Goal: Task Accomplishment & Management: Complete application form

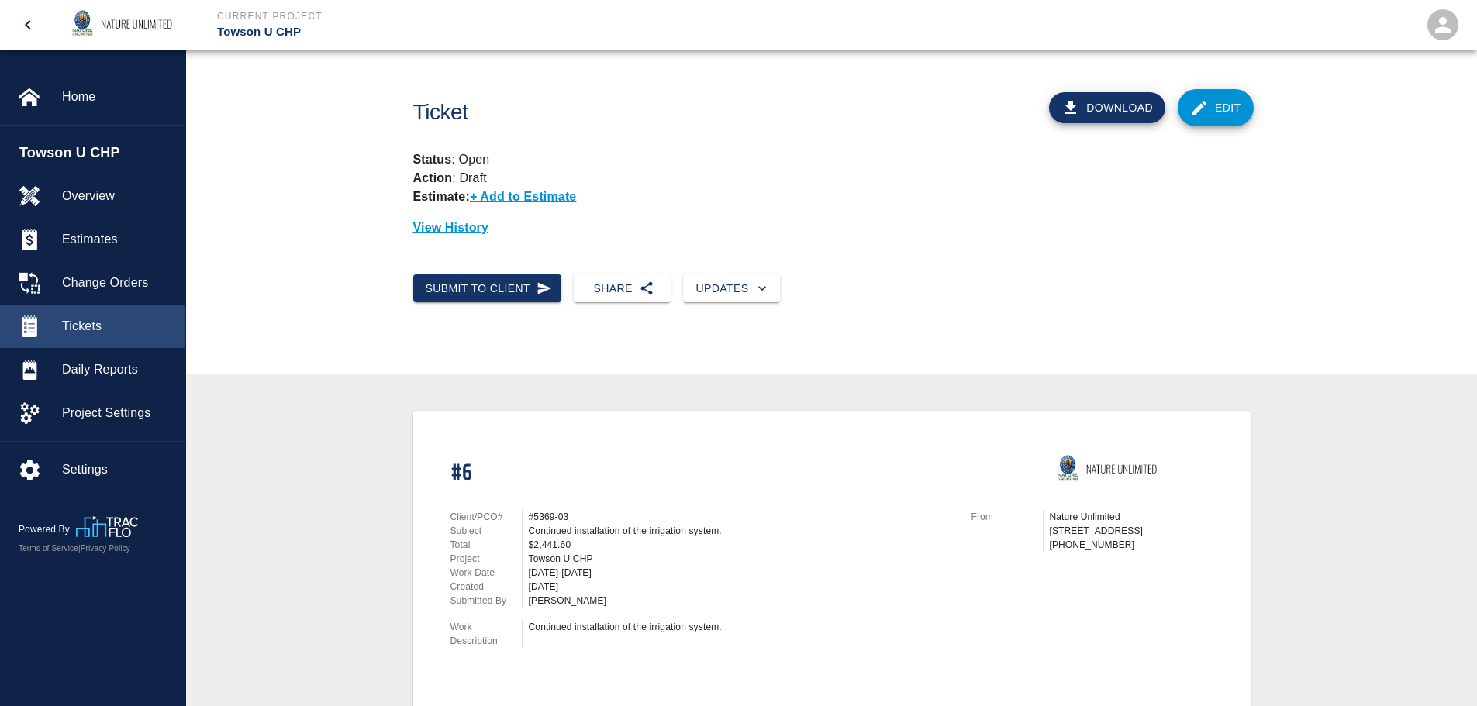
click at [80, 319] on span "Tickets" at bounding box center [117, 326] width 111 height 19
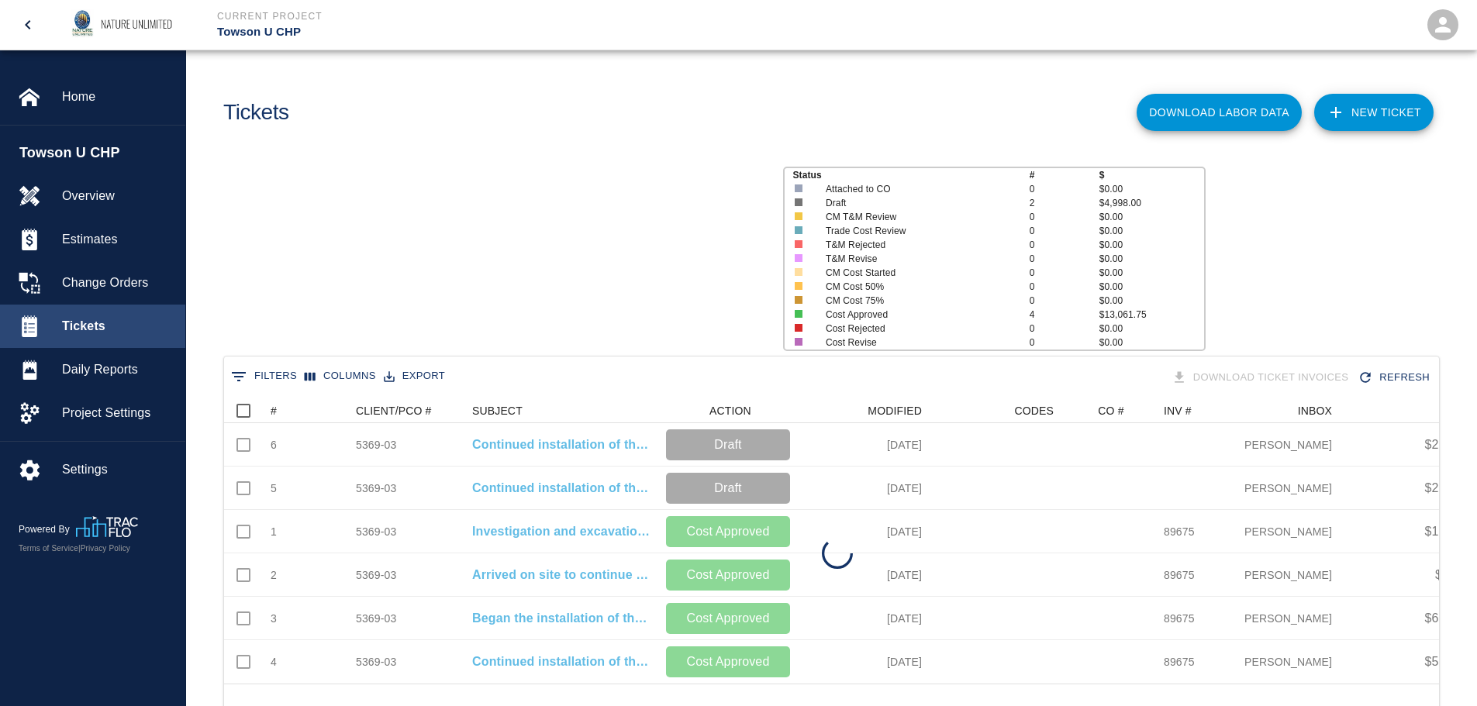
scroll to position [285, 1203]
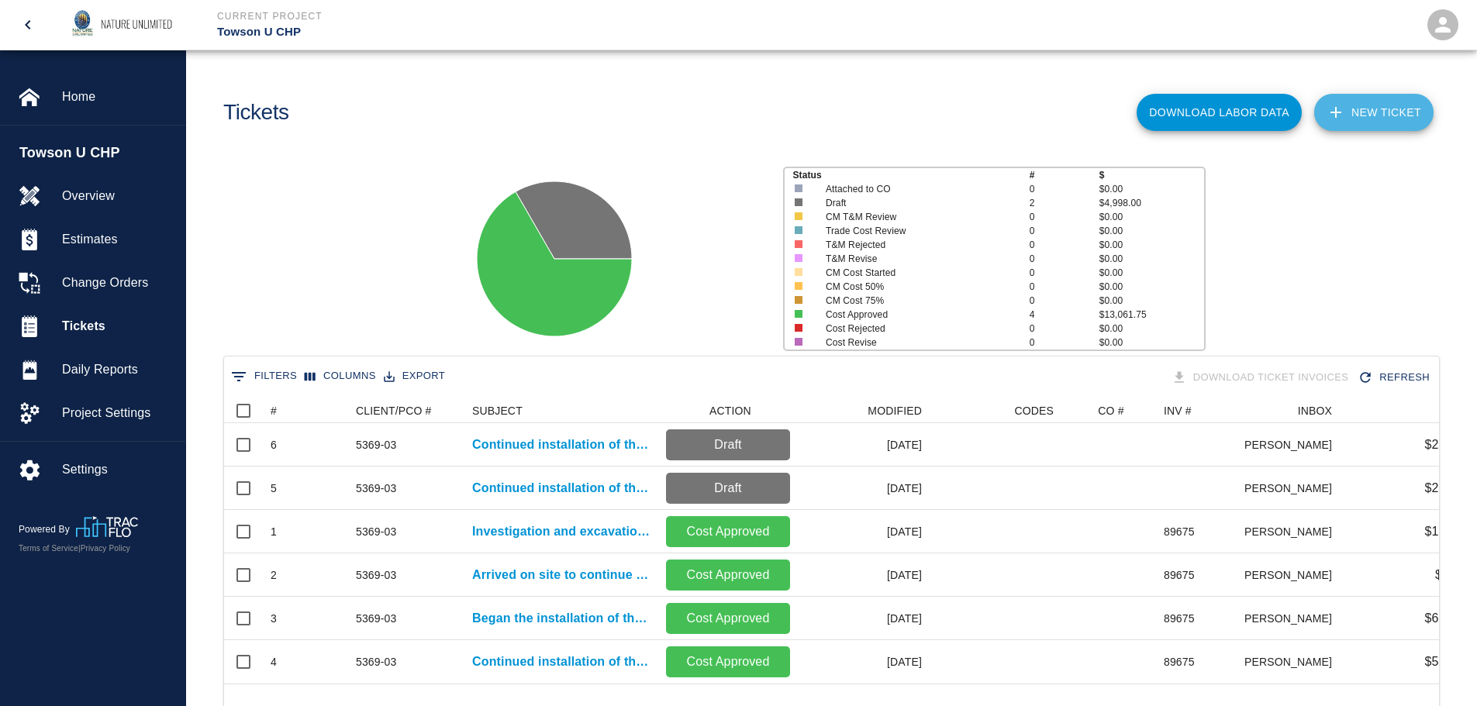
click at [1373, 111] on link "NEW TICKET" at bounding box center [1373, 112] width 119 height 37
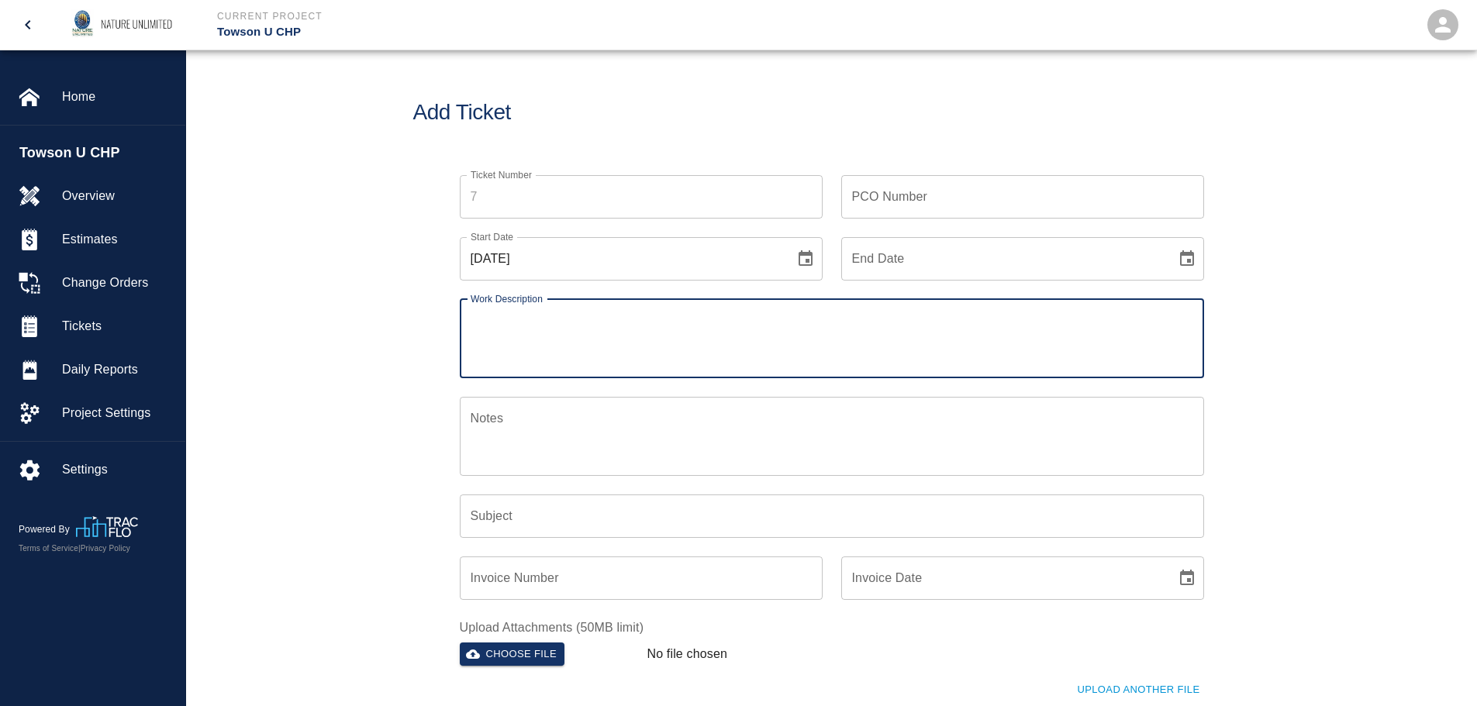
click at [892, 204] on input "PCO Number" at bounding box center [1022, 196] width 363 height 43
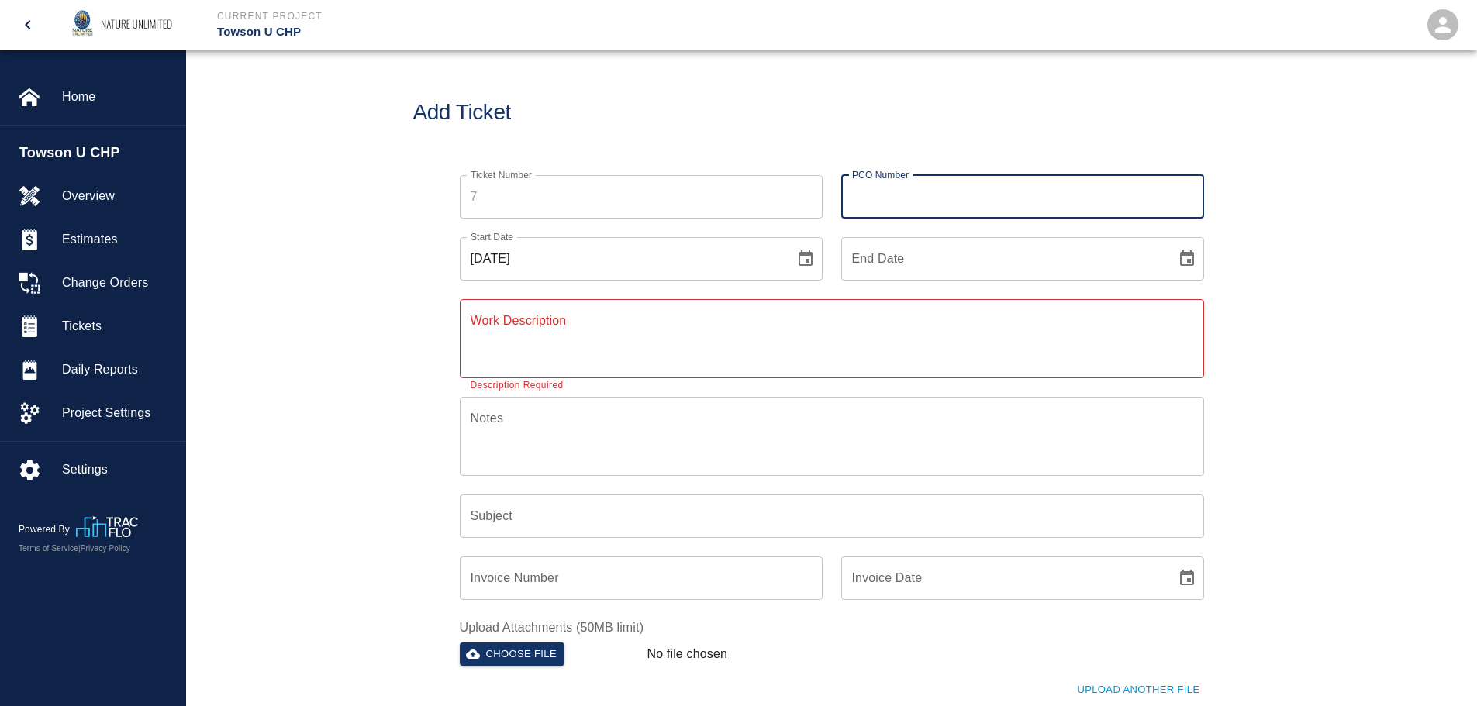
type input "4"
type input "5369-03"
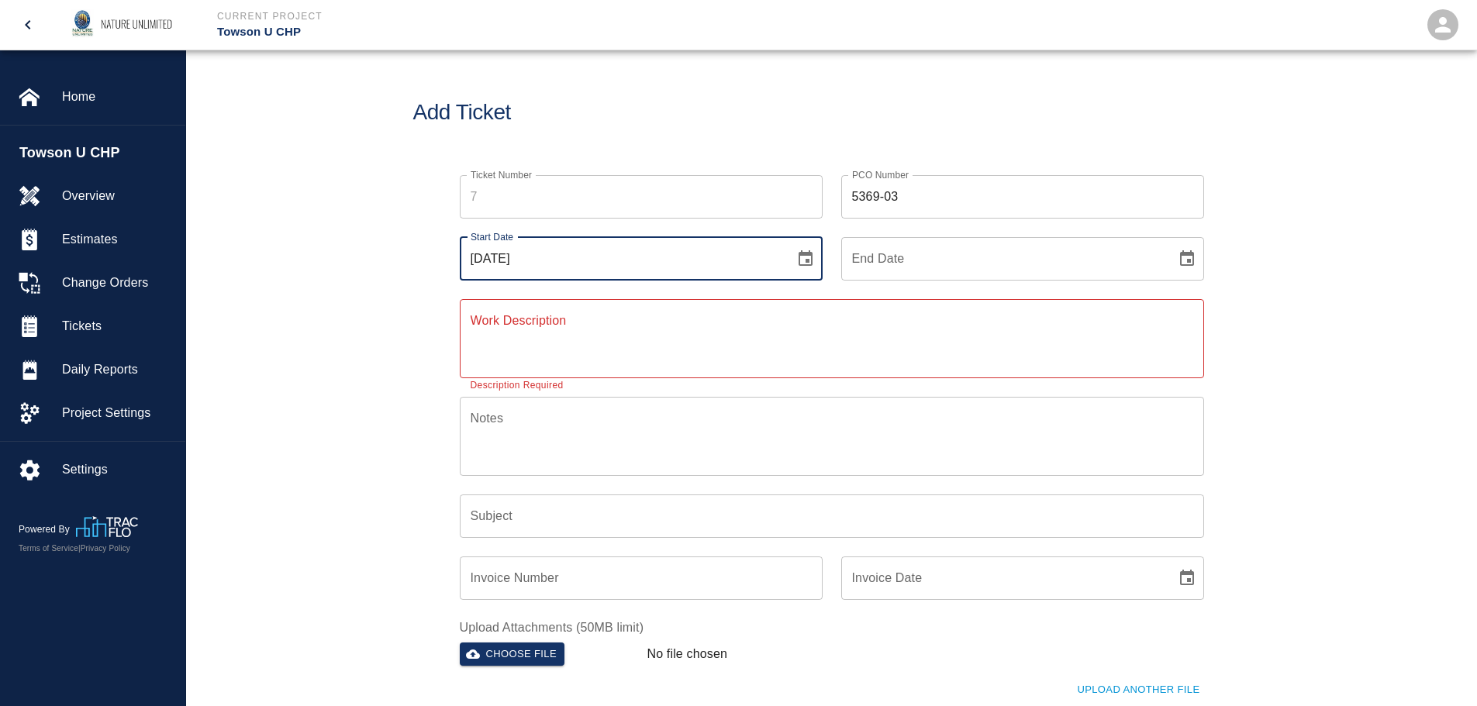
type input "[DATE]"
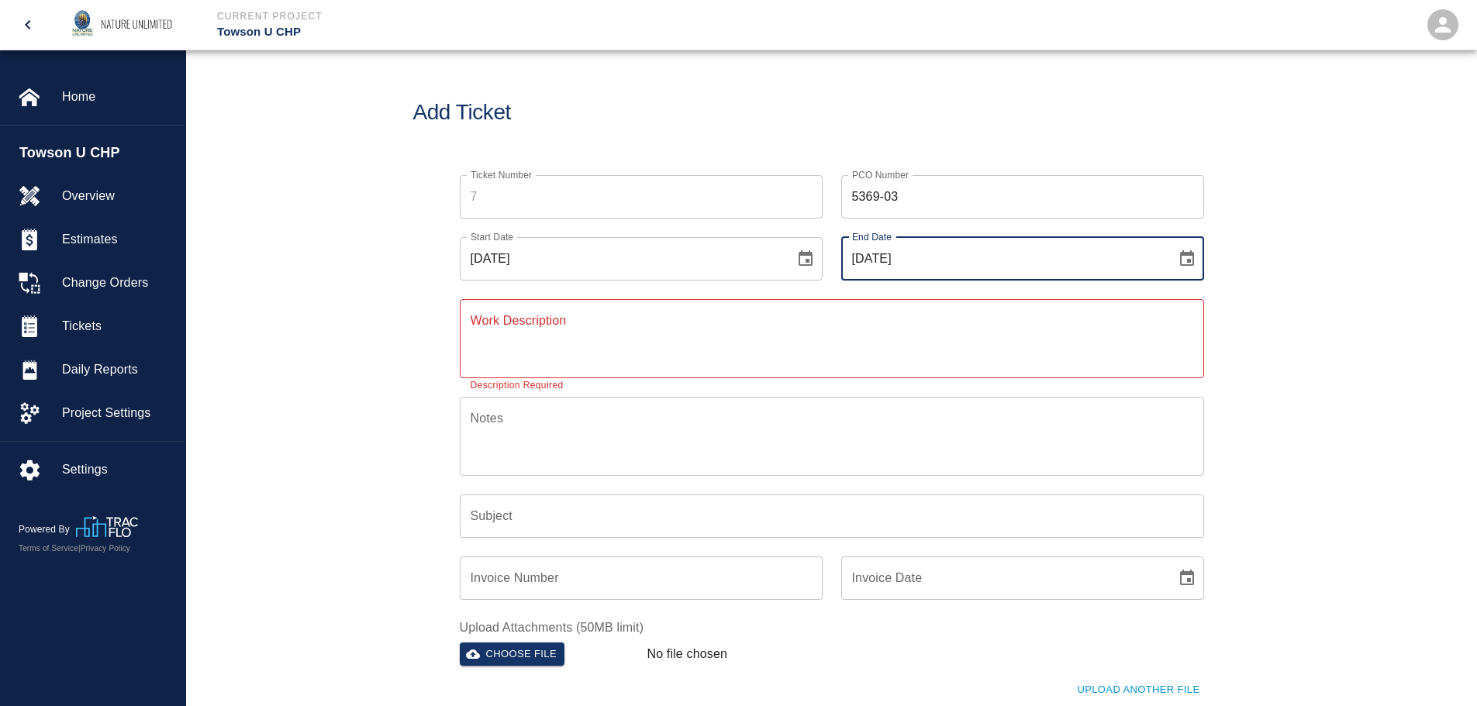
type input "[DATE]"
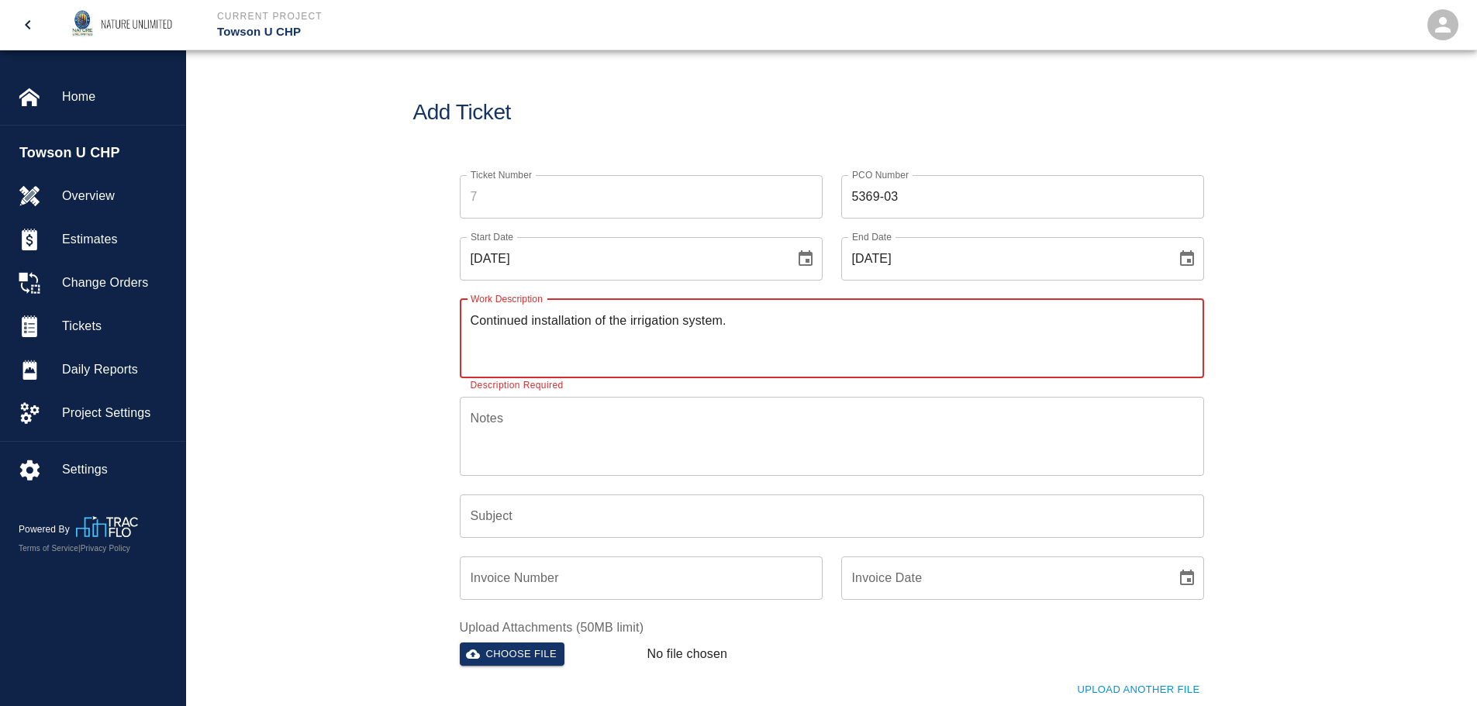
type textarea "Continued installation of the irrigation system."
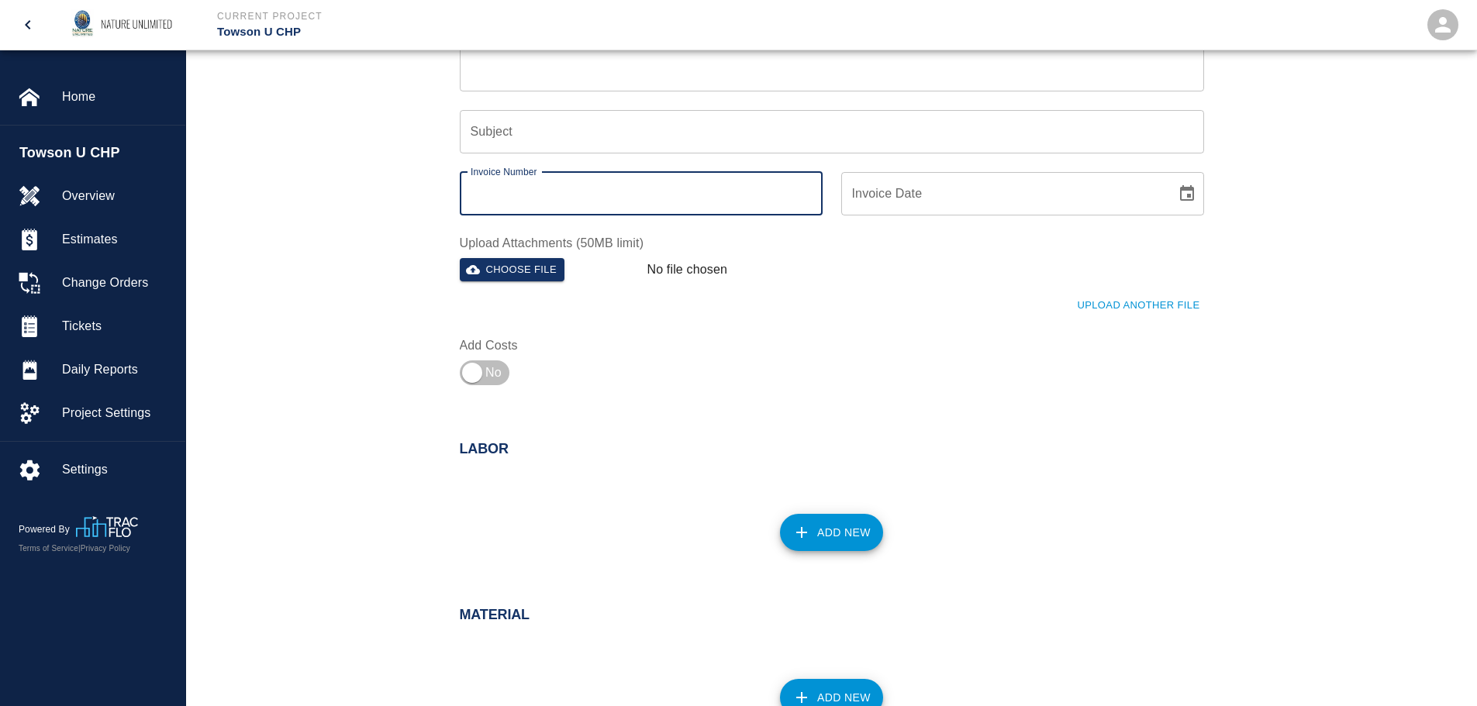
scroll to position [388, 0]
click at [474, 370] on input "checkbox" at bounding box center [472, 369] width 112 height 37
checkbox input "true"
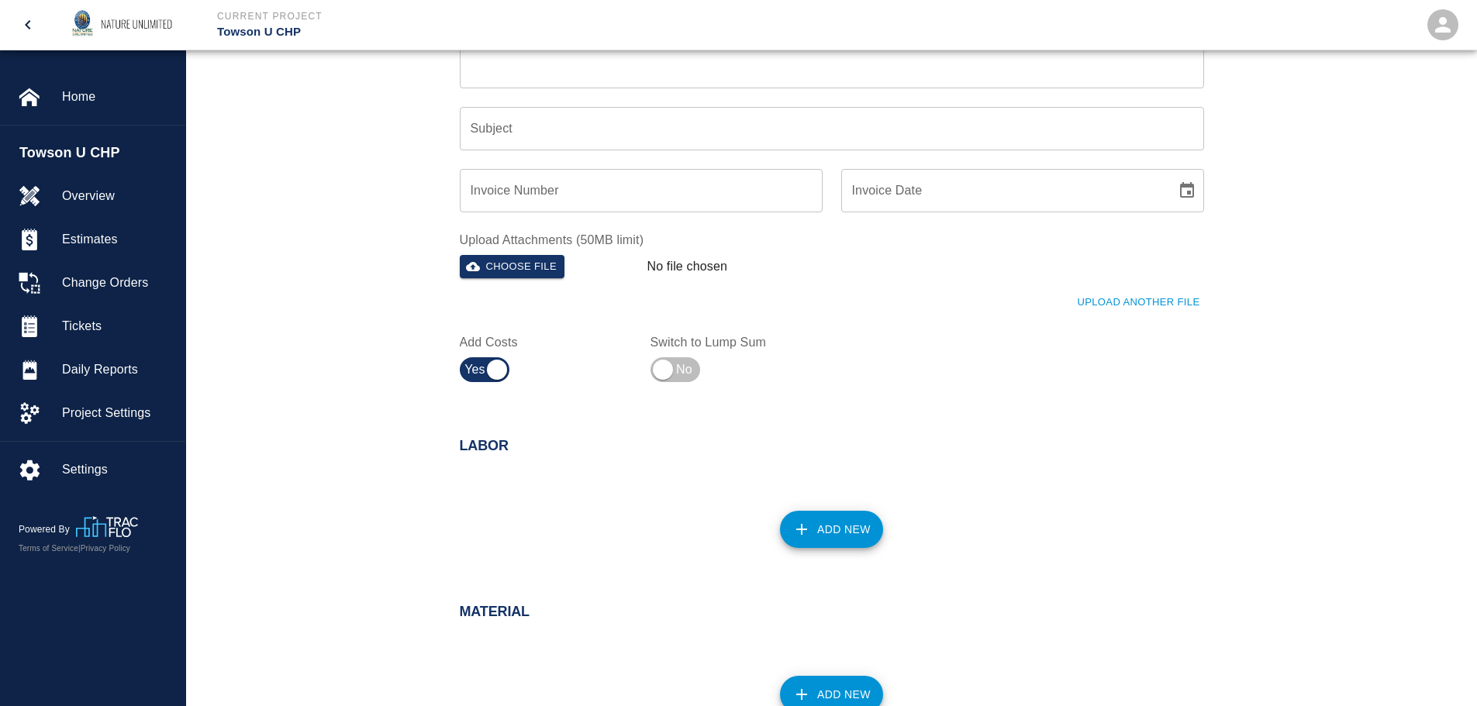
click at [854, 531] on button "Add New" at bounding box center [831, 529] width 103 height 37
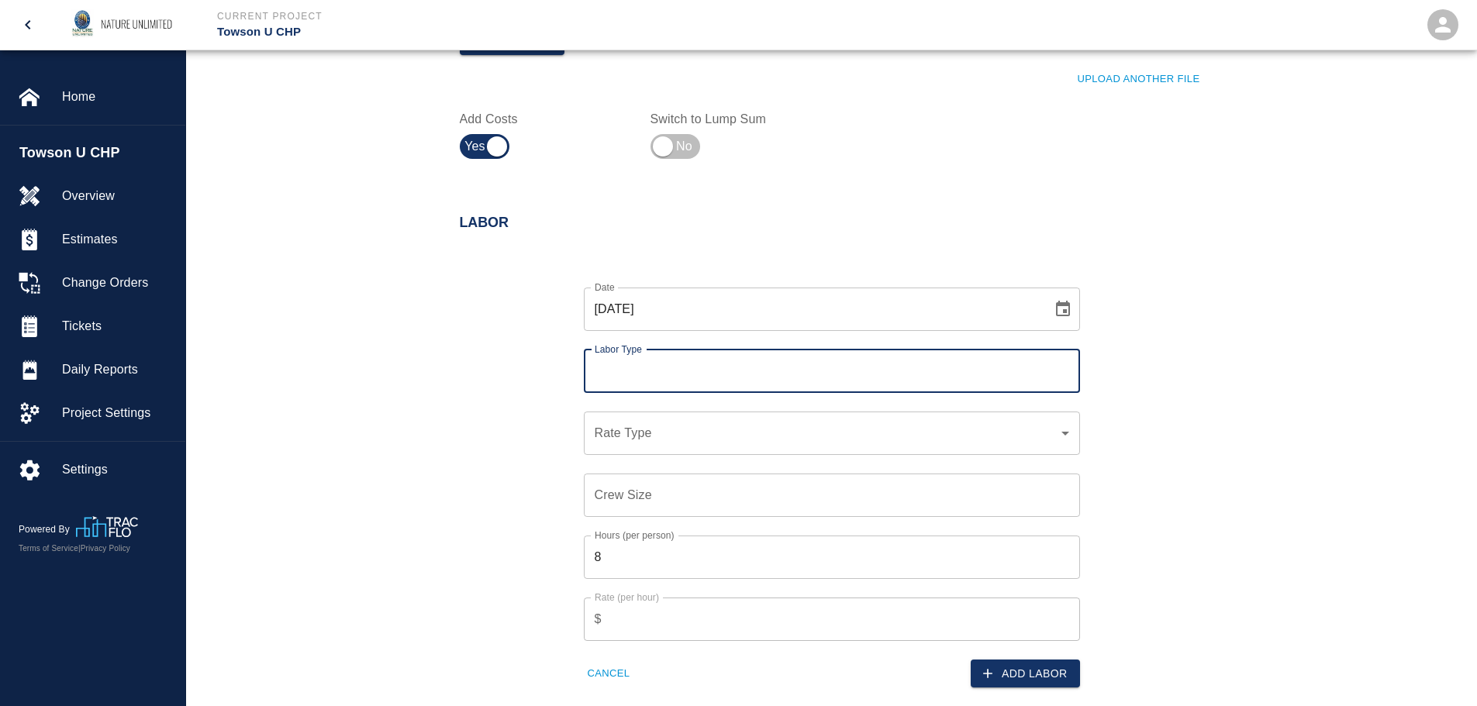
scroll to position [698, 0]
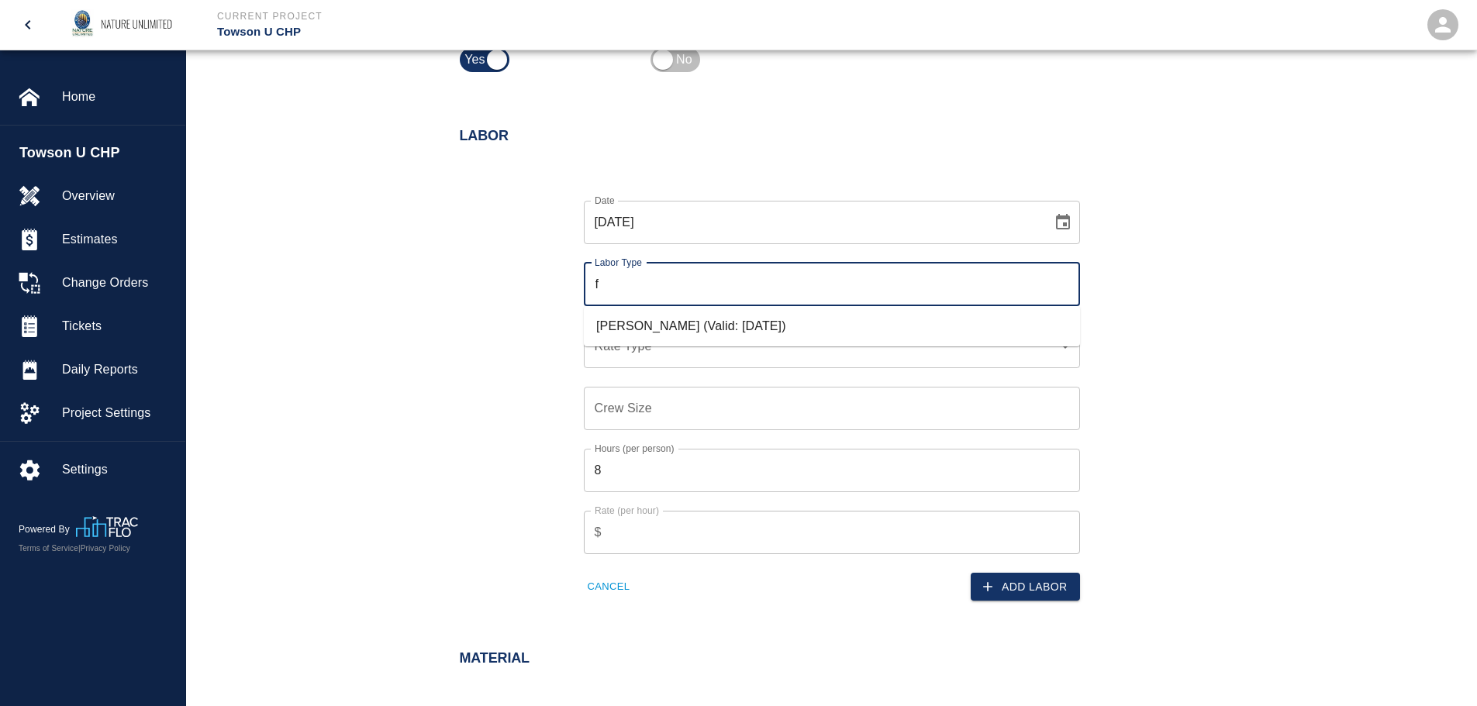
click at [716, 322] on li "[PERSON_NAME] (Valid: [DATE])" at bounding box center [832, 326] width 496 height 28
type input "[PERSON_NAME]"
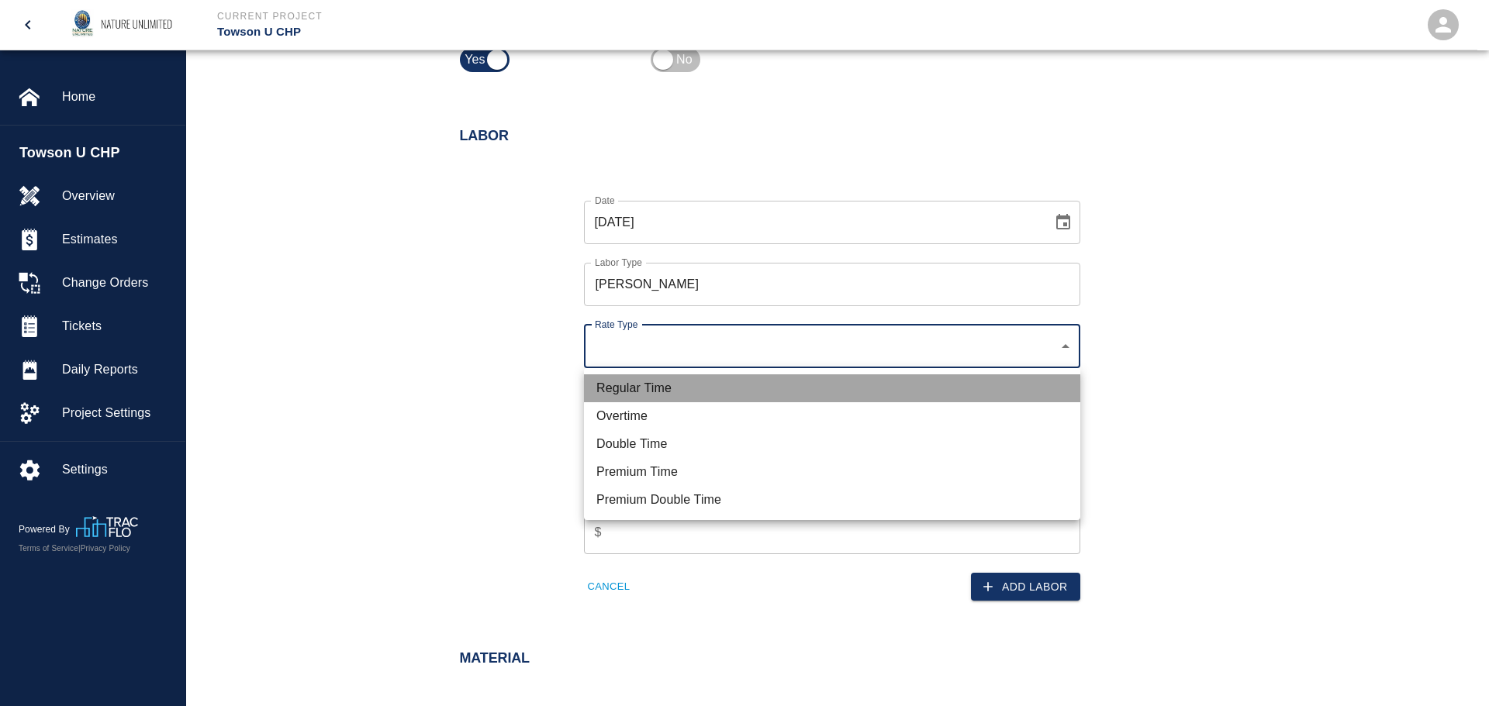
click at [707, 385] on li "Regular Time" at bounding box center [832, 388] width 496 height 28
type input "rate_rt"
type input "85.00"
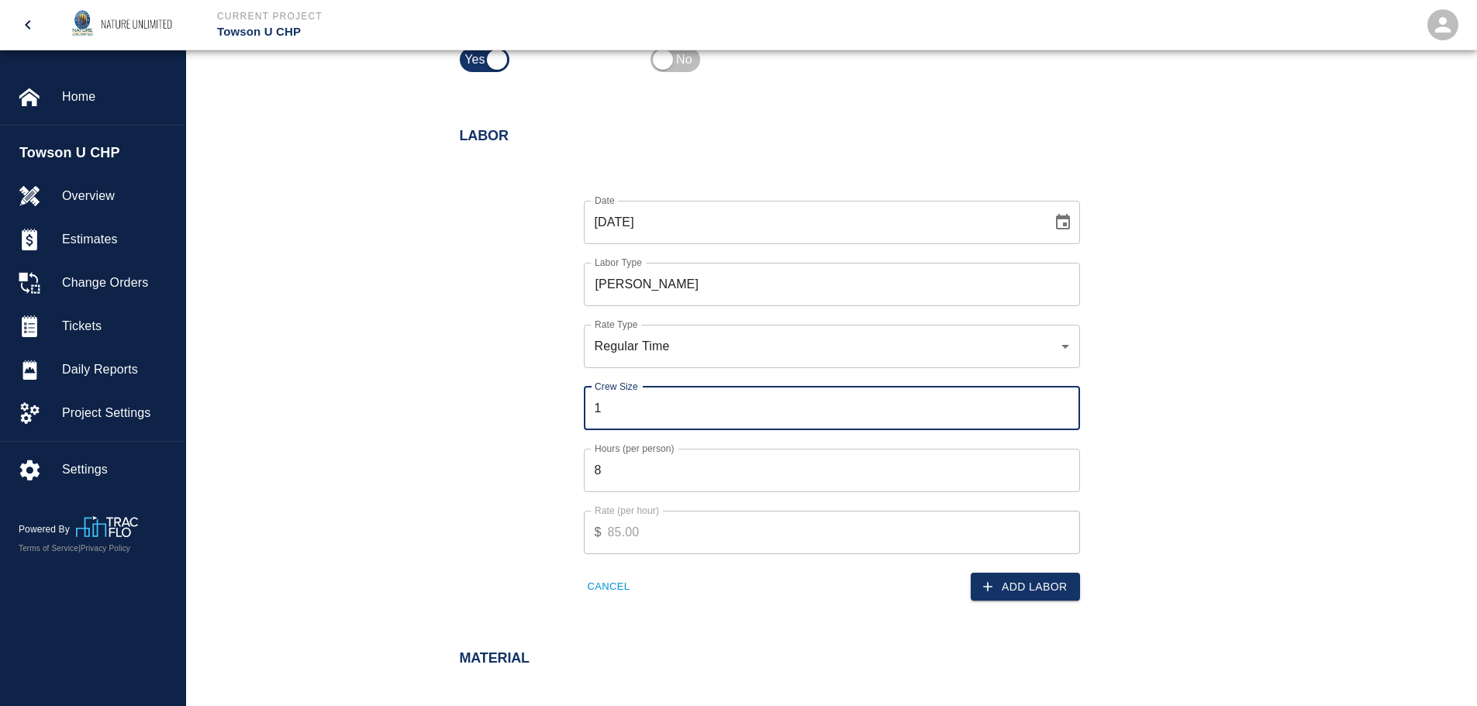
click at [1064, 403] on input "1" at bounding box center [832, 408] width 496 height 43
type input "2"
click at [1064, 403] on input "2" at bounding box center [832, 408] width 496 height 43
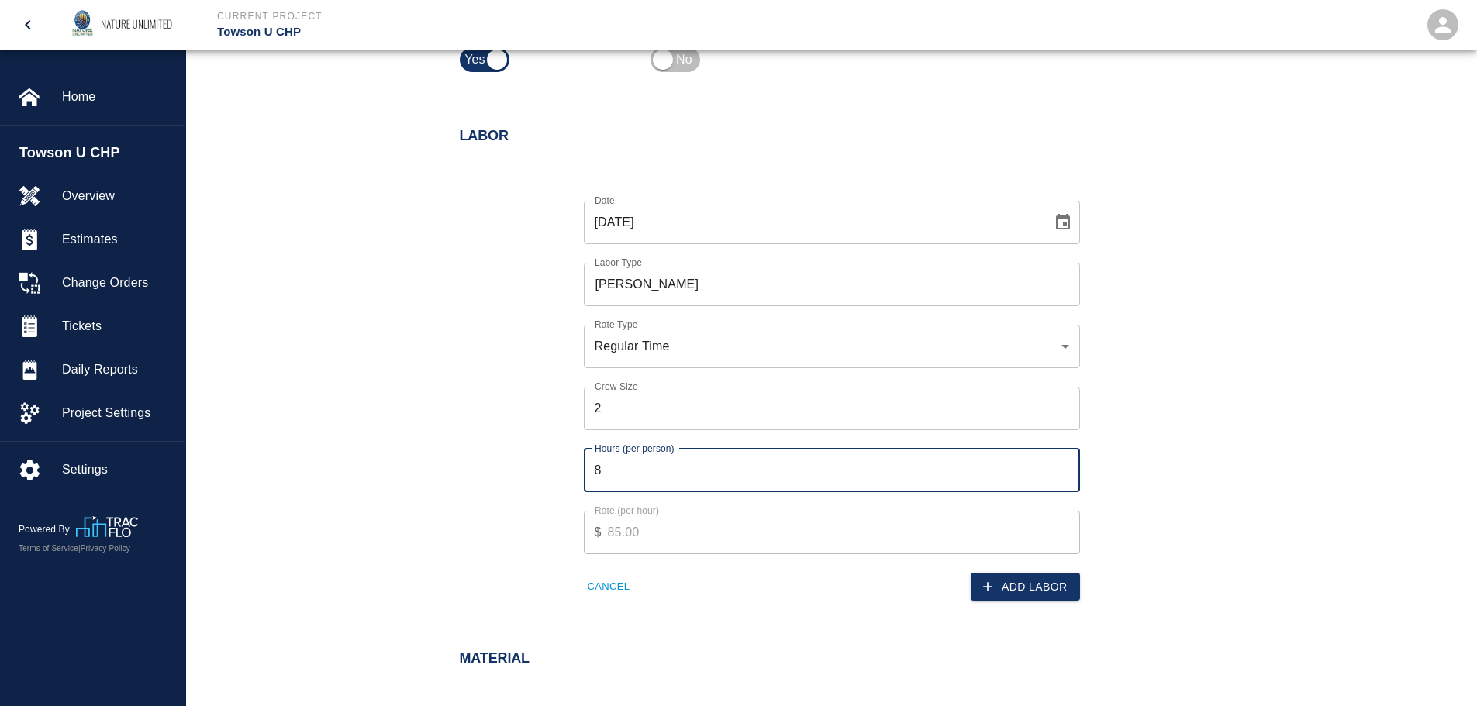
click at [638, 465] on input "8" at bounding box center [832, 470] width 496 height 43
type input "10"
click at [1059, 586] on button "Add Labor" at bounding box center [1025, 587] width 109 height 29
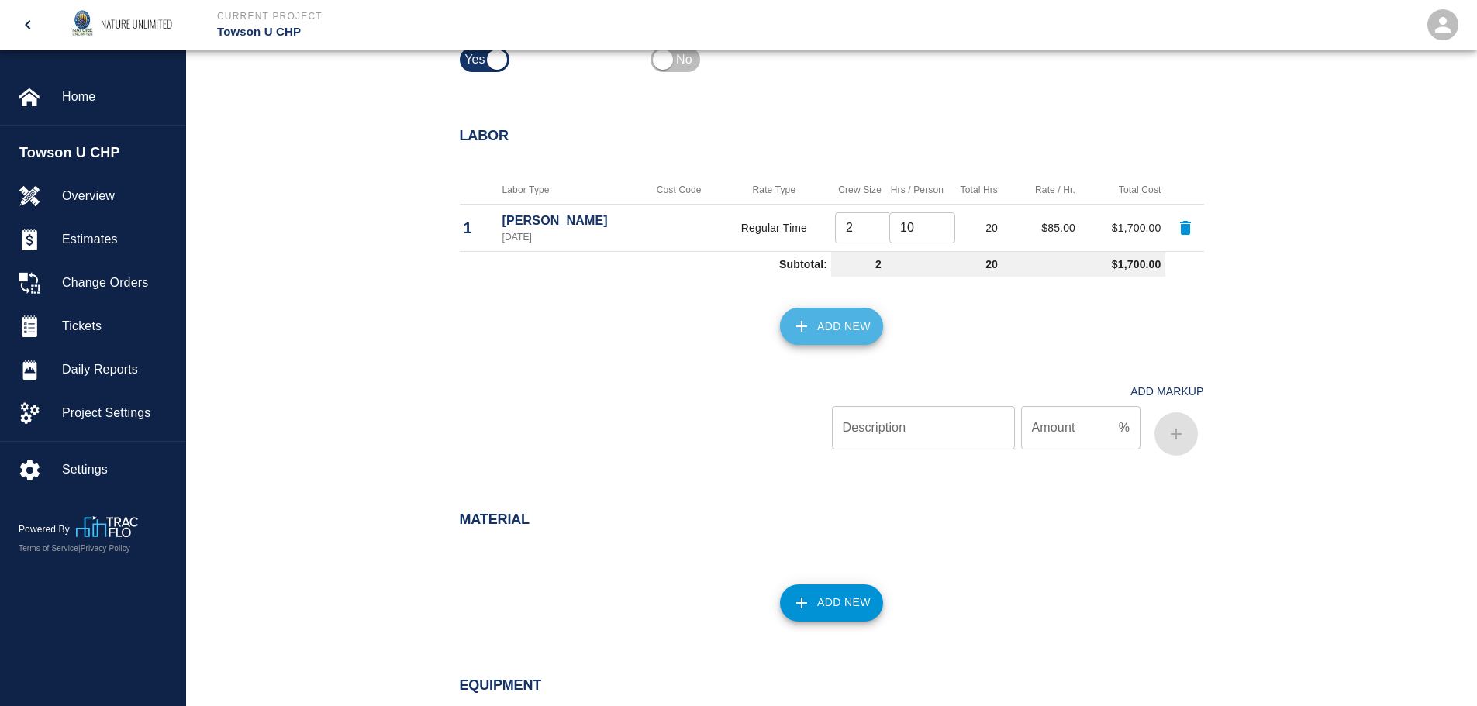
click at [823, 322] on button "Add New" at bounding box center [831, 326] width 103 height 37
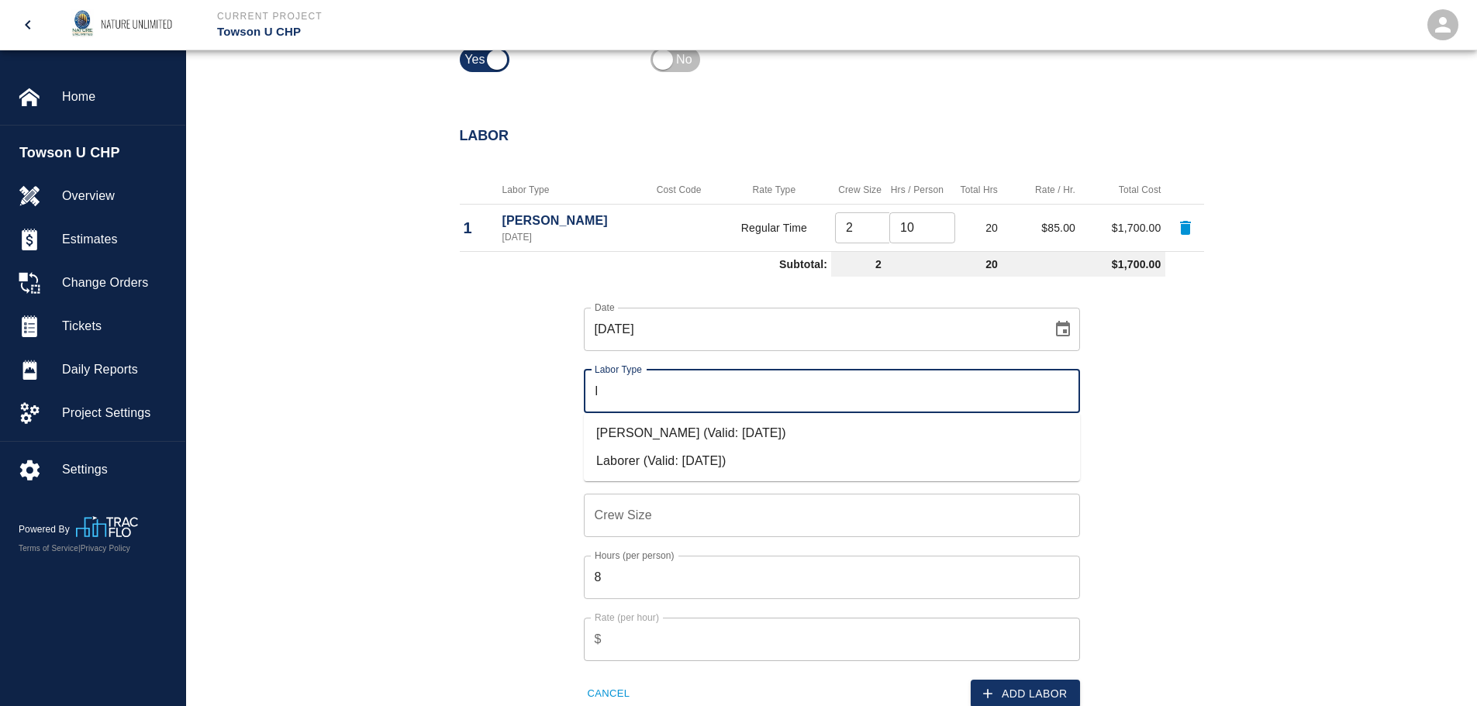
click at [737, 464] on li "Laborer (Valid: [DATE])" at bounding box center [832, 461] width 496 height 28
type input "Laborer"
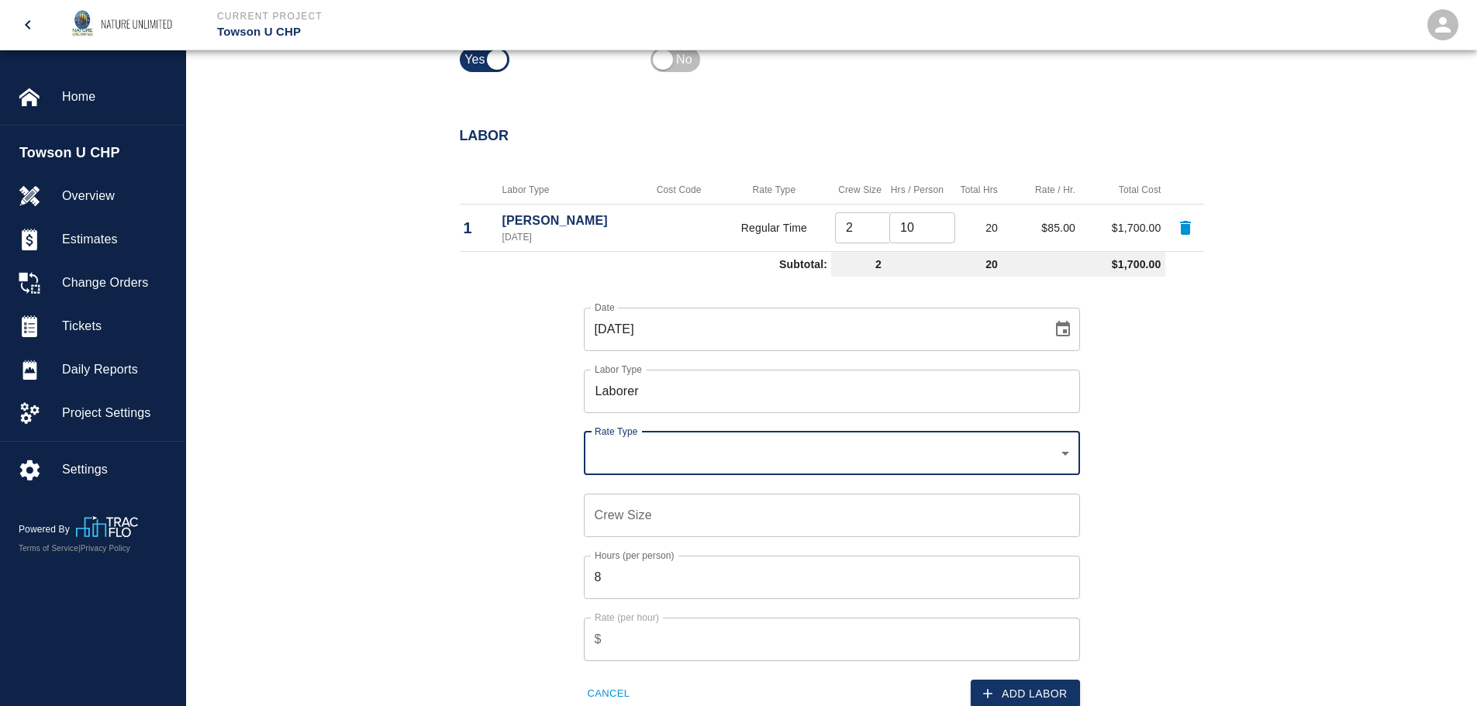
click at [737, 464] on div "​ Rate Type" at bounding box center [832, 453] width 496 height 43
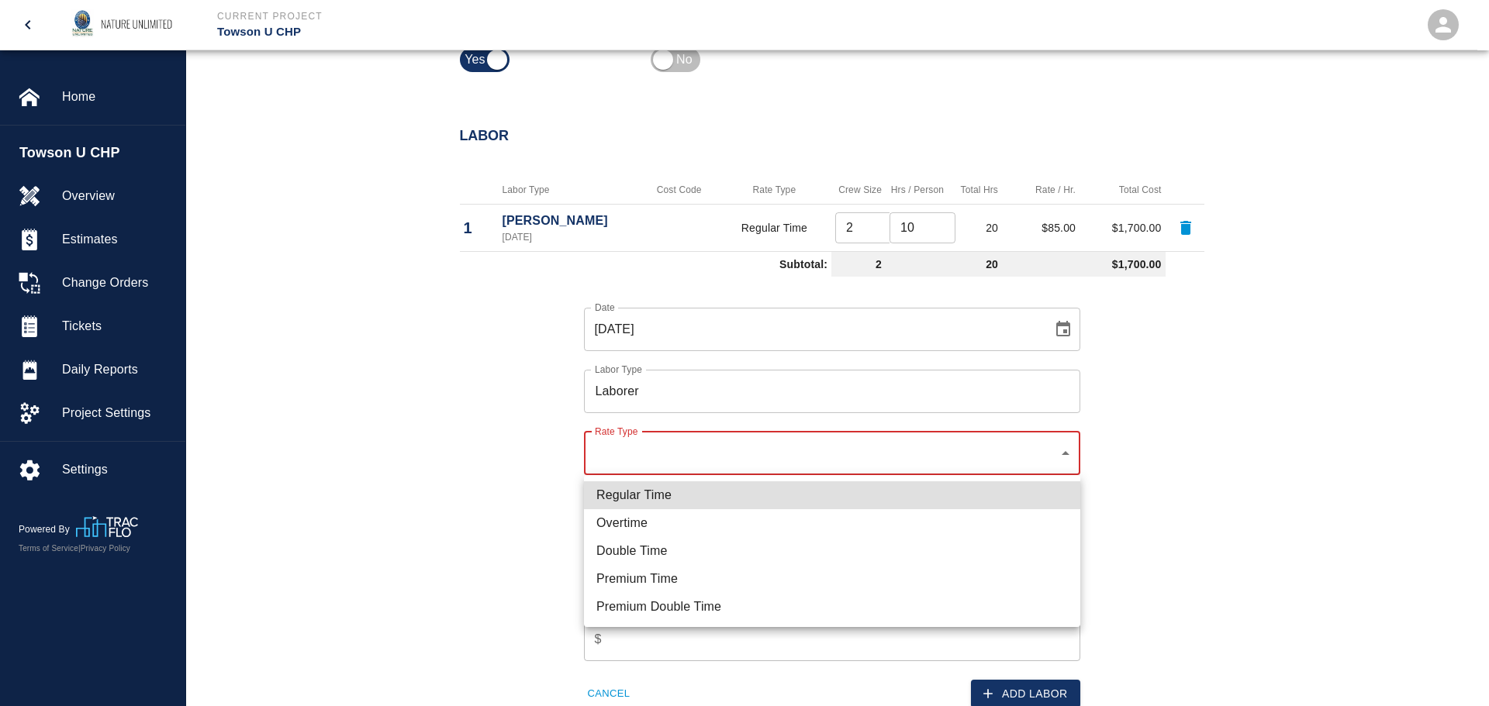
click at [712, 500] on li "Regular Time" at bounding box center [832, 495] width 496 height 28
type input "rate_rt"
type input "60.00"
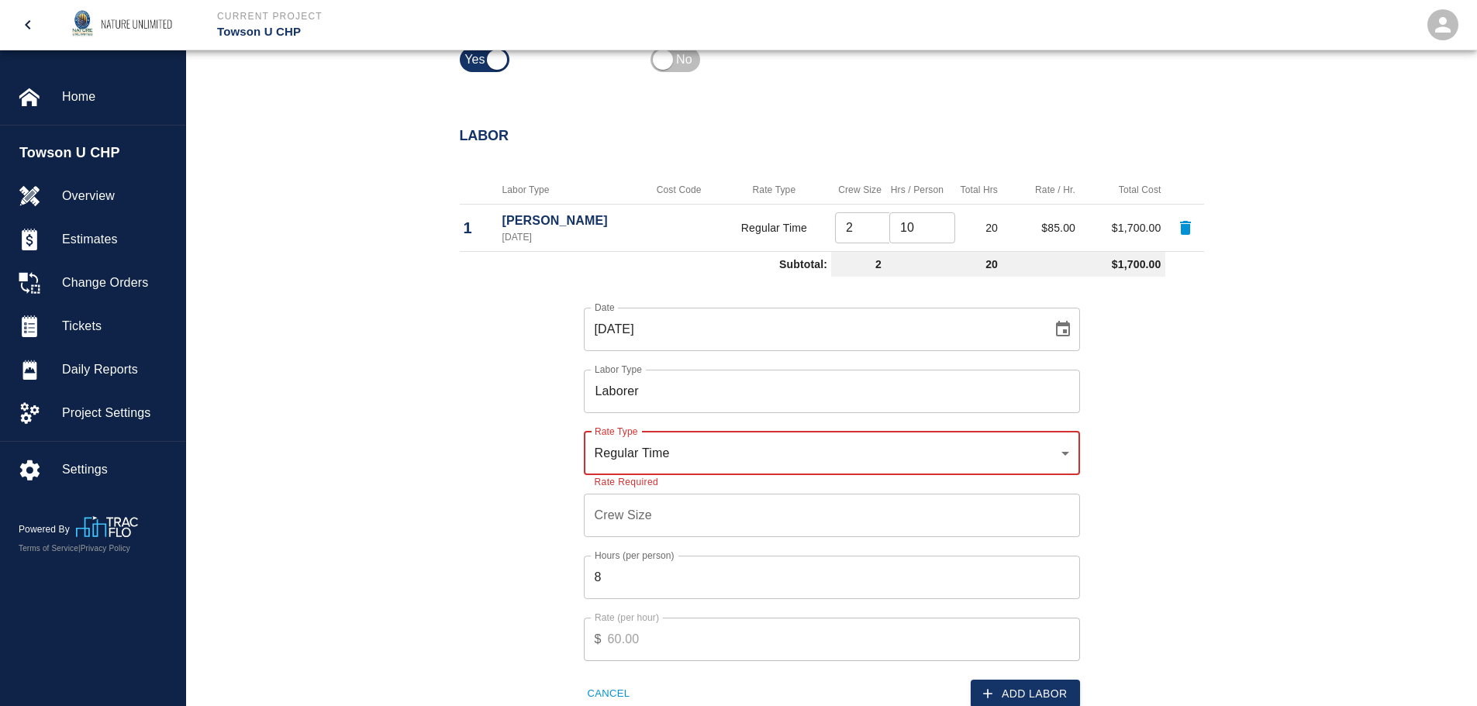
click at [712, 512] on input "Crew Size" at bounding box center [832, 515] width 496 height 43
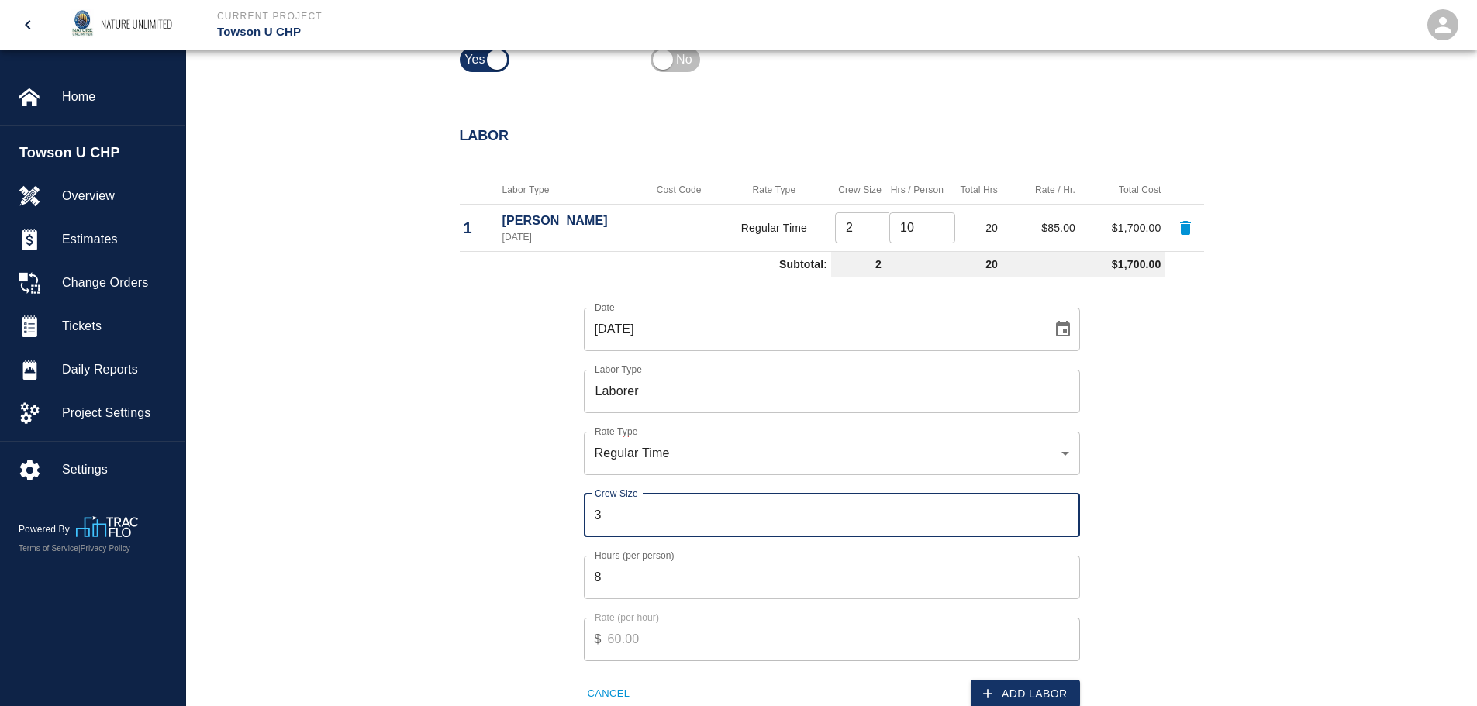
type input "3"
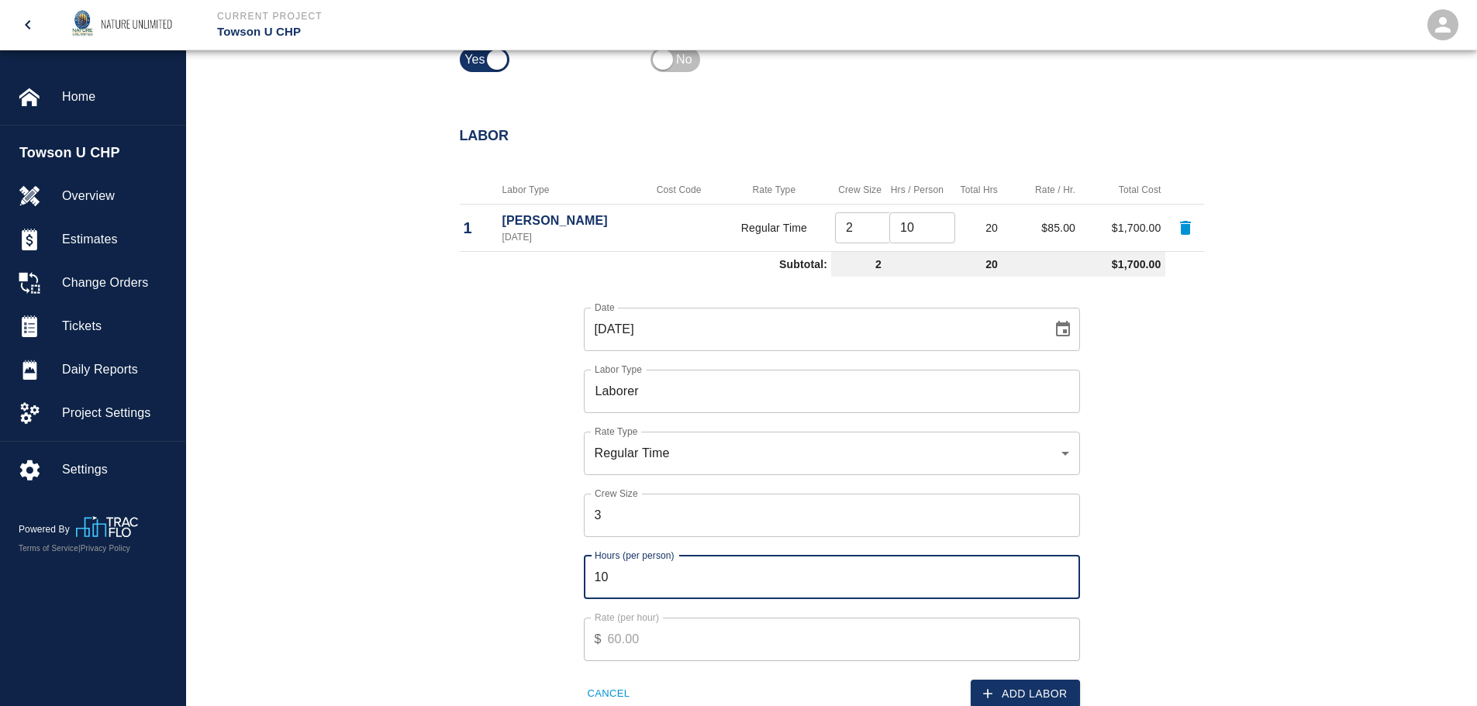
type input "10"
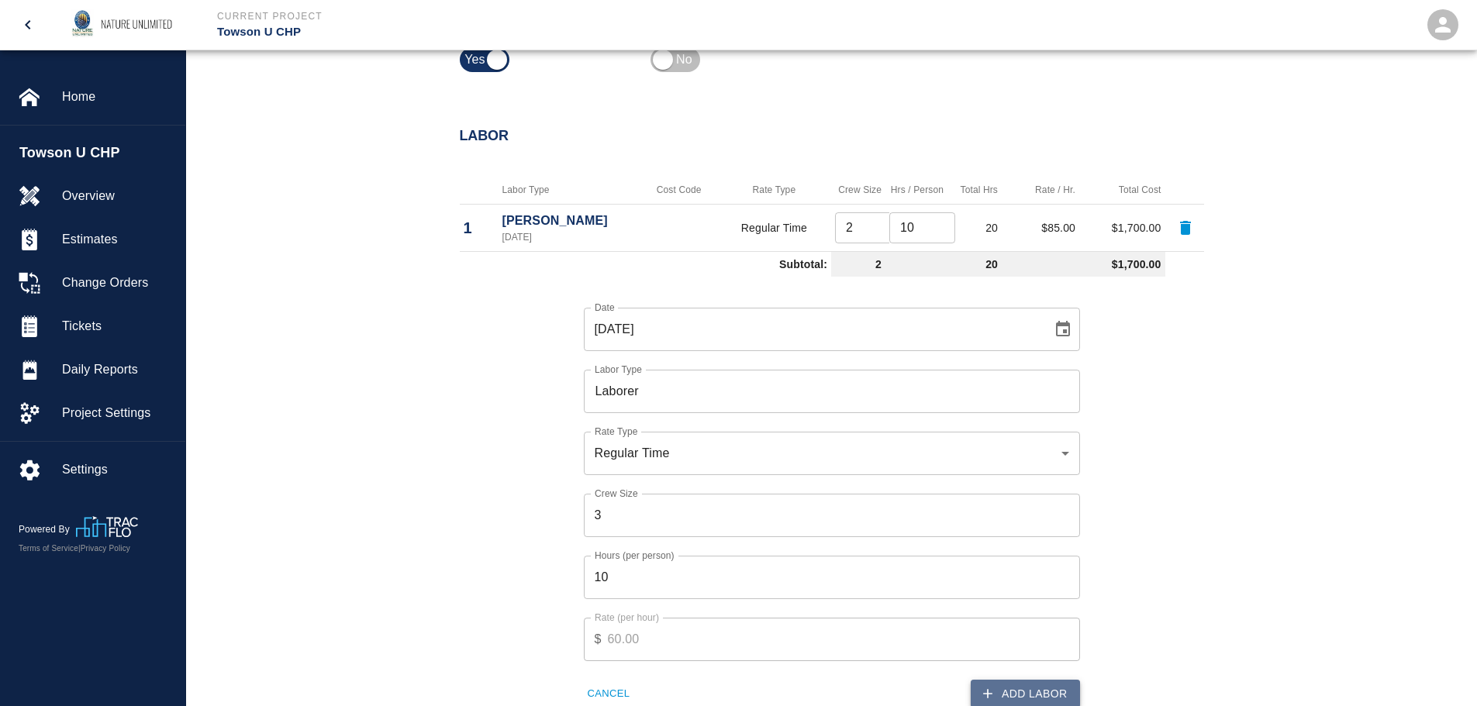
click at [1041, 695] on button "Add Labor" at bounding box center [1025, 694] width 109 height 29
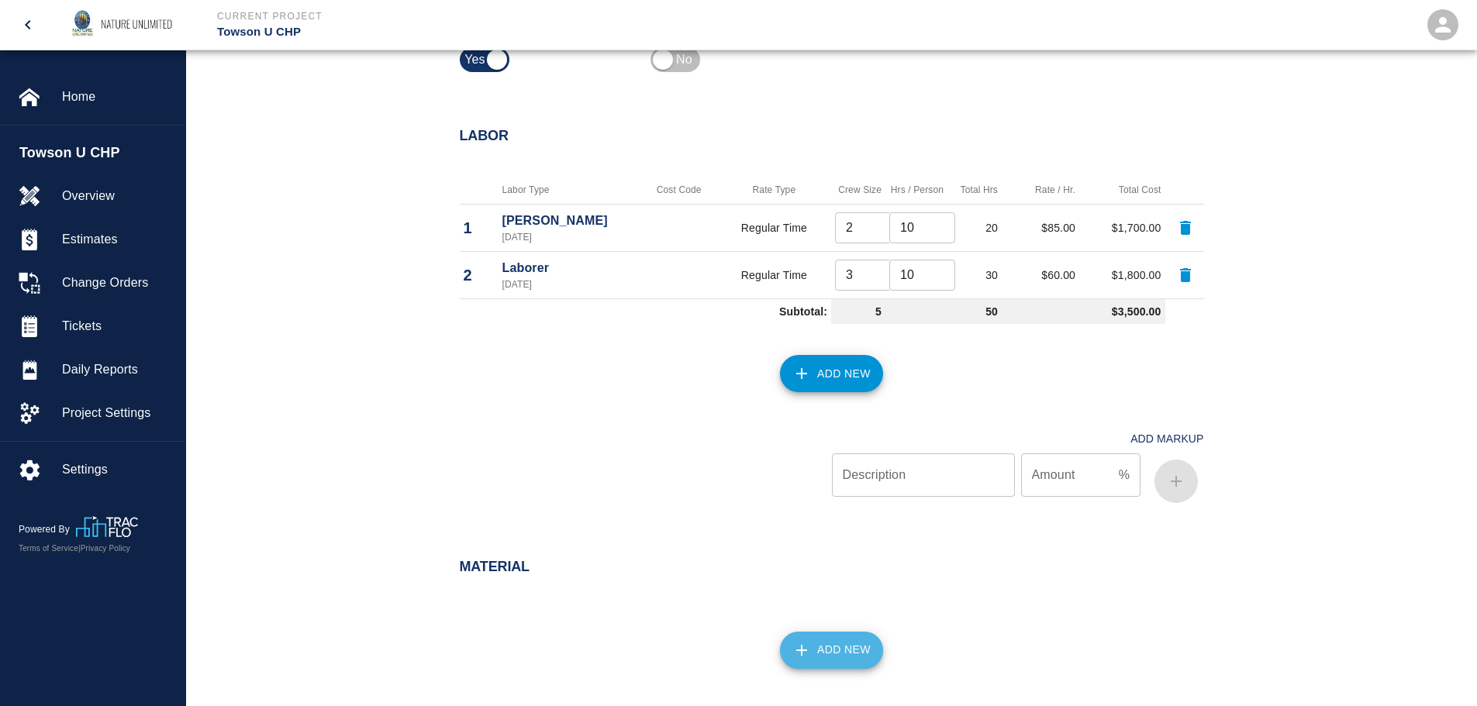
click at [837, 656] on button "Add New" at bounding box center [831, 650] width 103 height 37
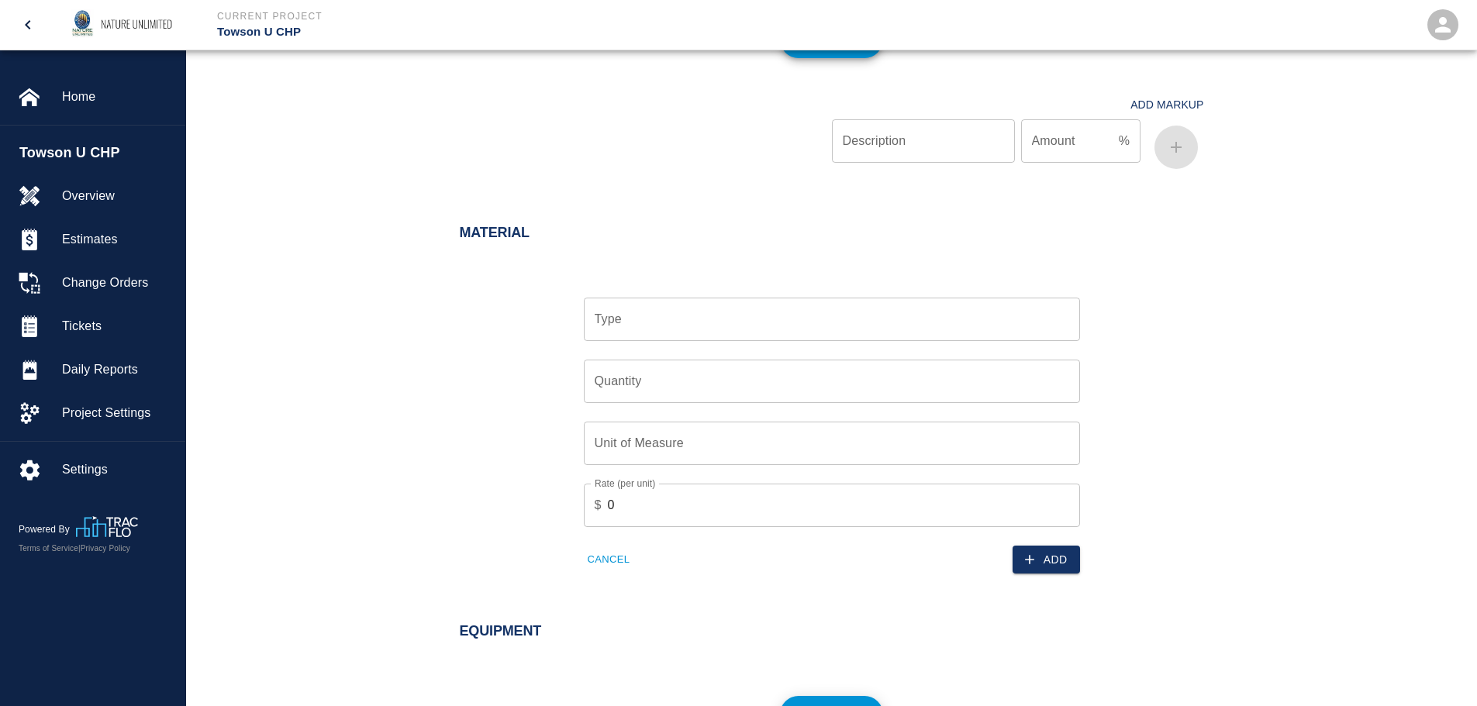
scroll to position [1085, 0]
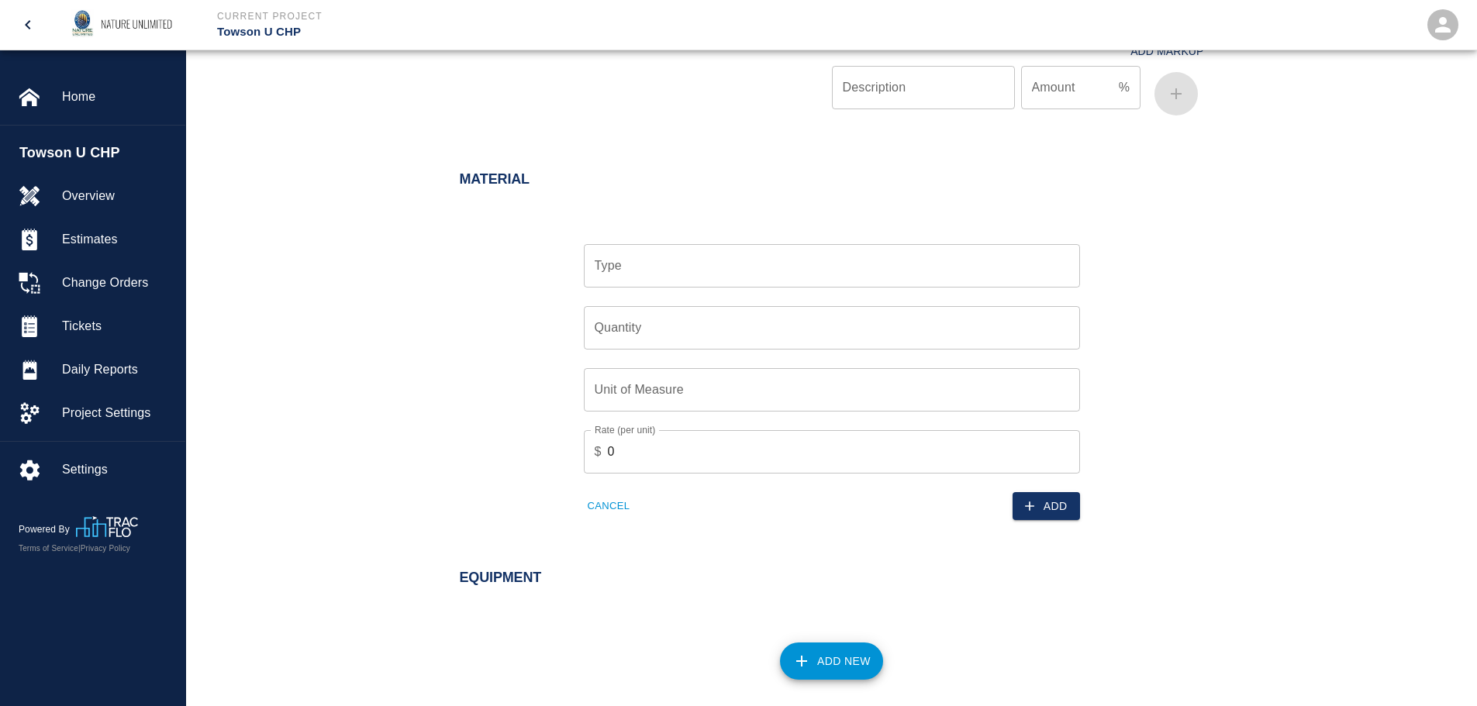
click at [629, 269] on input "Type" at bounding box center [832, 265] width 482 height 29
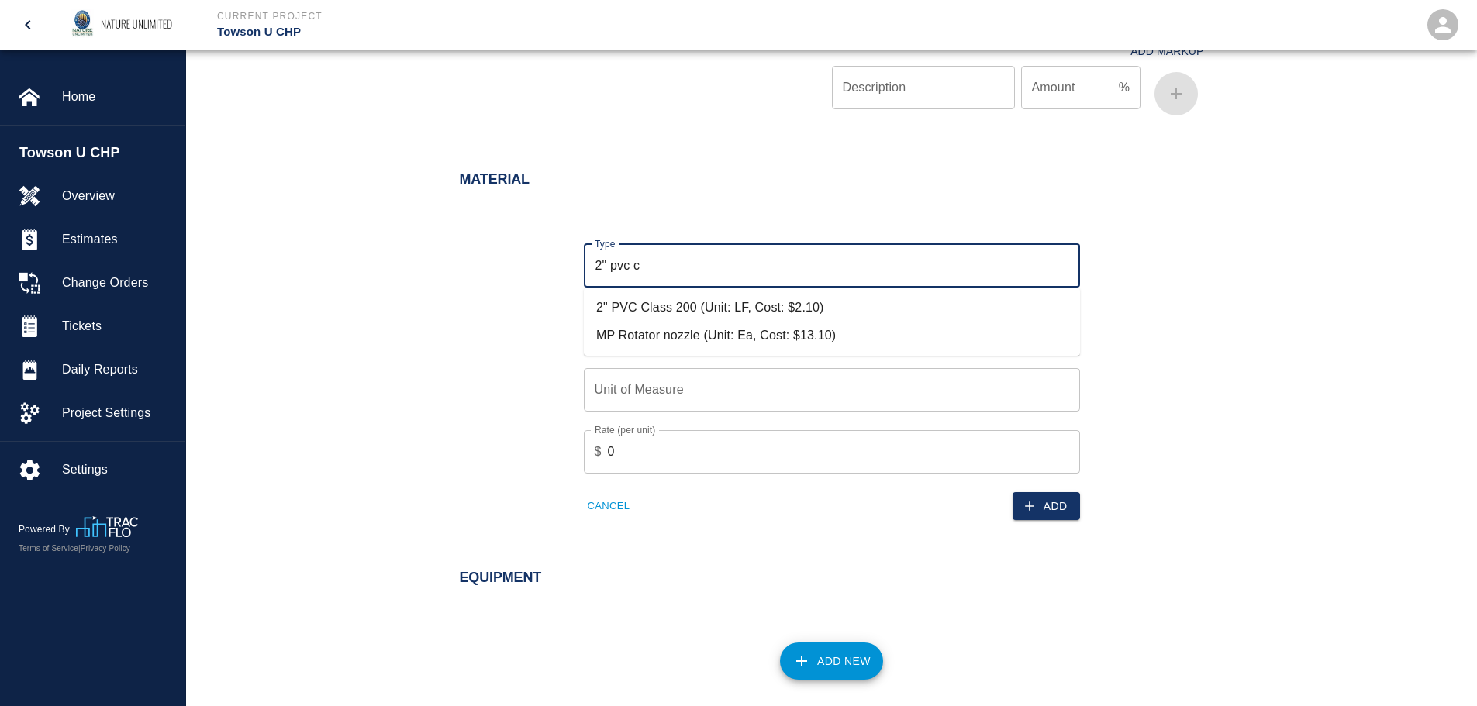
click at [658, 305] on li "2" PVC Class 200 (Unit: LF, Cost: $2.10)" at bounding box center [832, 308] width 496 height 28
type input "2" PVC Class 200 (Unit: LF, Cost: $2.10)"
type input "LF"
type input "2.1"
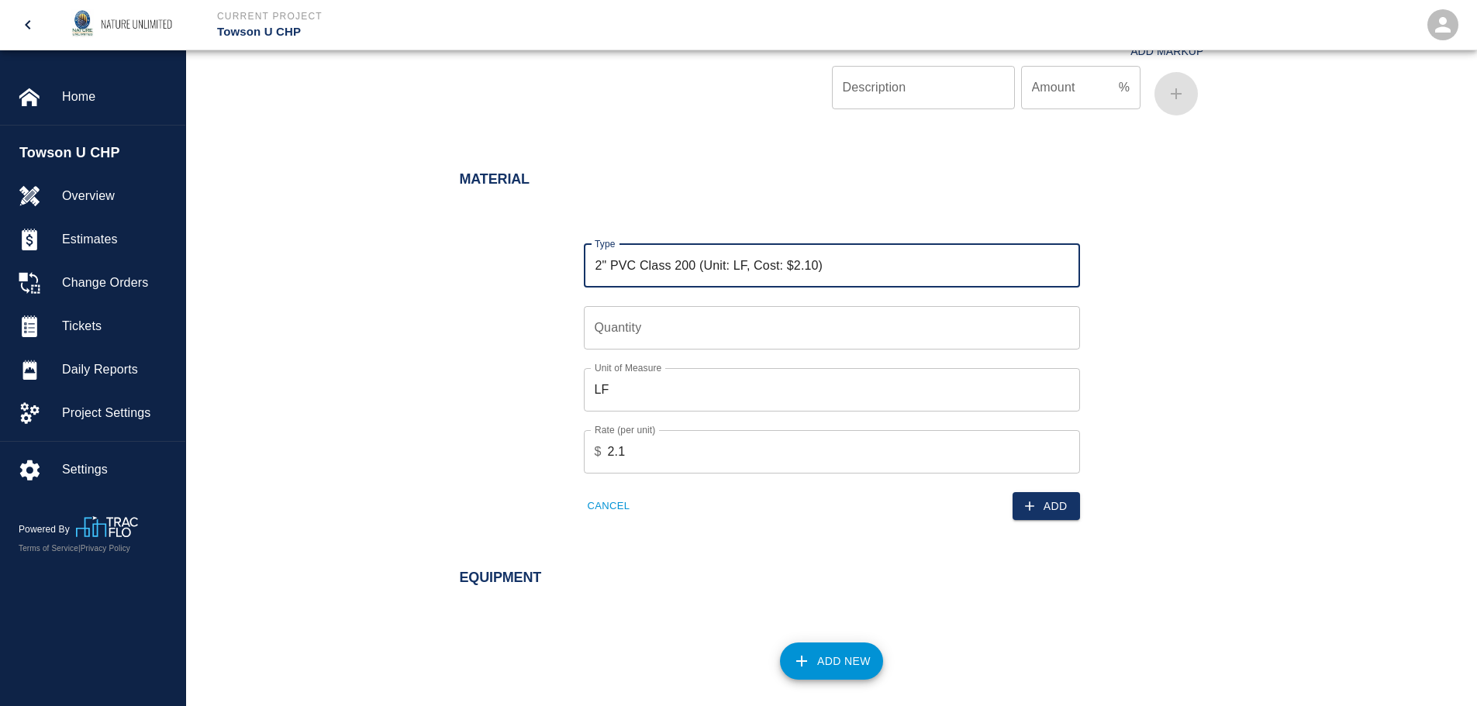
type input "2" PVC Class 200 (Unit: LF, Cost: $2.10)"
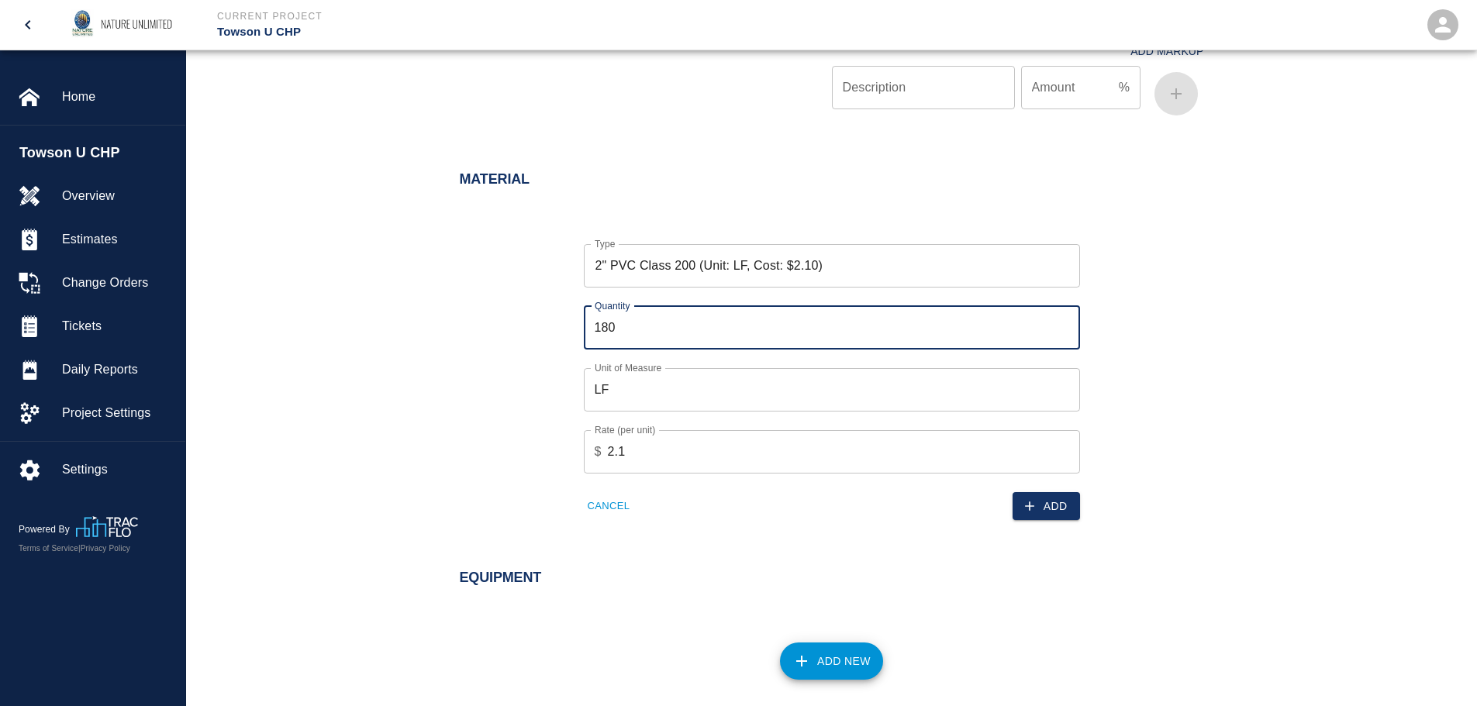
type input "180"
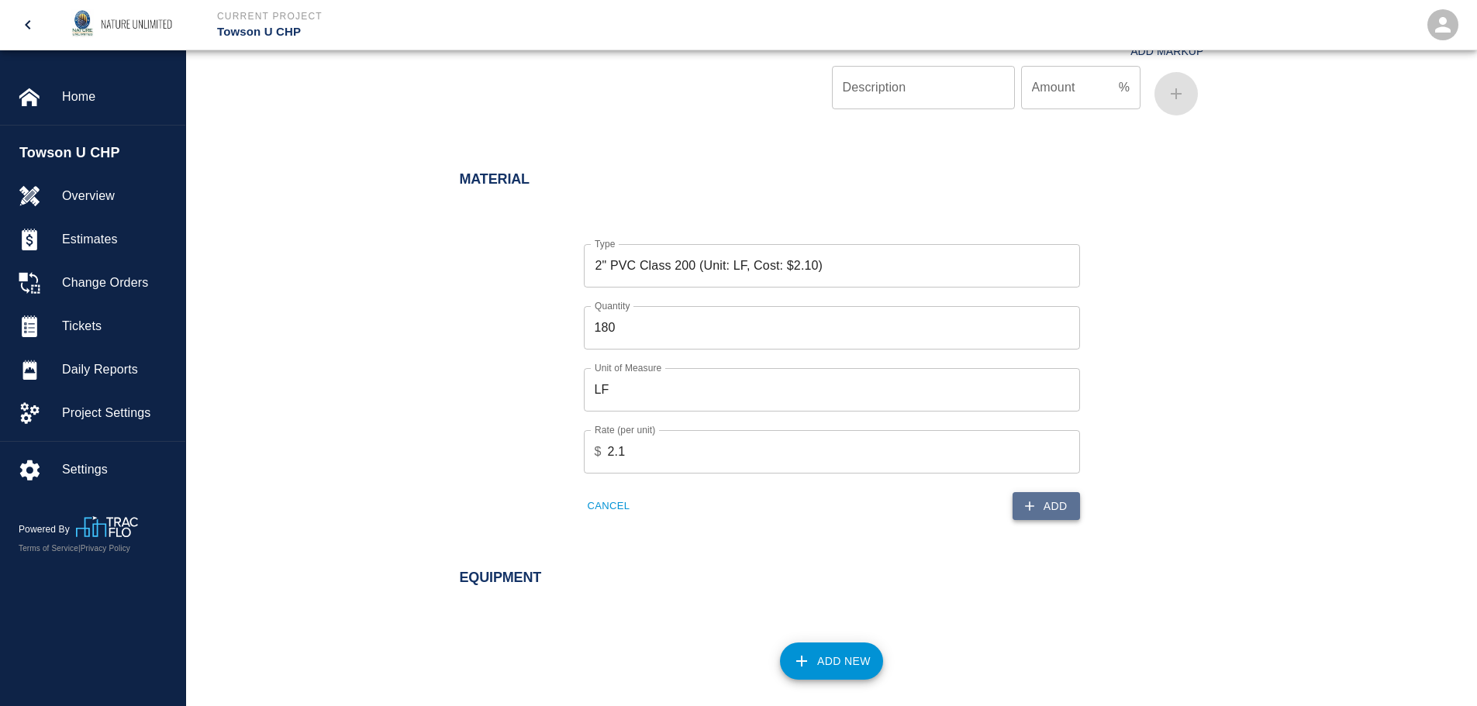
click at [1039, 500] on button "Add" at bounding box center [1046, 506] width 67 height 29
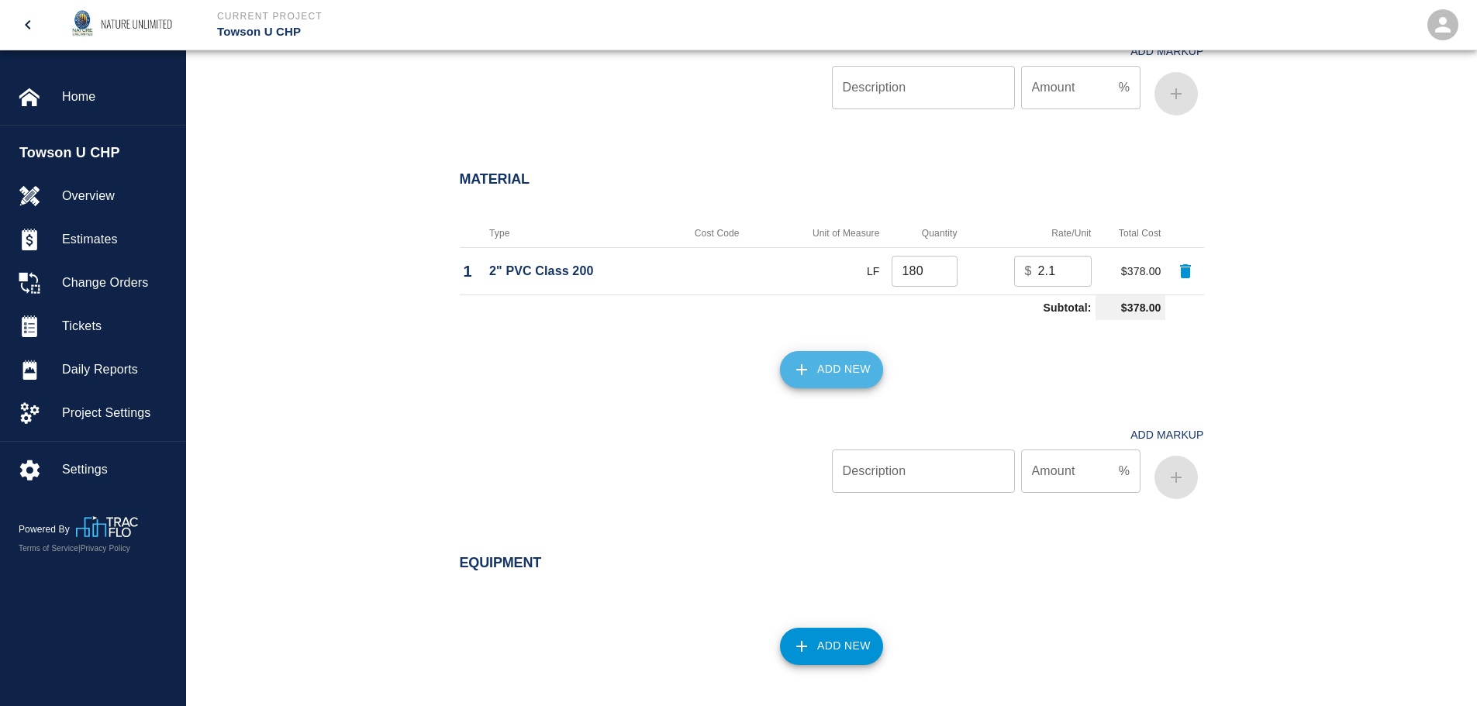
click at [817, 362] on button "Add New" at bounding box center [831, 369] width 103 height 37
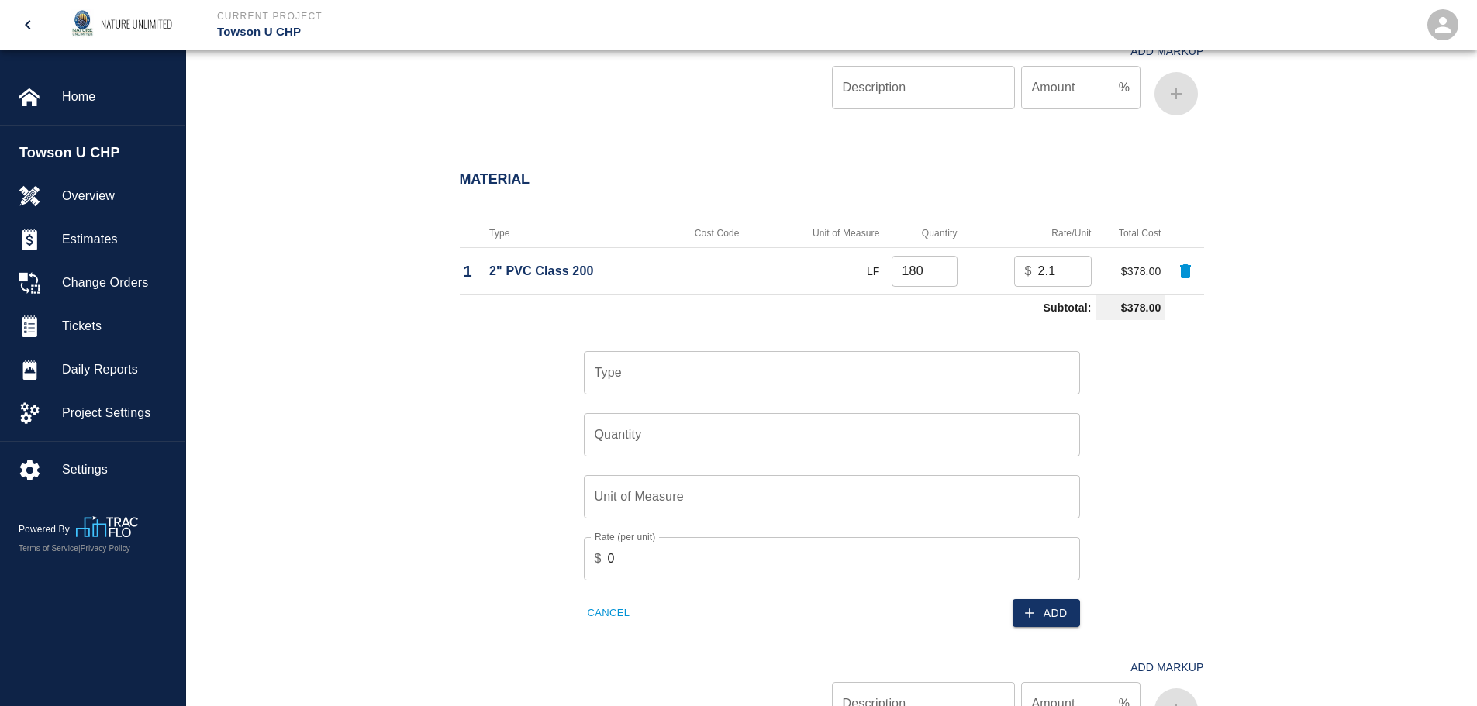
click at [816, 364] on input "Type" at bounding box center [832, 372] width 482 height 29
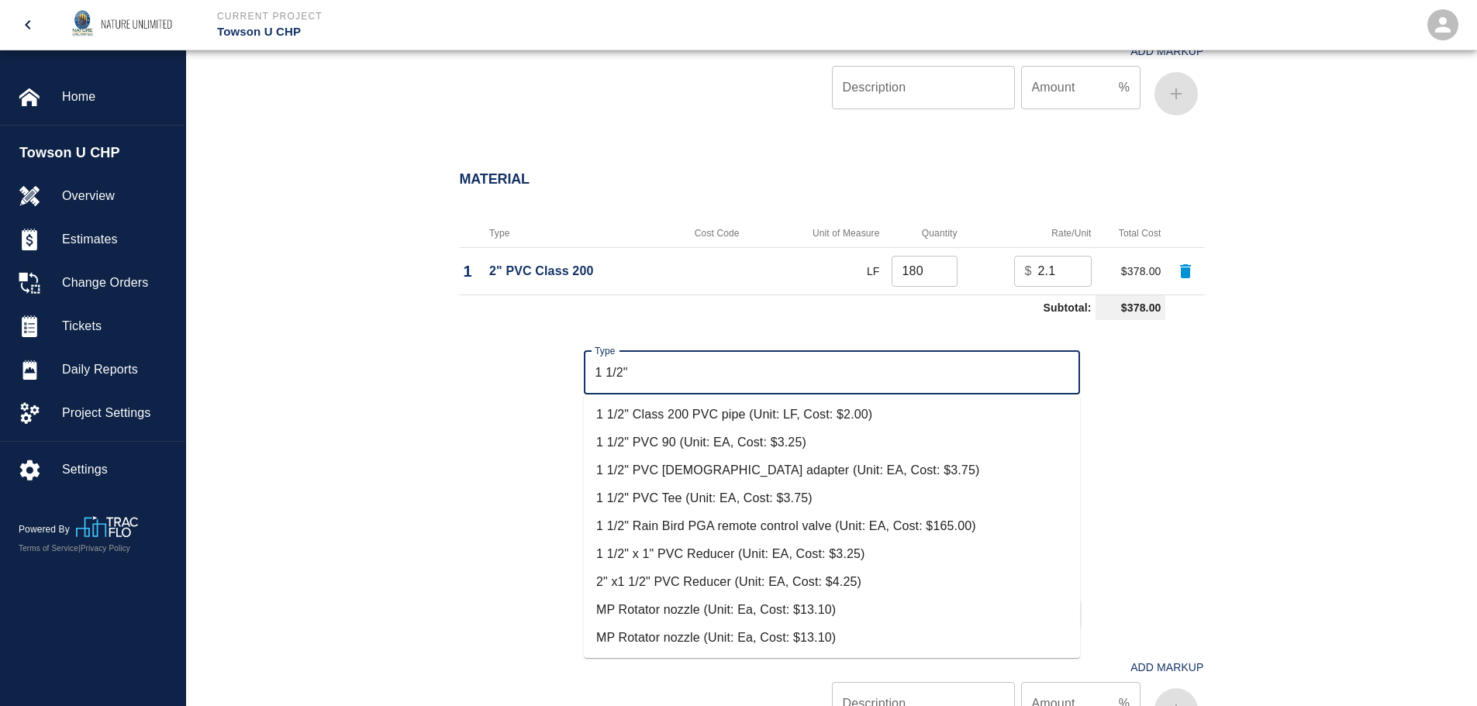
click at [729, 416] on li "1 1/2" Class 200 PVC pipe (Unit: LF, Cost: $2.00)" at bounding box center [832, 415] width 496 height 28
type input "1 1/2" Class 200 PVC pipe (Unit: LF, Cost: $2.00)"
type input "LF"
type input "2"
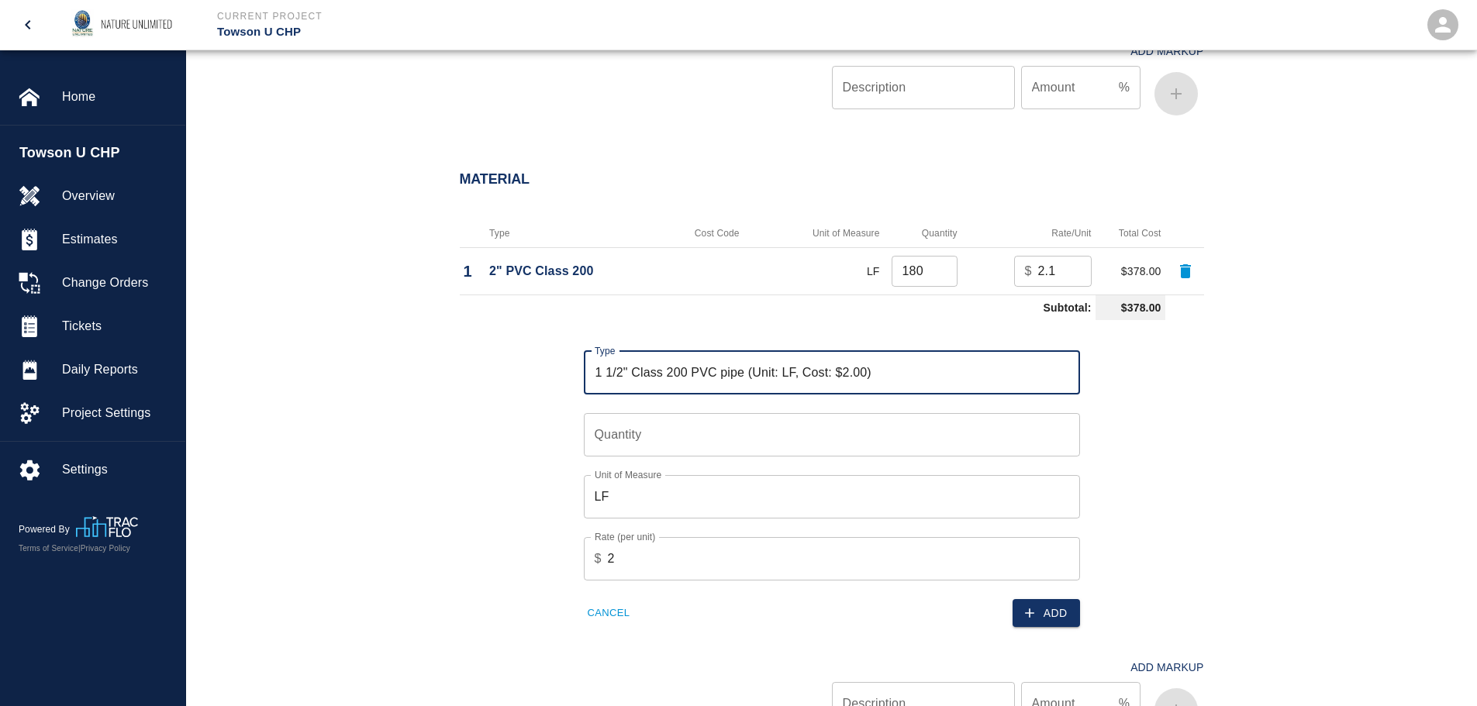
type input "1 1/2" Class 200 PVC pipe (Unit: LF, Cost: $2.00)"
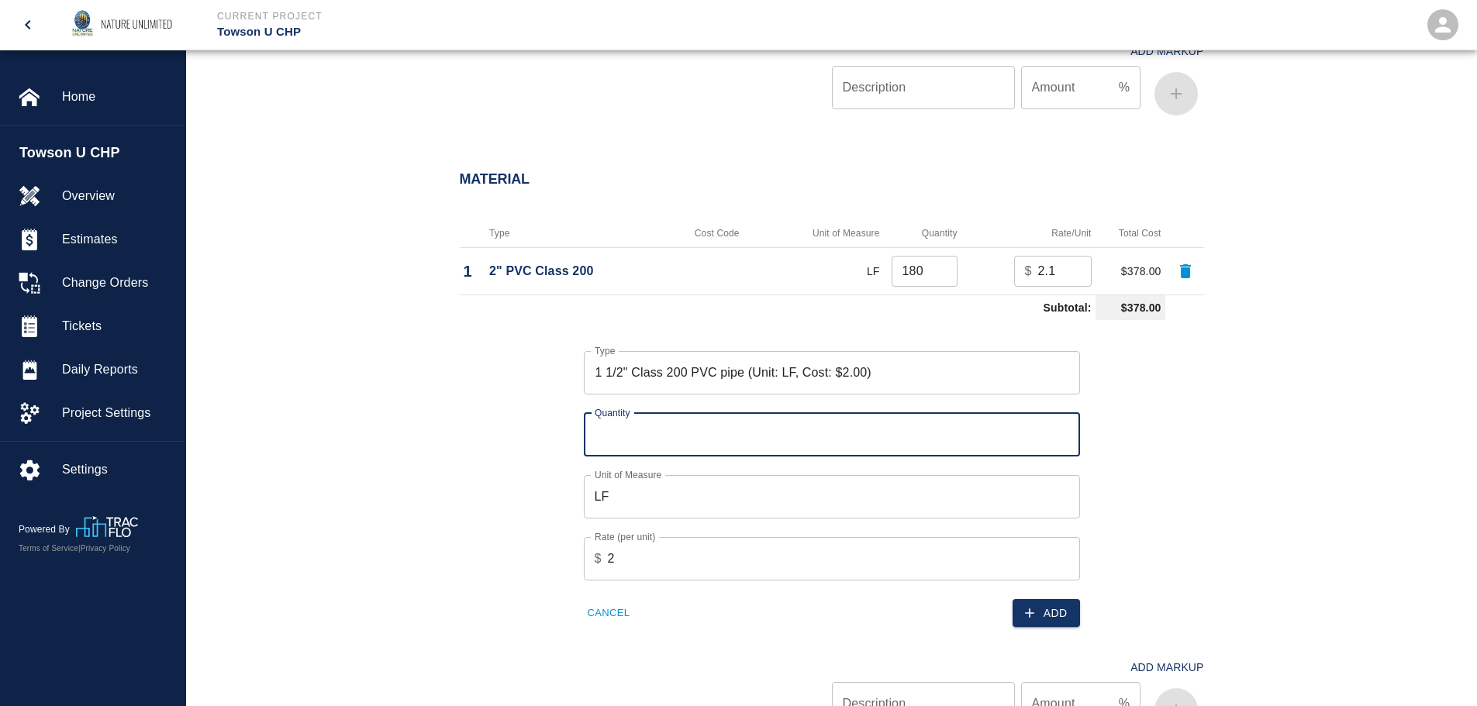
click at [737, 435] on input "Quantity" at bounding box center [832, 434] width 496 height 43
type input "80"
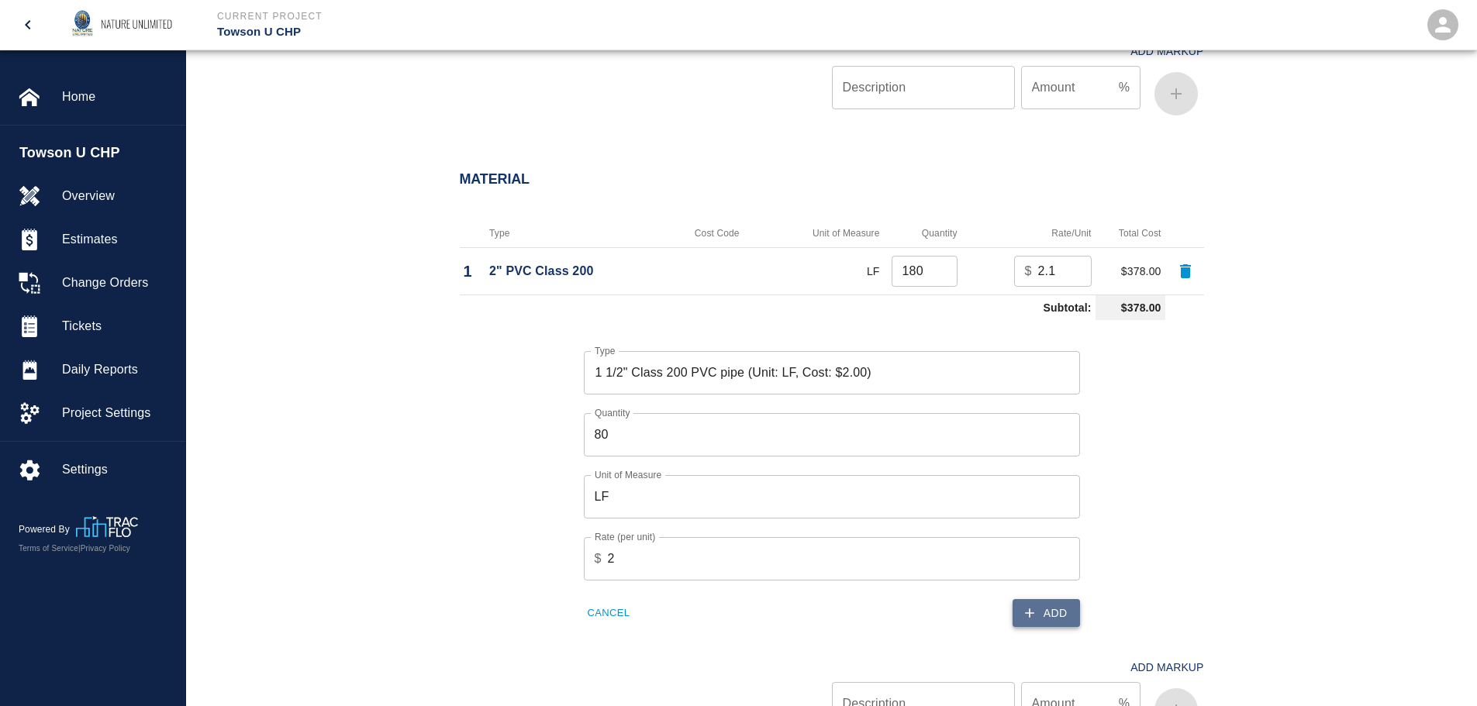
click at [1055, 606] on button "Add" at bounding box center [1046, 613] width 67 height 29
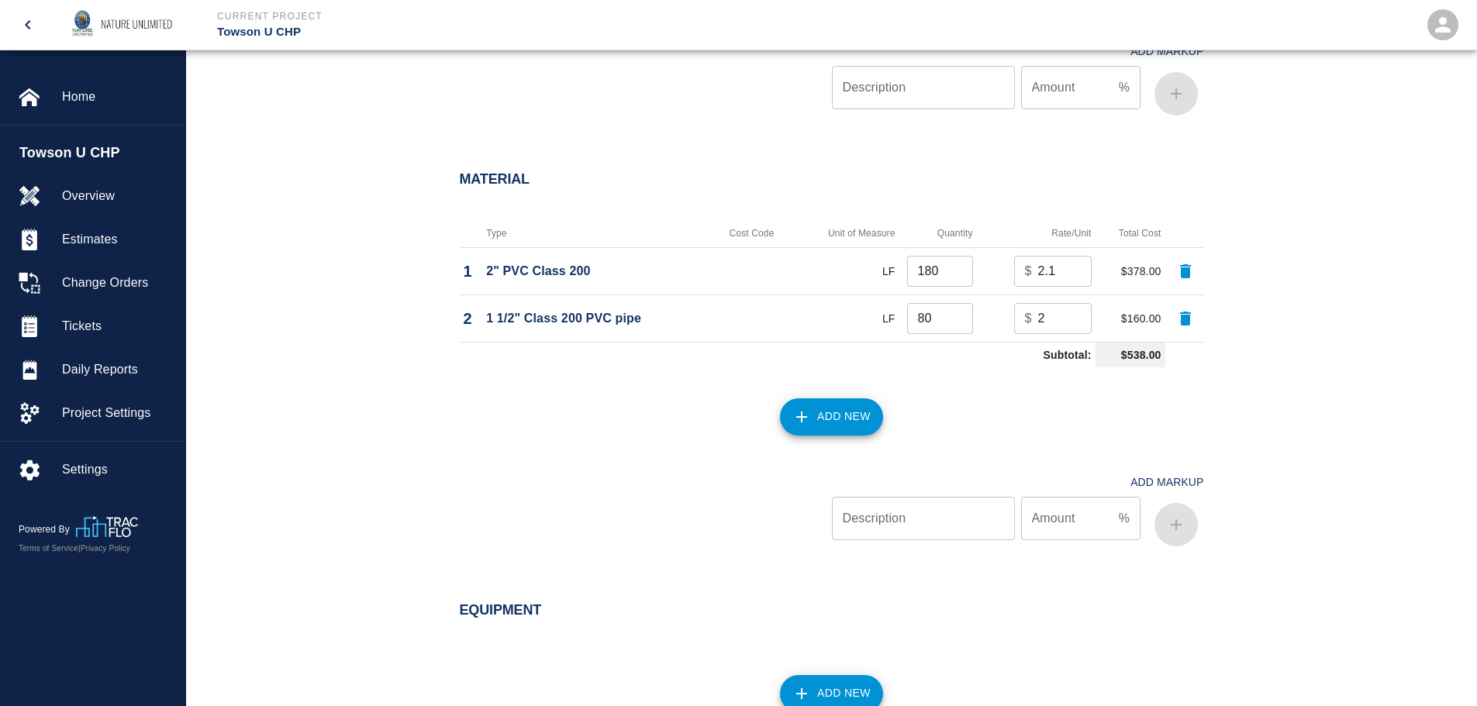
click at [846, 412] on button "Add New" at bounding box center [831, 417] width 103 height 37
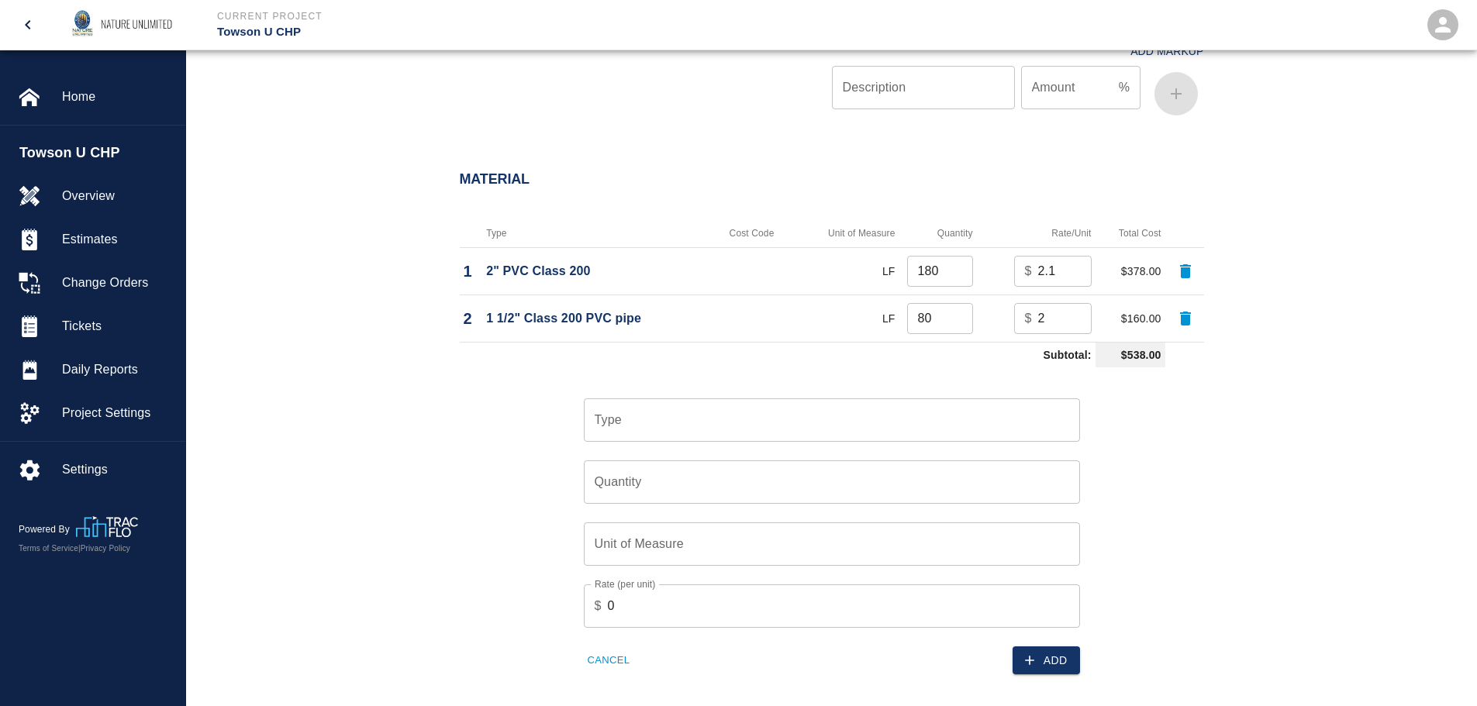
click at [846, 411] on input "Type" at bounding box center [832, 419] width 482 height 29
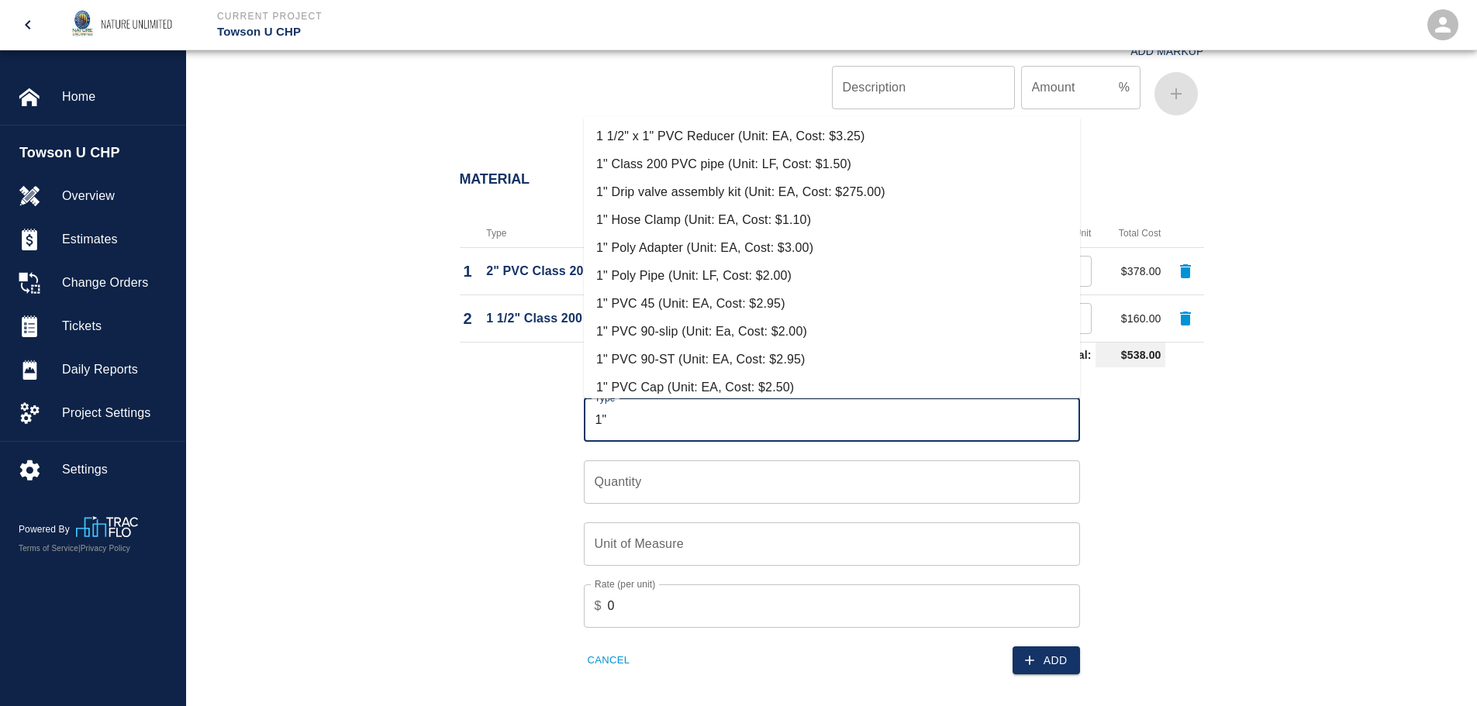
click at [610, 419] on input "1"" at bounding box center [832, 419] width 482 height 29
click at [688, 164] on li "1" Class 200 PVC pipe (Unit: LF, Cost: $1.50)" at bounding box center [832, 164] width 496 height 28
type input "1" Class 200 PVC pipe (Unit: LF, Cost: $1.50)"
type input "LF"
type input "1.5"
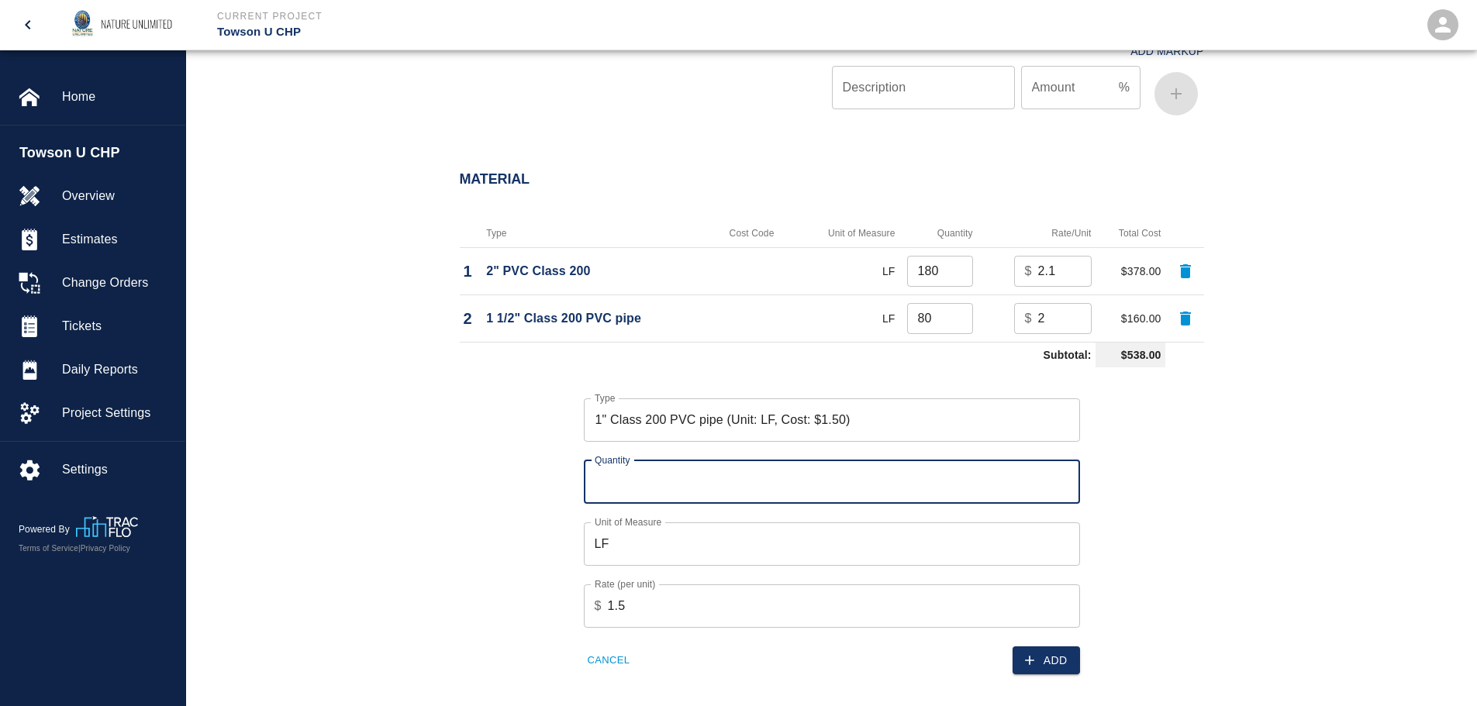
click at [675, 485] on input "Quantity" at bounding box center [832, 482] width 496 height 43
type input "160"
click at [1061, 665] on button "Add" at bounding box center [1046, 661] width 67 height 29
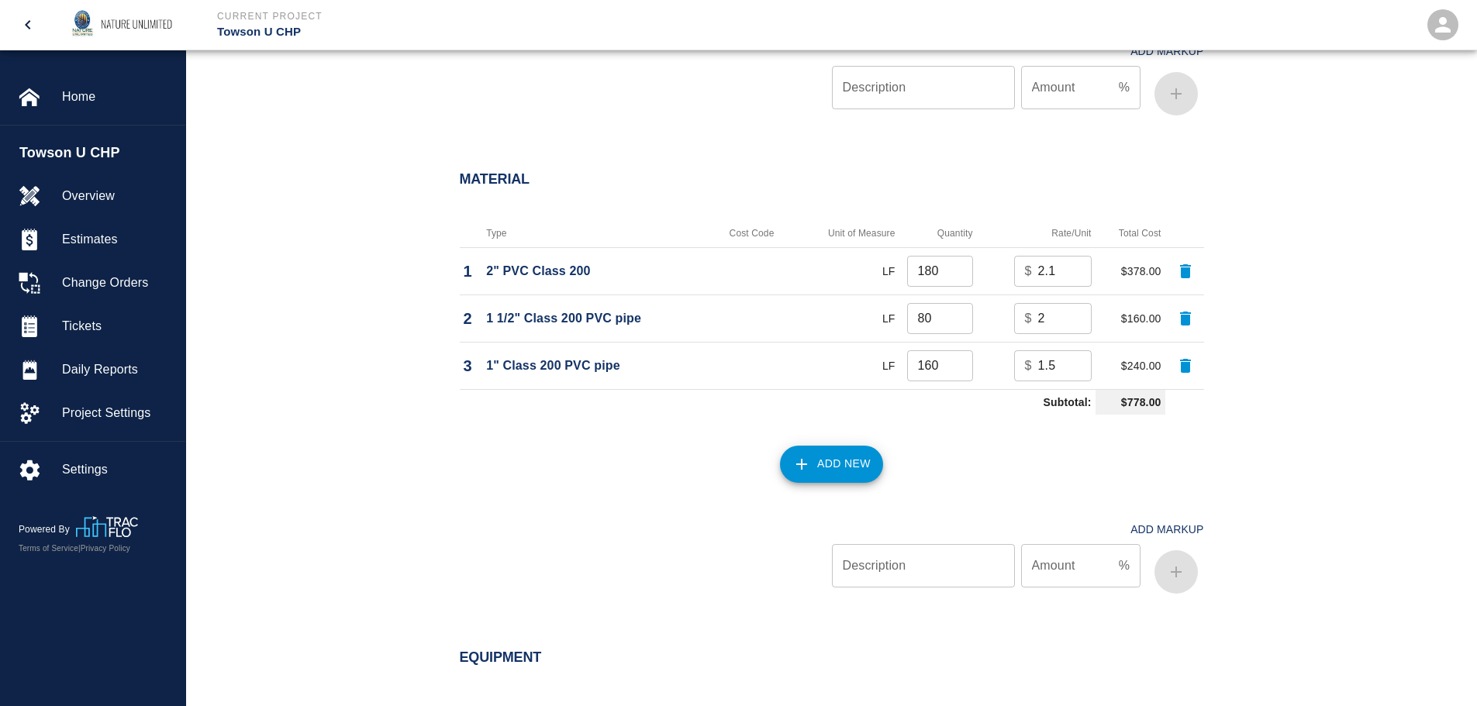
click at [844, 461] on button "Add New" at bounding box center [831, 464] width 103 height 37
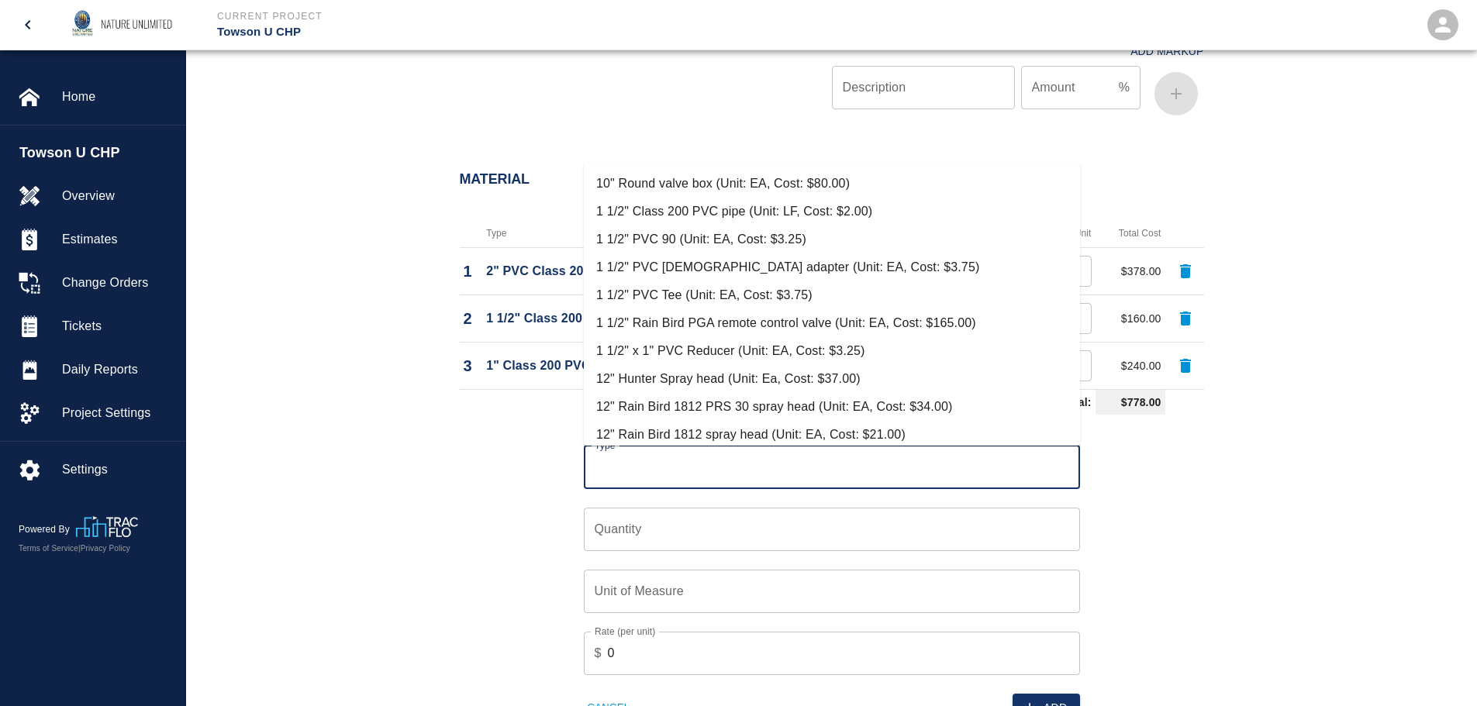
click at [839, 462] on input "Type" at bounding box center [832, 467] width 482 height 29
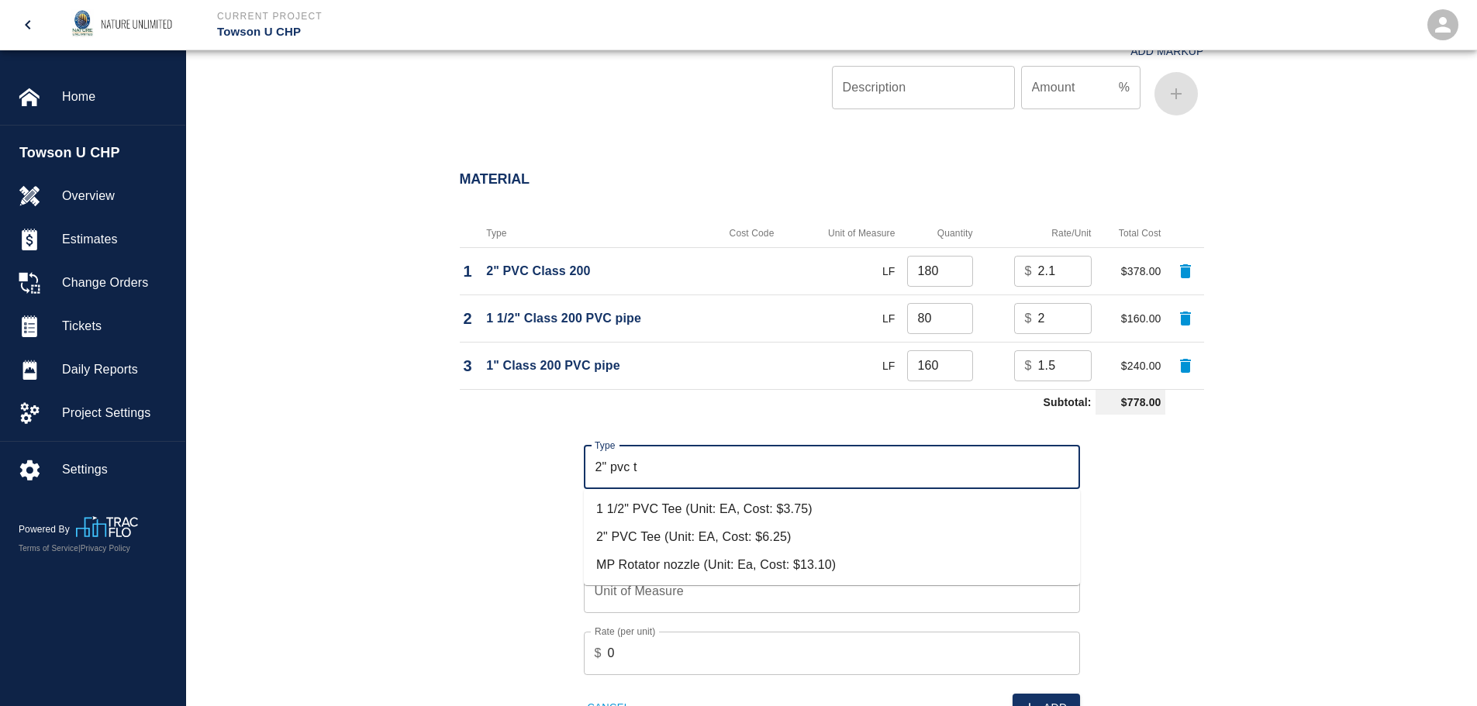
click at [685, 532] on li "2" PVC Tee (Unit: EA, Cost: $6.25)" at bounding box center [832, 537] width 496 height 28
type input "2" PVC Tee (Unit: EA, Cost: $6.25)"
type input "EA"
type input "6.25"
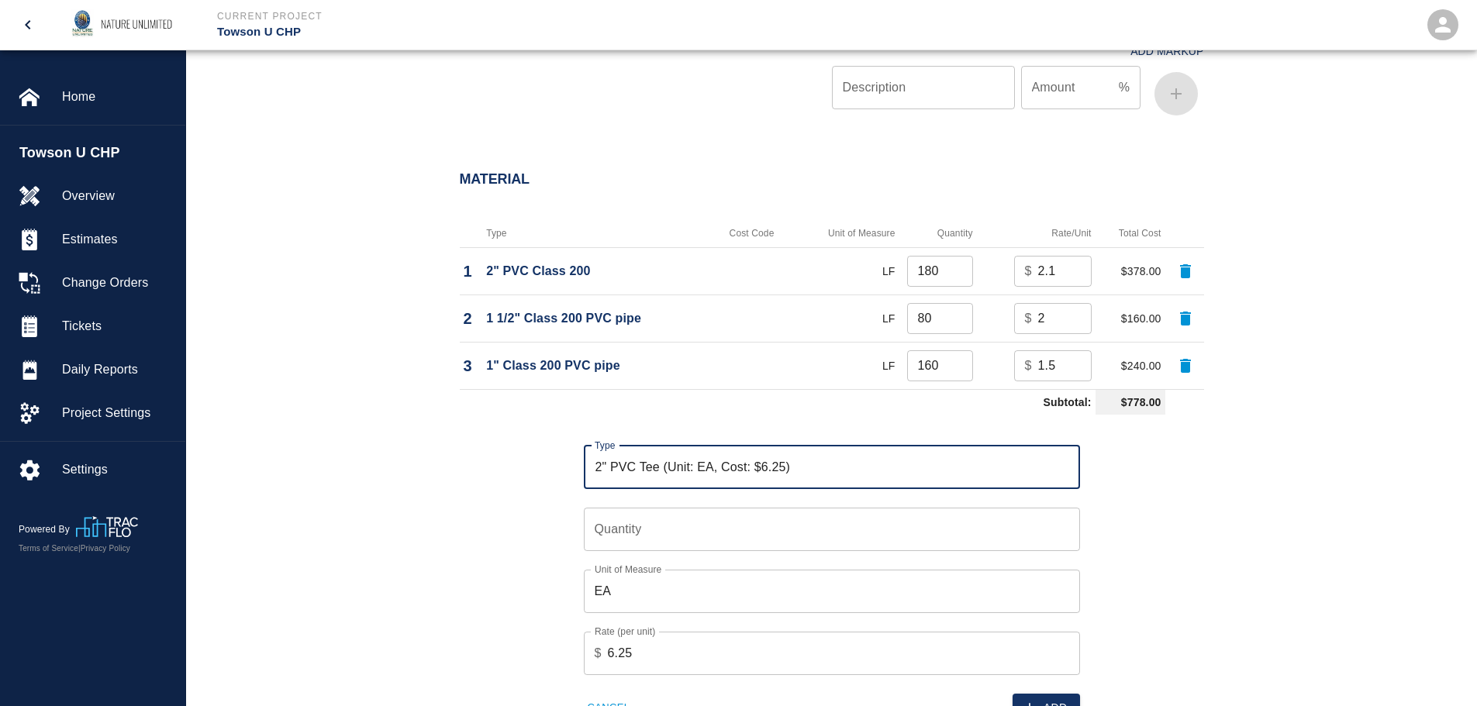
type input "2" PVC Tee (Unit: EA, Cost: $6.25)"
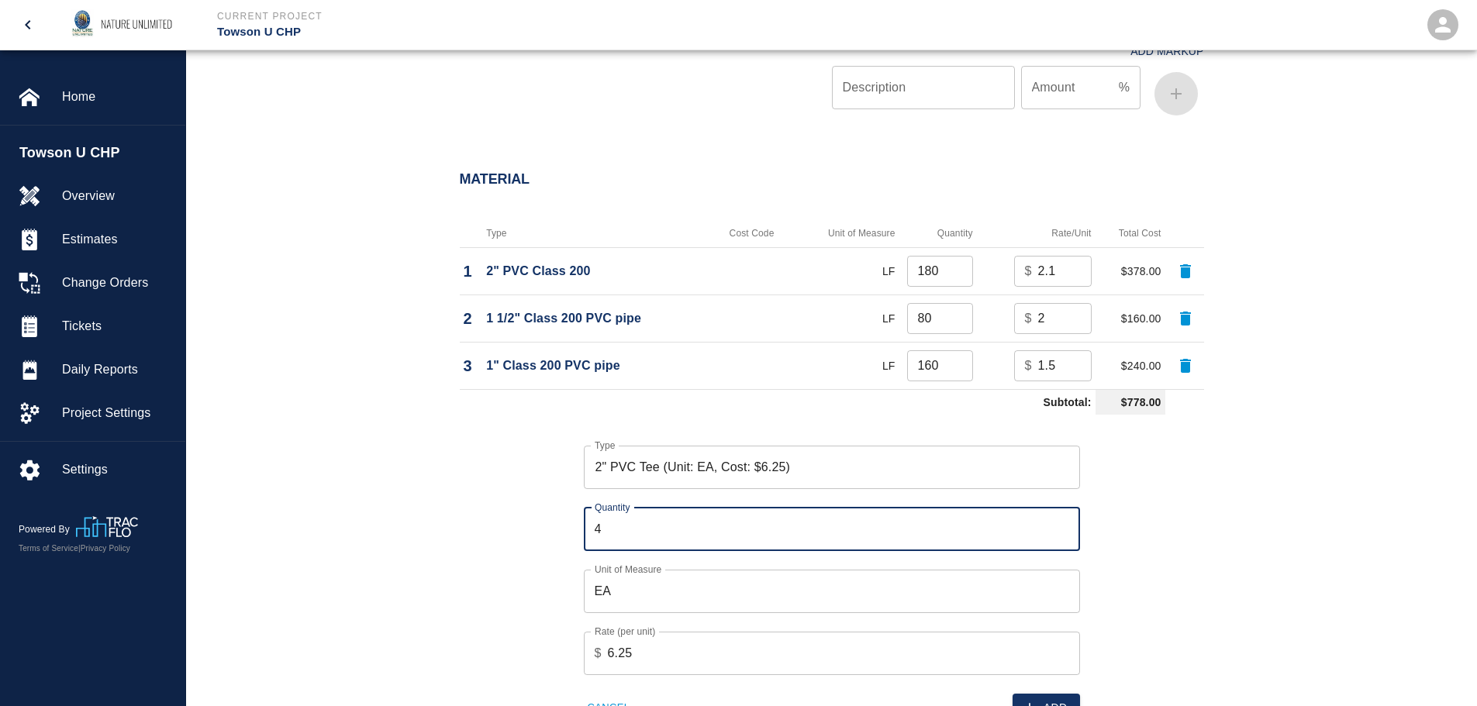
type input "4"
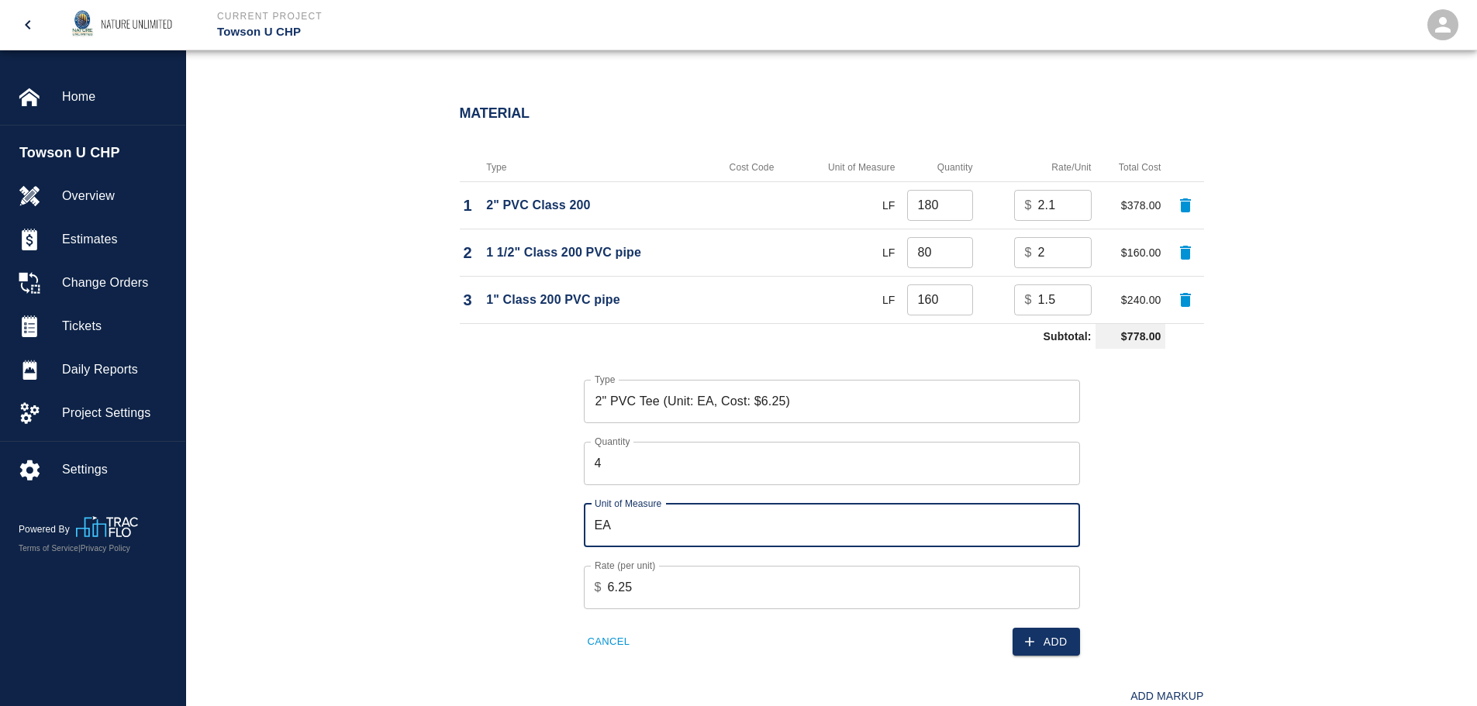
scroll to position [1240, 0]
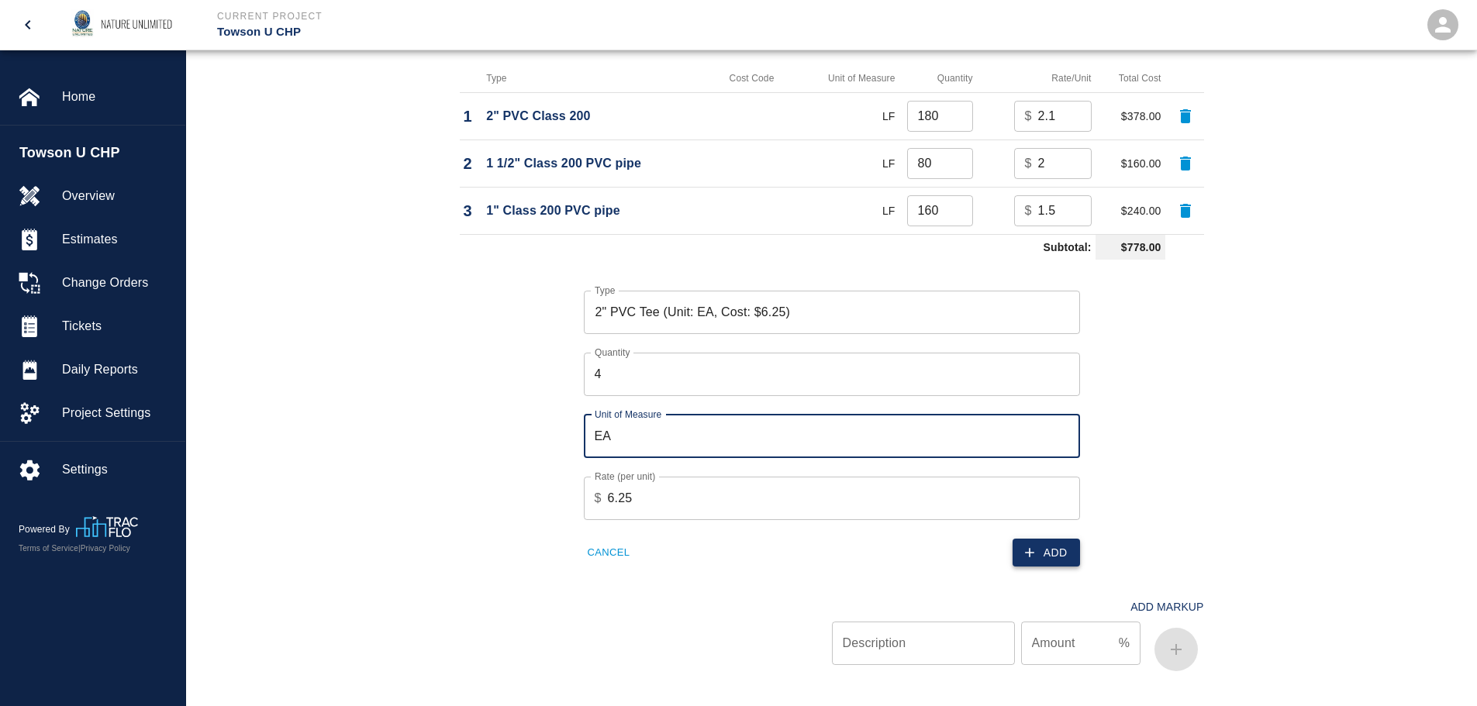
click at [1063, 539] on button "Add" at bounding box center [1046, 553] width 67 height 29
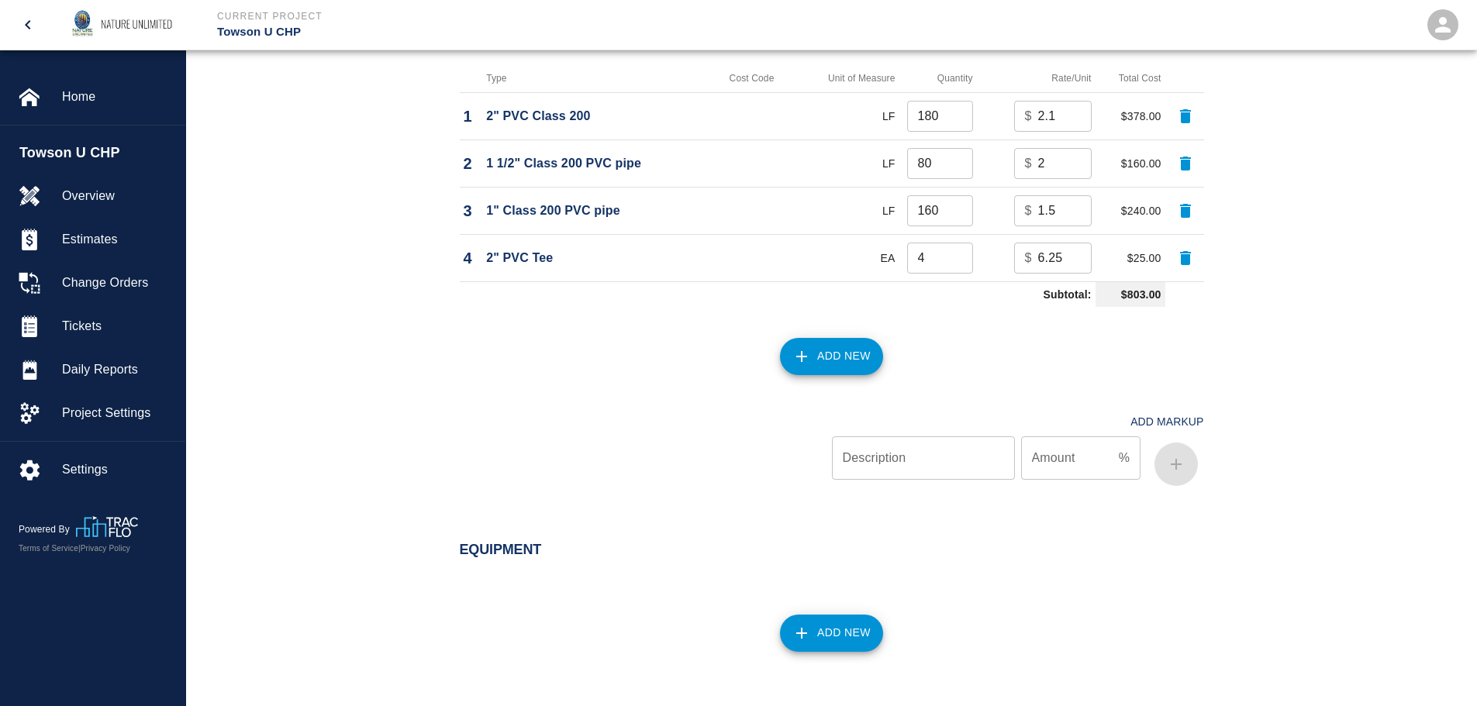
click at [813, 343] on button "Add New" at bounding box center [831, 356] width 103 height 37
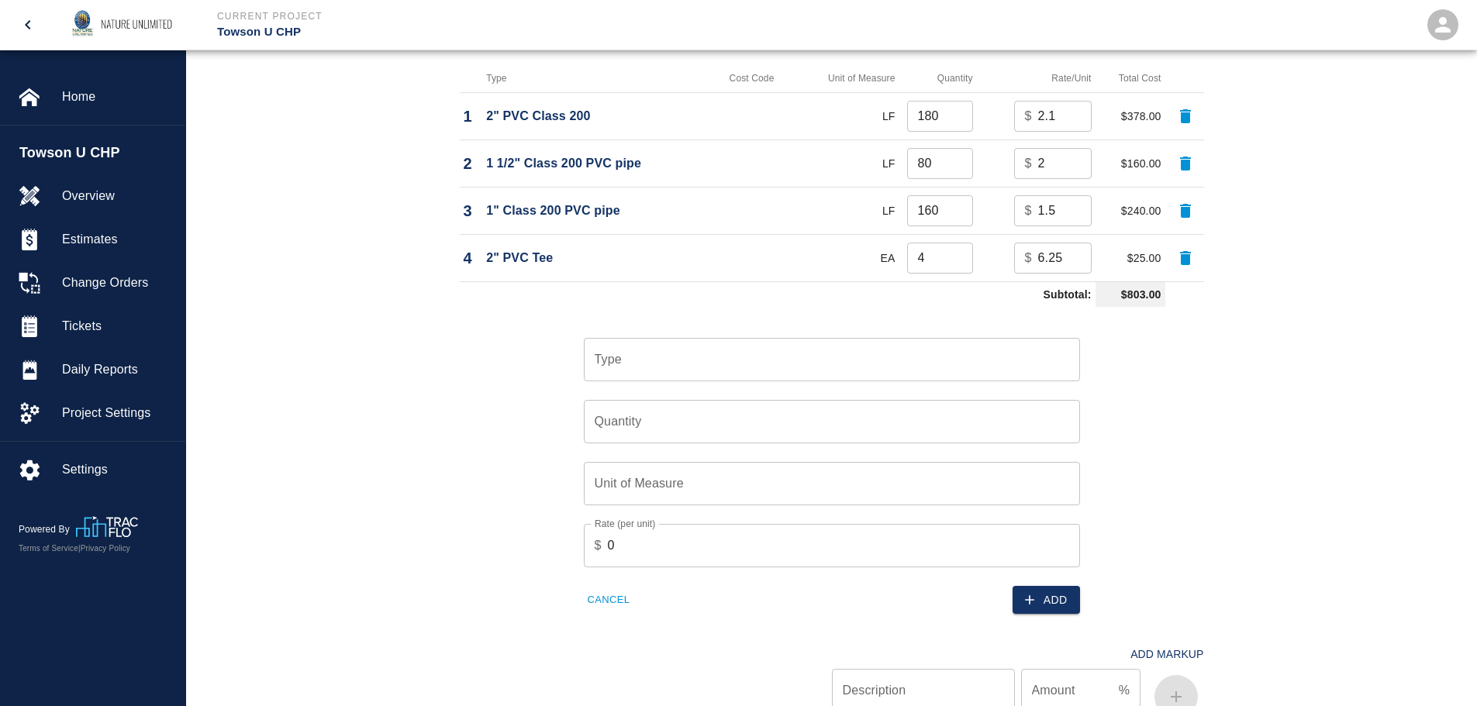
click at [666, 361] on input "Type" at bounding box center [832, 359] width 482 height 29
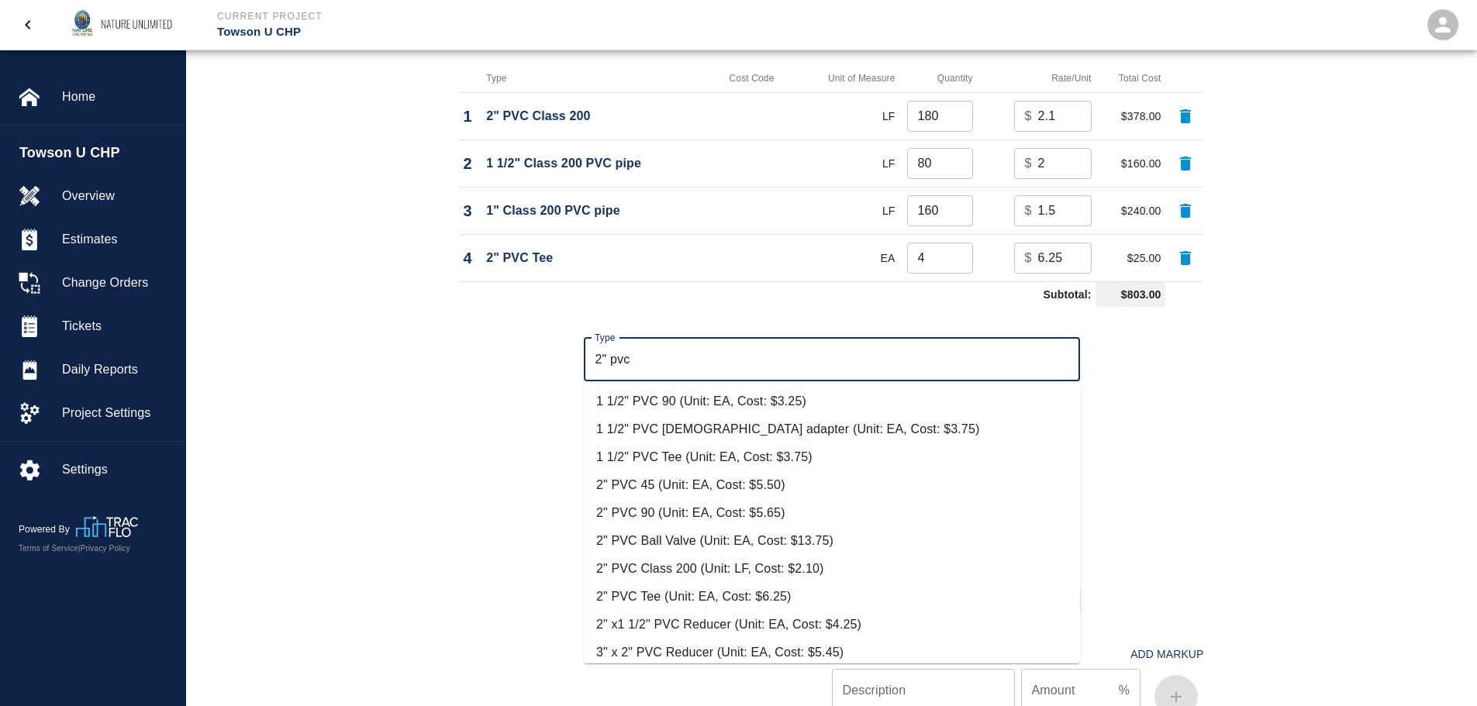
click at [675, 509] on li "2" PVC 90 (Unit: EA, Cost: $5.65)" at bounding box center [832, 513] width 496 height 28
type input "2" PVC 90 (Unit: EA, Cost: $5.65)"
type input "EA"
type input "5.65"
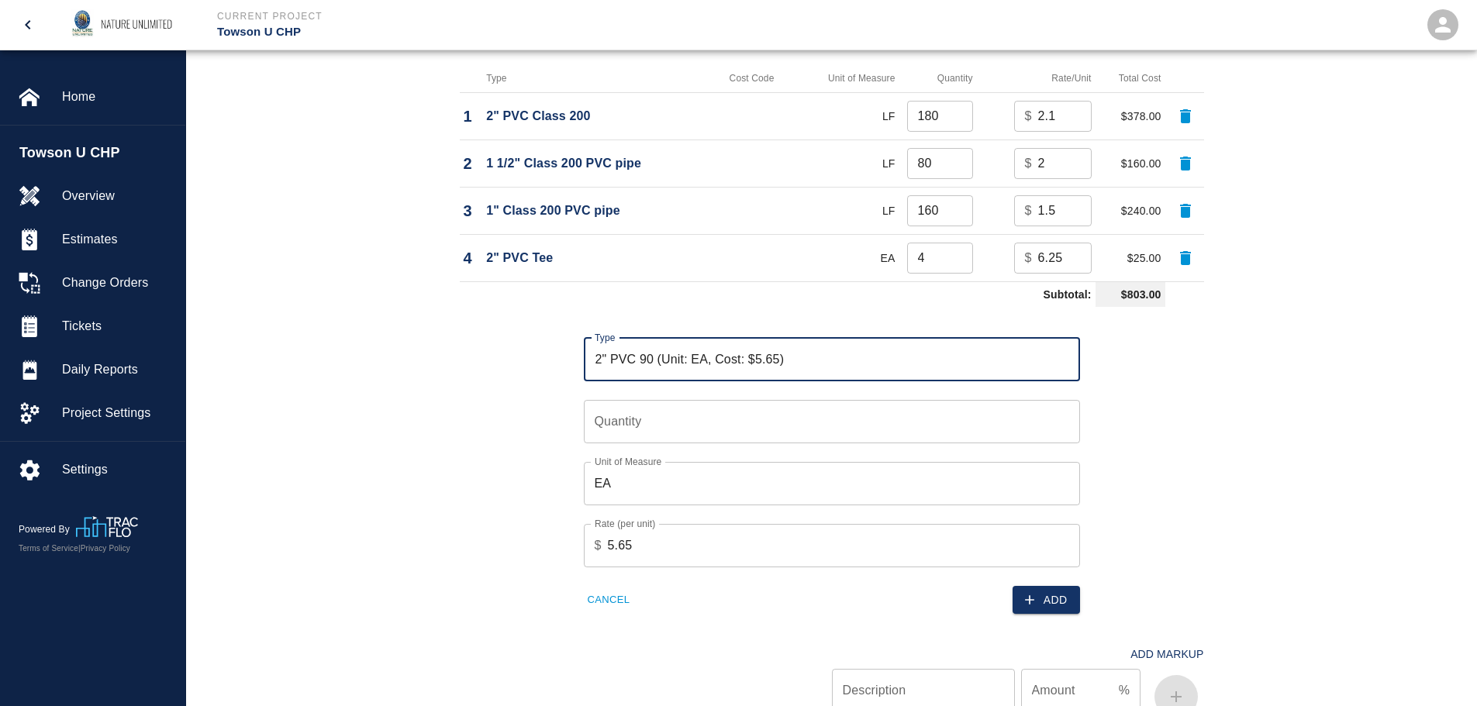
type input "2" PVC 90 (Unit: EA, Cost: $5.65)"
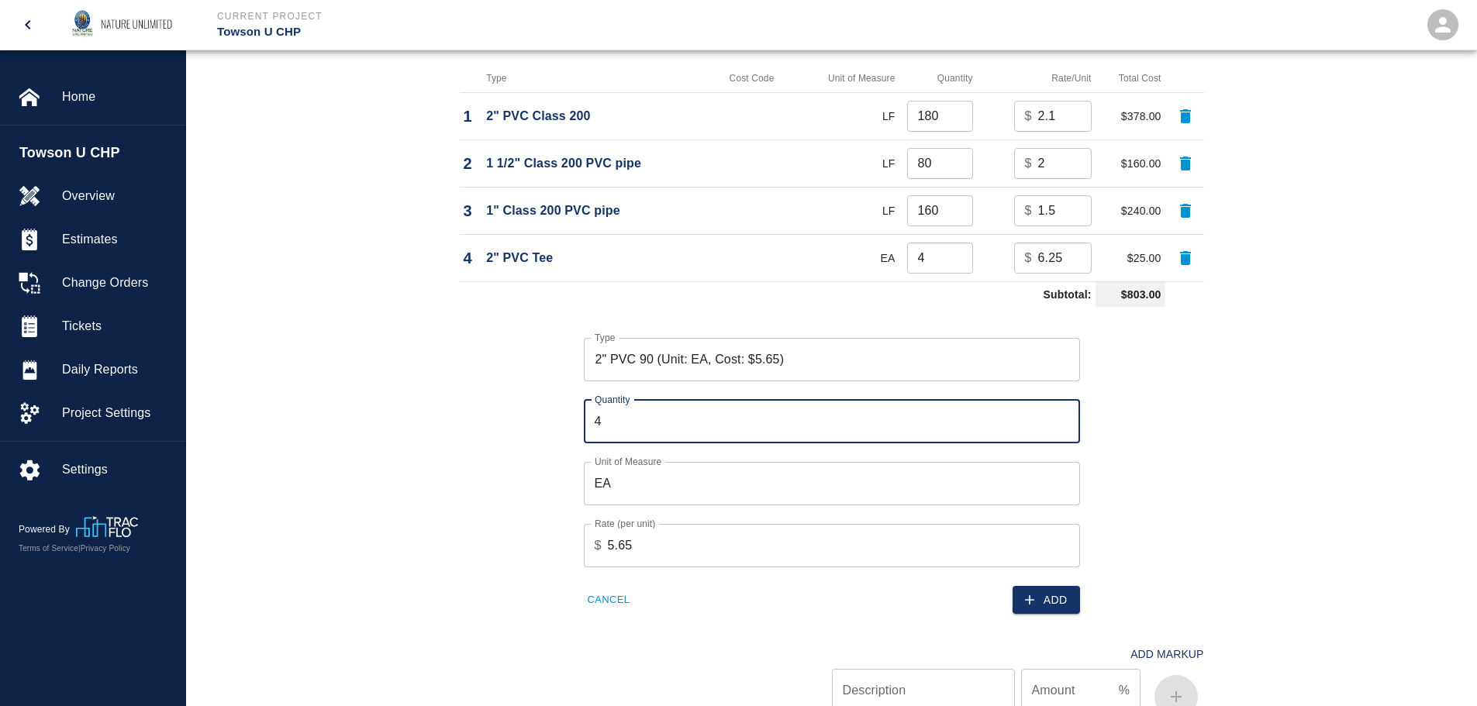
type input "4"
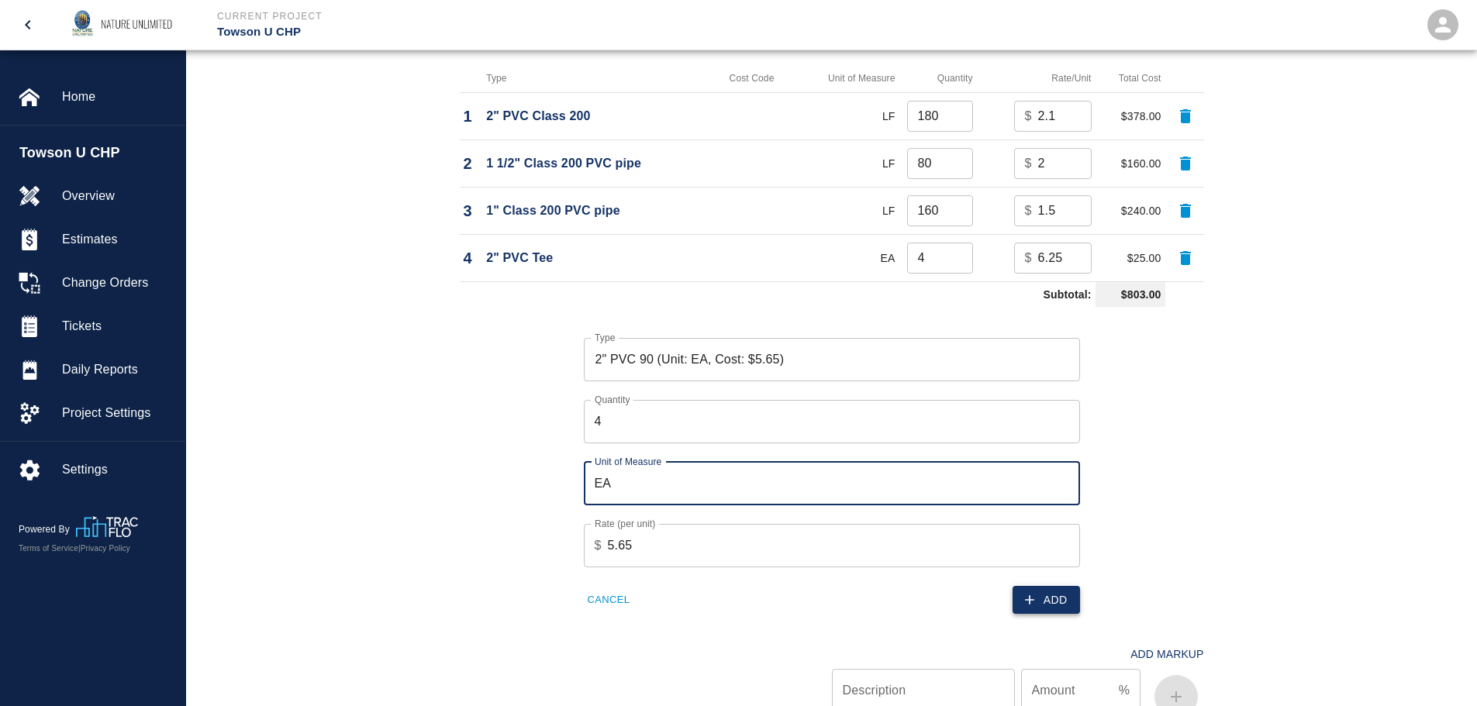
click at [1042, 603] on button "Add" at bounding box center [1046, 600] width 67 height 29
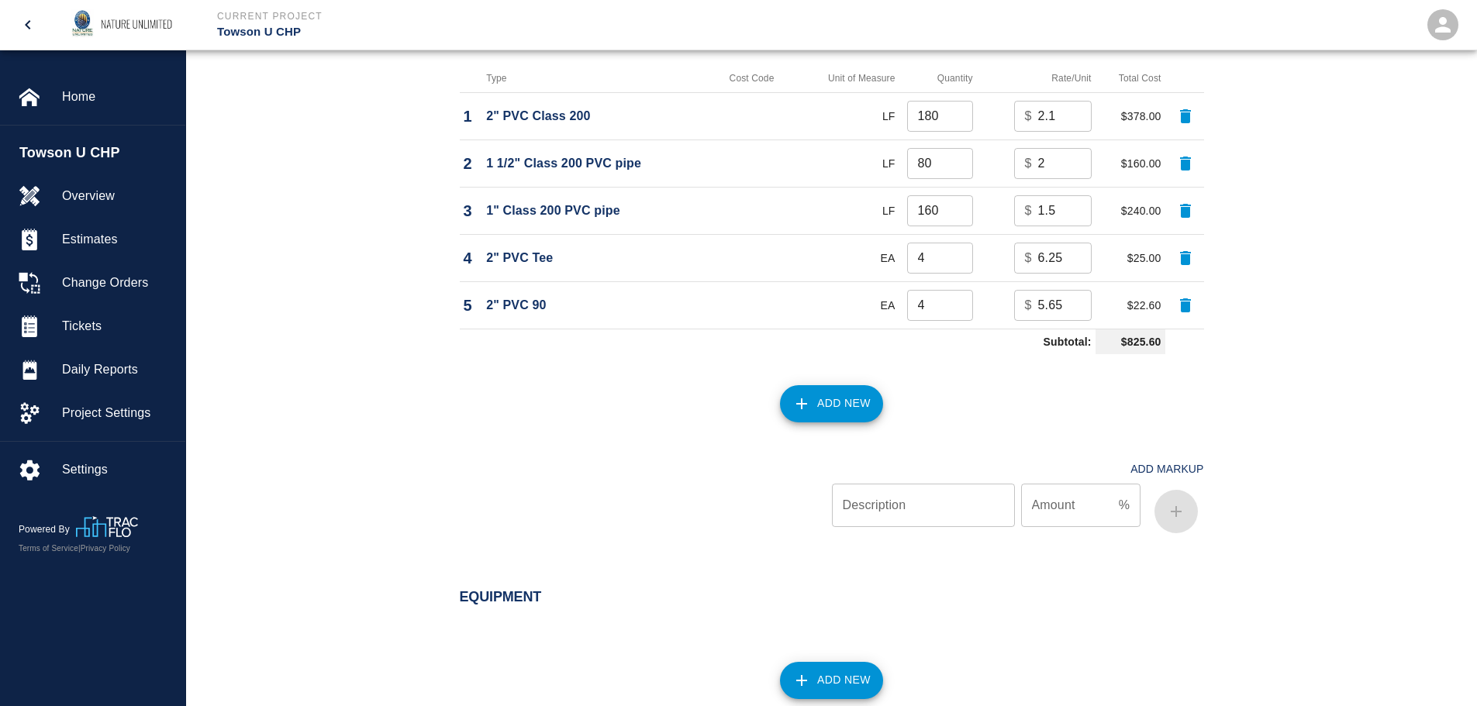
click at [843, 399] on button "Add New" at bounding box center [831, 403] width 103 height 37
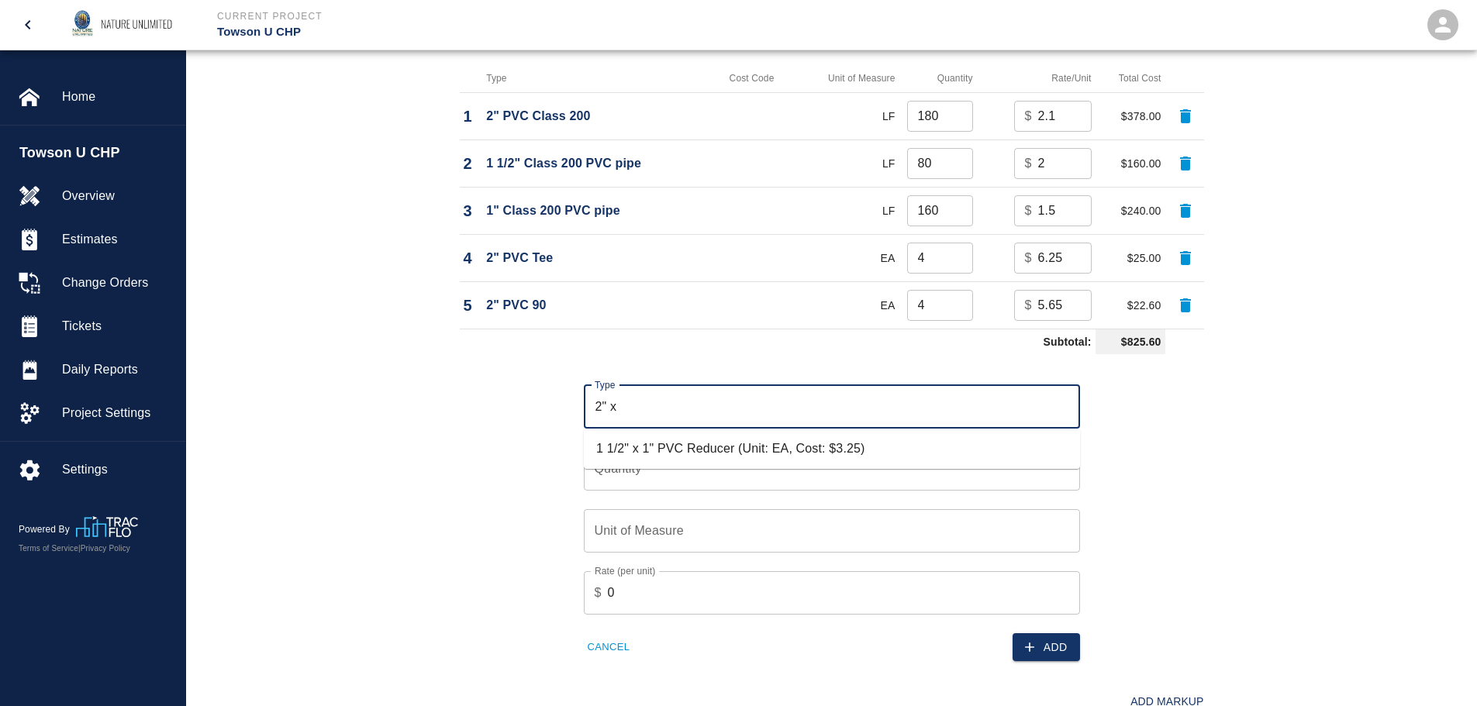
click at [728, 444] on li "1 1/2" x 1" PVC Reducer (Unit: EA, Cost: $3.25)" at bounding box center [832, 449] width 496 height 28
type input "1 1/2" x 1" PVC Reducer (Unit: EA, Cost: $3.25)"
type input "EA"
type input "3.25"
click at [595, 406] on input "1 1/2" x 1" PVC Reducer (Unit: EA, Cost: $3.25)" at bounding box center [832, 406] width 482 height 29
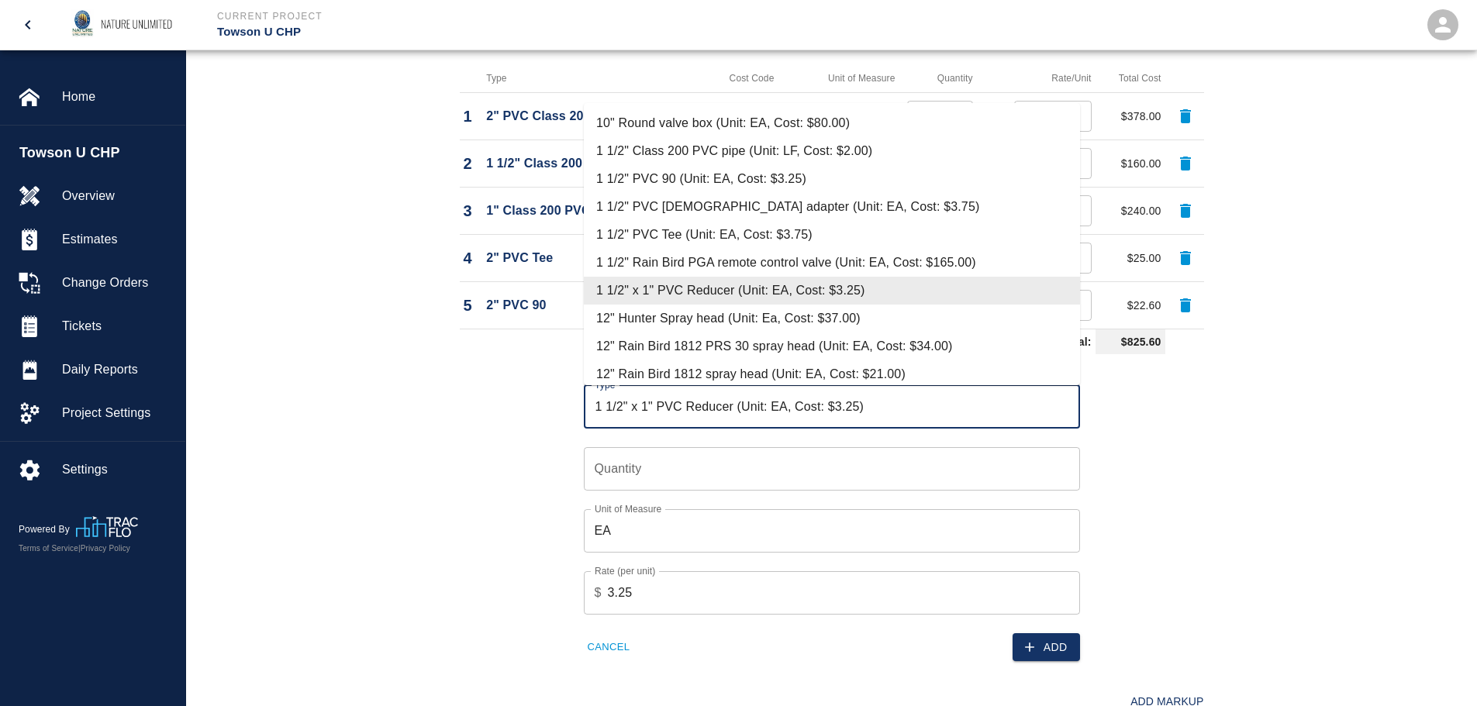
click at [648, 405] on input "1 1/2" x 1" PVC Reducer (Unit: EA, Cost: $3.25)" at bounding box center [832, 406] width 482 height 29
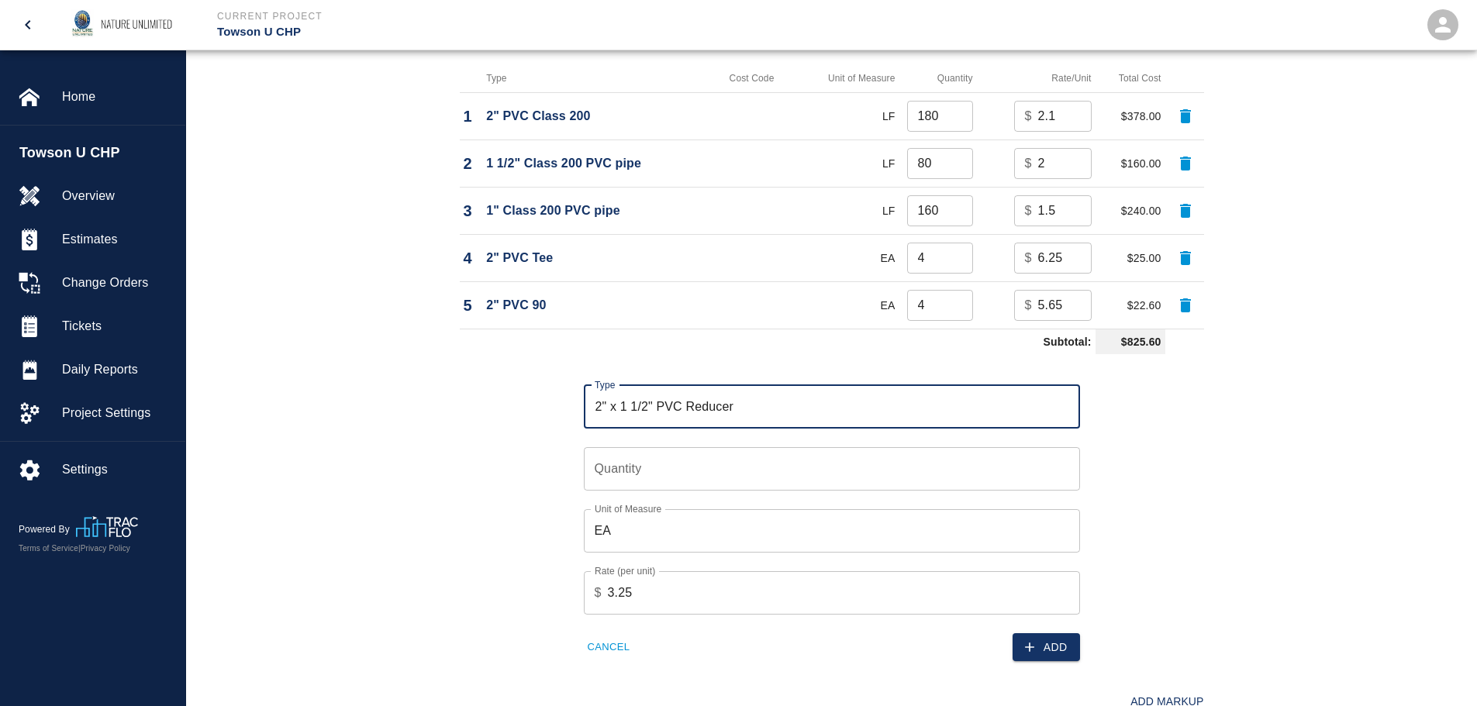
type input "2" x 1 1/2" PVC Reducer"
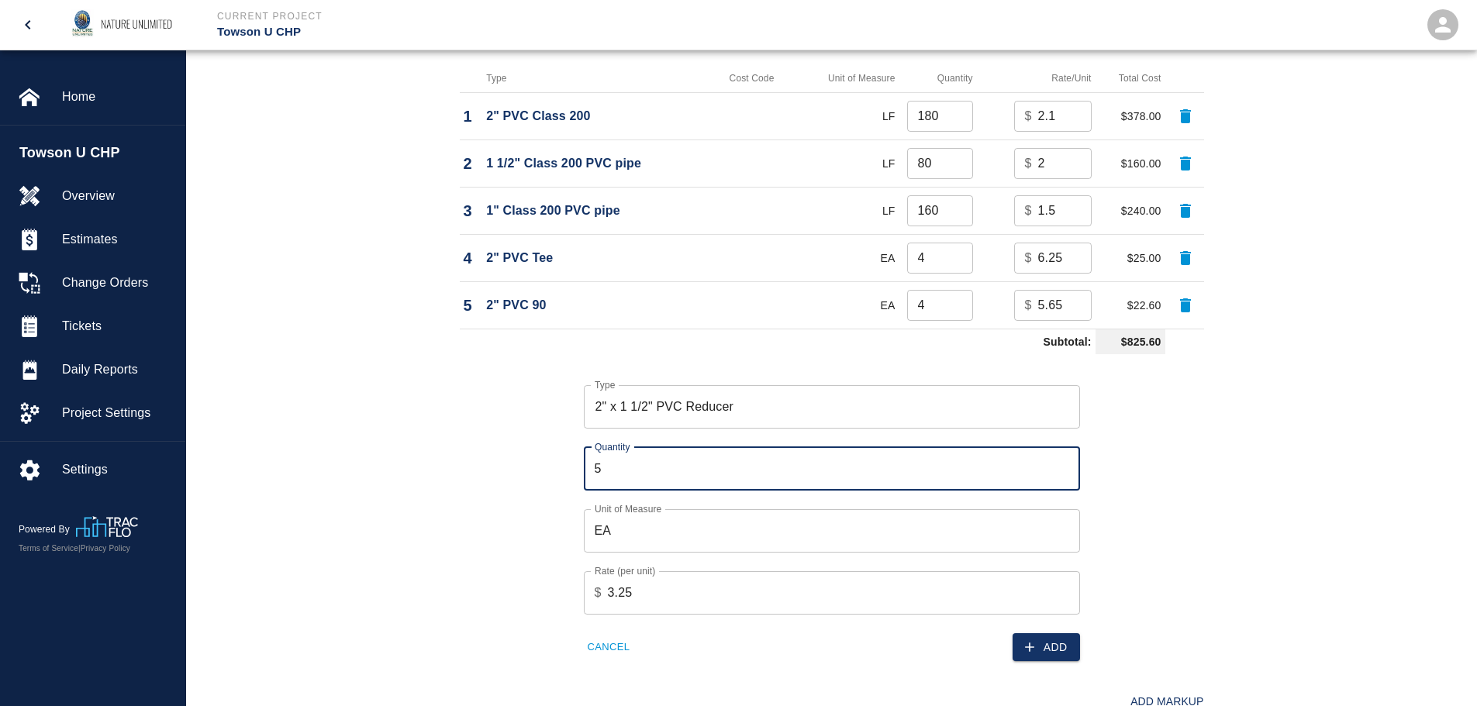
type input "5"
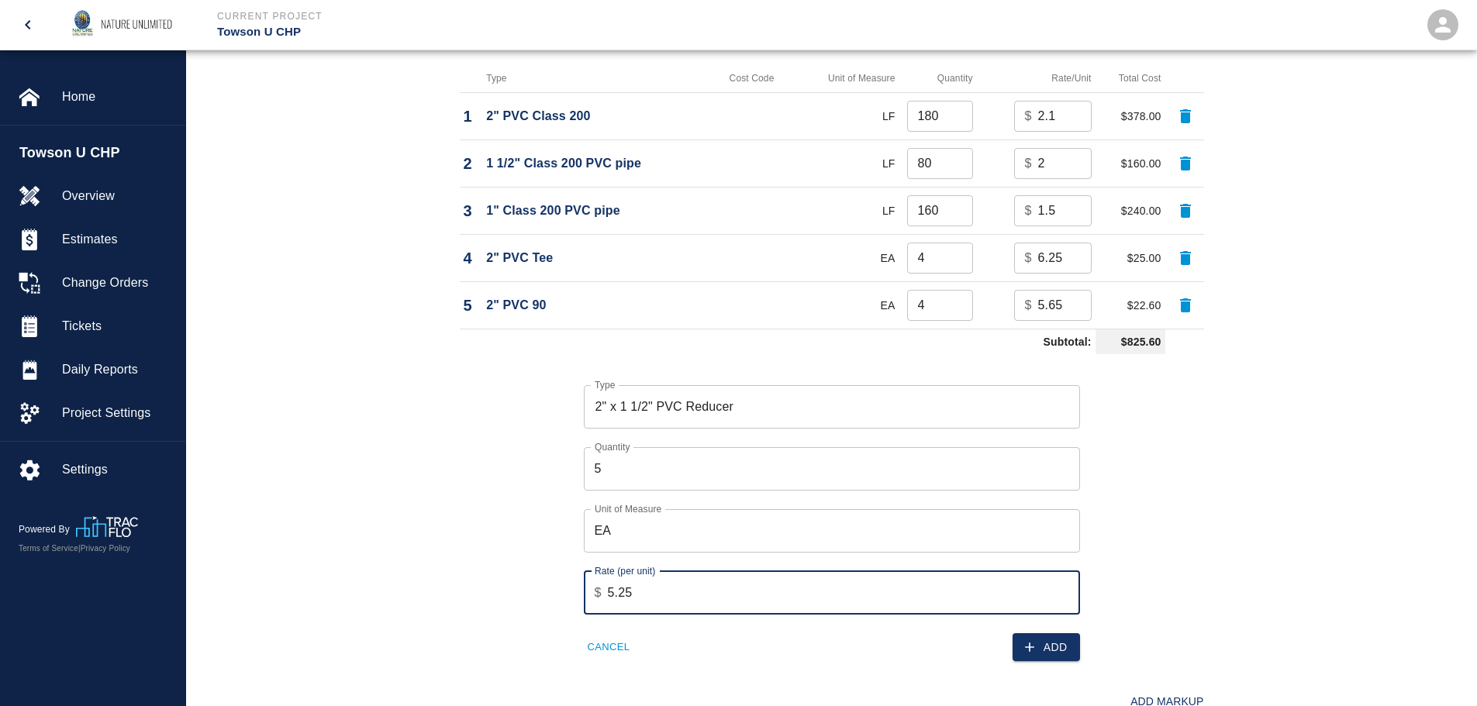
type input "5.25"
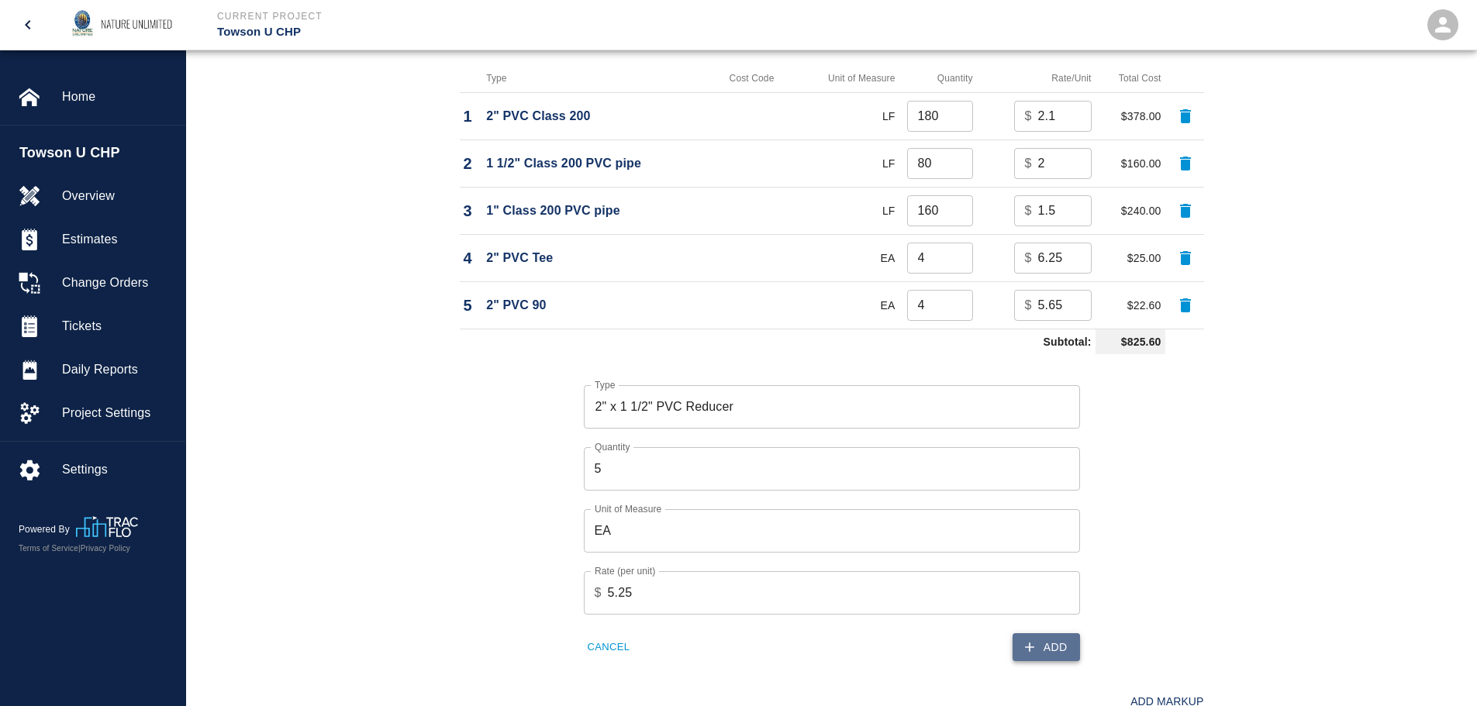
click at [1046, 648] on button "Add" at bounding box center [1046, 647] width 67 height 29
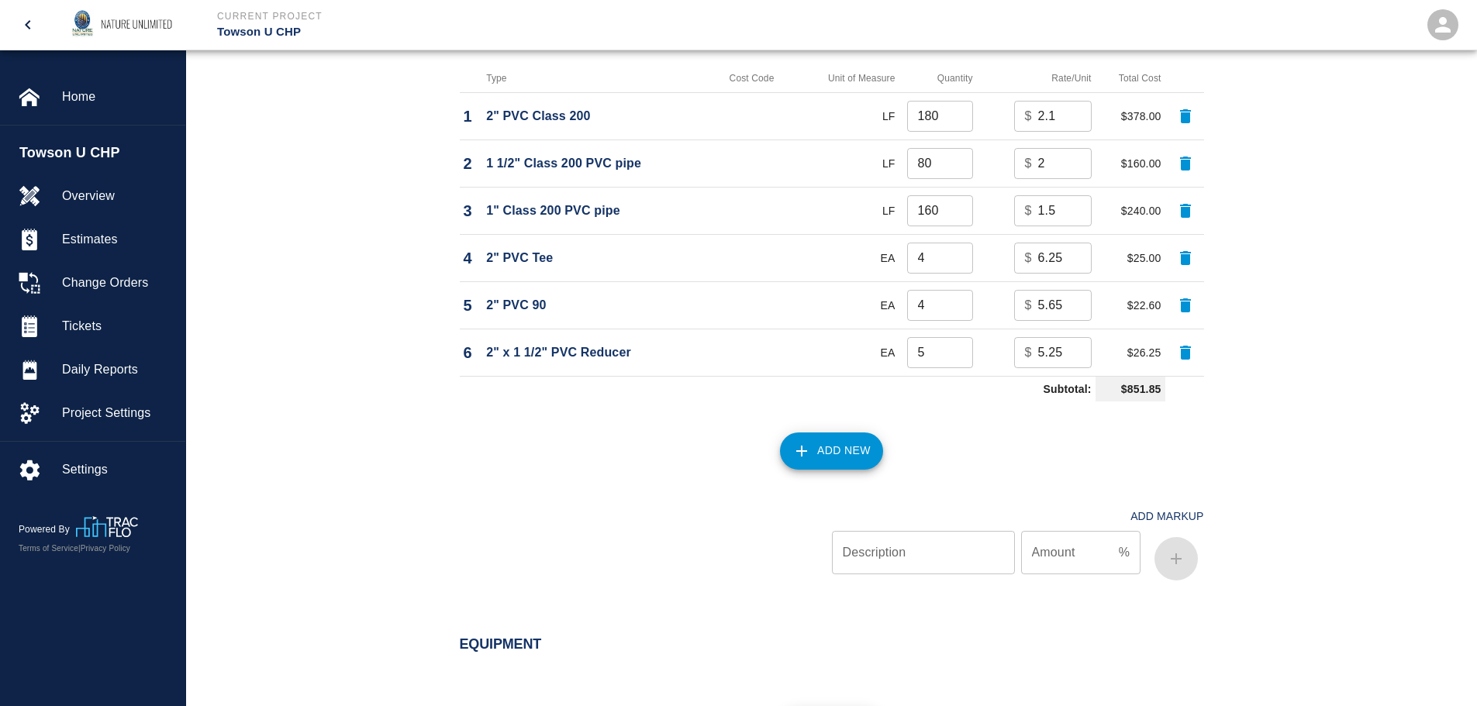
click at [836, 447] on button "Add New" at bounding box center [831, 451] width 103 height 37
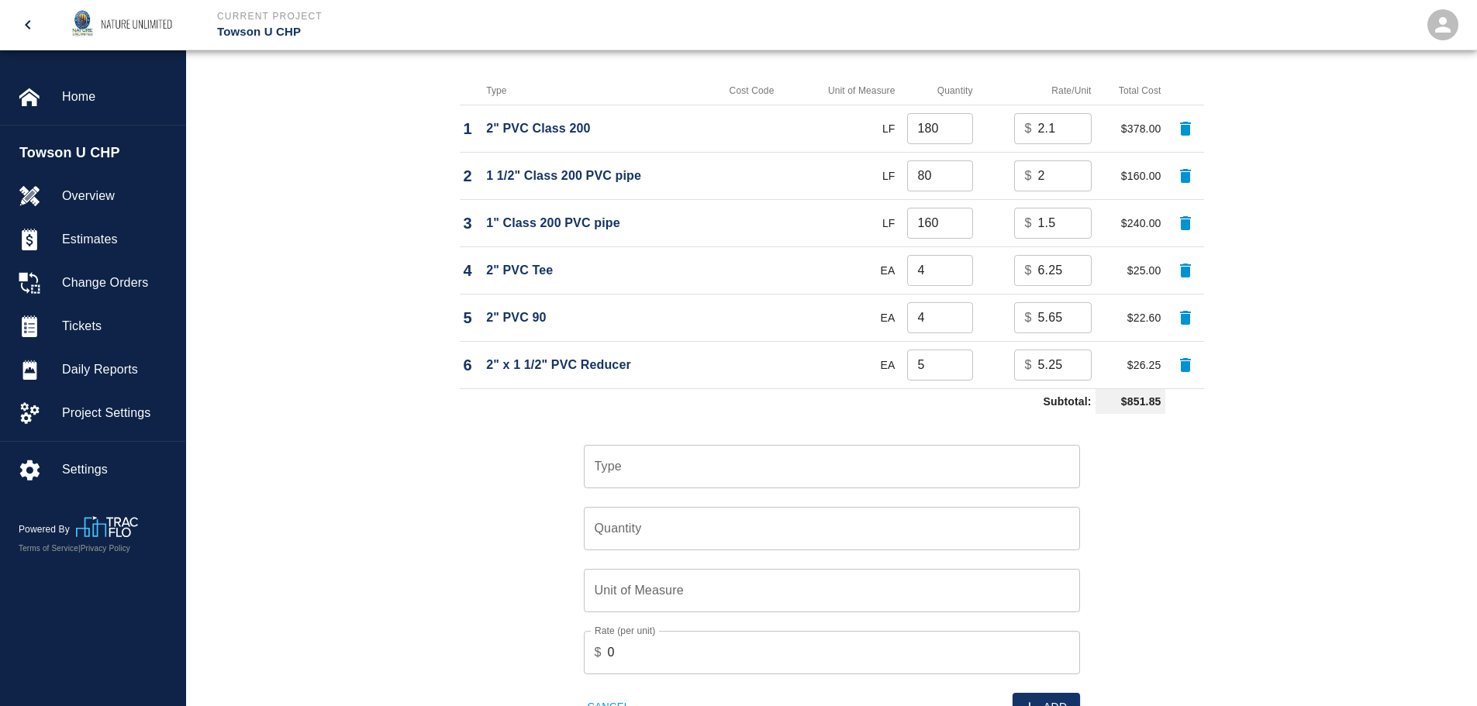
scroll to position [1320, 0]
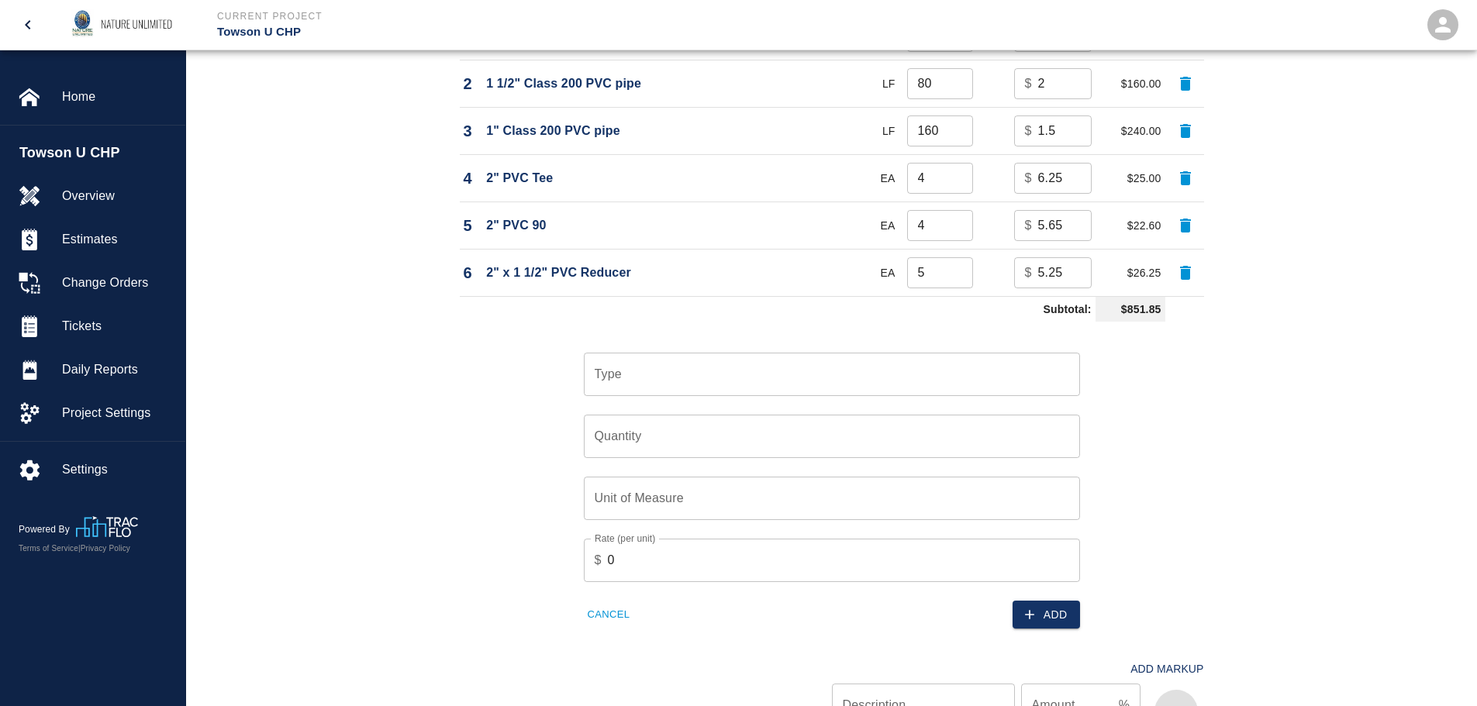
click at [654, 376] on input "Type" at bounding box center [832, 374] width 482 height 29
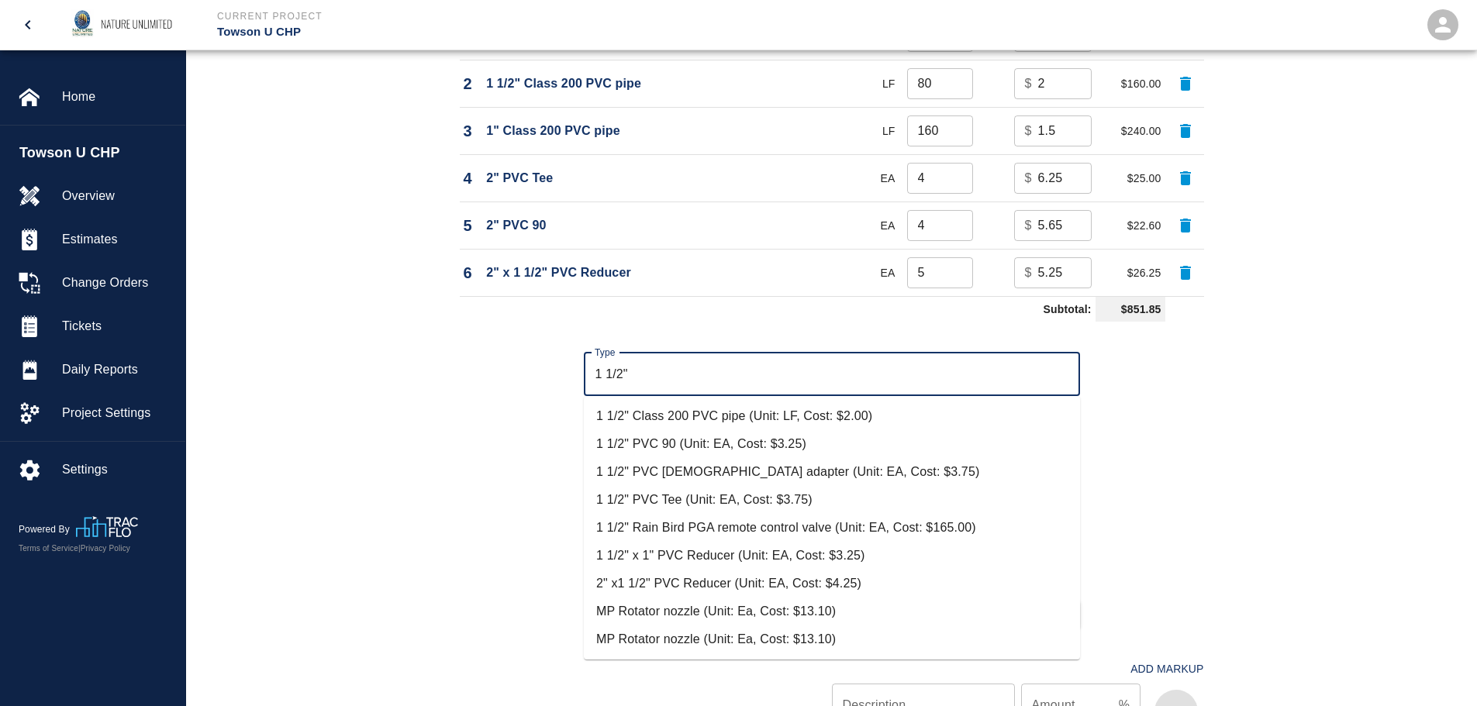
click at [623, 495] on li "1 1/2" PVC Tee (Unit: EA, Cost: $3.75)" at bounding box center [832, 500] width 496 height 28
type input "1 1/2" PVC Tee (Unit: EA, Cost: $3.75)"
type input "EA"
type input "3.75"
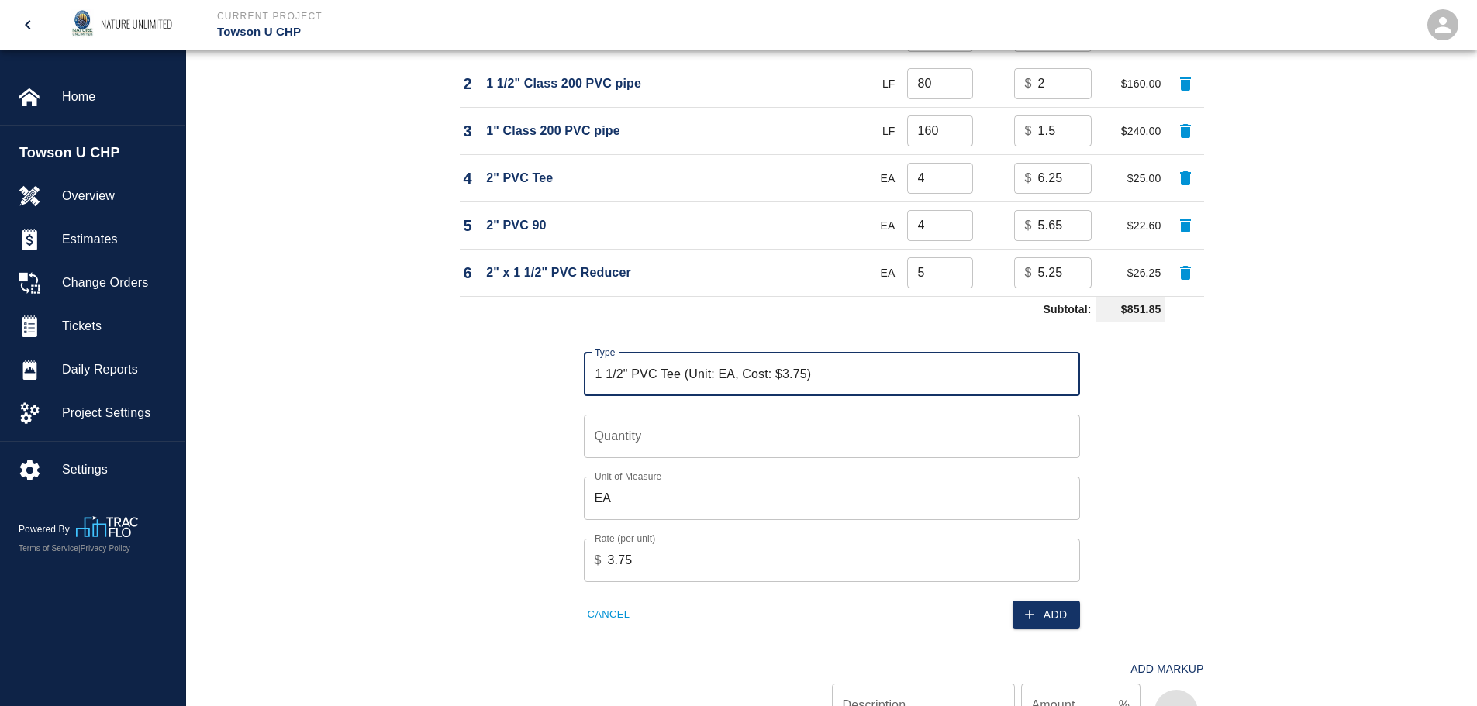
type input "1 1/2" PVC Tee (Unit: EA, Cost: $3.75)"
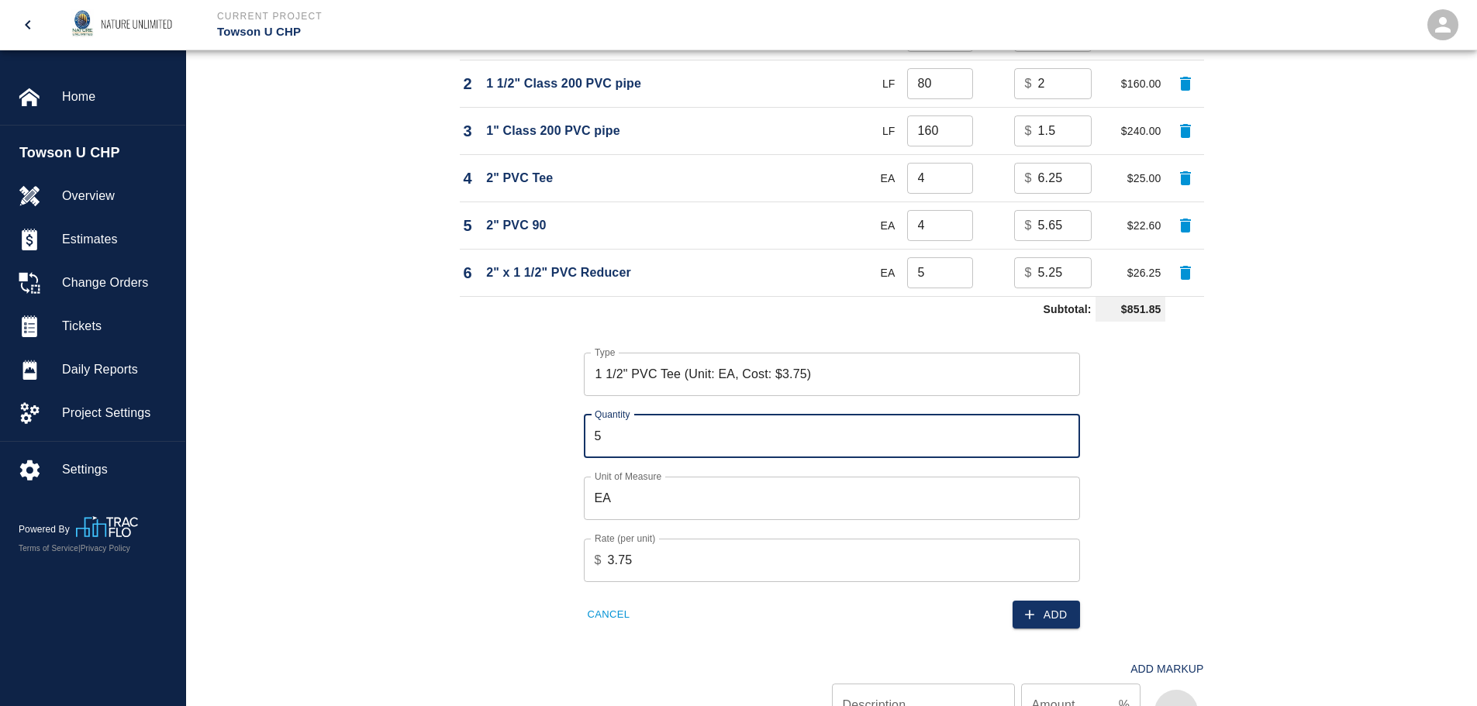
type input "5"
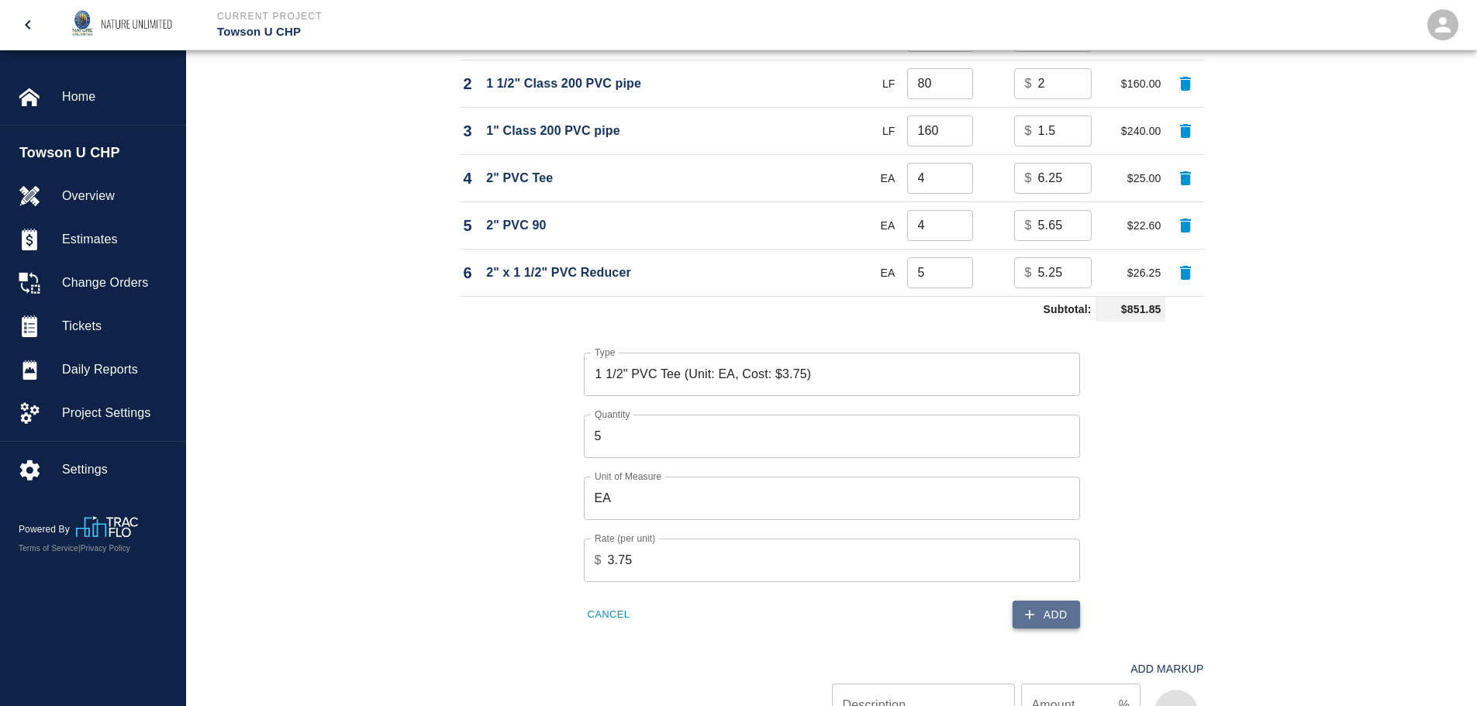
click at [1053, 608] on button "Add" at bounding box center [1046, 615] width 67 height 29
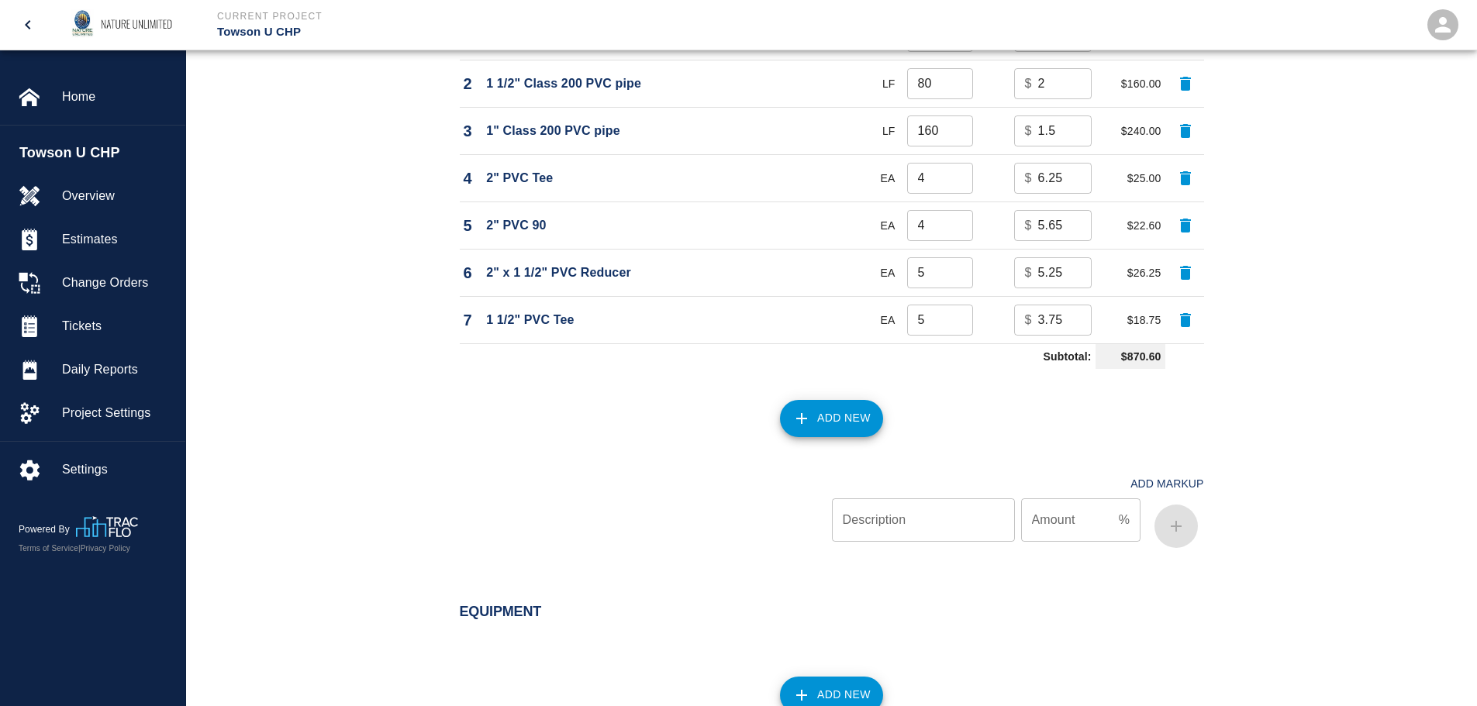
click at [819, 428] on button "Add New" at bounding box center [831, 418] width 103 height 37
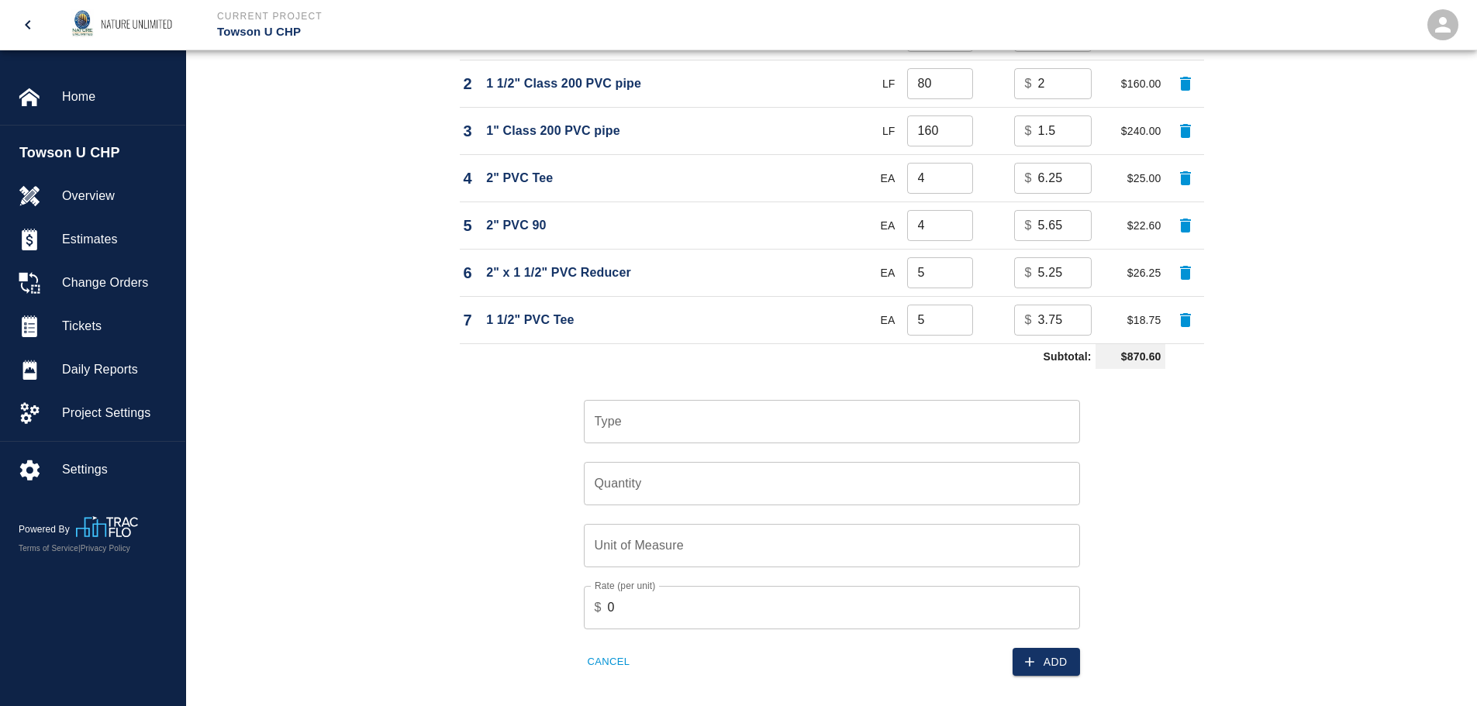
click at [617, 442] on div "Type" at bounding box center [832, 421] width 496 height 43
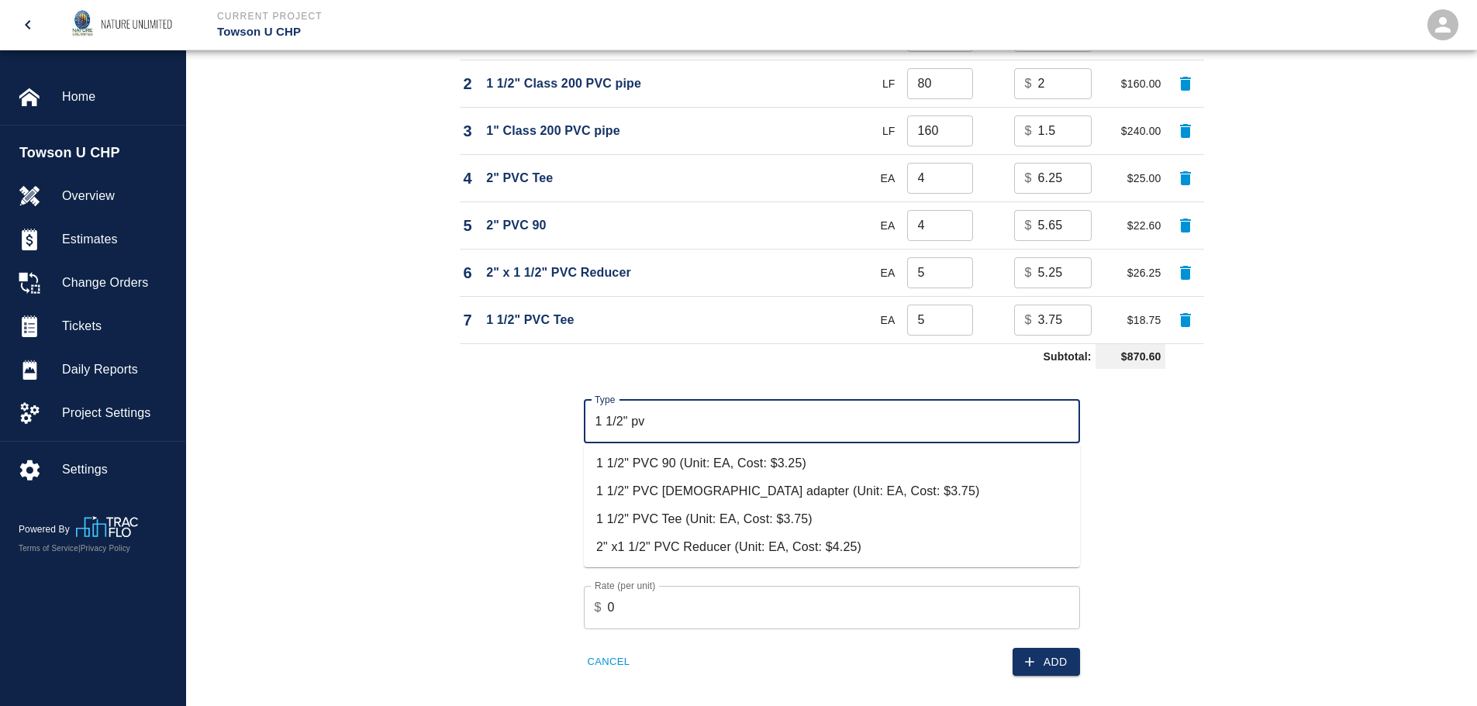
click at [638, 454] on li "1 1/2" PVC 90 (Unit: EA, Cost: $3.25)" at bounding box center [832, 464] width 496 height 28
type input "1 1/2" PVC 90 (Unit: EA, Cost: $3.25)"
type input "EA"
type input "3.25"
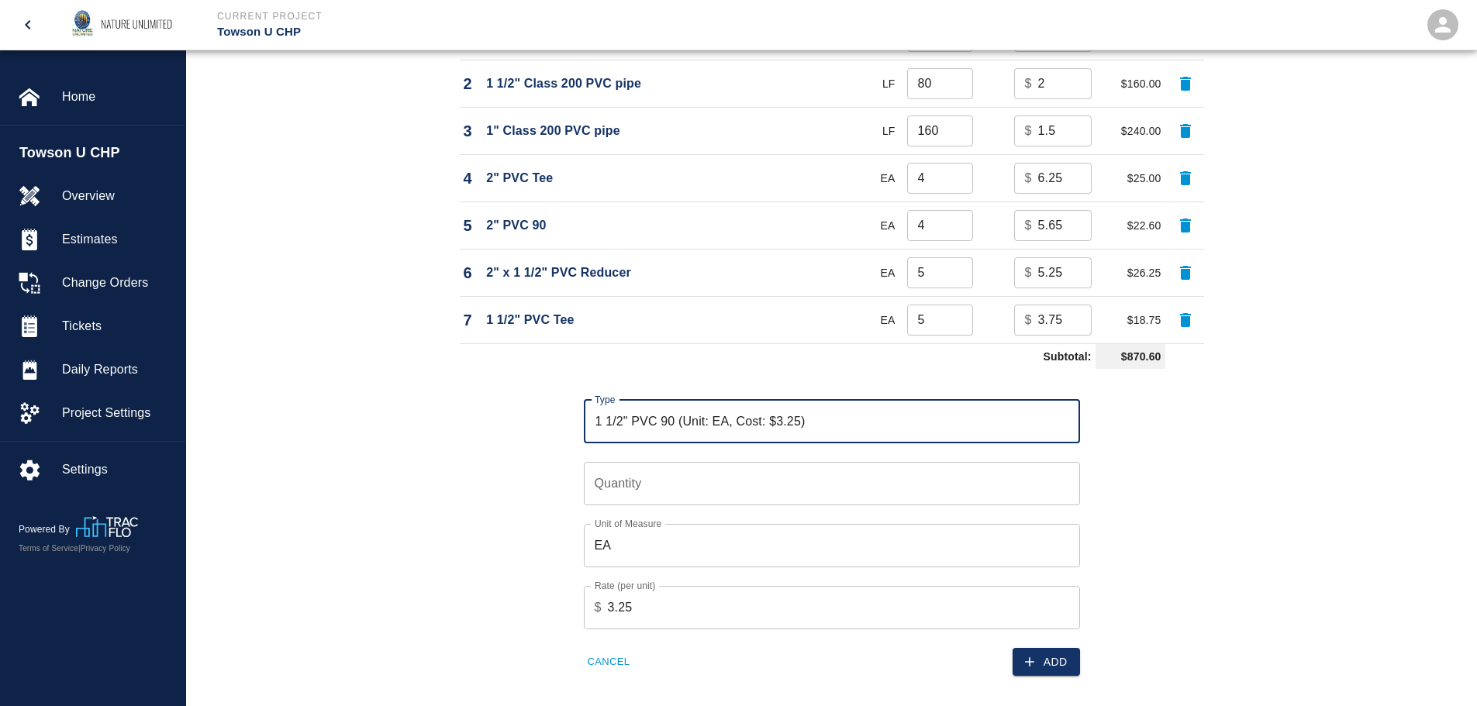
type input "1 1/2" PVC 90 (Unit: EA, Cost: $3.25)"
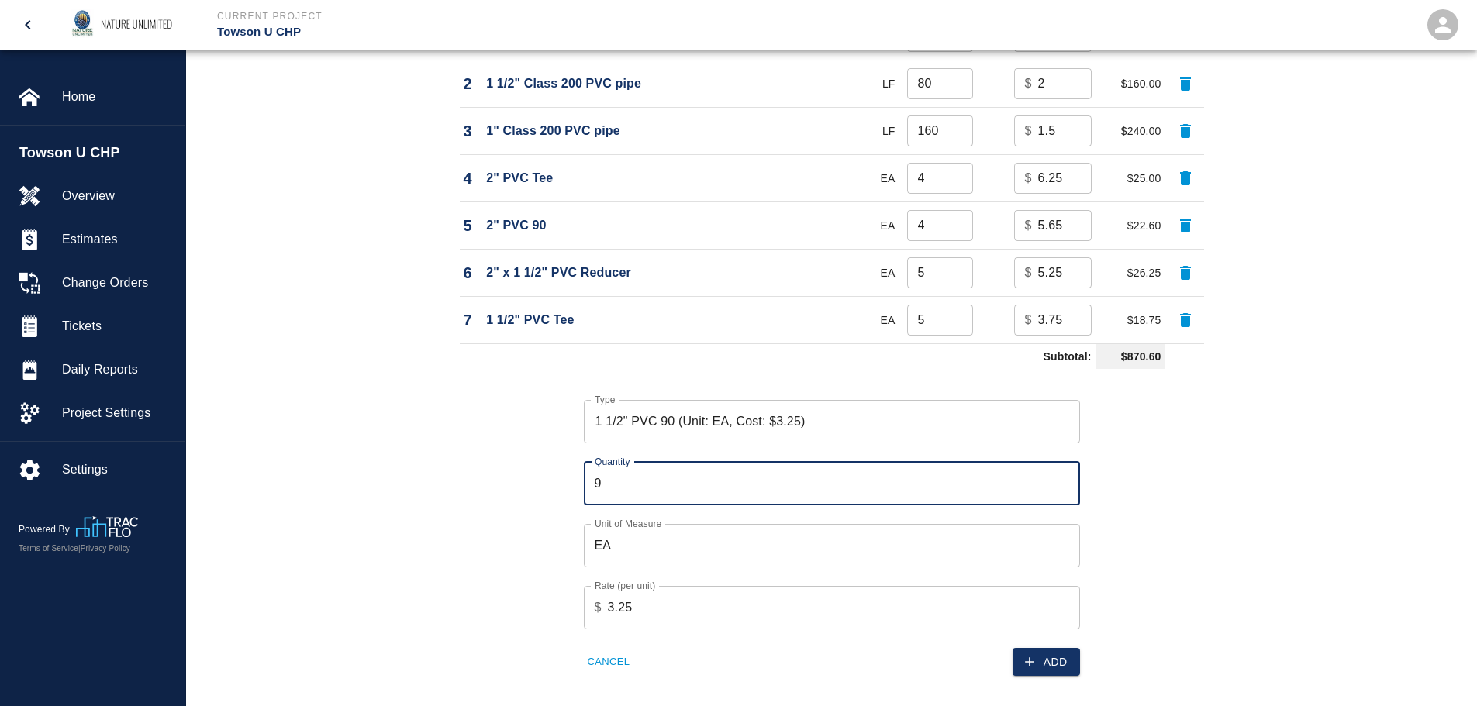
type input "9"
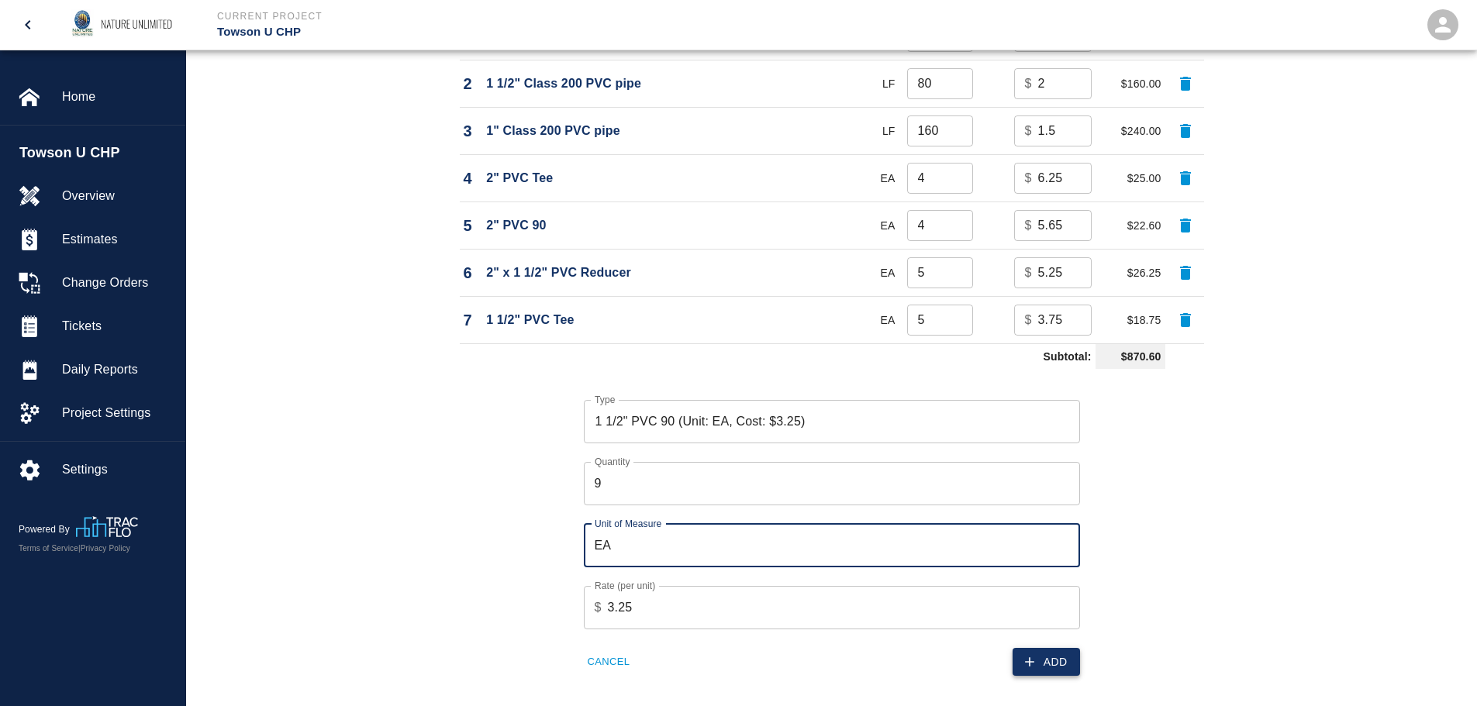
click at [1067, 660] on button "Add" at bounding box center [1046, 662] width 67 height 29
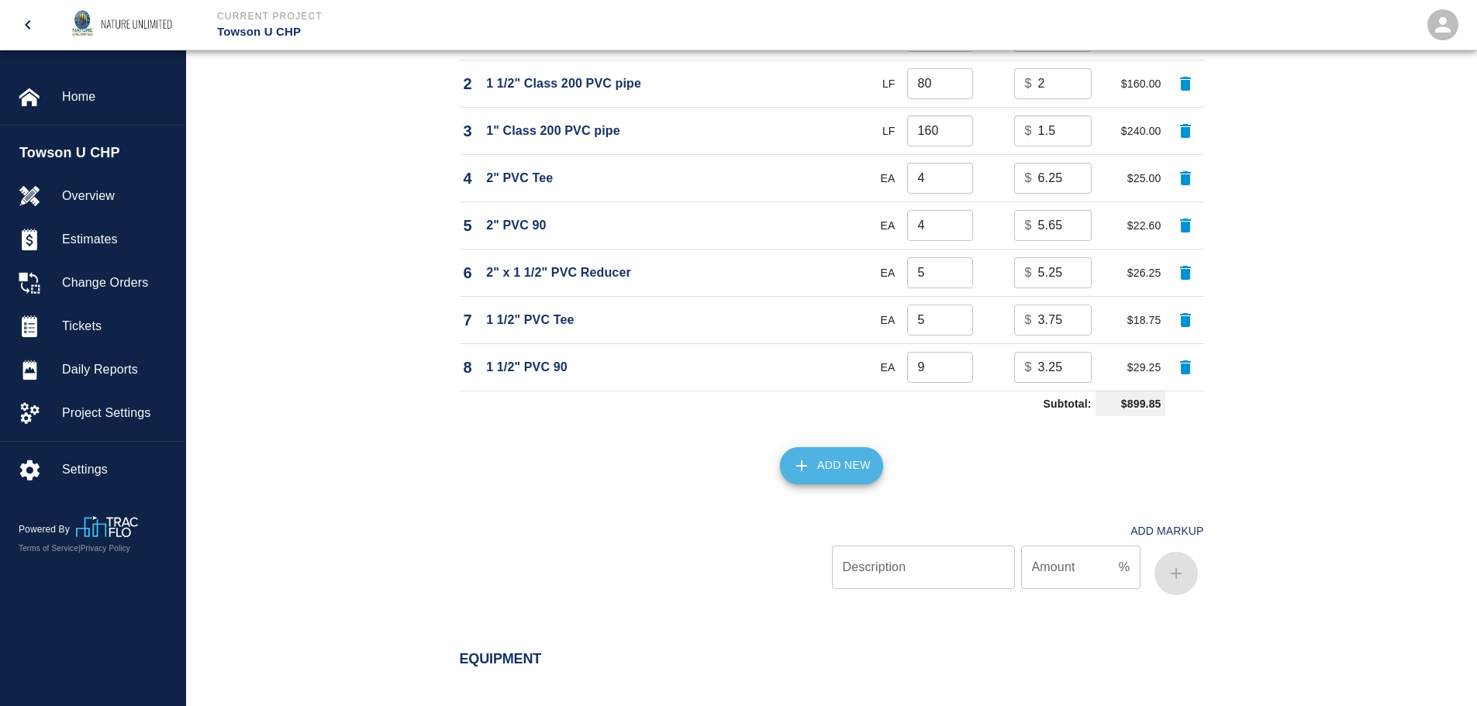
click at [823, 463] on button "Add New" at bounding box center [831, 465] width 103 height 37
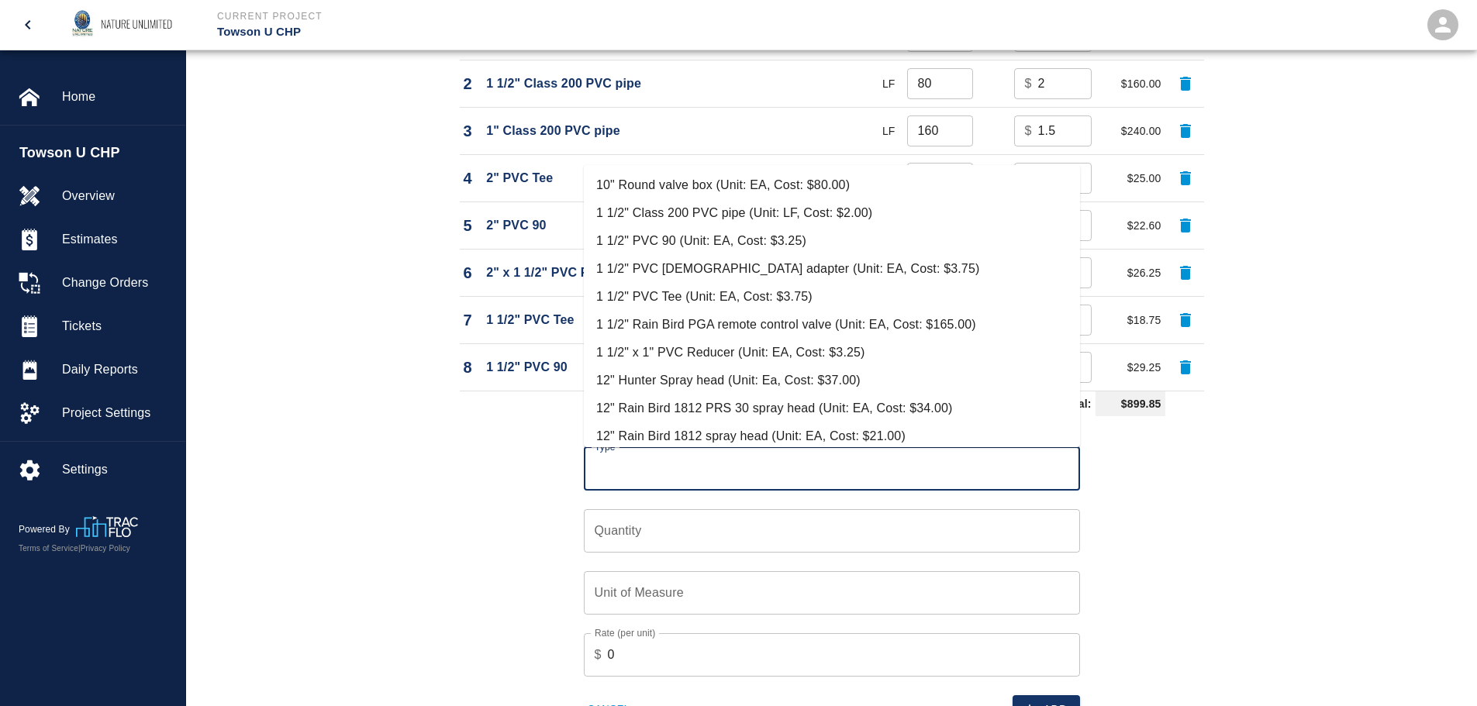
click at [823, 463] on input "Type" at bounding box center [832, 468] width 482 height 29
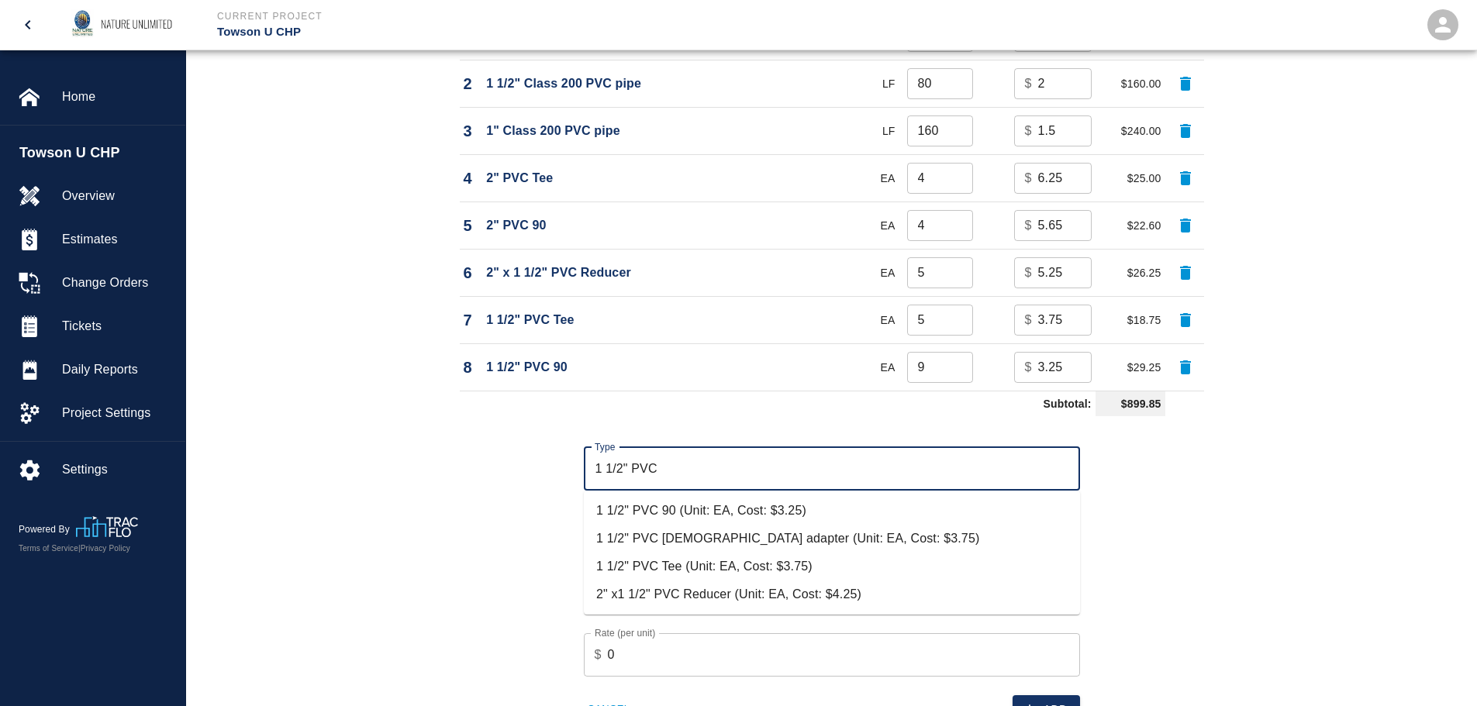
click at [721, 532] on li "1 1/2" PVC [DEMOGRAPHIC_DATA] adapter (Unit: EA, Cost: $3.75)" at bounding box center [832, 539] width 496 height 28
type input "1 1/2" PVC [DEMOGRAPHIC_DATA] adapter (Unit: EA, Cost: $3.75)"
type input "EA"
type input "3.75"
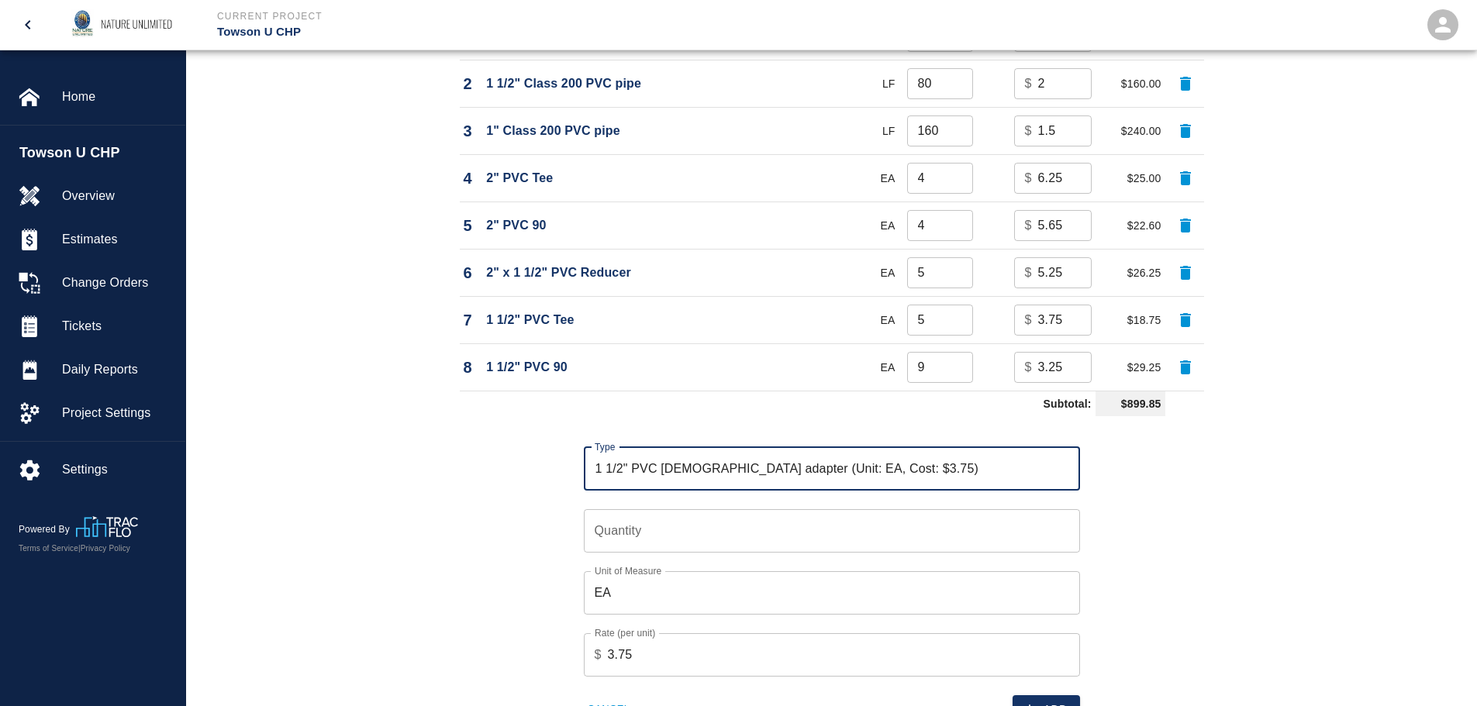
type input "1 1/2" PVC [DEMOGRAPHIC_DATA] adapter (Unit: EA, Cost: $3.75)"
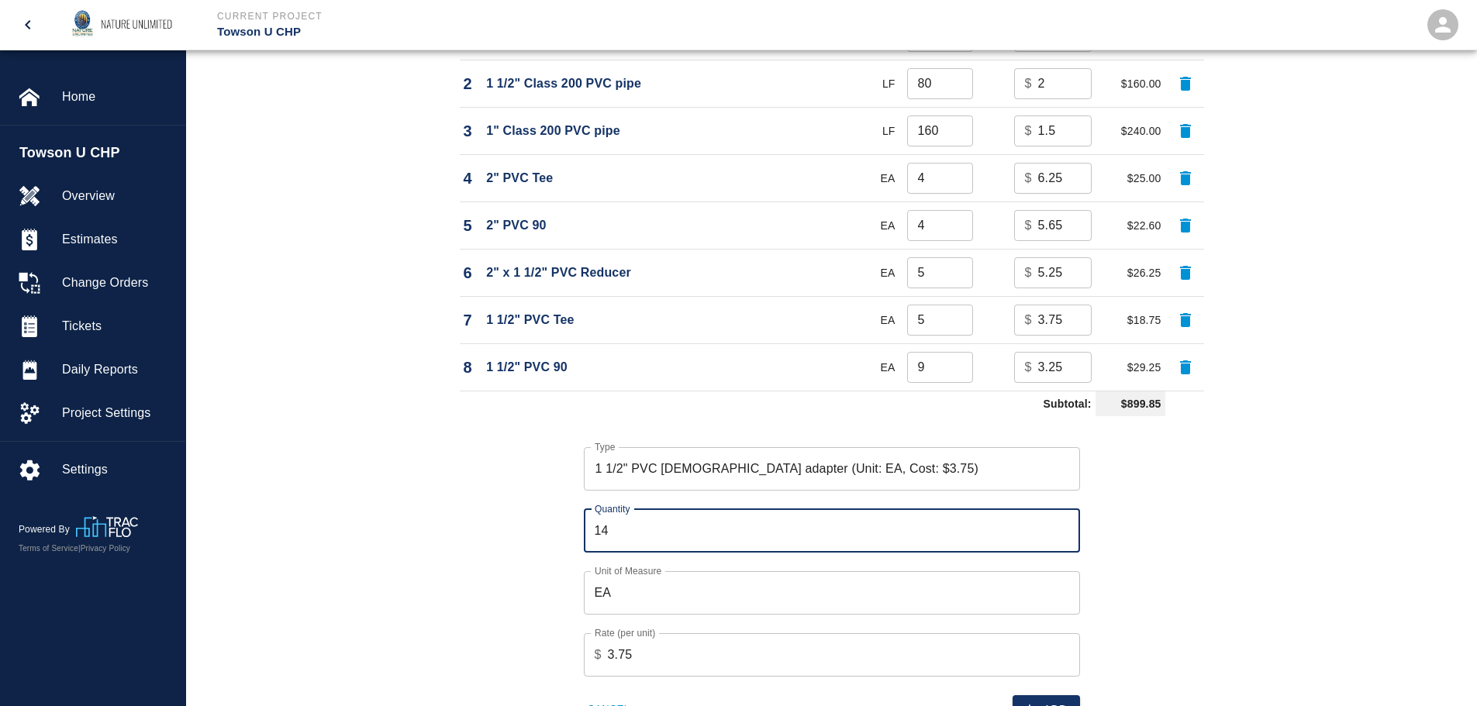
type input "14"
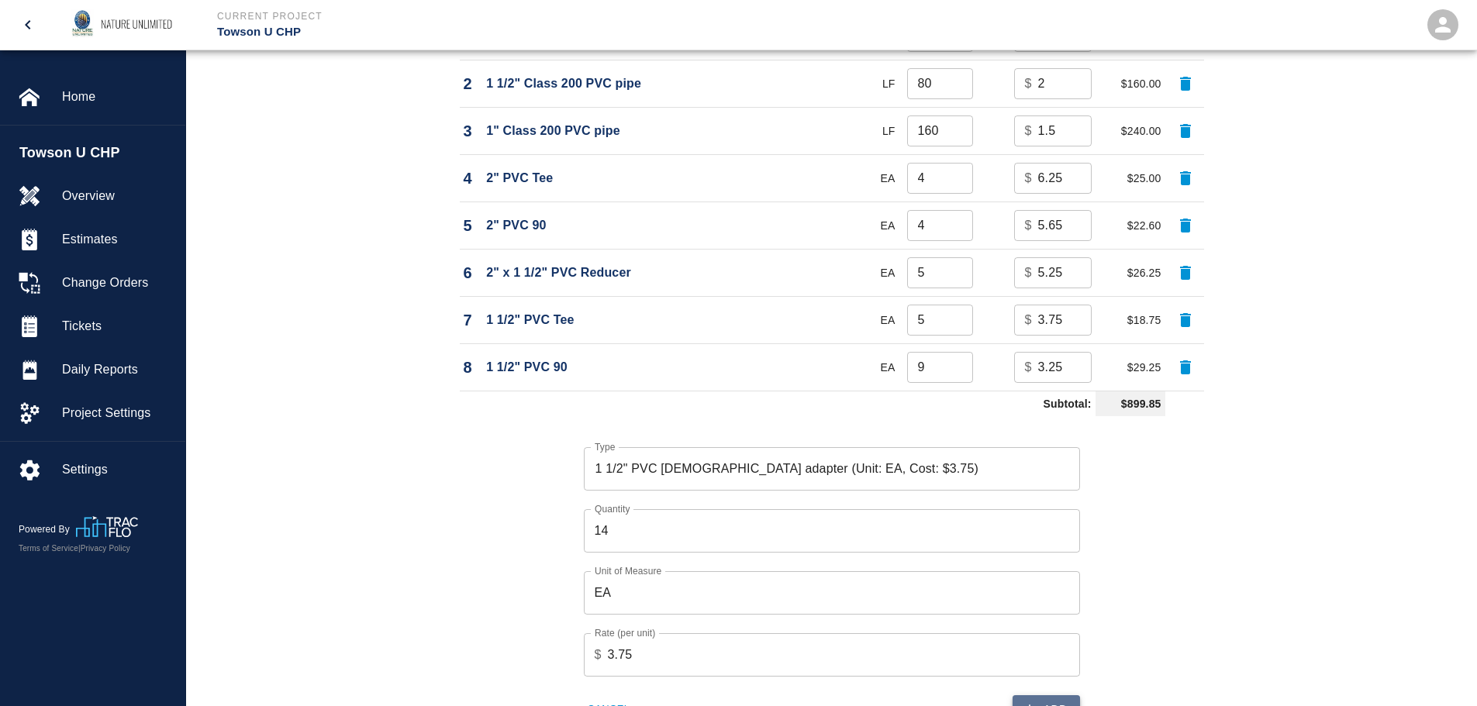
click at [1051, 697] on button "Add" at bounding box center [1046, 709] width 67 height 29
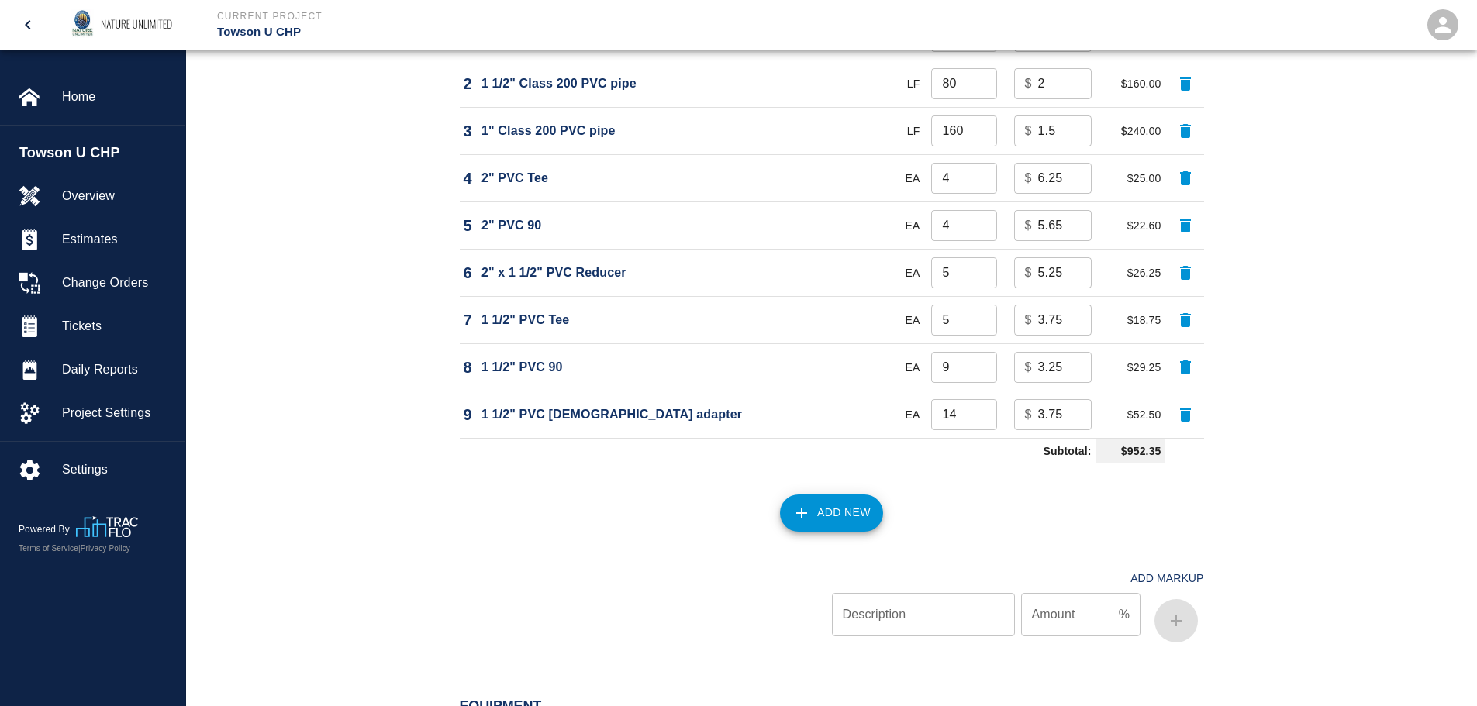
click at [844, 502] on button "Add New" at bounding box center [831, 513] width 103 height 37
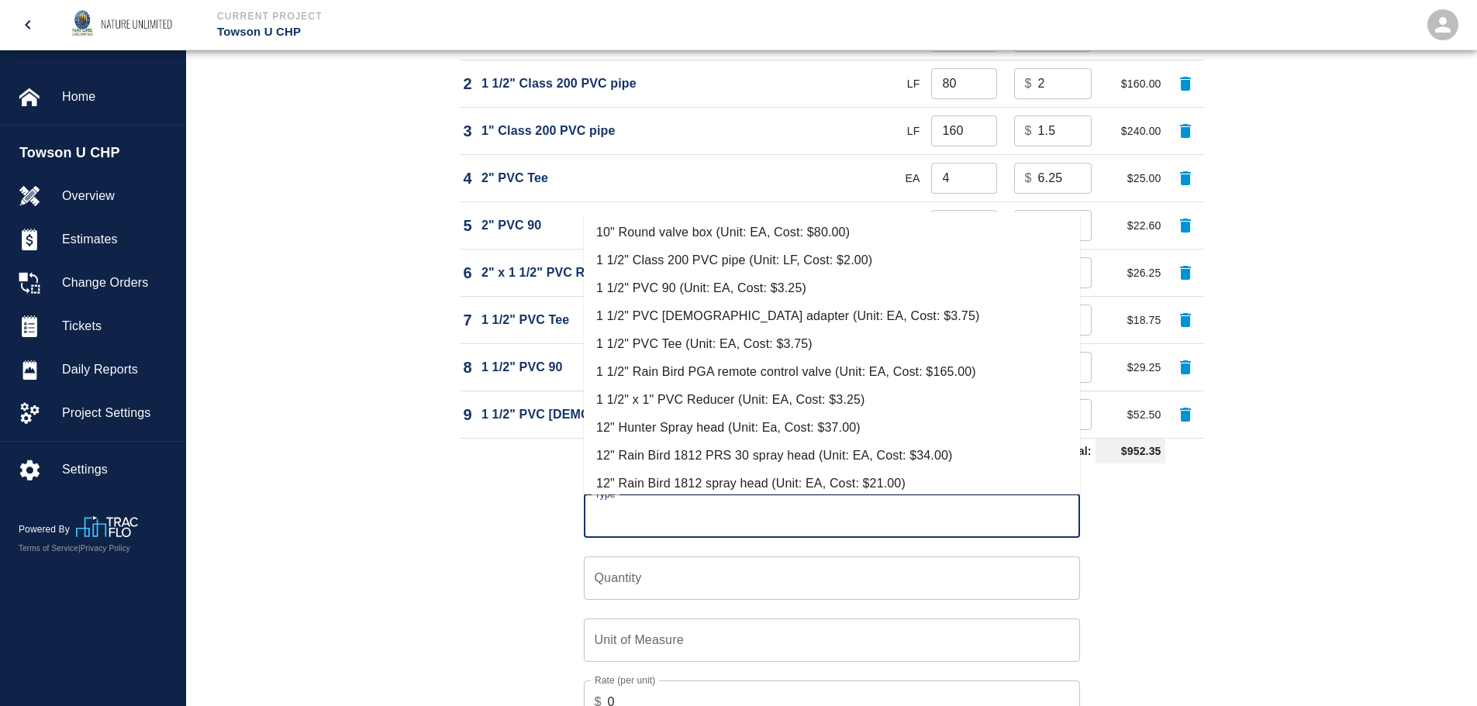
click at [835, 514] on input "Type" at bounding box center [832, 516] width 482 height 29
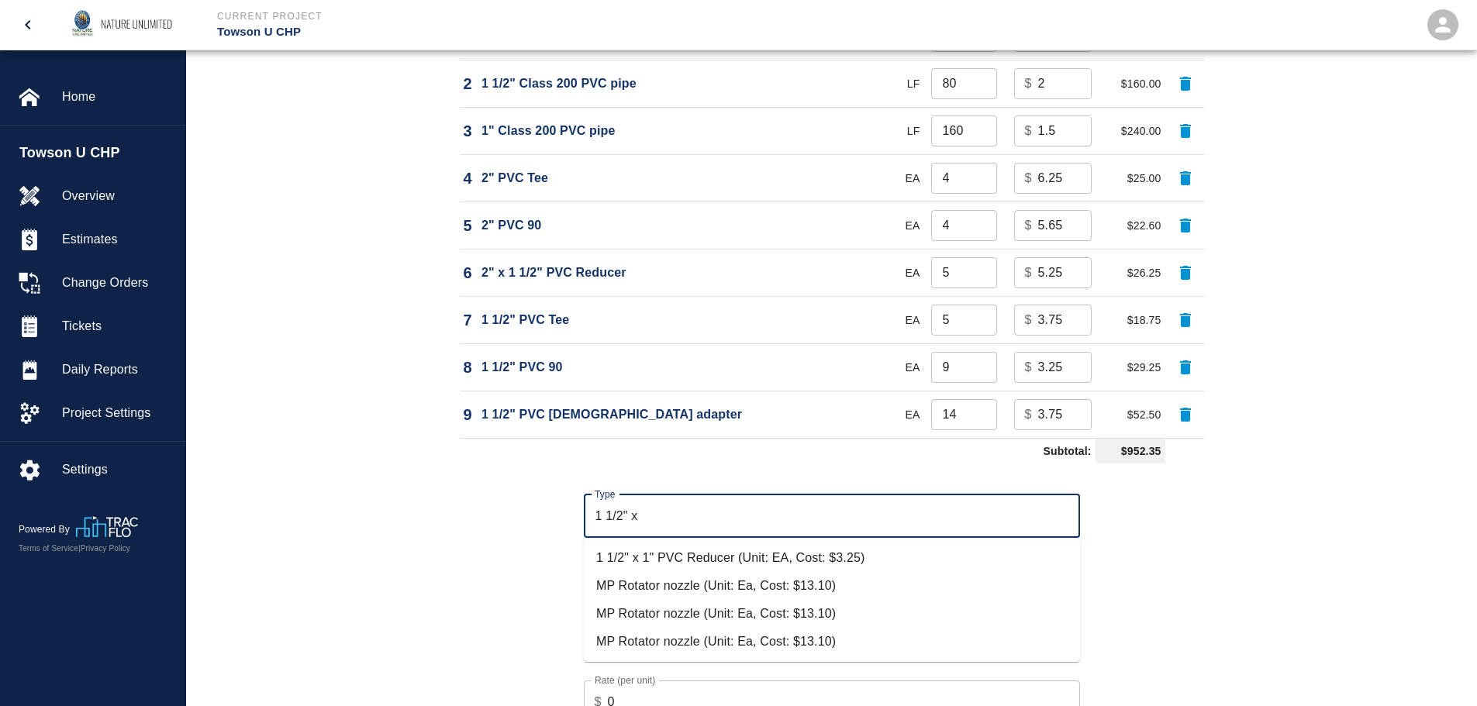
click at [778, 554] on li "1 1/2" x 1" PVC Reducer (Unit: EA, Cost: $3.25)" at bounding box center [832, 558] width 496 height 28
type input "1 1/2" x 1" PVC Reducer (Unit: EA, Cost: $3.25)"
type input "EA"
type input "3.25"
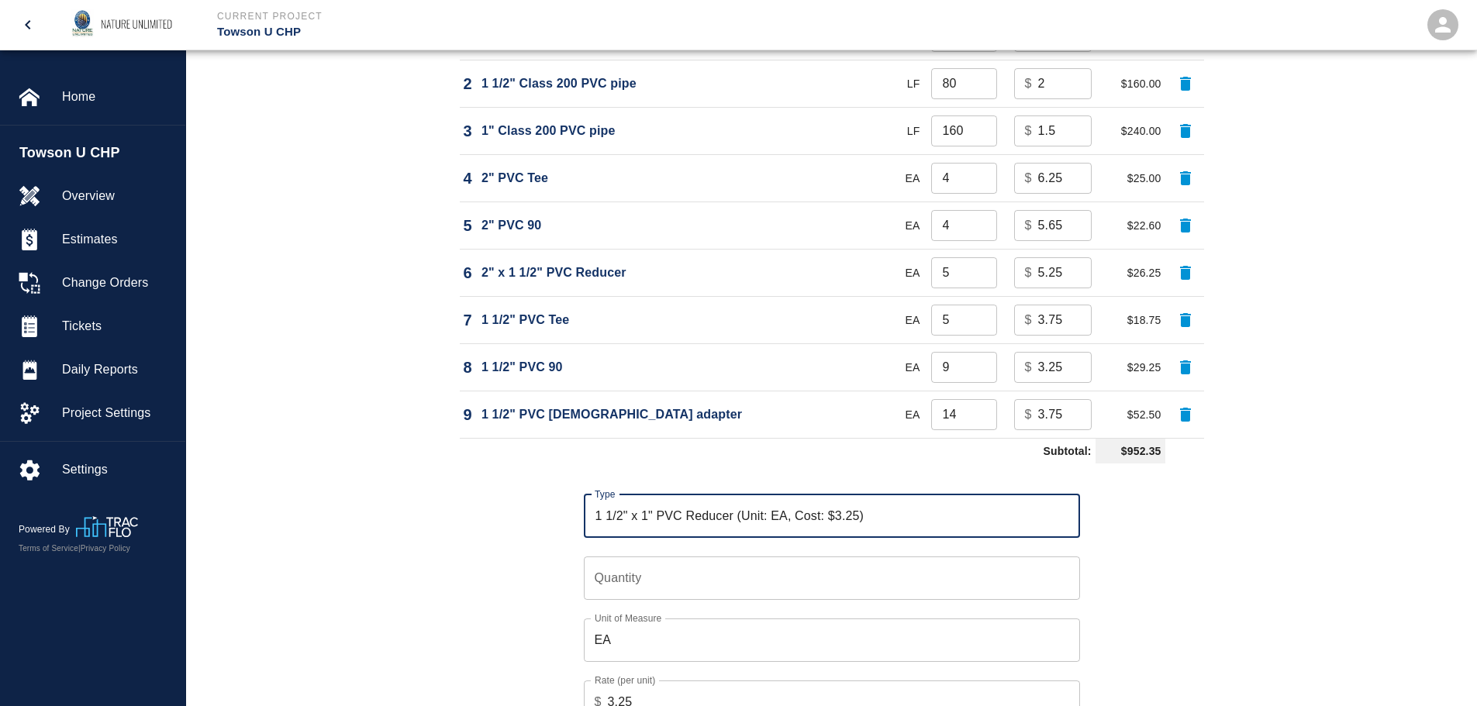
type input "1 1/2" x 1" PVC Reducer (Unit: EA, Cost: $3.25)"
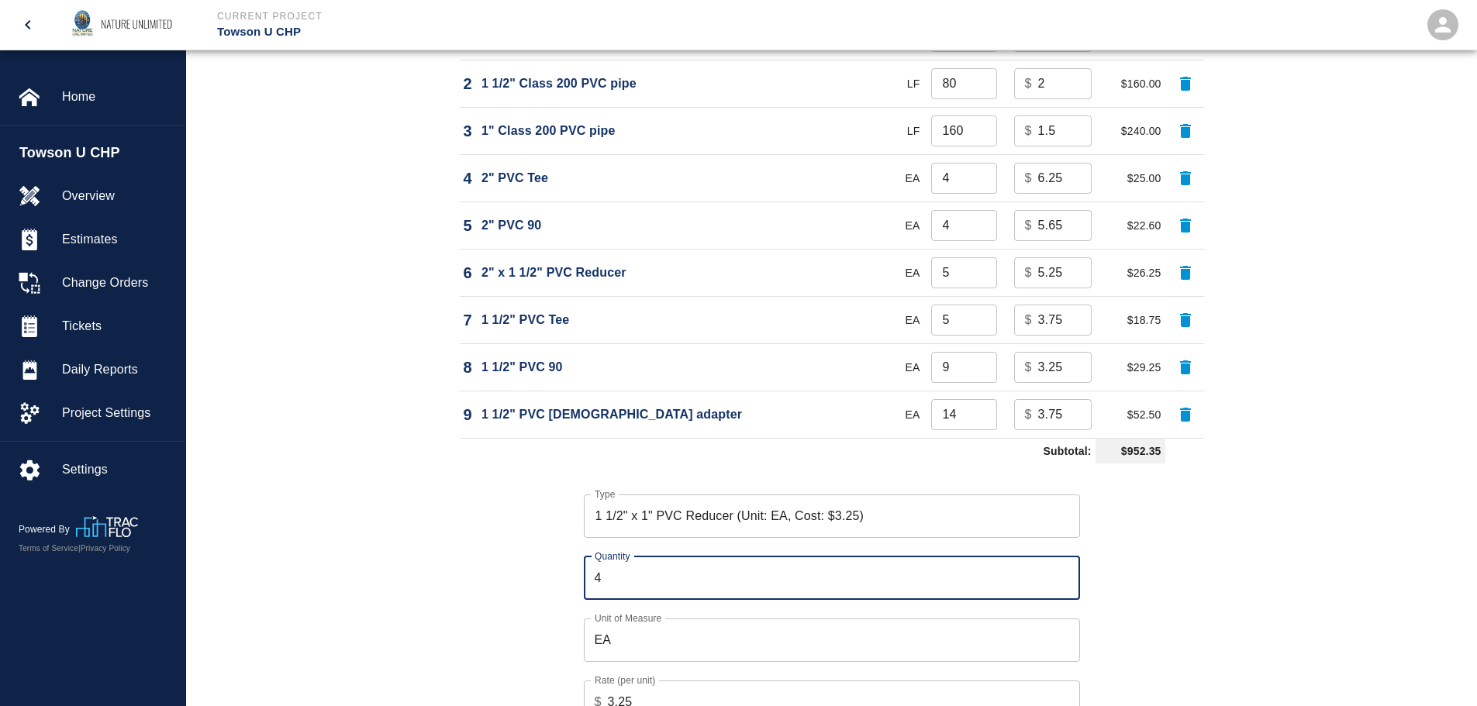
type input "4"
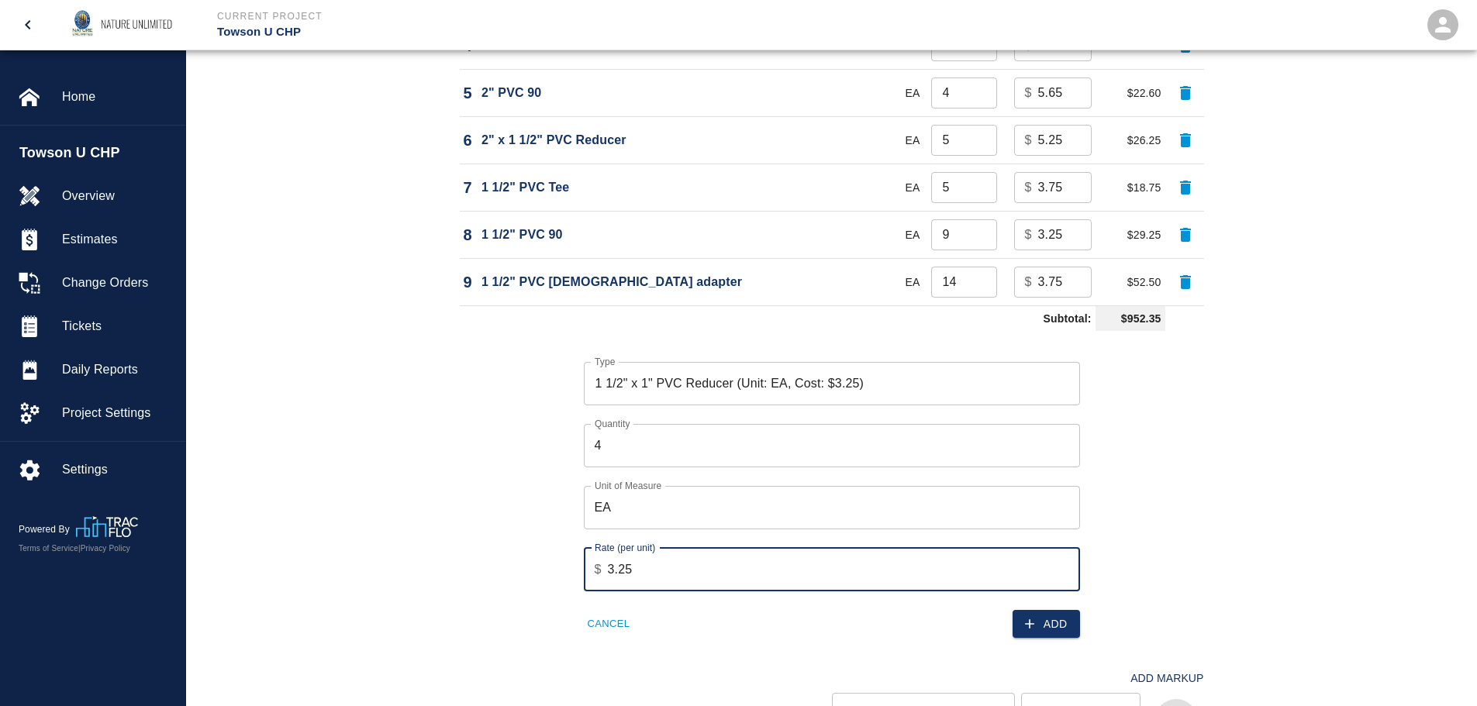
scroll to position [1493, 0]
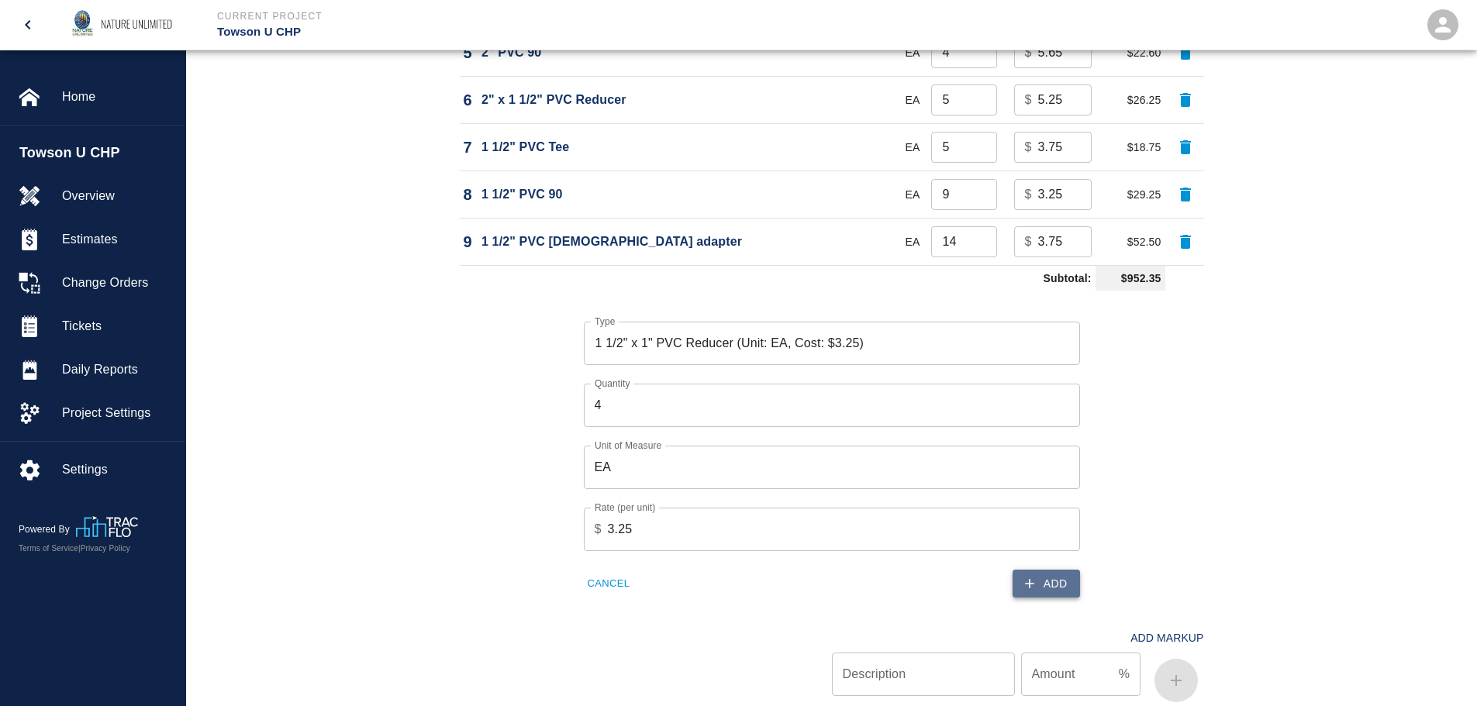
click at [1052, 581] on button "Add" at bounding box center [1046, 584] width 67 height 29
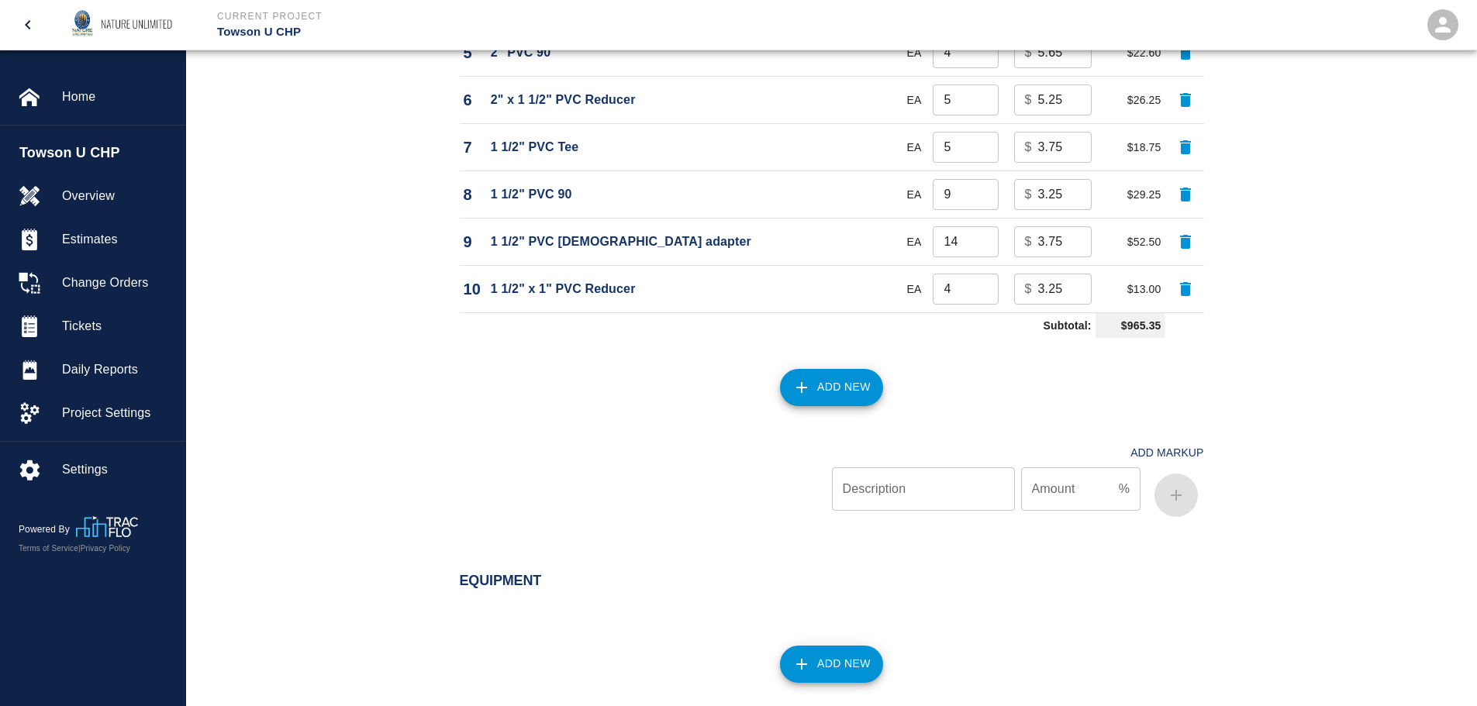
click at [830, 382] on button "Add New" at bounding box center [831, 387] width 103 height 37
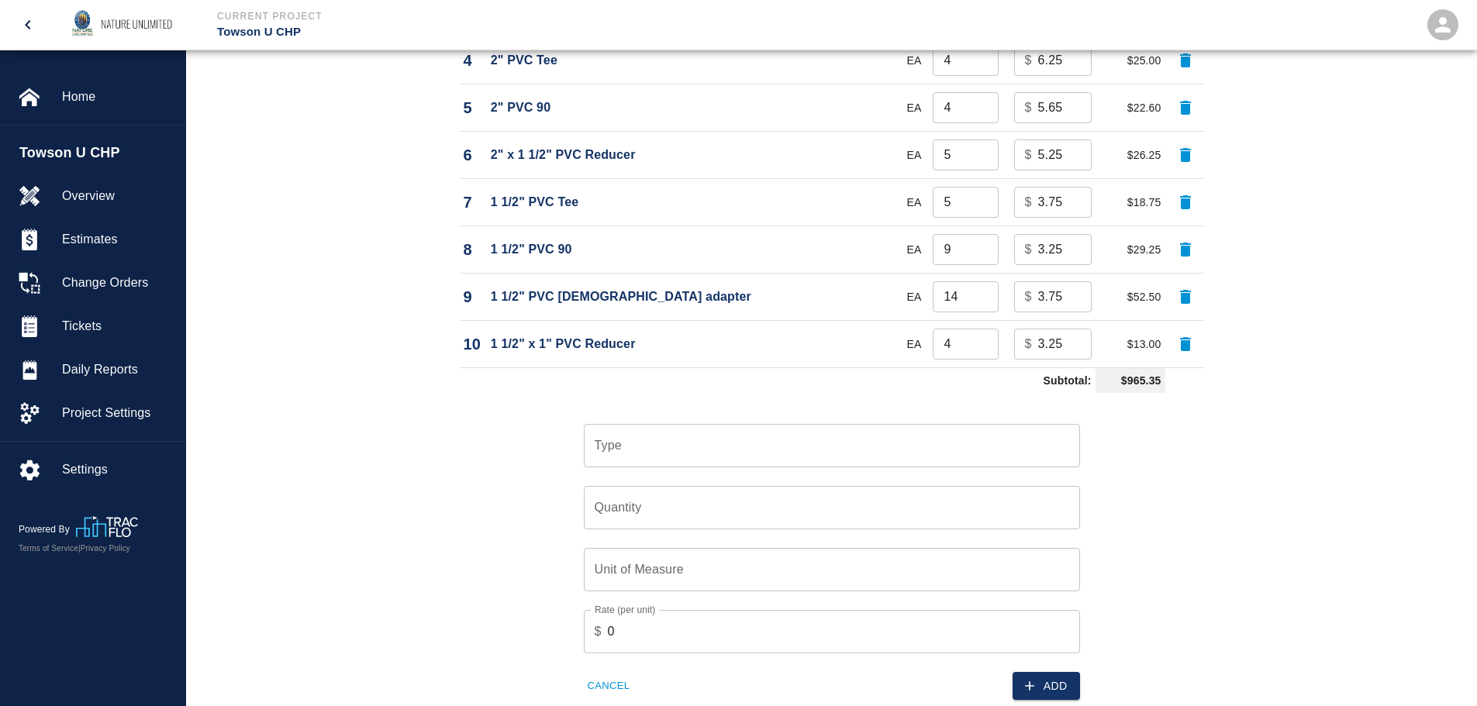
click at [830, 382] on div "Material Type Cost Code Unit of Measure Quantity Rate/Unit Total Cost 1 2" PVC …" at bounding box center [822, 299] width 763 height 1023
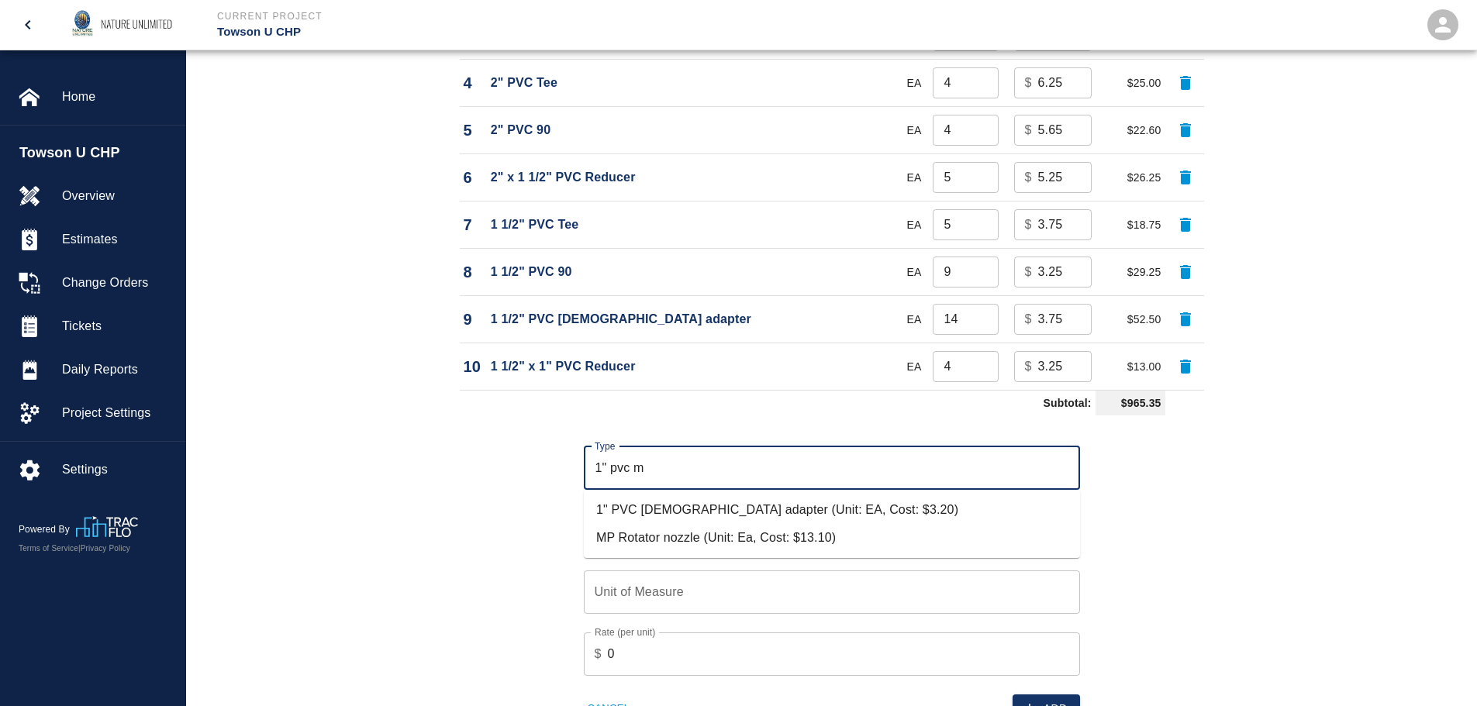
click at [787, 513] on li "1" PVC [DEMOGRAPHIC_DATA] adapter (Unit: EA, Cost: $3.20)" at bounding box center [832, 510] width 496 height 28
type input "1" PVC [DEMOGRAPHIC_DATA] adapter (Unit: EA, Cost: $3.20)"
type input "EA"
type input "3.2"
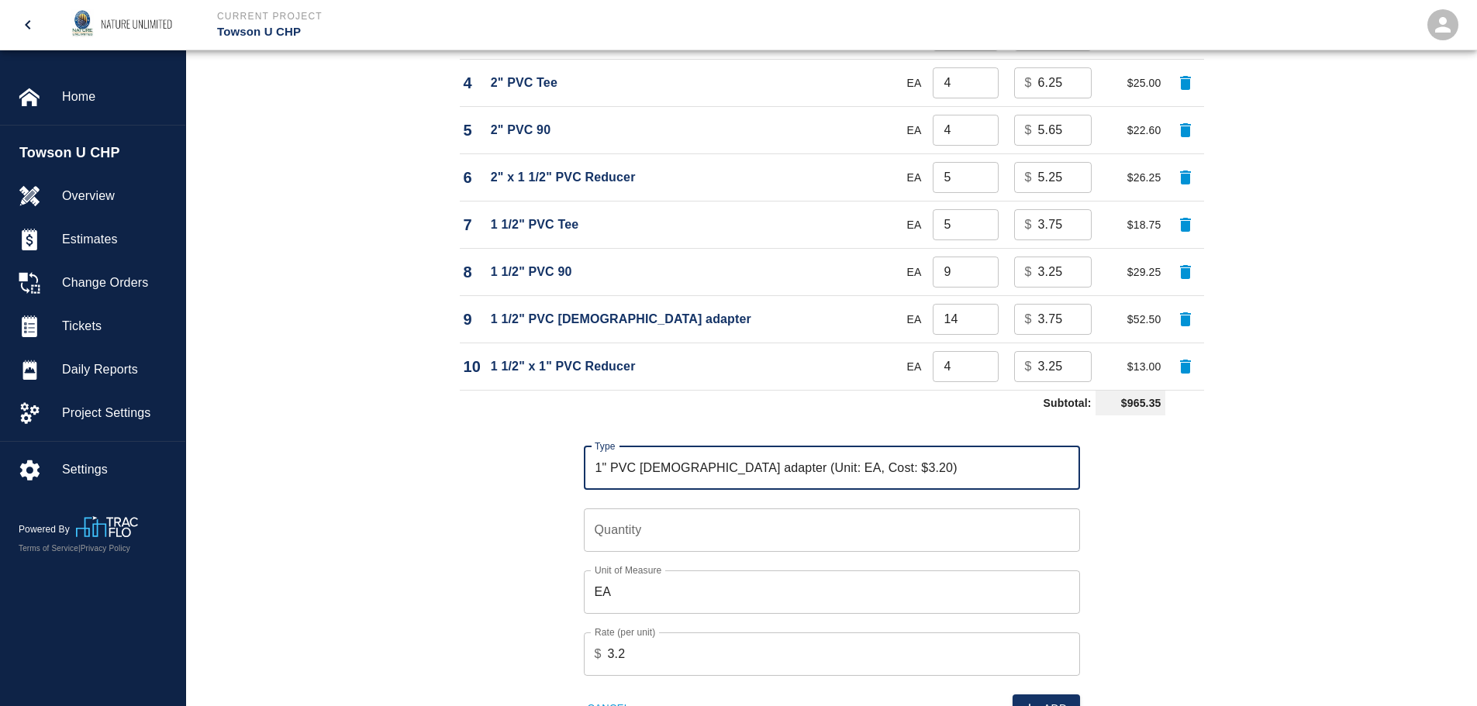
type input "1" PVC [DEMOGRAPHIC_DATA] adapter (Unit: EA, Cost: $3.20)"
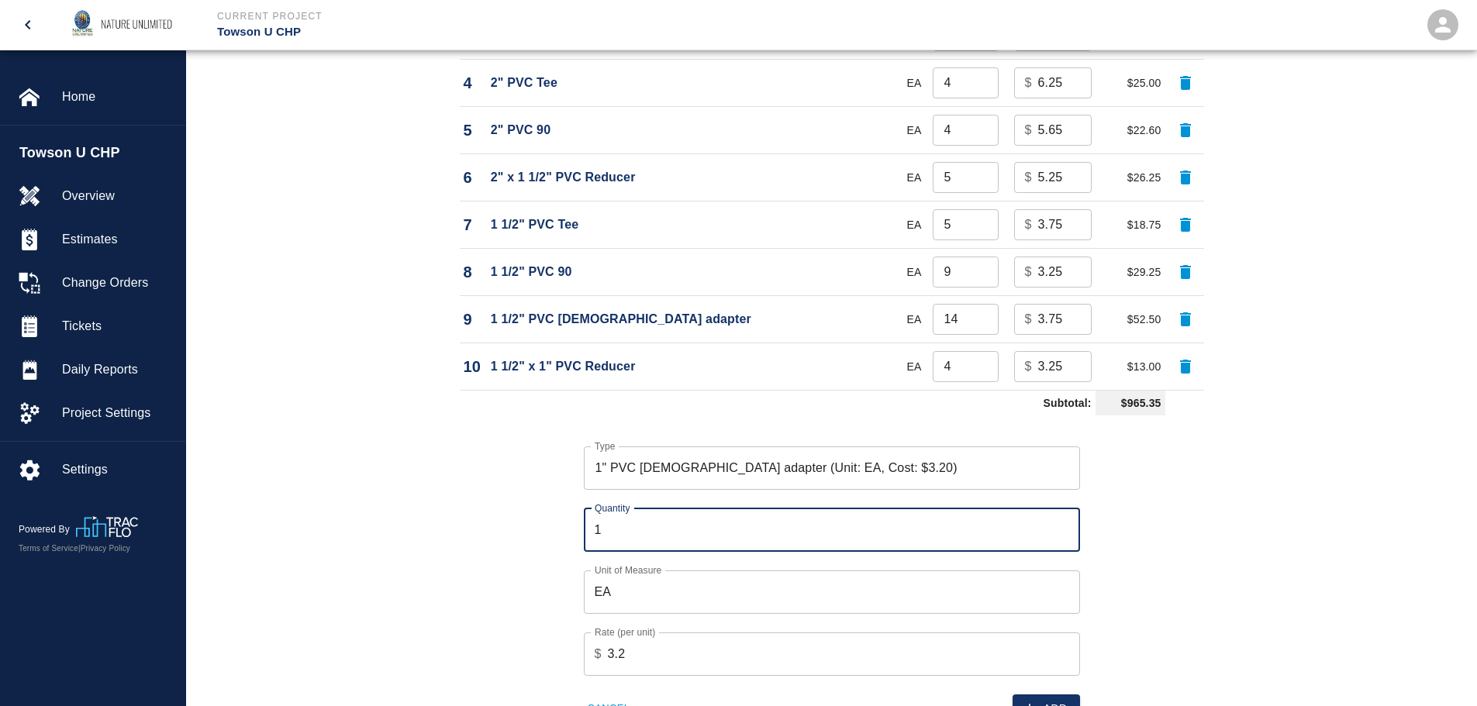
type input "1"
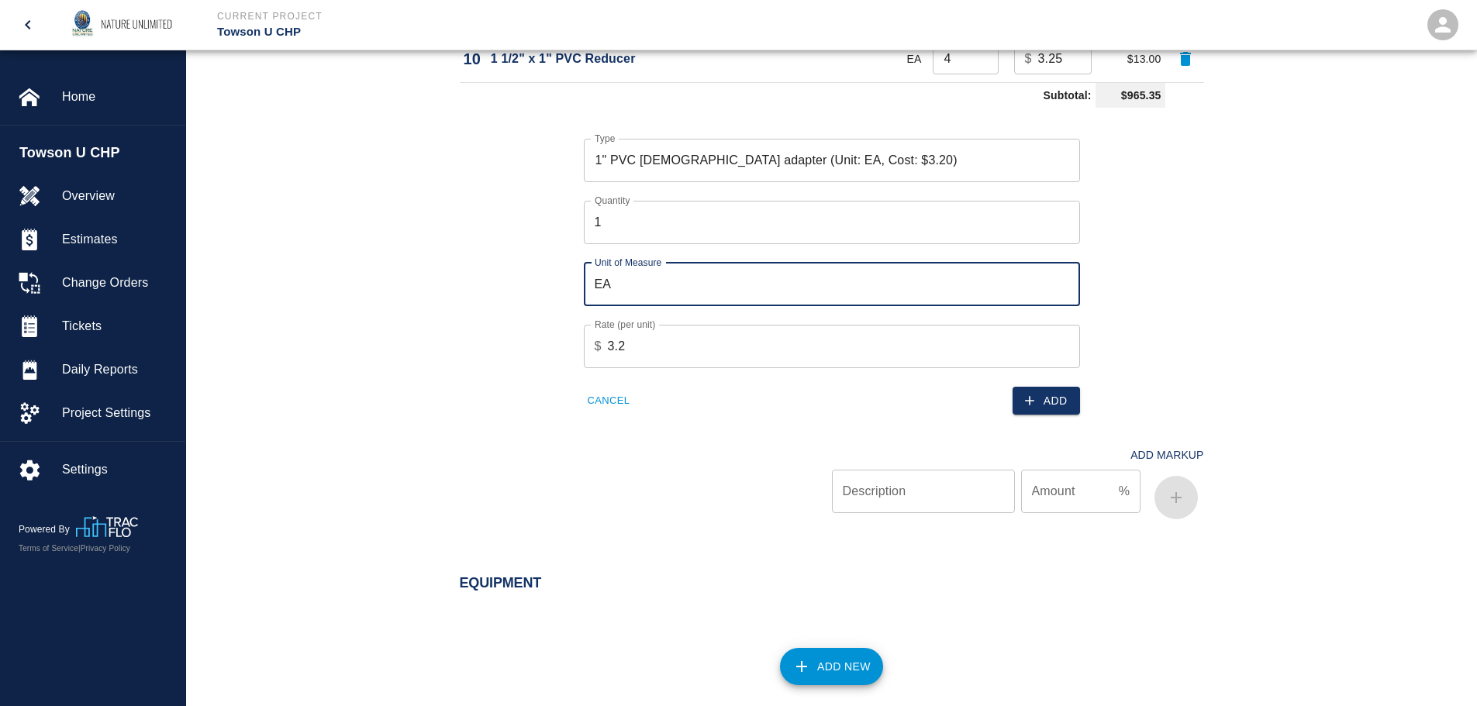
scroll to position [1726, 0]
click at [1035, 407] on button "Add" at bounding box center [1046, 399] width 67 height 29
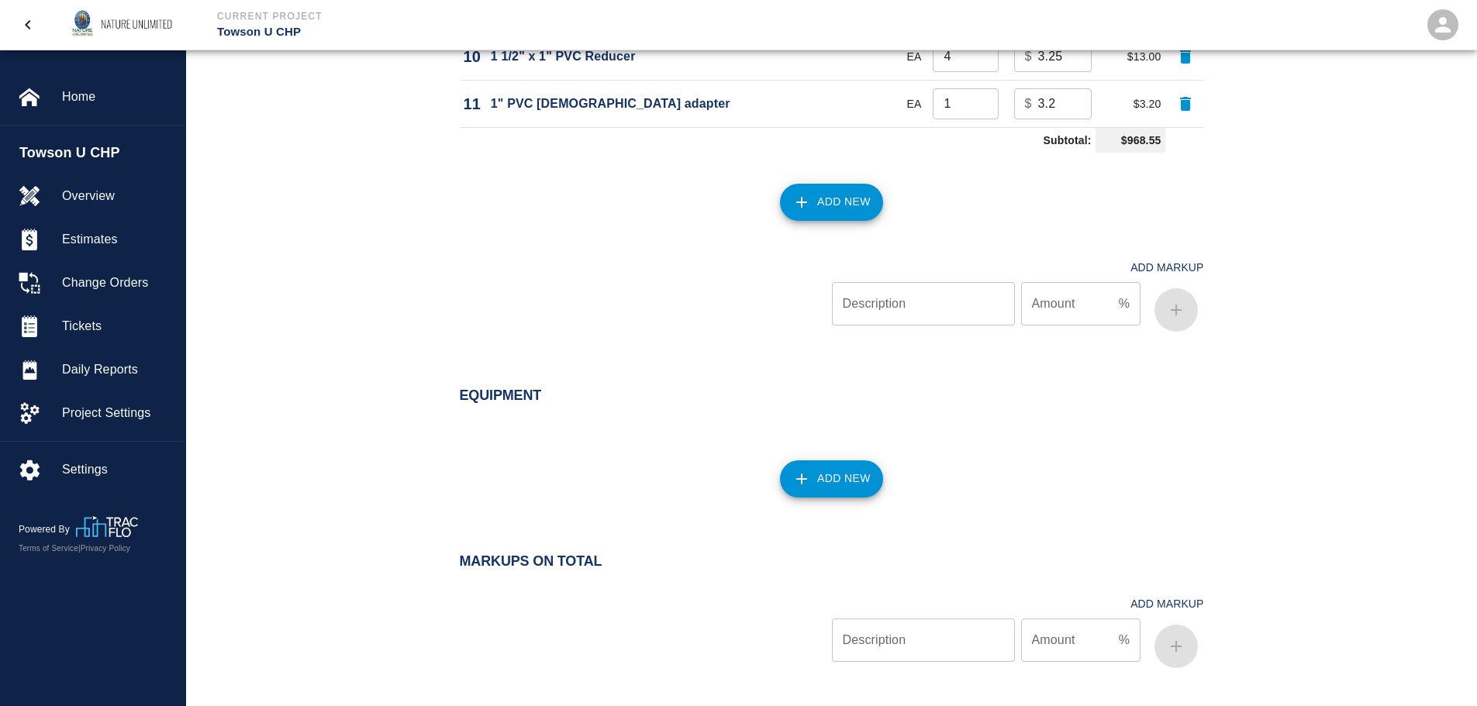
click at [815, 197] on button "Add New" at bounding box center [831, 202] width 103 height 37
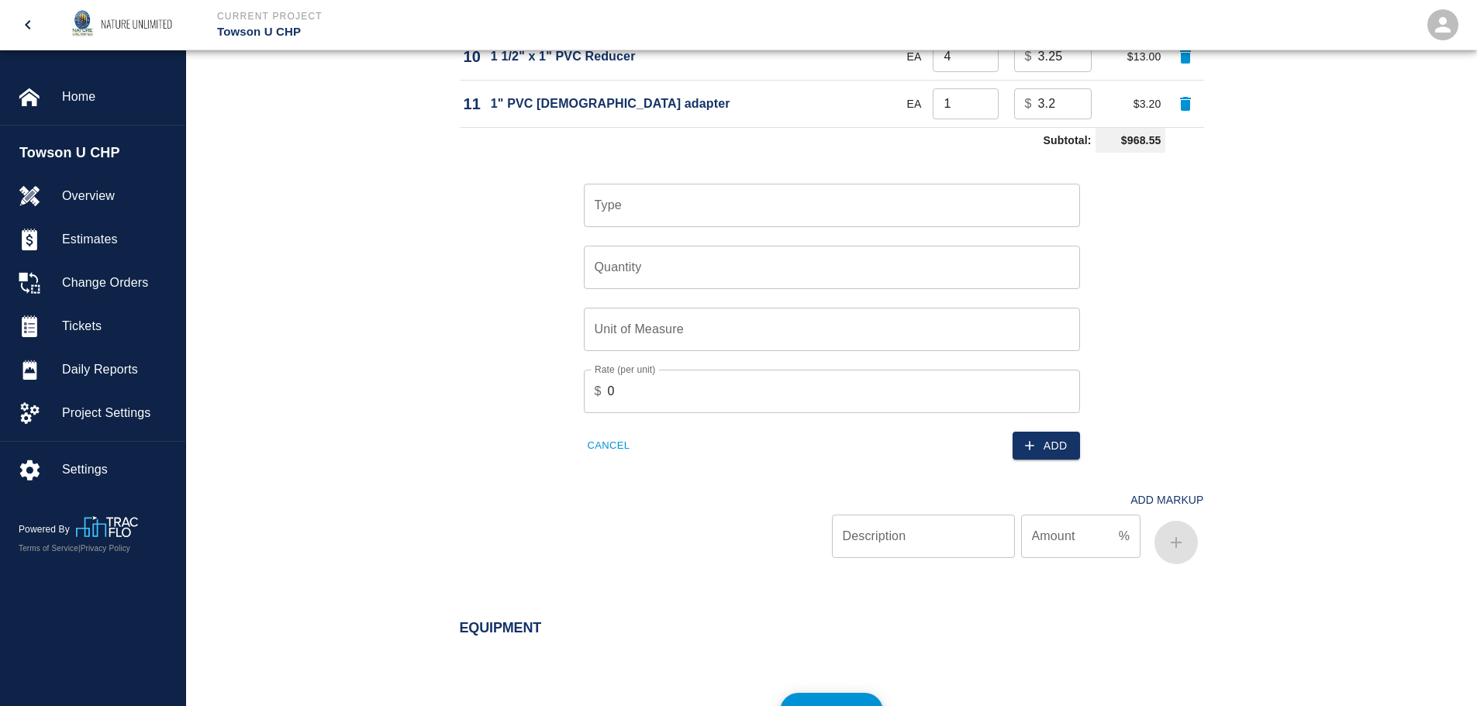
click at [815, 197] on input "Type" at bounding box center [832, 205] width 482 height 29
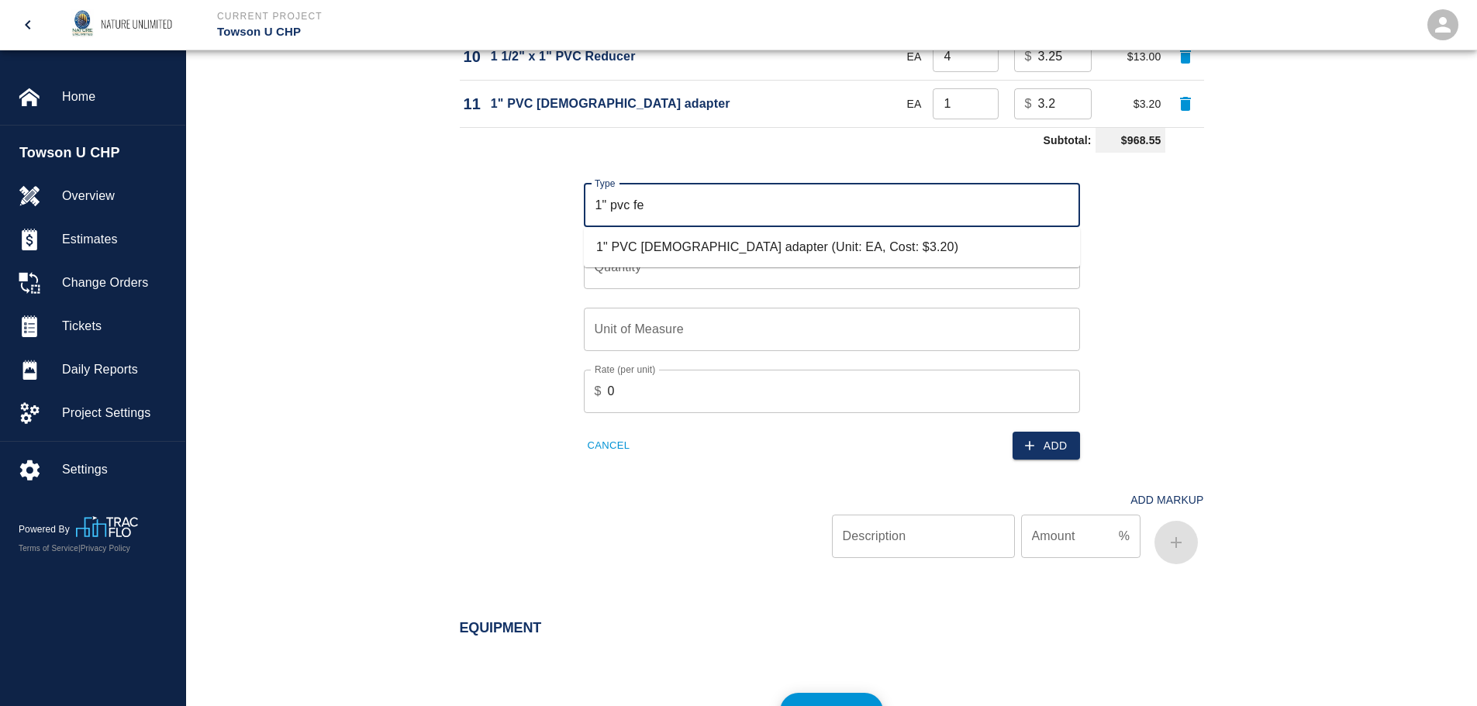
click at [792, 245] on li "1" PVC [DEMOGRAPHIC_DATA] adapter (Unit: EA, Cost: $3.20)" at bounding box center [832, 247] width 496 height 28
type input "1" PVC [DEMOGRAPHIC_DATA] adapter (Unit: EA, Cost: $3.20)"
type input "EA"
type input "3.2"
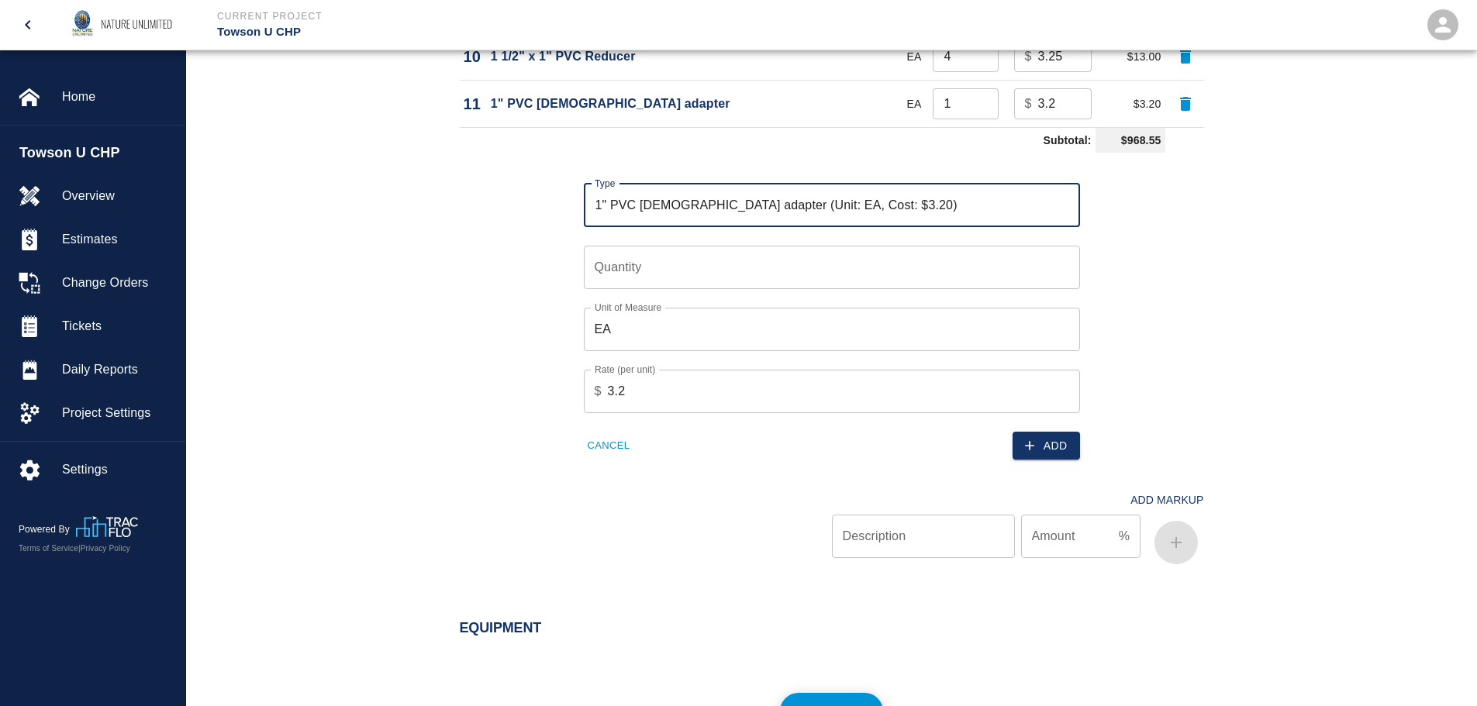
type input "1" PVC [DEMOGRAPHIC_DATA] adapter (Unit: EA, Cost: $3.20)"
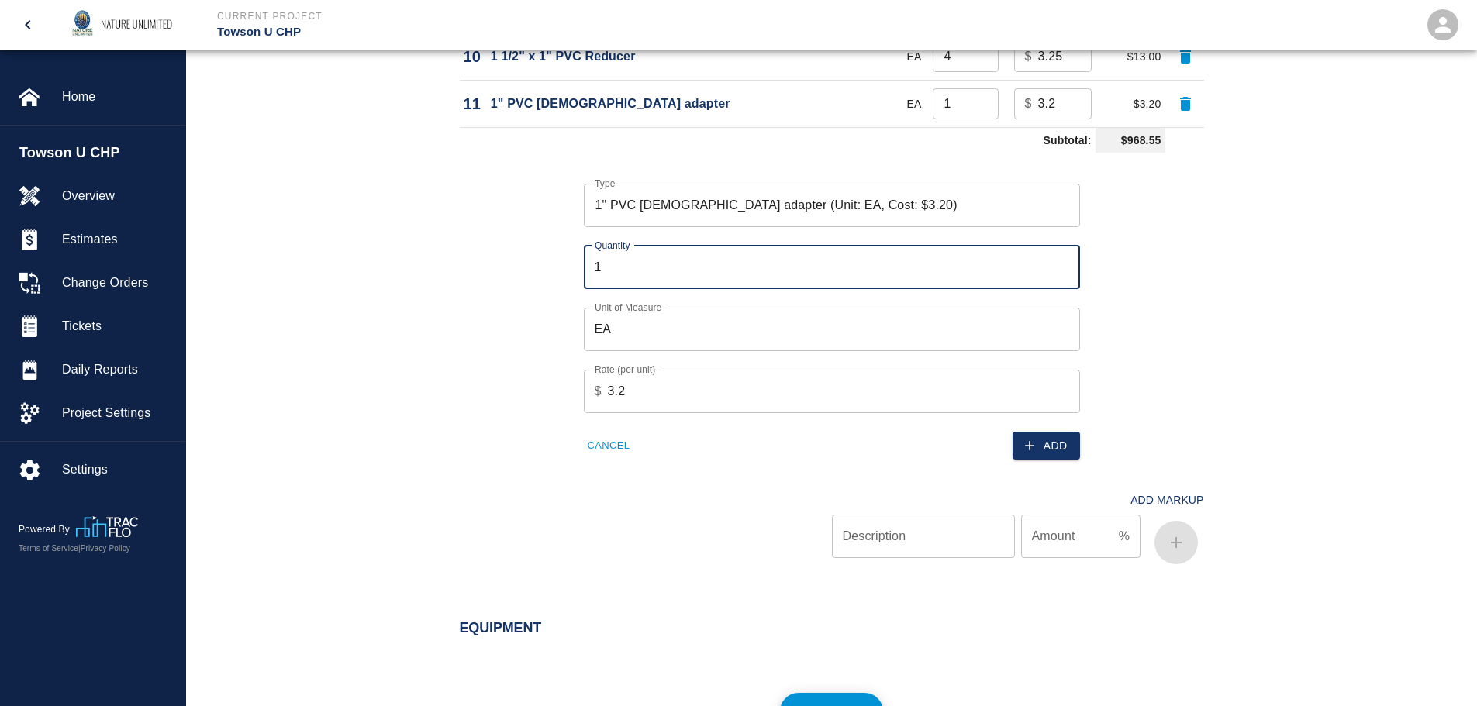
type input "1"
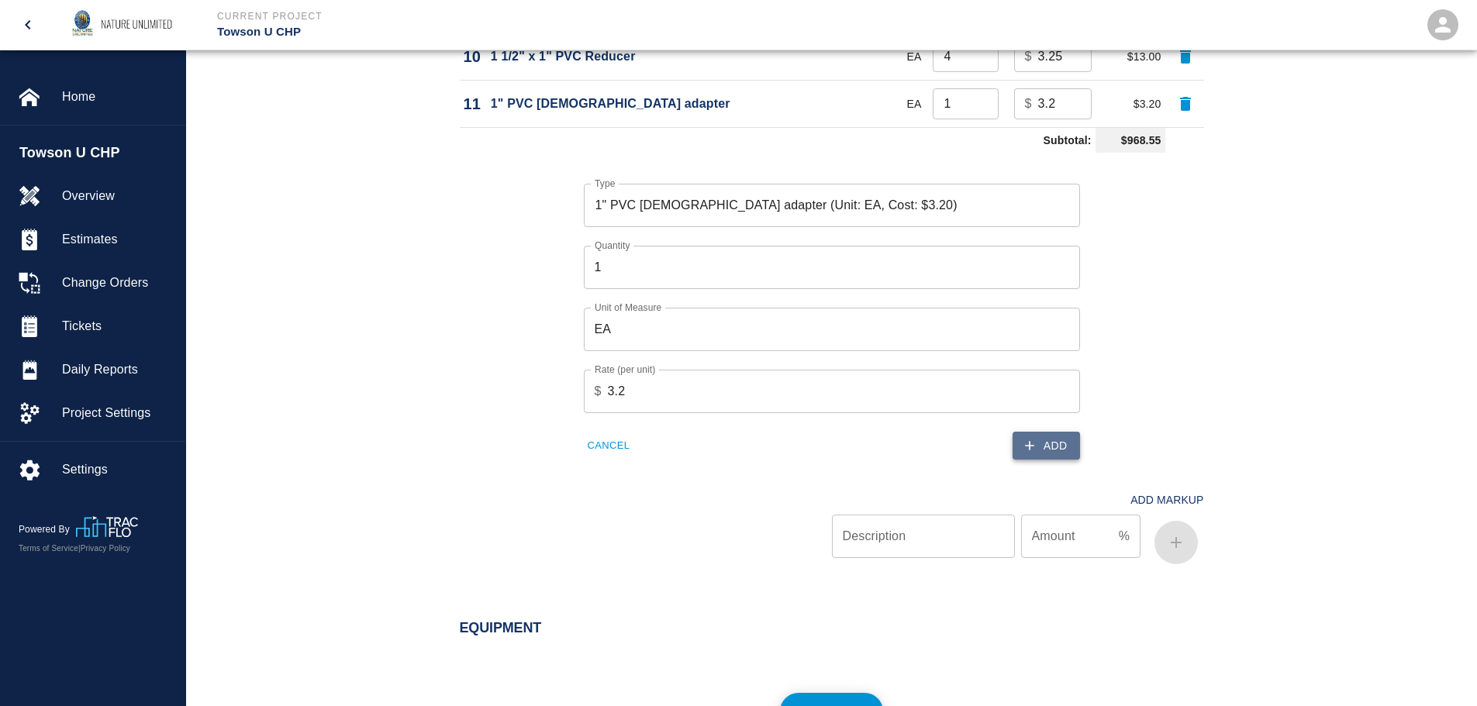
click at [1051, 454] on button "Add" at bounding box center [1046, 446] width 67 height 29
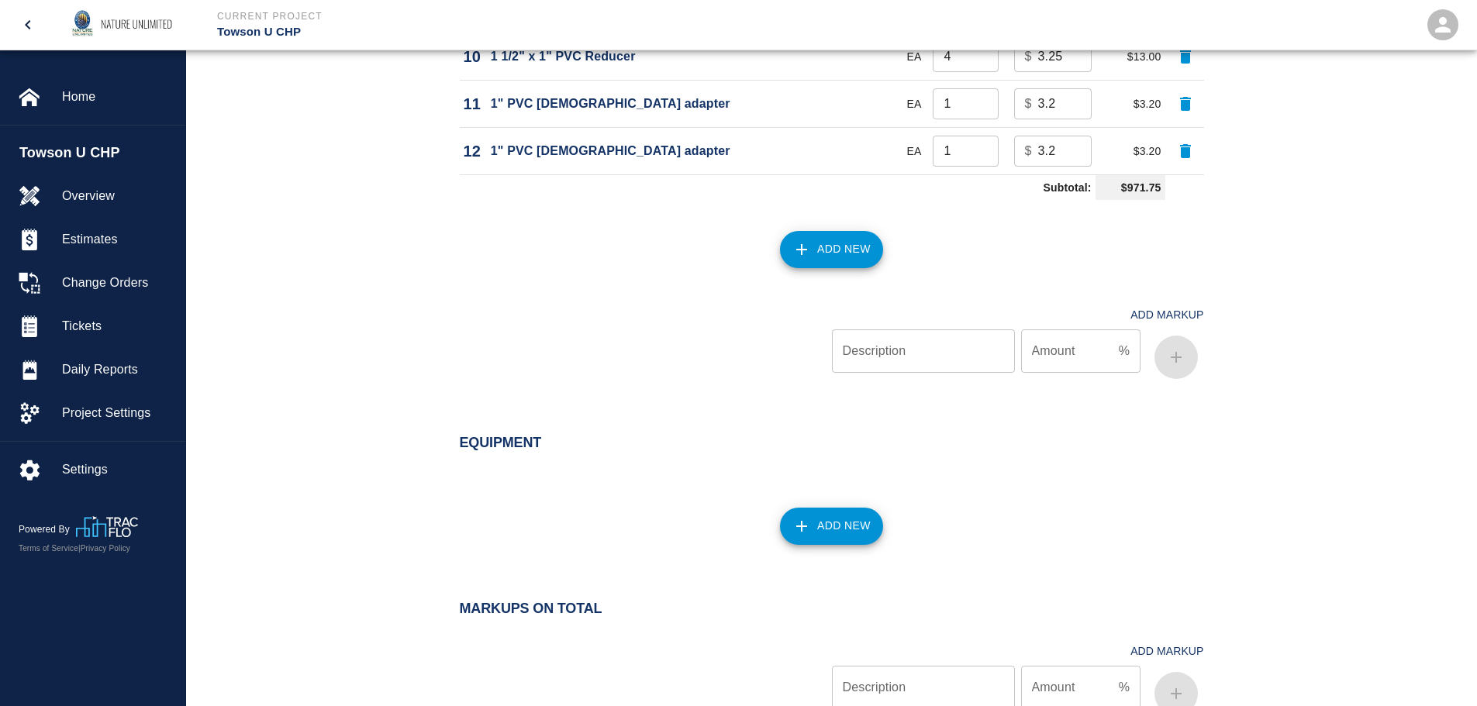
click at [823, 254] on button "Add New" at bounding box center [831, 249] width 103 height 37
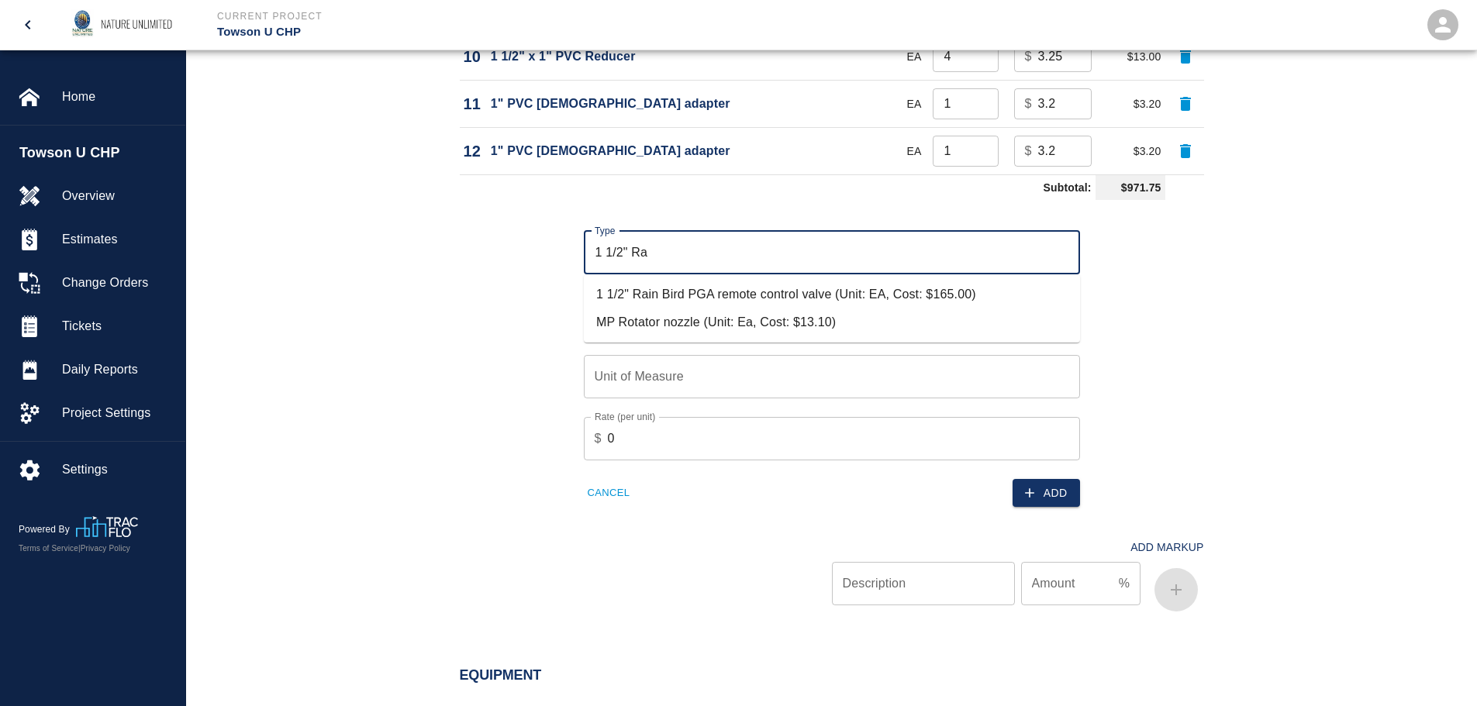
click at [815, 297] on li "1 1/2" Rain Bird PGA remote control valve (Unit: EA, Cost: $165.00)" at bounding box center [832, 295] width 496 height 28
type input "1 1/2" Rain Bird PGA remote control valve (Unit: EA, Cost: $165.00)"
type input "EA"
type input "165"
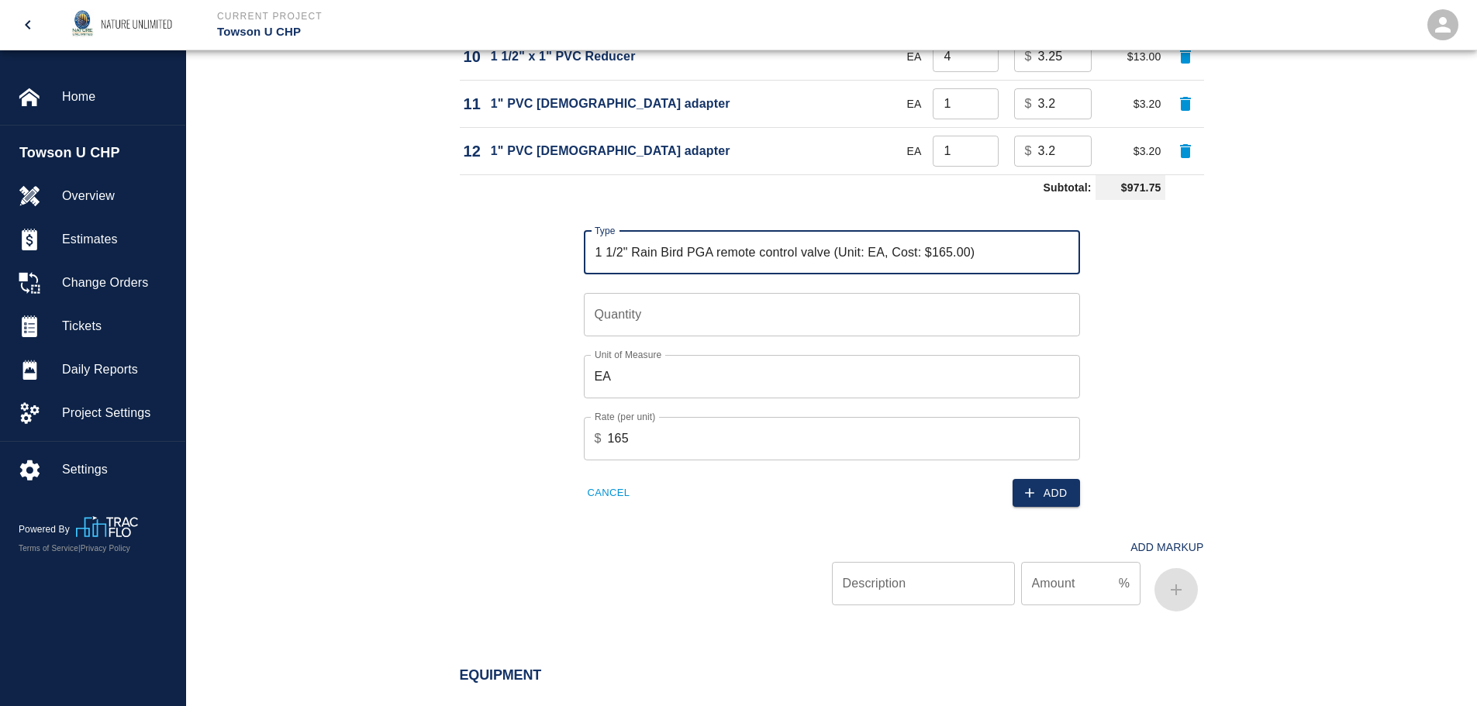
type input "1 1/2" Rain Bird PGA remote control valve (Unit: EA, Cost: $165.00)"
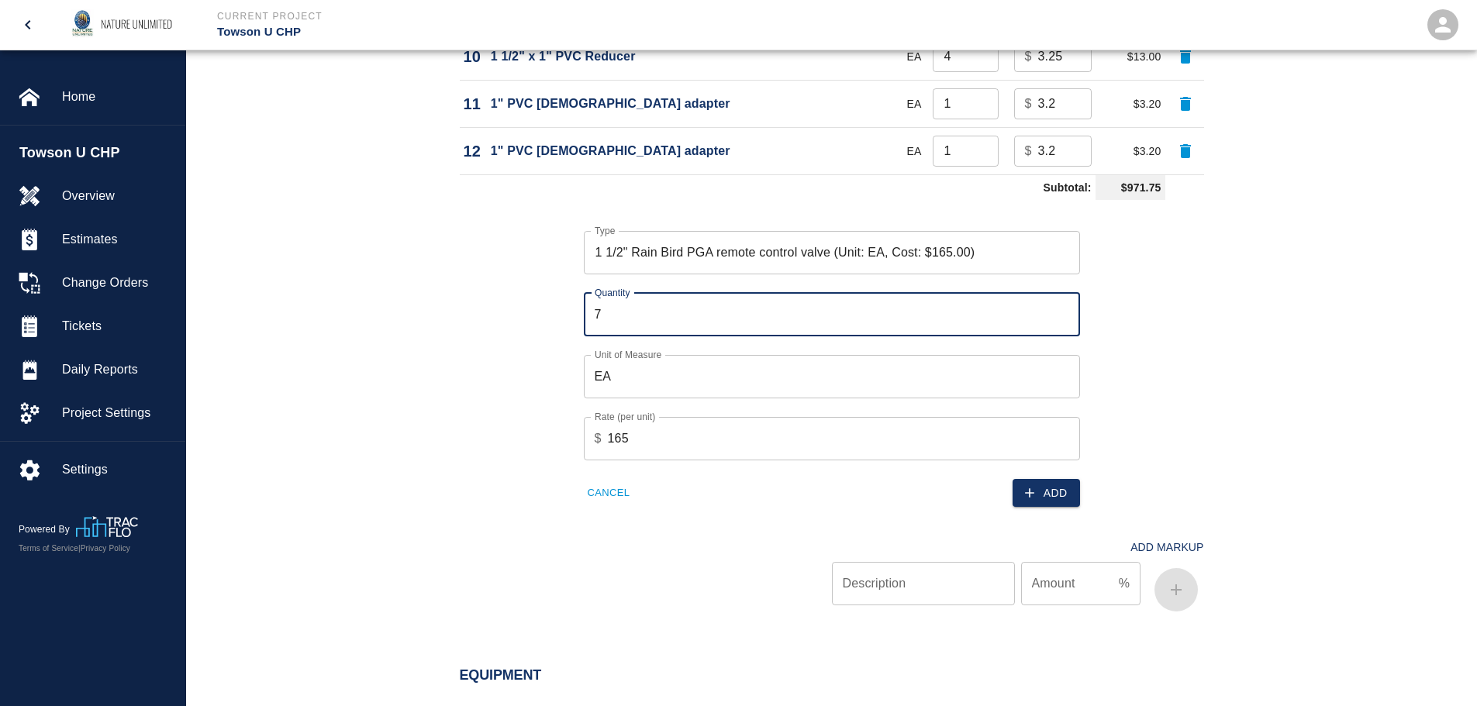
type input "7"
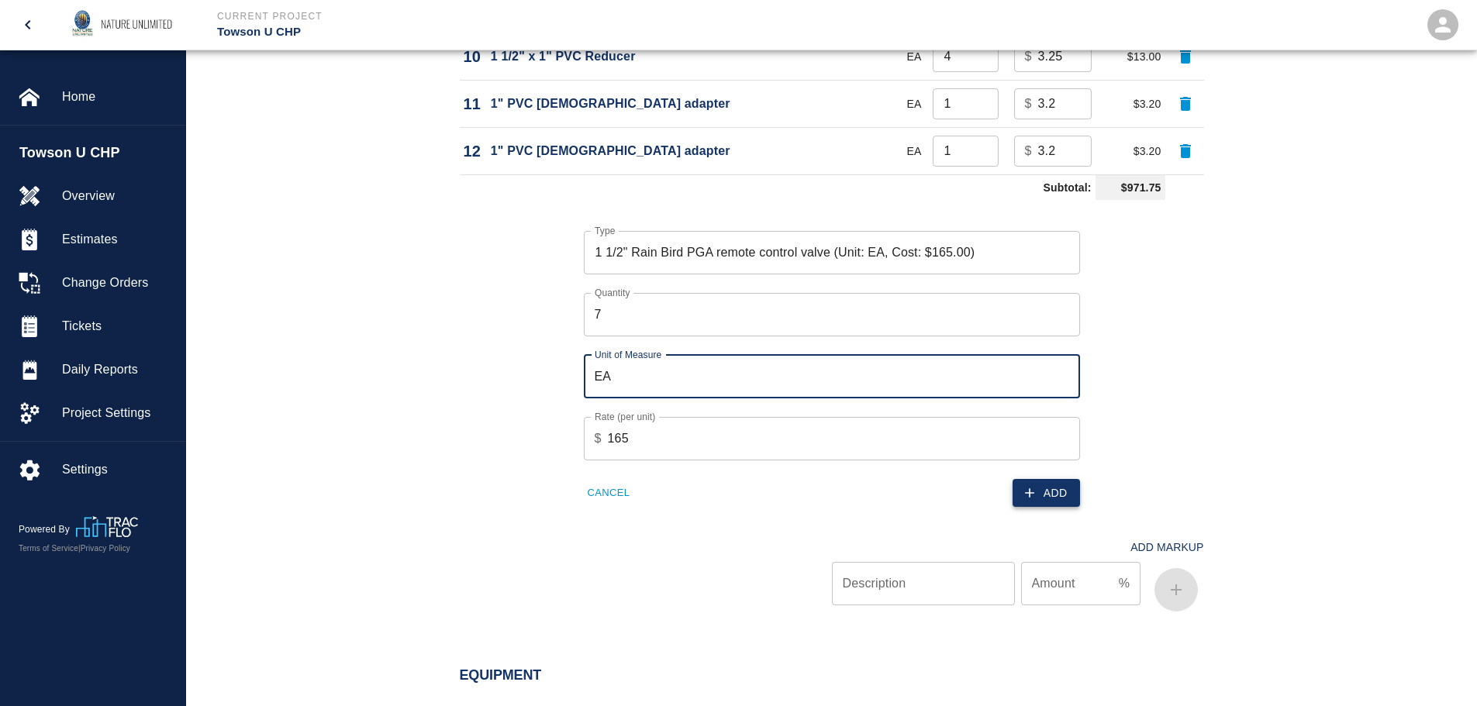
click at [1058, 501] on button "Add" at bounding box center [1046, 493] width 67 height 29
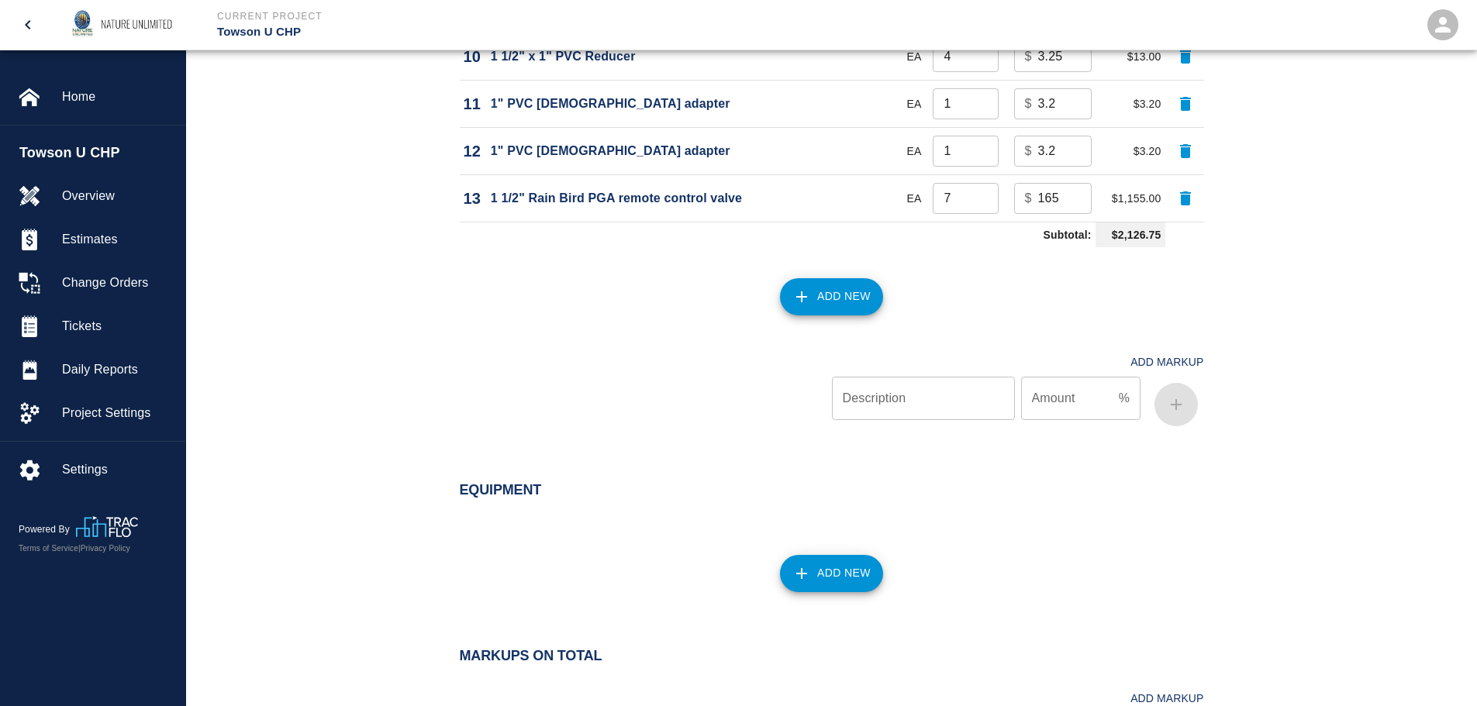
click at [829, 302] on button "Add New" at bounding box center [831, 296] width 103 height 37
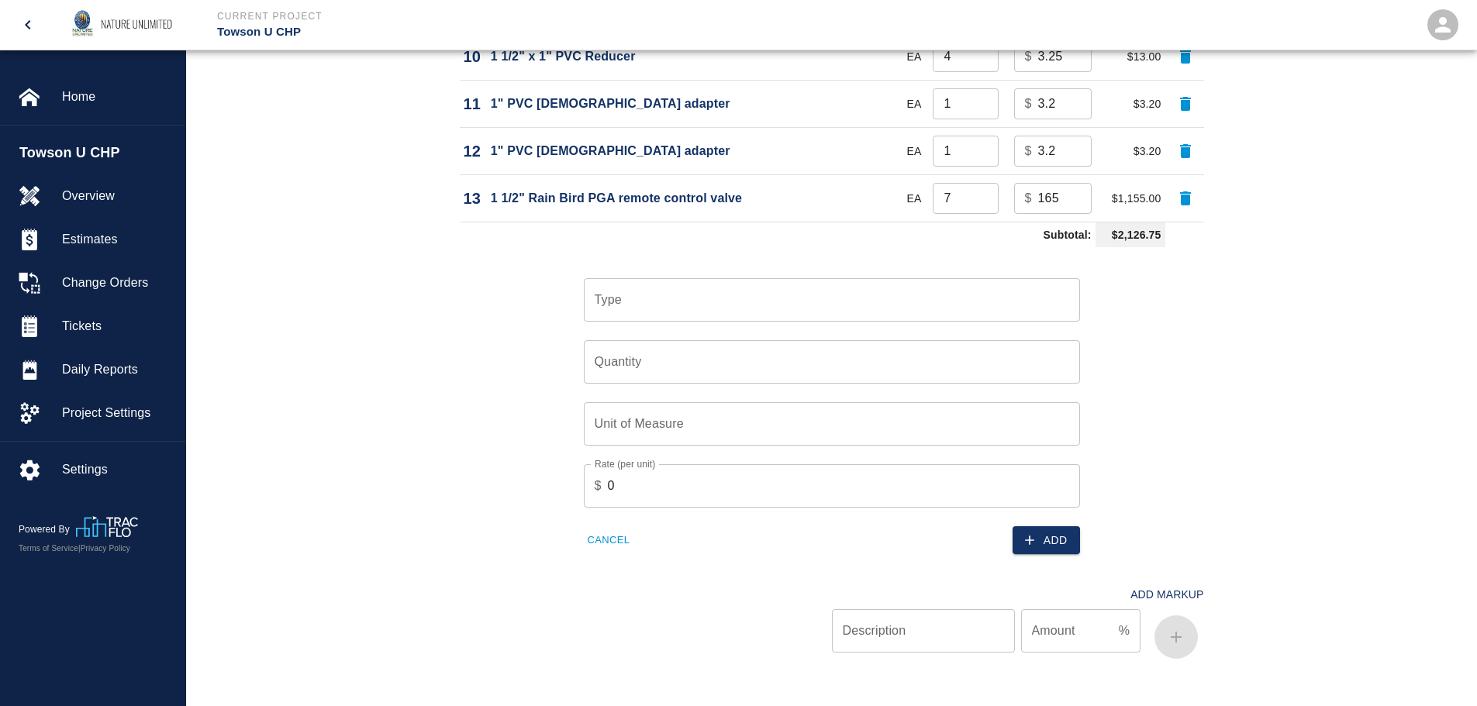
click at [829, 302] on input "Type" at bounding box center [832, 299] width 482 height 29
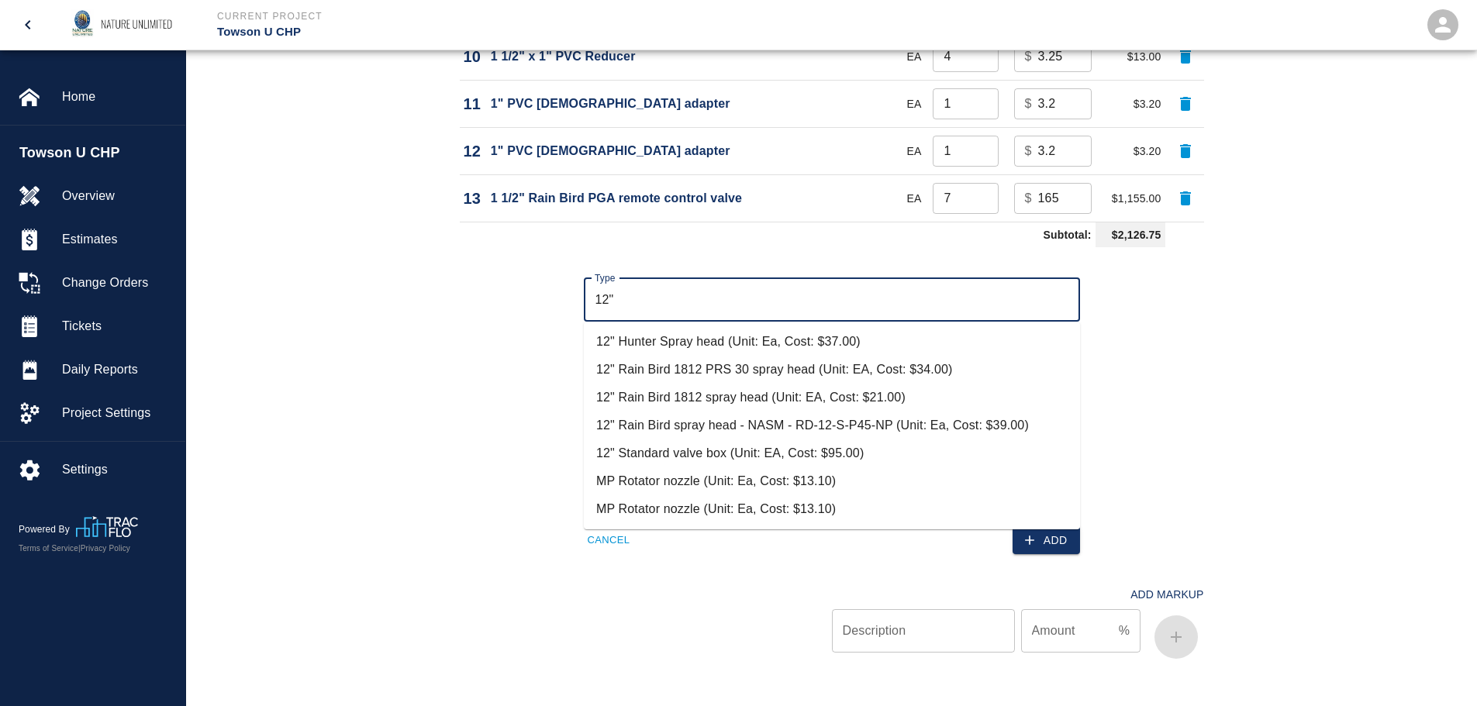
click at [783, 458] on li "12" Standard valve box (Unit: EA, Cost: $95.00)" at bounding box center [832, 454] width 496 height 28
type input "12" Standard valve box (Unit: EA, Cost: $95.00)"
type input "EA"
type input "95"
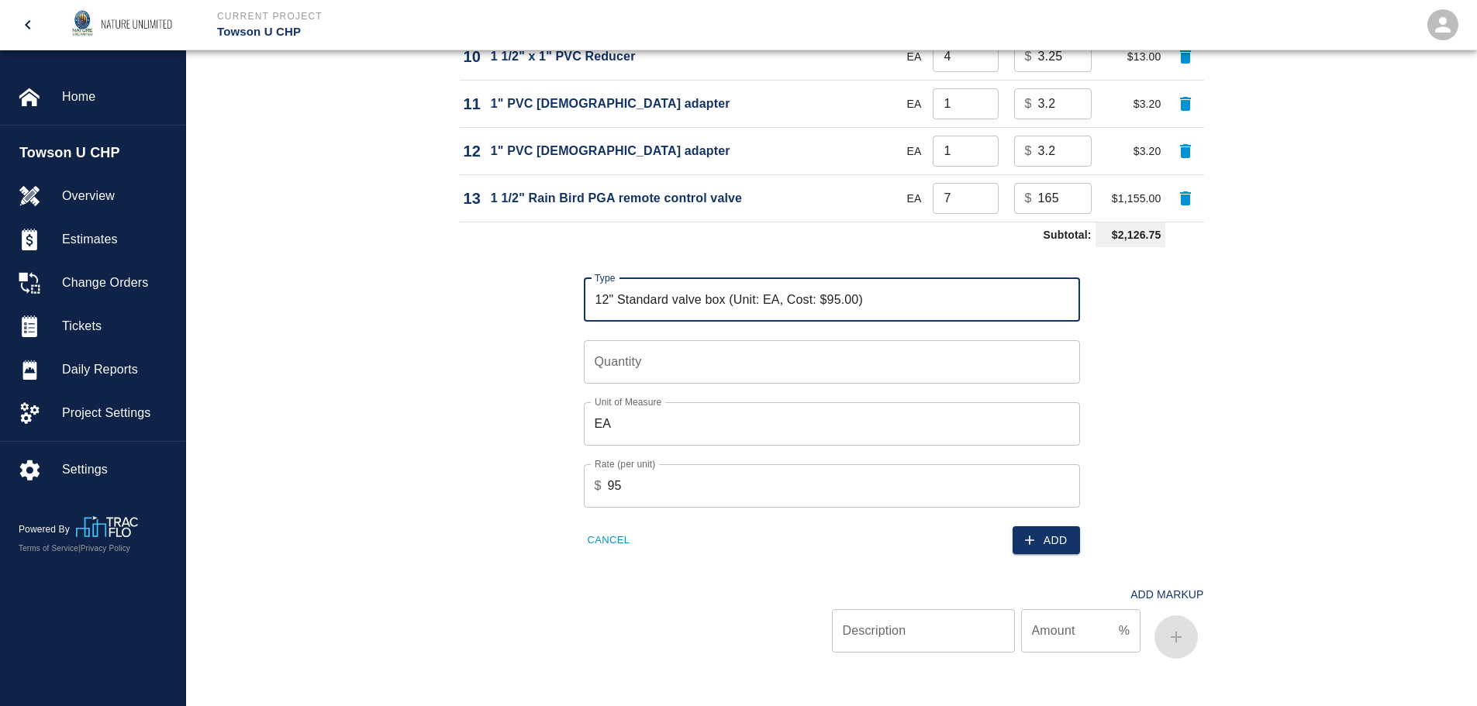
type input "12" Standard valve box (Unit: EA, Cost: $95.00)"
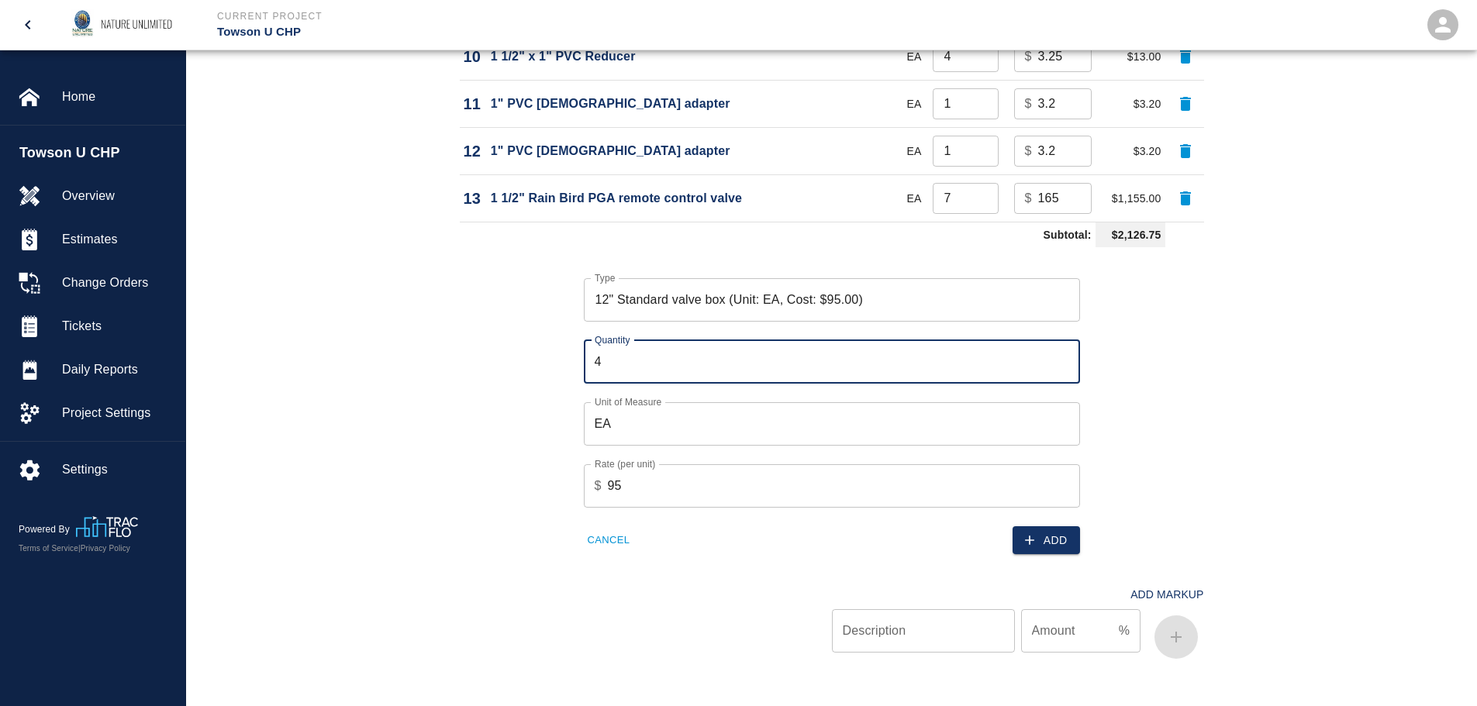
type input "4"
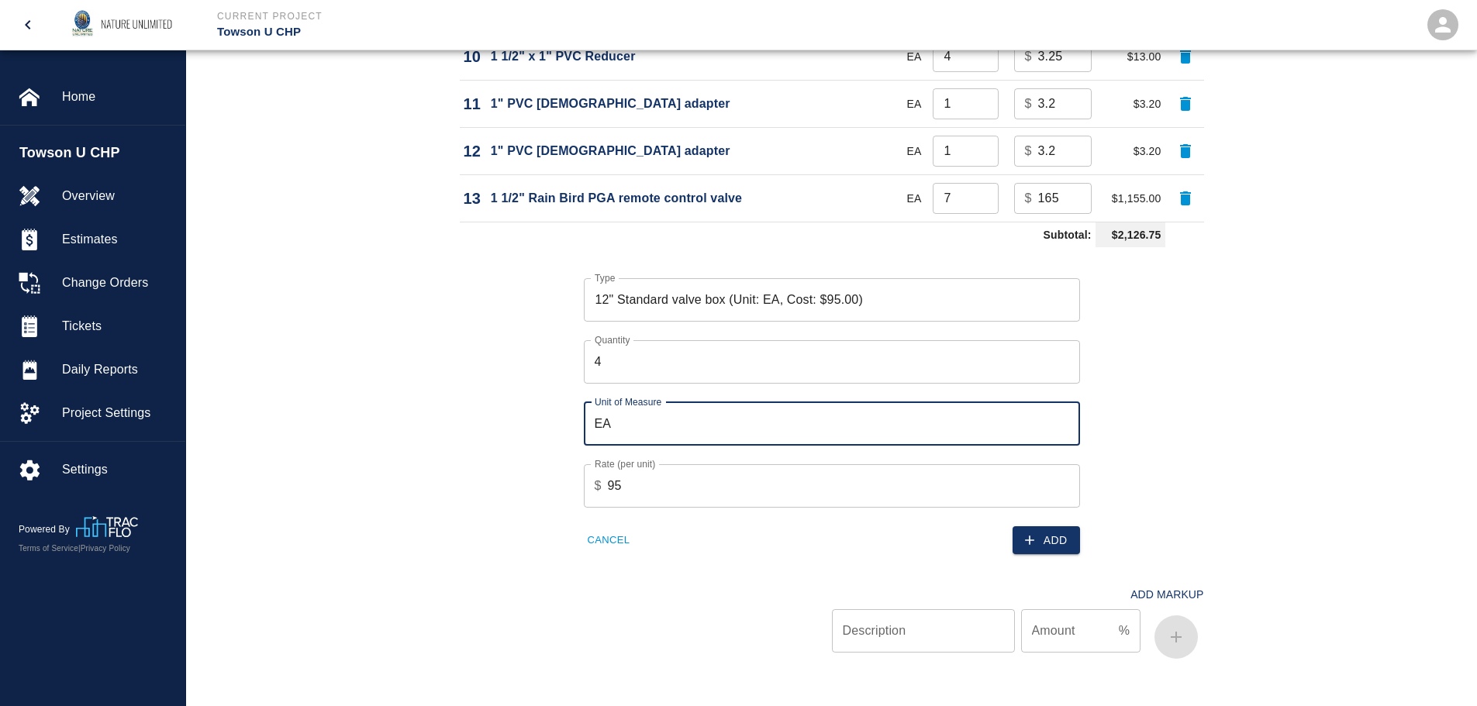
click at [1052, 533] on button "Add" at bounding box center [1046, 540] width 67 height 29
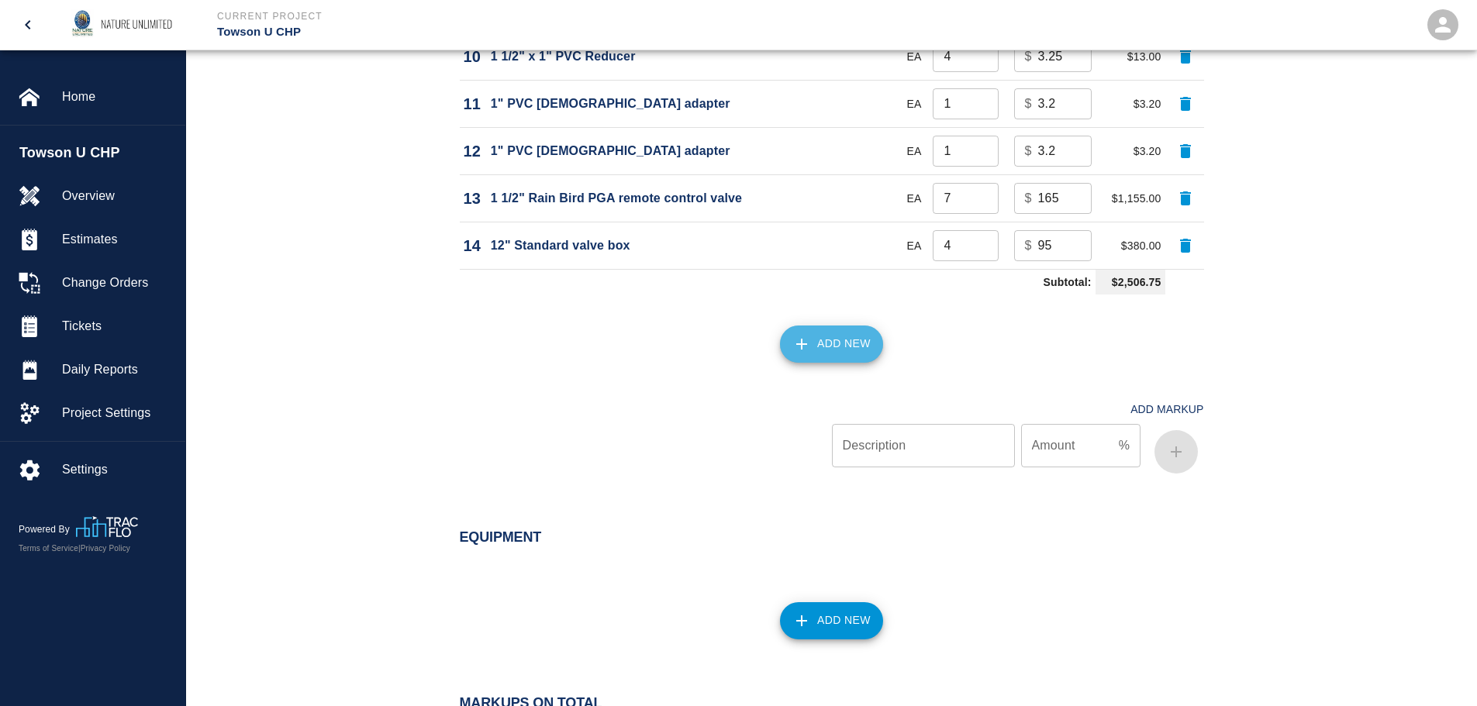
click at [834, 345] on button "Add New" at bounding box center [831, 344] width 103 height 37
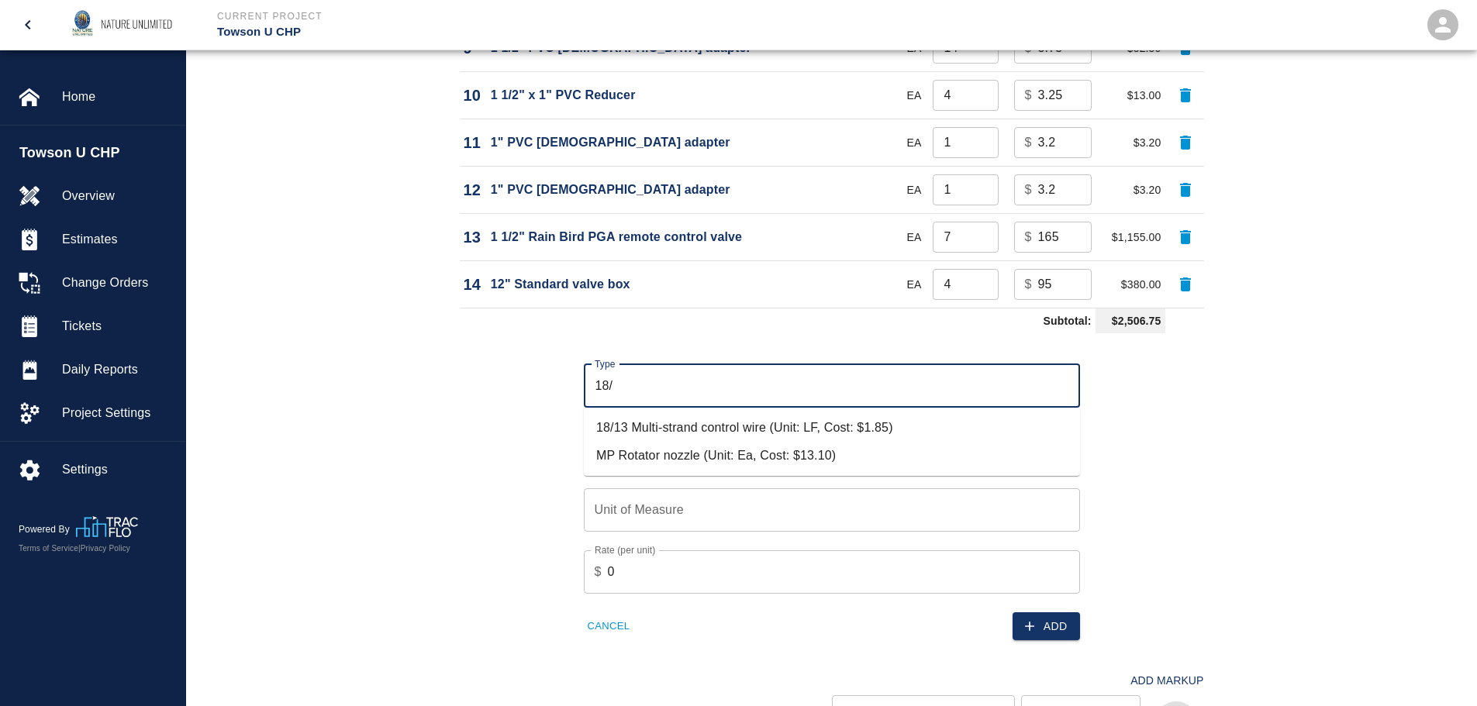
scroll to position [1648, 0]
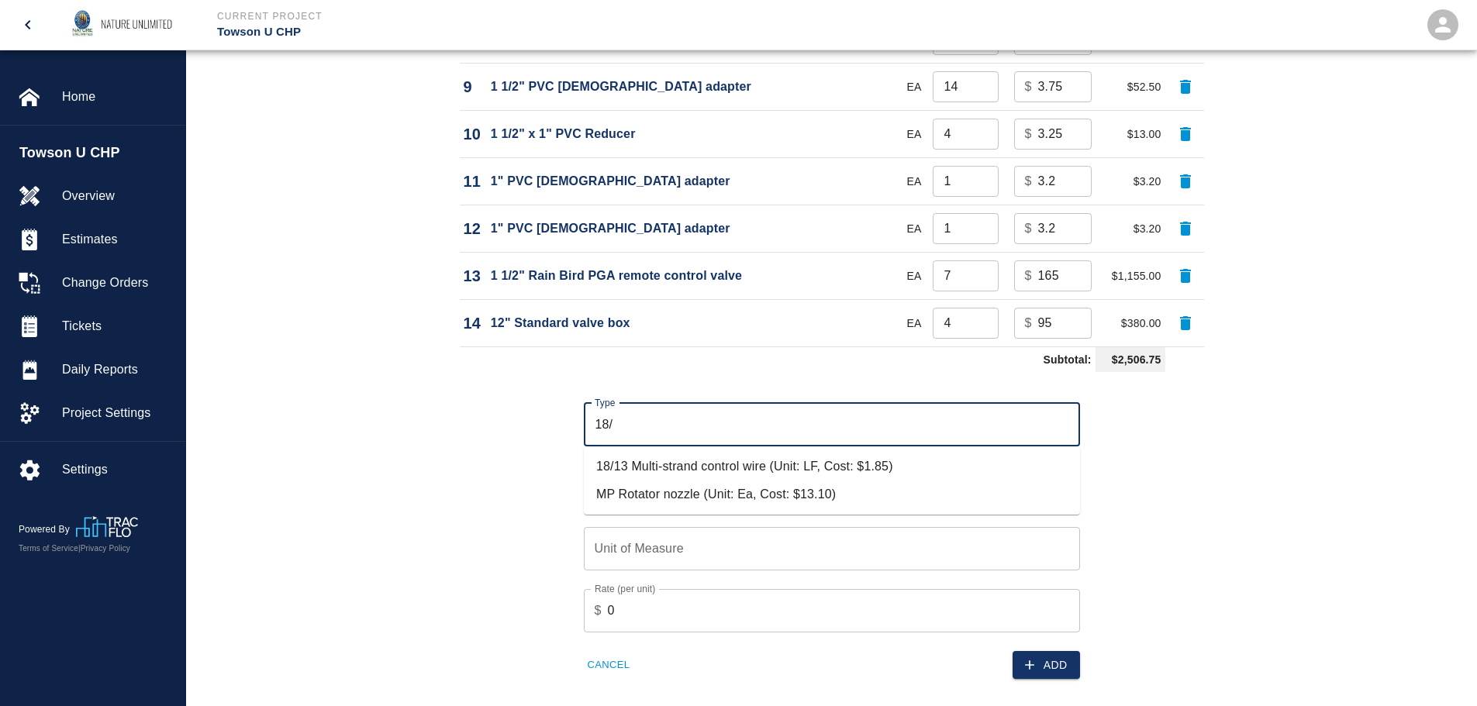
click at [852, 471] on li "18/13 Multi-strand control wire (Unit: LF, Cost: $1.85)" at bounding box center [832, 467] width 496 height 28
type input "18/13 Multi-strand control wire (Unit: LF, Cost: $1.85)"
type input "LF"
type input "1.85"
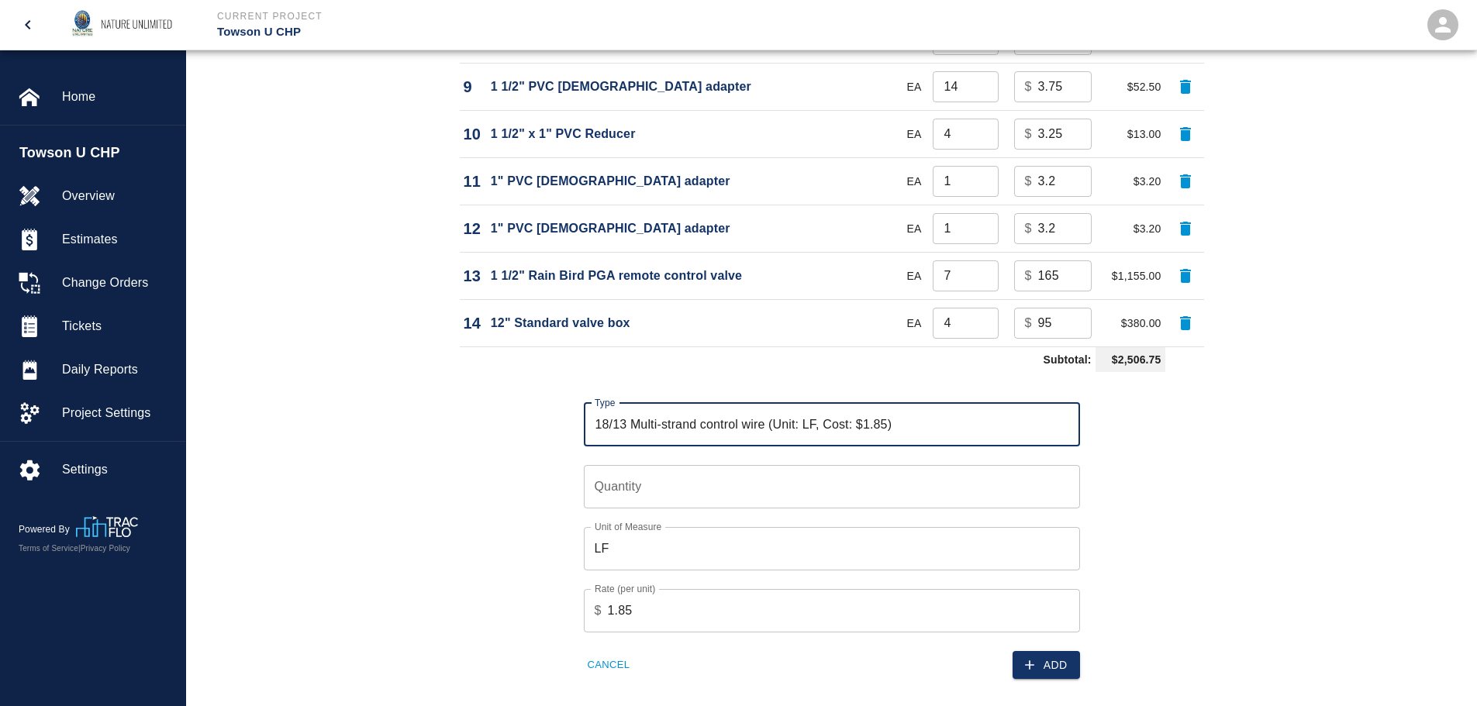
type input "18/13 Multi-strand control wire (Unit: LF, Cost: $1.85)"
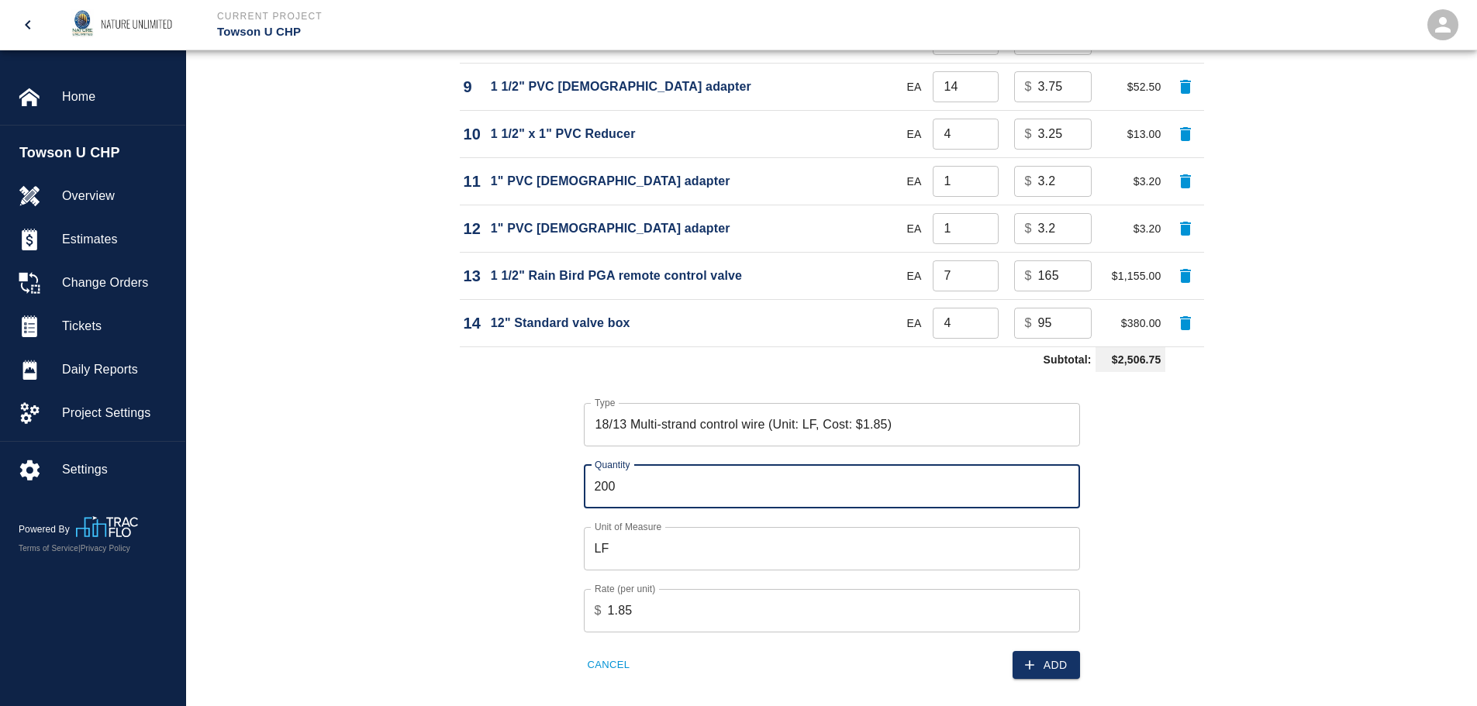
type input "200"
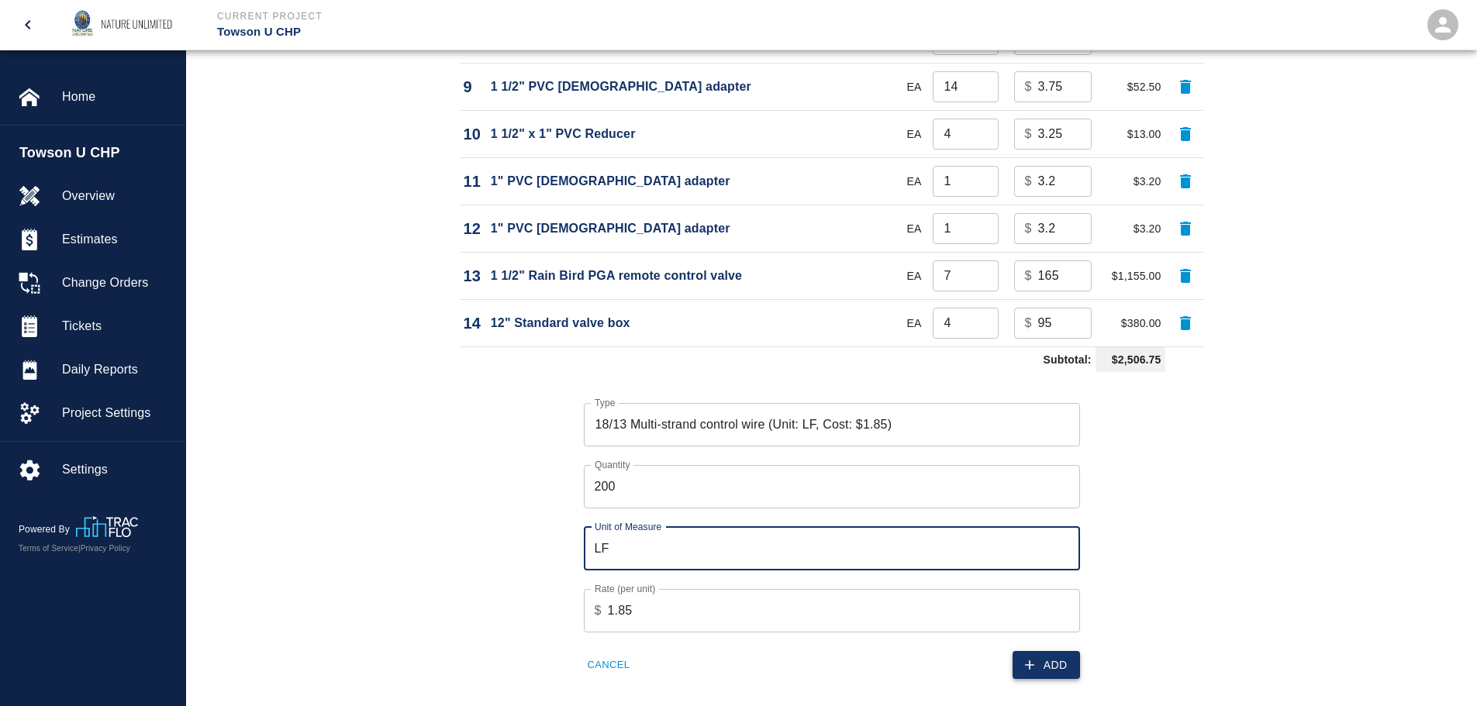
click at [1051, 673] on button "Add" at bounding box center [1046, 665] width 67 height 29
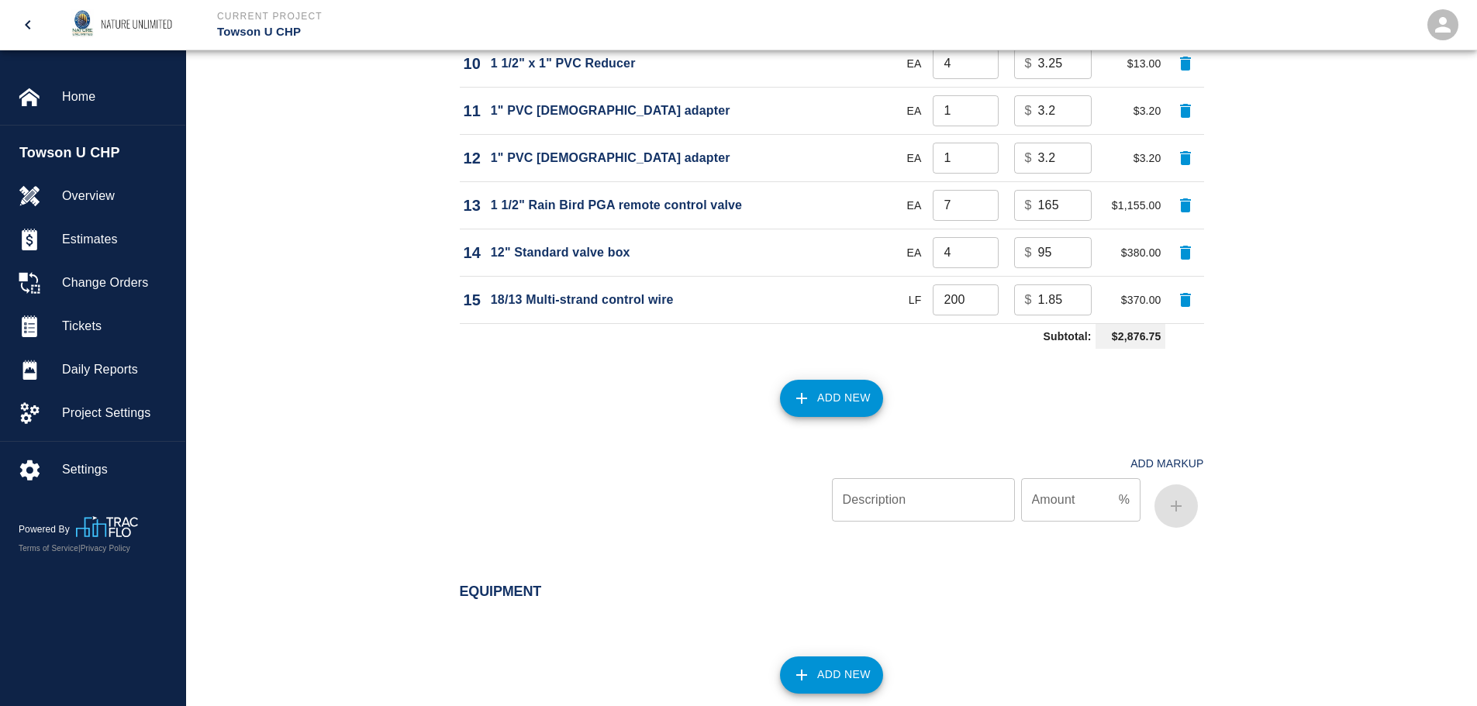
scroll to position [2079, 0]
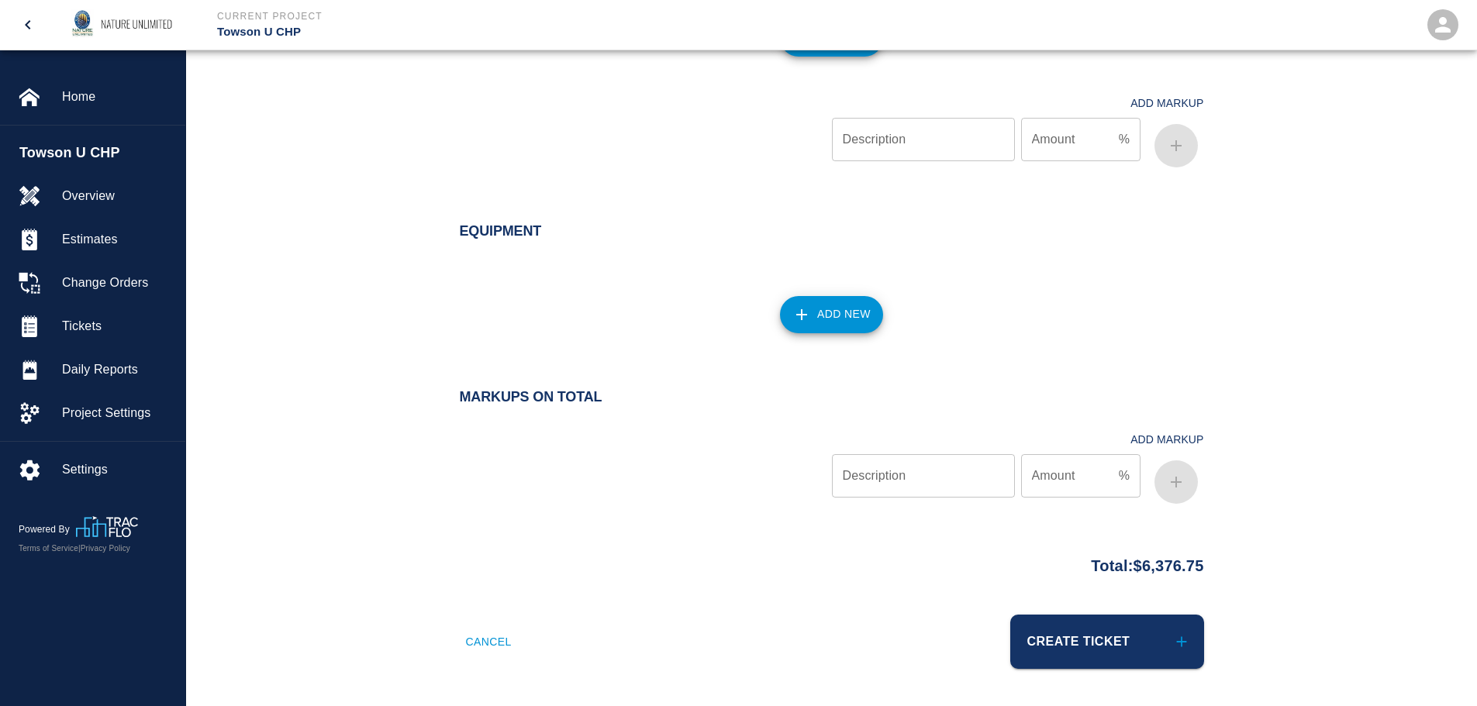
click at [1105, 640] on button "Create Ticket" at bounding box center [1107, 642] width 194 height 54
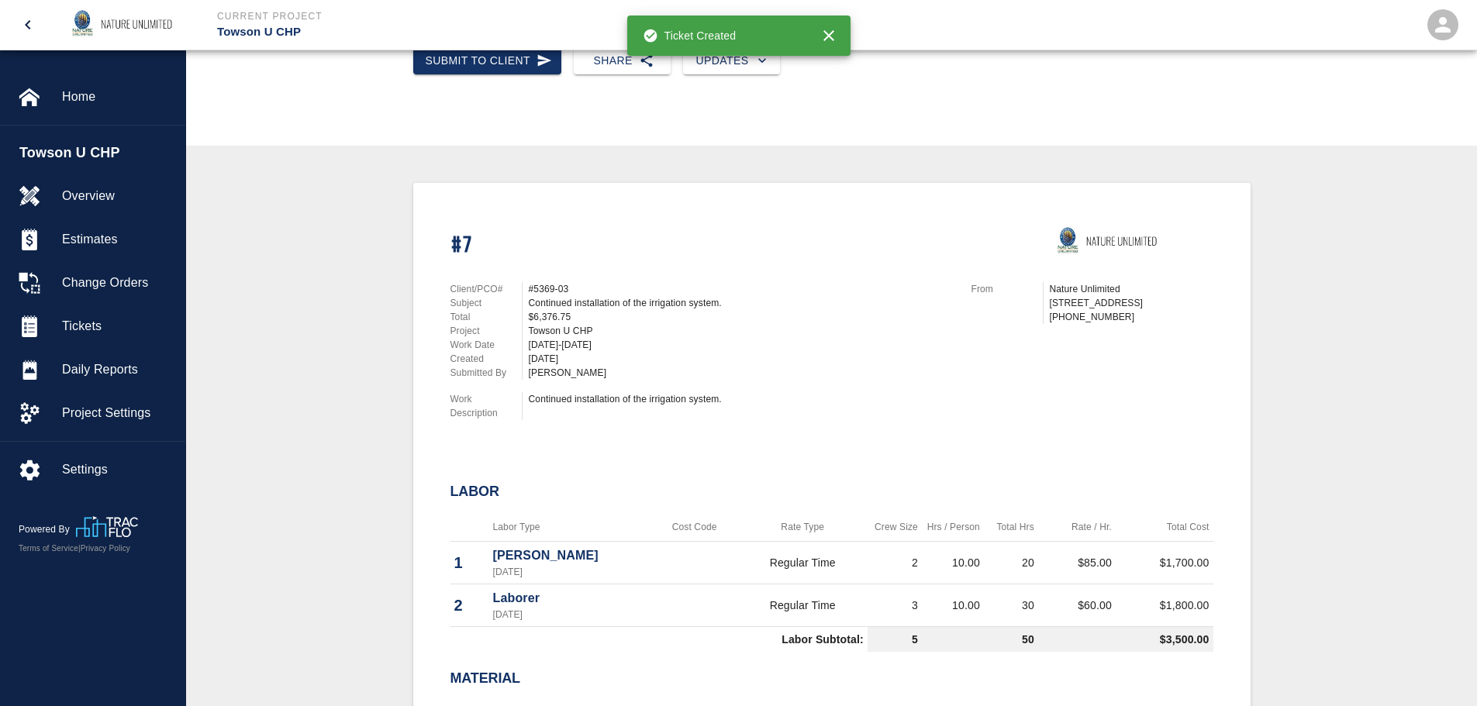
scroll to position [233, 0]
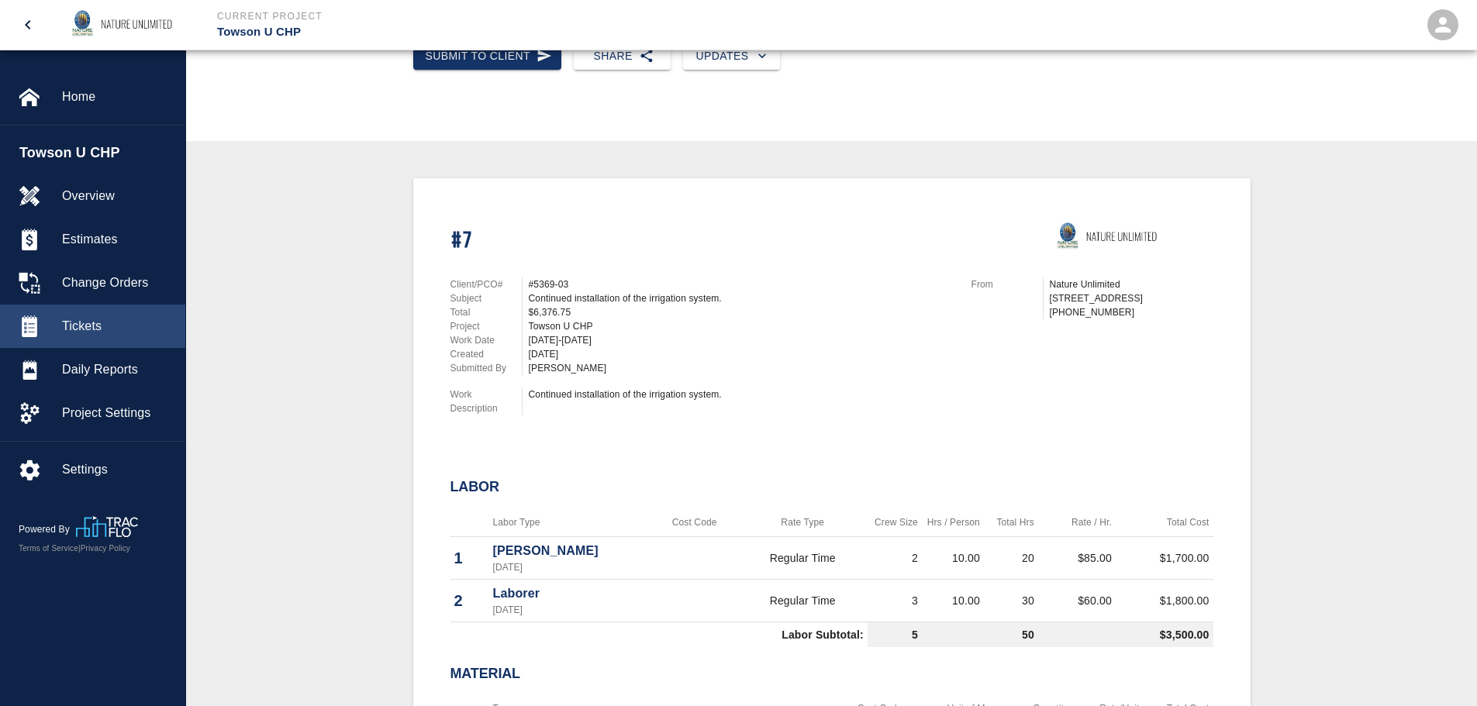
click at [79, 318] on span "Tickets" at bounding box center [117, 326] width 111 height 19
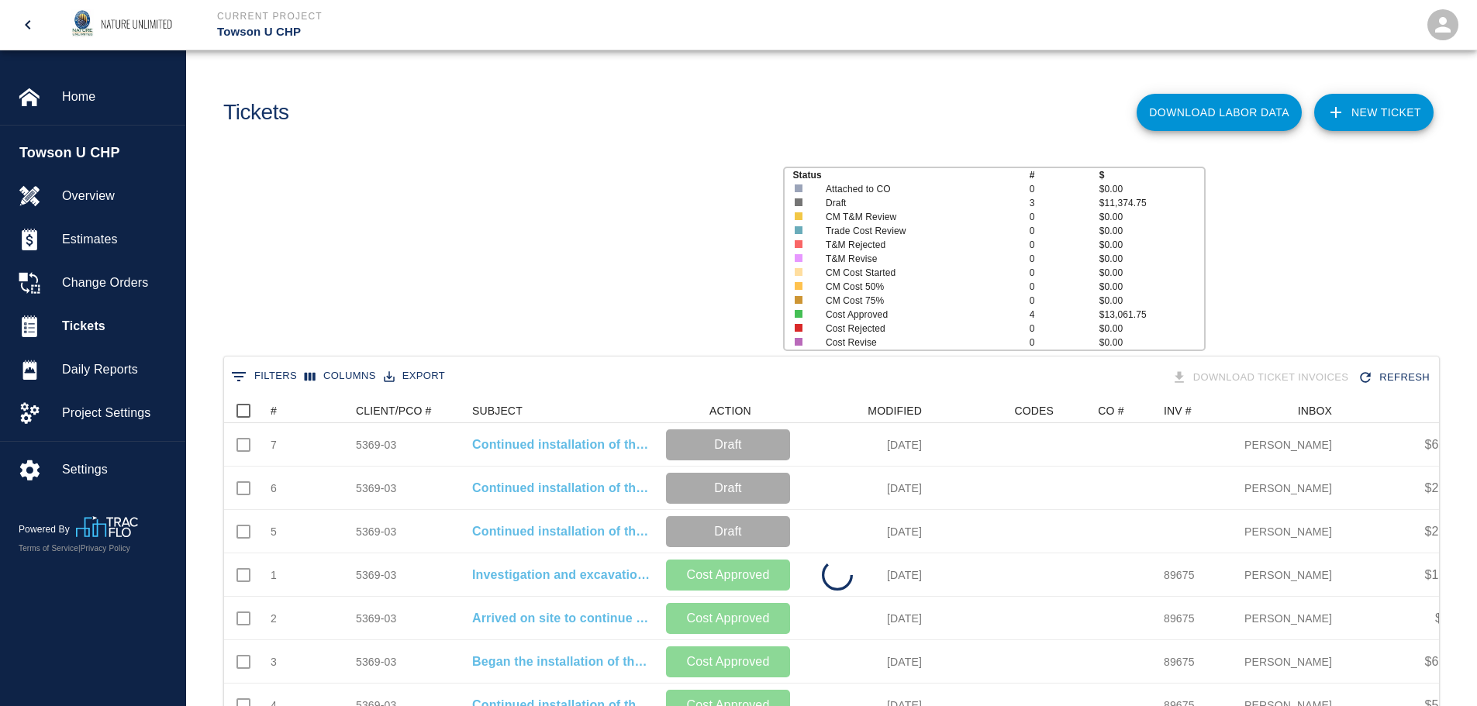
scroll to position [329, 1203]
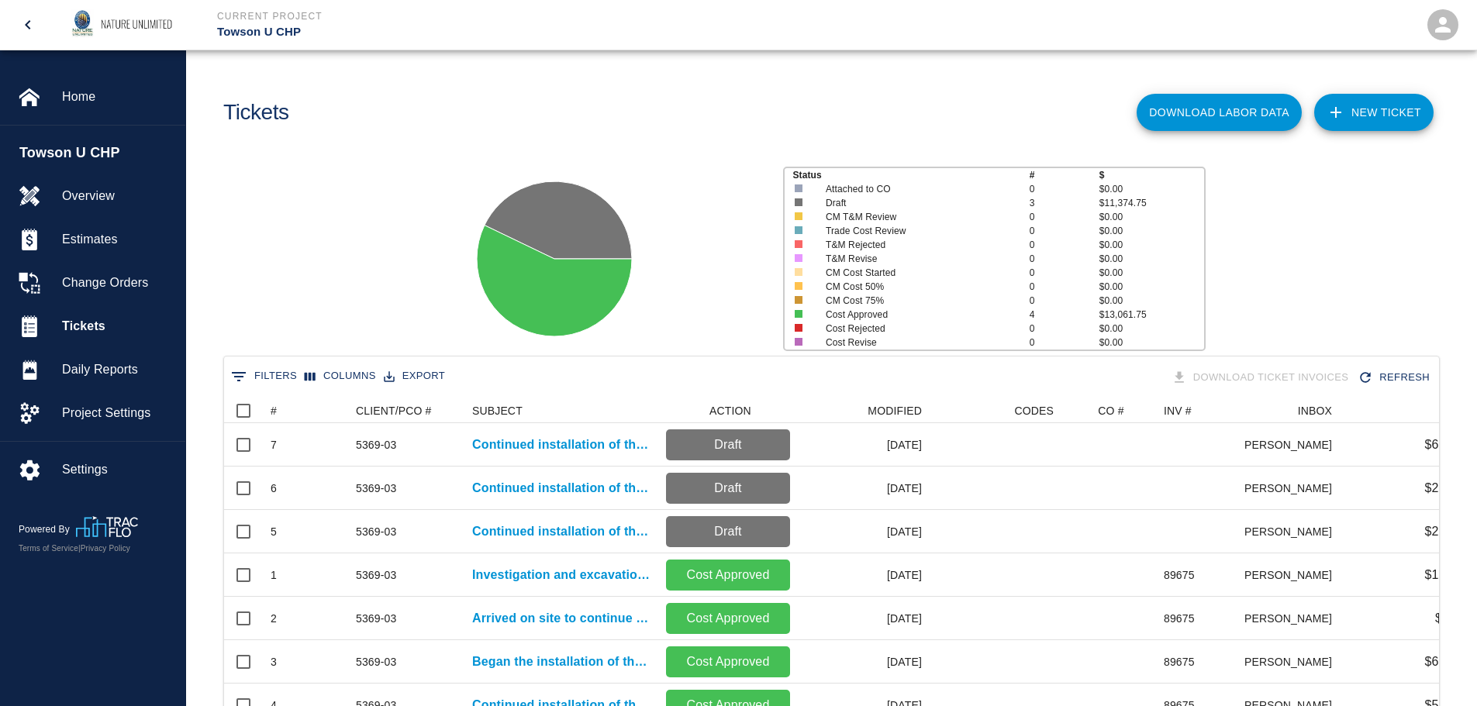
click at [1399, 107] on link "NEW TICKET" at bounding box center [1373, 112] width 119 height 37
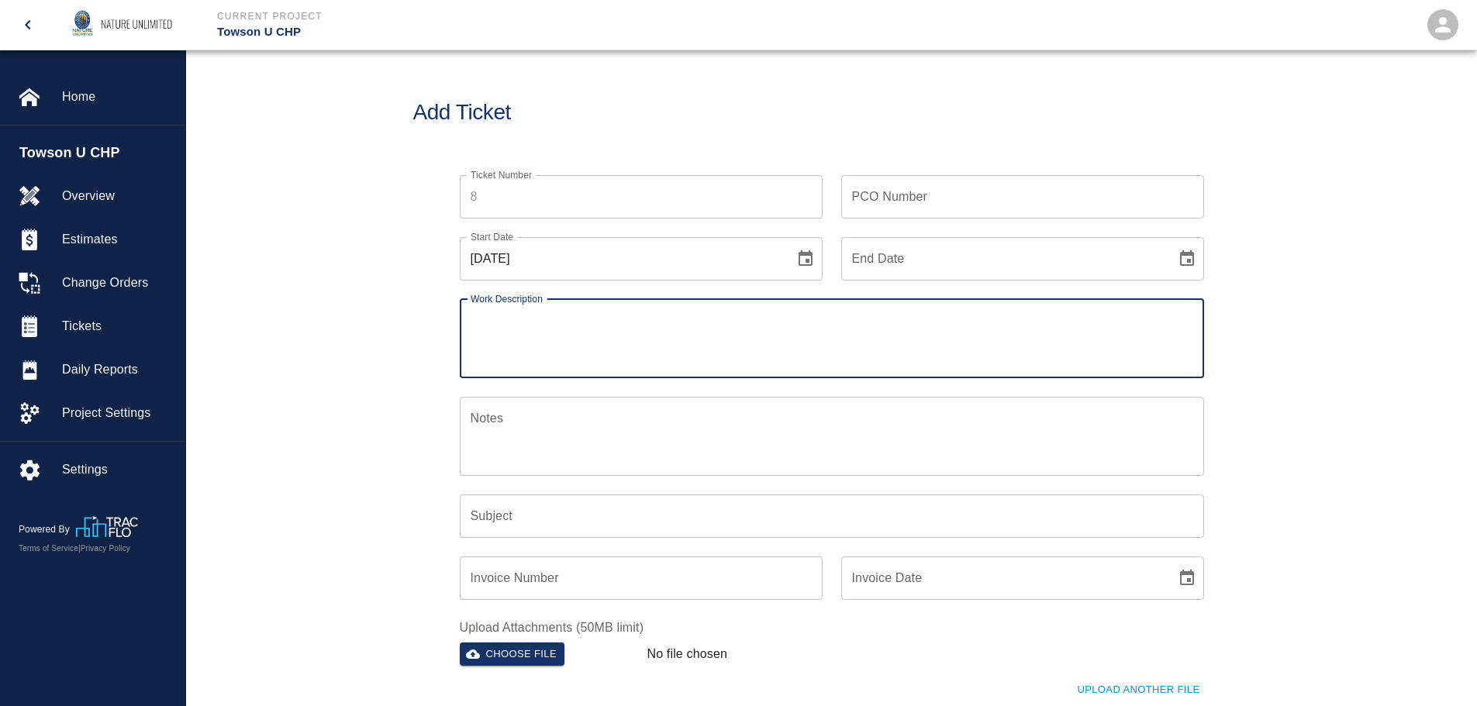
click at [549, 194] on input "Ticket Number" at bounding box center [641, 196] width 363 height 43
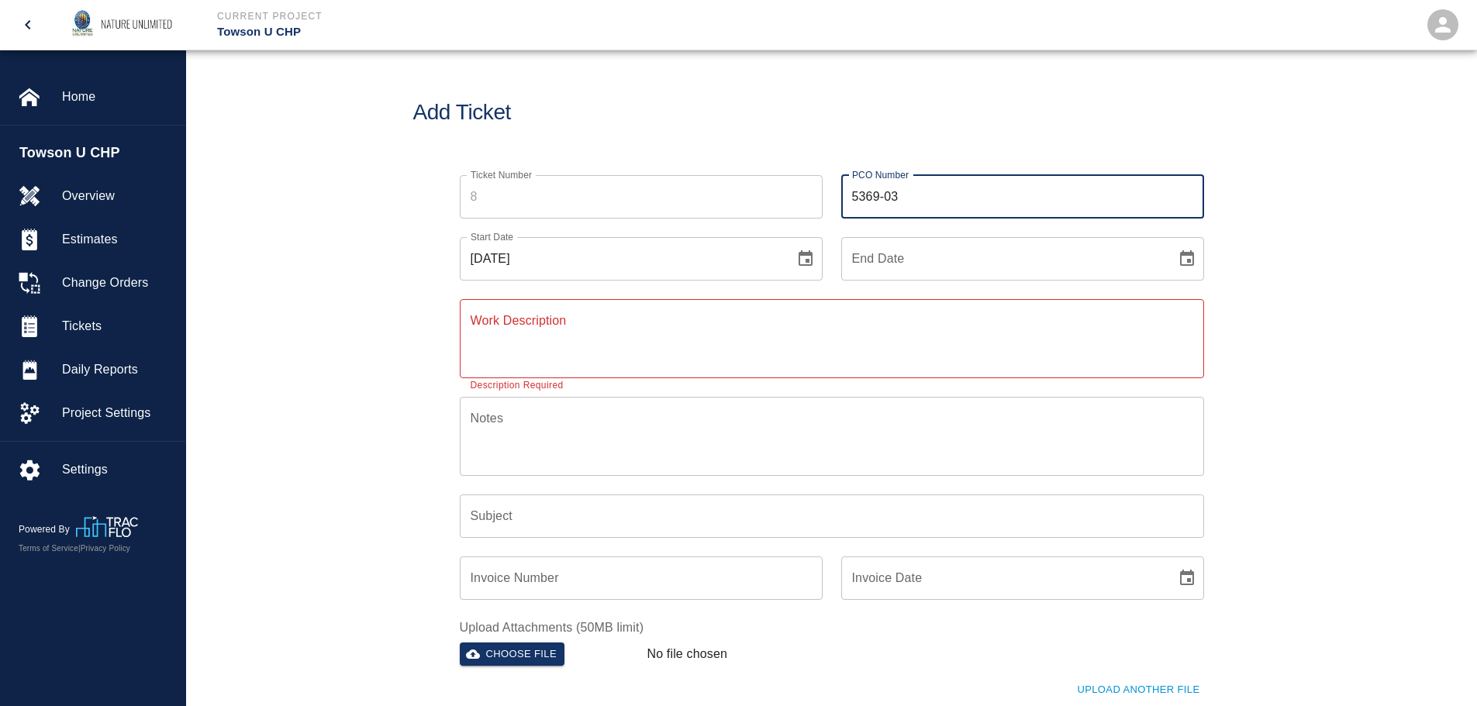
type input "5369-03"
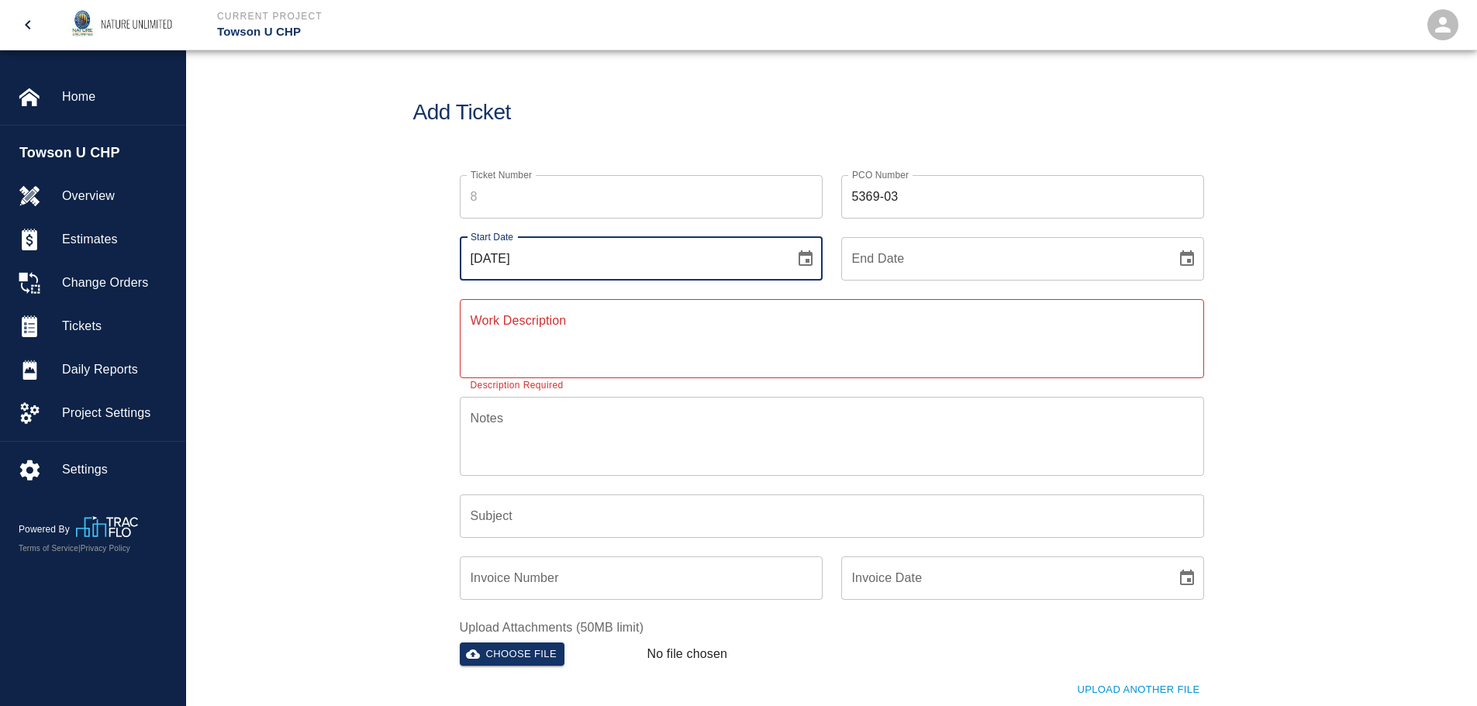
type input "[DATE]"
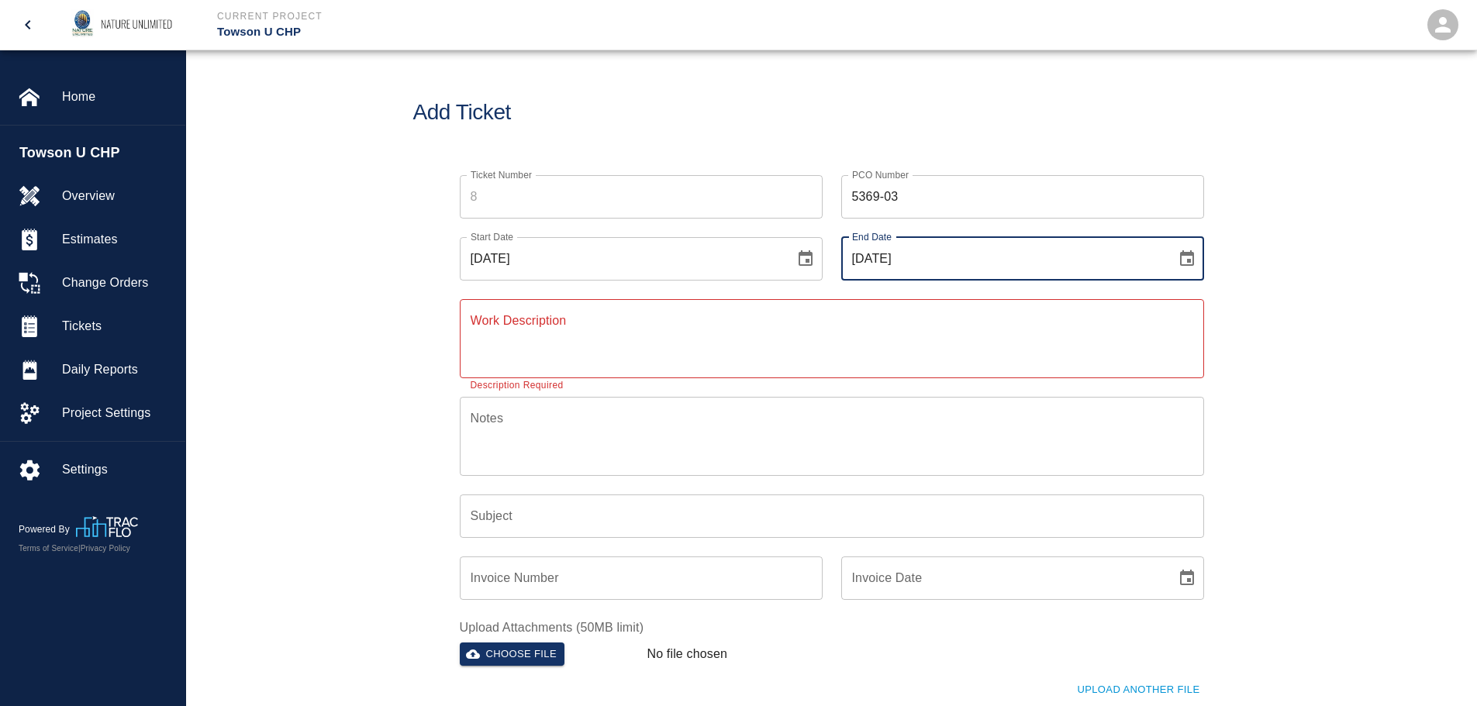
type input "[DATE]"
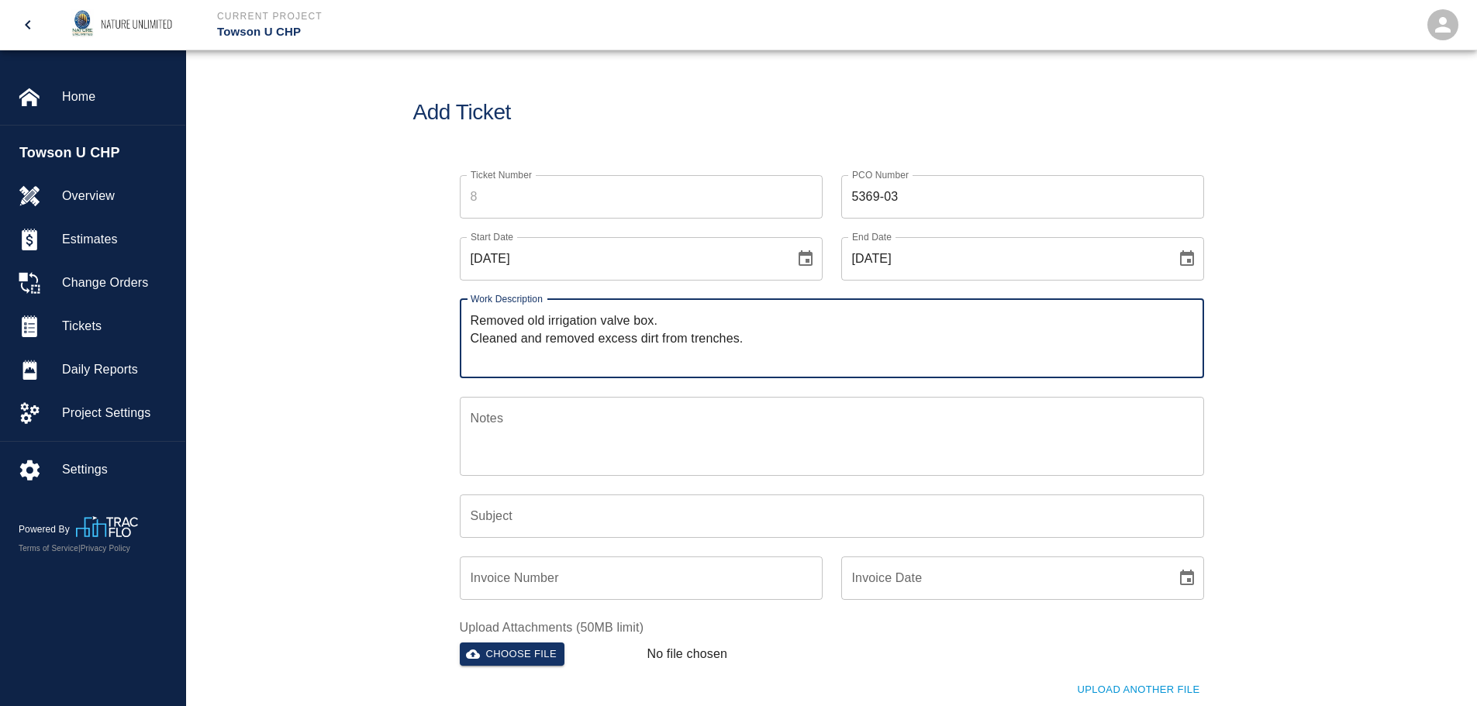
type textarea "Removed old irrigation valve box. Cleaned and removed excess dirt from trenches."
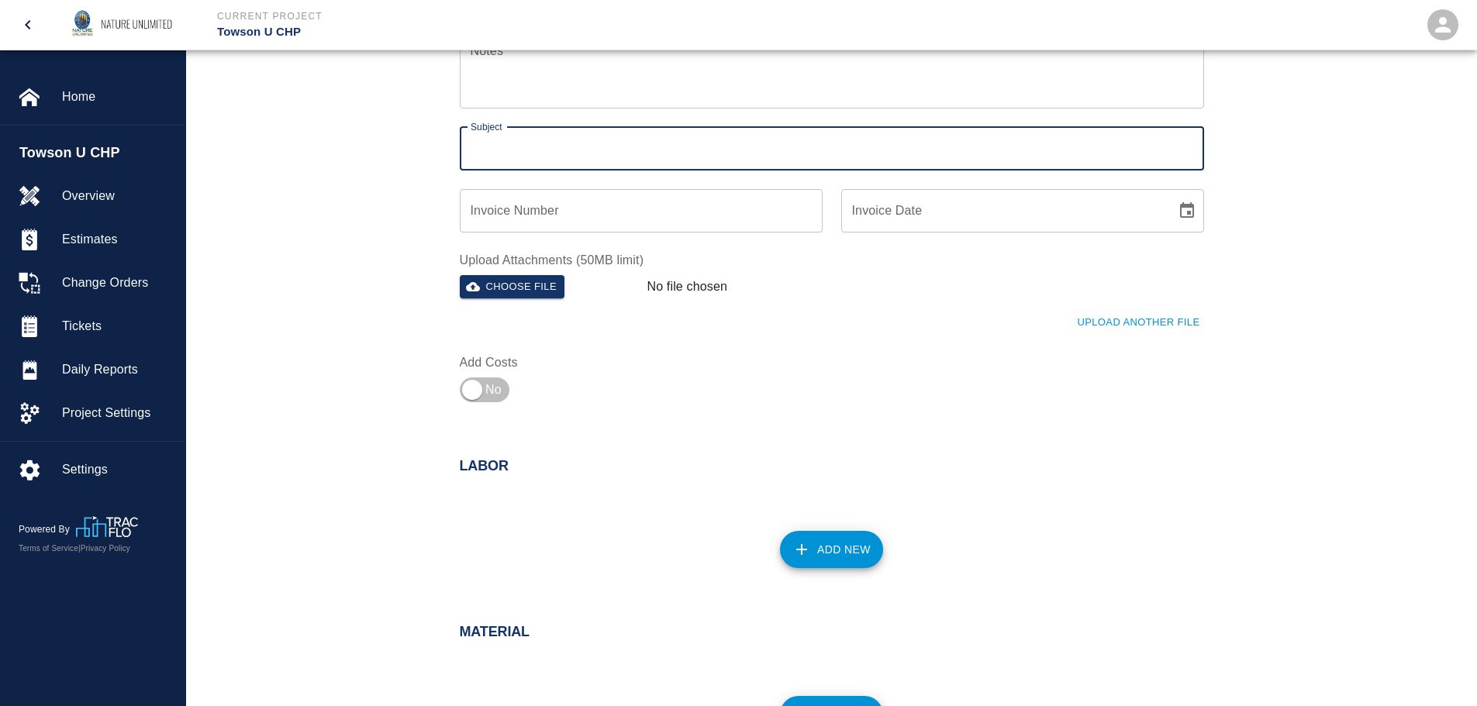
scroll to position [388, 0]
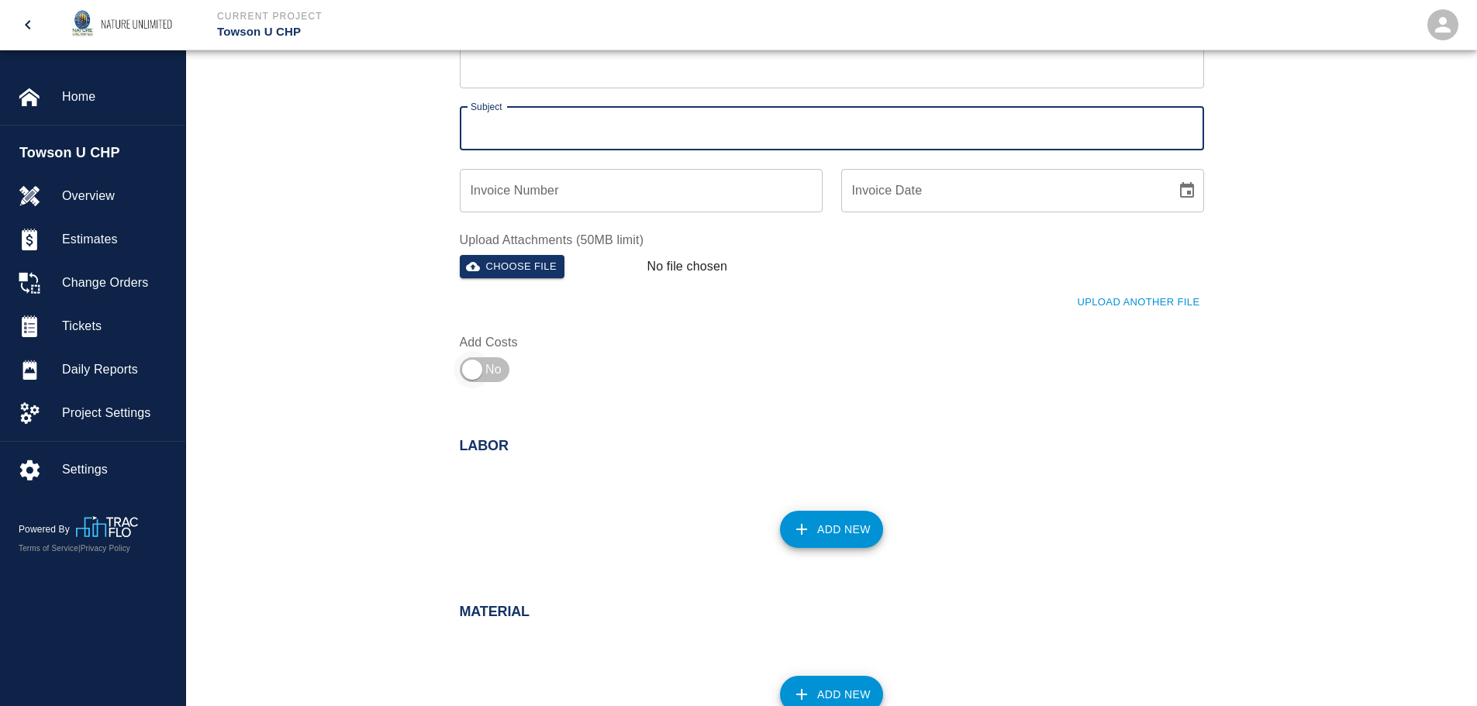
click at [487, 367] on input "checkbox" at bounding box center [472, 369] width 112 height 37
checkbox input "true"
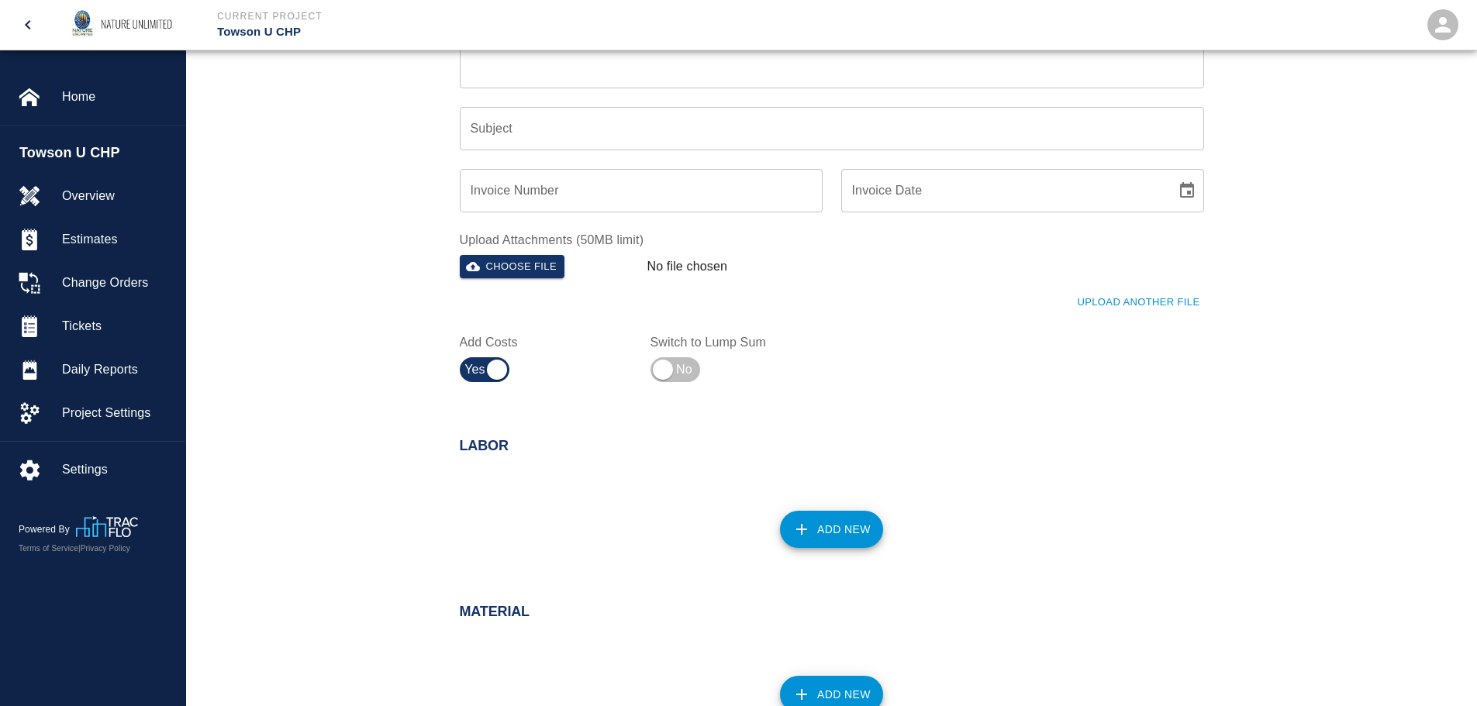
click at [820, 524] on button "Add New" at bounding box center [831, 529] width 103 height 37
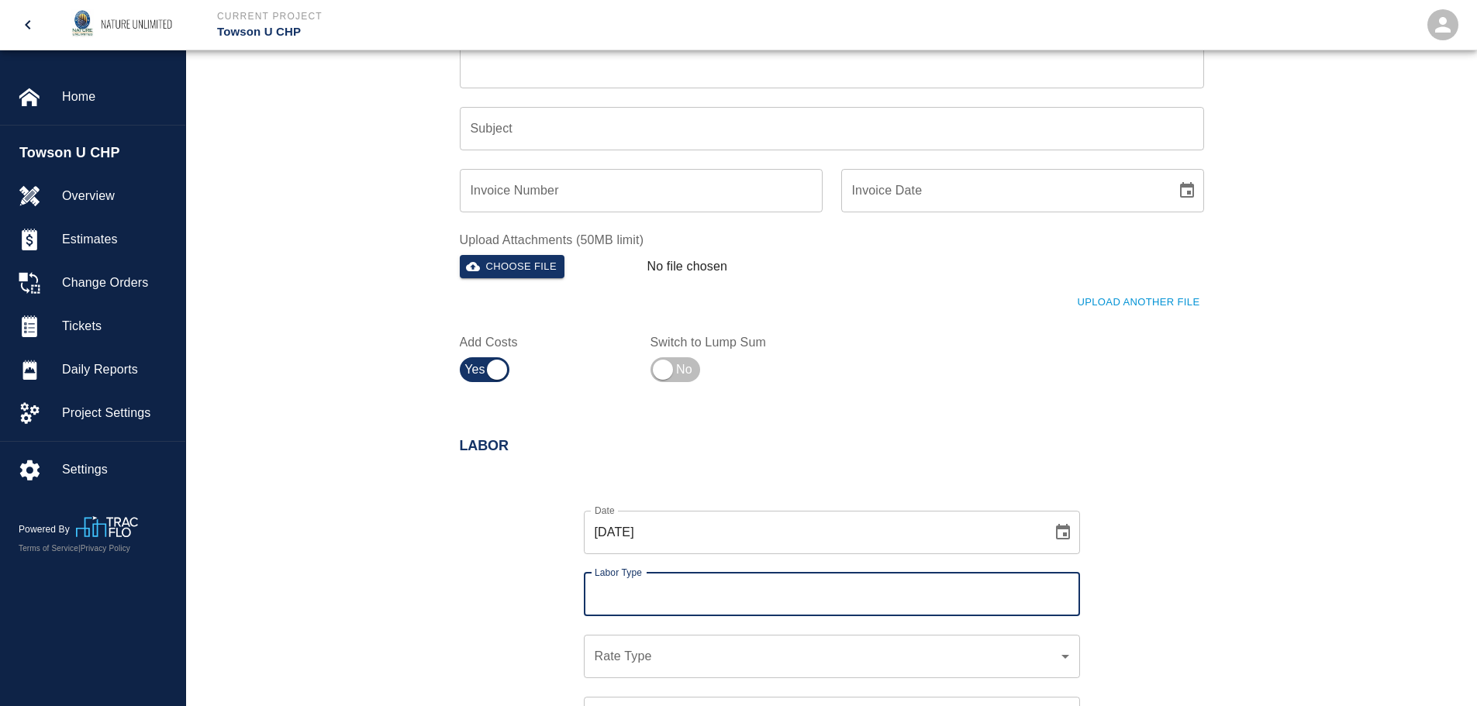
click at [681, 597] on input "Labor Type" at bounding box center [832, 594] width 482 height 29
click at [640, 632] on li "[PERSON_NAME] (Valid: [DATE])" at bounding box center [832, 637] width 496 height 28
type input "[PERSON_NAME]"
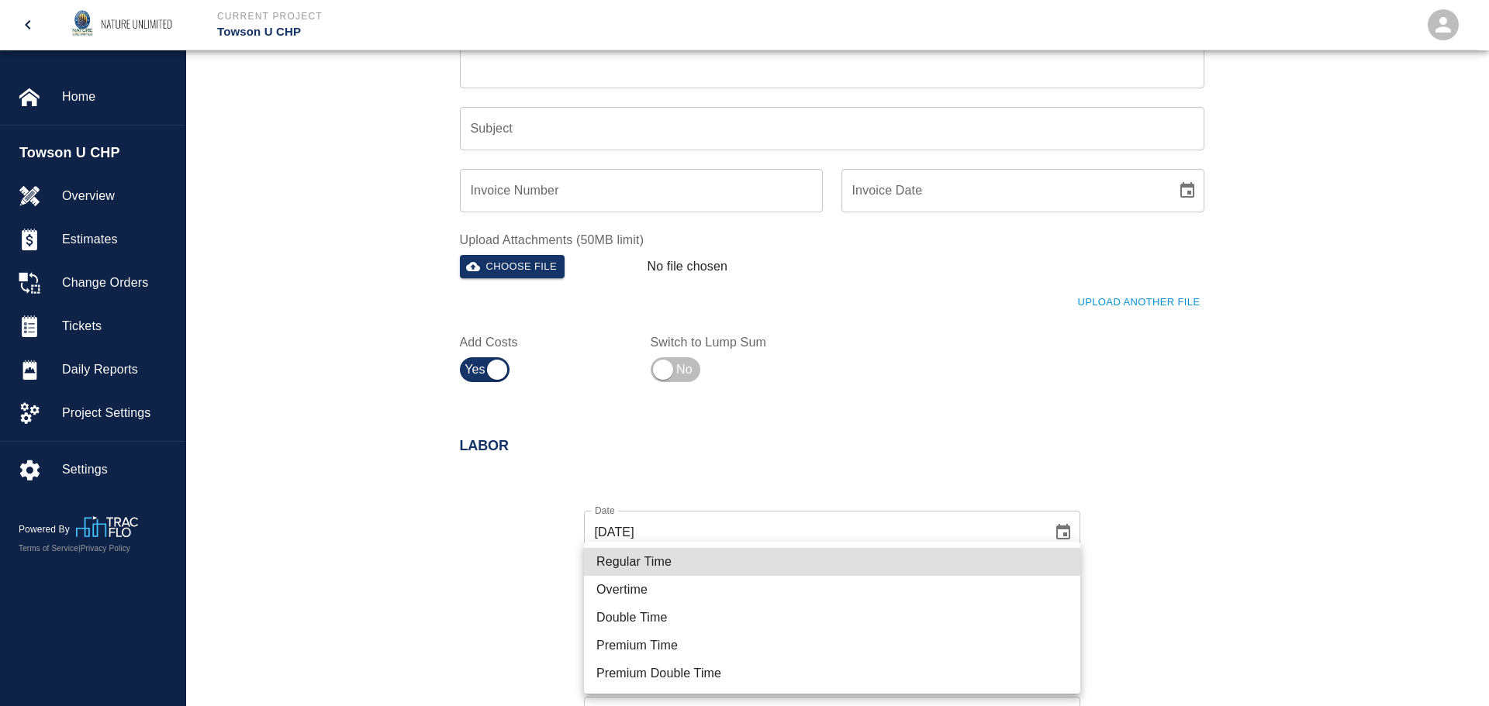
click at [657, 561] on li "Regular Time" at bounding box center [832, 562] width 496 height 28
type input "rate_rt"
type input "85.00"
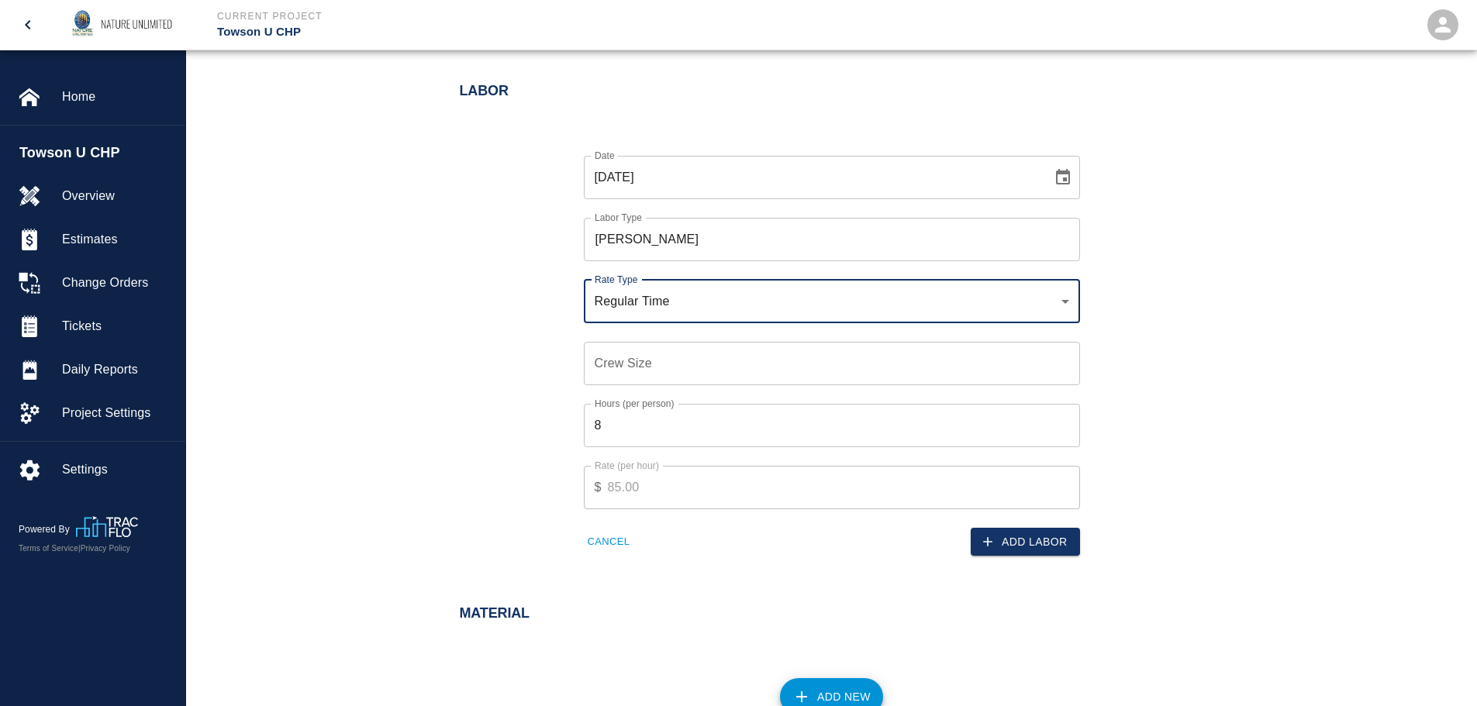
scroll to position [775, 0]
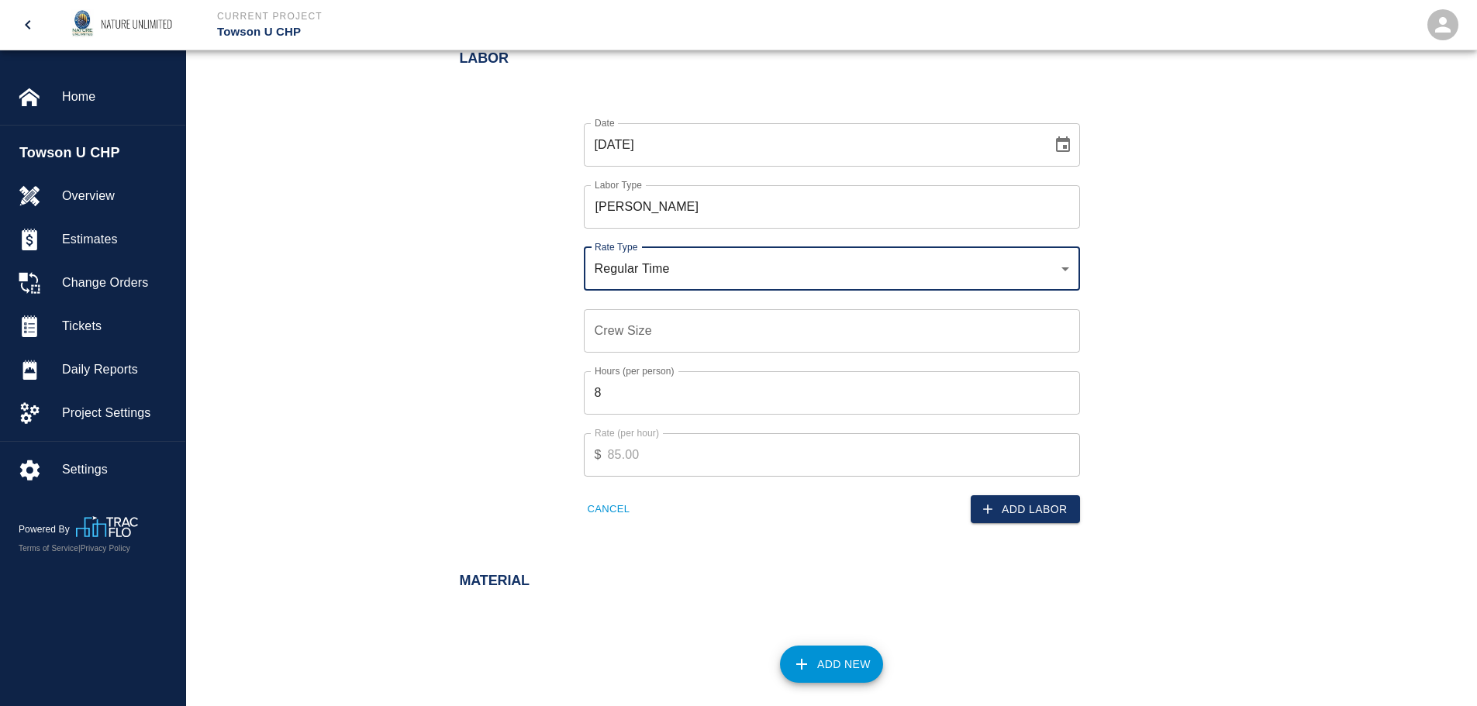
click at [627, 327] on input "Crew Size" at bounding box center [832, 330] width 496 height 43
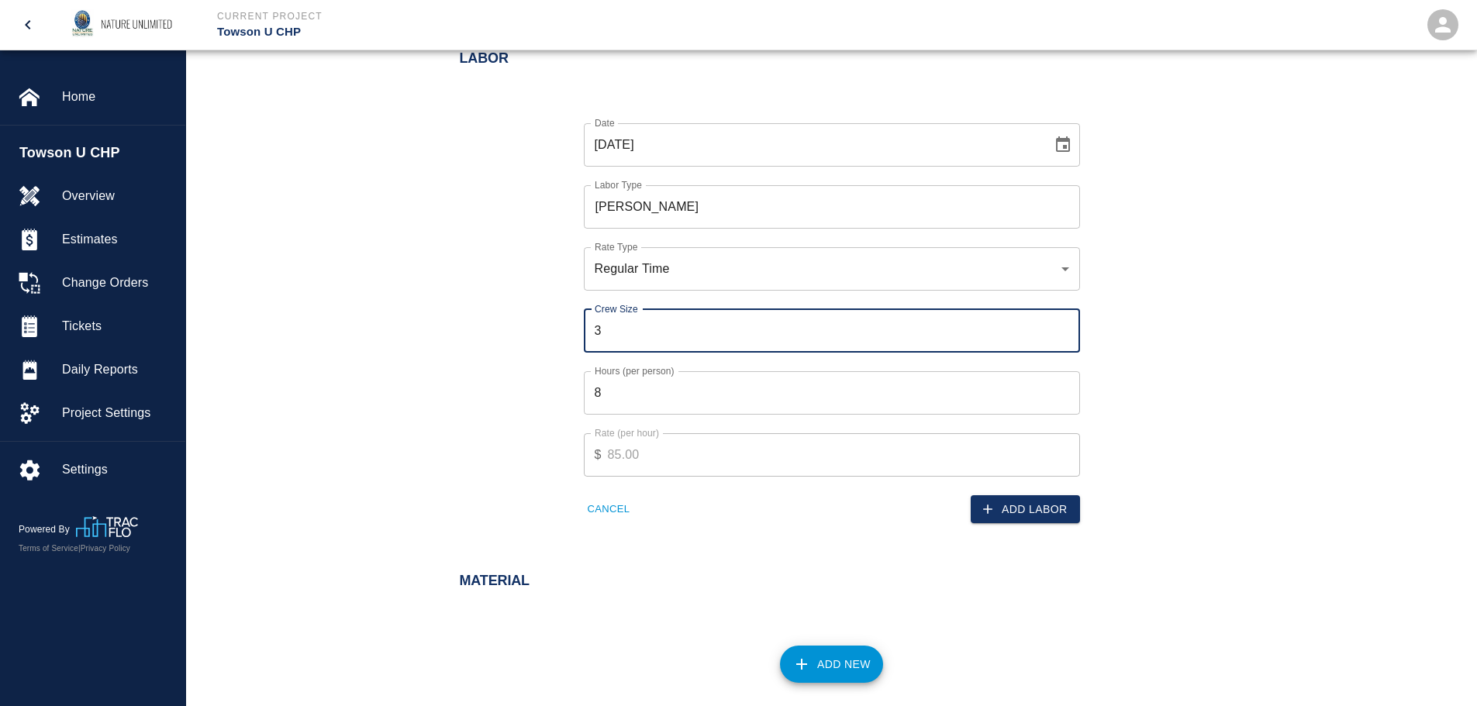
type input "3"
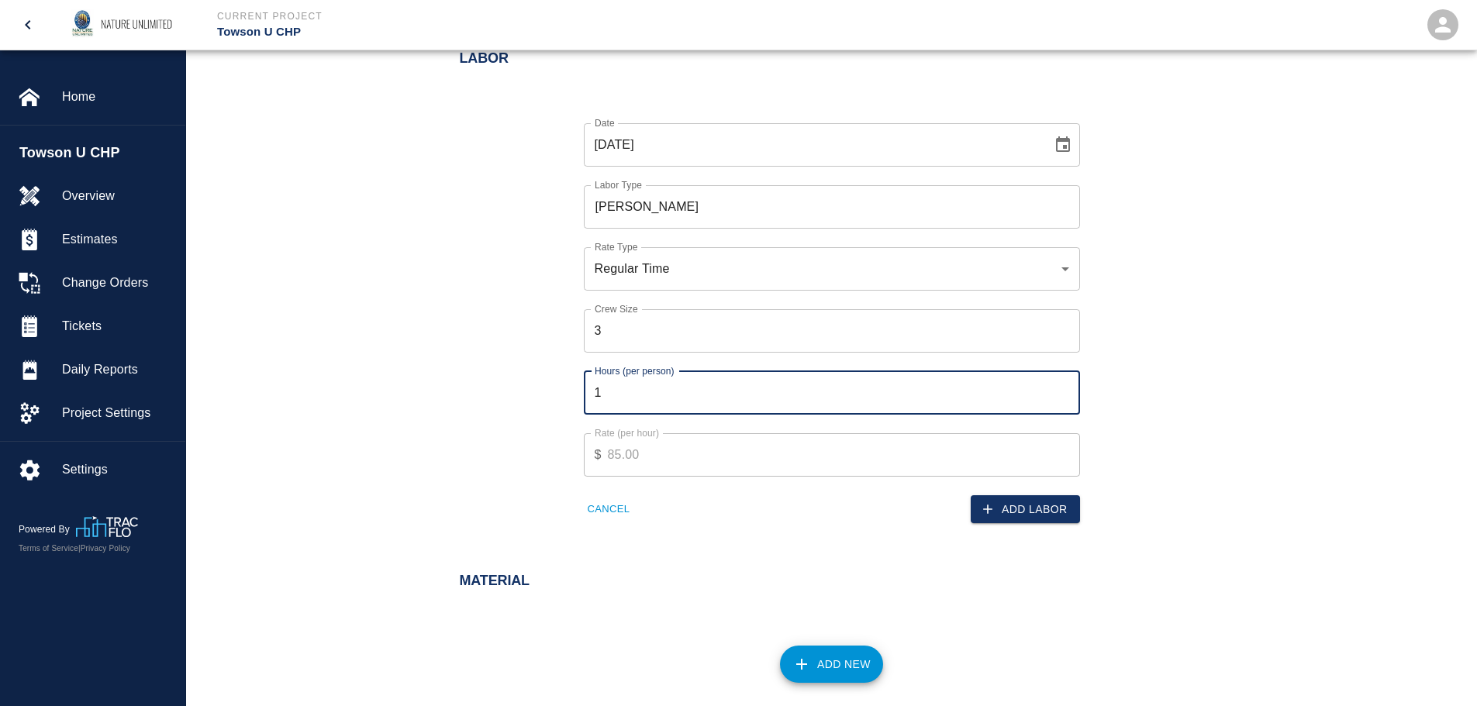
type input "1"
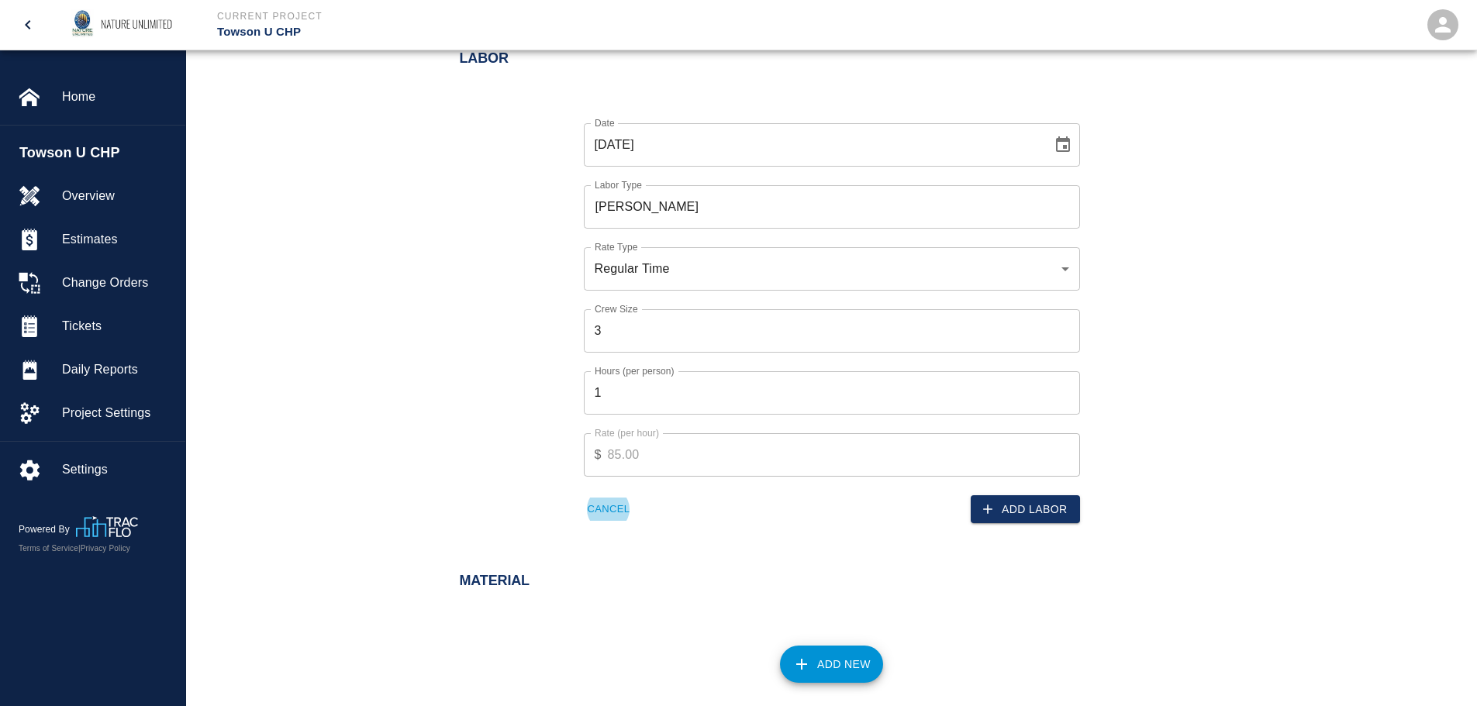
click at [1059, 512] on button "Add Labor" at bounding box center [1025, 509] width 109 height 29
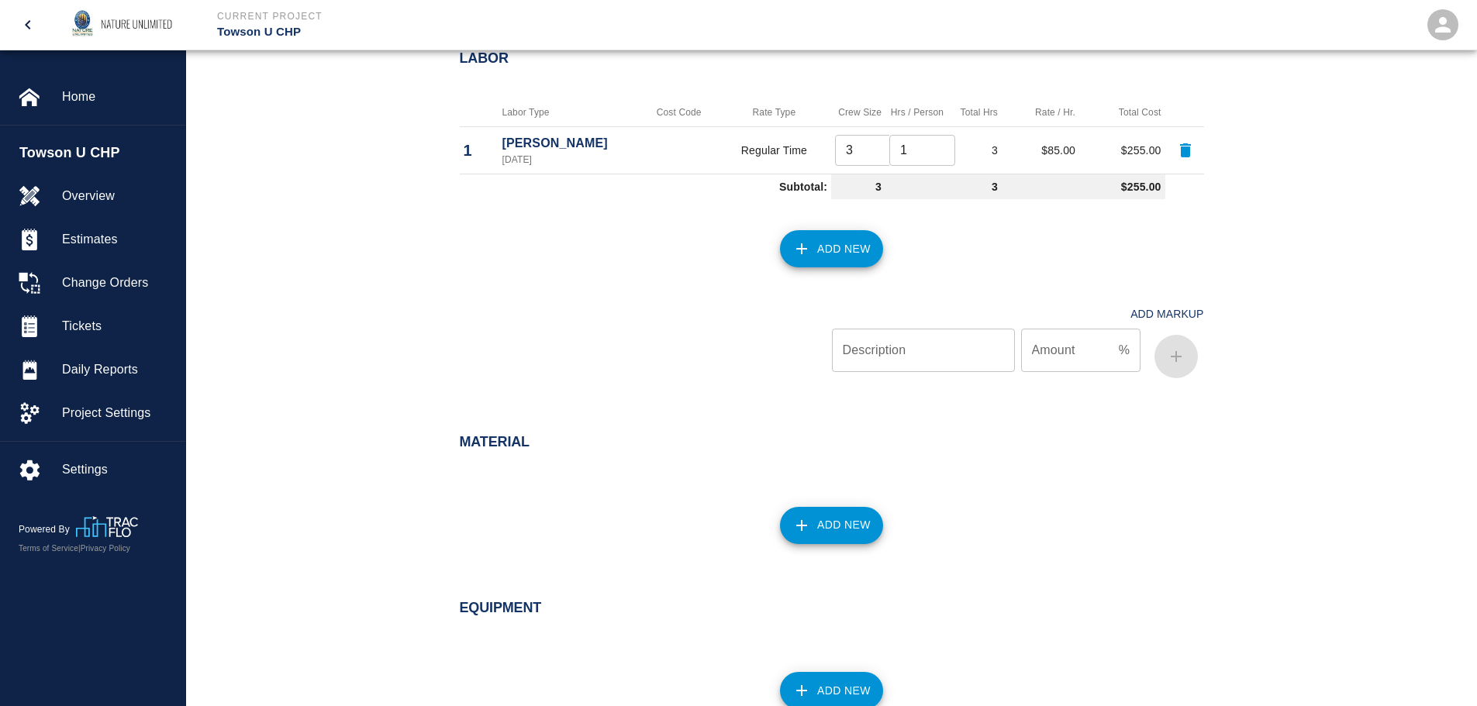
click at [830, 243] on button "Add New" at bounding box center [831, 248] width 103 height 37
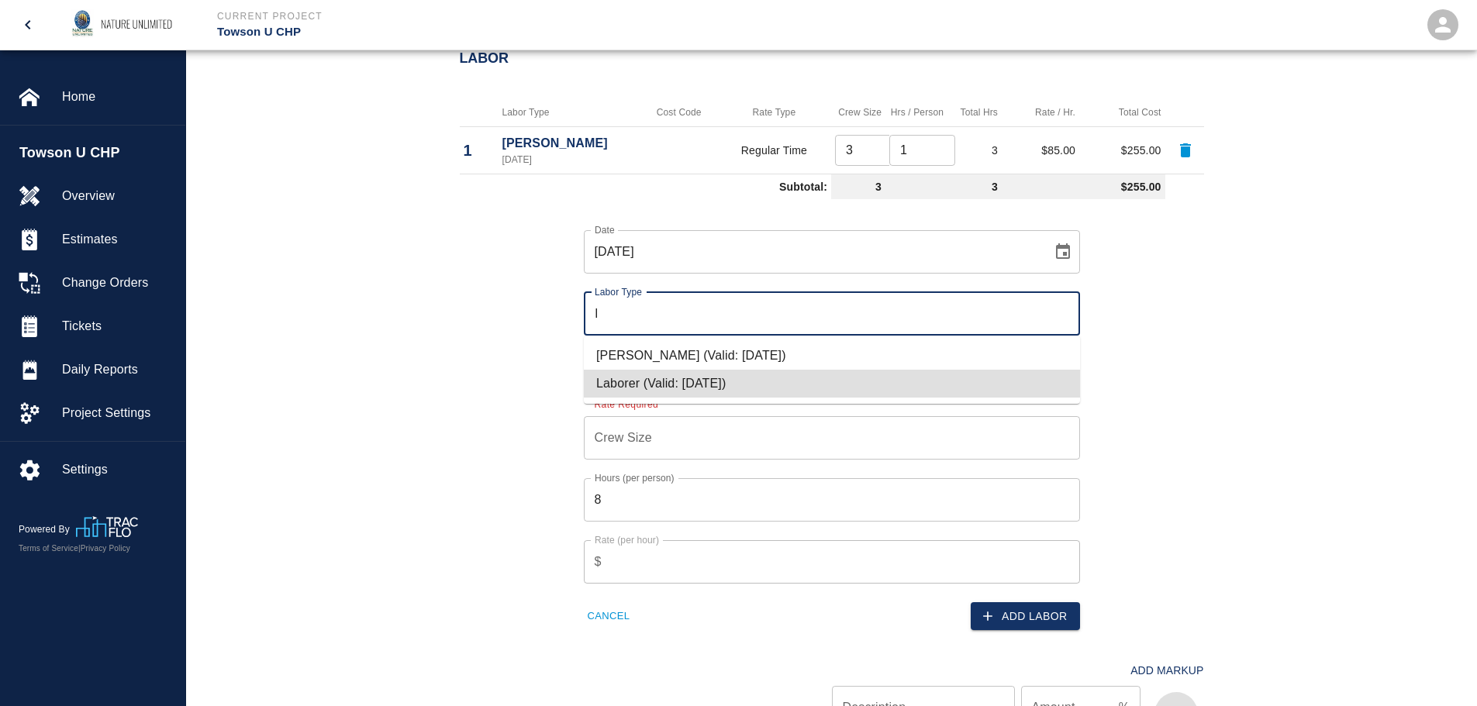
type input "Laborer"
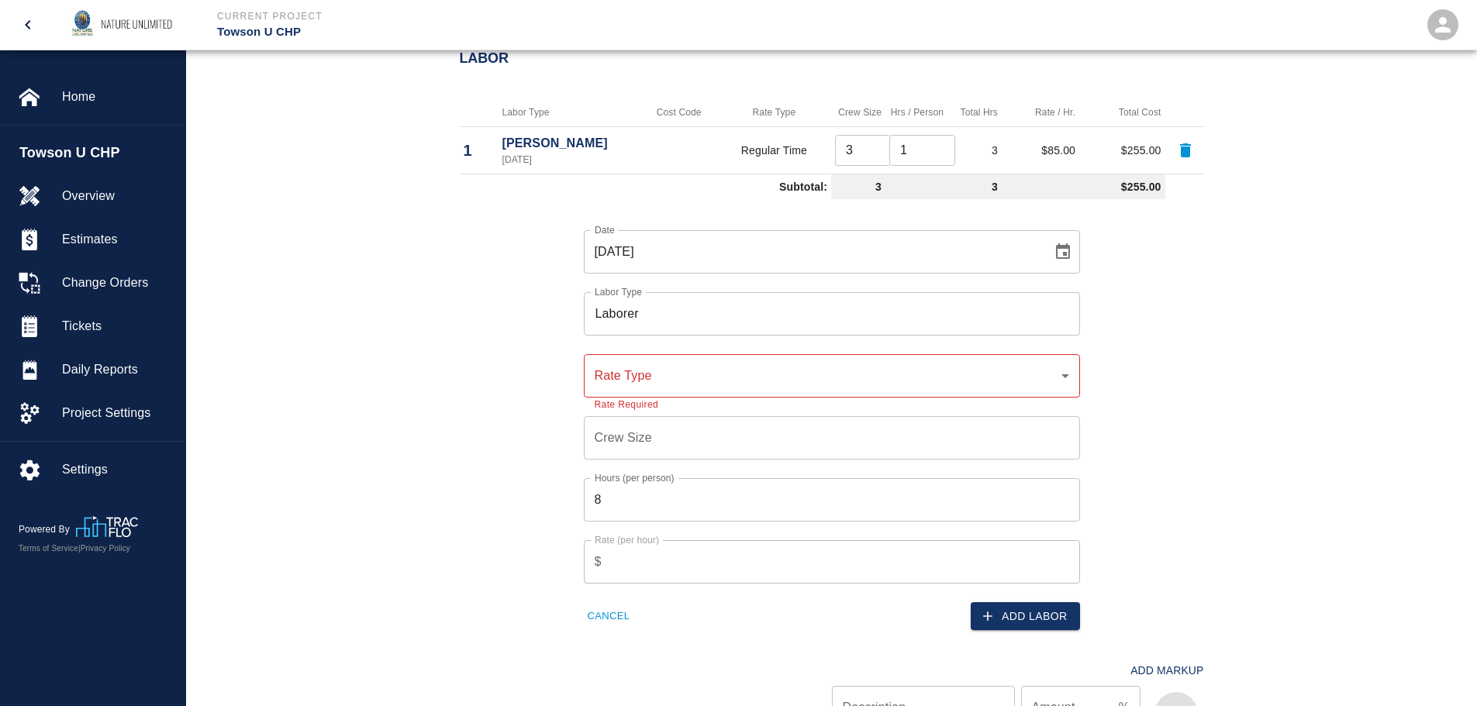
click at [637, 360] on div "Rate Type ​ Rate Type Rate Required" at bounding box center [832, 375] width 496 height 43
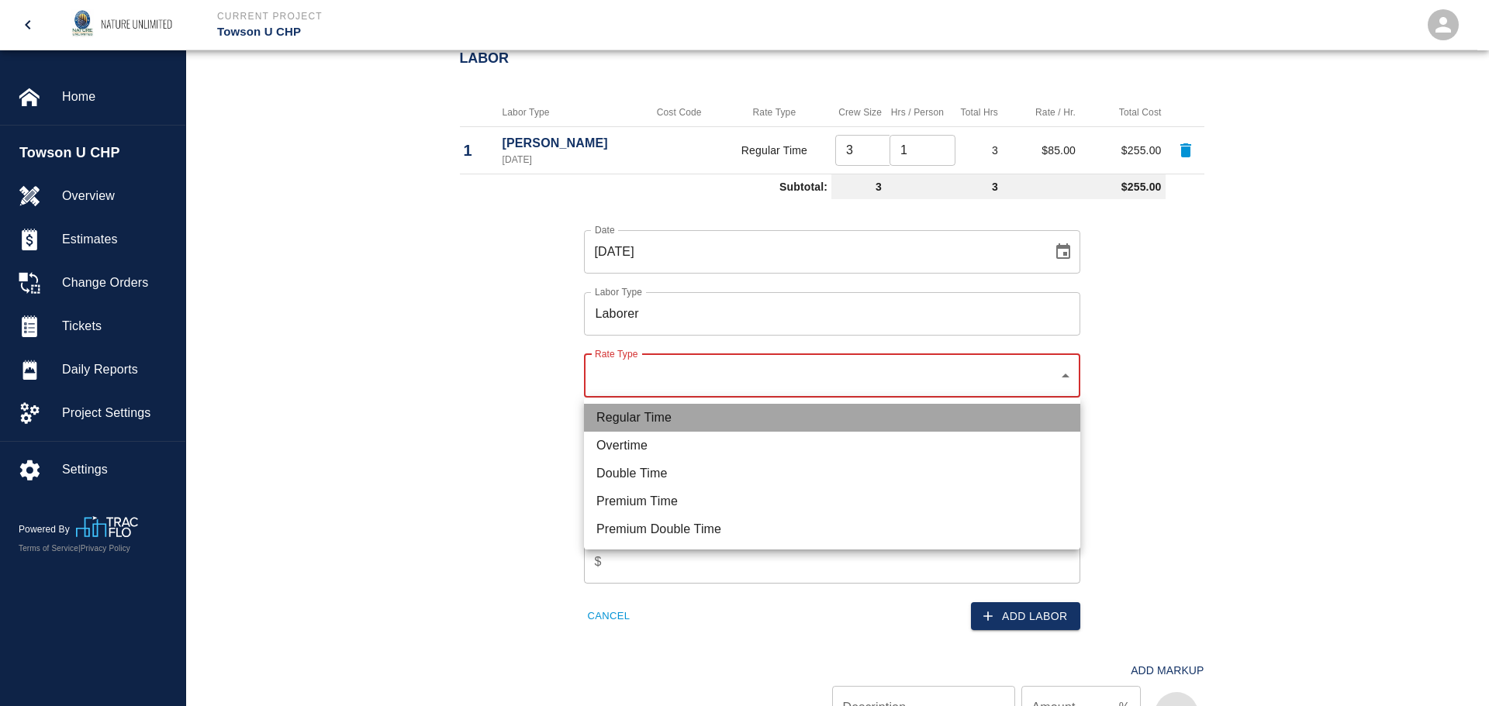
click at [691, 422] on li "Regular Time" at bounding box center [832, 418] width 496 height 28
type input "rate_rt"
type input "60.00"
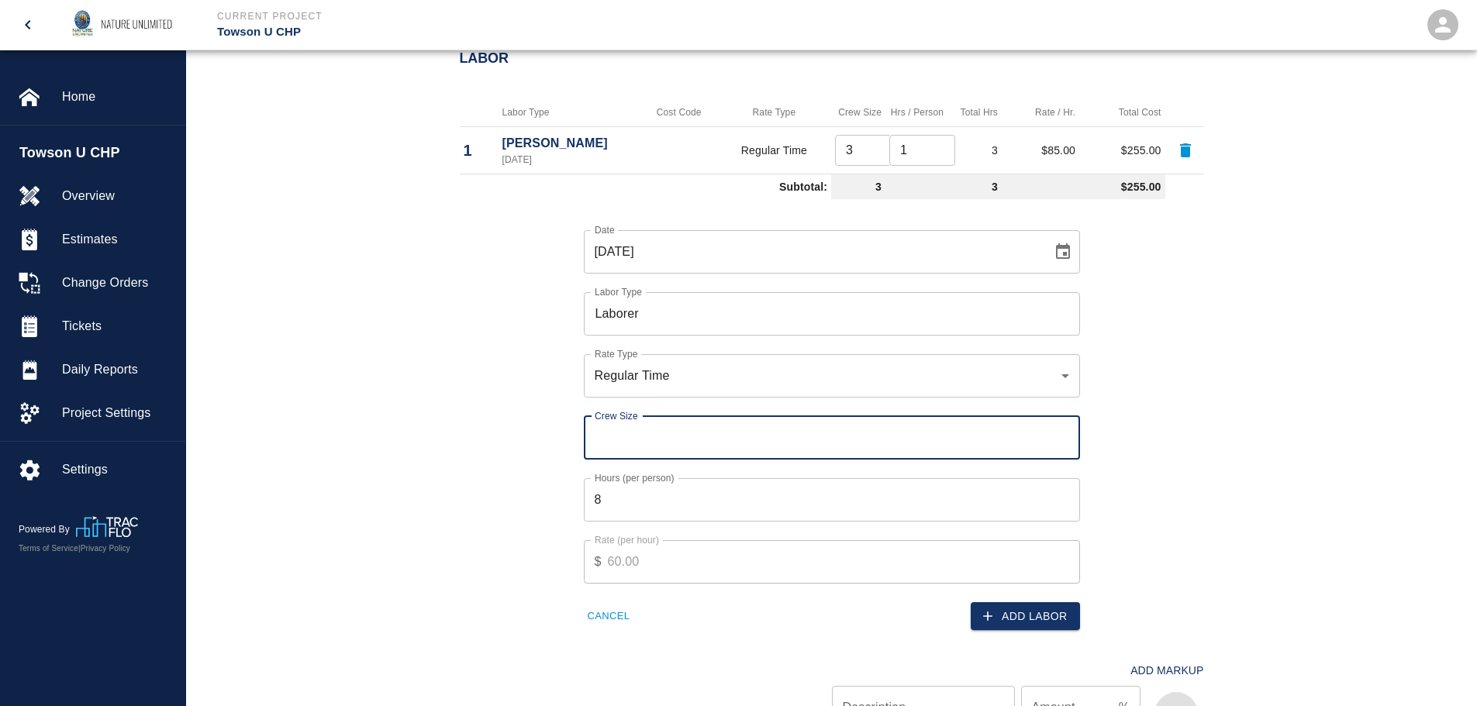
click at [688, 442] on input "Crew Size" at bounding box center [832, 437] width 496 height 43
type input "5"
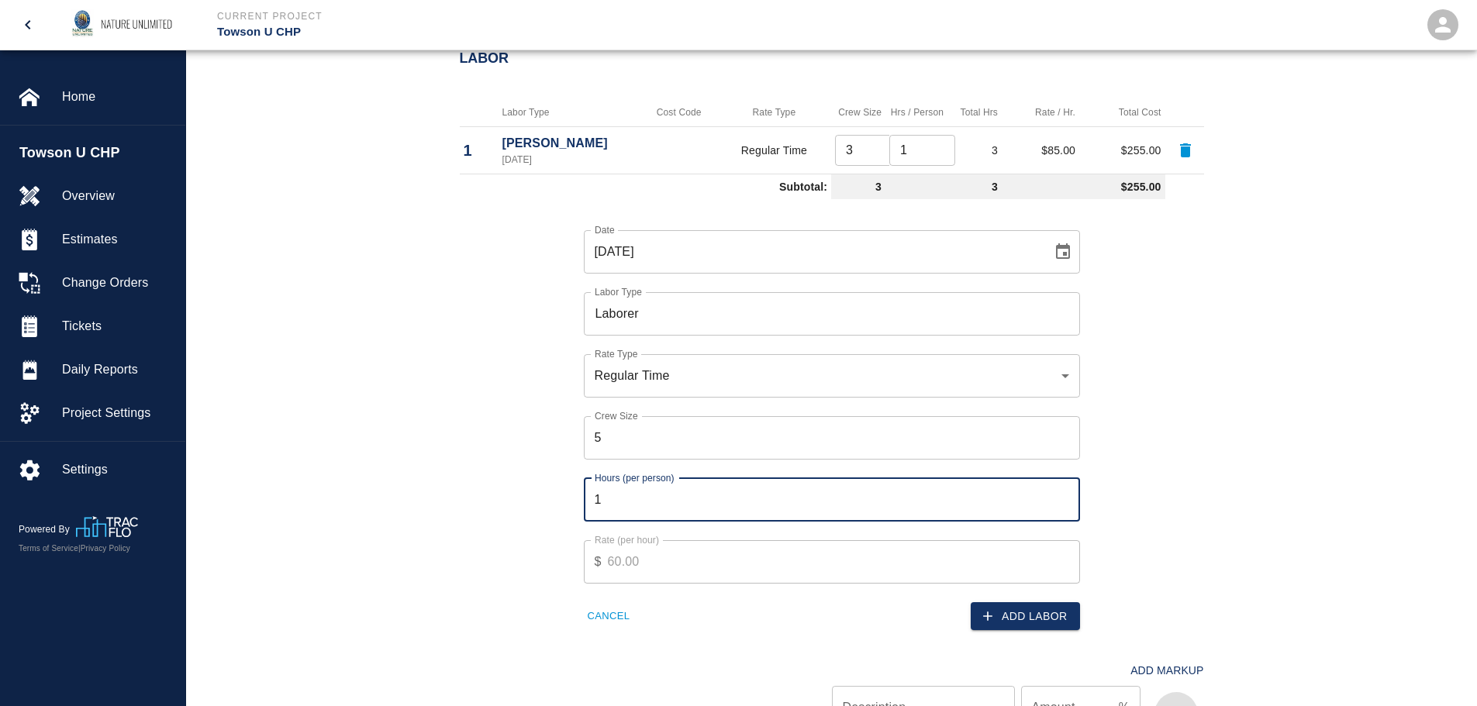
type input "1"
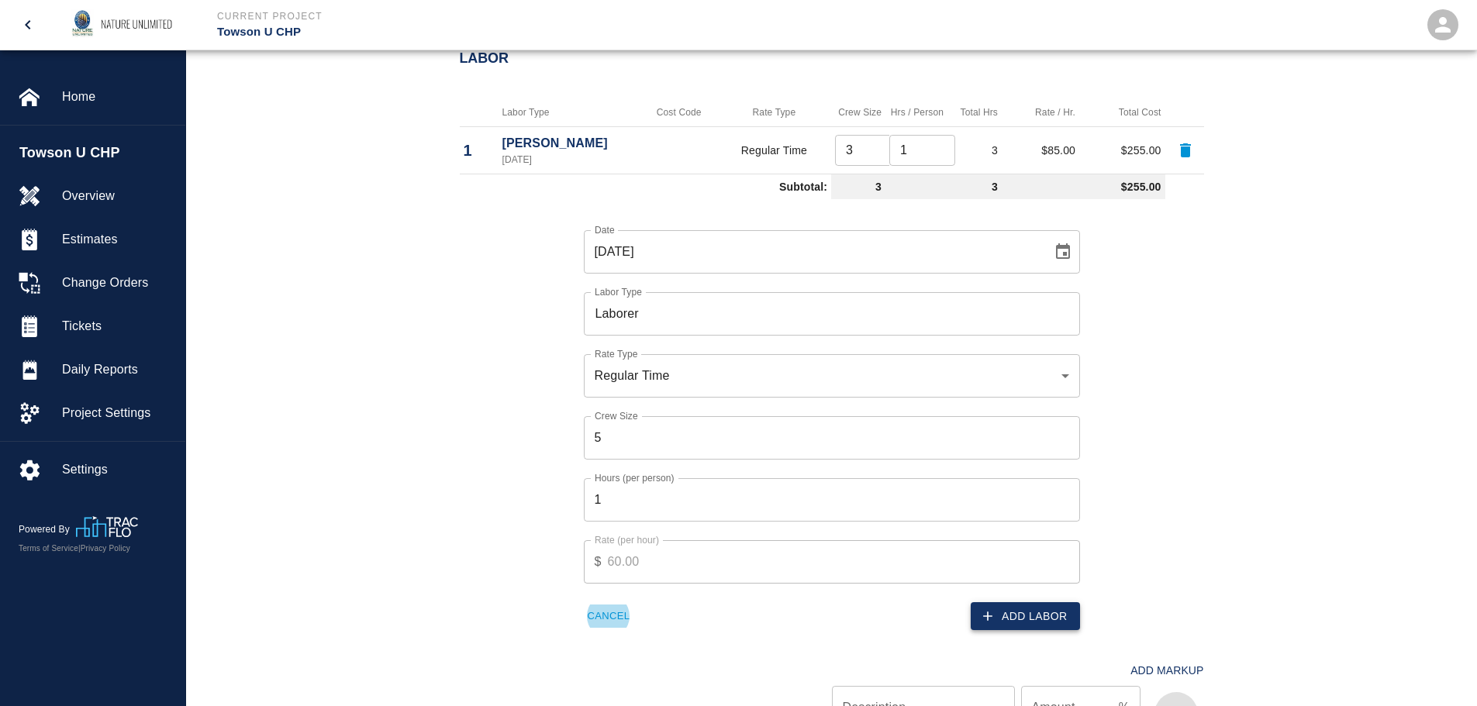
click at [1006, 616] on button "Add Labor" at bounding box center [1025, 616] width 109 height 29
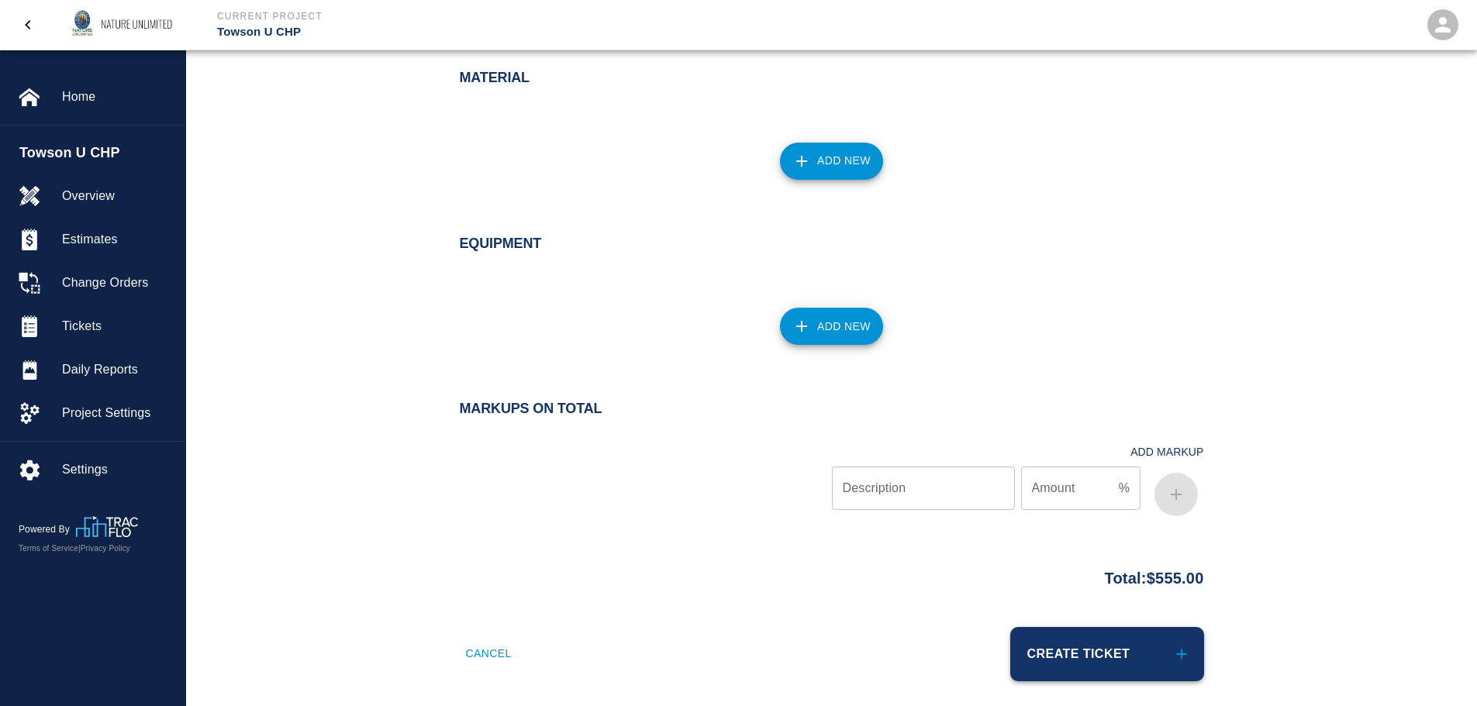
scroll to position [1199, 0]
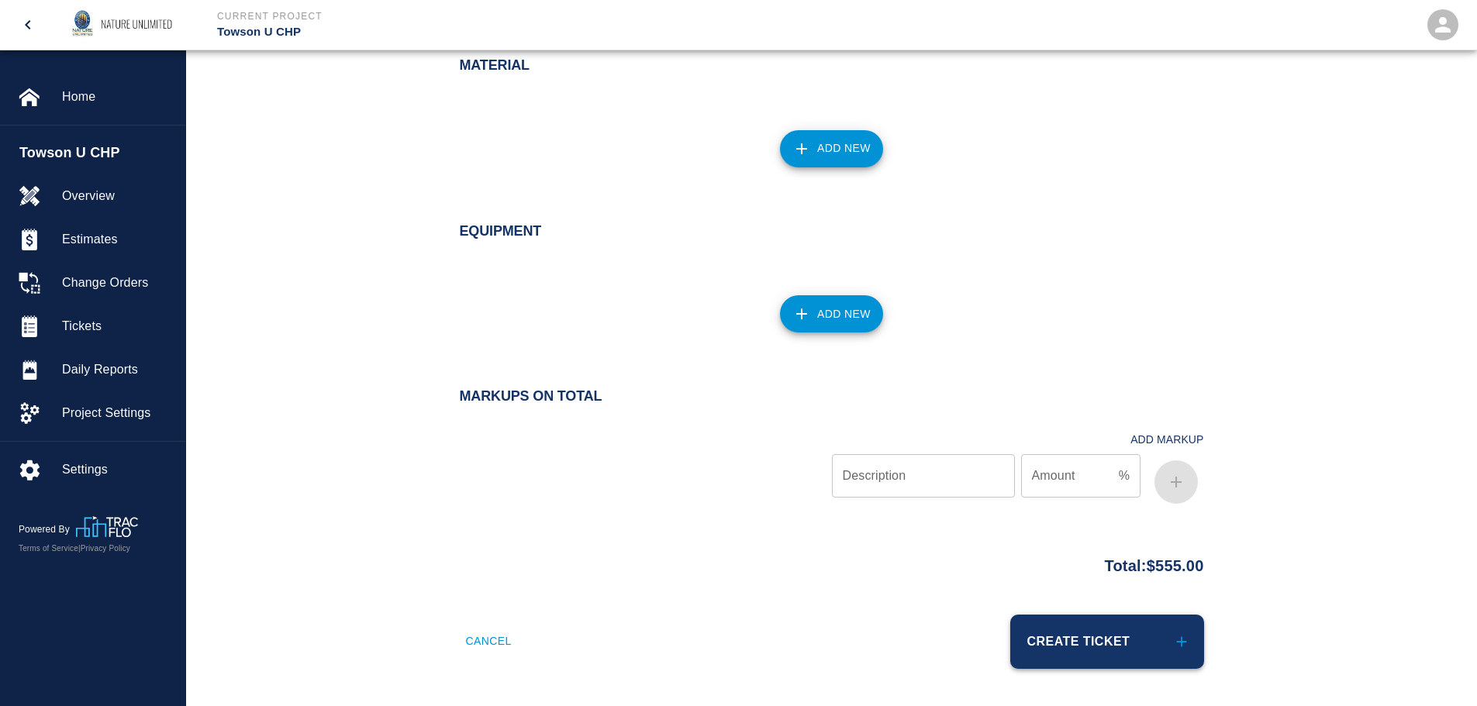
click at [1137, 640] on button "Create Ticket" at bounding box center [1107, 642] width 194 height 54
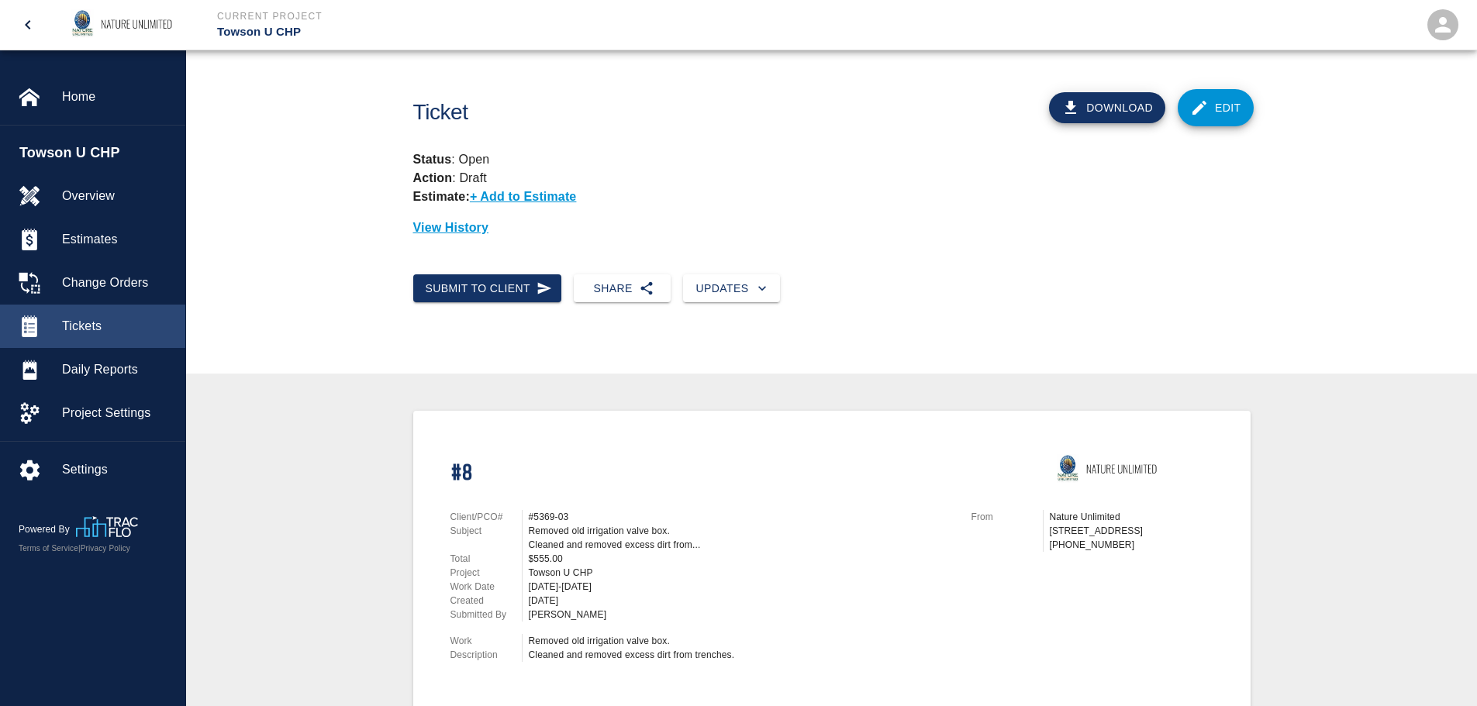
click at [58, 323] on div at bounding box center [40, 327] width 43 height 22
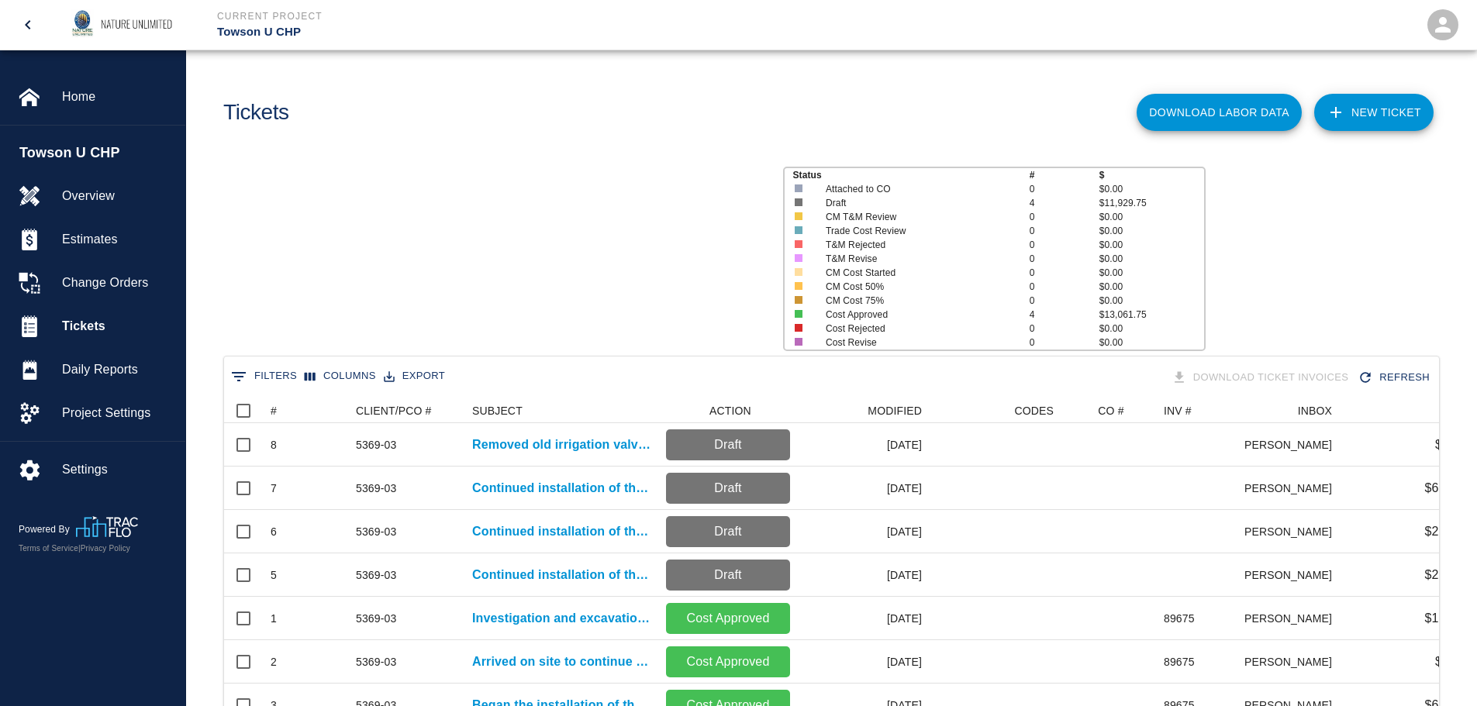
scroll to position [372, 1203]
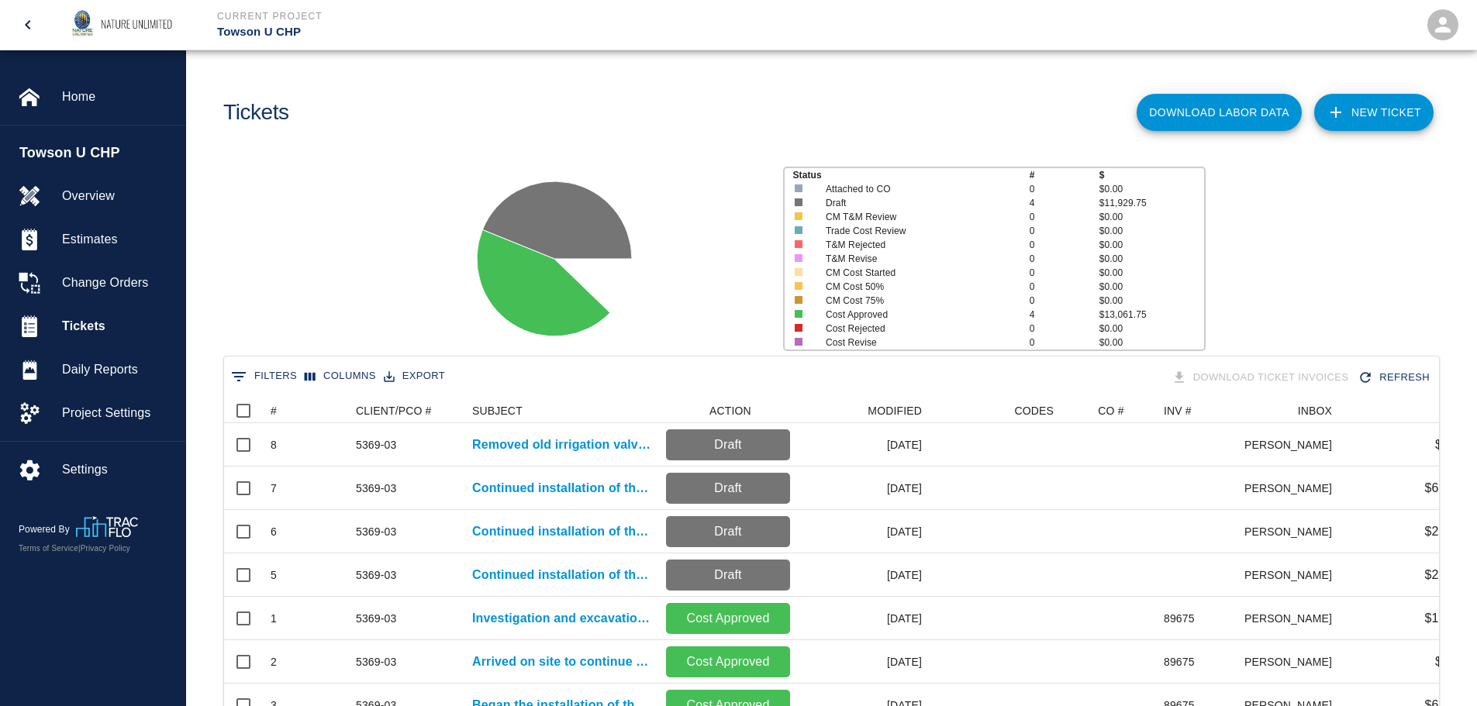
click at [1368, 111] on link "NEW TICKET" at bounding box center [1373, 112] width 119 height 37
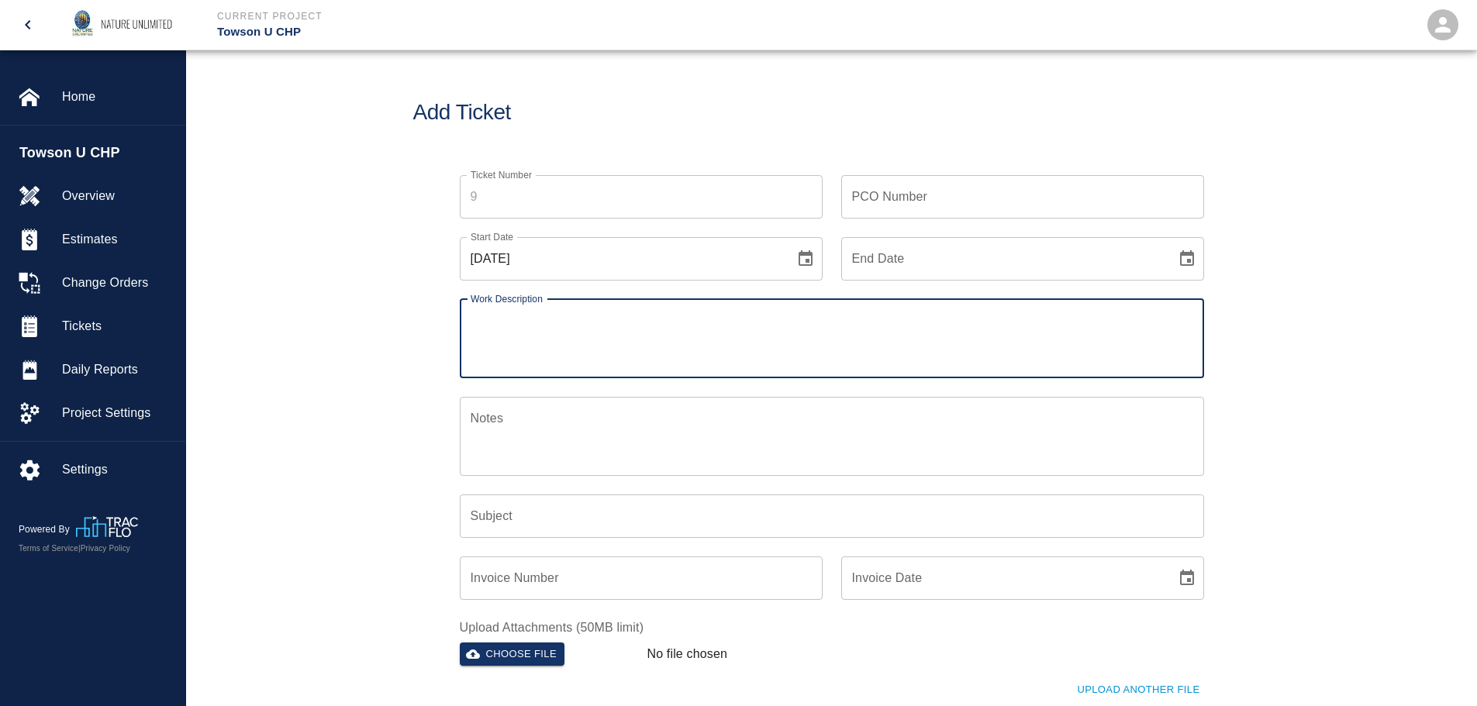
click at [941, 198] on input "PCO Number" at bounding box center [1022, 196] width 363 height 43
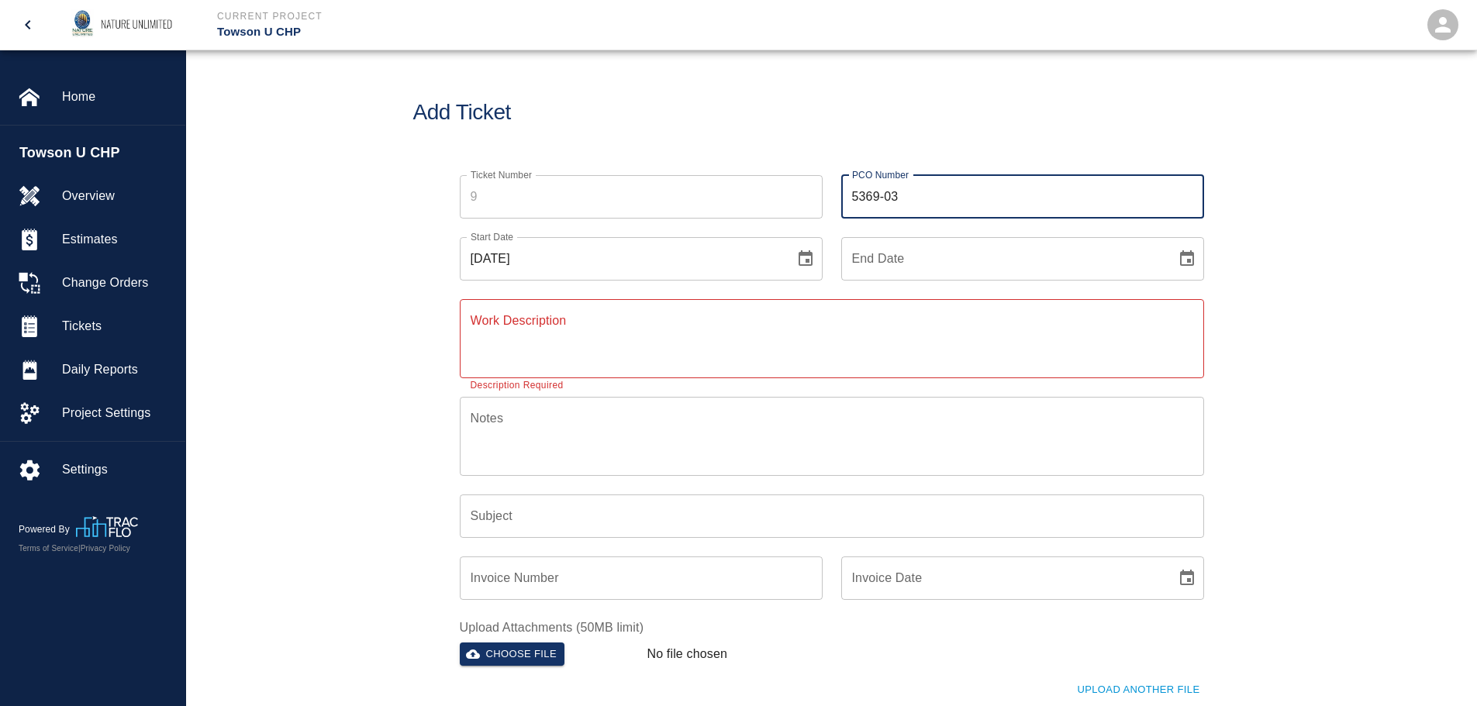
type input "5369-03"
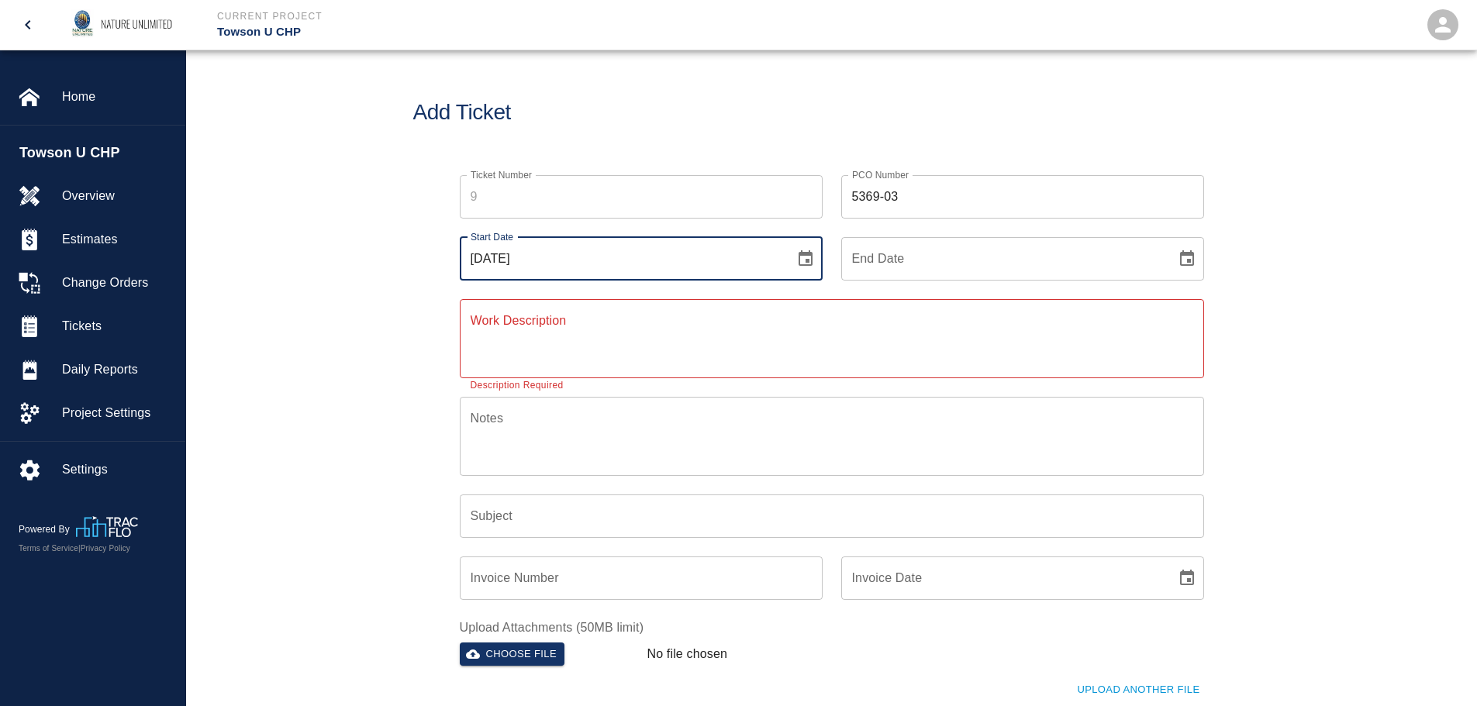
type input "[DATE]"
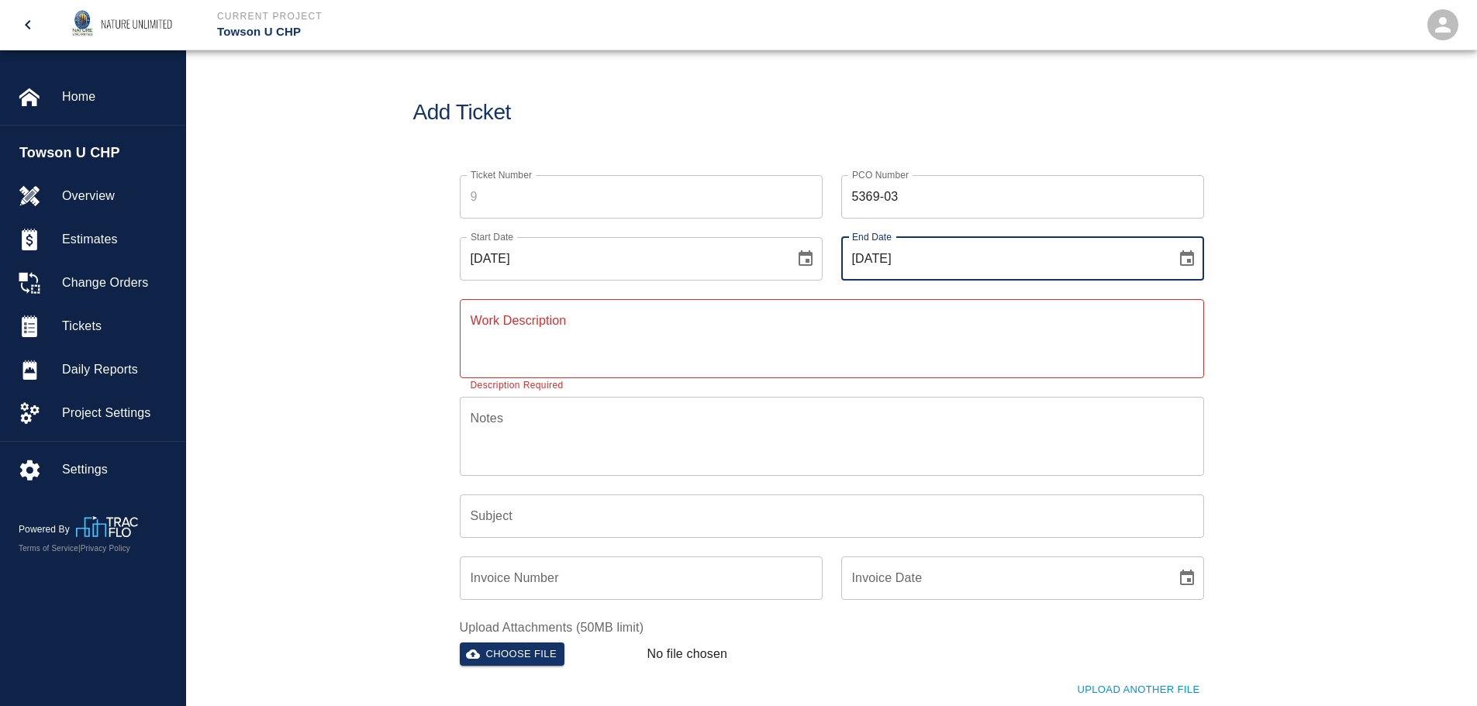
type input "[DATE]"
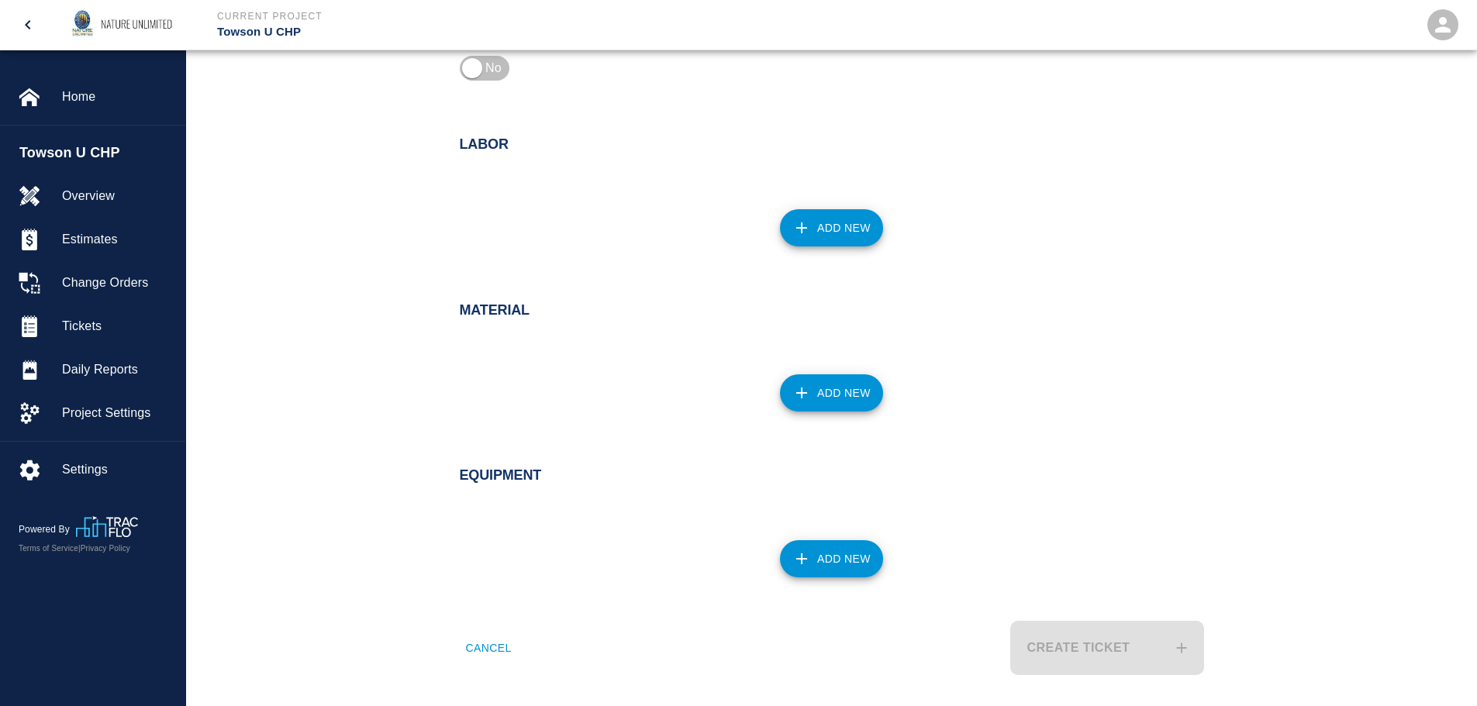
scroll to position [695, 0]
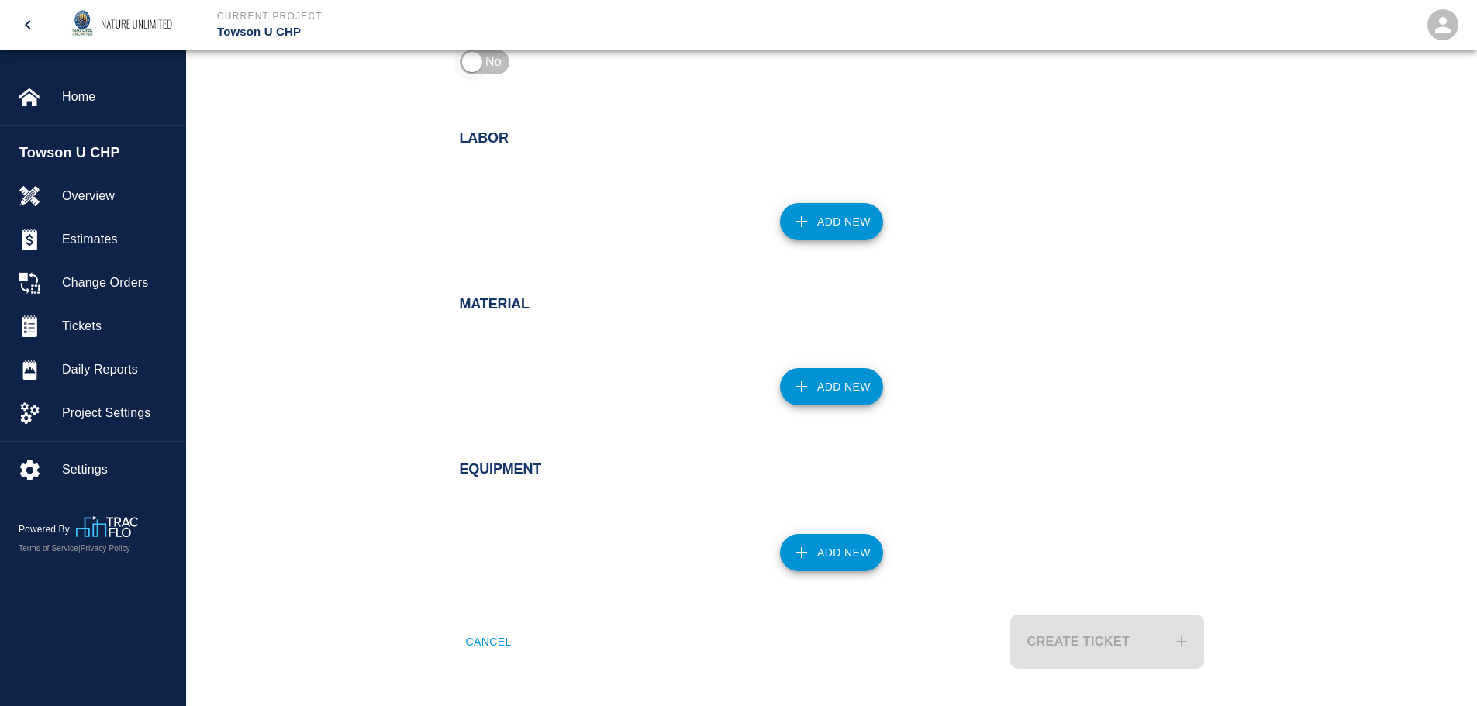
type textarea "Continued installation of the irrigation system."
click at [488, 64] on input "checkbox" at bounding box center [472, 61] width 112 height 37
checkbox input "true"
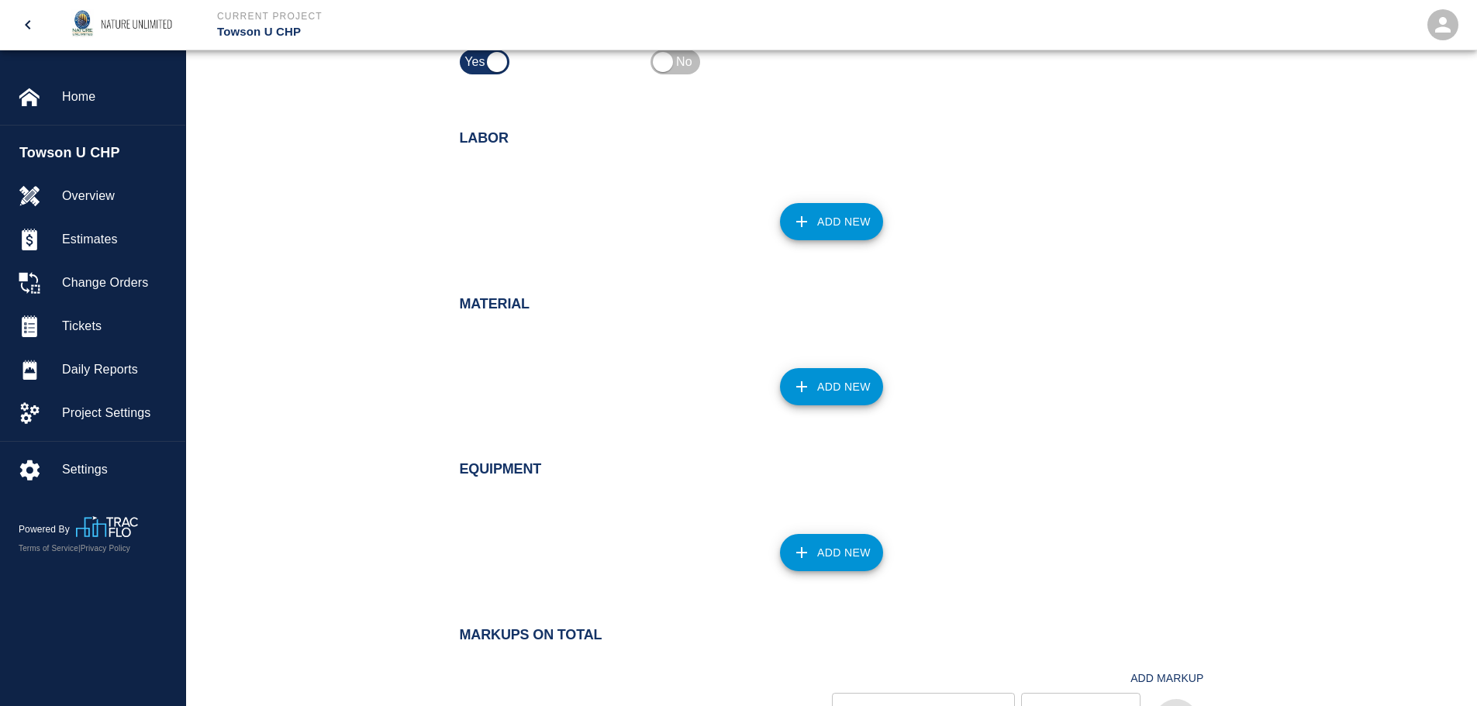
click at [827, 212] on button "Add New" at bounding box center [831, 221] width 103 height 37
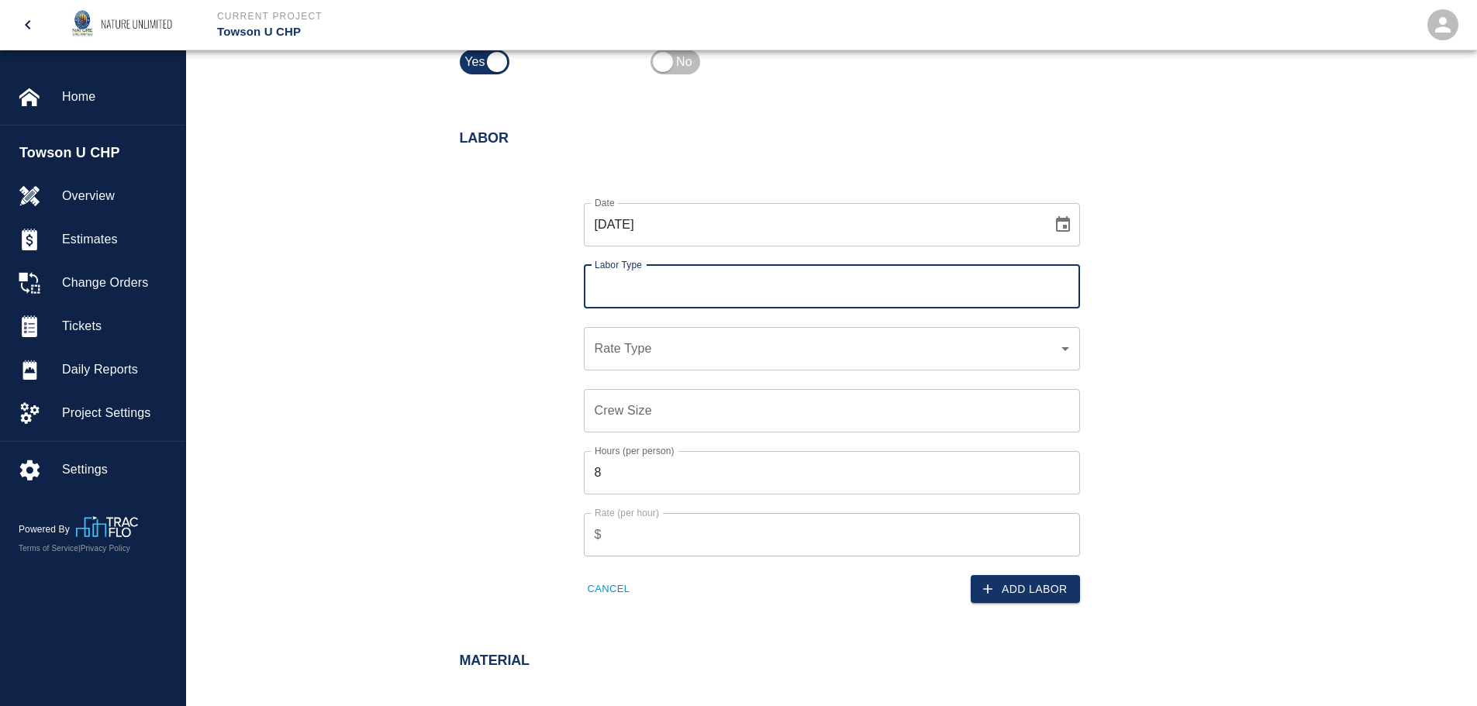
click at [769, 298] on input "Labor Type" at bounding box center [832, 286] width 482 height 29
click at [753, 329] on li "[PERSON_NAME] (Valid: [DATE])" at bounding box center [832, 329] width 496 height 28
type input "[PERSON_NAME]"
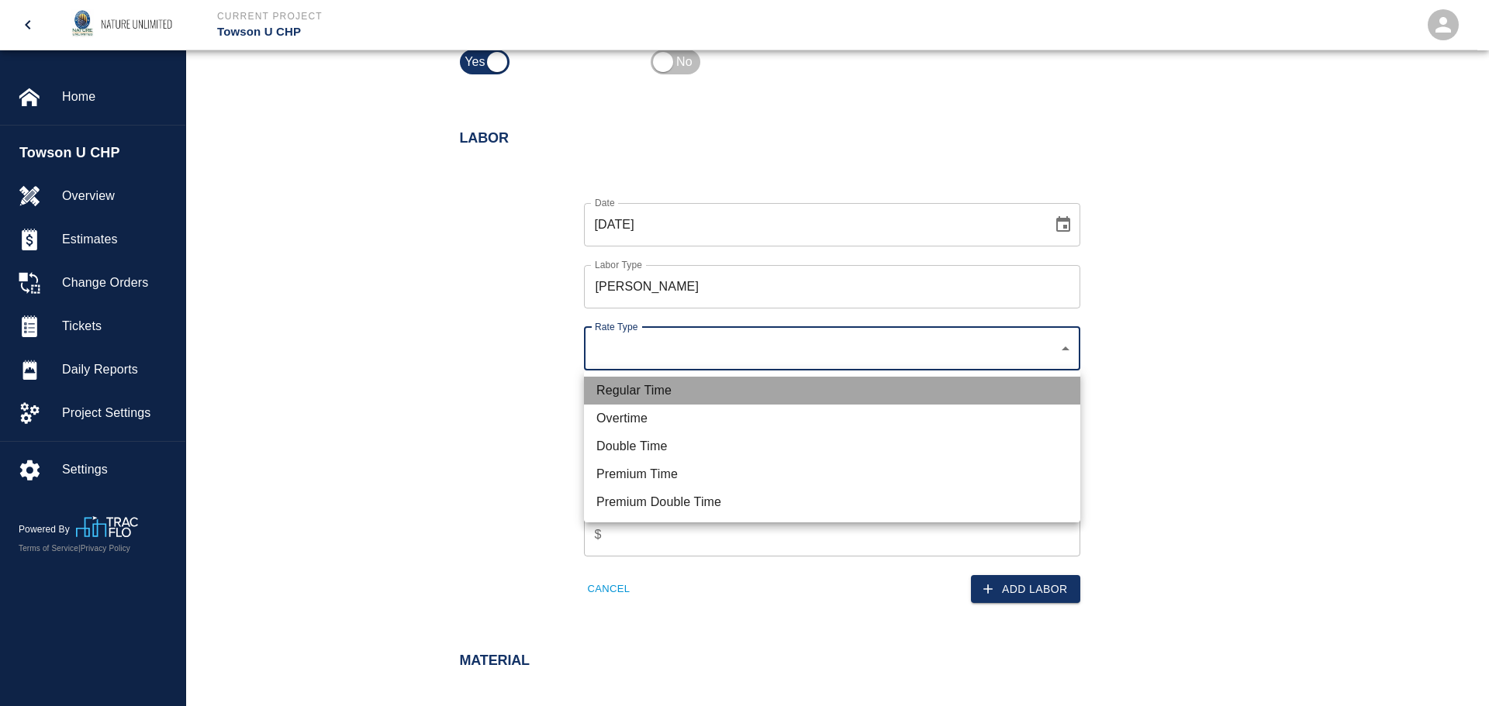
click at [746, 390] on li "Regular Time" at bounding box center [832, 391] width 496 height 28
type input "rate_rt"
type input "85.00"
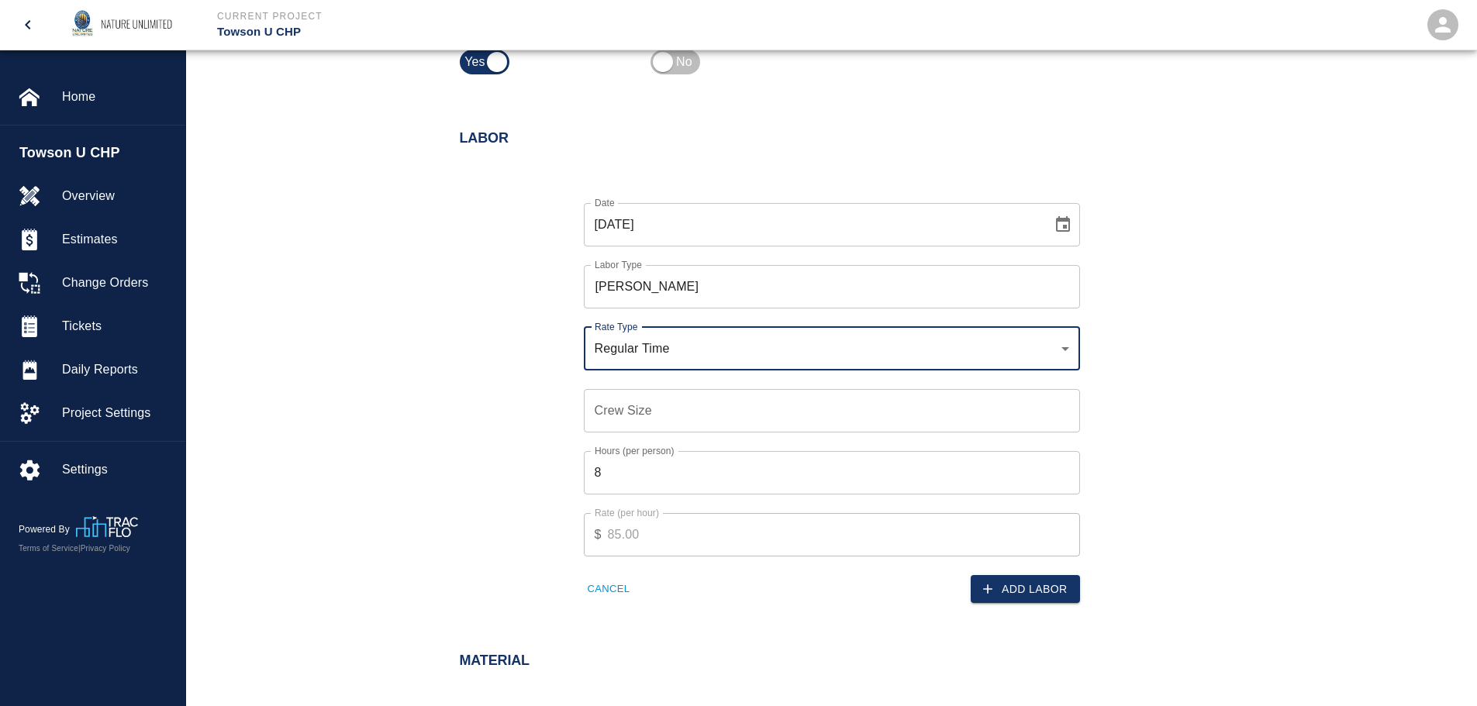
click at [700, 407] on input "Crew Size" at bounding box center [832, 410] width 496 height 43
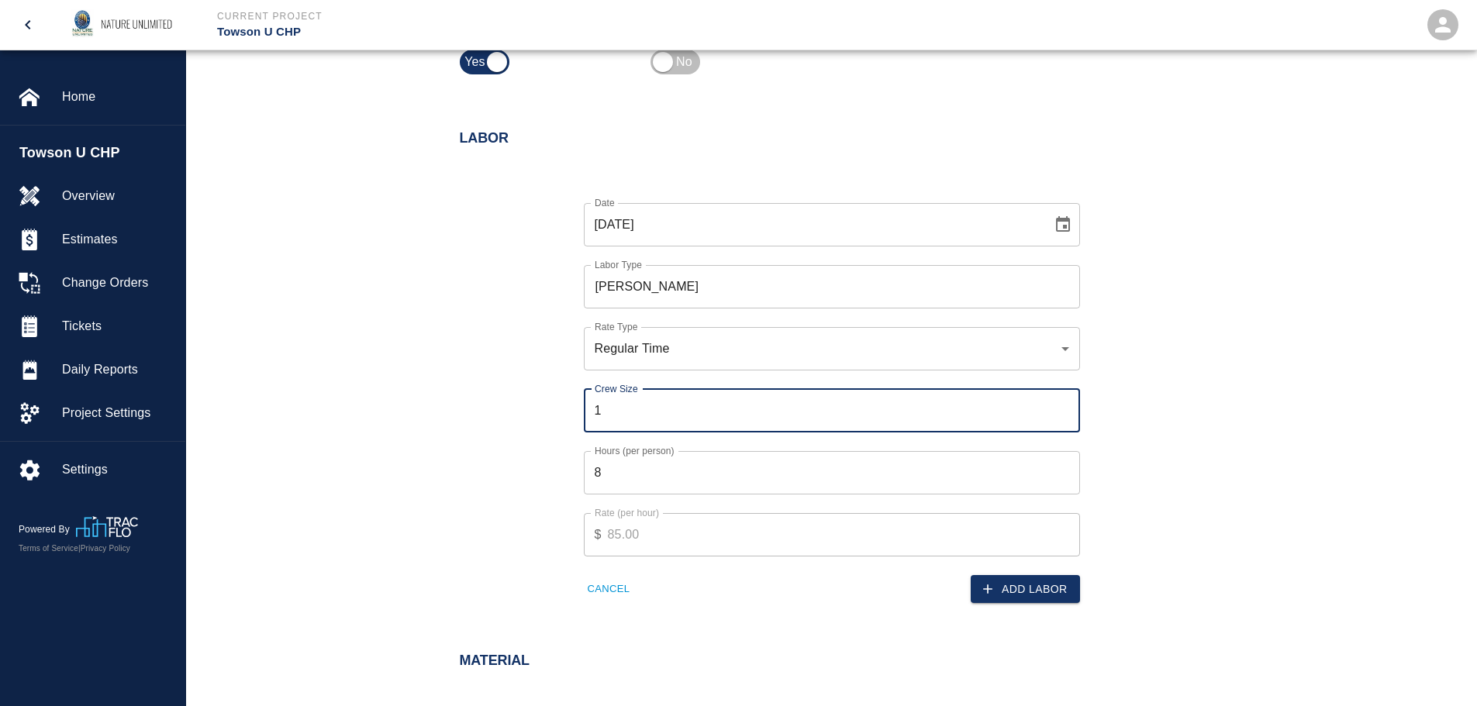
type input "1"
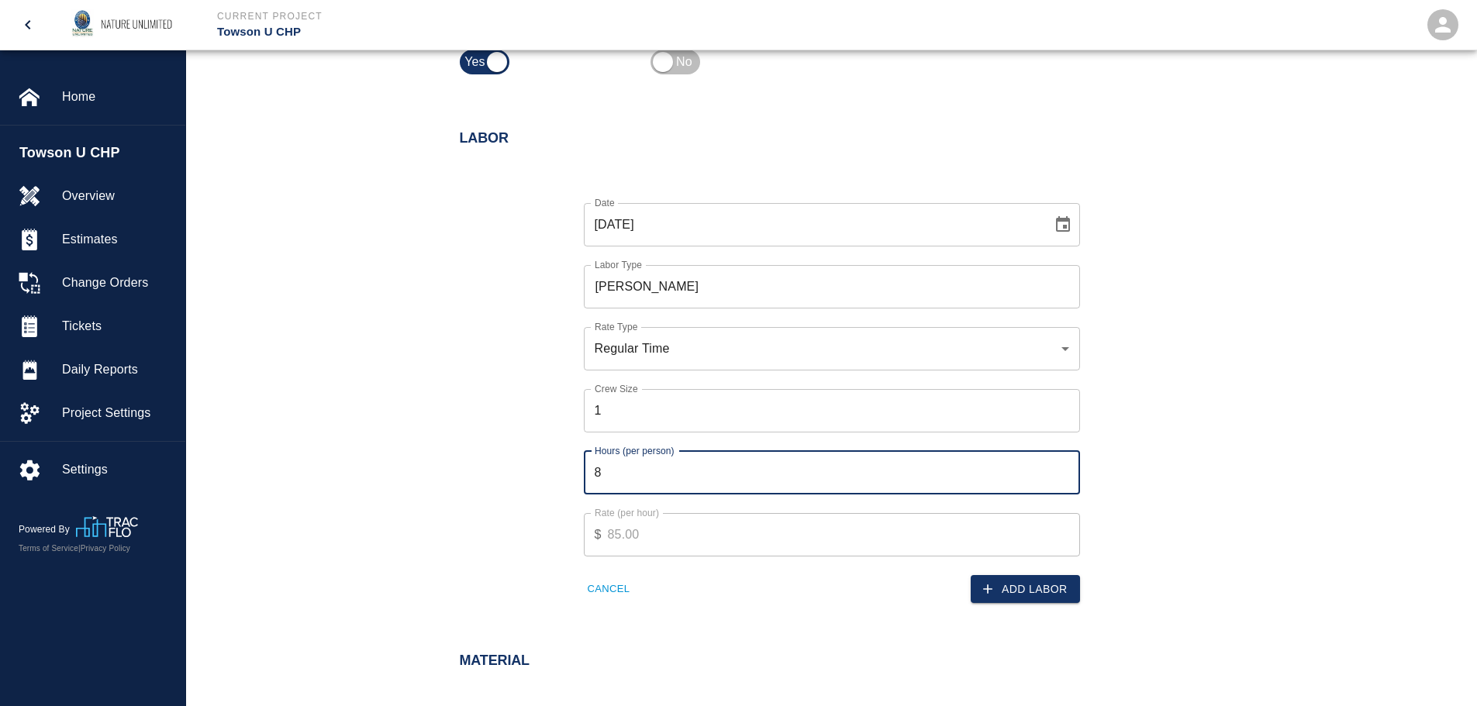
click at [816, 474] on input "8" at bounding box center [832, 472] width 496 height 43
type input "8.5"
click at [1048, 581] on button "Add Labor" at bounding box center [1025, 589] width 109 height 29
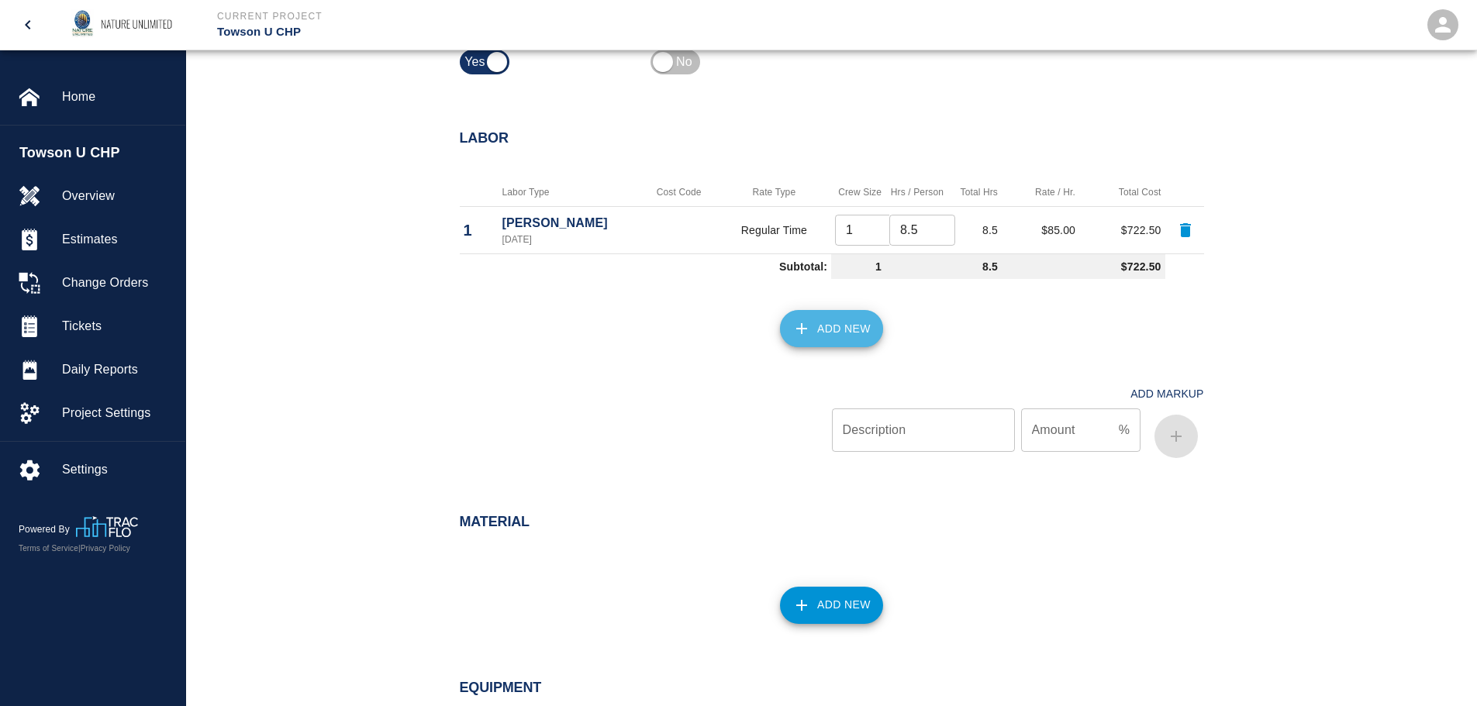
click at [826, 324] on button "Add New" at bounding box center [831, 328] width 103 height 37
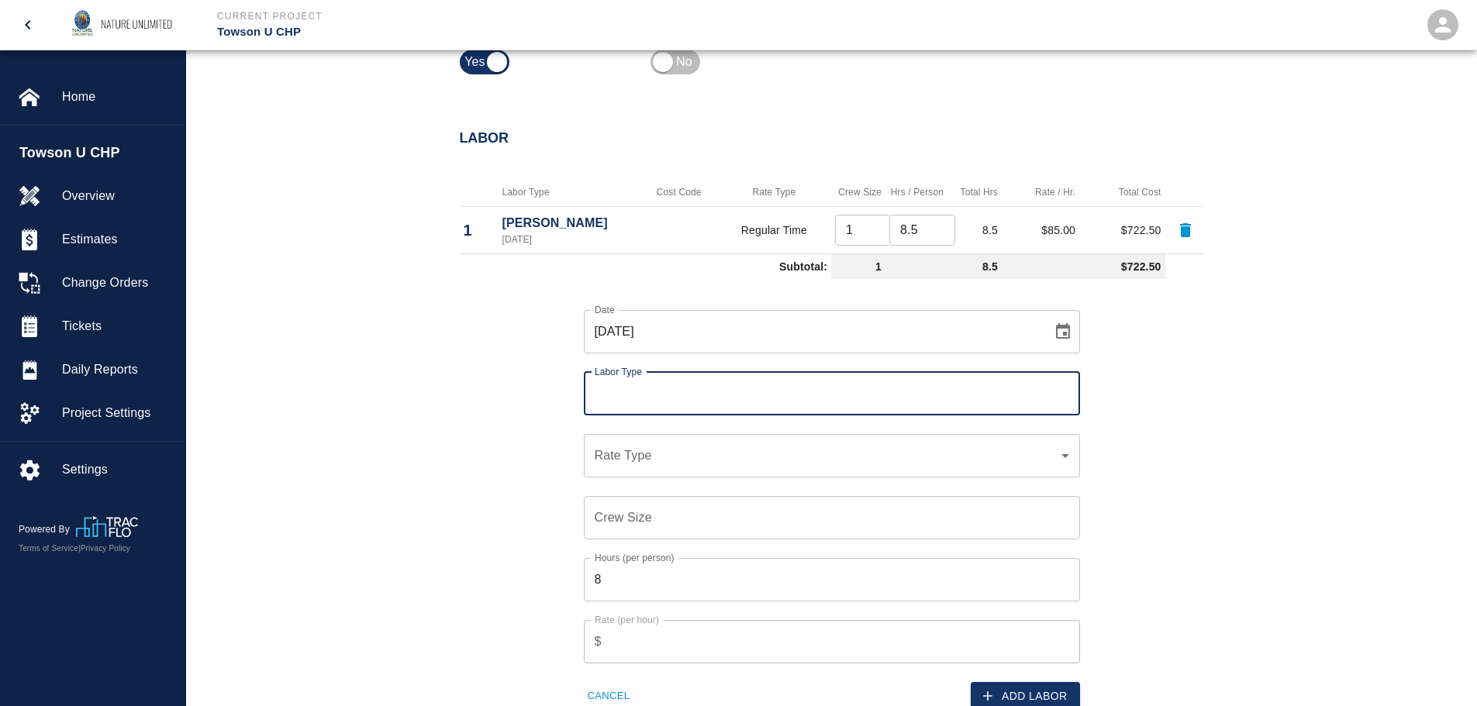
click at [681, 398] on input "Labor Type" at bounding box center [832, 393] width 482 height 29
click at [678, 461] on li "Laborer (Valid: [DATE])" at bounding box center [832, 464] width 496 height 28
type input "Laborer"
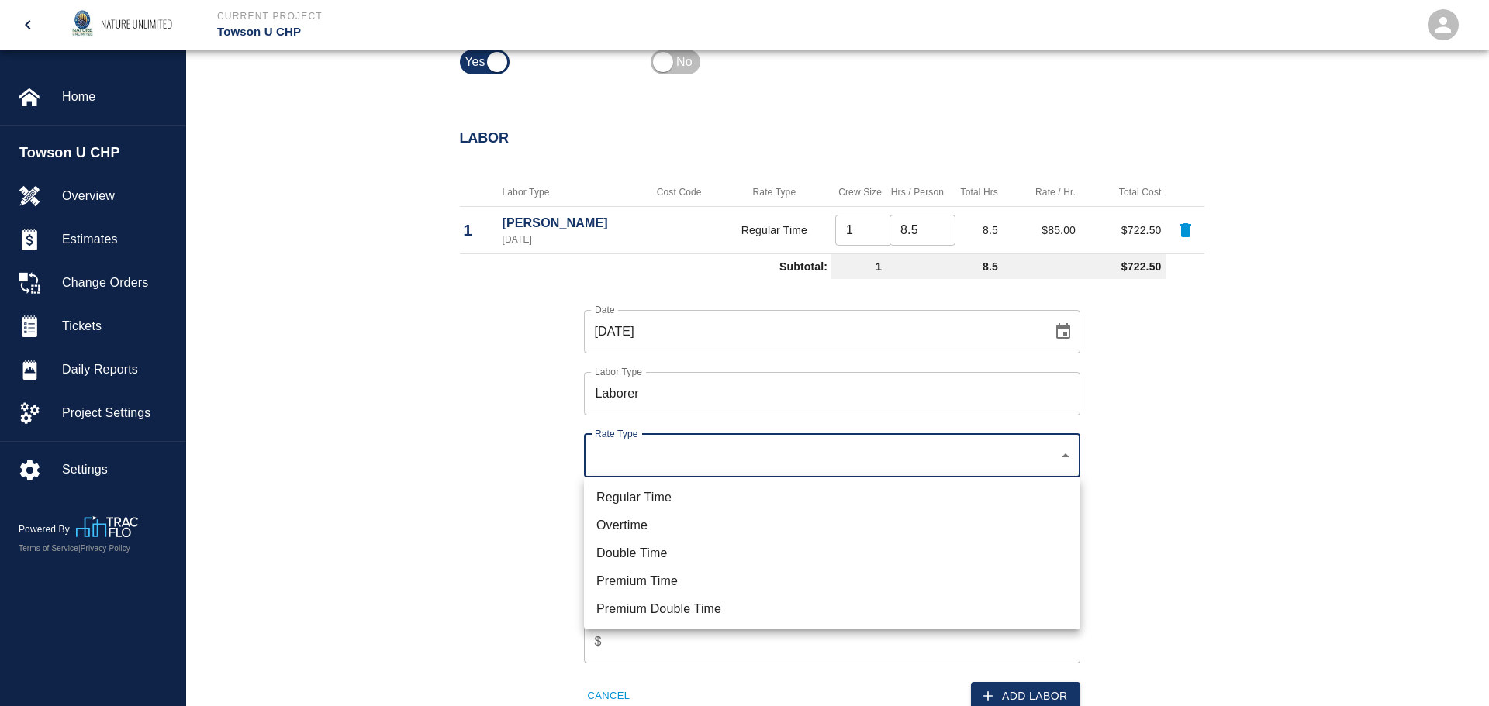
click at [670, 498] on li "Regular Time" at bounding box center [832, 498] width 496 height 28
type input "rate_rt"
type input "60.00"
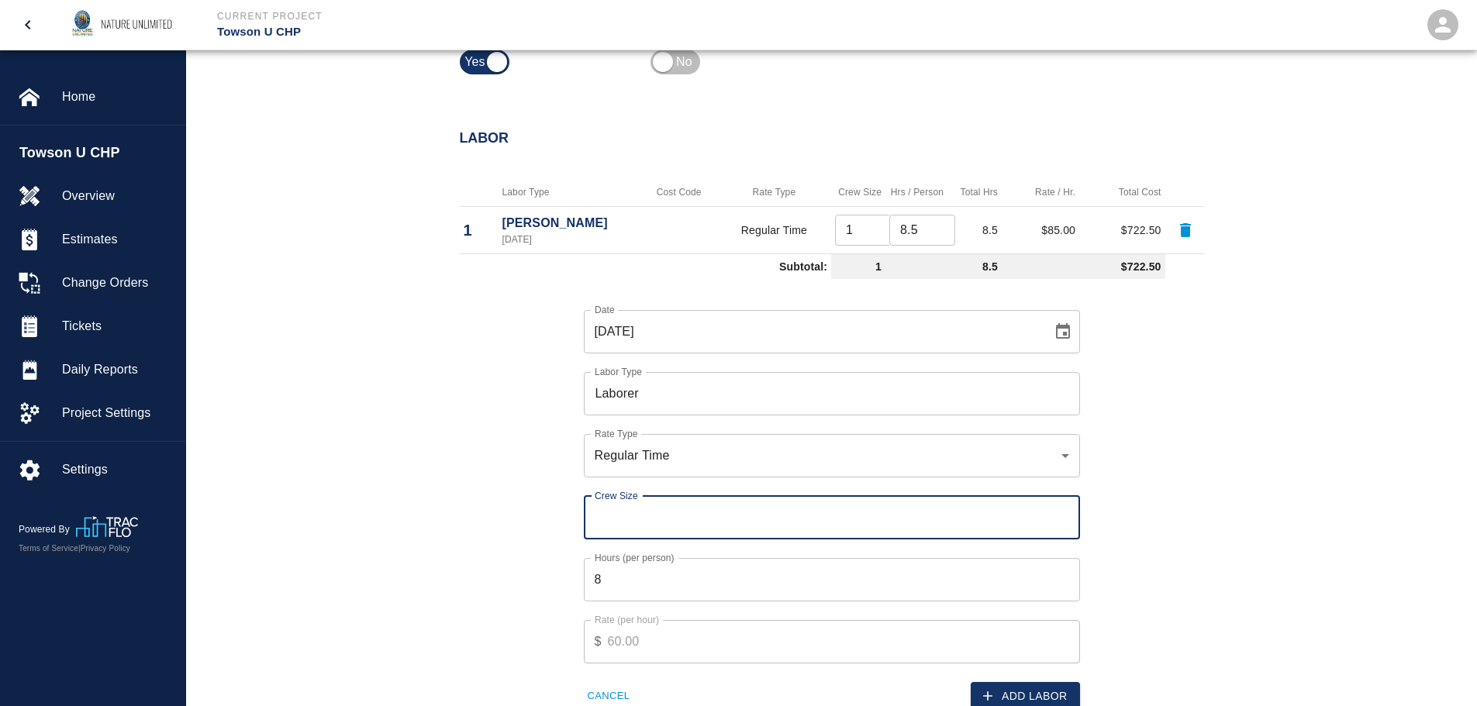
click at [664, 518] on input "Crew Size" at bounding box center [832, 517] width 496 height 43
type input "2"
click at [666, 591] on input "8" at bounding box center [832, 579] width 496 height 43
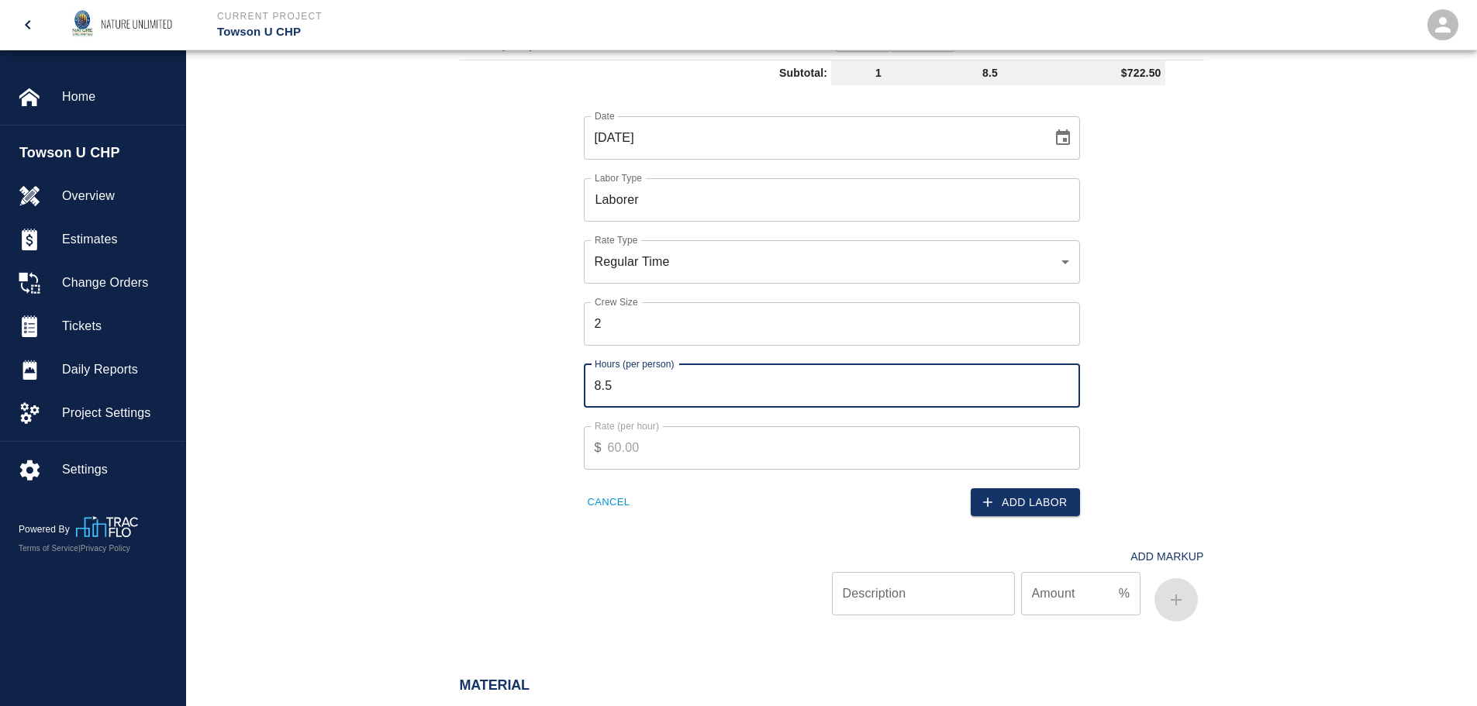
scroll to position [928, 0]
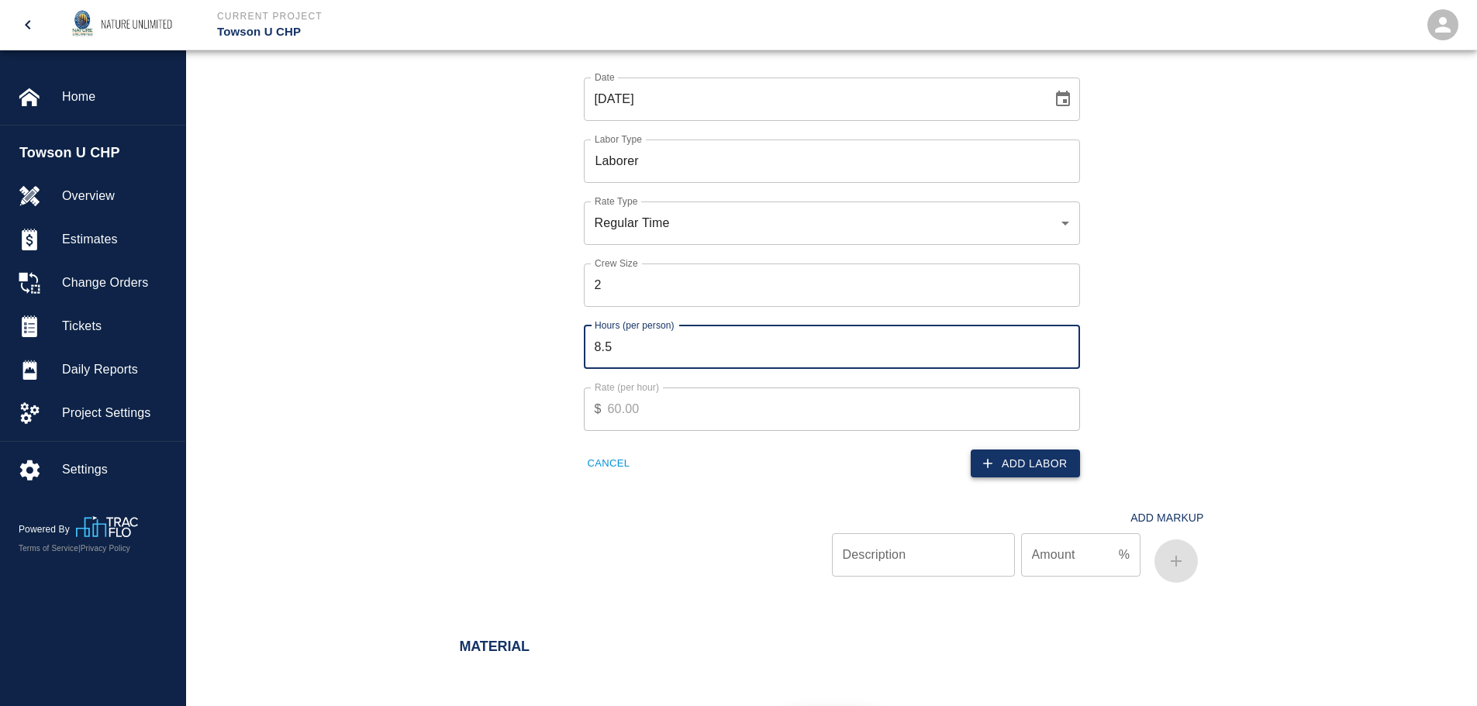
type input "8.5"
click at [1046, 456] on button "Add Labor" at bounding box center [1025, 464] width 109 height 29
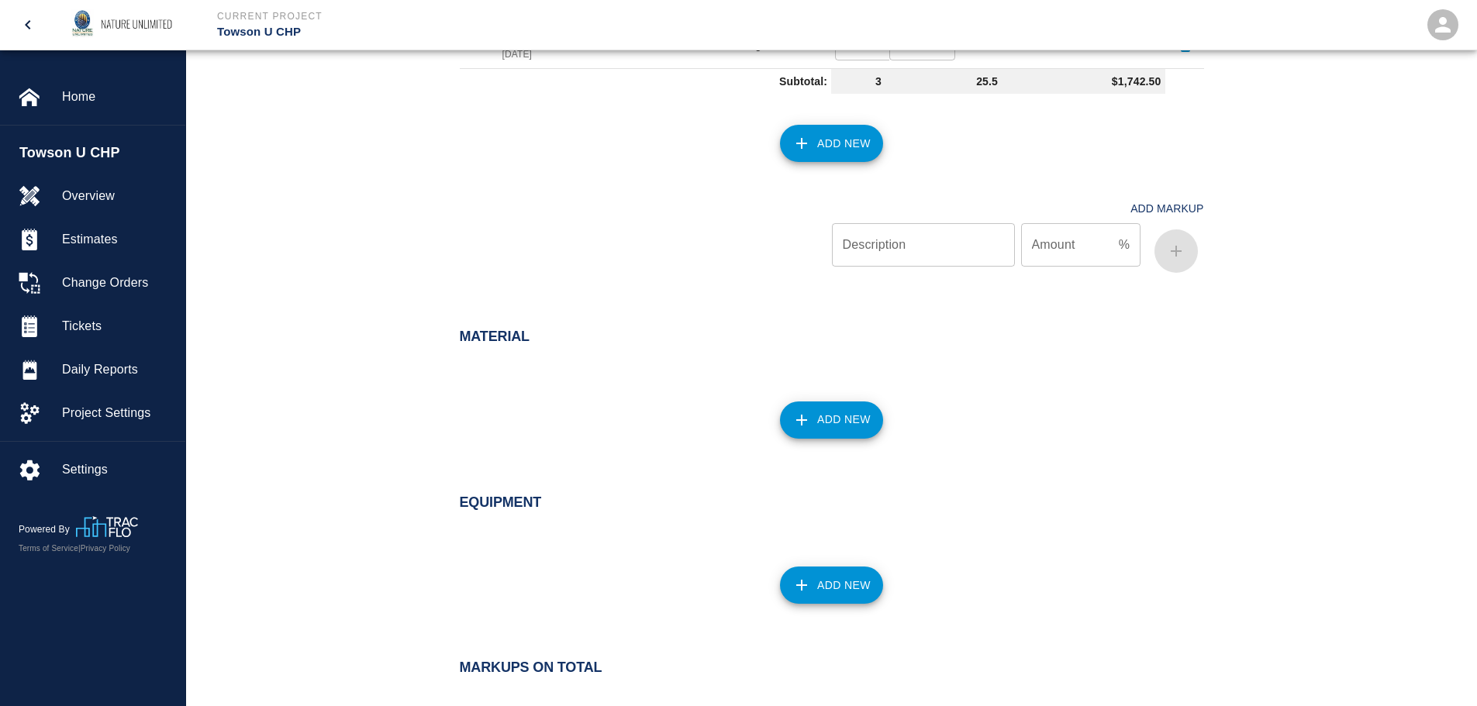
click at [826, 414] on button "Add New" at bounding box center [831, 420] width 103 height 37
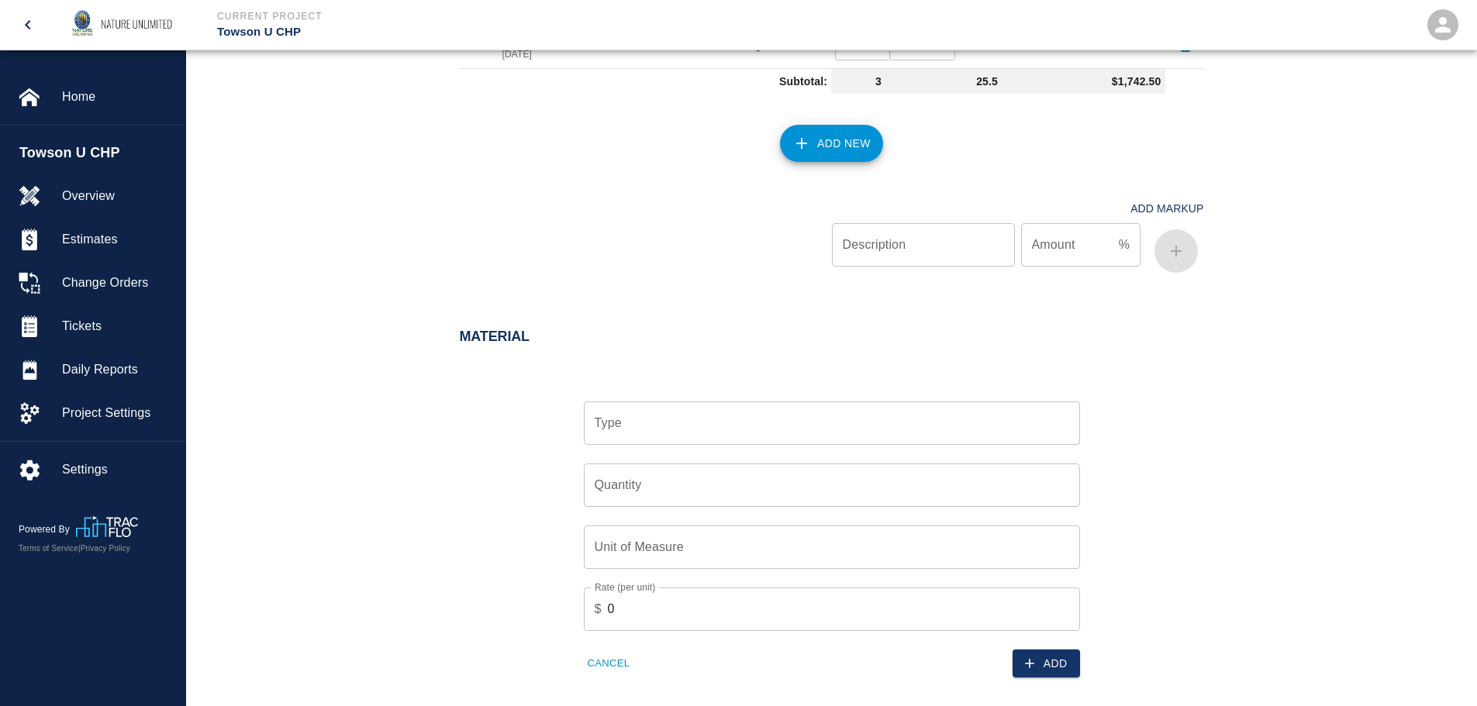
click at [818, 426] on input "Type" at bounding box center [832, 423] width 482 height 29
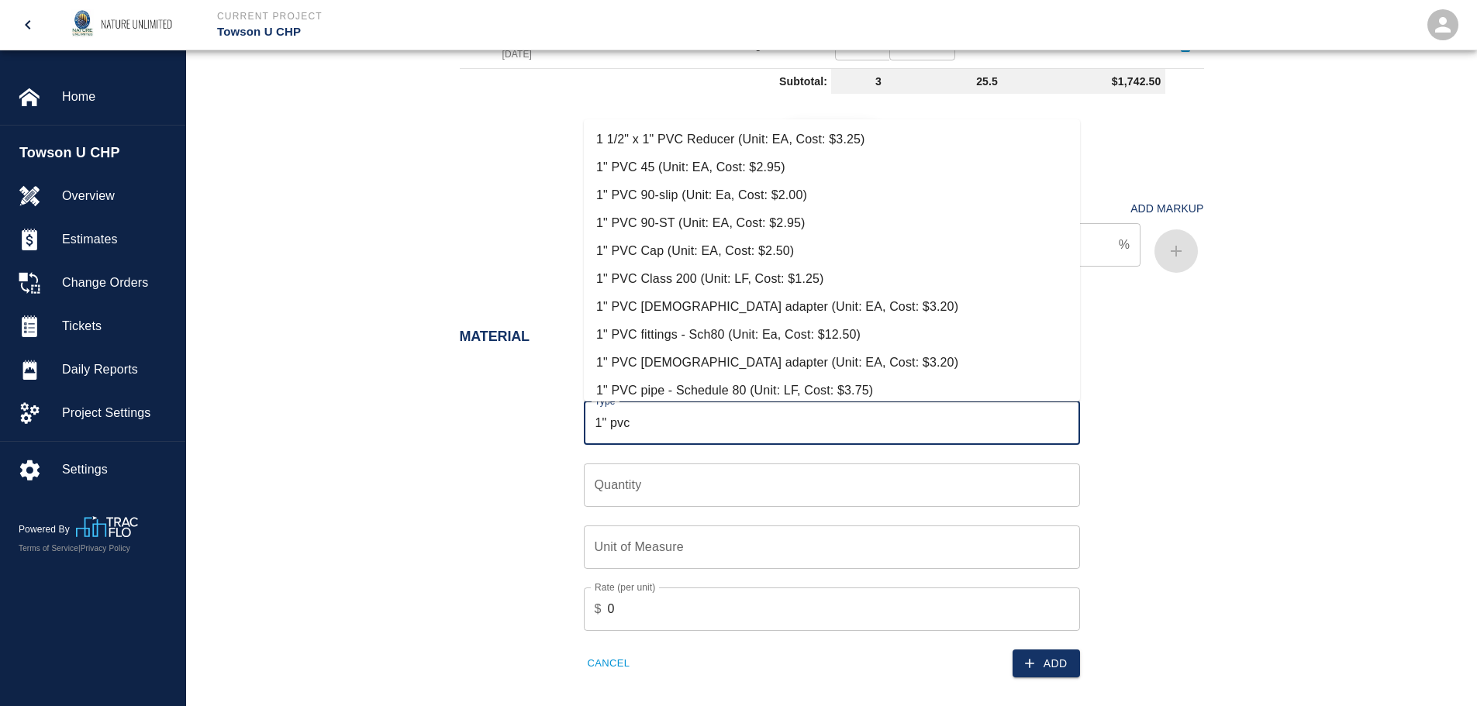
click at [671, 273] on li "1" PVC Class 200 (Unit: LF, Cost: $1.25)" at bounding box center [832, 279] width 496 height 28
type input "1" PVC Class 200 (Unit: LF, Cost: $1.25)"
type input "LF"
type input "1.25"
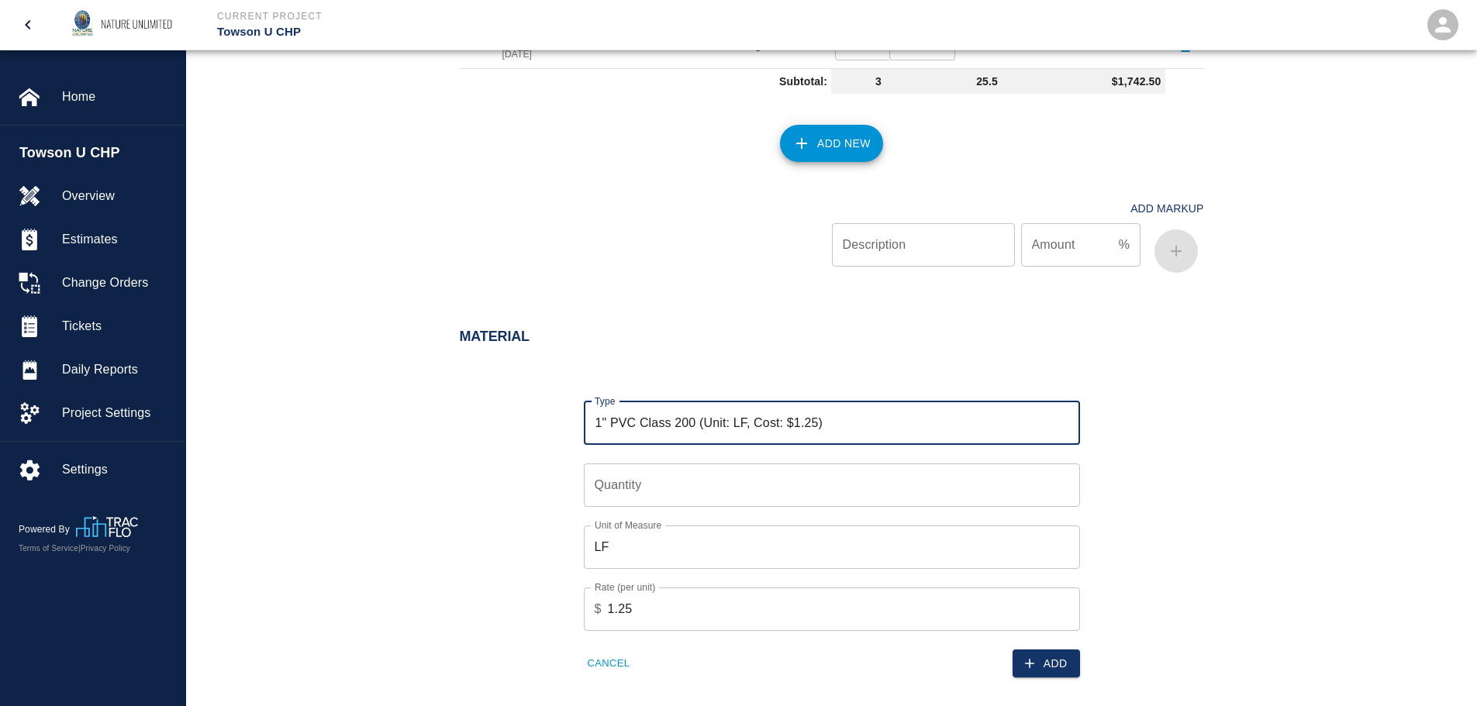
type input "1" PVC Class 200 (Unit: LF, Cost: $1.25)"
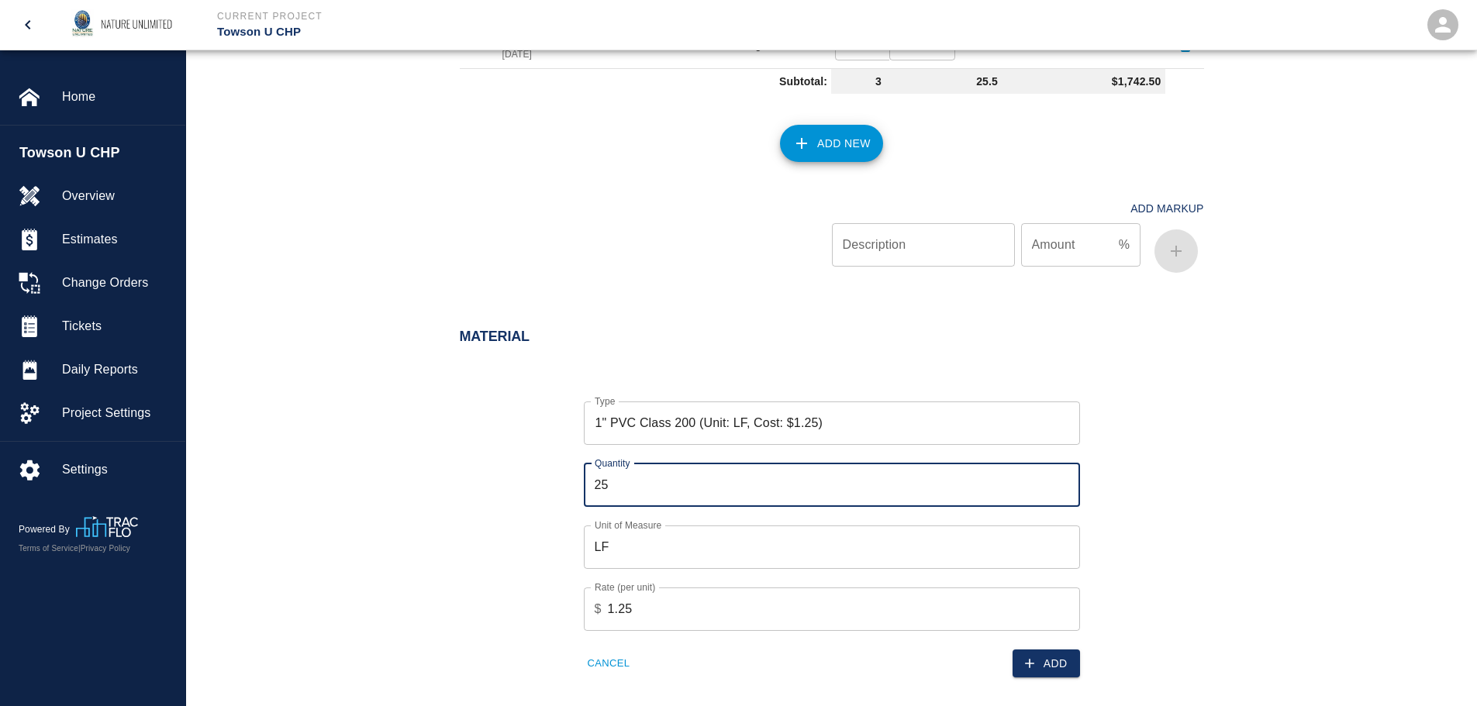
type input "2"
type input "500"
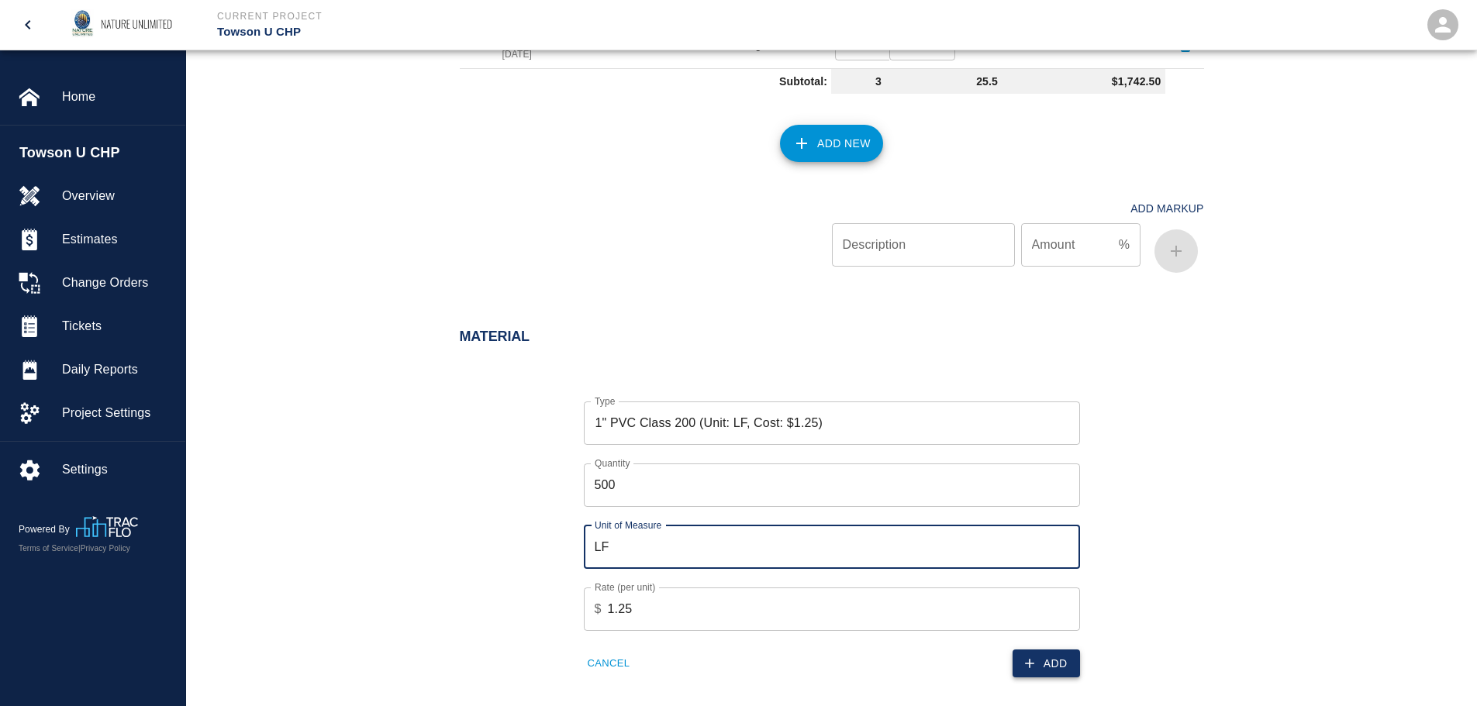
click at [1053, 666] on button "Add" at bounding box center [1046, 664] width 67 height 29
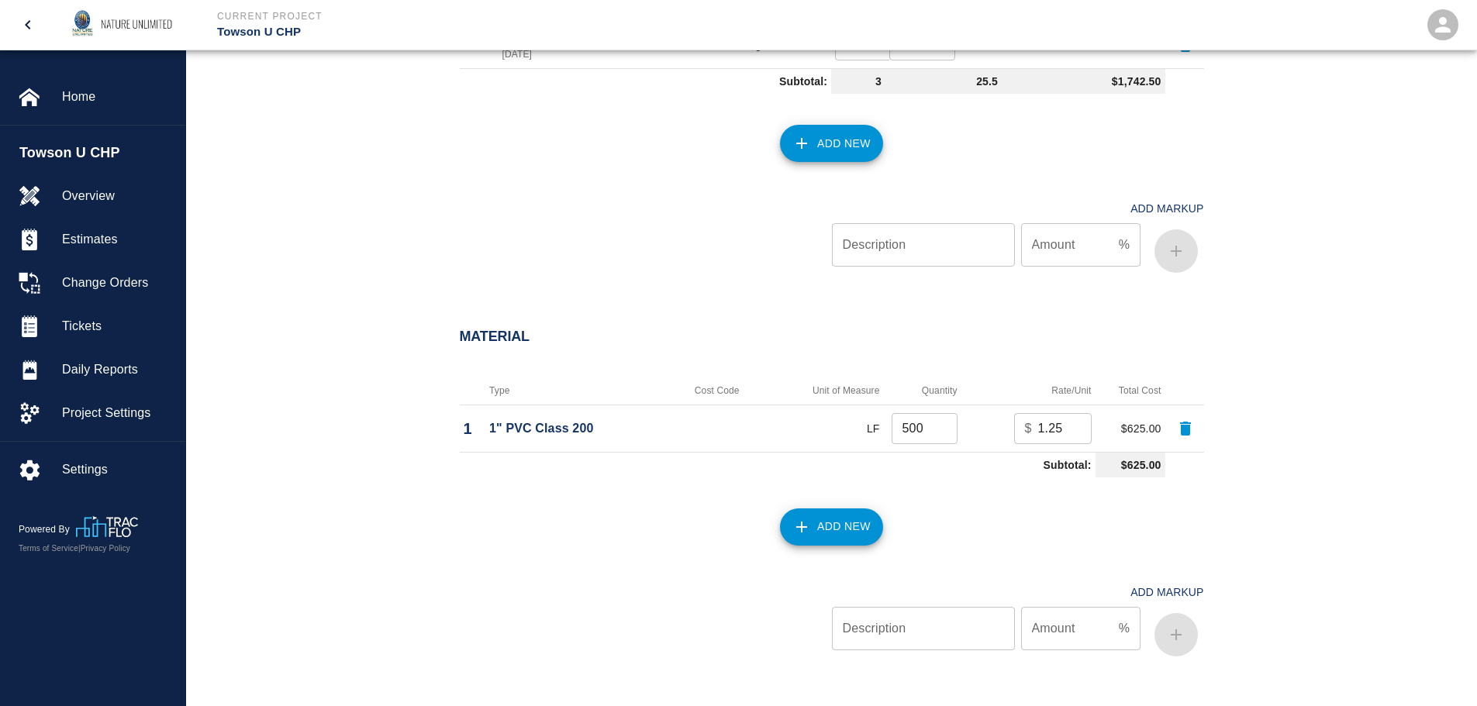
click at [826, 521] on button "Add New" at bounding box center [831, 527] width 103 height 37
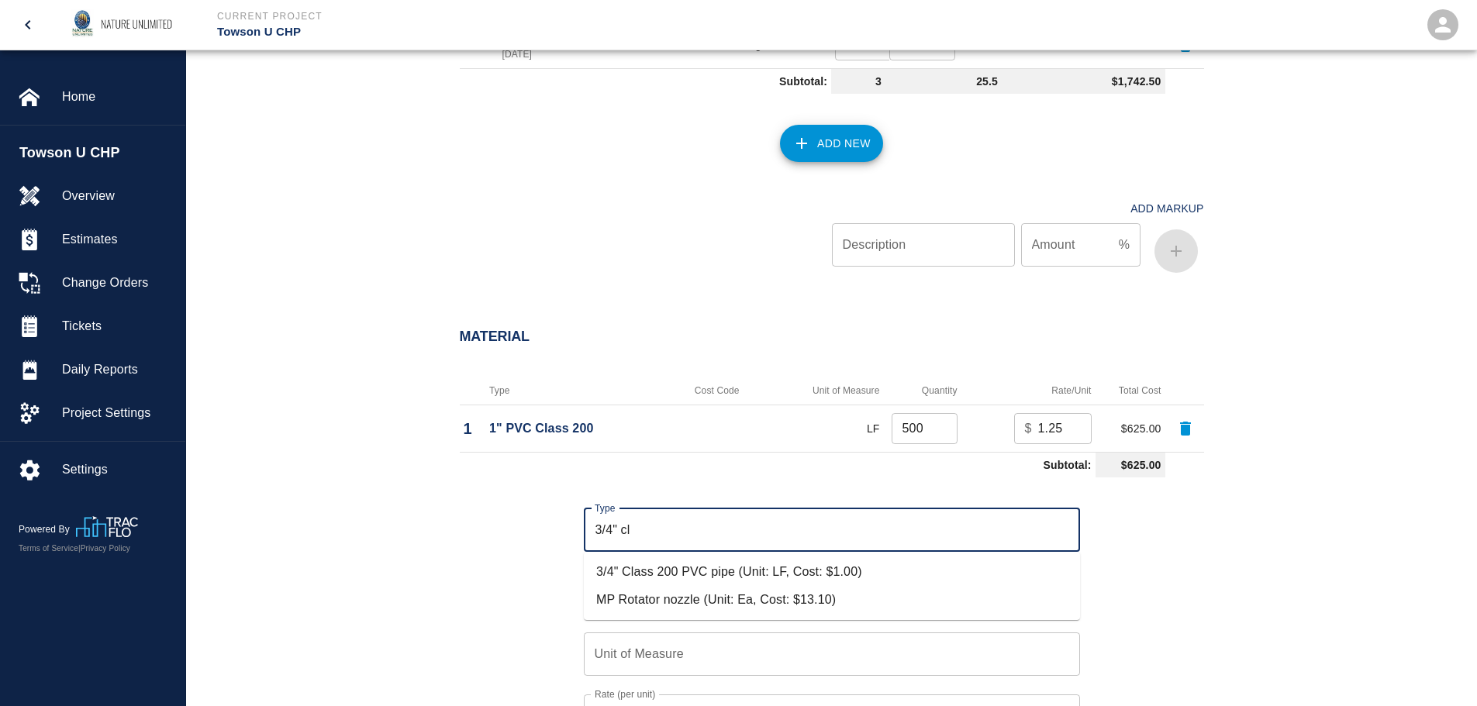
click at [737, 581] on li "3/4" Class 200 PVC pipe (Unit: LF, Cost: $1.00)" at bounding box center [832, 572] width 496 height 28
type input "3/4" Class 200 PVC pipe (Unit: LF, Cost: $1.00)"
type input "LF"
type input "1"
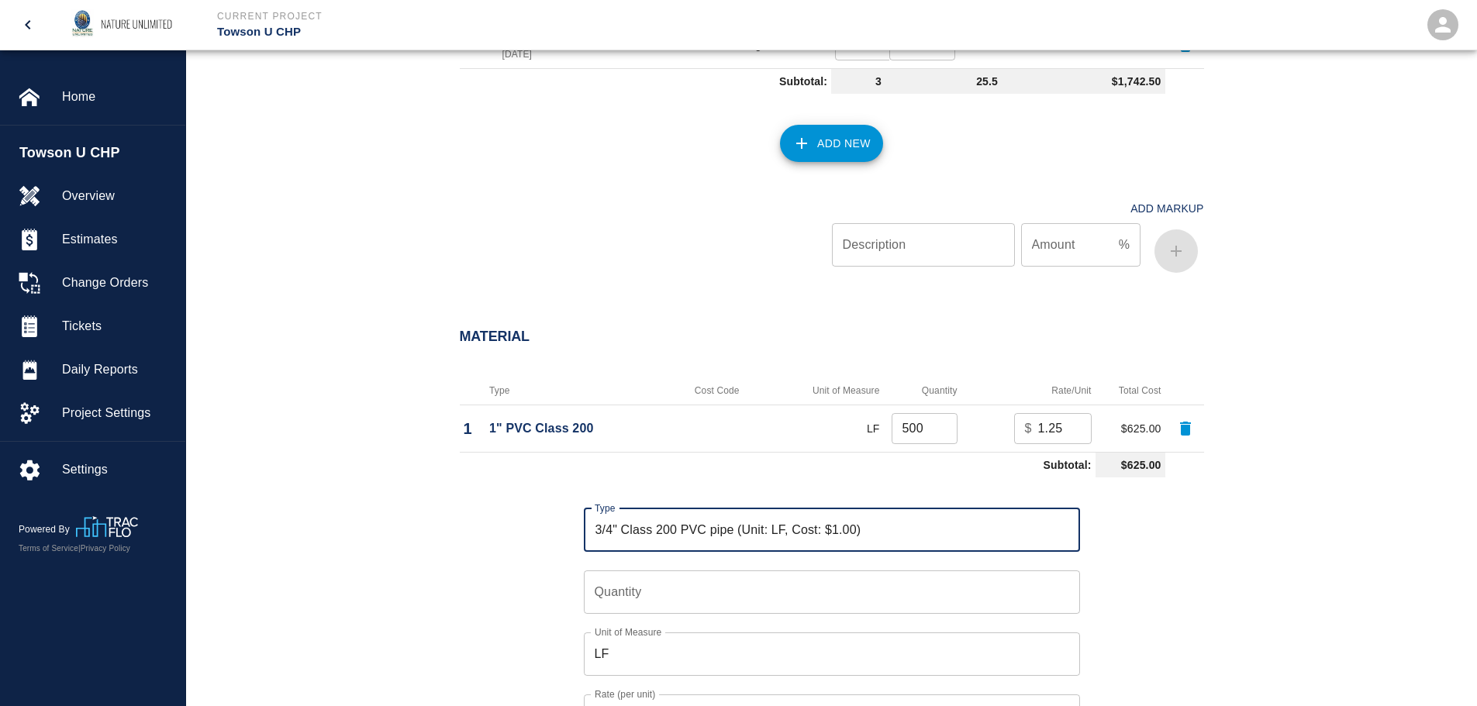
type input "3/4" Class 200 PVC pipe (Unit: LF, Cost: $1.00)"
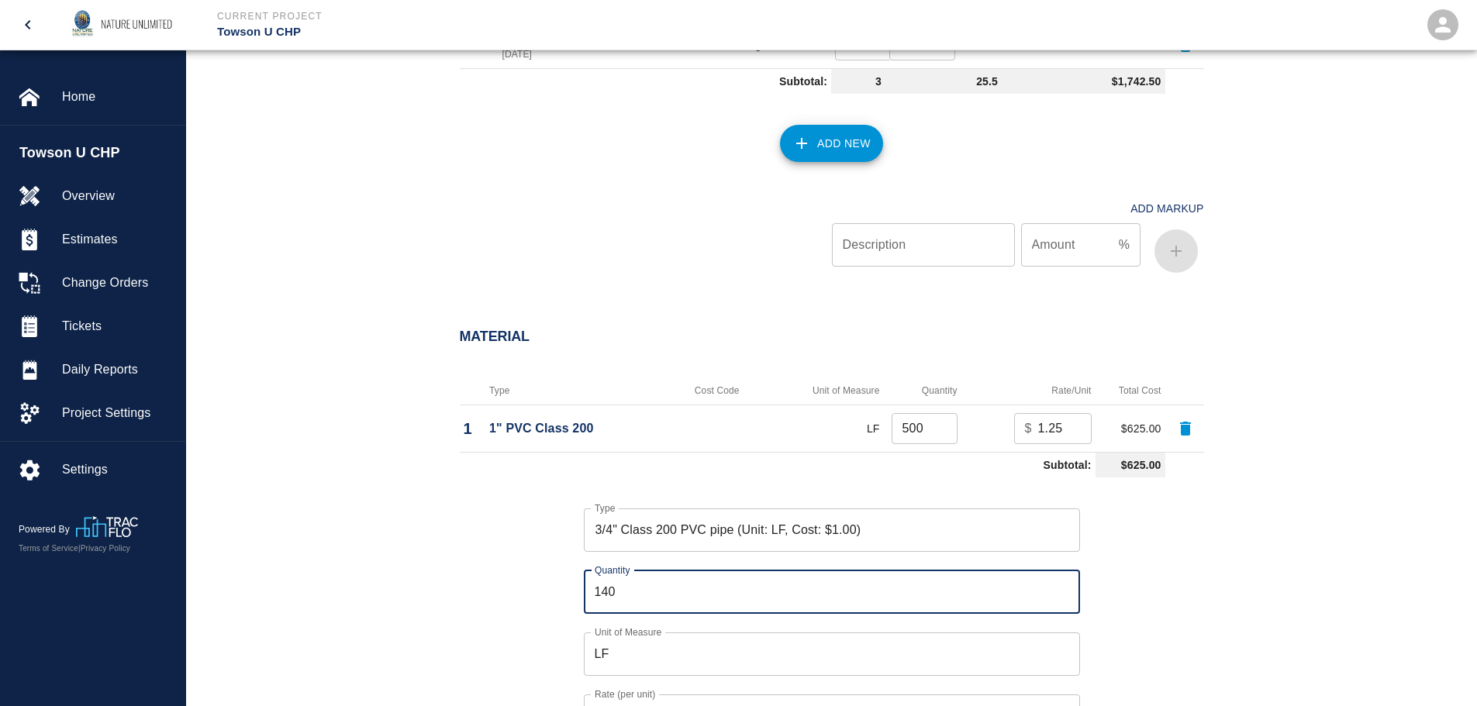
type input "140"
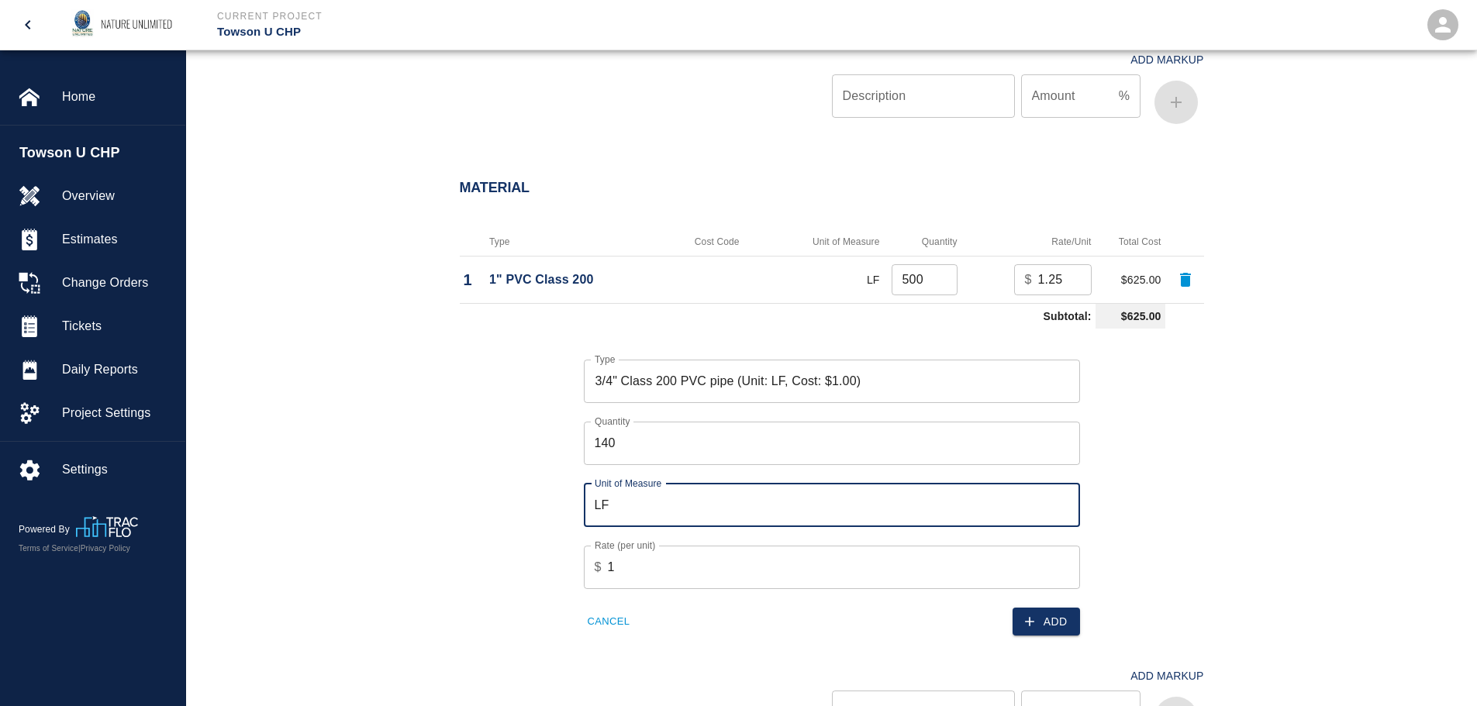
scroll to position [1083, 0]
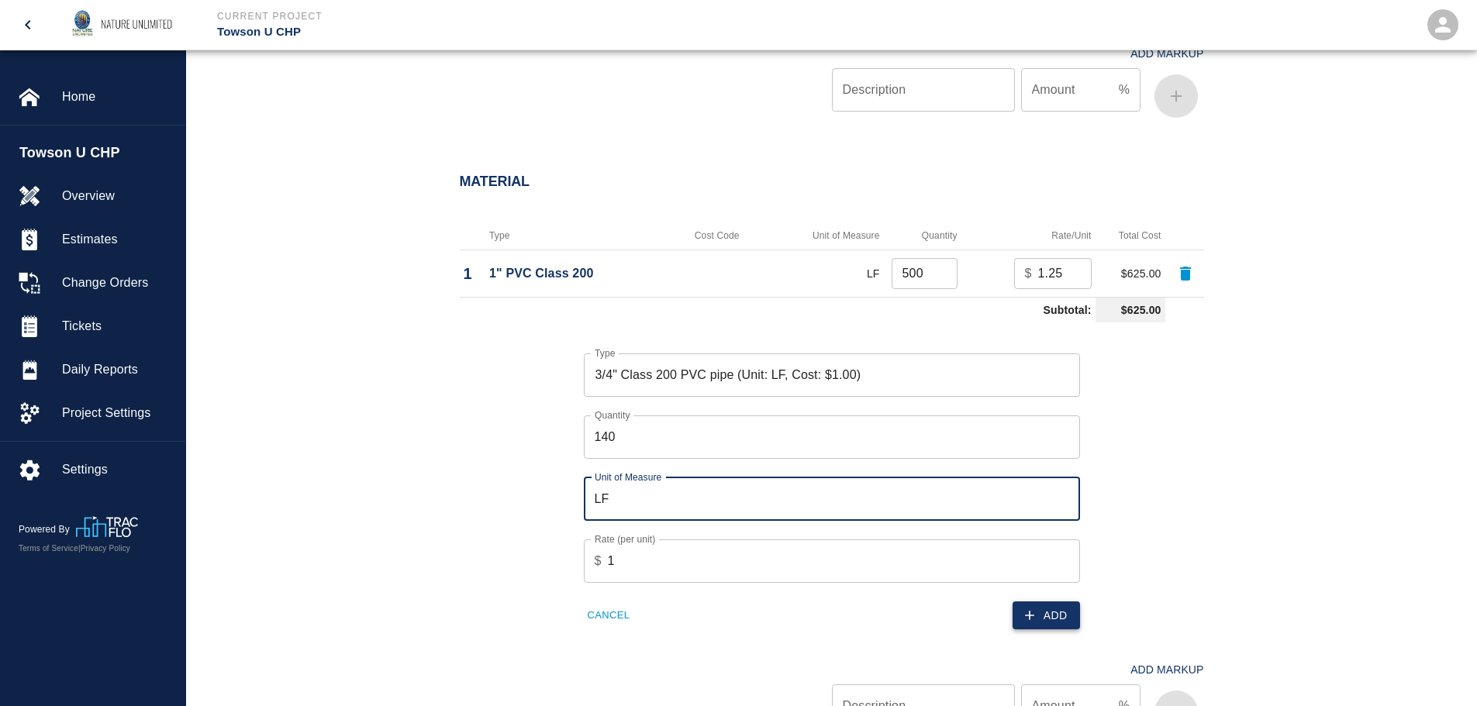
click at [1038, 625] on button "Add" at bounding box center [1046, 616] width 67 height 29
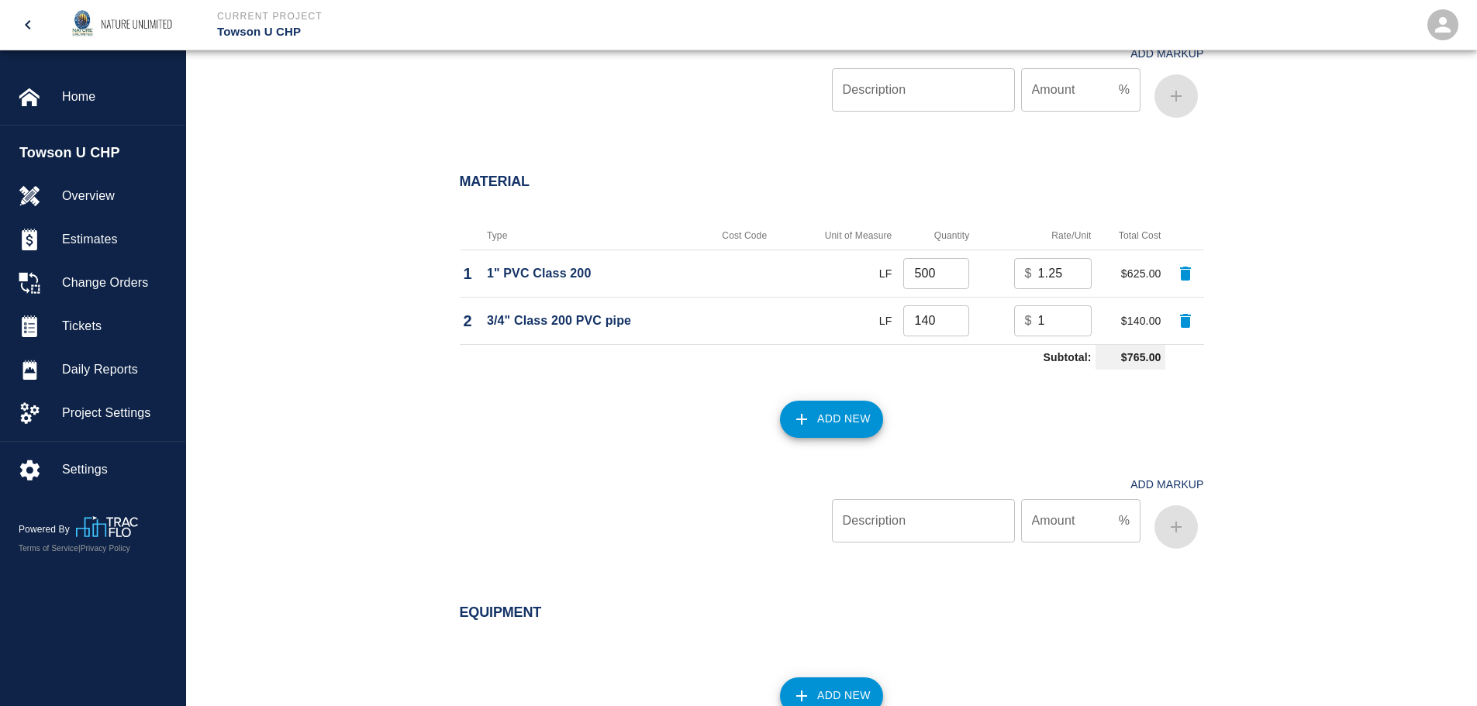
click at [830, 425] on button "Add New" at bounding box center [831, 419] width 103 height 37
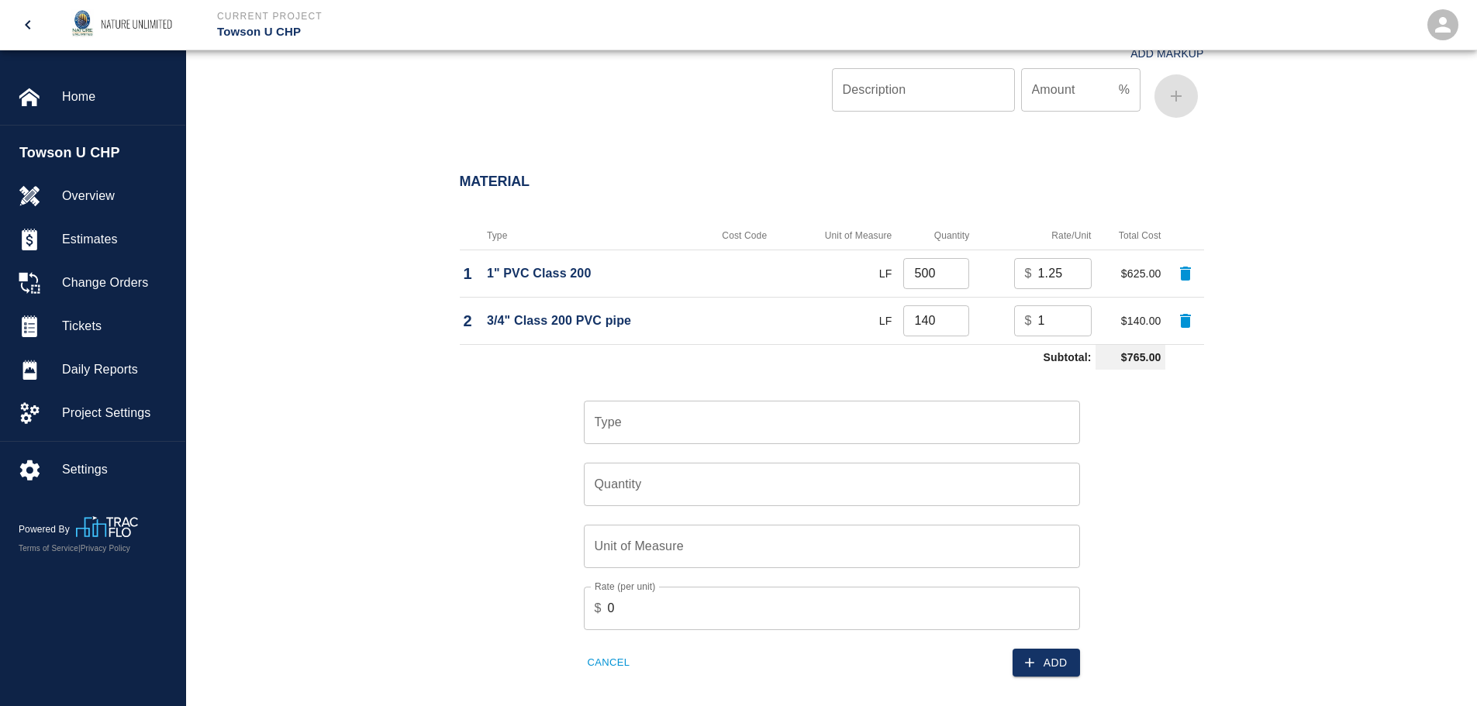
click at [796, 435] on input "Type" at bounding box center [832, 422] width 482 height 29
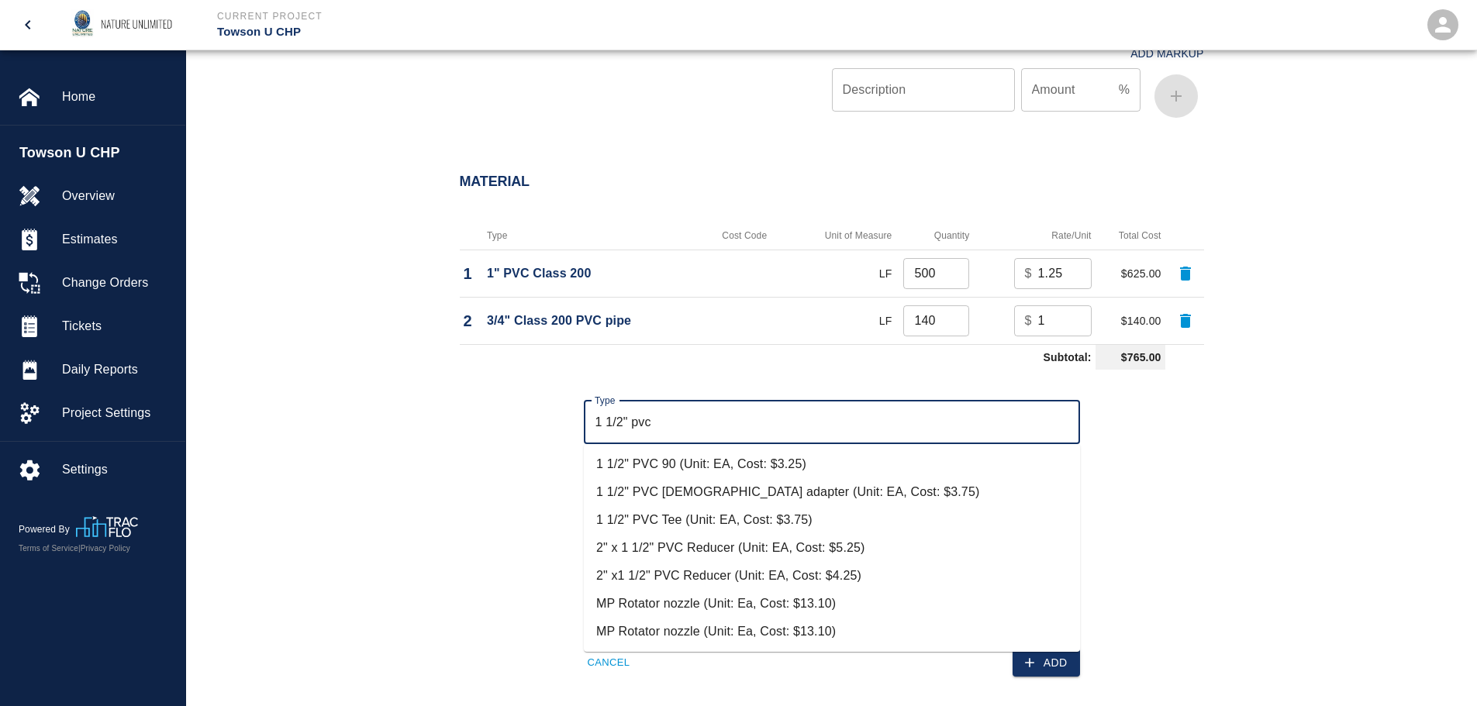
click at [790, 461] on li "1 1/2" PVC 90 (Unit: EA, Cost: $3.25)" at bounding box center [832, 464] width 496 height 28
type input "1 1/2" PVC 90 (Unit: EA, Cost: $3.25)"
type input "EA"
type input "3.25"
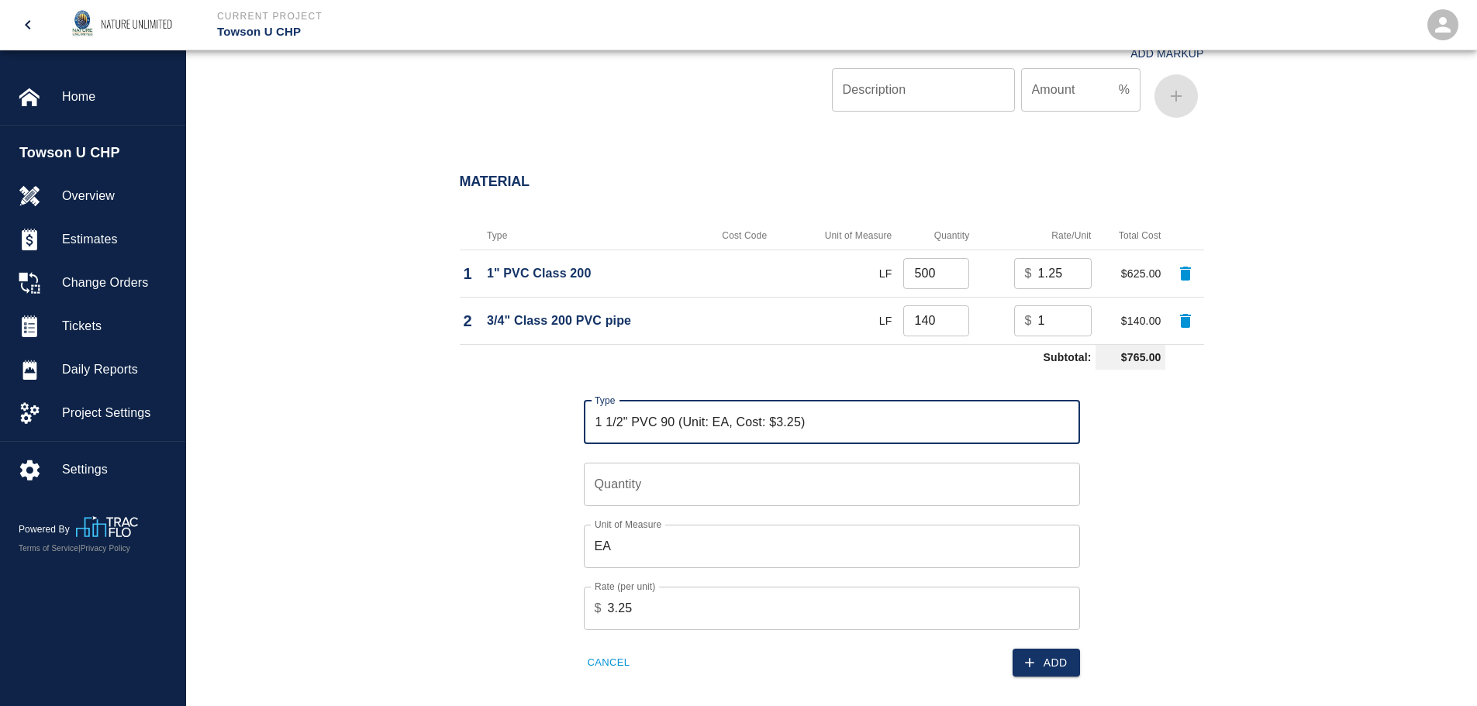
type input "1 1/2" PVC 90 (Unit: EA, Cost: $3.25)"
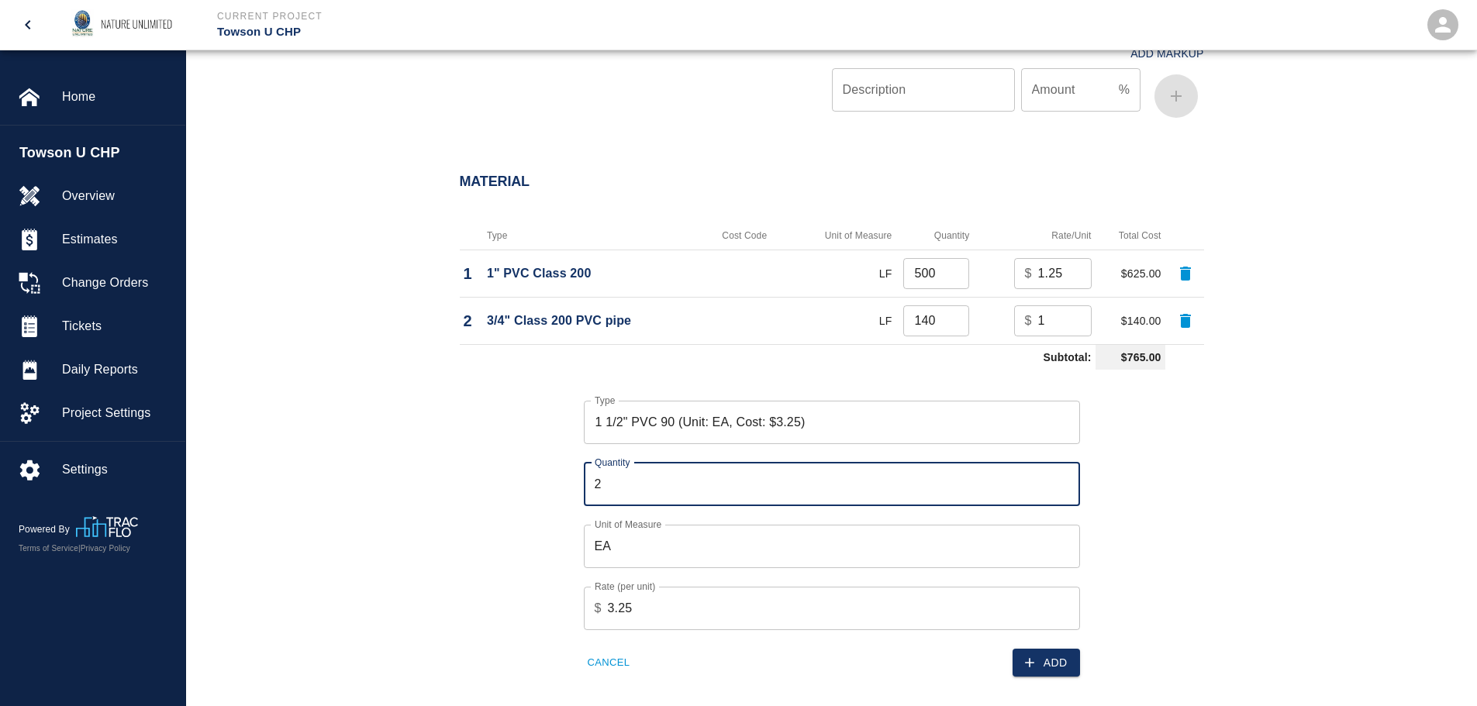
type input "2"
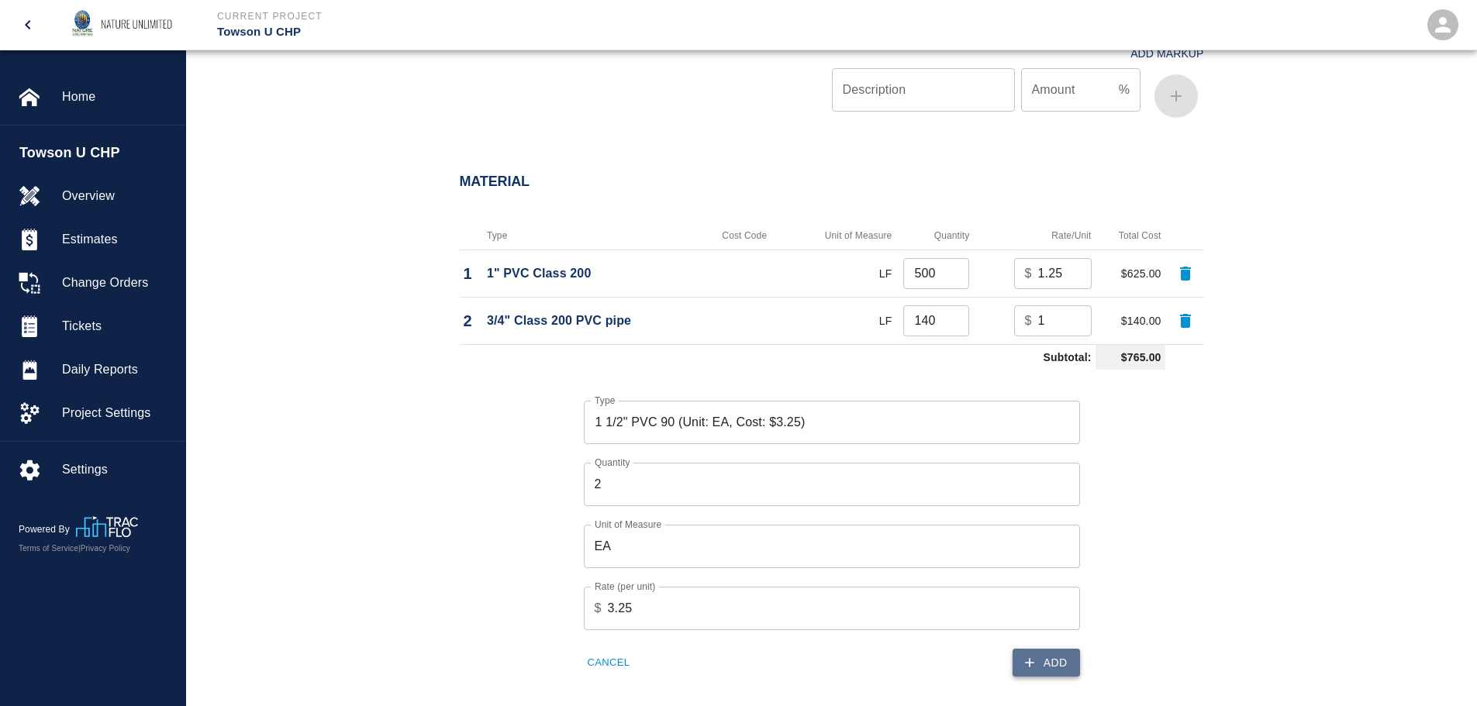
click at [1048, 659] on button "Add" at bounding box center [1046, 663] width 67 height 29
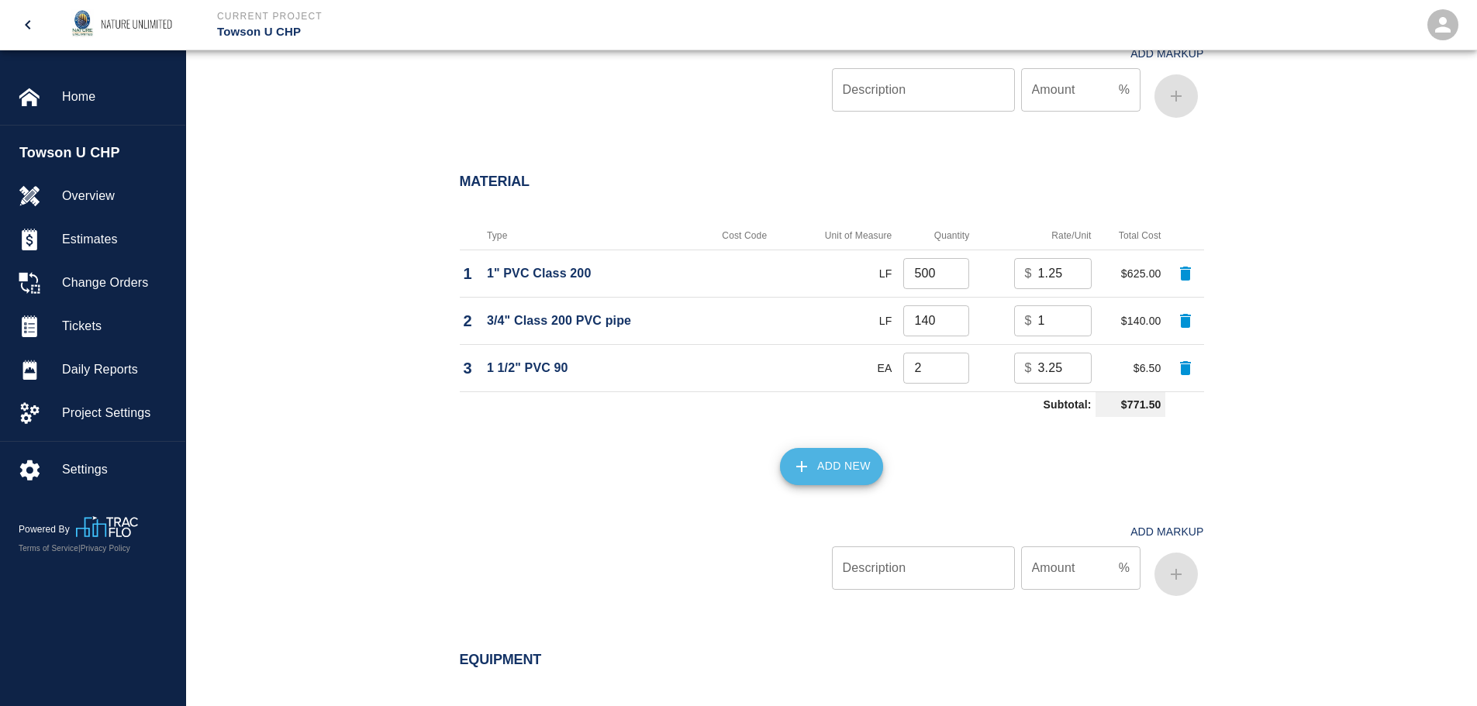
click at [824, 472] on button "Add New" at bounding box center [831, 466] width 103 height 37
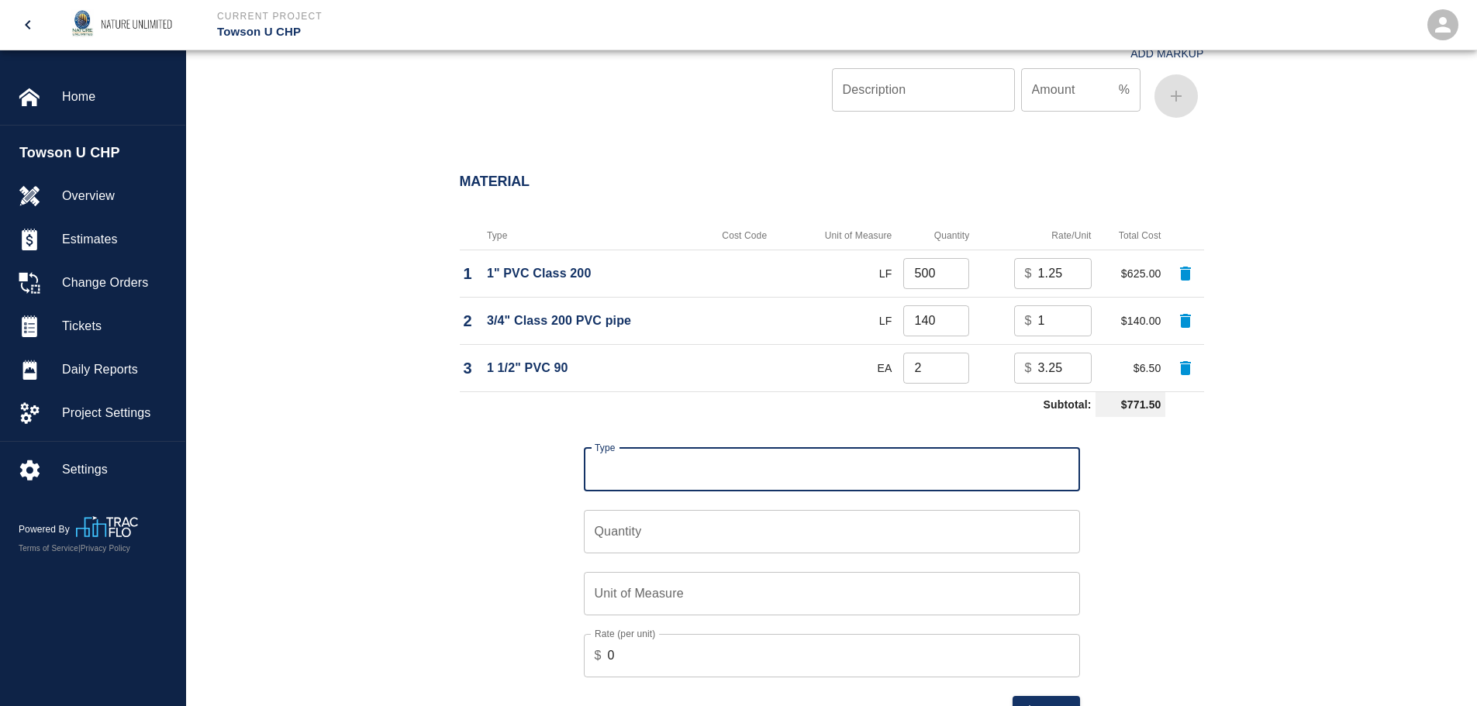
click at [823, 471] on input "Type" at bounding box center [832, 469] width 482 height 29
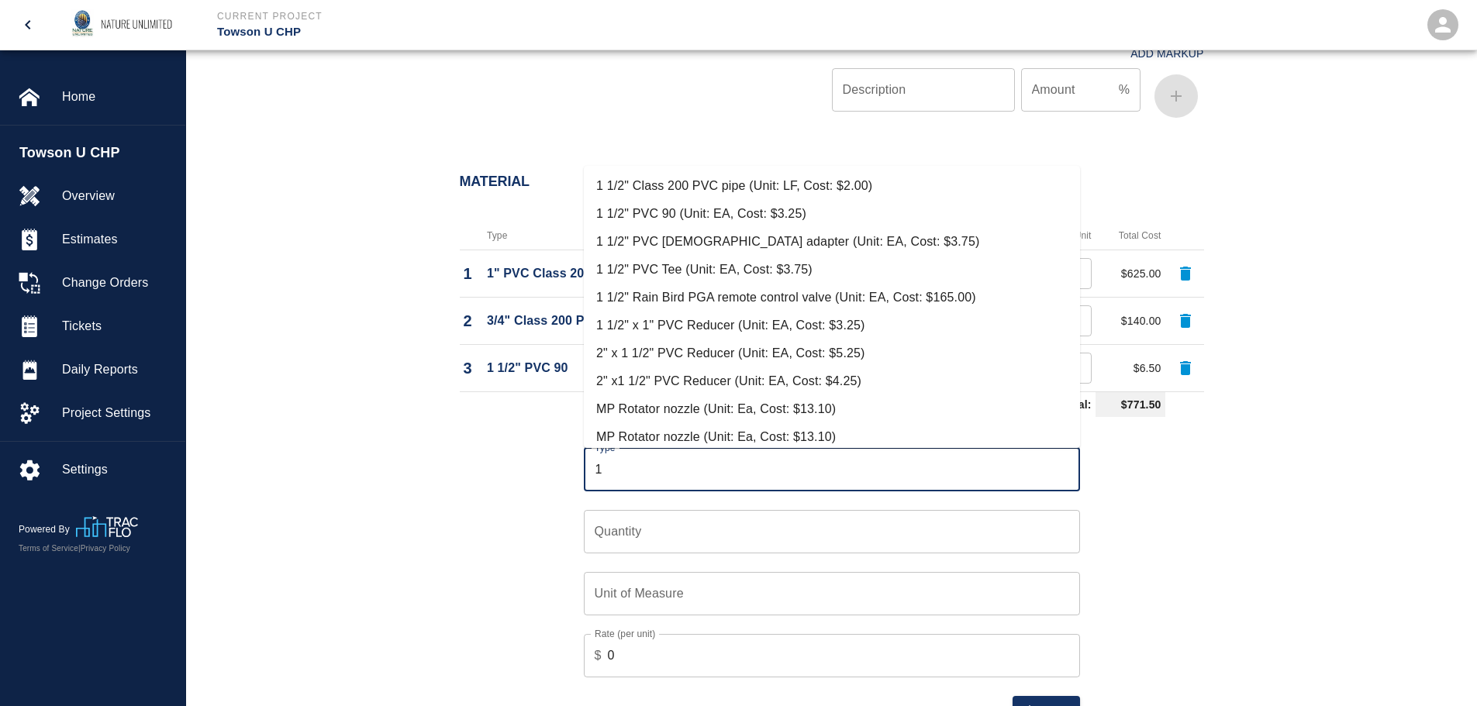
click at [644, 322] on li "1 1/2" x 1" PVC Reducer (Unit: EA, Cost: $3.25)" at bounding box center [832, 326] width 496 height 28
type input "1 1/2" x 1" PVC Reducer (Unit: EA, Cost: $3.25)"
type input "EA"
type input "3.25"
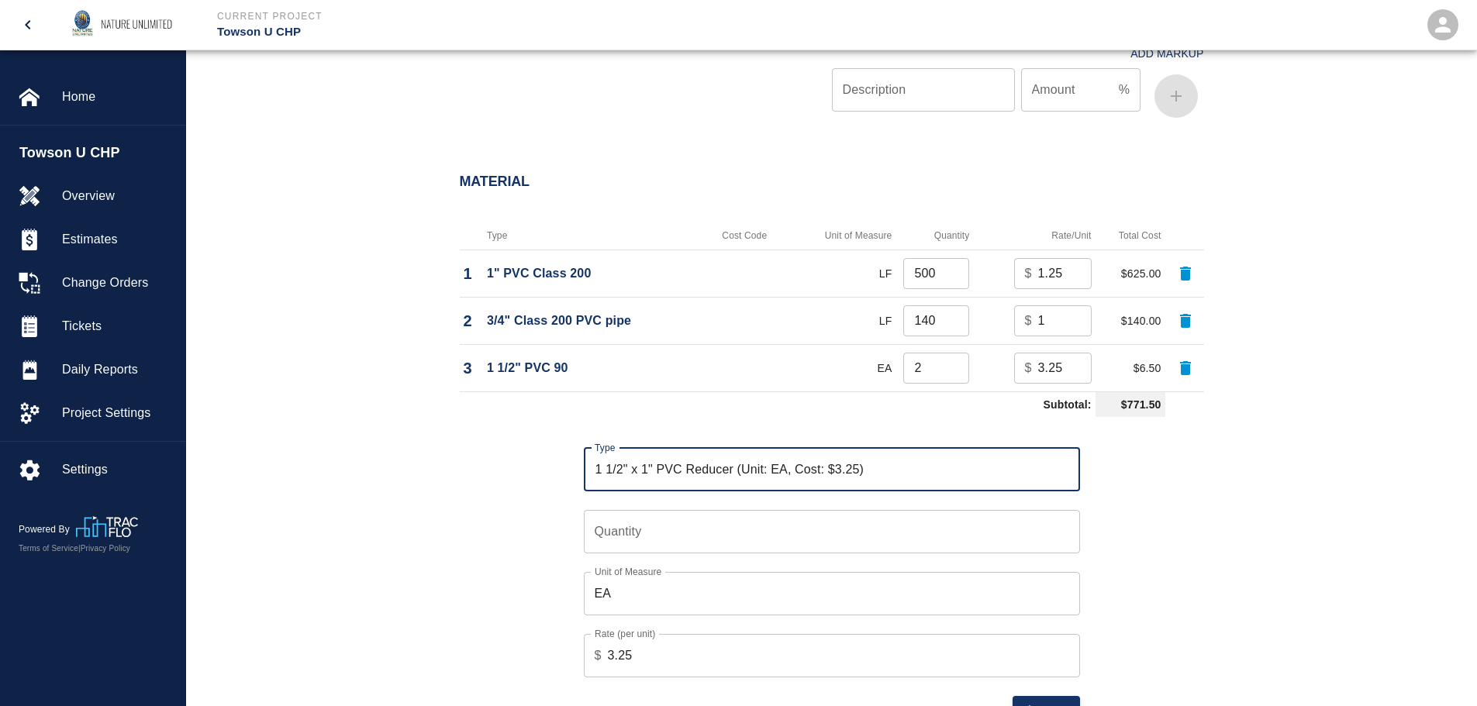
type input "1 1/2" x 1" PVC Reducer (Unit: EA, Cost: $3.25)"
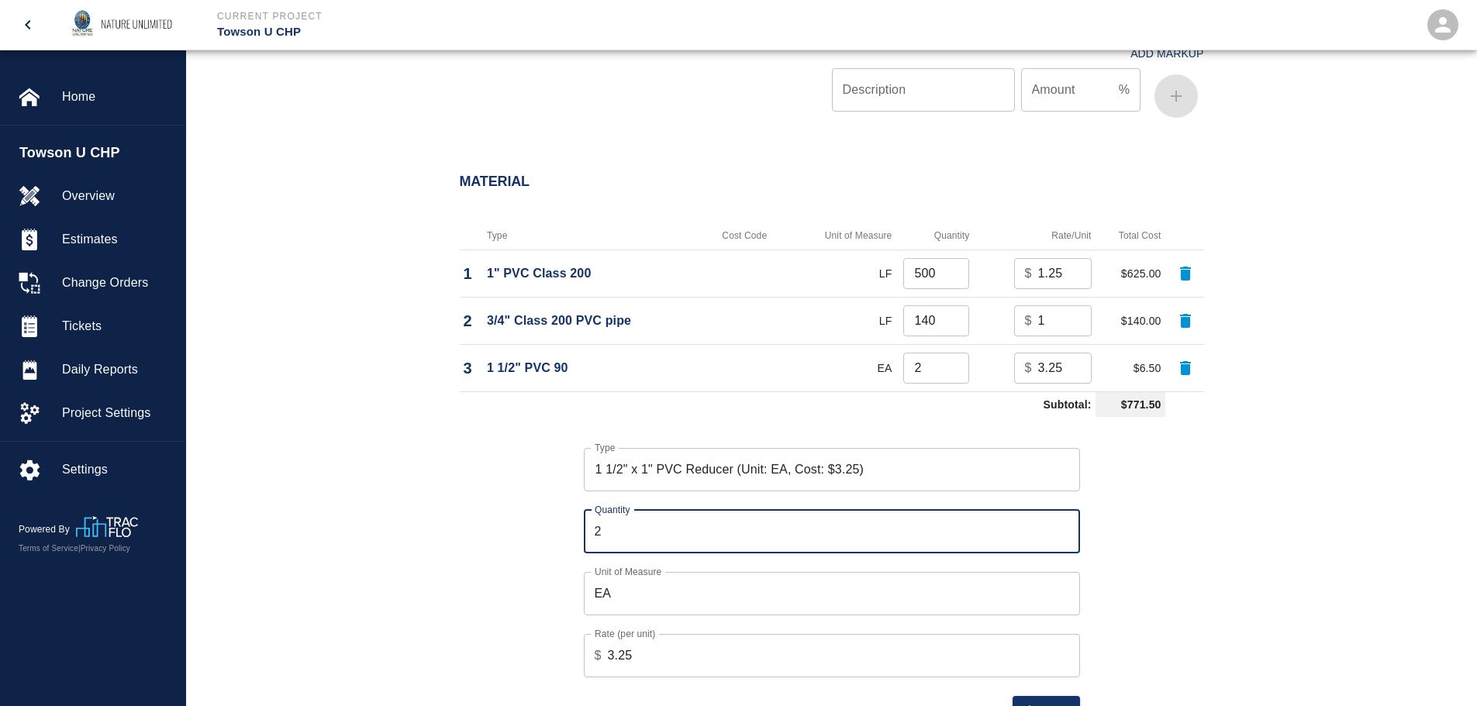
type input "2"
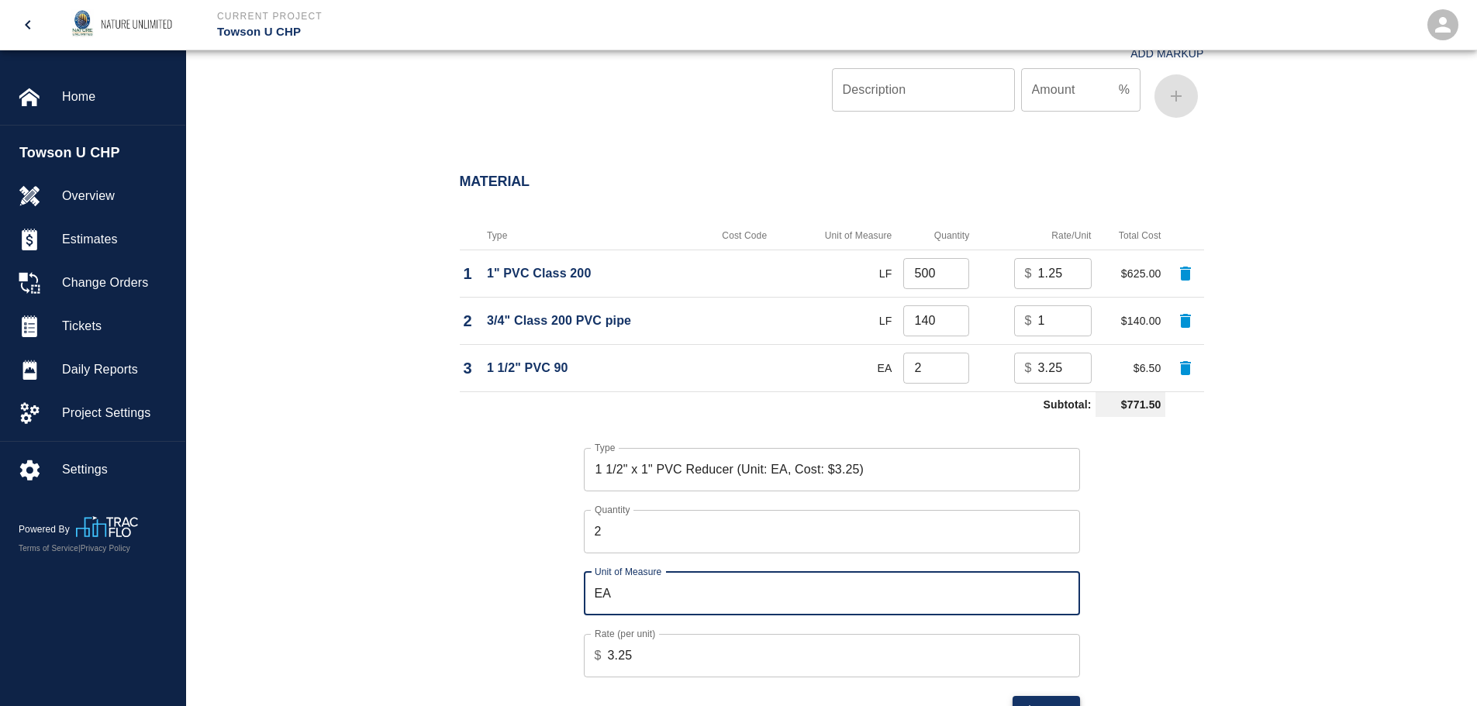
scroll to position [1161, 0]
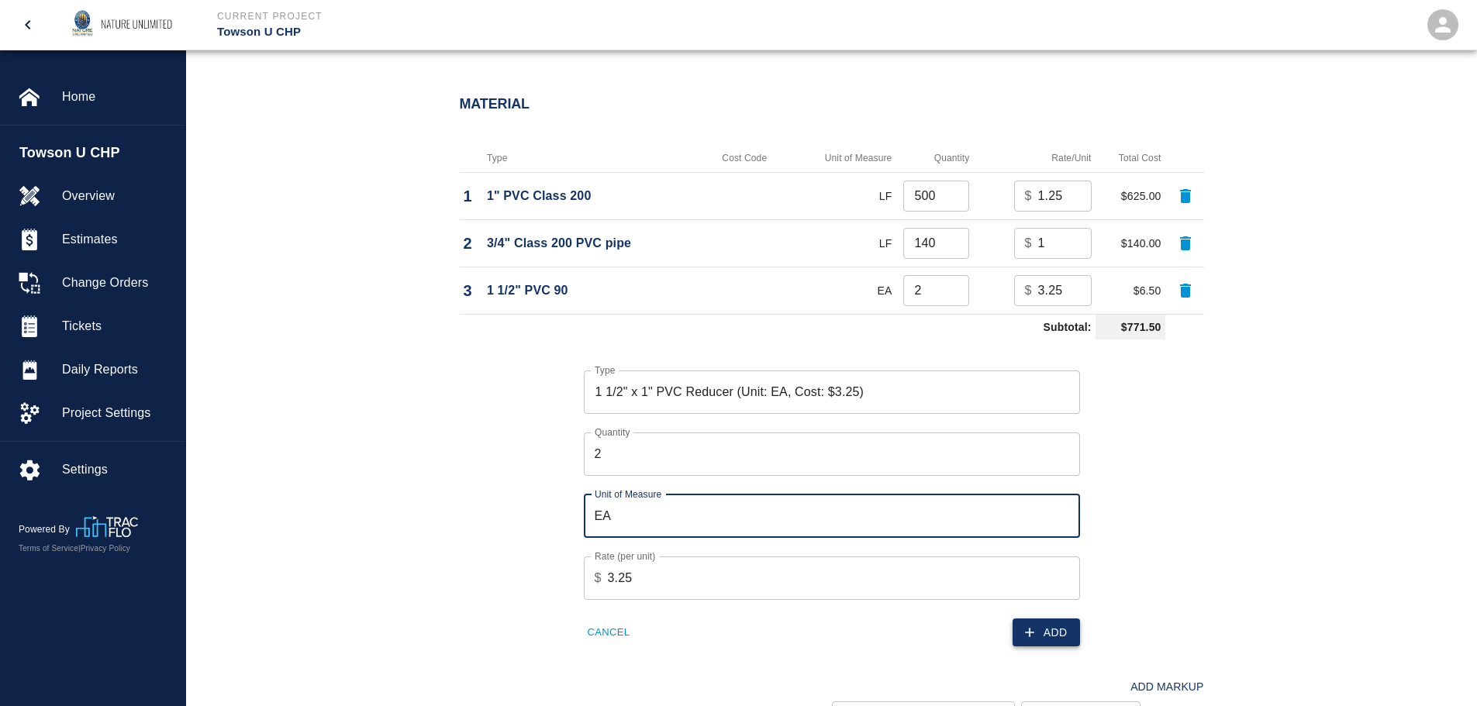
click at [1050, 634] on button "Add" at bounding box center [1046, 633] width 67 height 29
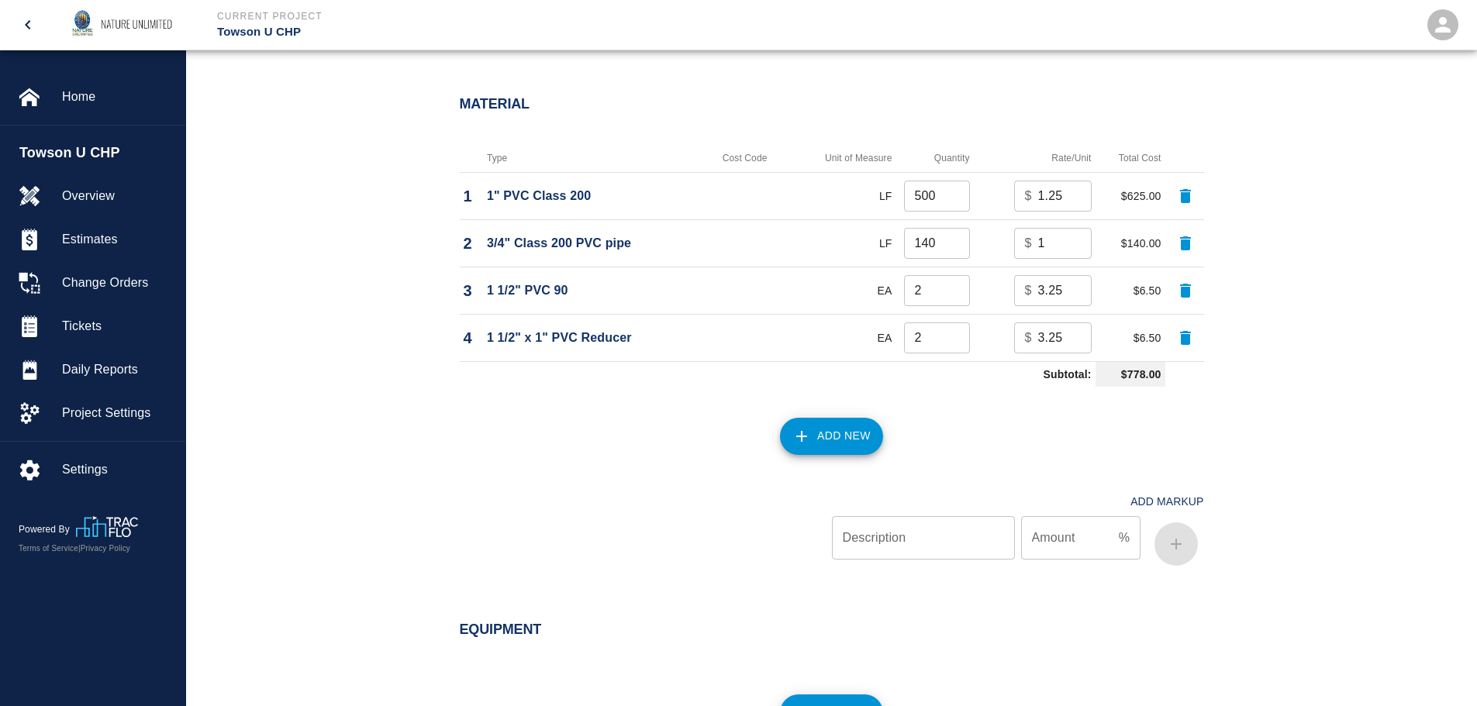
click at [837, 422] on button "Add New" at bounding box center [831, 436] width 103 height 37
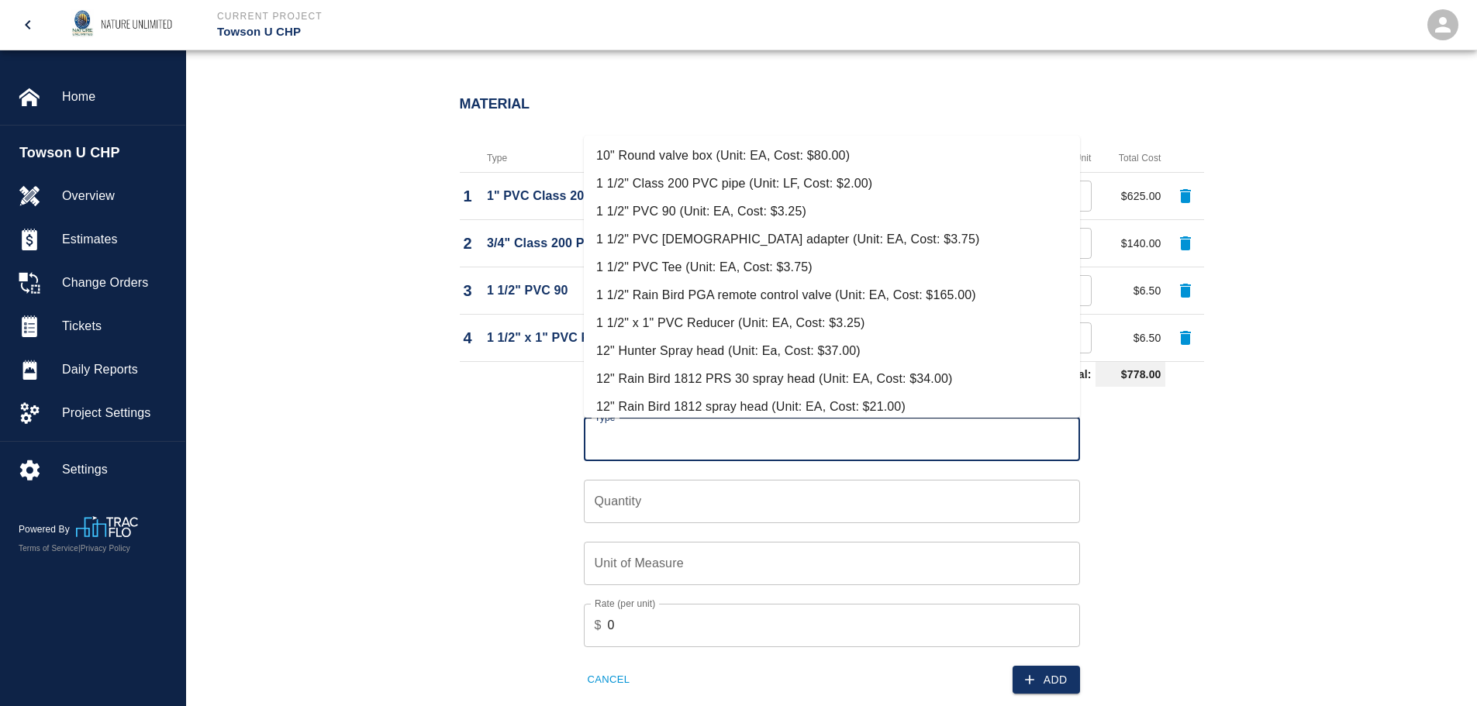
click at [716, 443] on input "Type" at bounding box center [832, 439] width 482 height 29
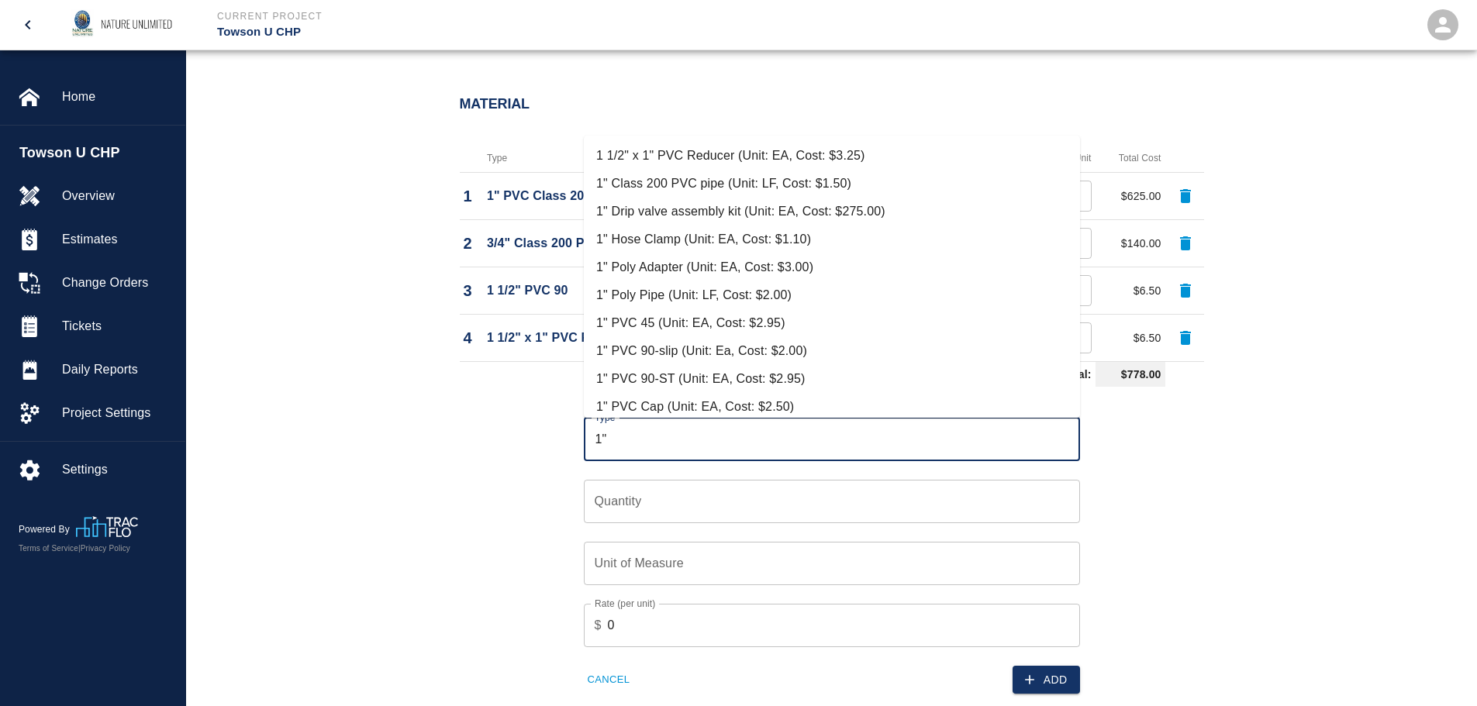
click at [675, 348] on li "1" PVC 90-slip (Unit: Ea, Cost: $2.00)" at bounding box center [832, 351] width 496 height 28
type input "1" PVC 90-slip (Unit: Ea, Cost: $2.00)"
type input "Ea"
type input "2"
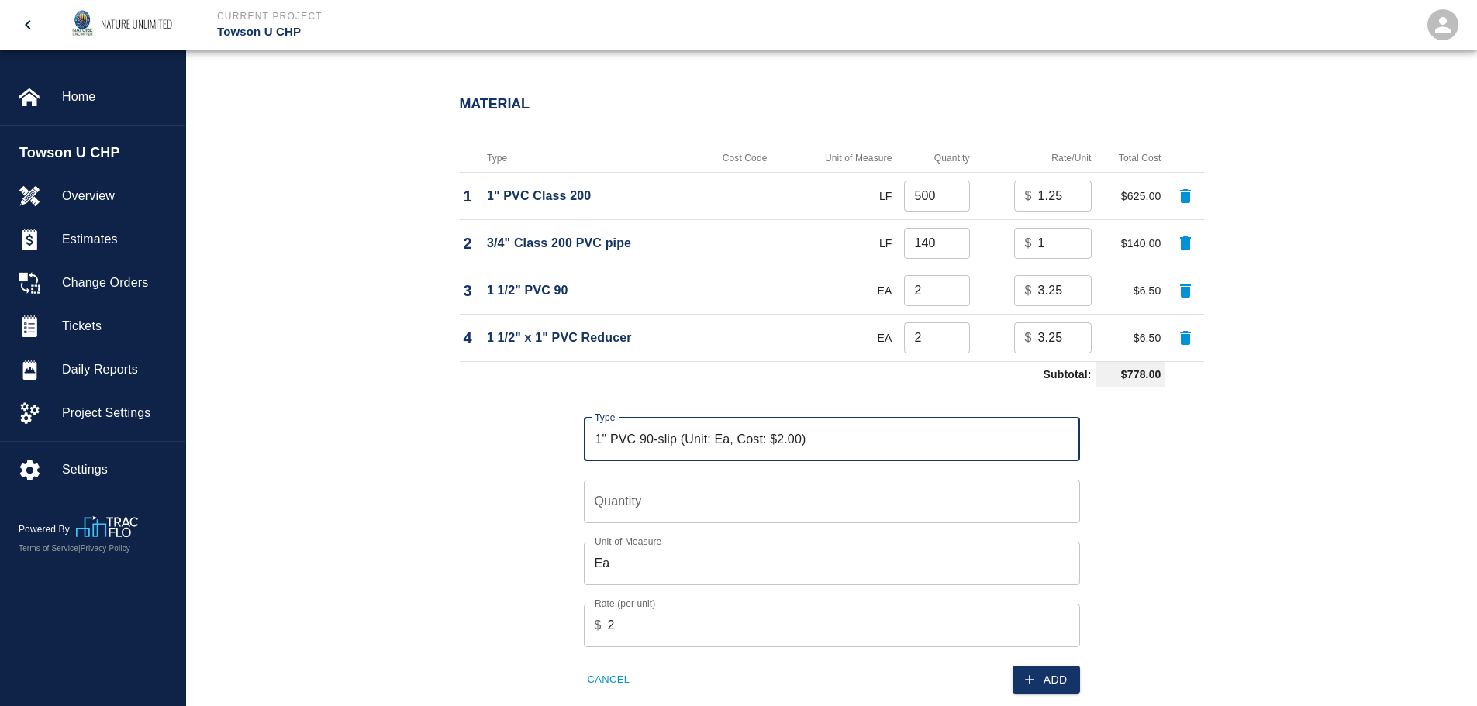
type input "1" PVC 90-slip (Unit: Ea, Cost: $2.00)"
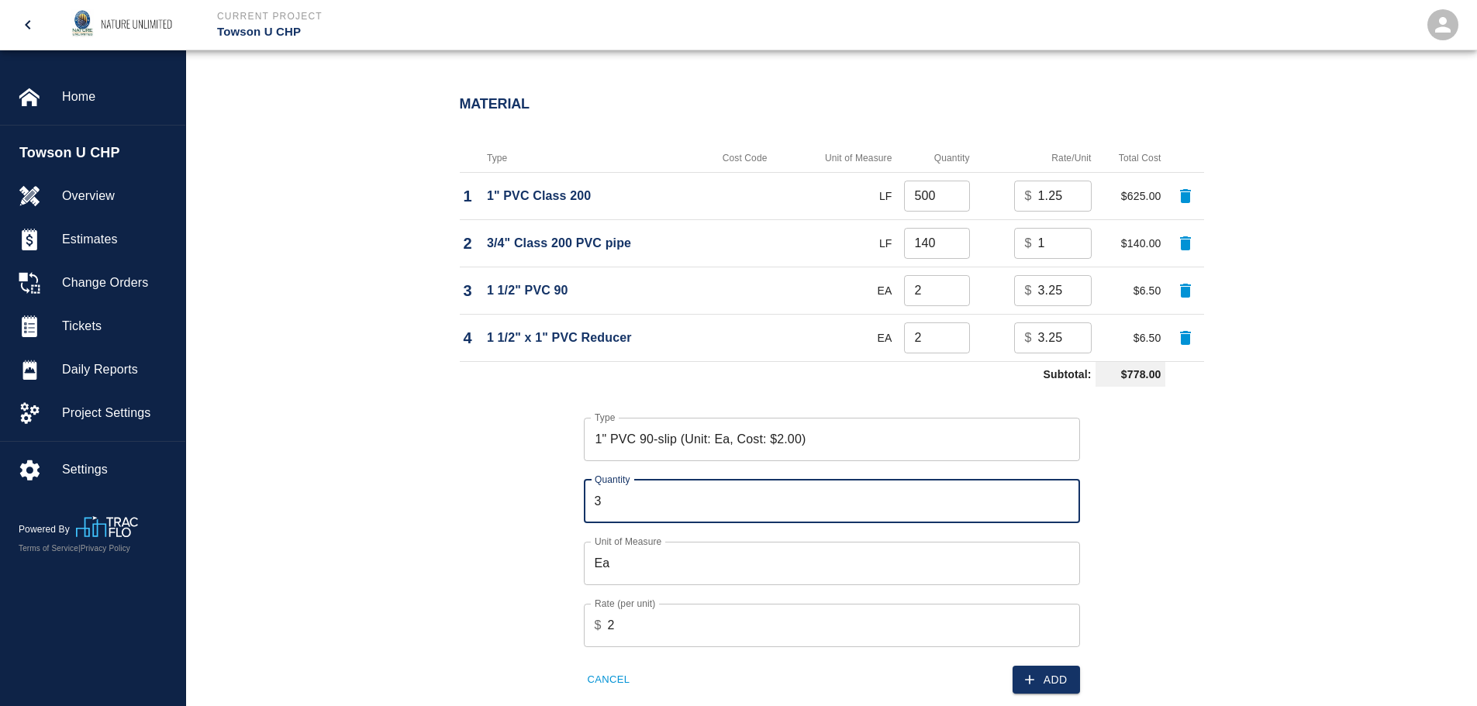
type input "3"
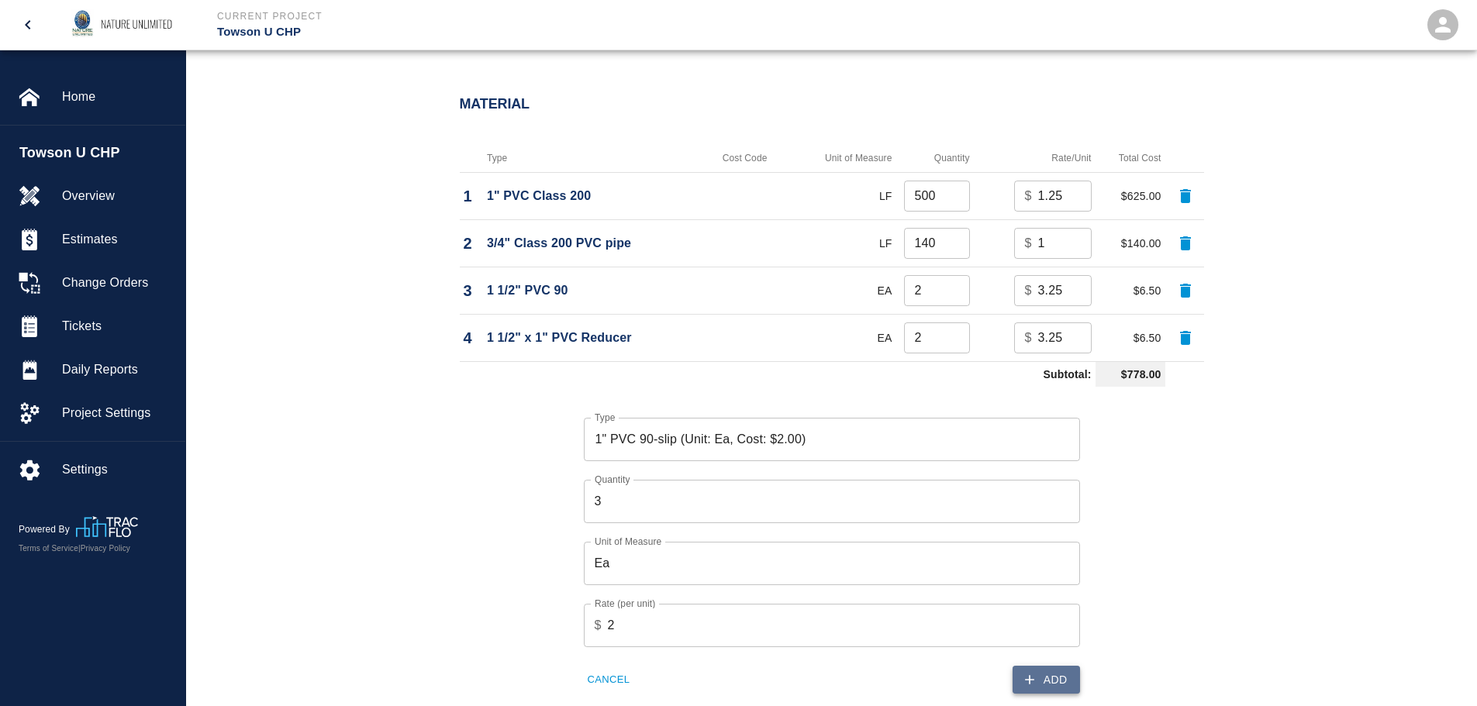
click at [1049, 678] on button "Add" at bounding box center [1046, 680] width 67 height 29
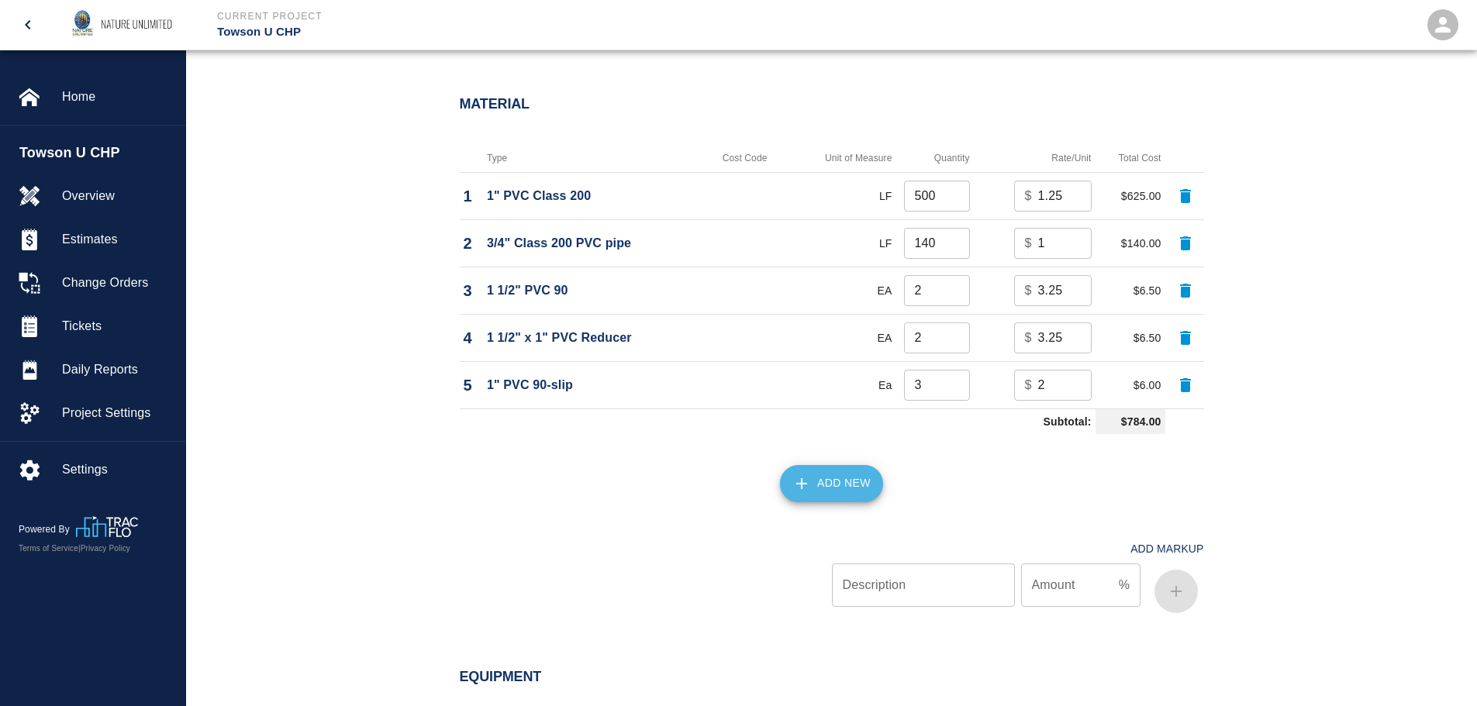
click at [816, 480] on button "Add New" at bounding box center [831, 483] width 103 height 37
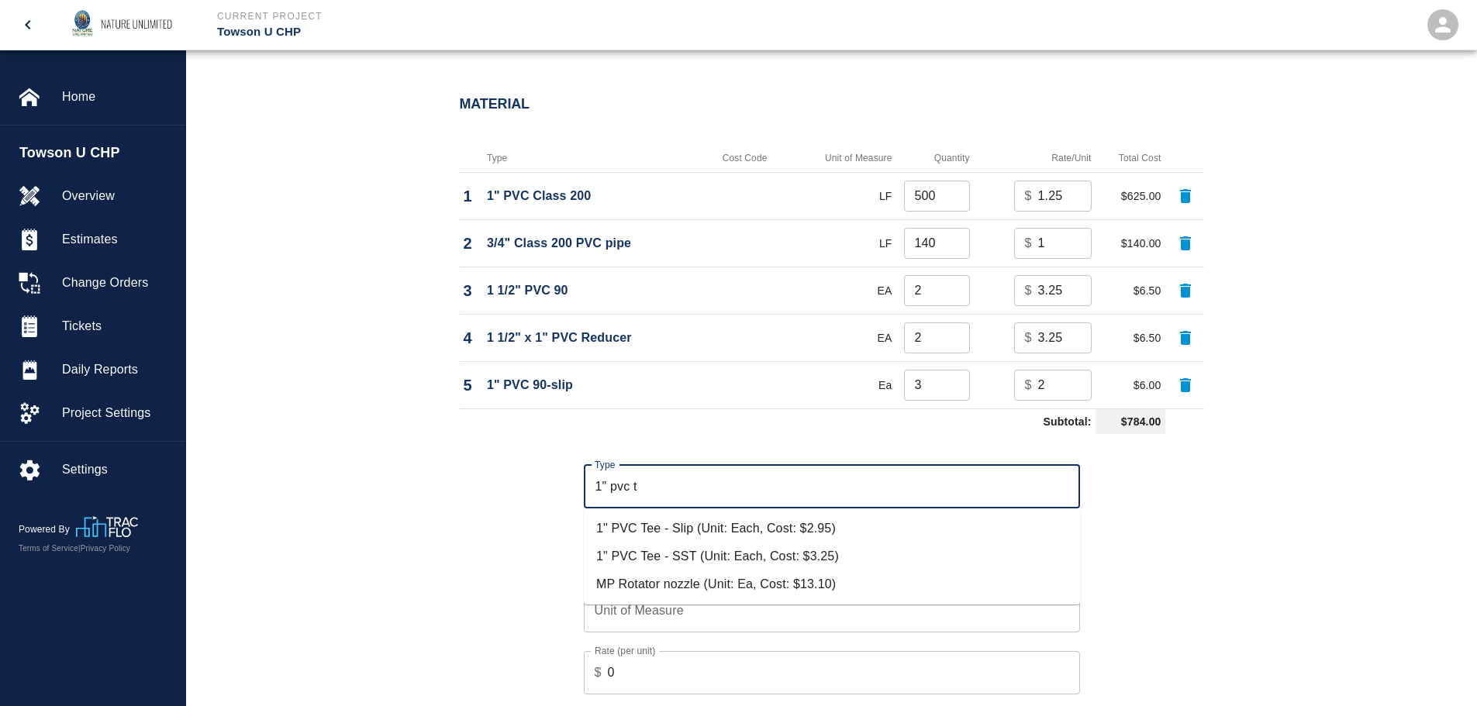
click at [676, 527] on li "1" PVC Tee - Slip (Unit: Each, Cost: $2.95)" at bounding box center [832, 529] width 496 height 28
type input "1" PVC Tee - Slip (Unit: Each, Cost: $2.95)"
type input "Each"
type input "2.95"
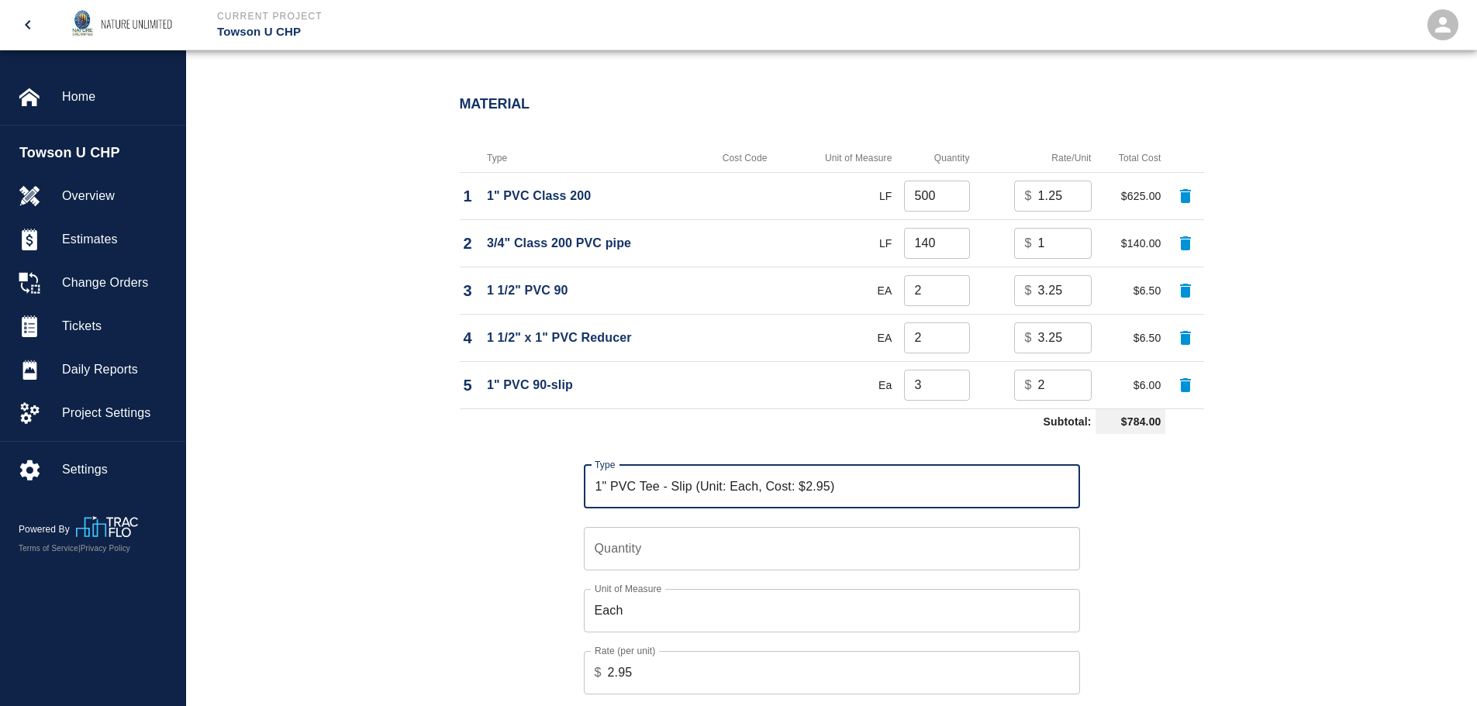
type input "1" PVC Tee - Slip (Unit: Each, Cost: $2.95)"
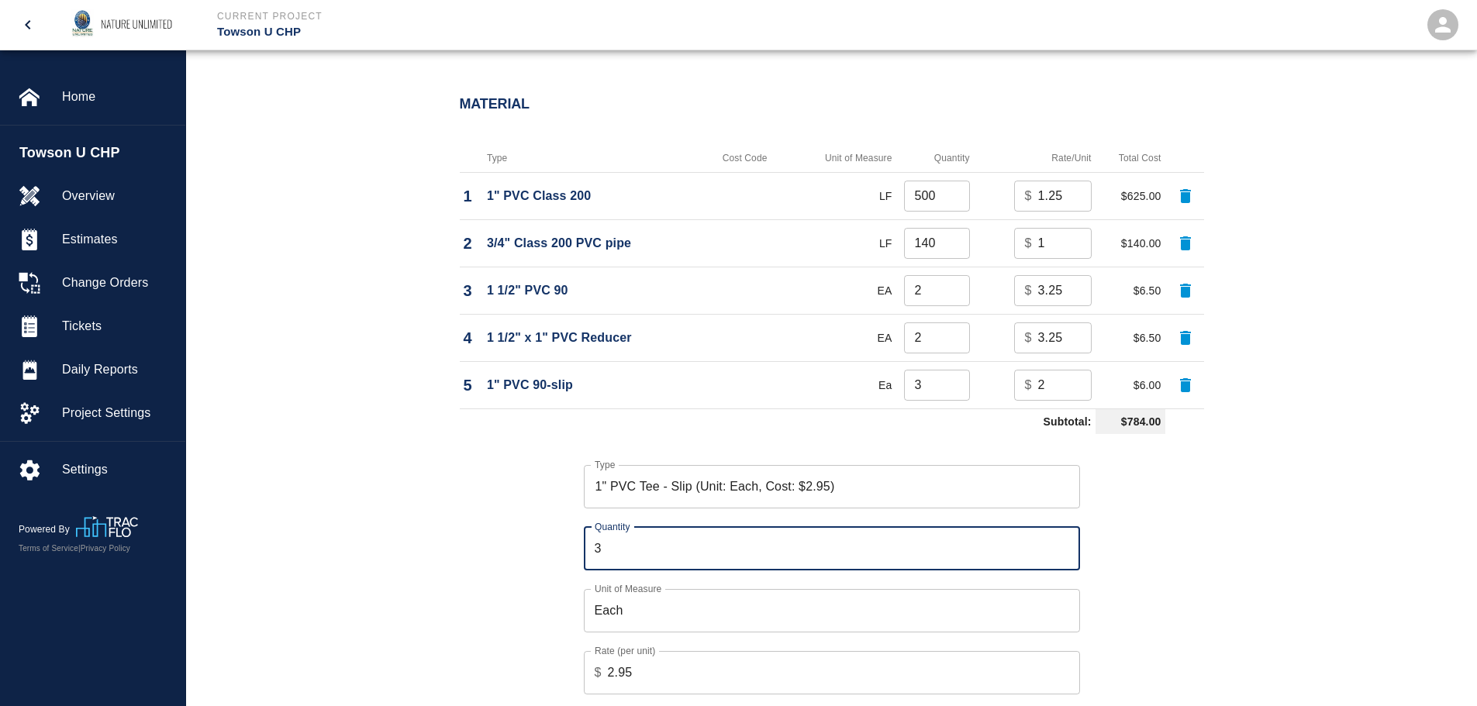
type input "3"
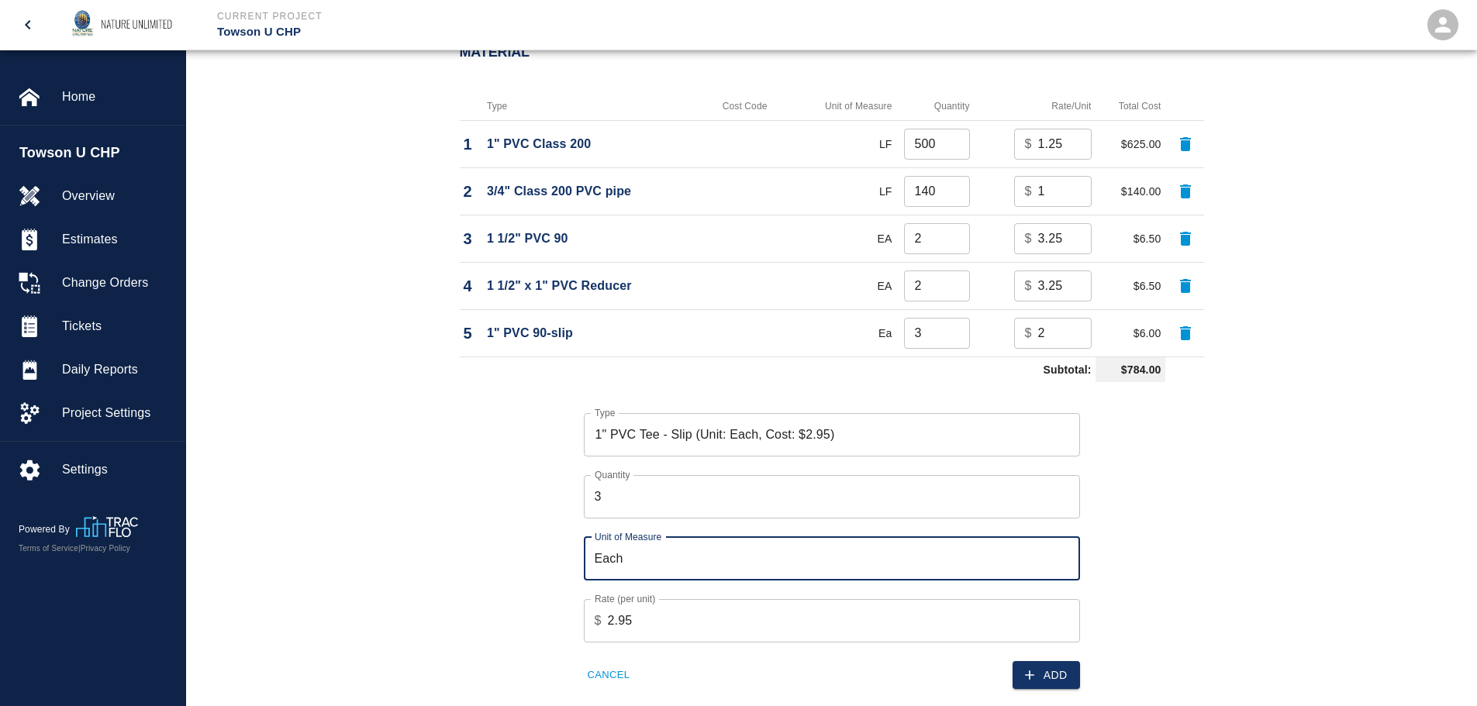
scroll to position [1238, 0]
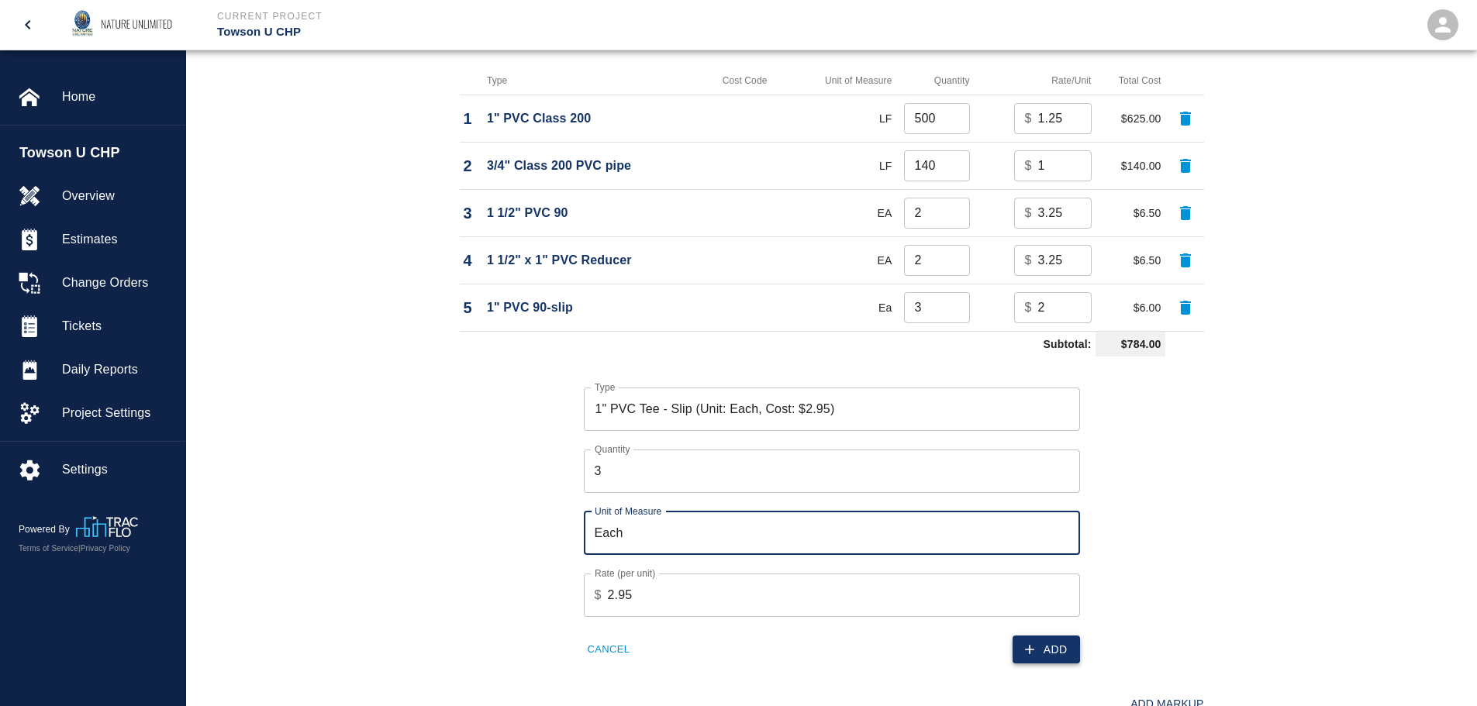
click at [1036, 649] on icon "button" at bounding box center [1030, 650] width 16 height 16
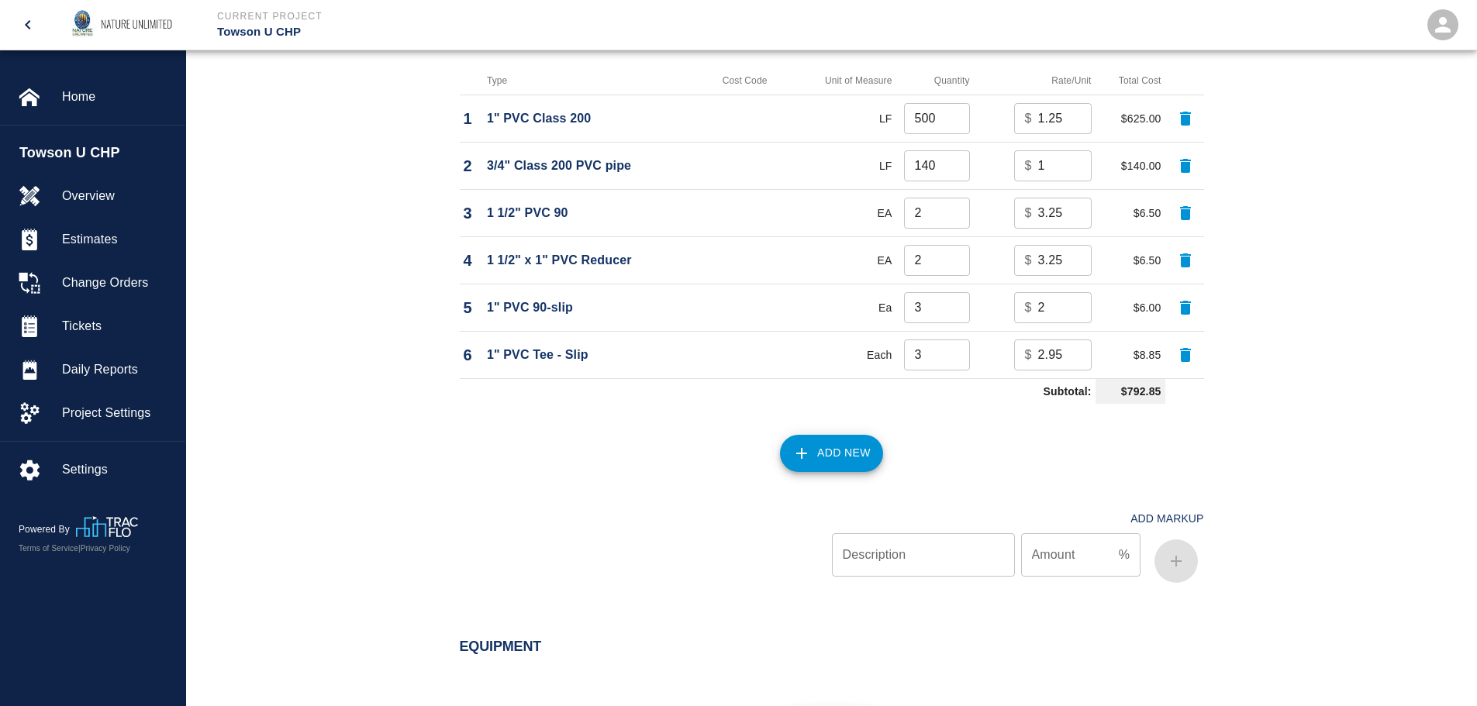
click at [817, 450] on button "Add New" at bounding box center [831, 453] width 103 height 37
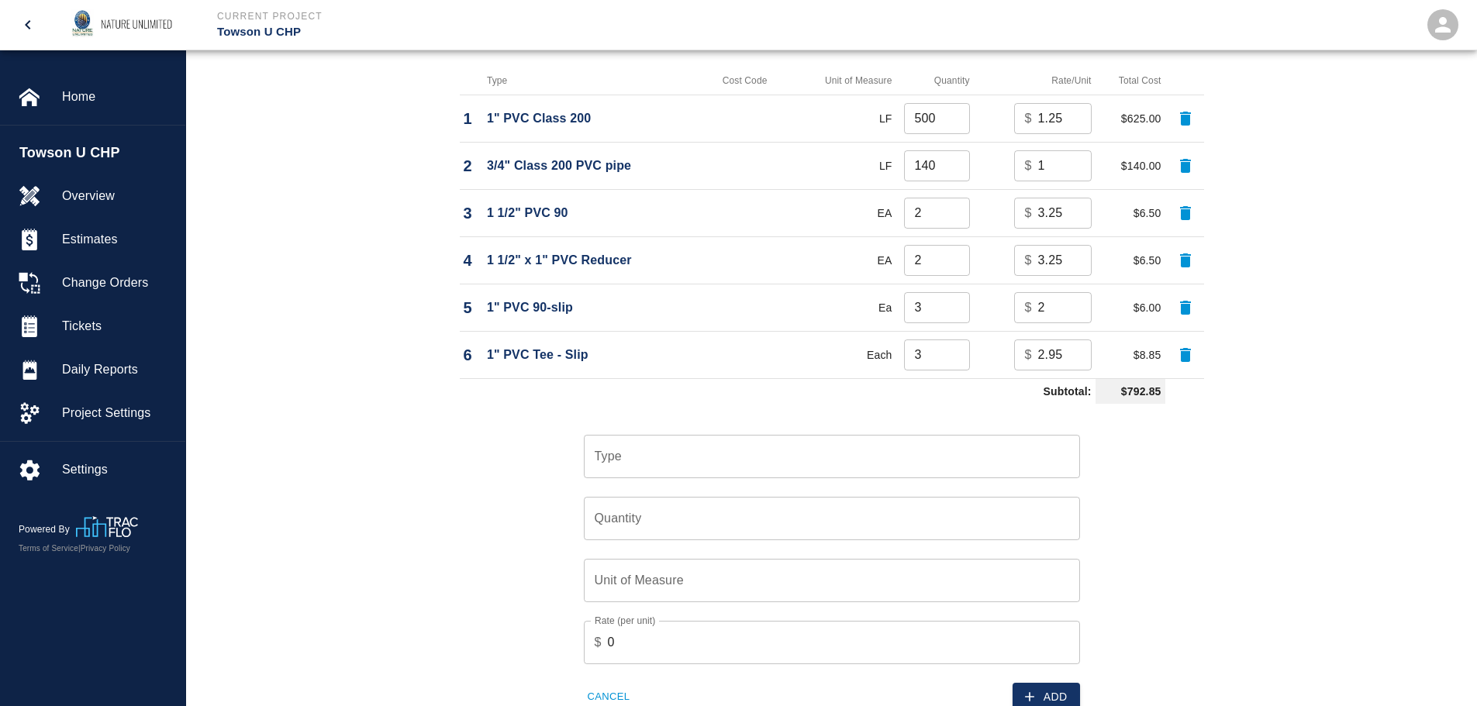
click at [813, 458] on input "Type" at bounding box center [832, 456] width 482 height 29
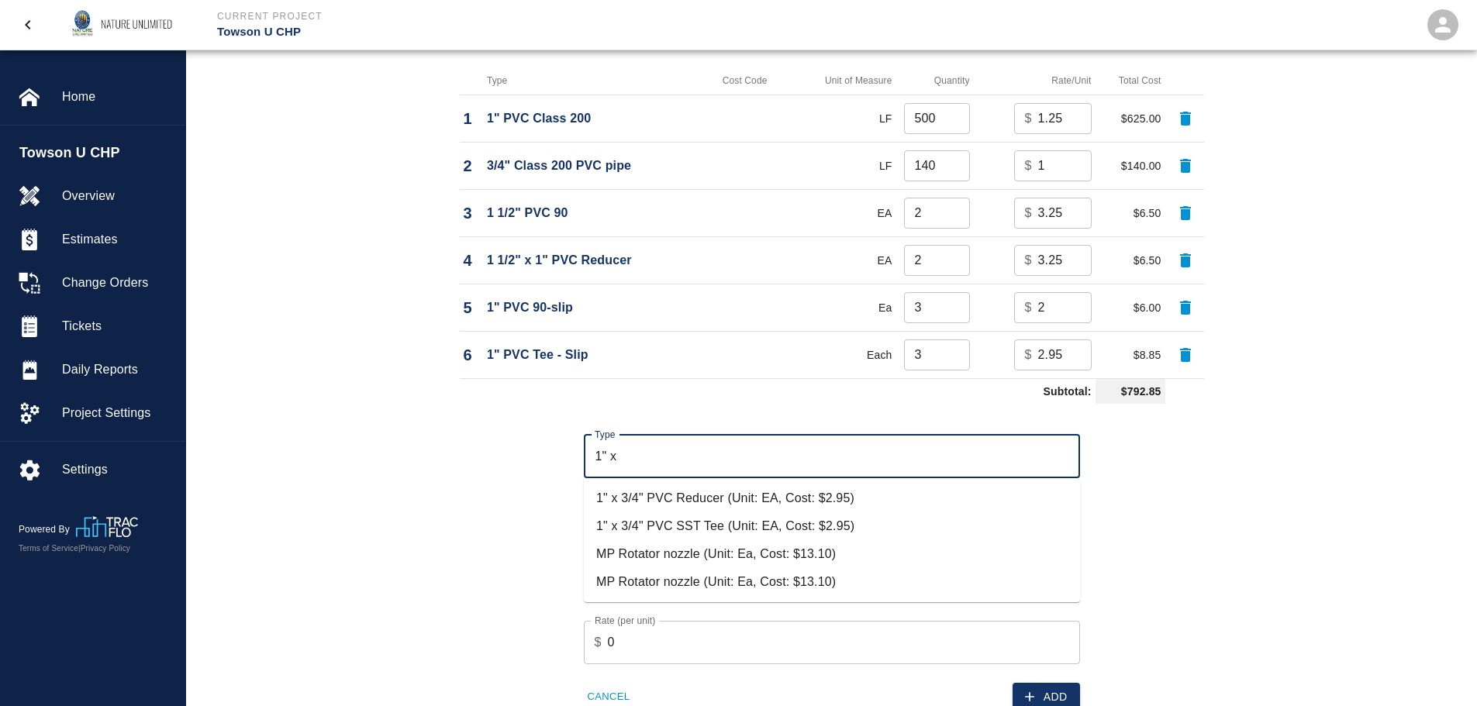
click at [726, 491] on li "1" x 3/4" PVC Reducer (Unit: EA, Cost: $2.95)" at bounding box center [832, 499] width 496 height 28
type input "1" x 3/4" PVC Reducer (Unit: EA, Cost: $2.95)"
type input "EA"
type input "2.95"
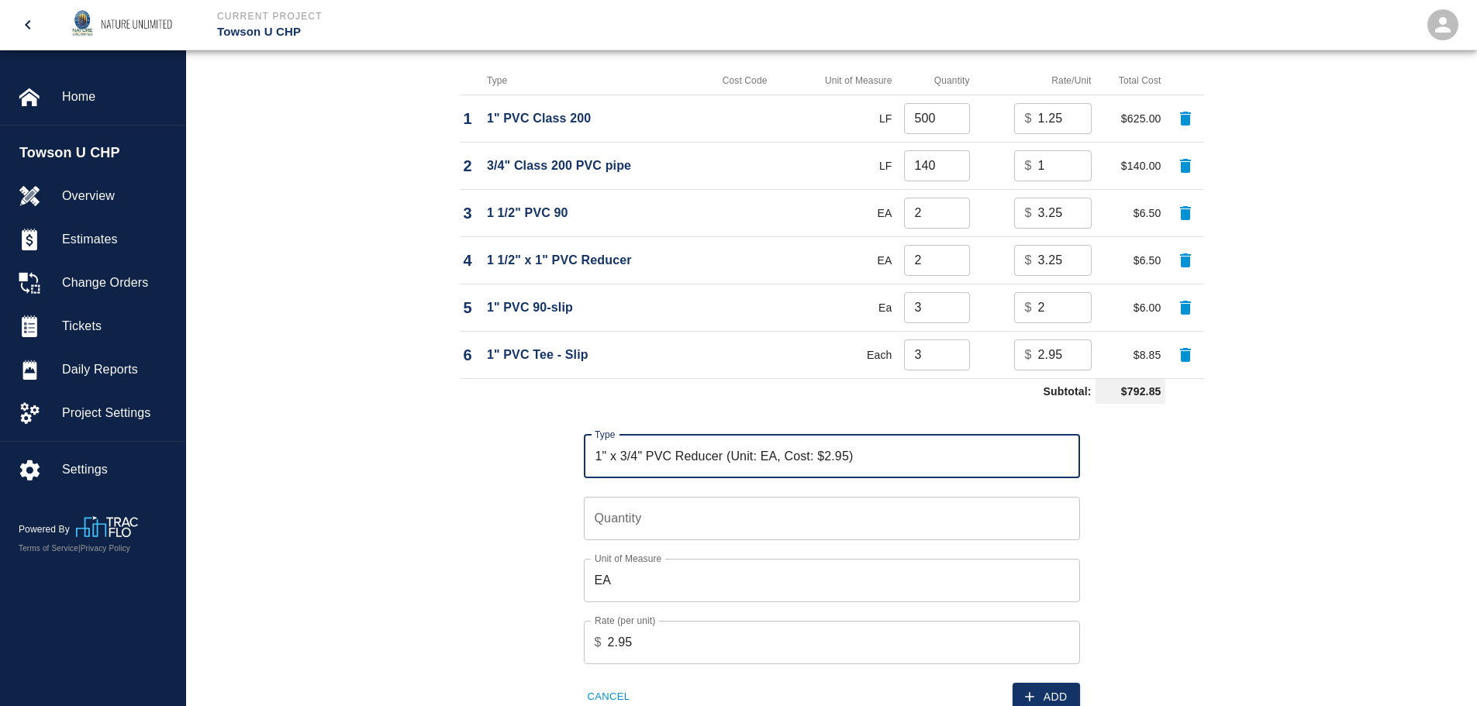
type input "1" x 3/4" PVC Reducer (Unit: EA, Cost: $2.95)"
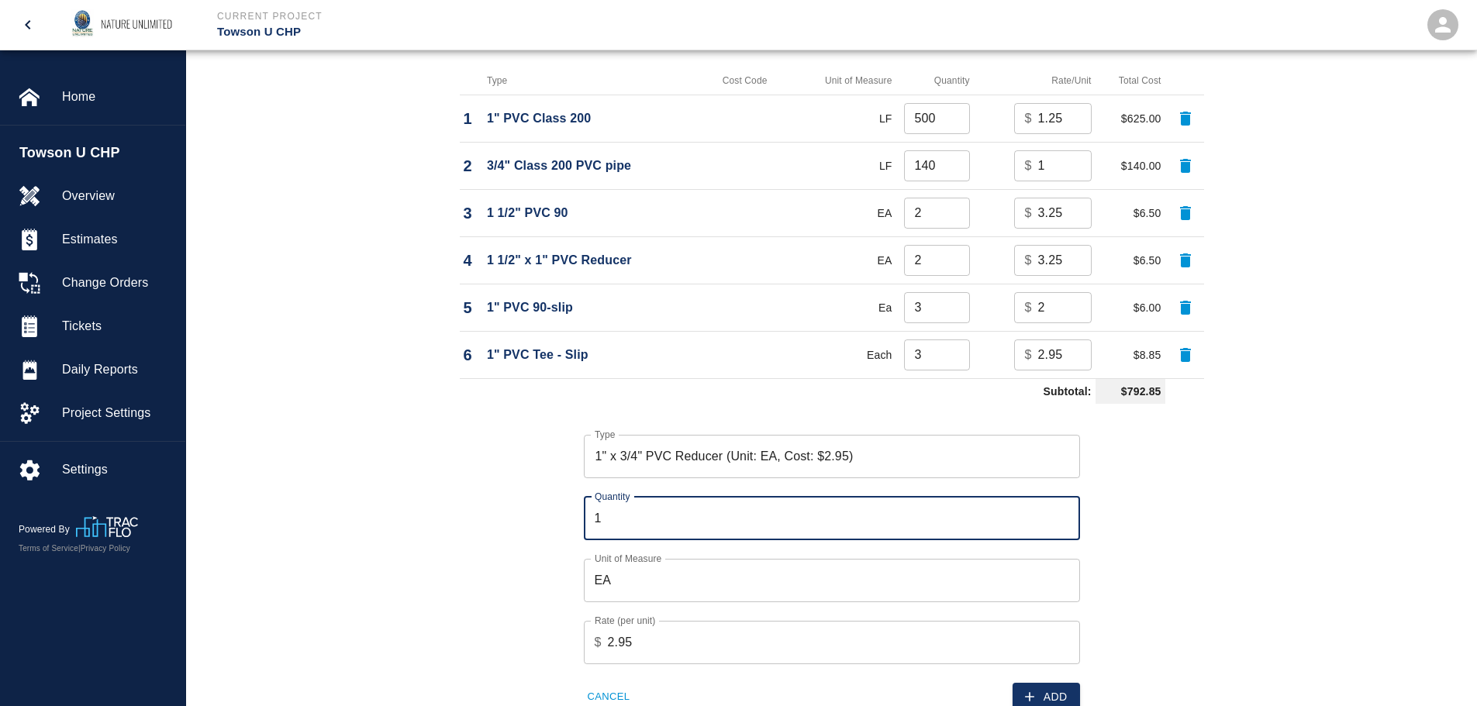
type input "1"
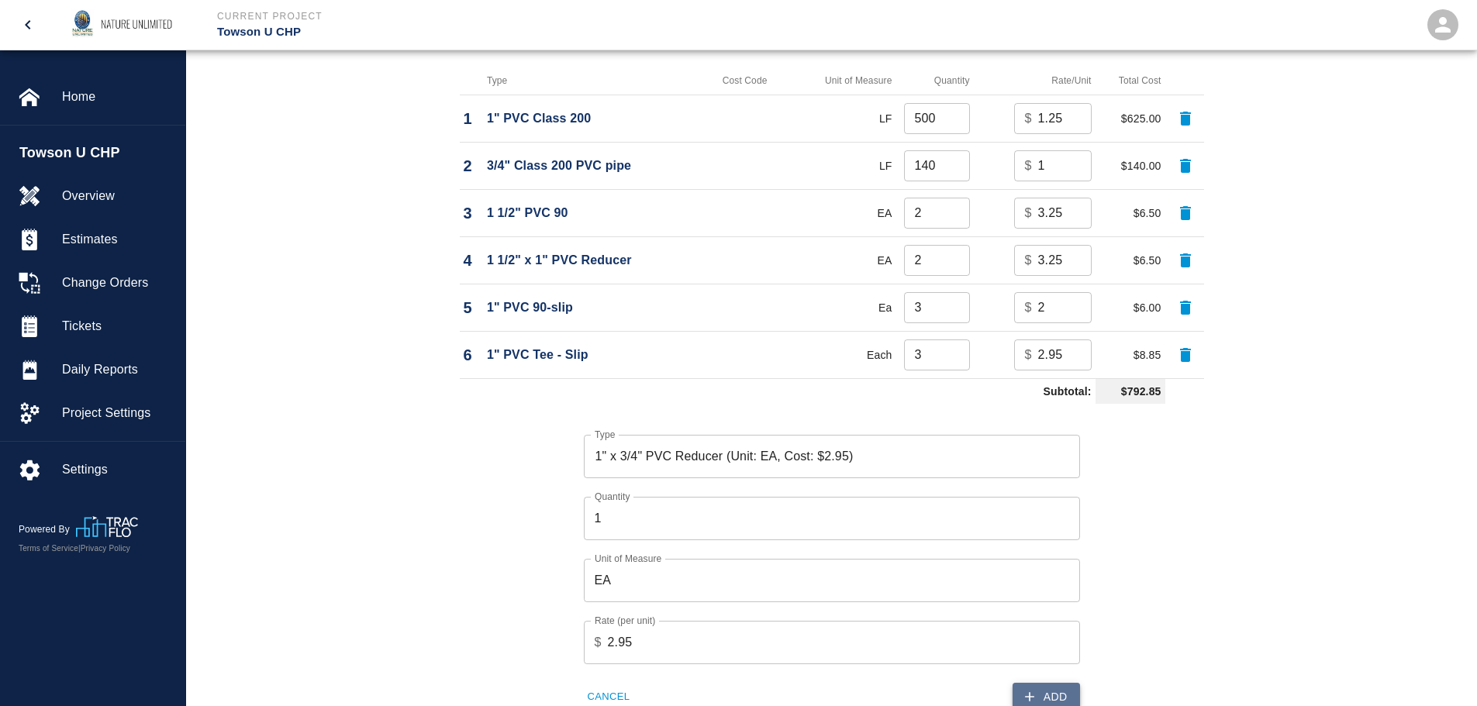
click at [1054, 691] on button "Add" at bounding box center [1046, 697] width 67 height 29
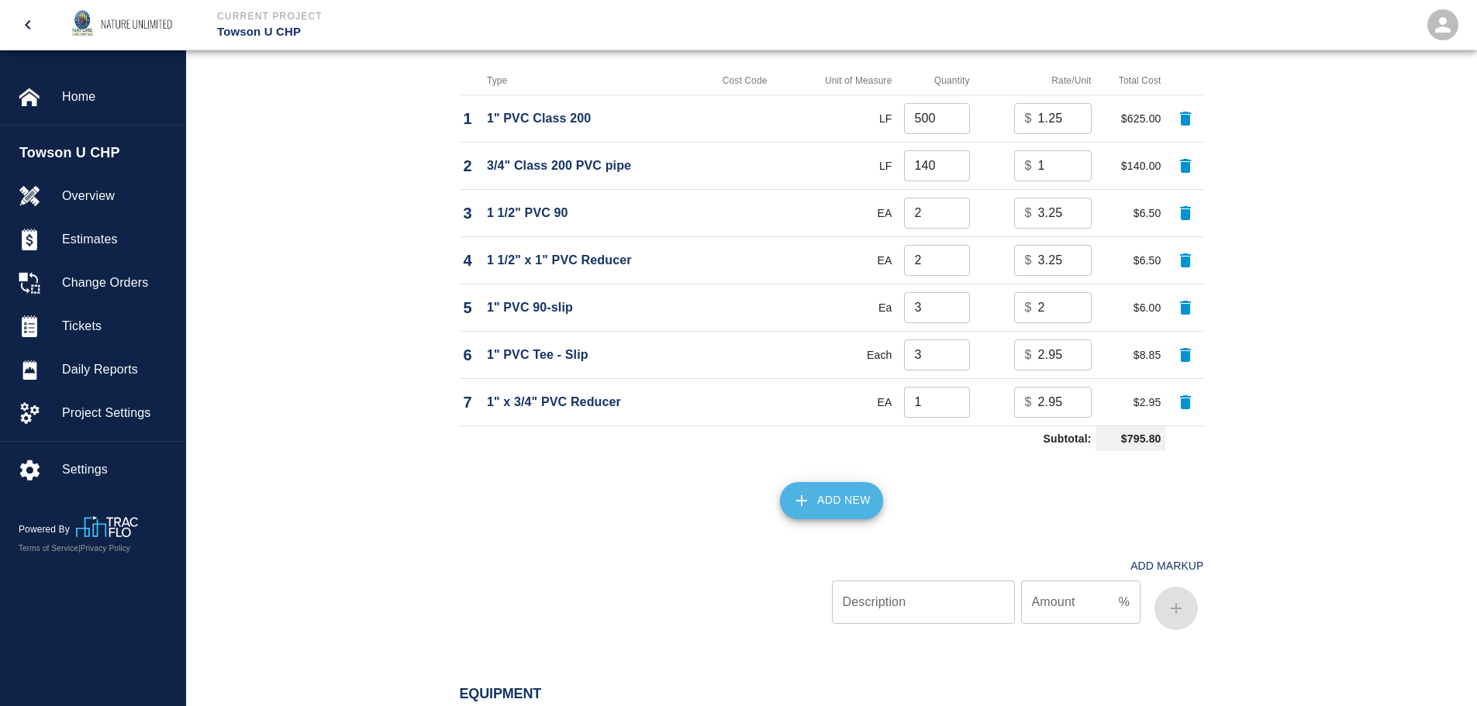
click at [845, 509] on button "Add New" at bounding box center [831, 500] width 103 height 37
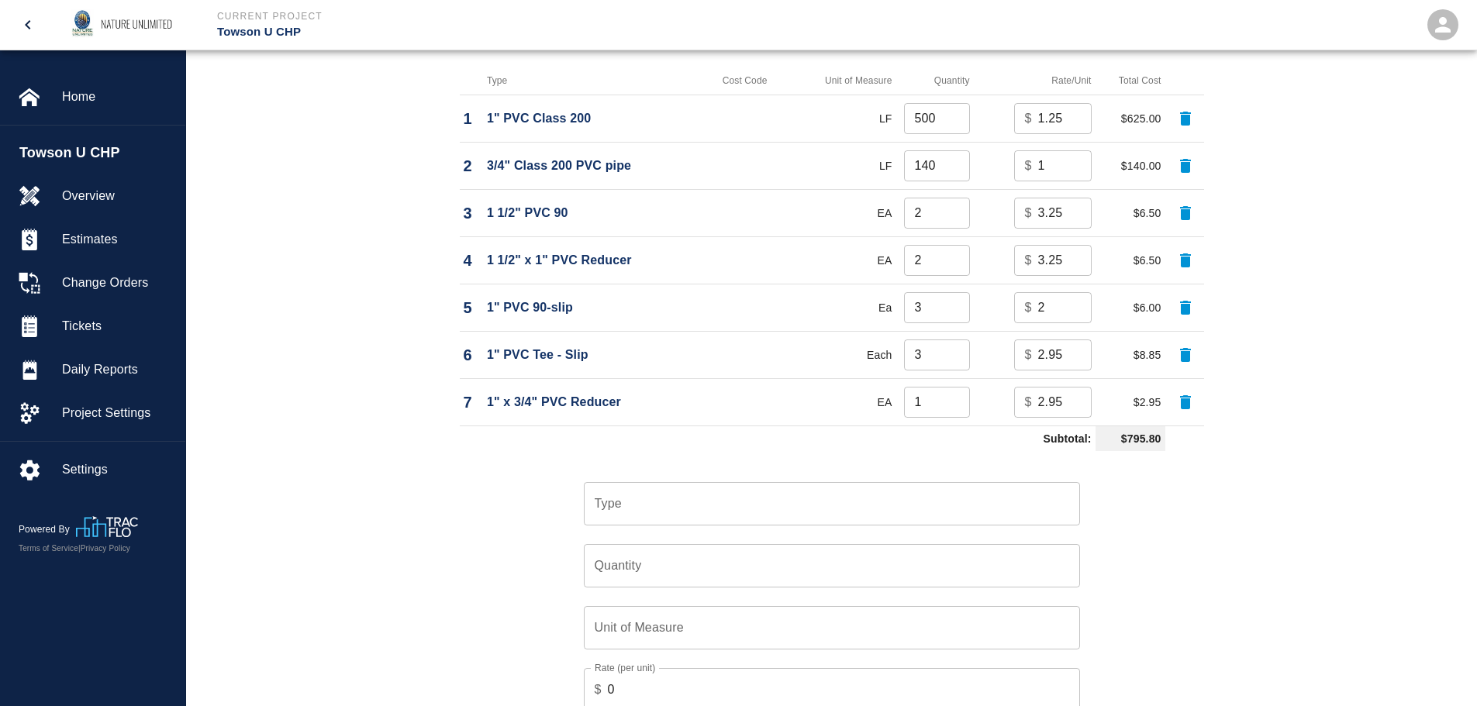
drag, startPoint x: 645, startPoint y: 485, endPoint x: 645, endPoint y: 502, distance: 16.3
click at [645, 489] on div "Type" at bounding box center [832, 503] width 496 height 43
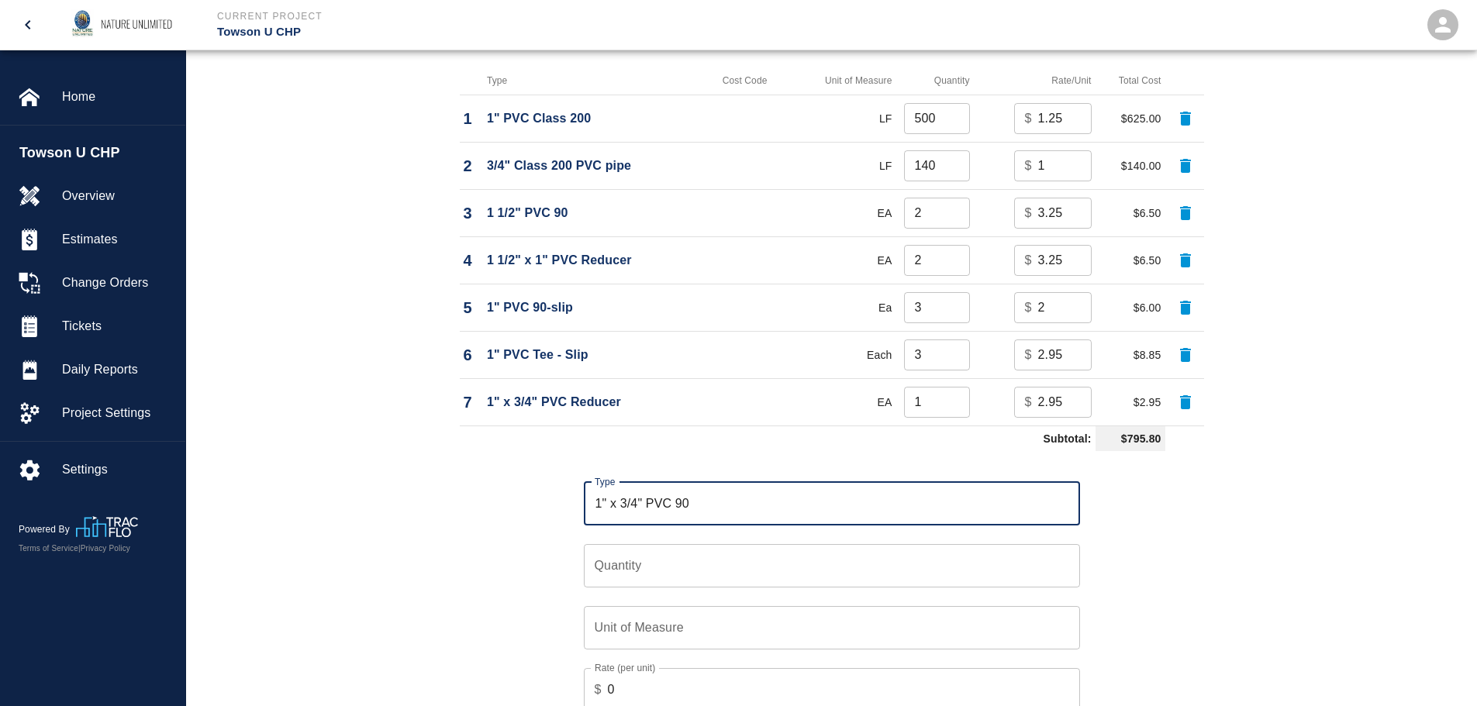
type input "1" x 3/4" PVC 90"
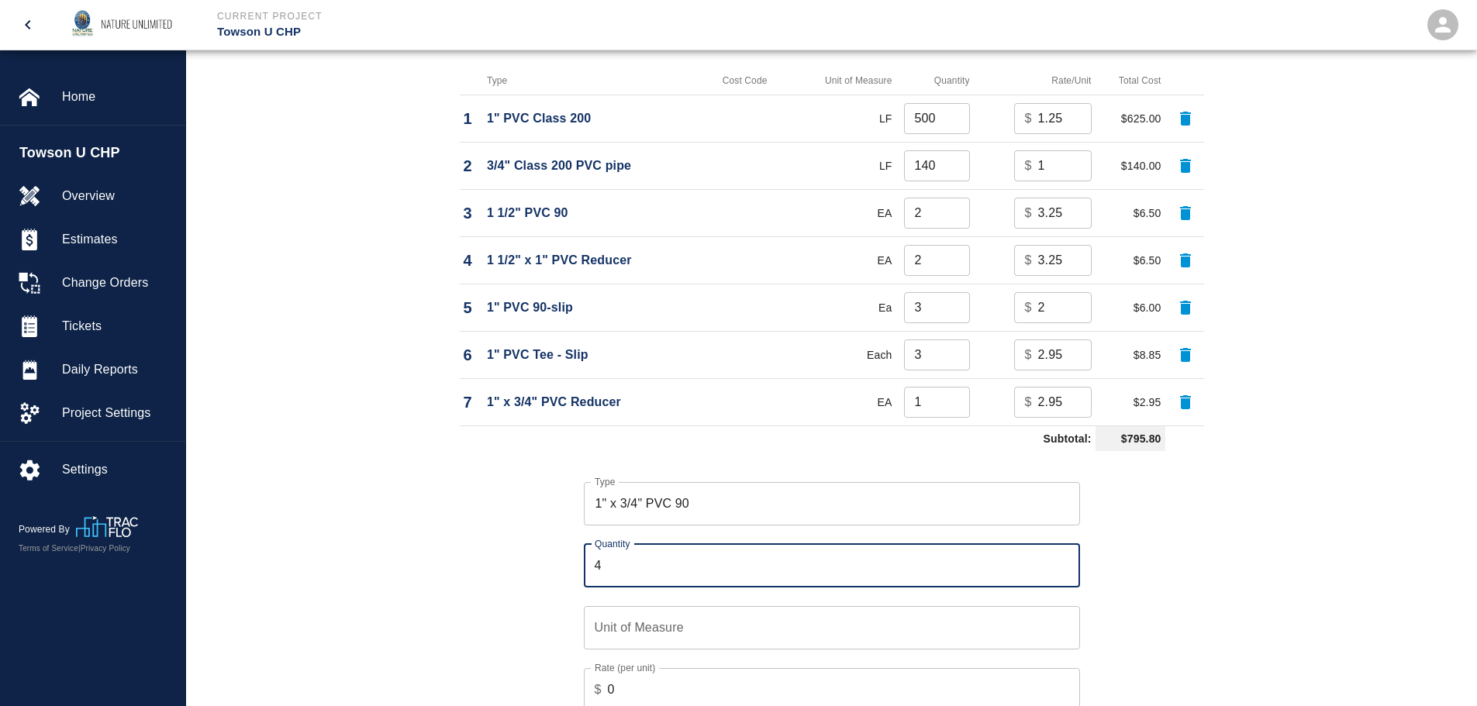
type input "4"
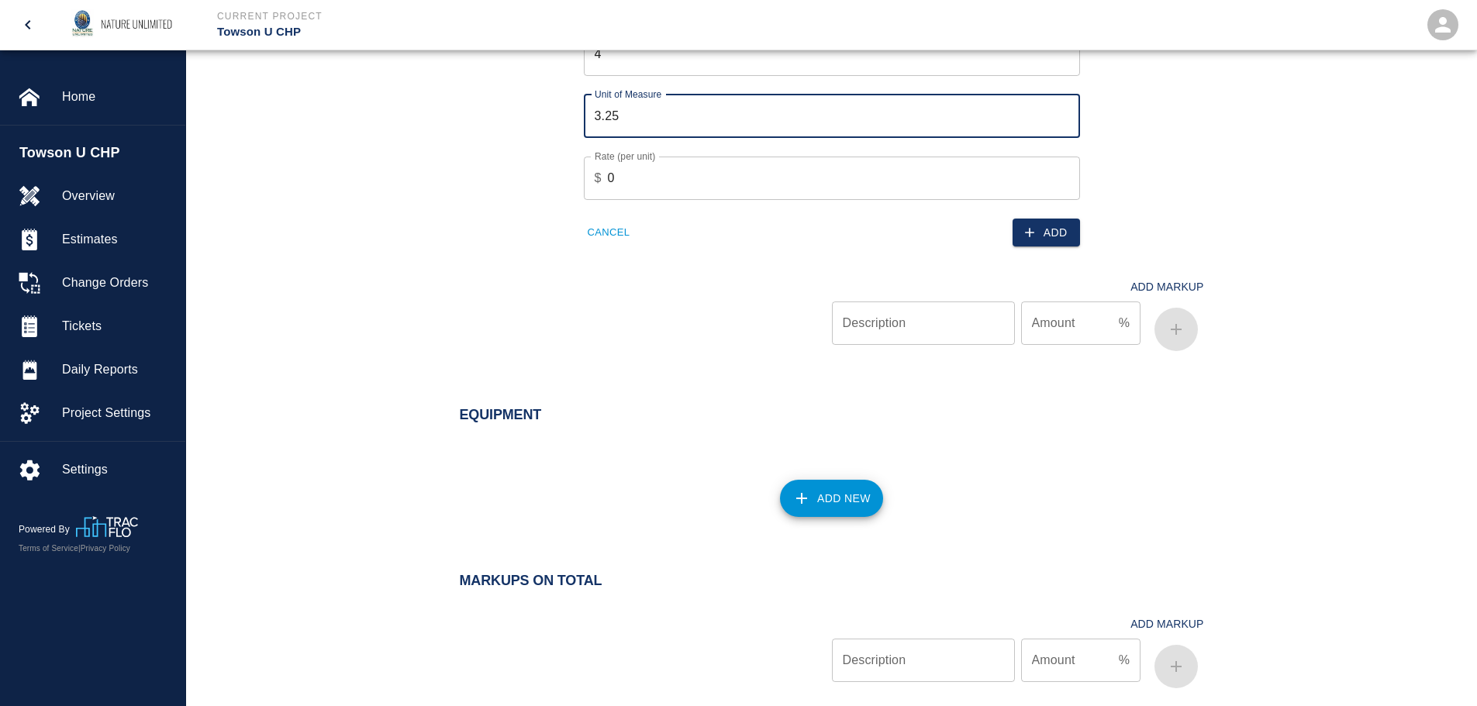
scroll to position [1781, 0]
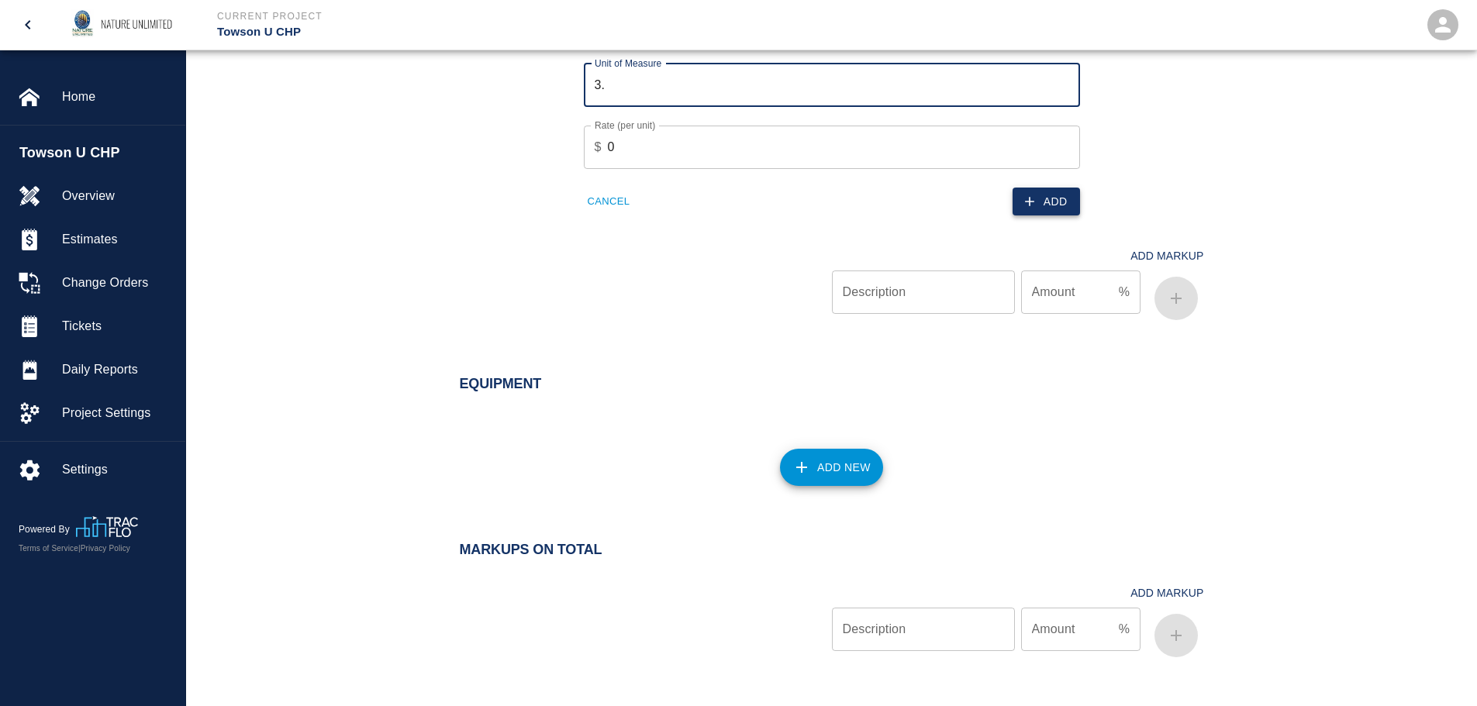
type input "3"
type input "EA"
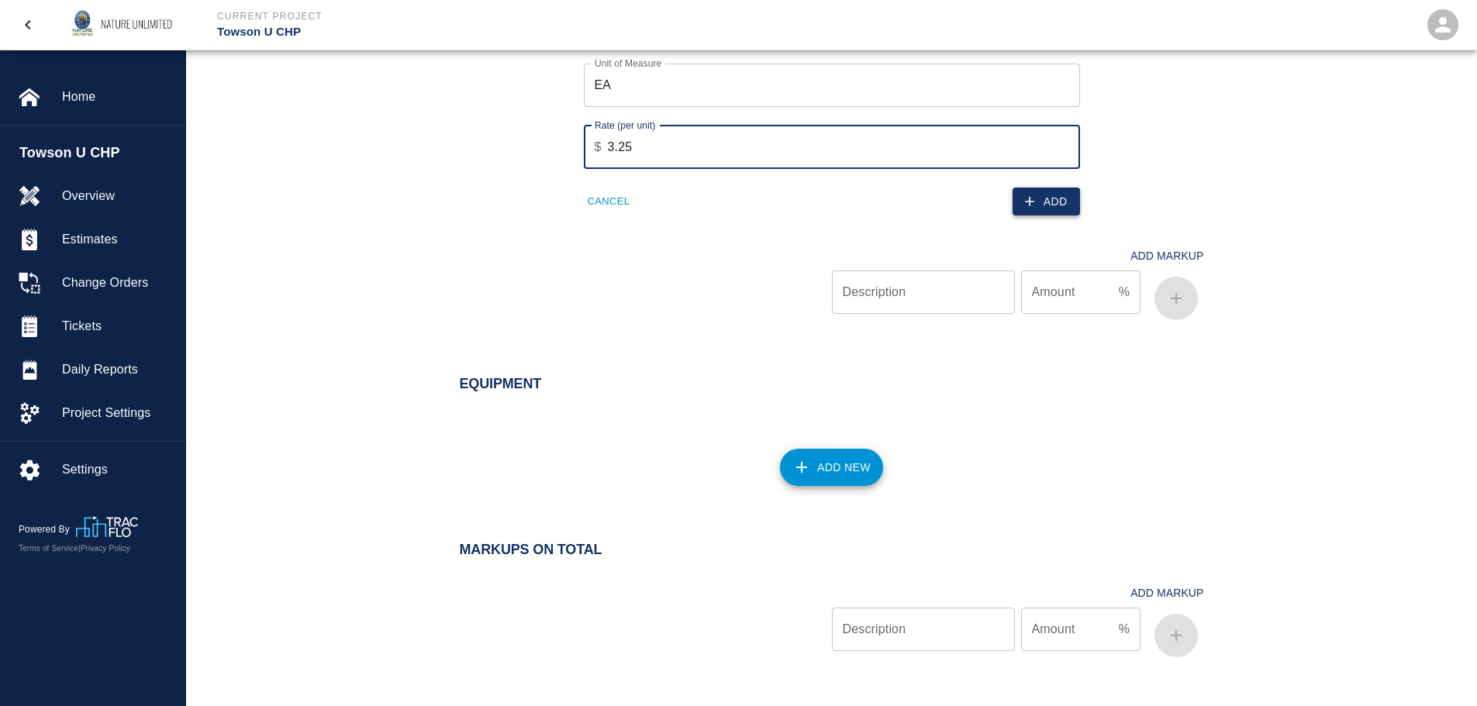
type input "3.25"
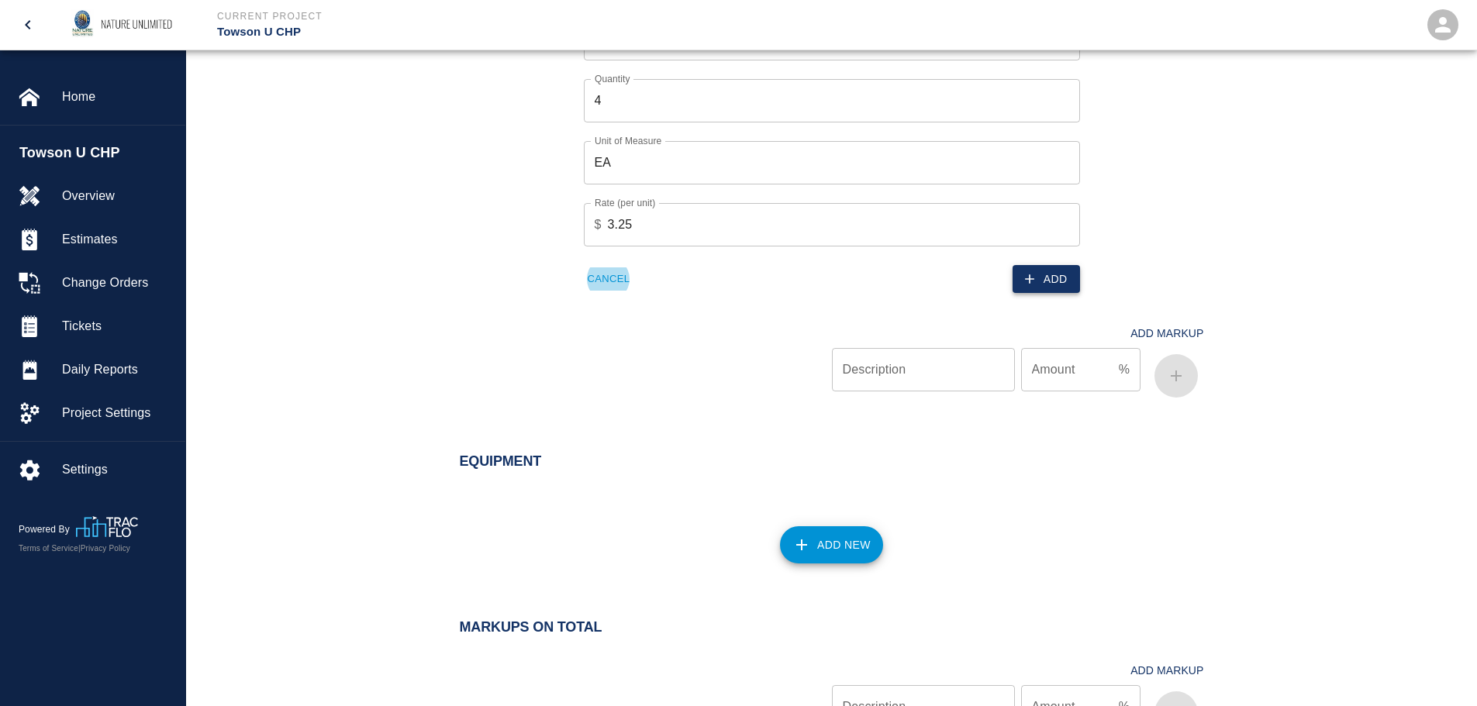
click at [1040, 290] on button "Add" at bounding box center [1046, 279] width 67 height 29
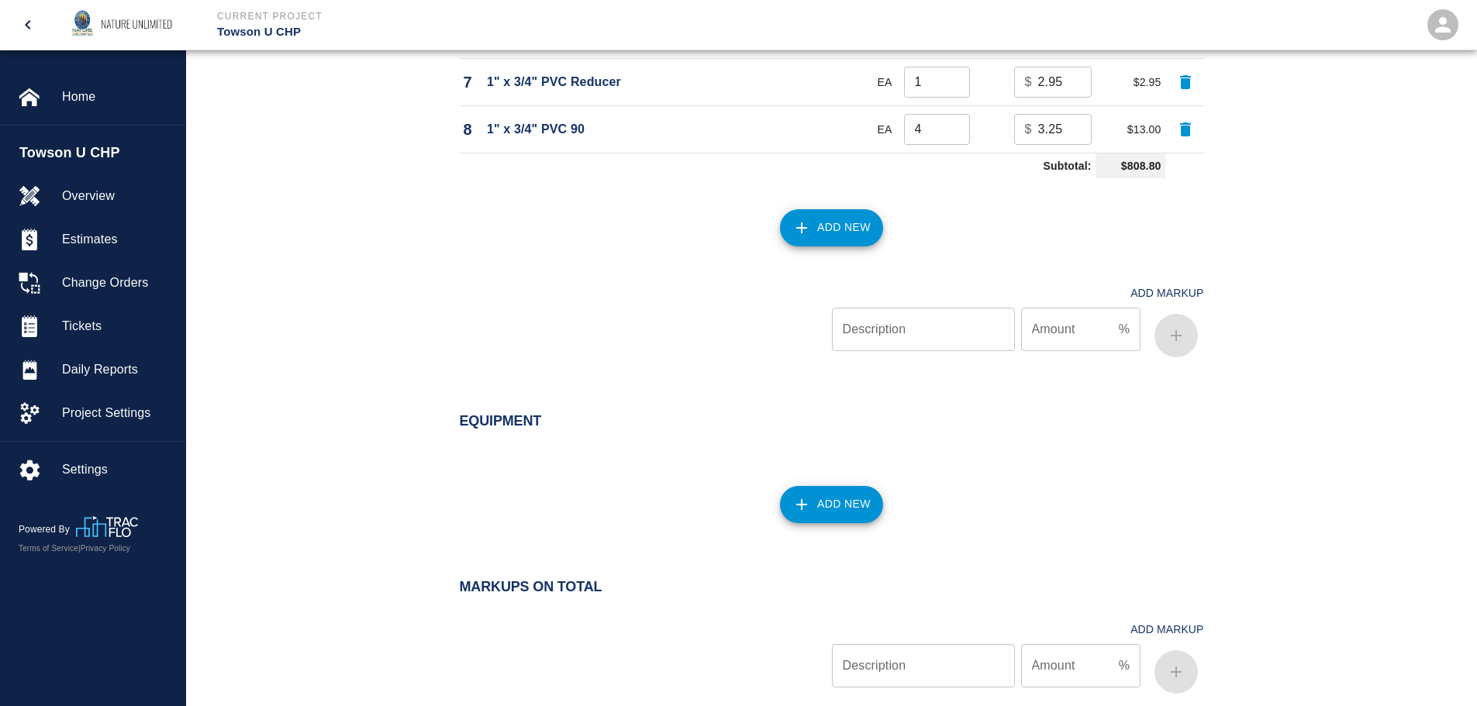
scroll to position [1438, 0]
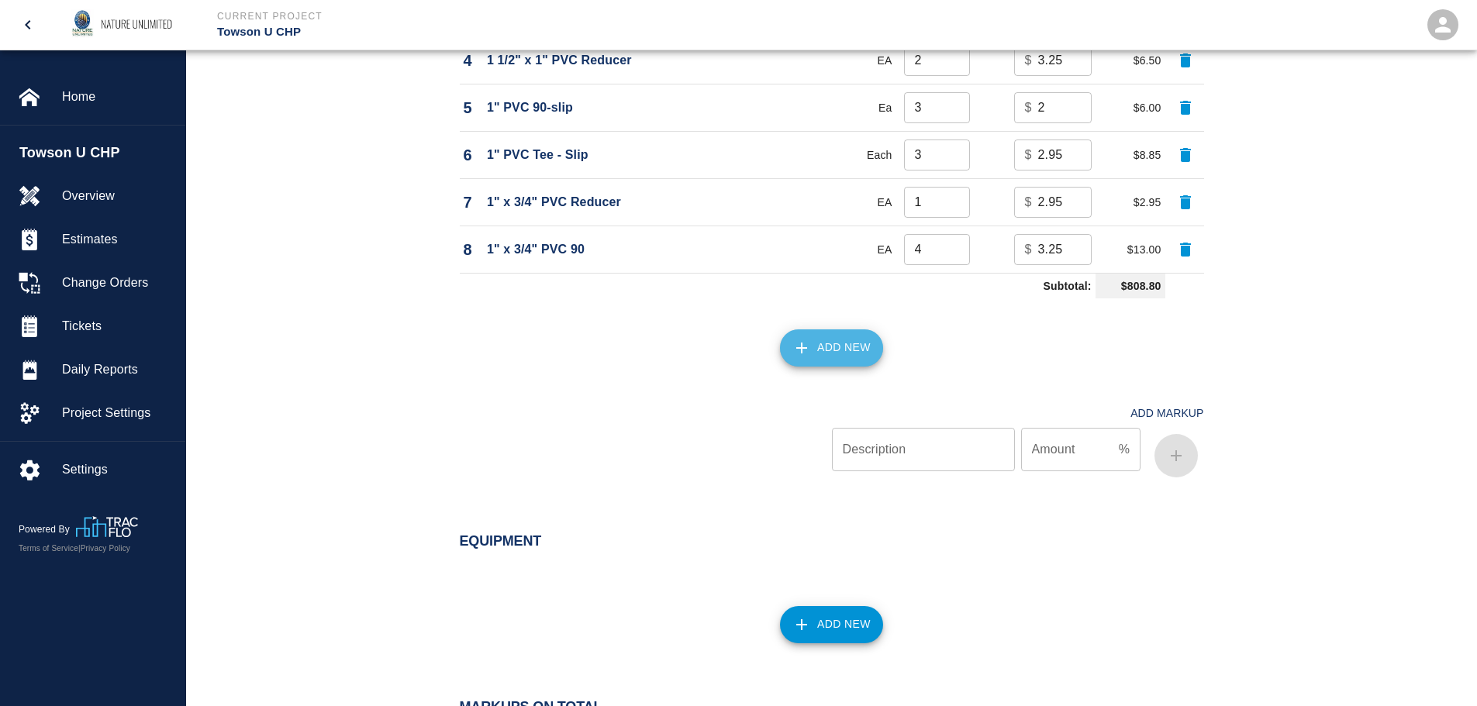
click at [819, 341] on button "Add New" at bounding box center [831, 348] width 103 height 37
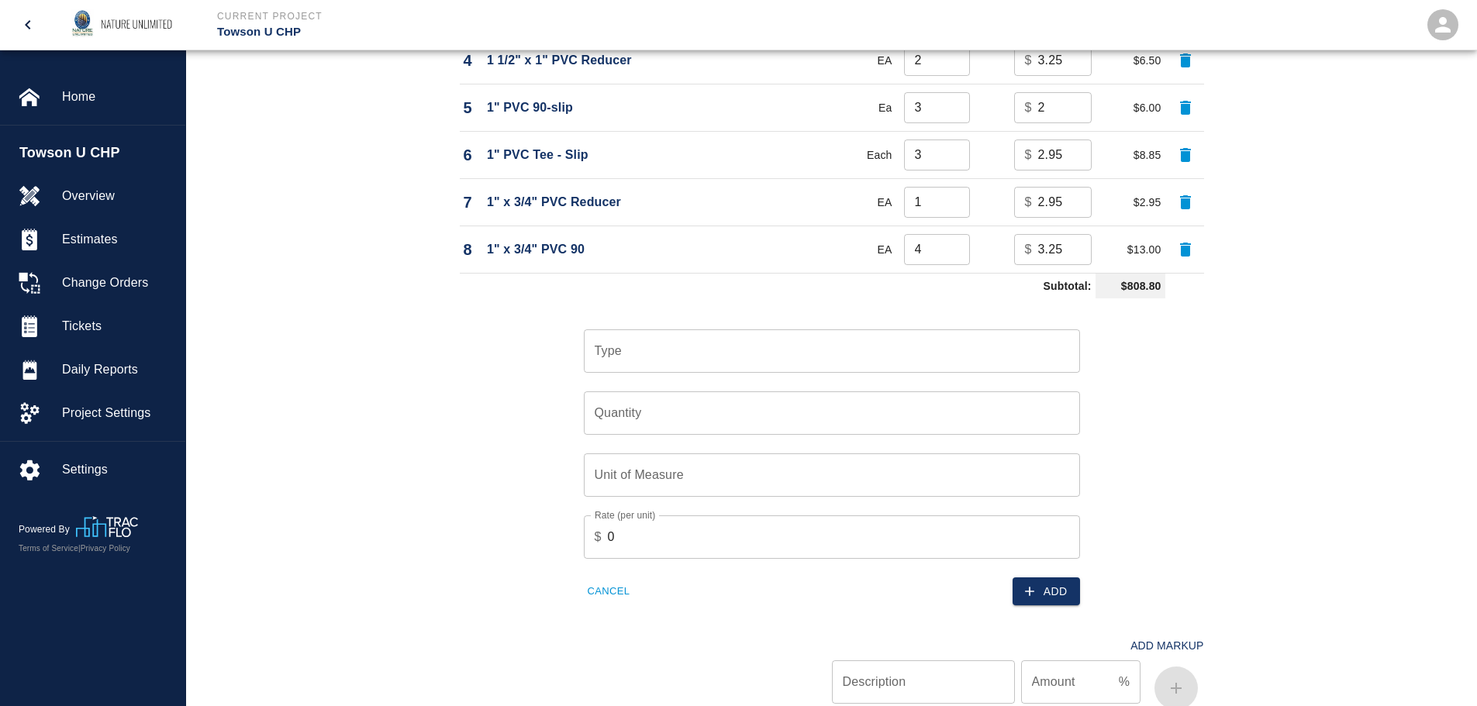
click at [819, 341] on input "Type" at bounding box center [832, 350] width 482 height 29
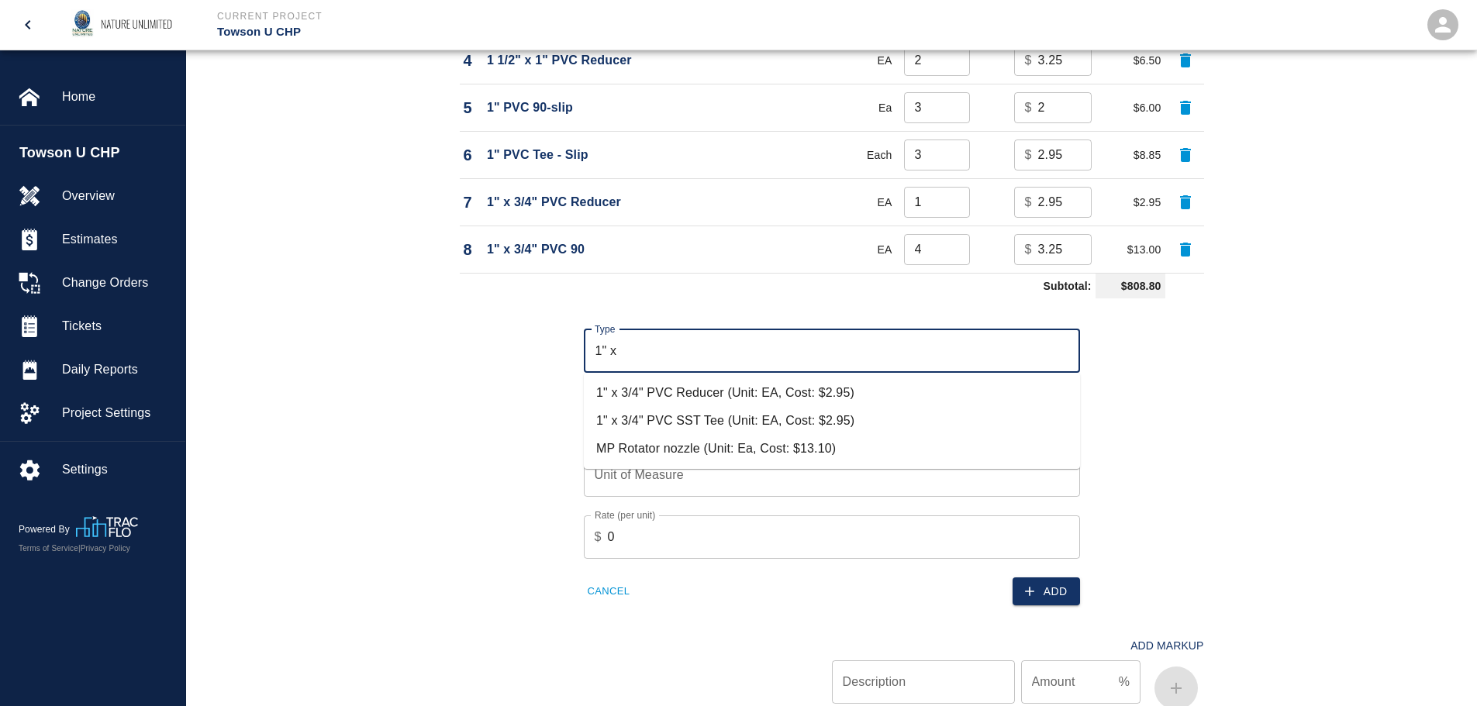
click at [708, 419] on li "1" x 3/4" PVC SST Tee (Unit: EA, Cost: $2.95)" at bounding box center [832, 421] width 496 height 28
type input "1" x 3/4" PVC SST Tee (Unit: EA, Cost: $2.95)"
type input "EA"
type input "2.95"
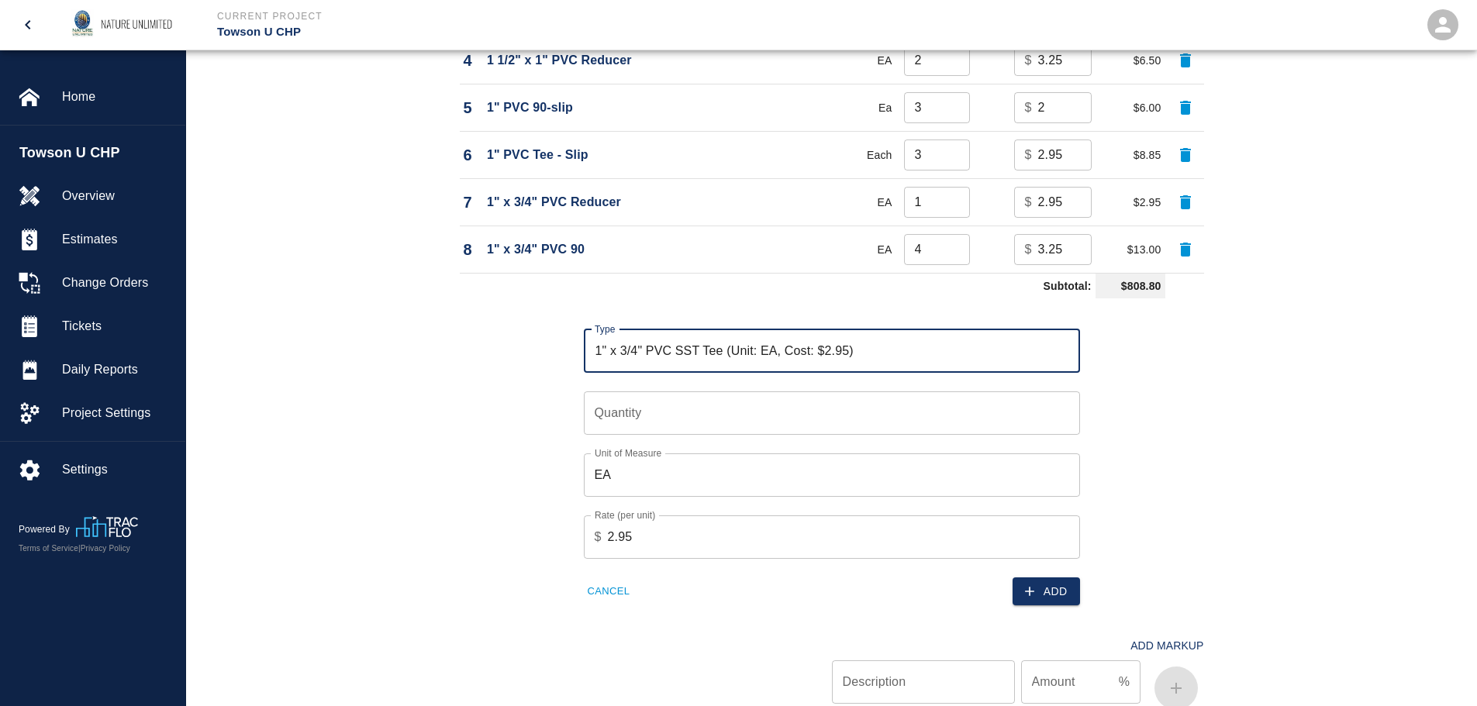
type input "1" x 3/4" PVC SST Tee (Unit: EA, Cost: $2.95)"
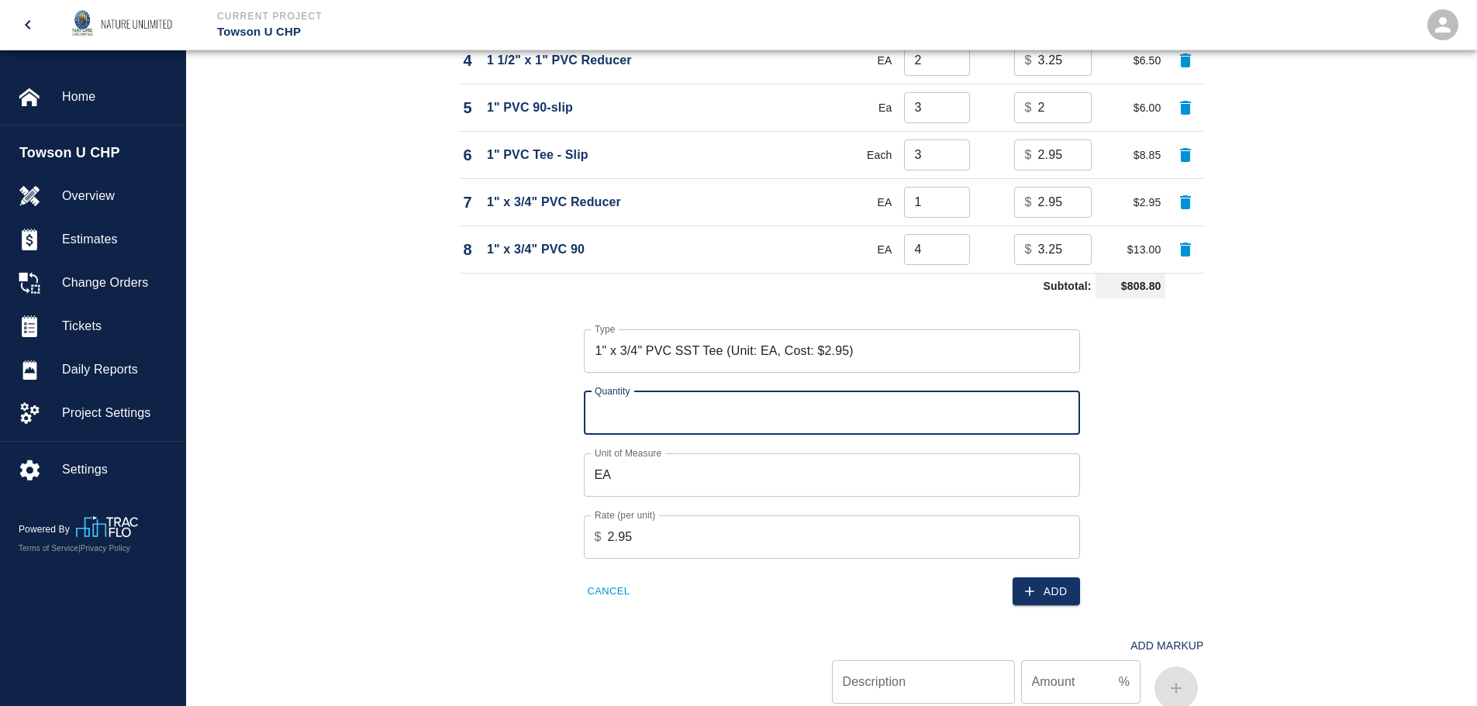
click at [707, 420] on input "Quantity" at bounding box center [832, 413] width 496 height 43
type input "13"
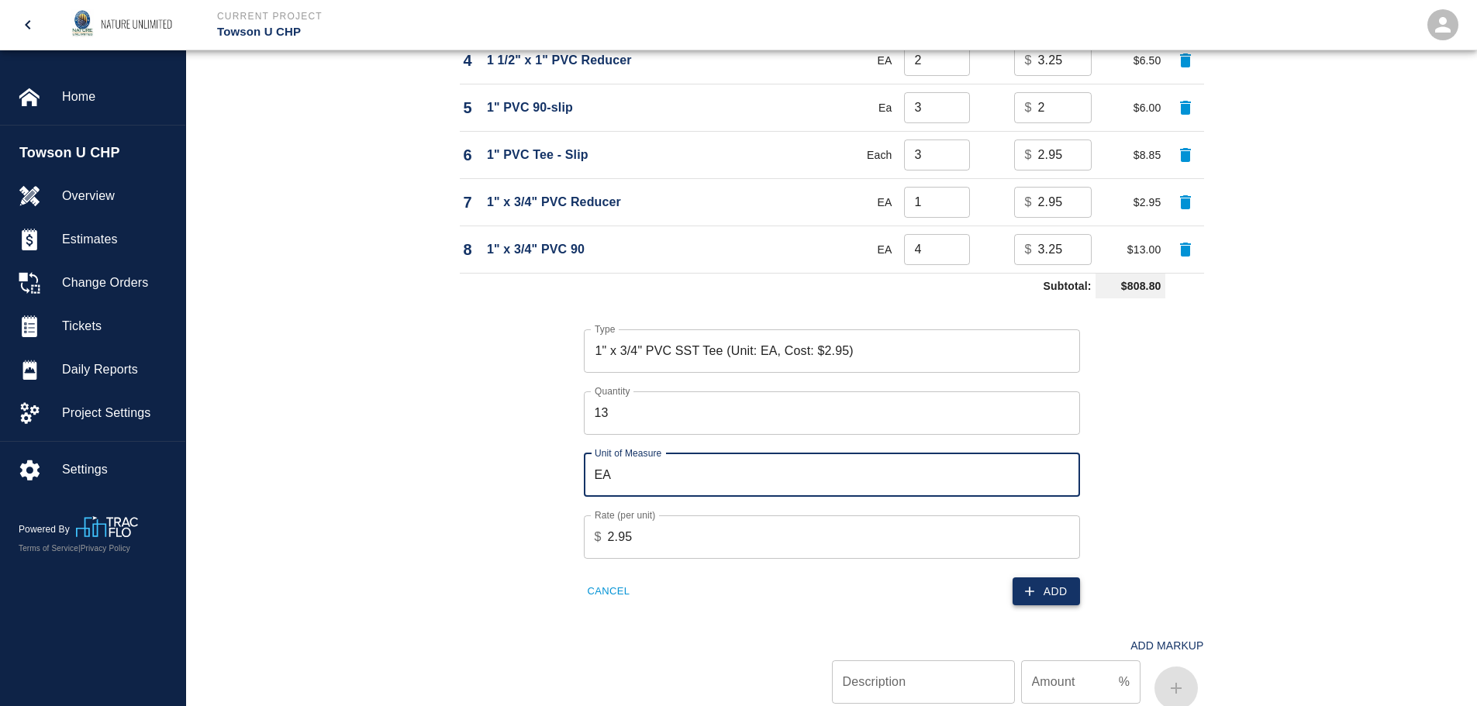
click at [1042, 588] on button "Add" at bounding box center [1046, 592] width 67 height 29
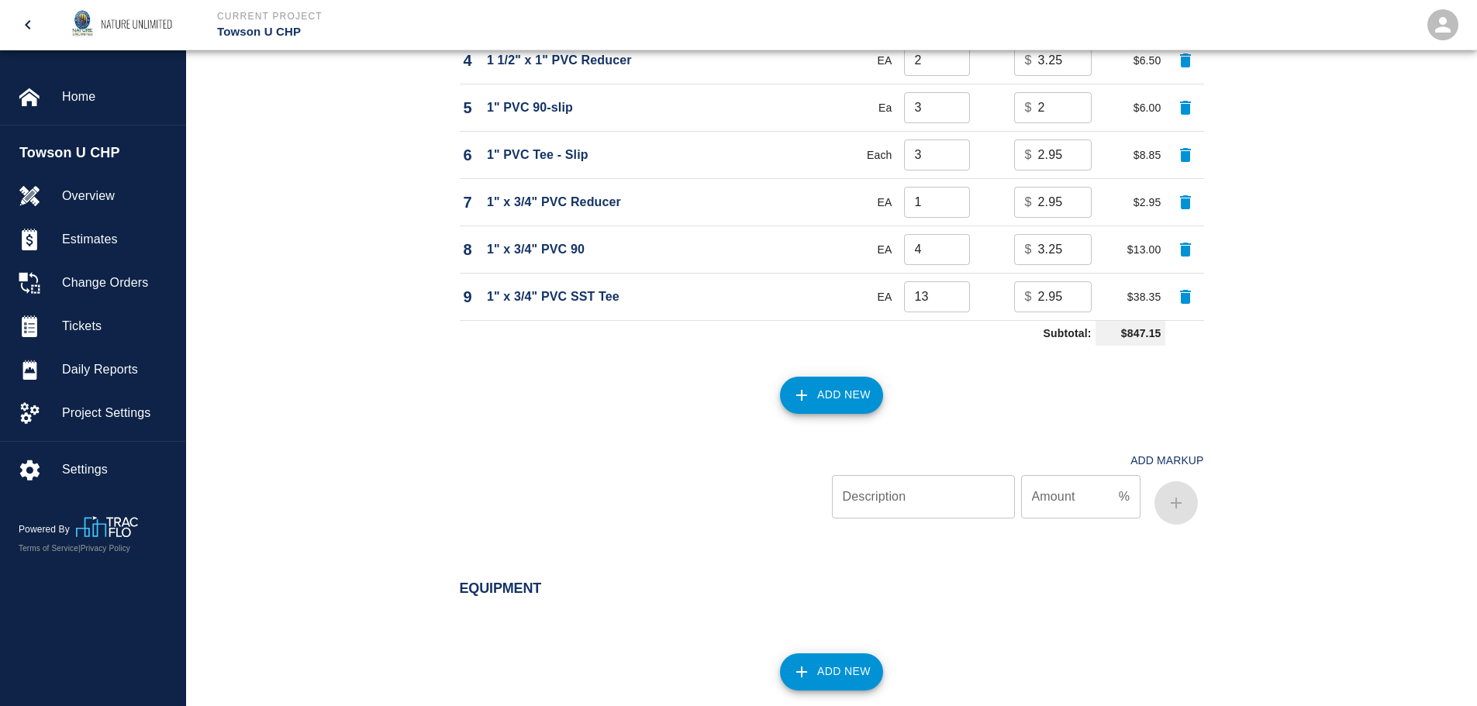
click at [823, 388] on button "Add New" at bounding box center [831, 395] width 103 height 37
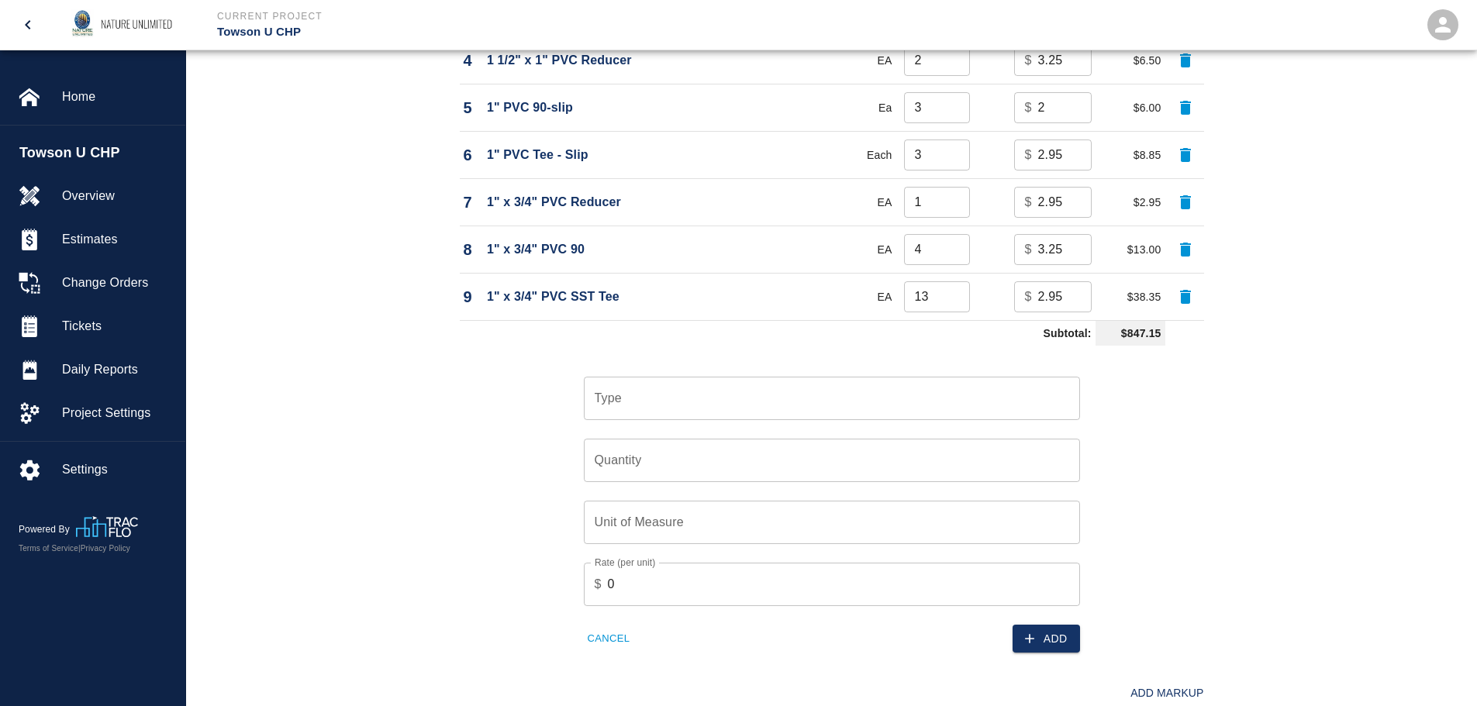
click at [823, 388] on input "Type" at bounding box center [832, 398] width 482 height 29
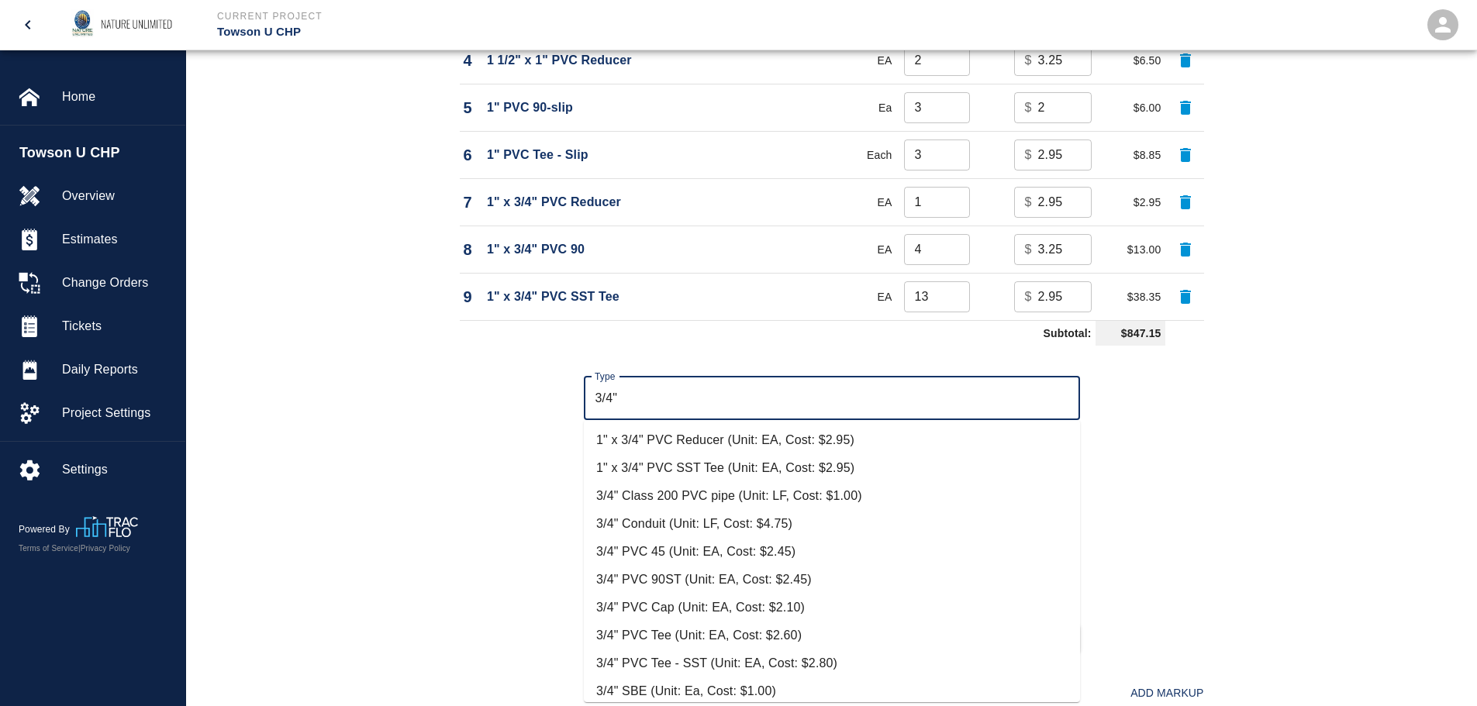
click at [752, 571] on li "3/4" PVC 90ST (Unit: EA, Cost: $2.45)" at bounding box center [832, 580] width 496 height 28
type input "3/4" PVC 90ST (Unit: EA, Cost: $2.45)"
type input "EA"
type input "2.45"
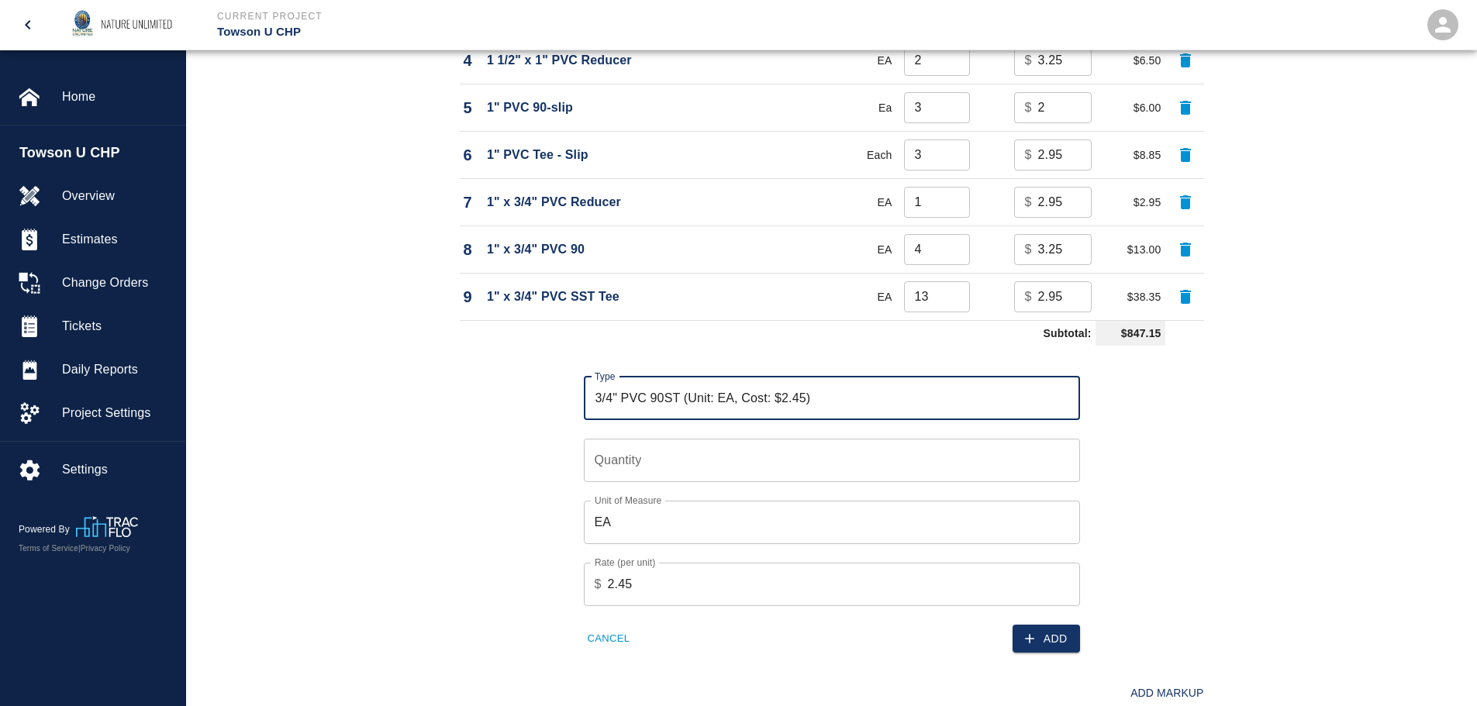
type input "3/4" PVC 90ST (Unit: EA, Cost: $2.45)"
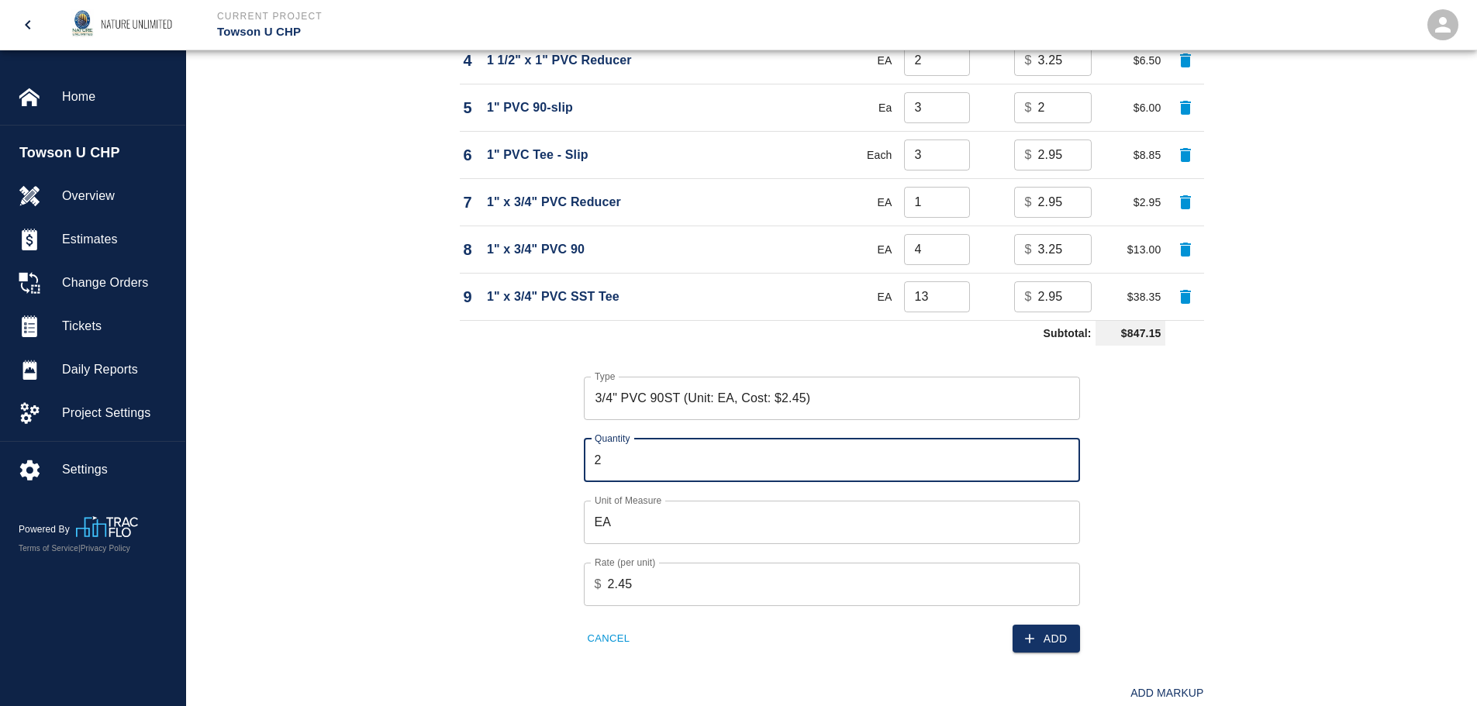
type input "2"
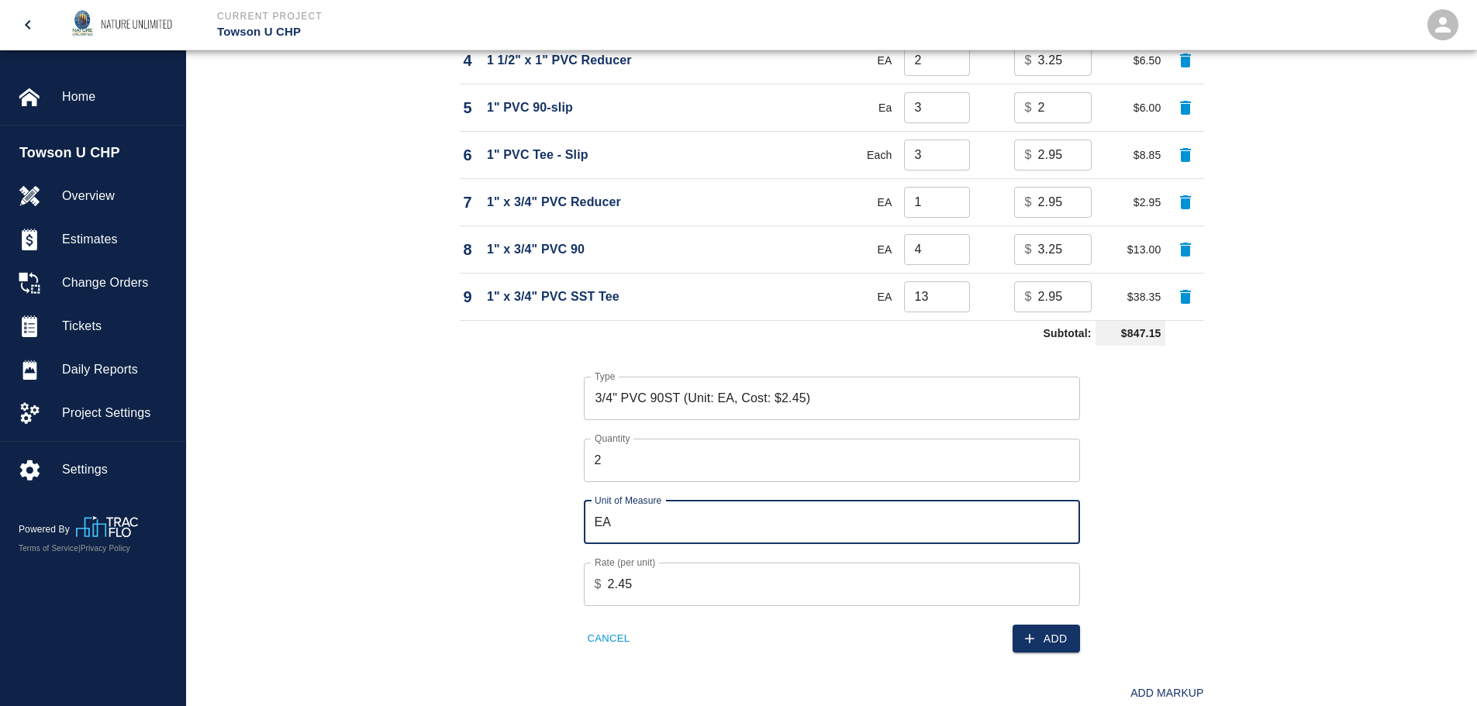
drag, startPoint x: 1042, startPoint y: 650, endPoint x: 906, endPoint y: 547, distance: 170.9
click at [1042, 650] on button "Add" at bounding box center [1046, 639] width 67 height 29
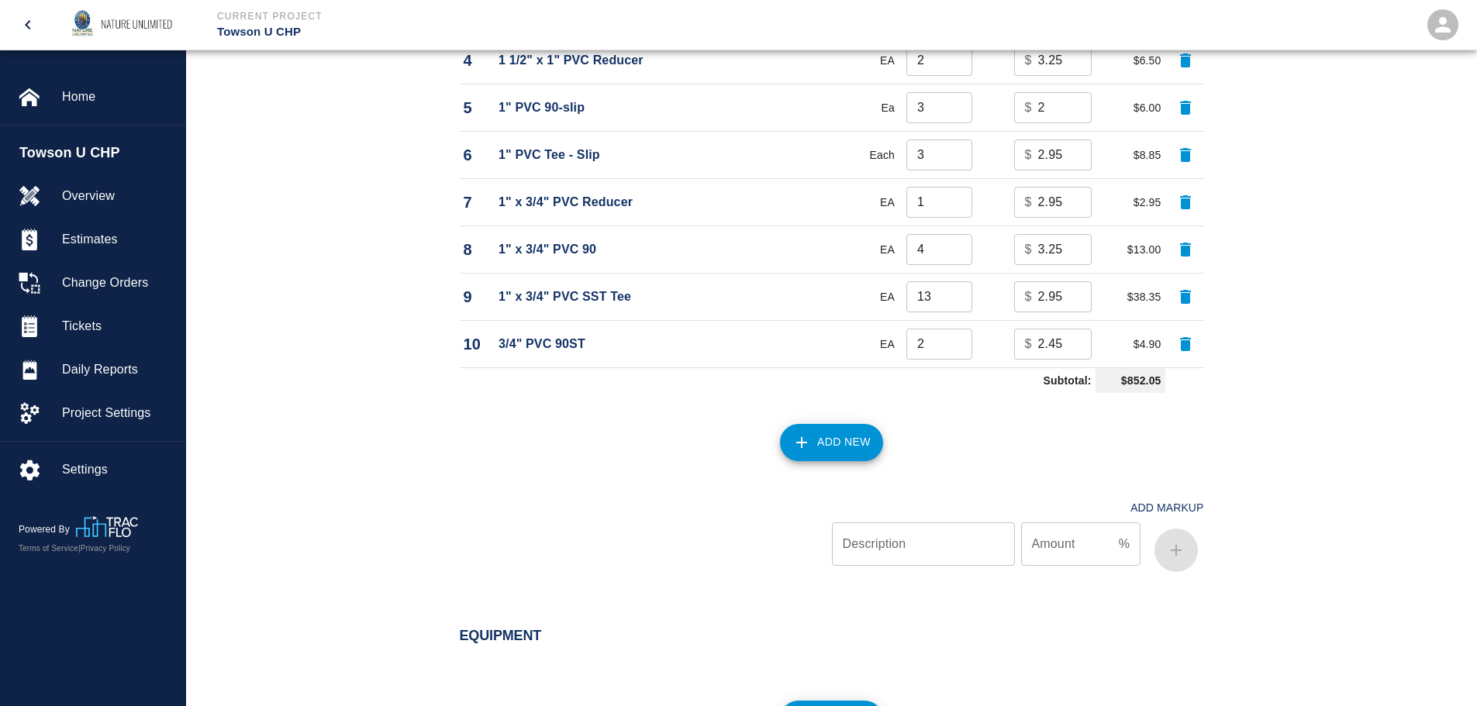
click at [824, 447] on button "Add New" at bounding box center [831, 442] width 103 height 37
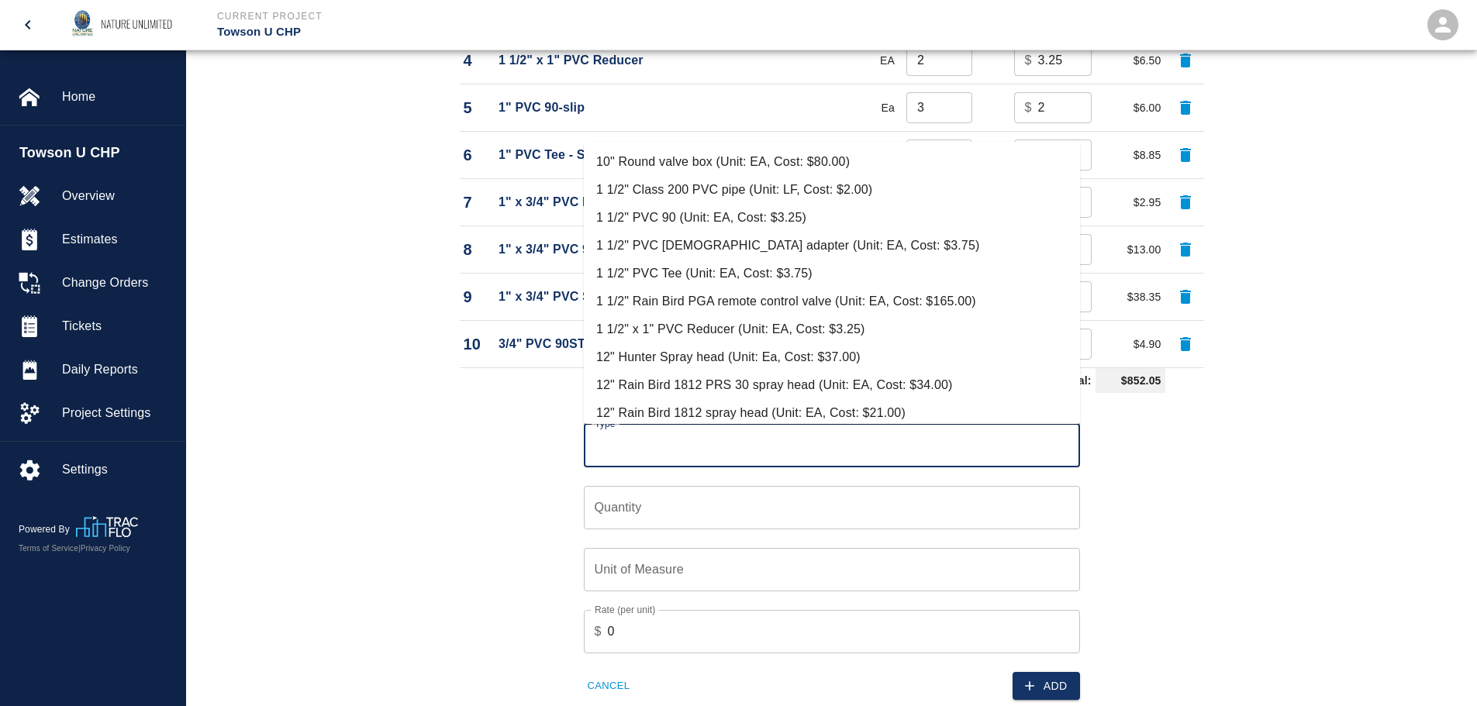
click at [637, 449] on input "Type" at bounding box center [832, 445] width 482 height 29
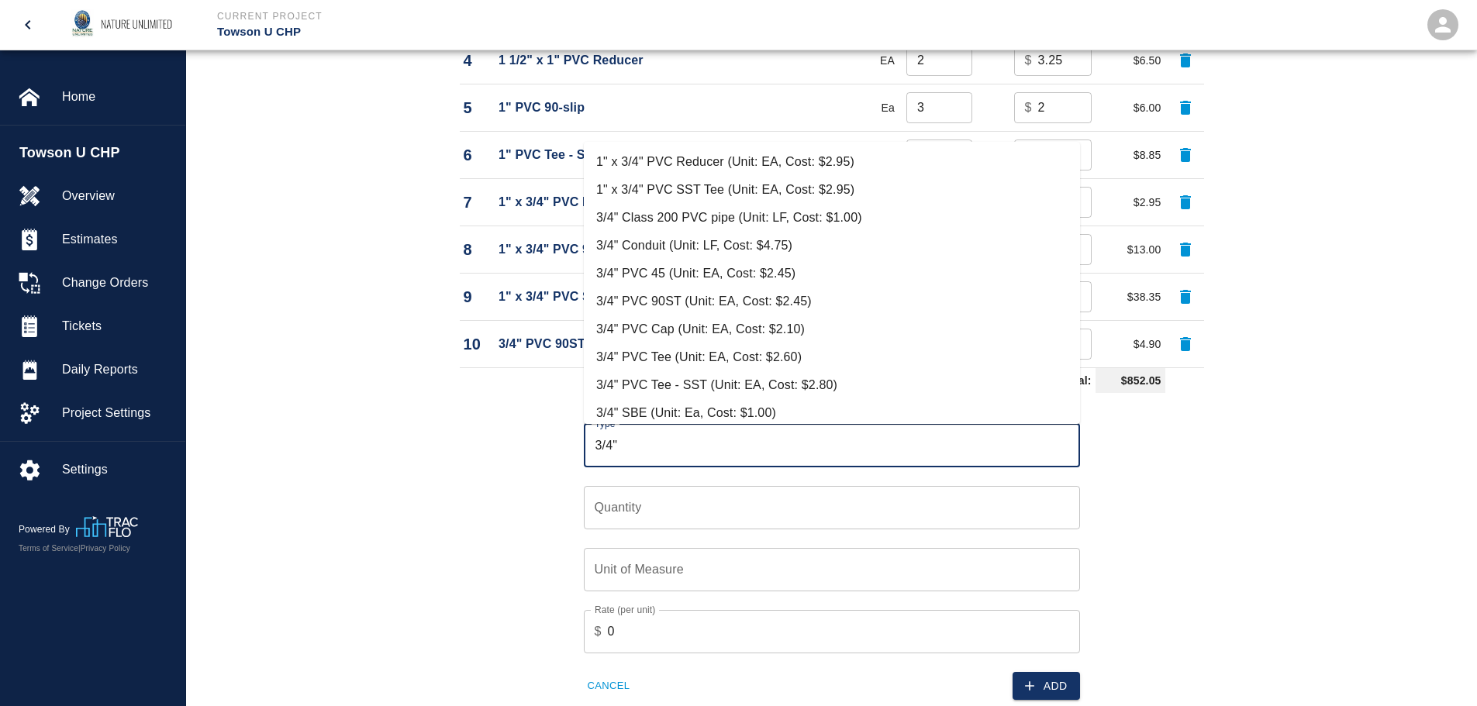
click at [695, 385] on li "3/4" PVC Tee - SST (Unit: EA, Cost: $2.80)" at bounding box center [832, 385] width 496 height 28
type input "3/4" PVC Tee - SST (Unit: EA, Cost: $2.80)"
type input "EA"
type input "2.8"
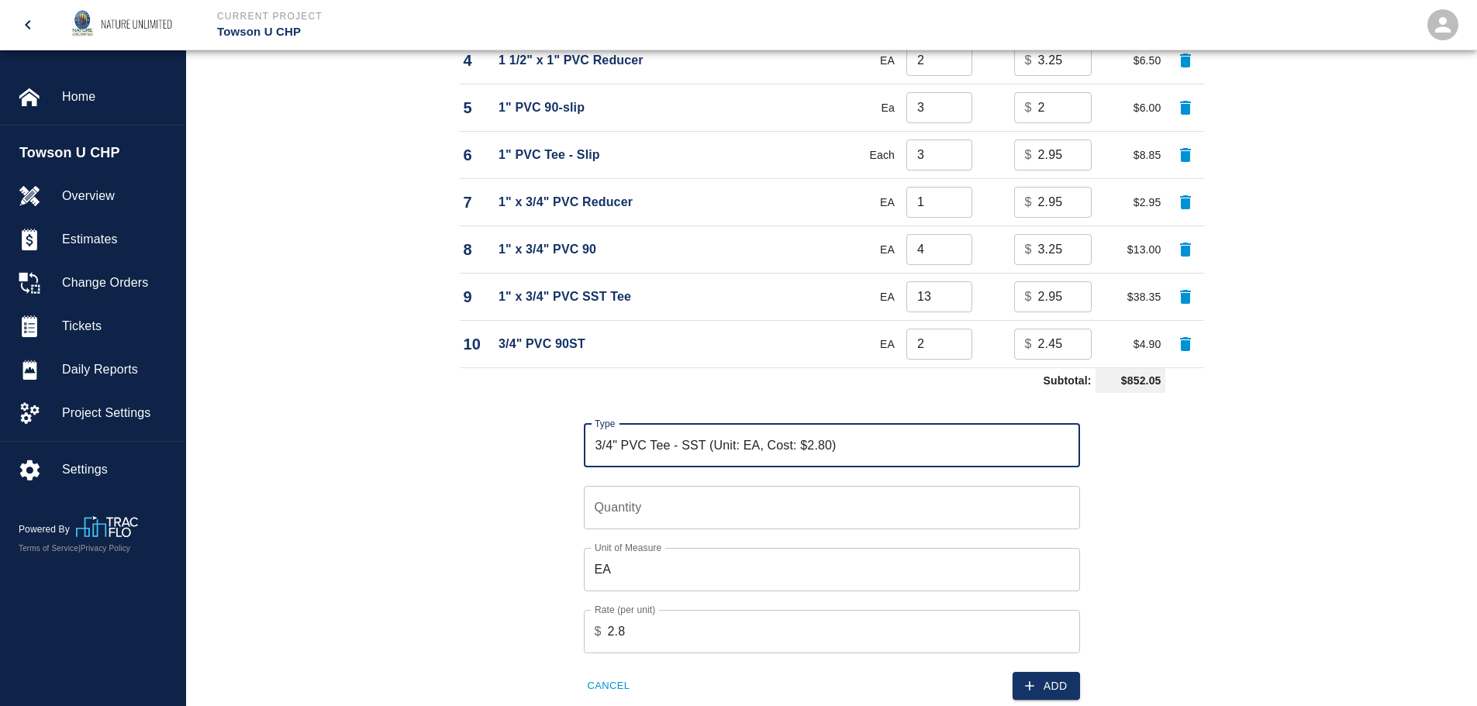
type input "3/4" PVC Tee - SST (Unit: EA, Cost: $2.80)"
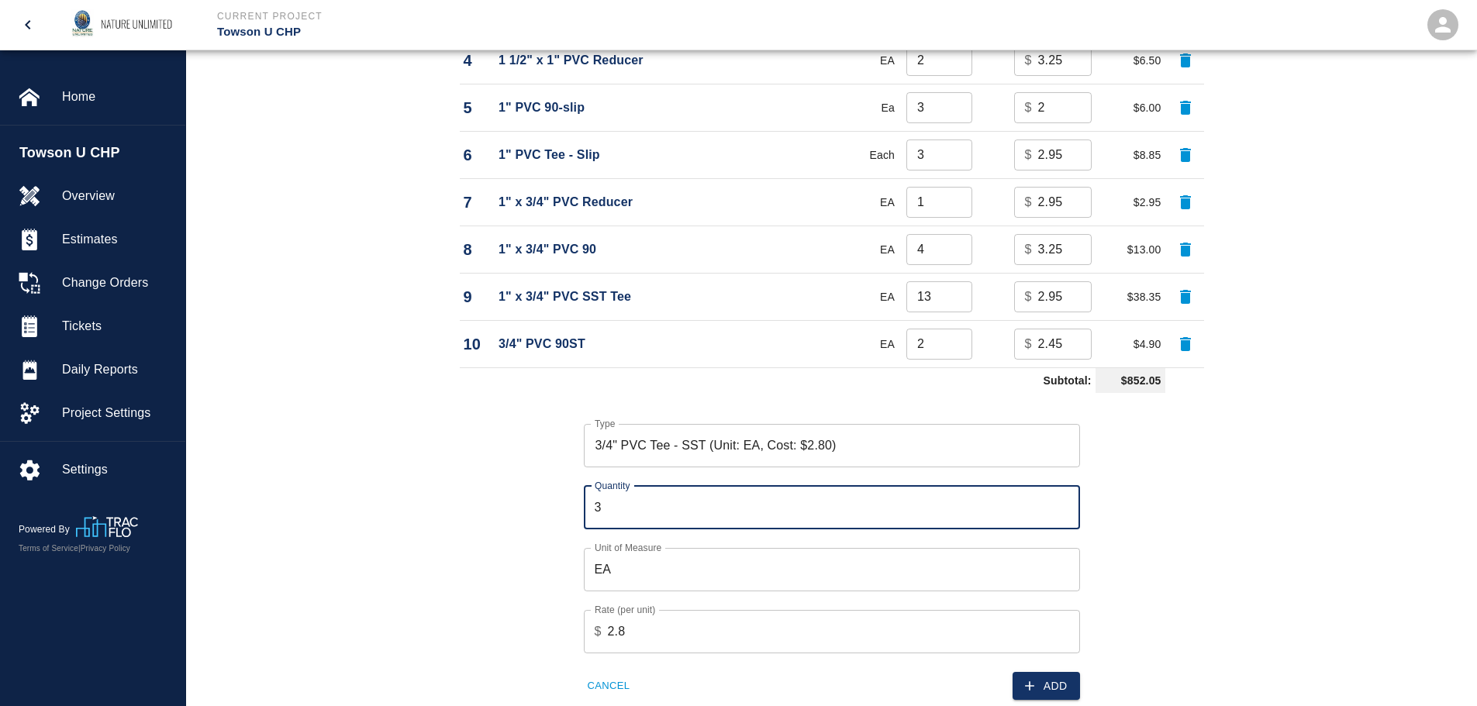
type input "3"
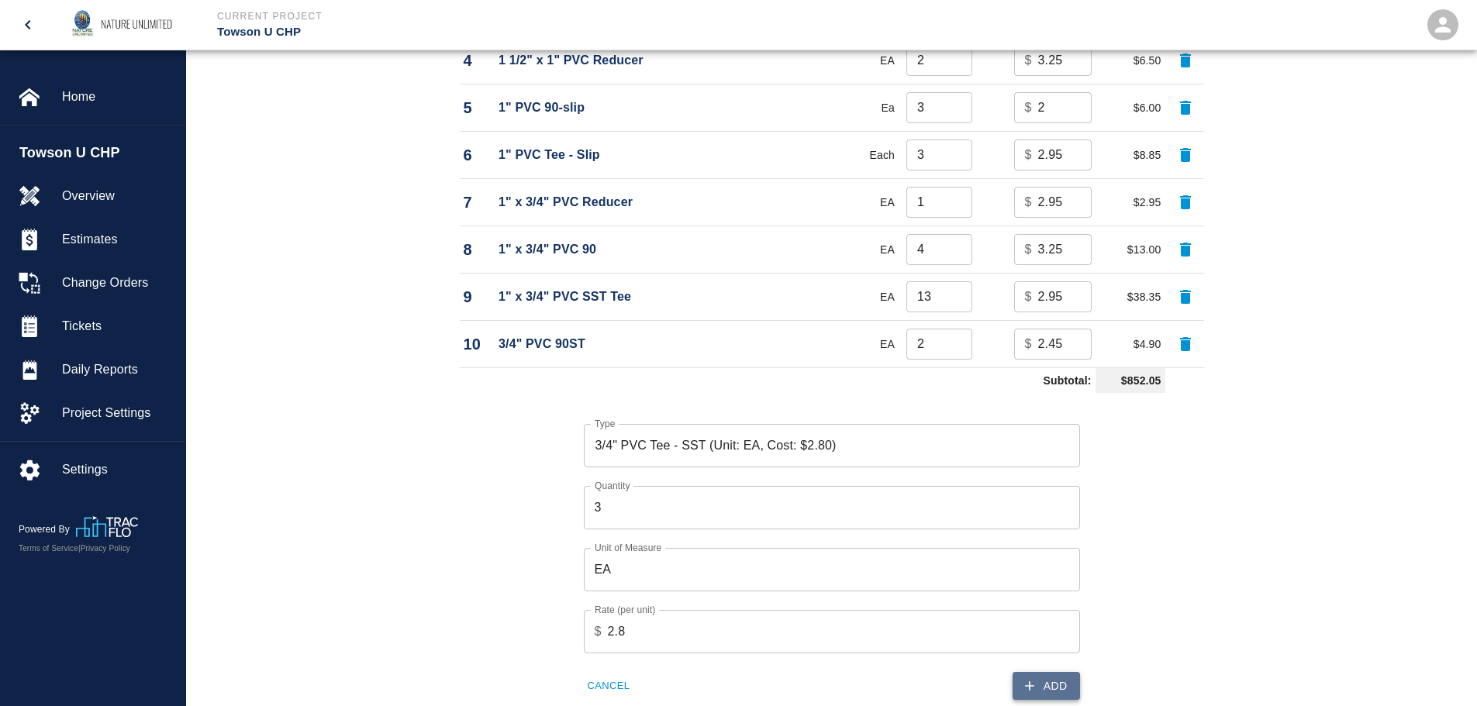
click at [1051, 692] on button "Add" at bounding box center [1046, 686] width 67 height 29
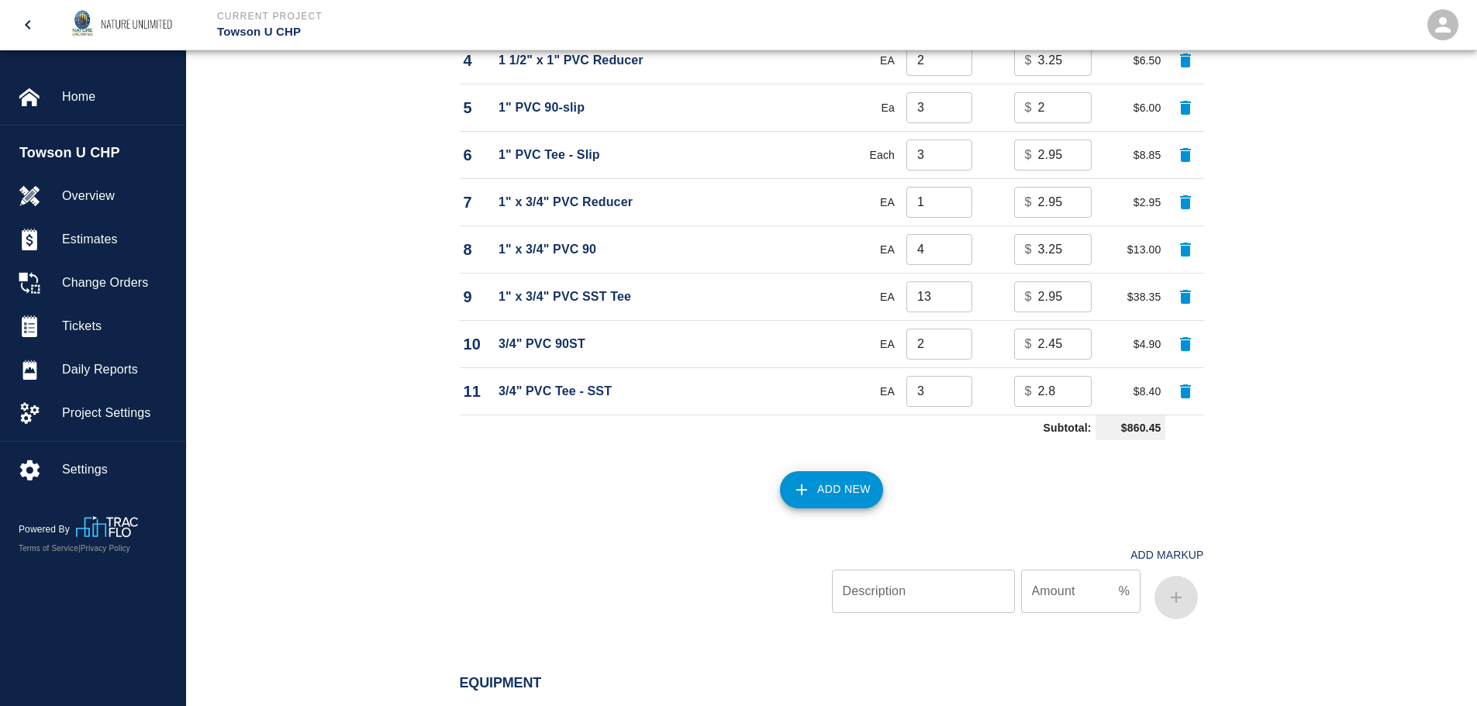
click at [842, 494] on button "Add New" at bounding box center [831, 489] width 103 height 37
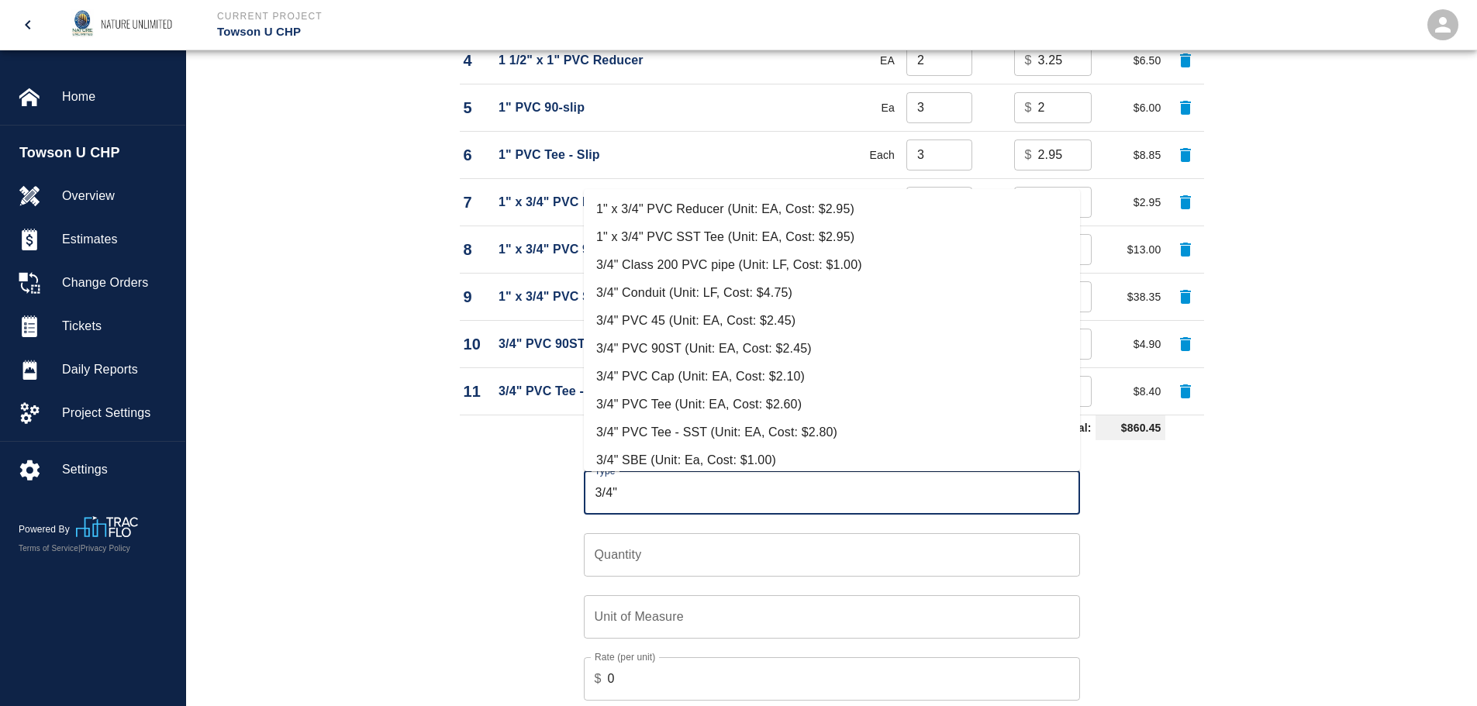
click at [760, 459] on li "3/4" SBE (Unit: Ea, Cost: $1.00)" at bounding box center [832, 461] width 496 height 28
type input "3/4" SBE (Unit: Ea, Cost: $1.00)"
type input "Ea"
type input "1"
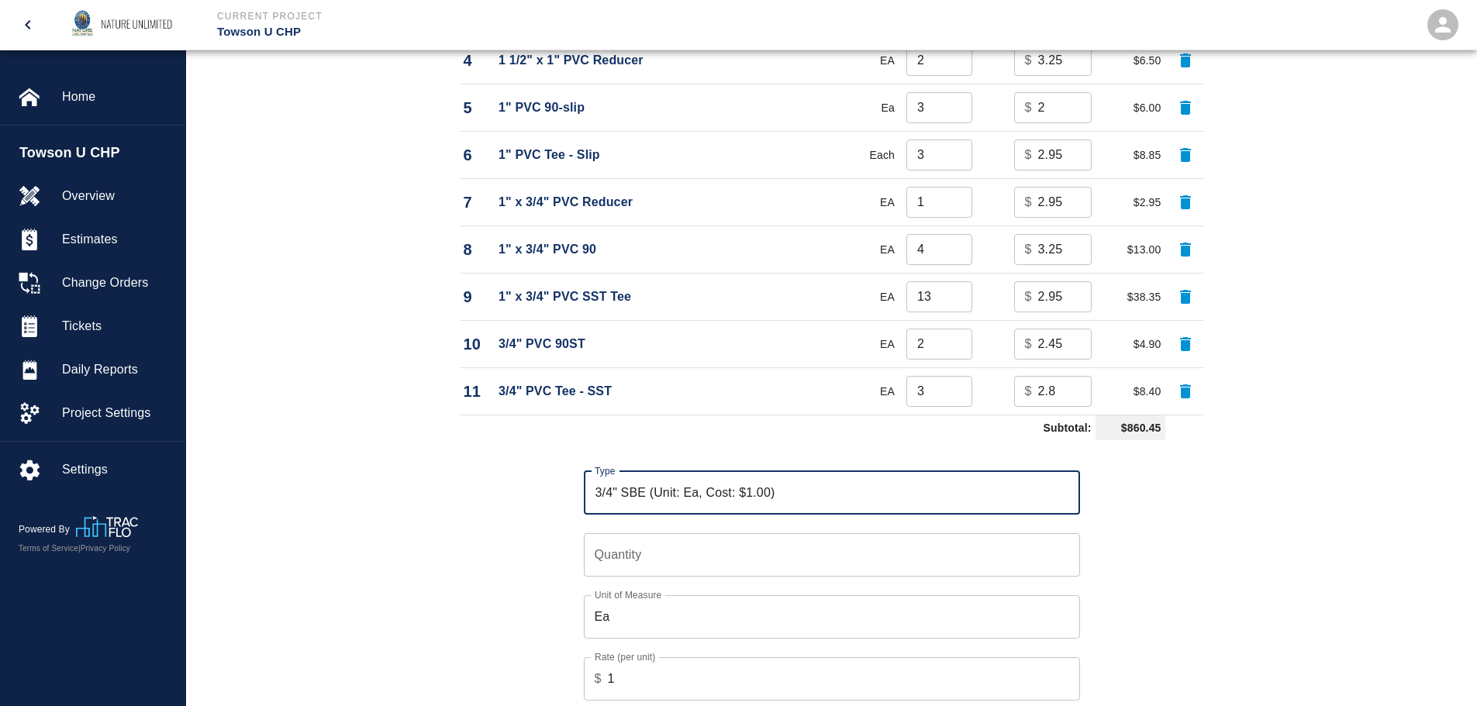
type input "3/4" SBE (Unit: Ea, Cost: $1.00)"
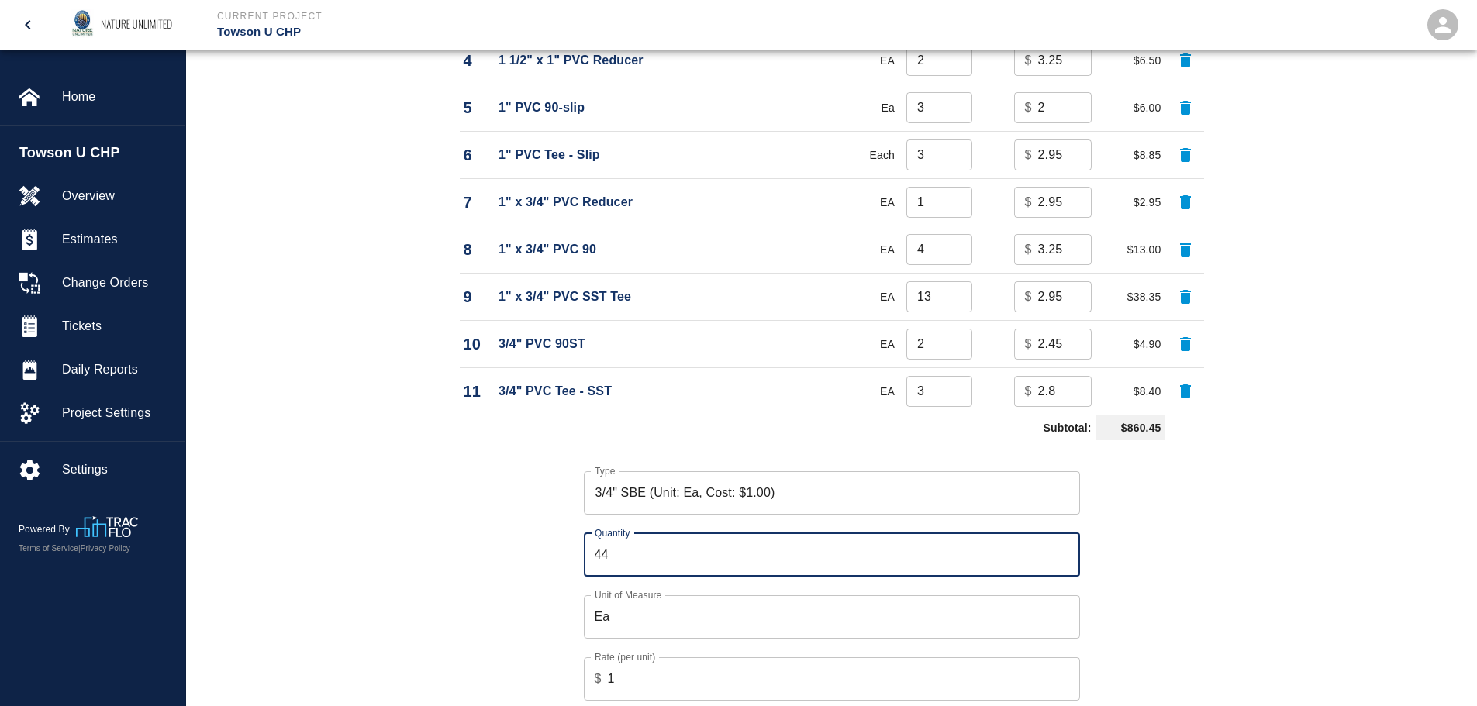
type input "44"
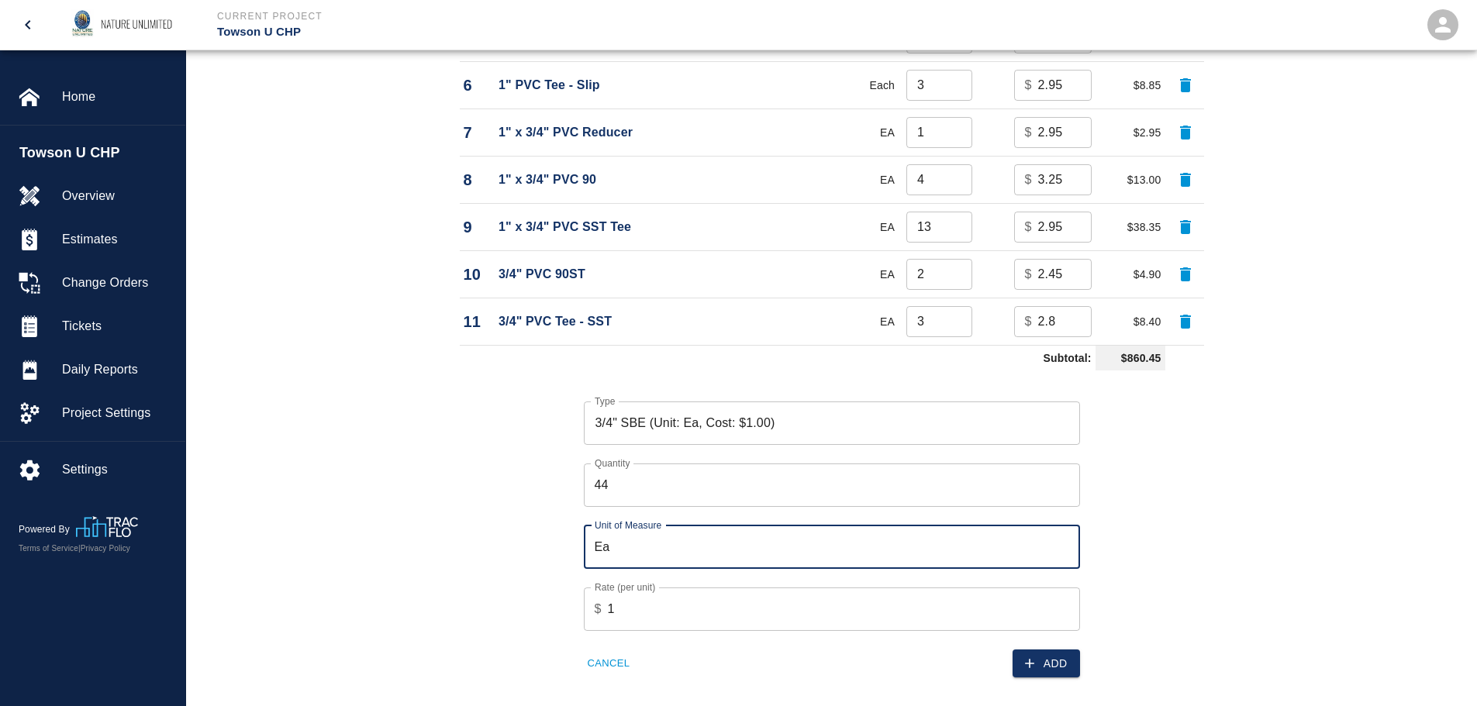
scroll to position [1671, 0]
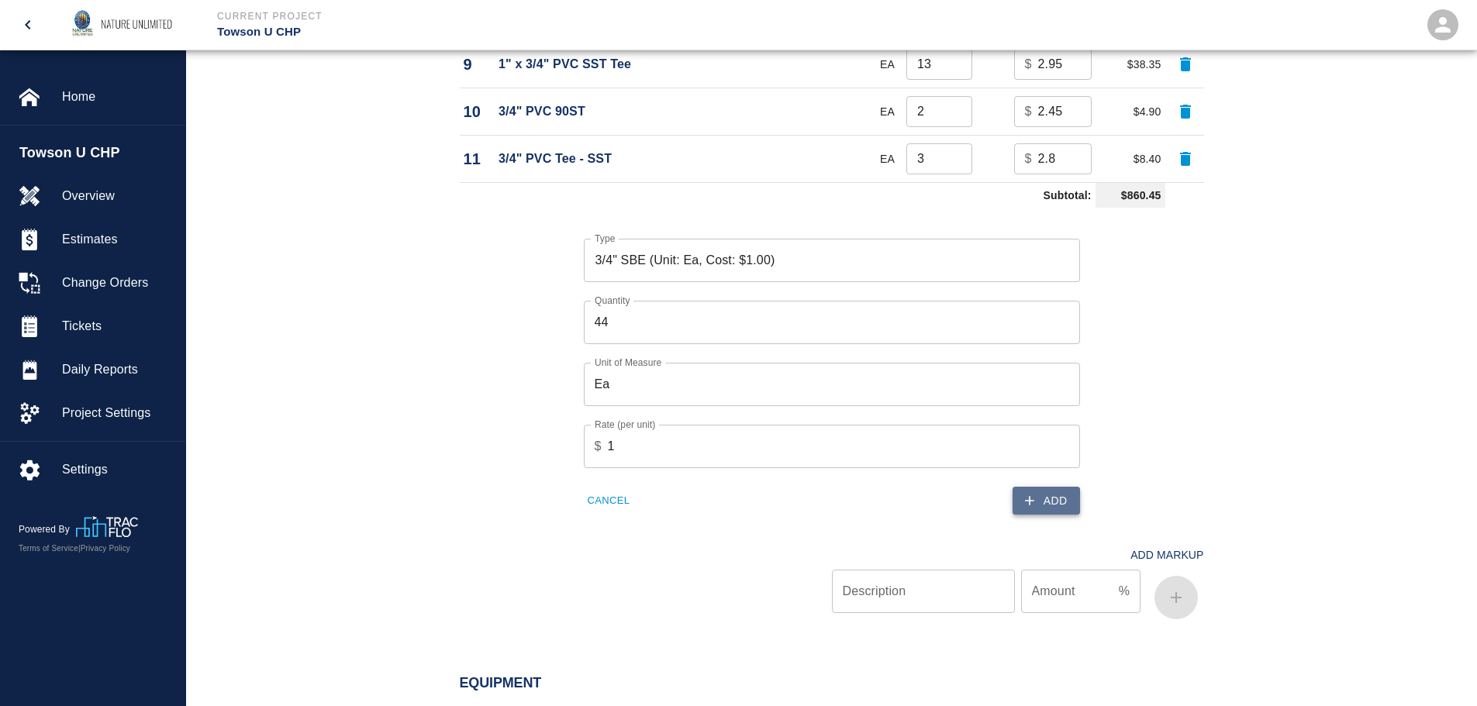
click at [1051, 493] on button "Add" at bounding box center [1046, 501] width 67 height 29
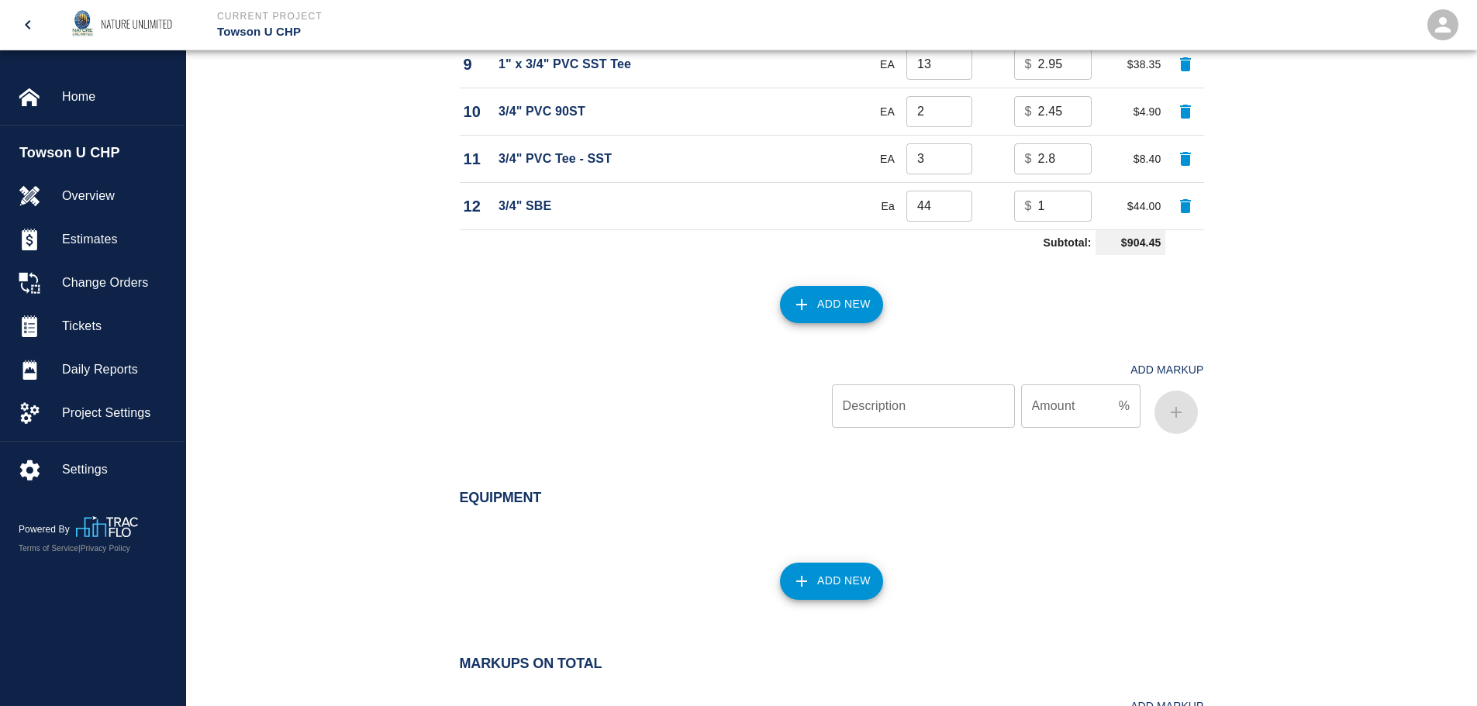
click at [831, 312] on button "Add New" at bounding box center [831, 304] width 103 height 37
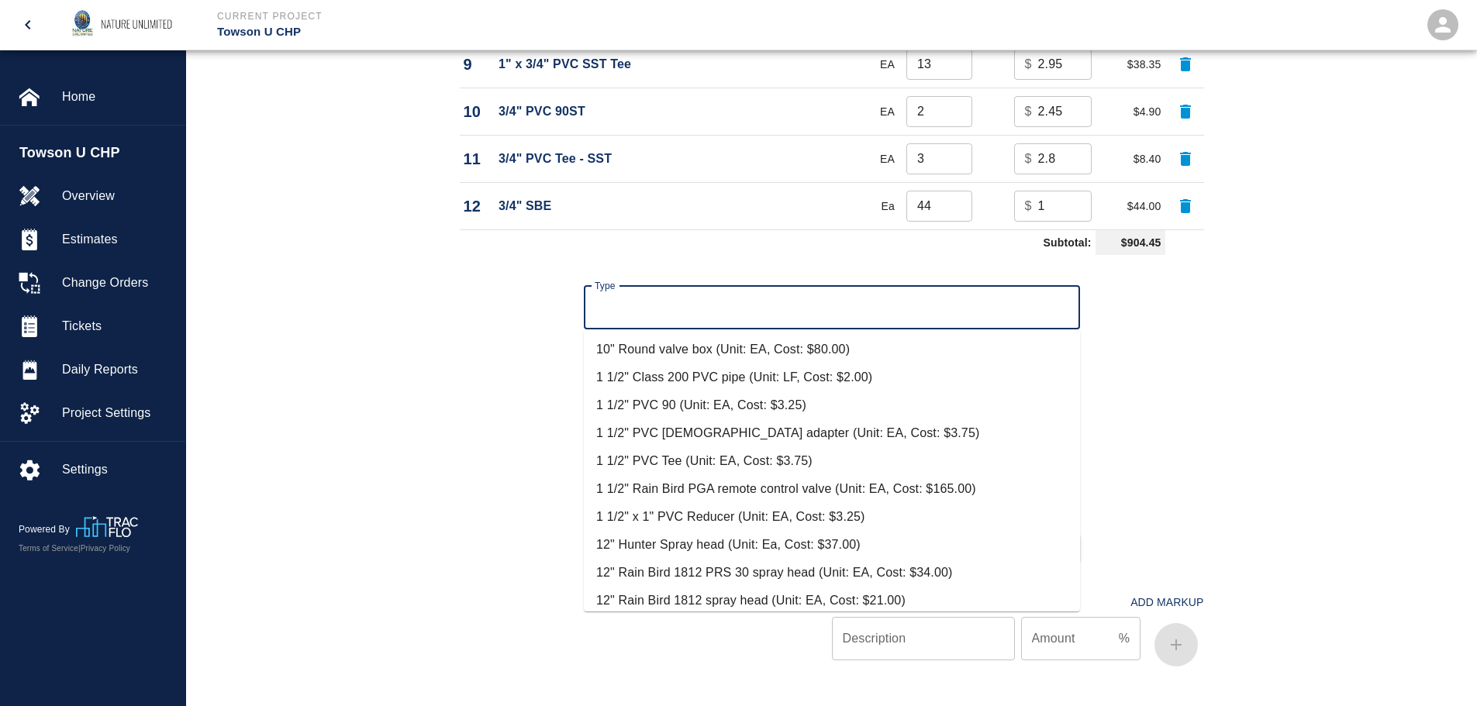
click at [831, 312] on input "Type" at bounding box center [832, 307] width 482 height 29
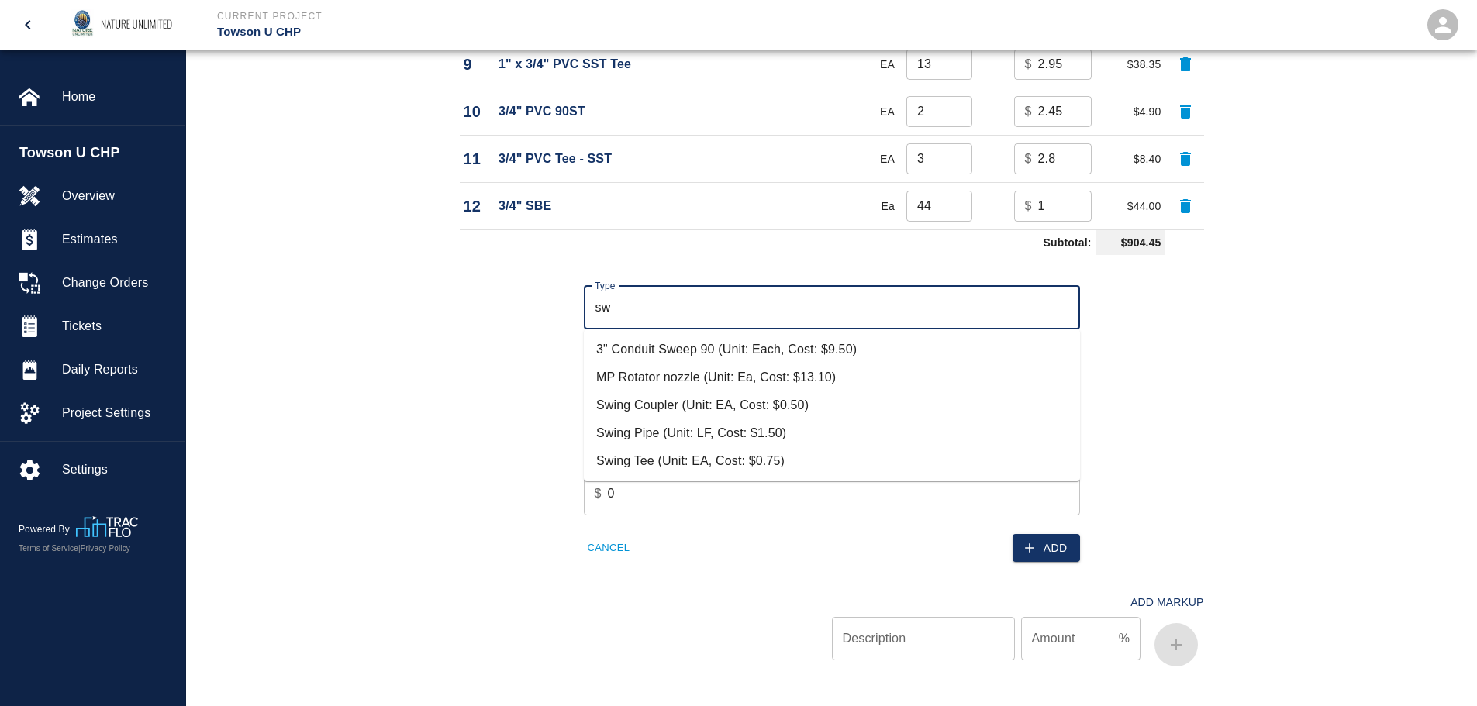
click at [702, 433] on li "Swing Pipe (Unit: LF, Cost: $1.50)" at bounding box center [832, 433] width 496 height 28
type input "Swing Pipe (Unit: LF, Cost: $1.50)"
type input "LF"
type input "1.5"
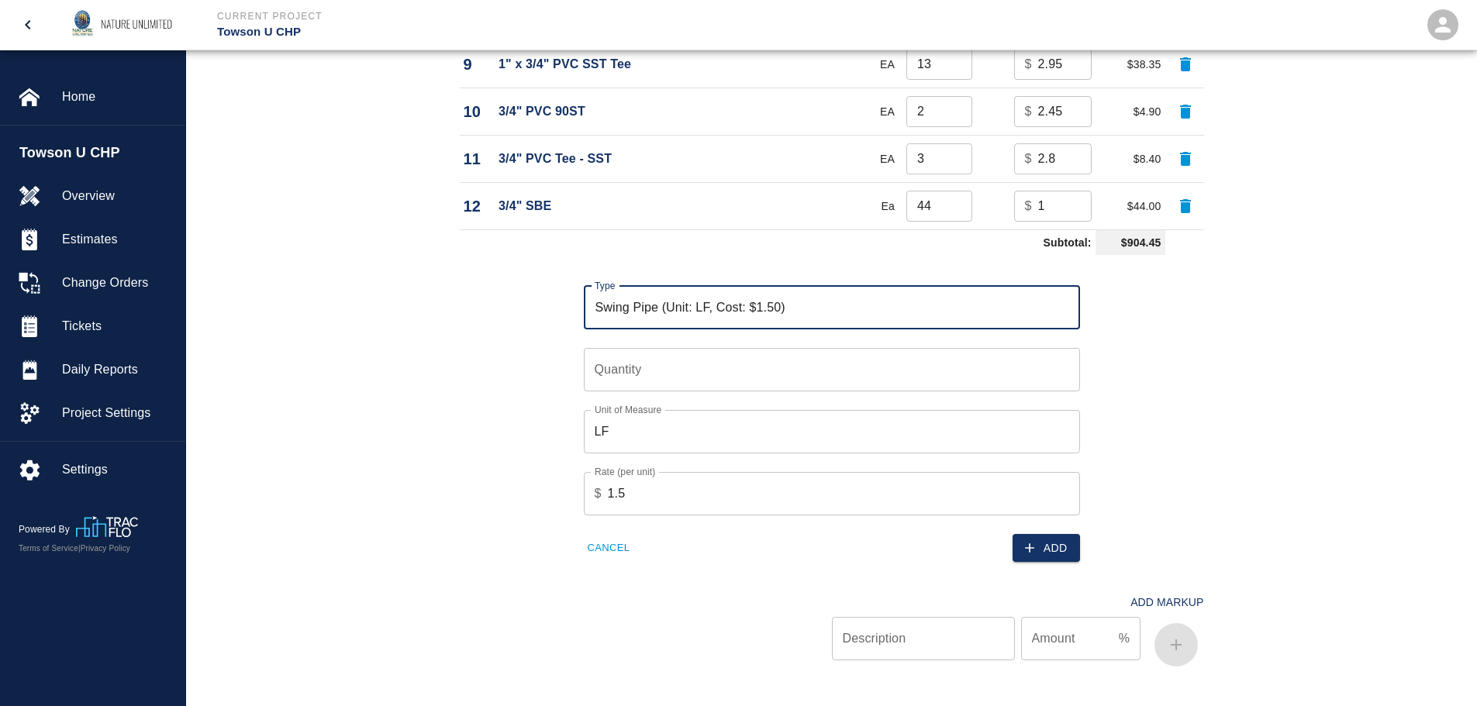
type input "Swing Pipe (Unit: LF, Cost: $1.50)"
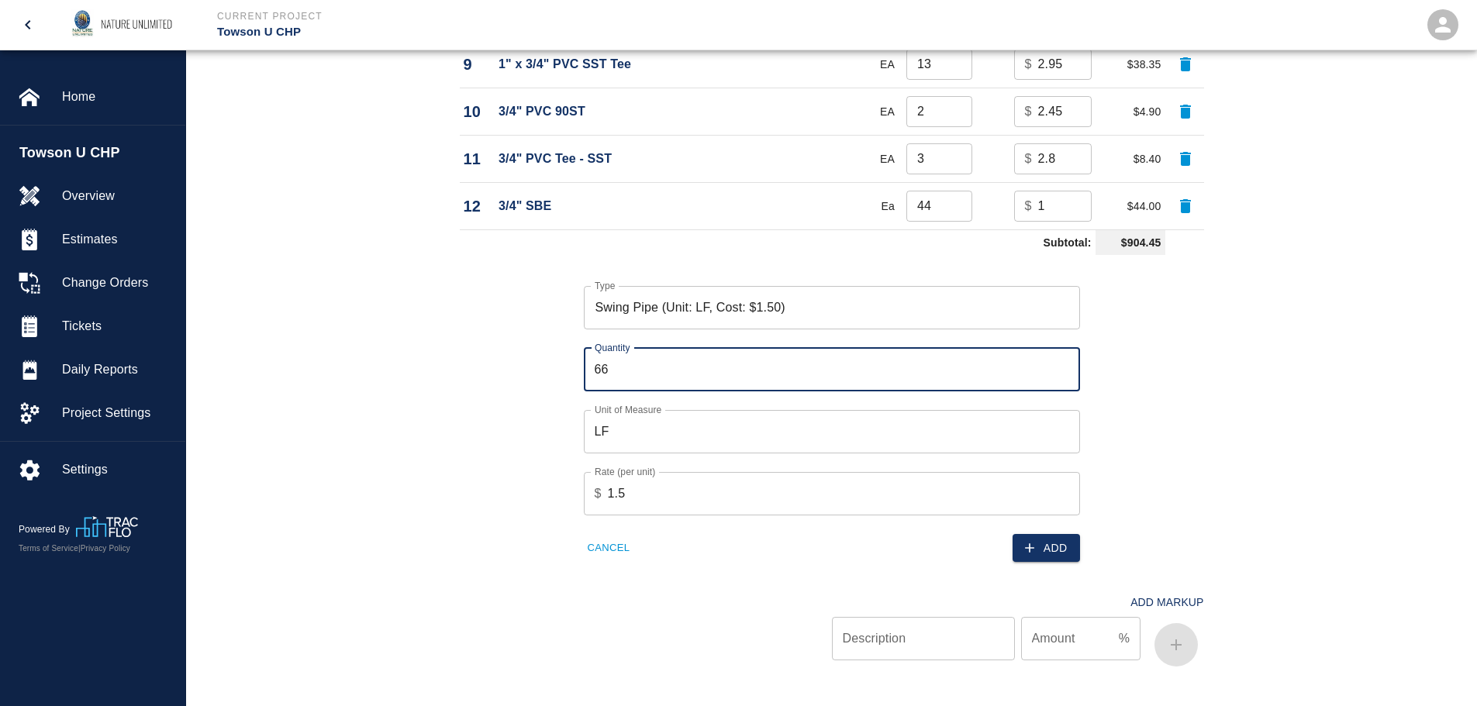
type input "66"
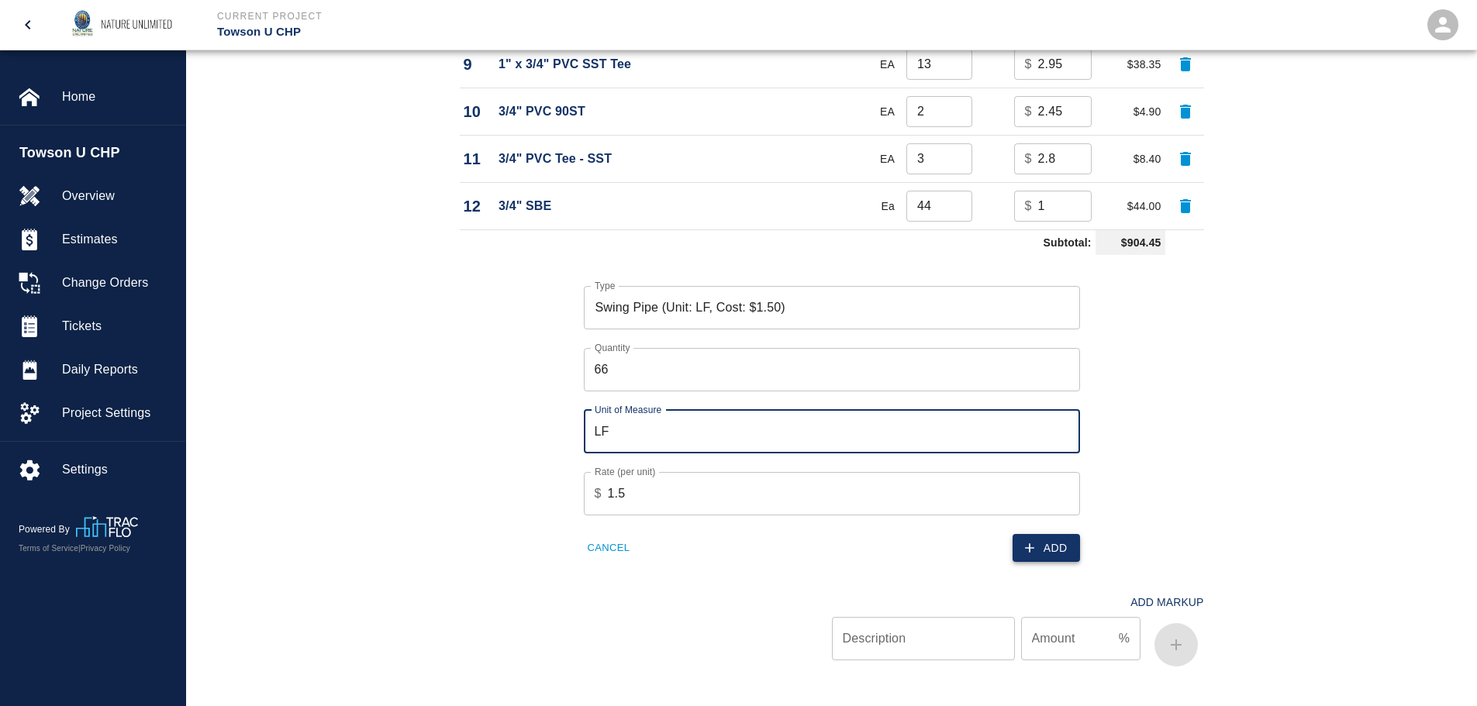
click at [1045, 548] on button "Add" at bounding box center [1046, 548] width 67 height 29
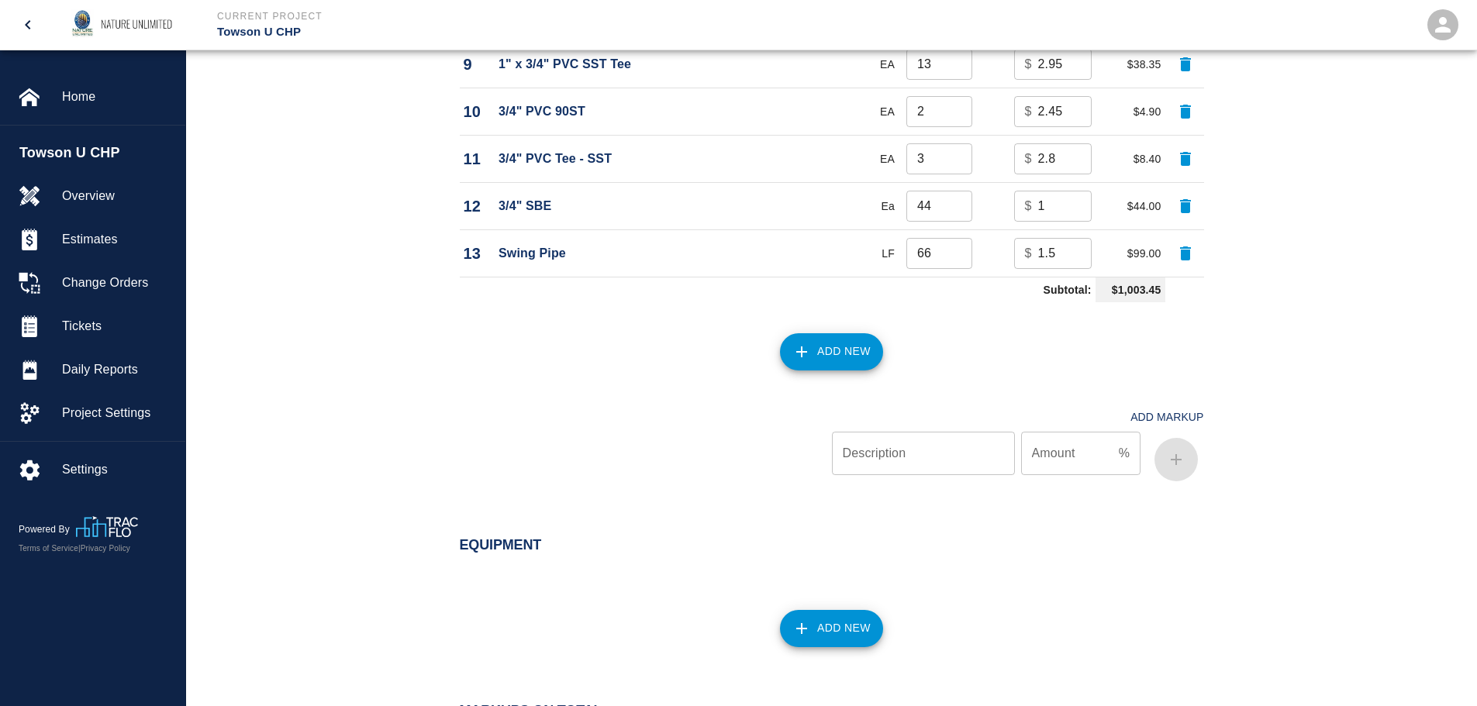
click at [816, 361] on button "Add New" at bounding box center [831, 351] width 103 height 37
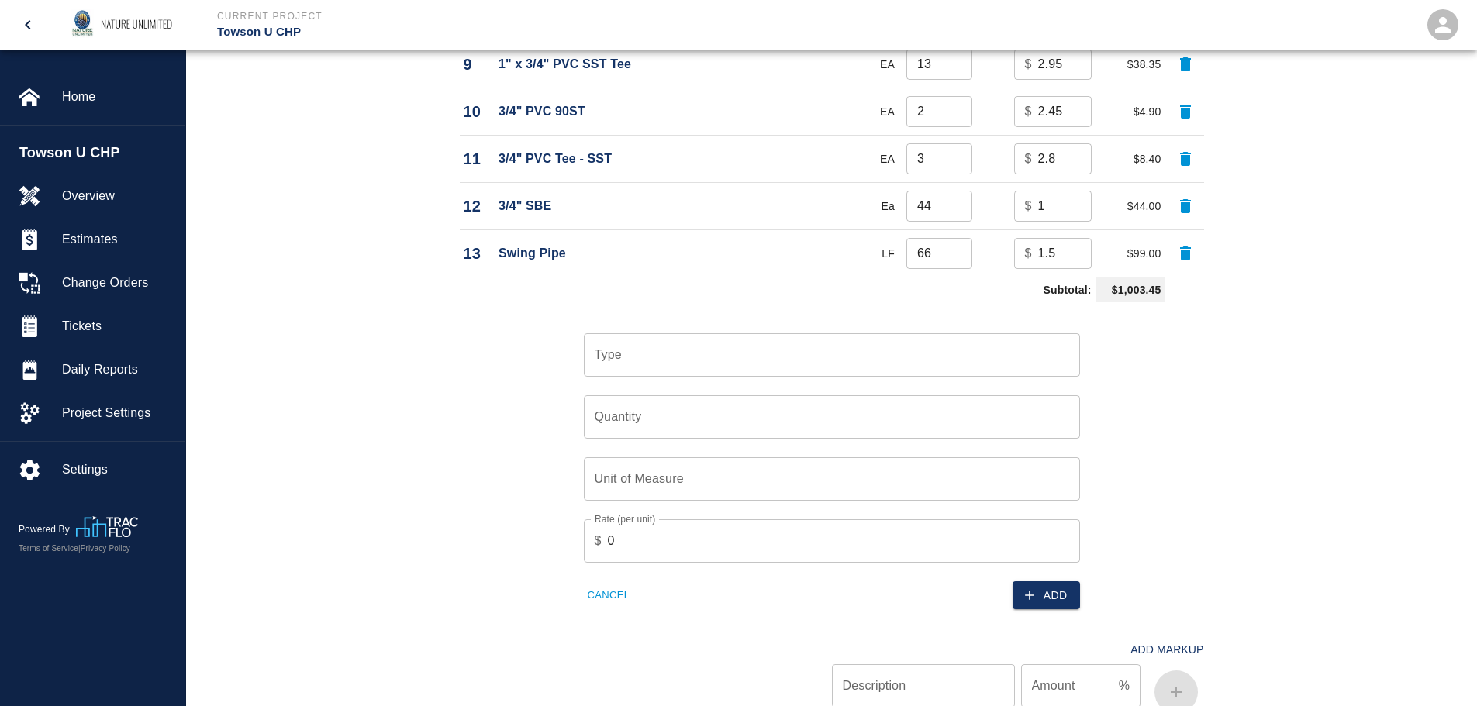
click at [618, 361] on input "Type" at bounding box center [832, 354] width 482 height 29
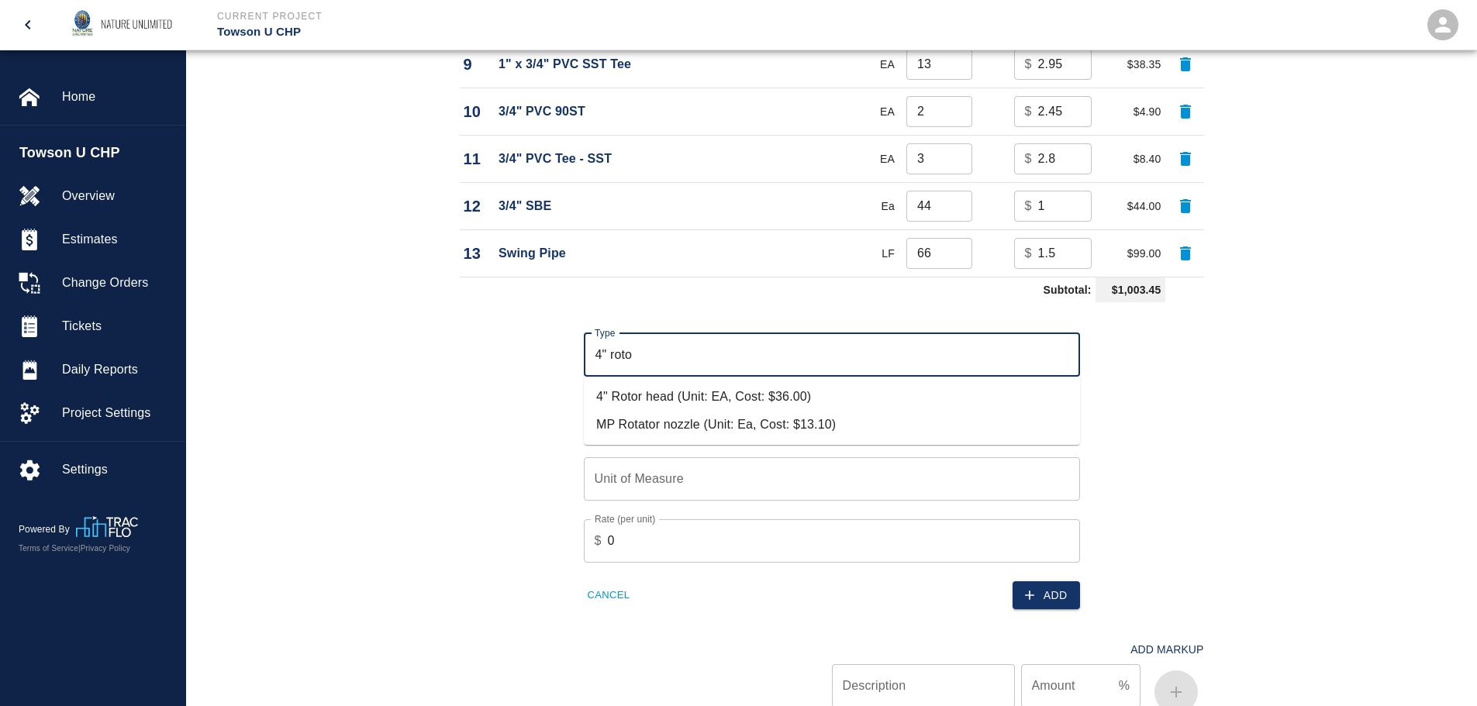
click at [623, 398] on li "4" Rotor head (Unit: EA, Cost: $36.00)" at bounding box center [832, 397] width 496 height 28
type input "4" Rotor head (Unit: EA, Cost: $36.00)"
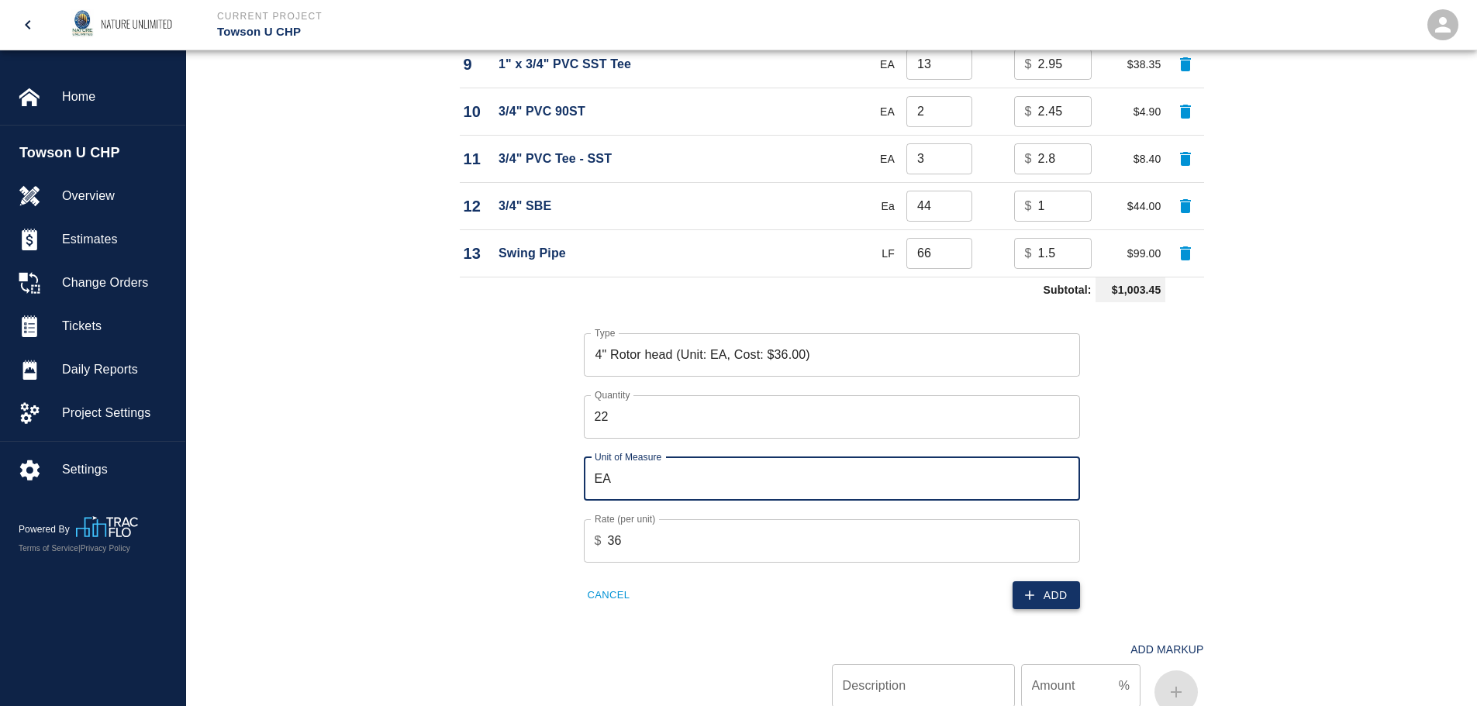
click at [1046, 590] on button "Add" at bounding box center [1046, 595] width 67 height 29
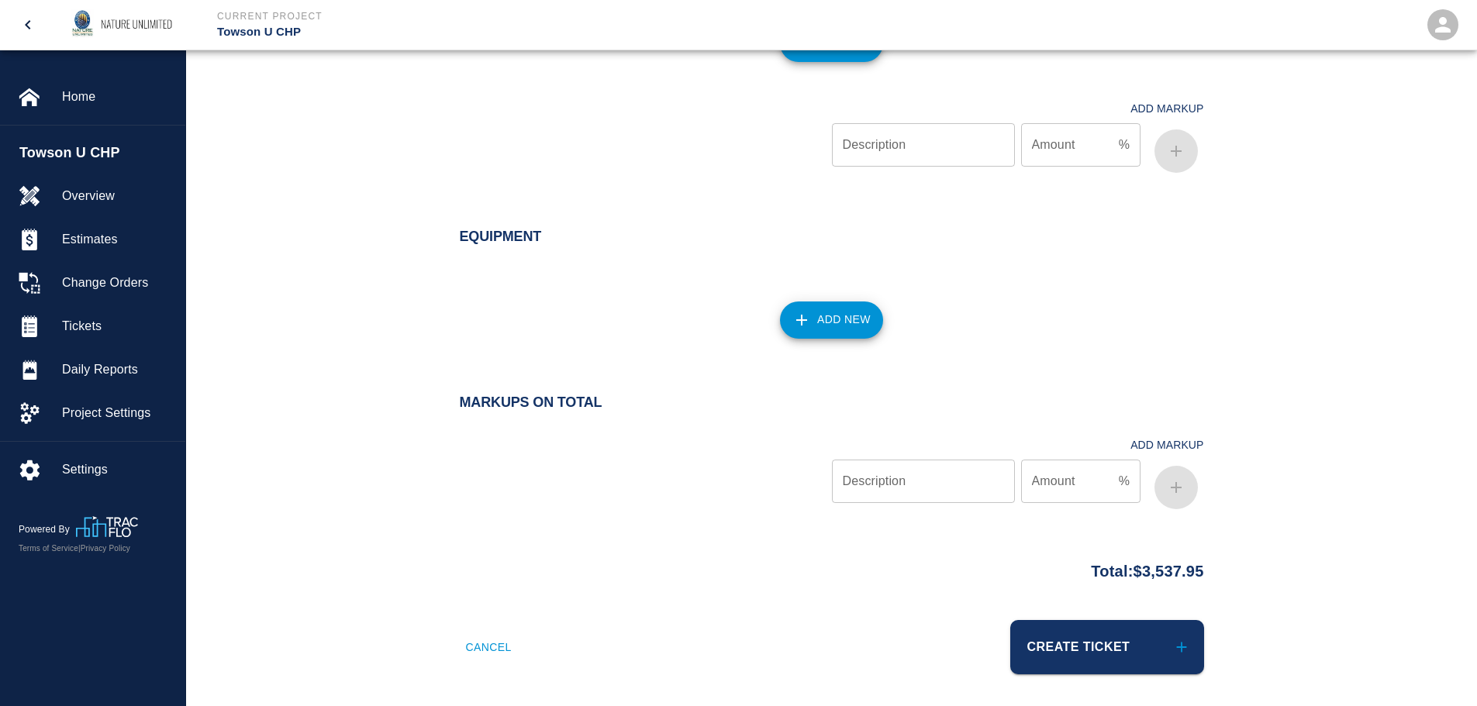
scroll to position [2032, 0]
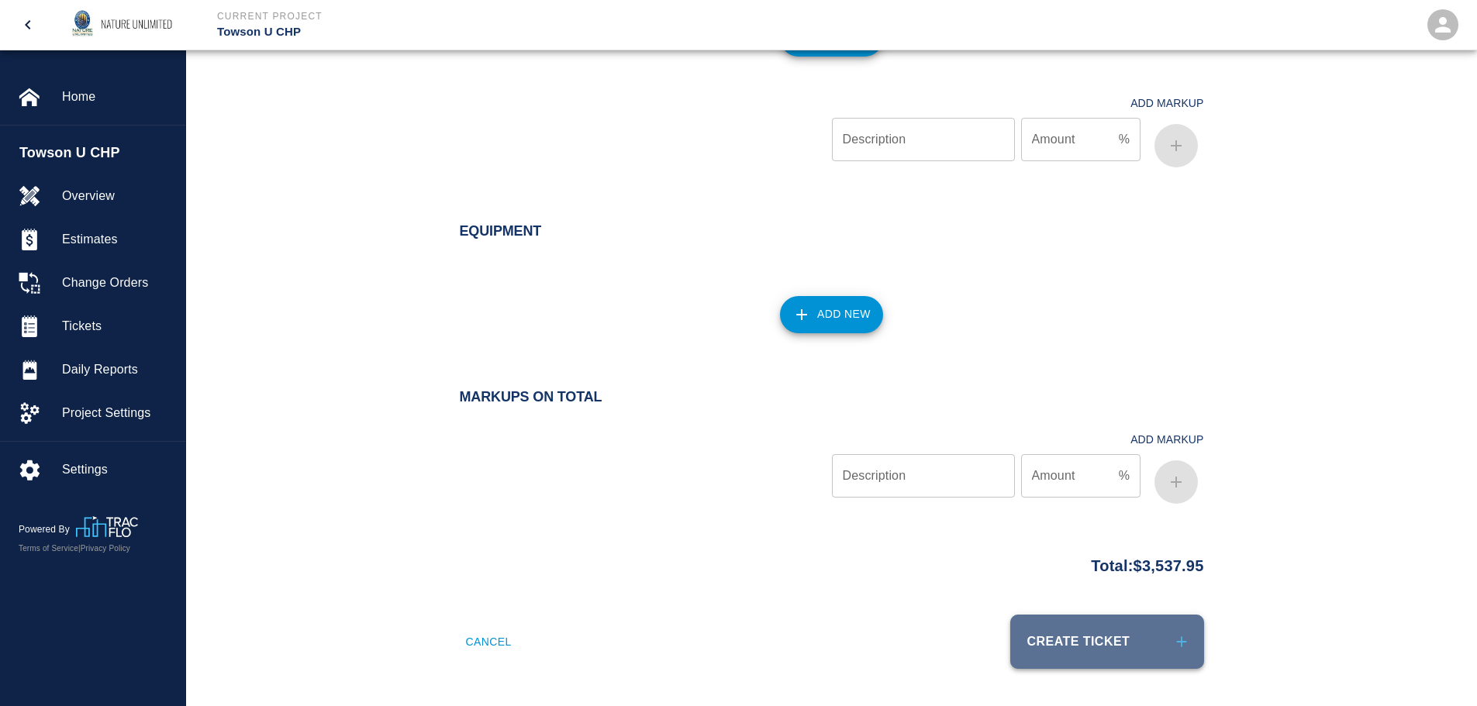
click at [1135, 647] on button "Create Ticket" at bounding box center [1107, 642] width 194 height 54
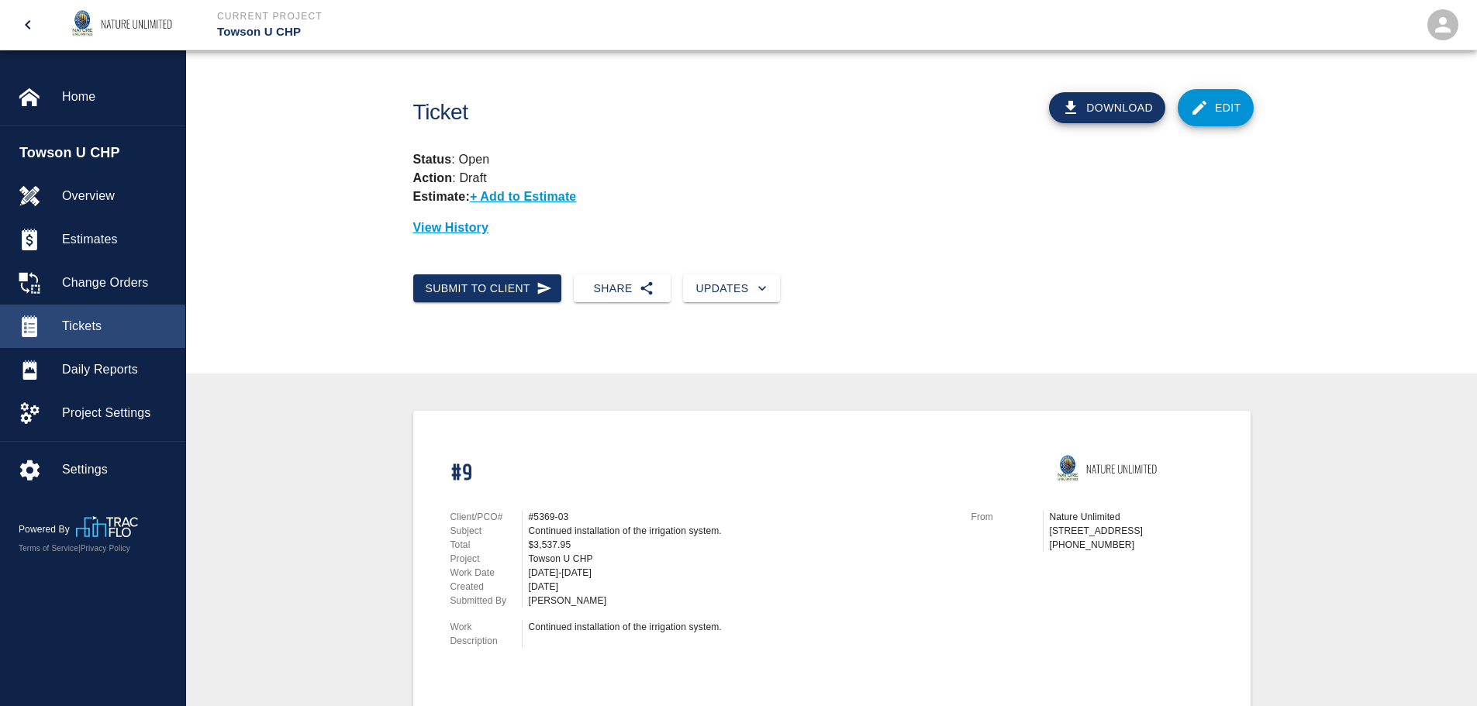
click at [77, 305] on ul "Towson U CHP Overview Estimates Change Orders Tickets Daily Reports Project Set…" at bounding box center [92, 284] width 185 height 316
click at [78, 324] on span "Tickets" at bounding box center [117, 326] width 111 height 19
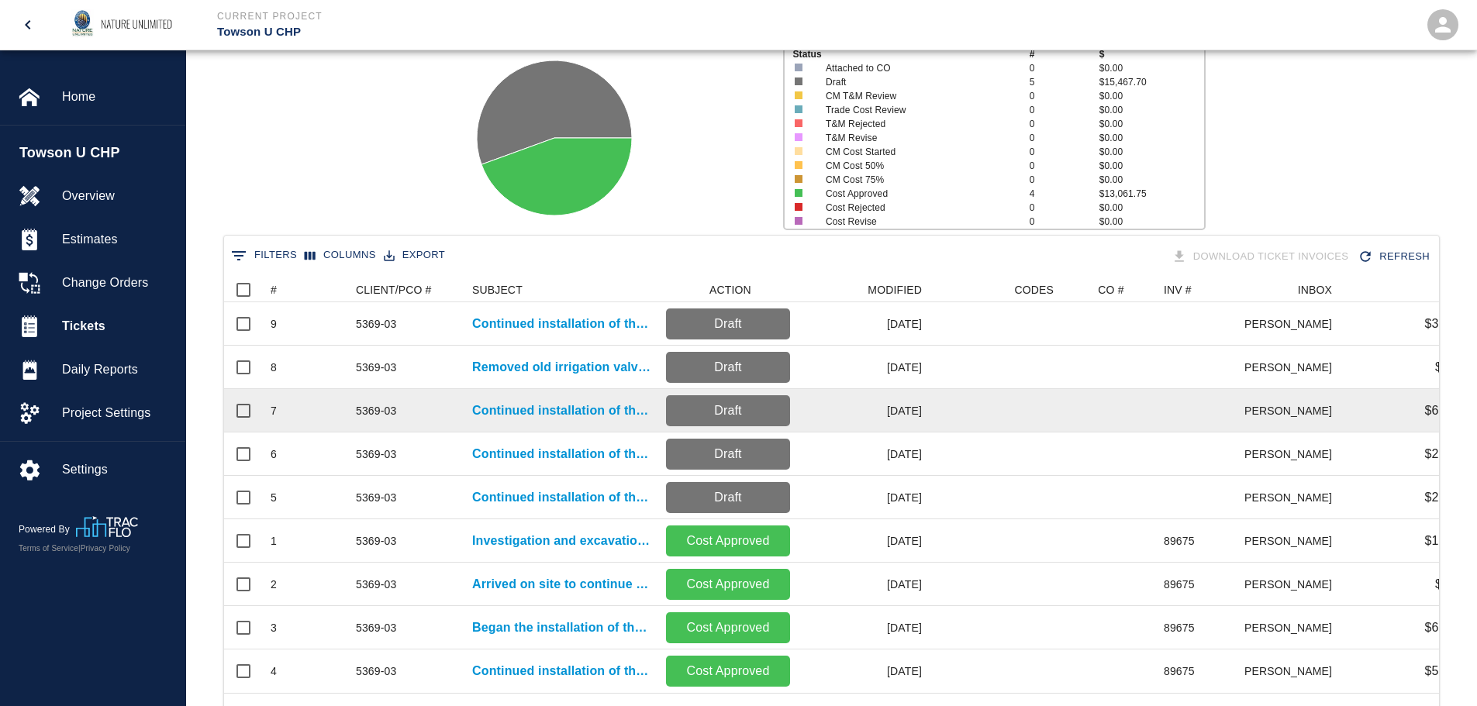
scroll to position [155, 0]
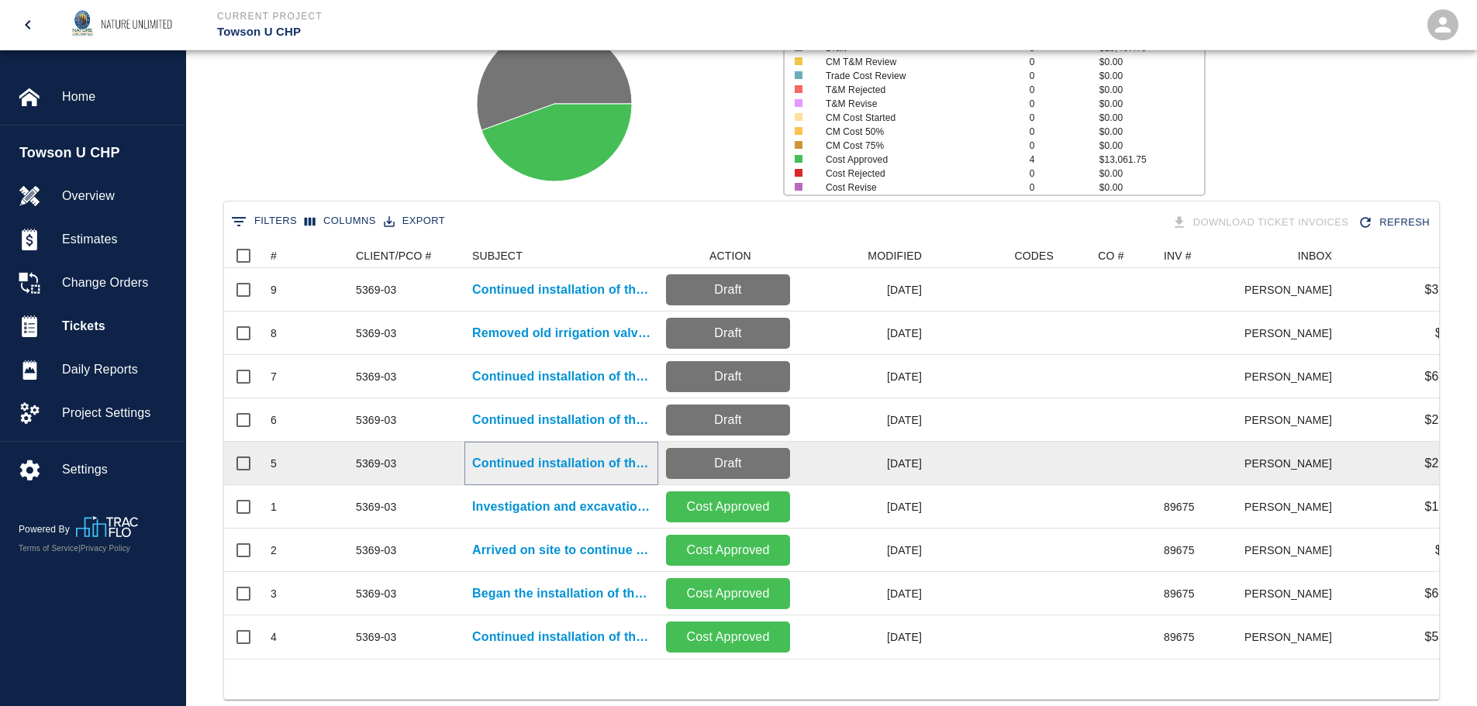
click at [596, 463] on p "Continued installation of the irrigation system." at bounding box center [561, 463] width 178 height 19
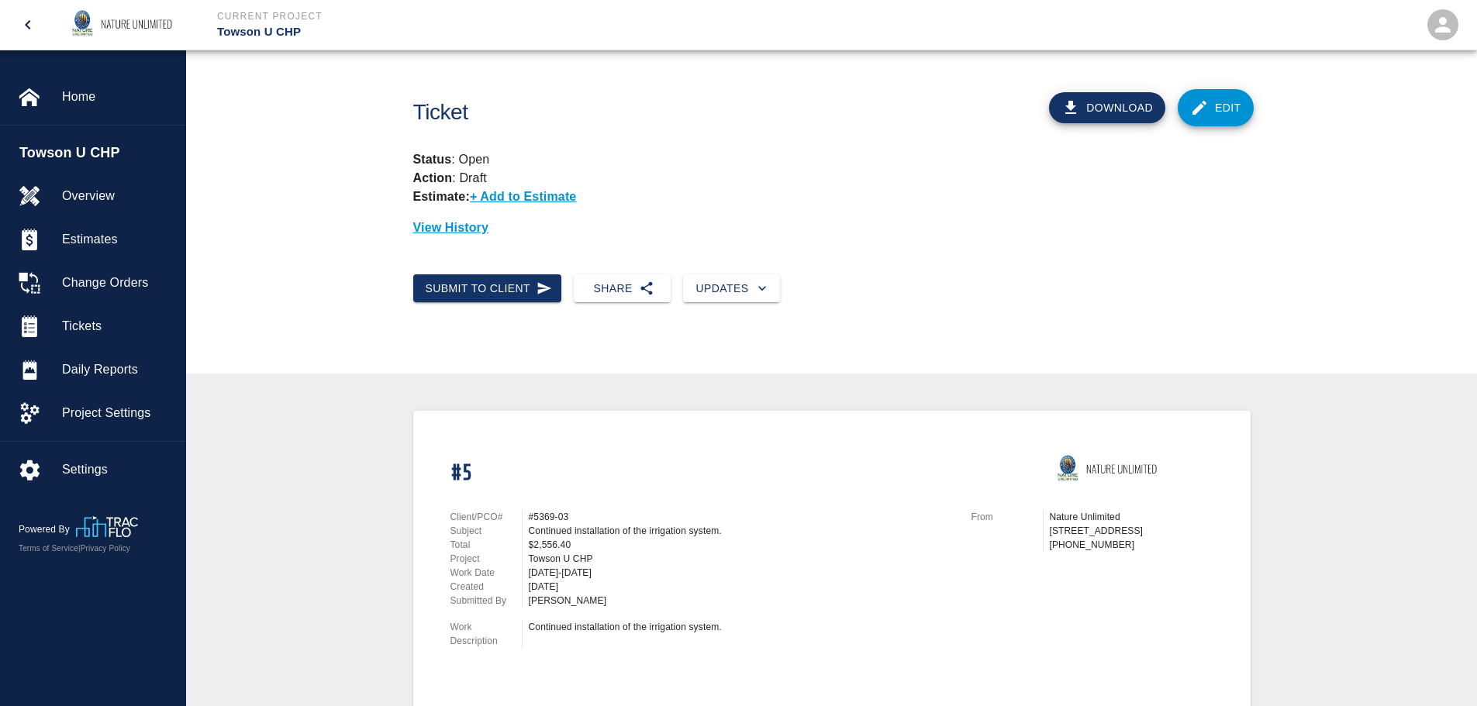
click at [1225, 105] on link "Edit" at bounding box center [1216, 107] width 76 height 37
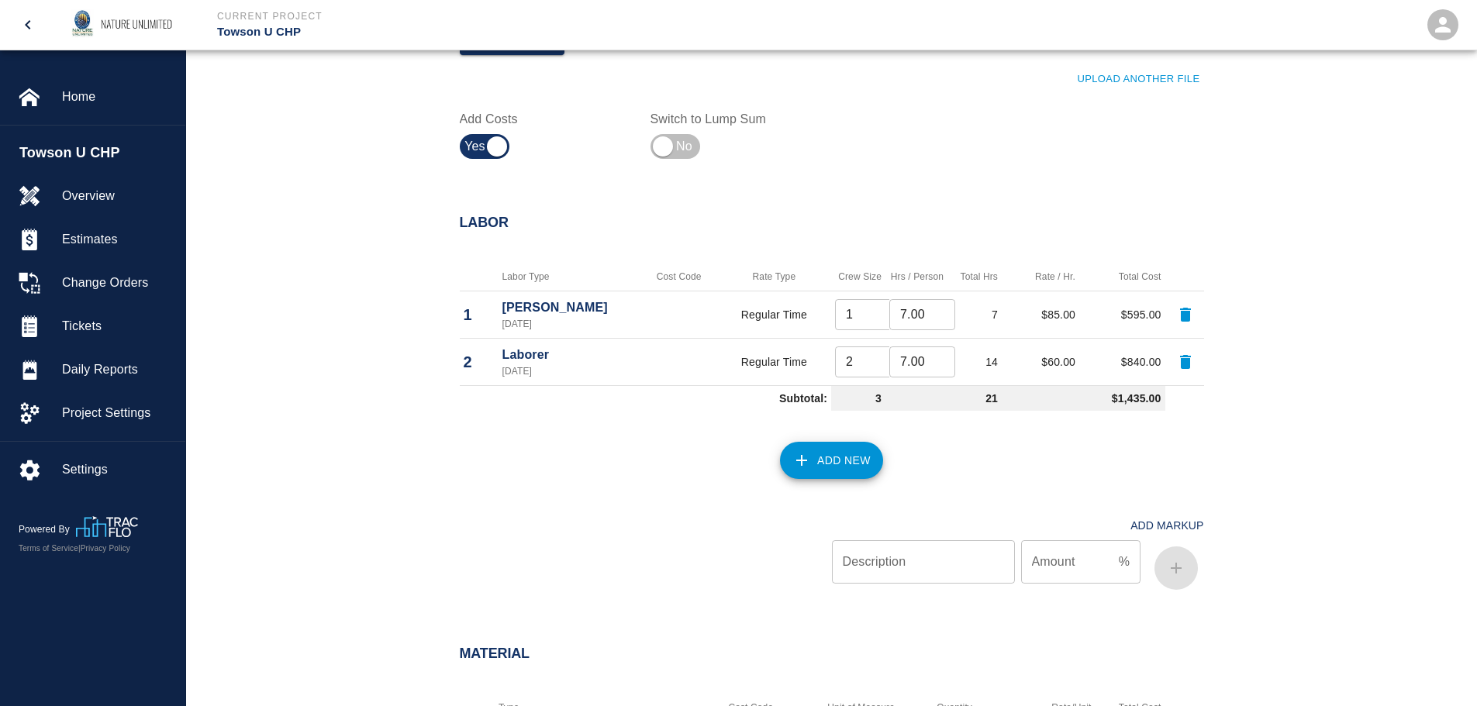
scroll to position [620, 0]
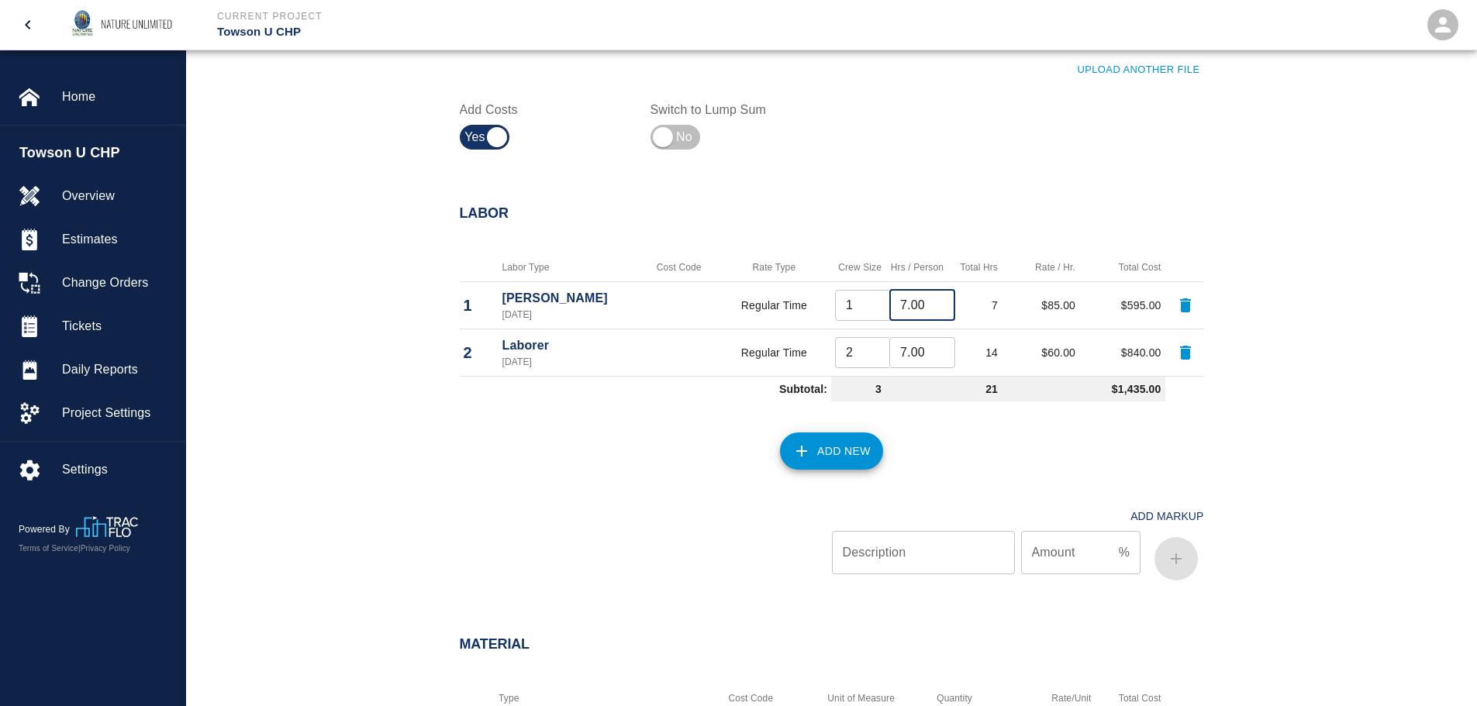
drag, startPoint x: 927, startPoint y: 303, endPoint x: 847, endPoint y: 298, distance: 80.8
click at [847, 298] on tr "1 [PERSON_NAME] [DATE] Regular Time 1 ​ 7.00 ​ 7 $85.00 $595.00" at bounding box center [832, 304] width 744 height 47
click at [827, 450] on button "Add New" at bounding box center [831, 451] width 103 height 37
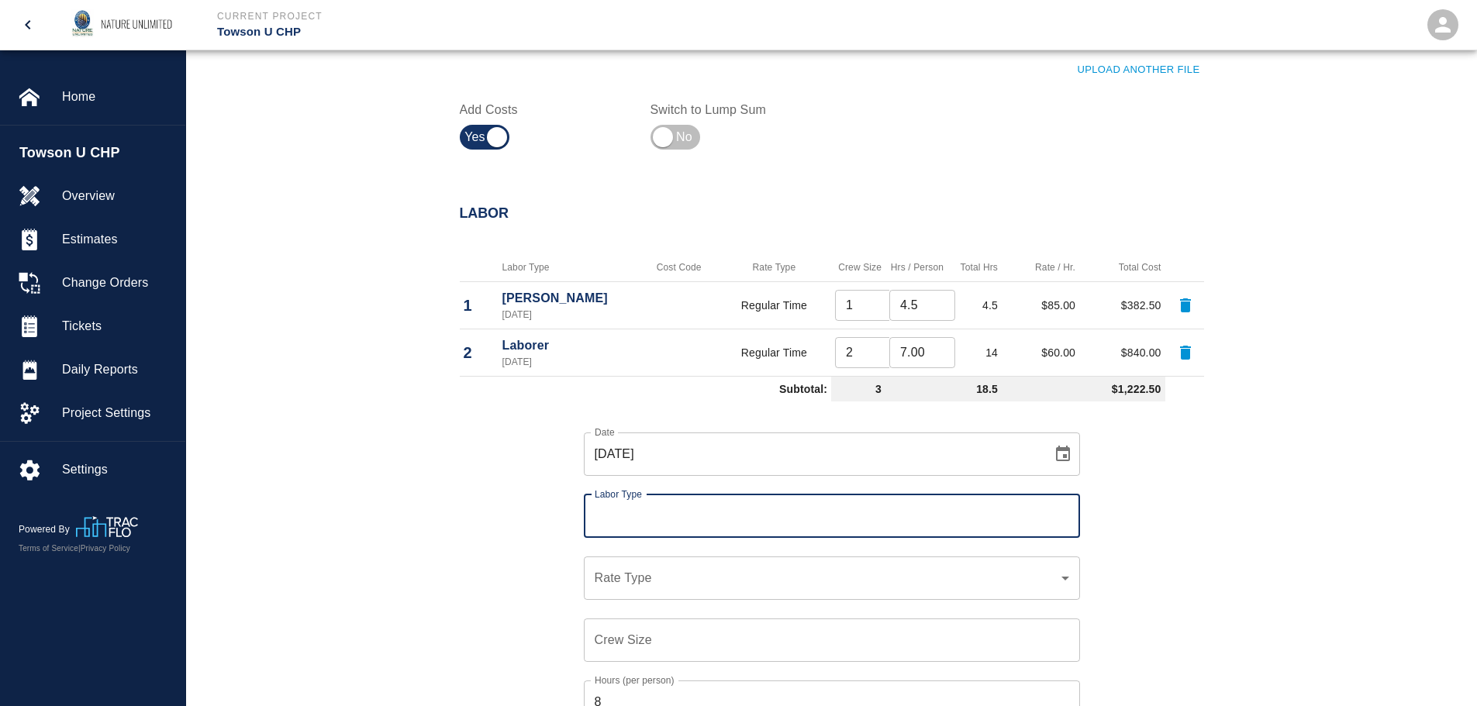
click at [661, 523] on input "Labor Type" at bounding box center [832, 516] width 482 height 29
click at [663, 557] on li "[PERSON_NAME] (Valid: [DATE])" at bounding box center [832, 558] width 496 height 28
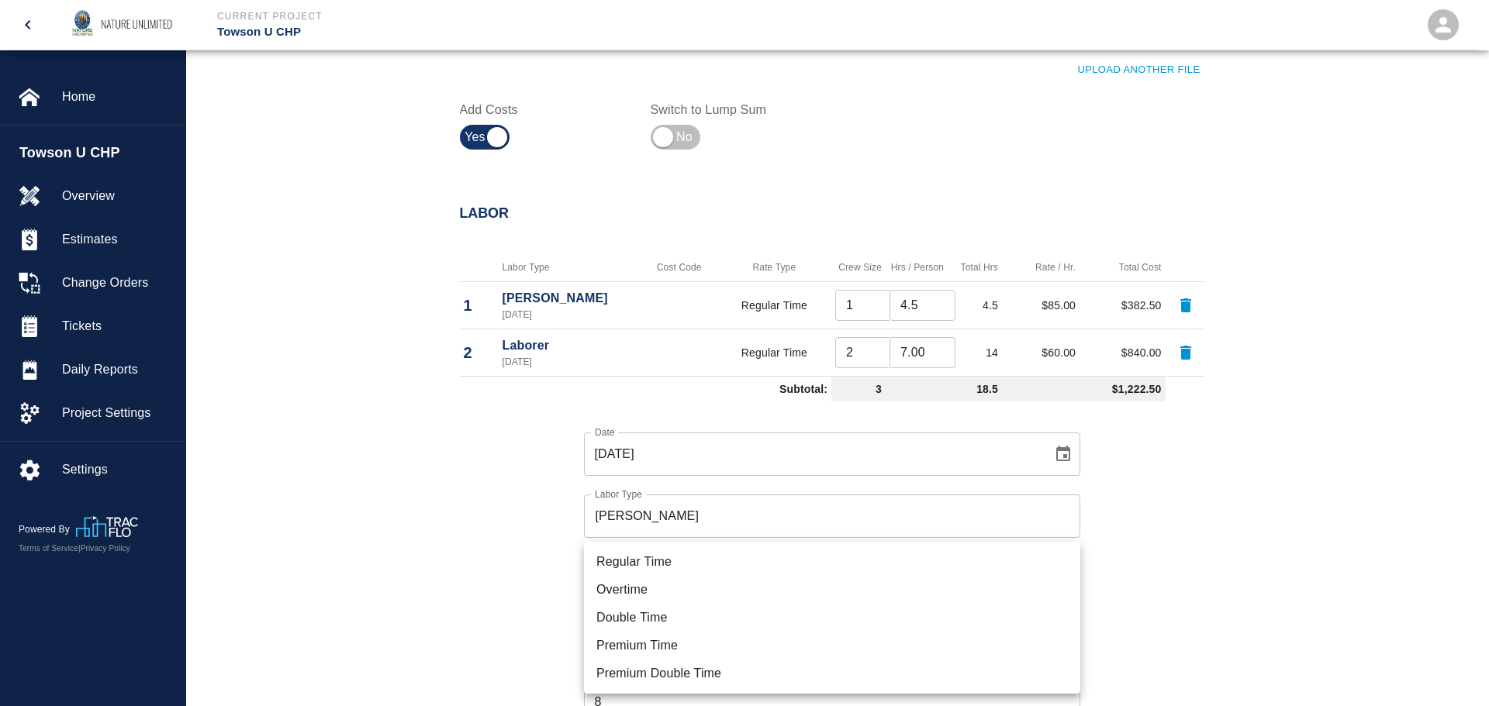
click at [647, 596] on li "Overtime" at bounding box center [832, 590] width 496 height 28
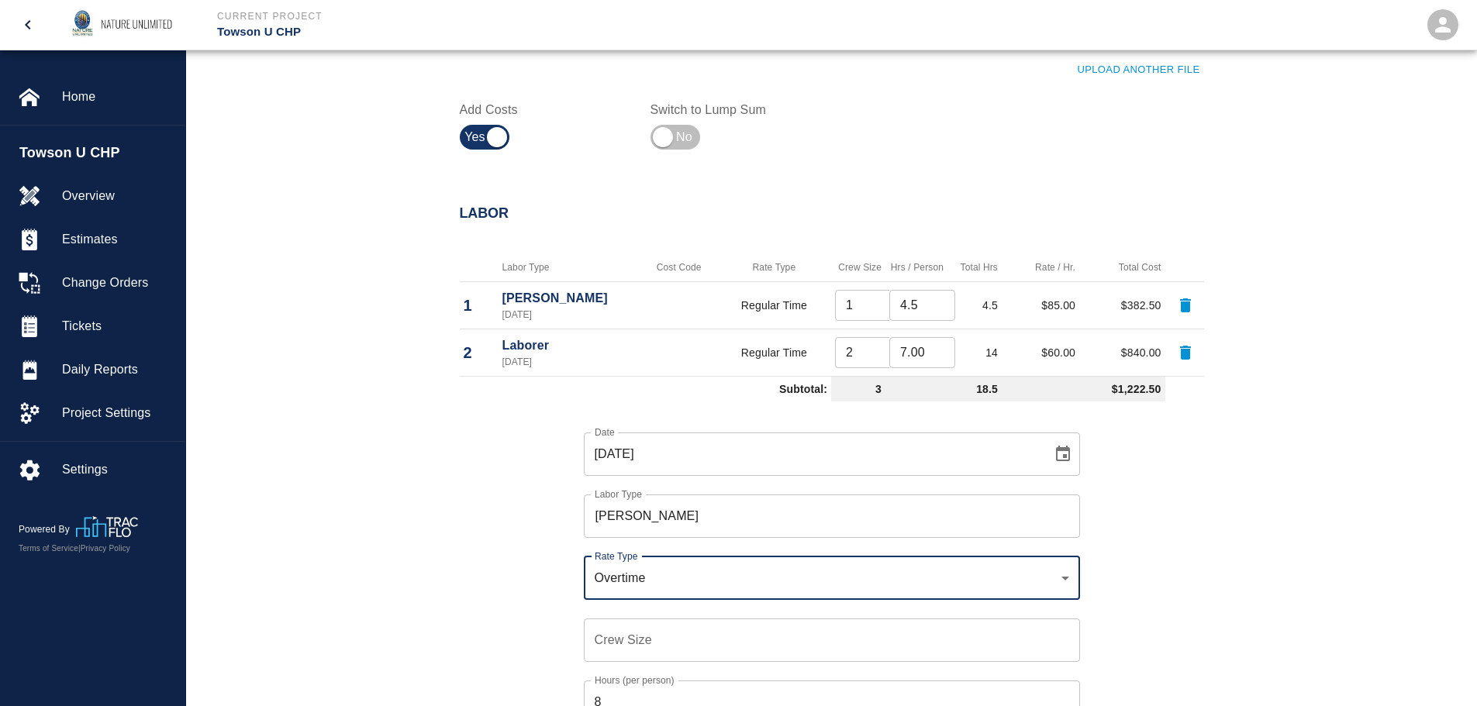
click at [643, 632] on input "Crew Size" at bounding box center [832, 640] width 496 height 43
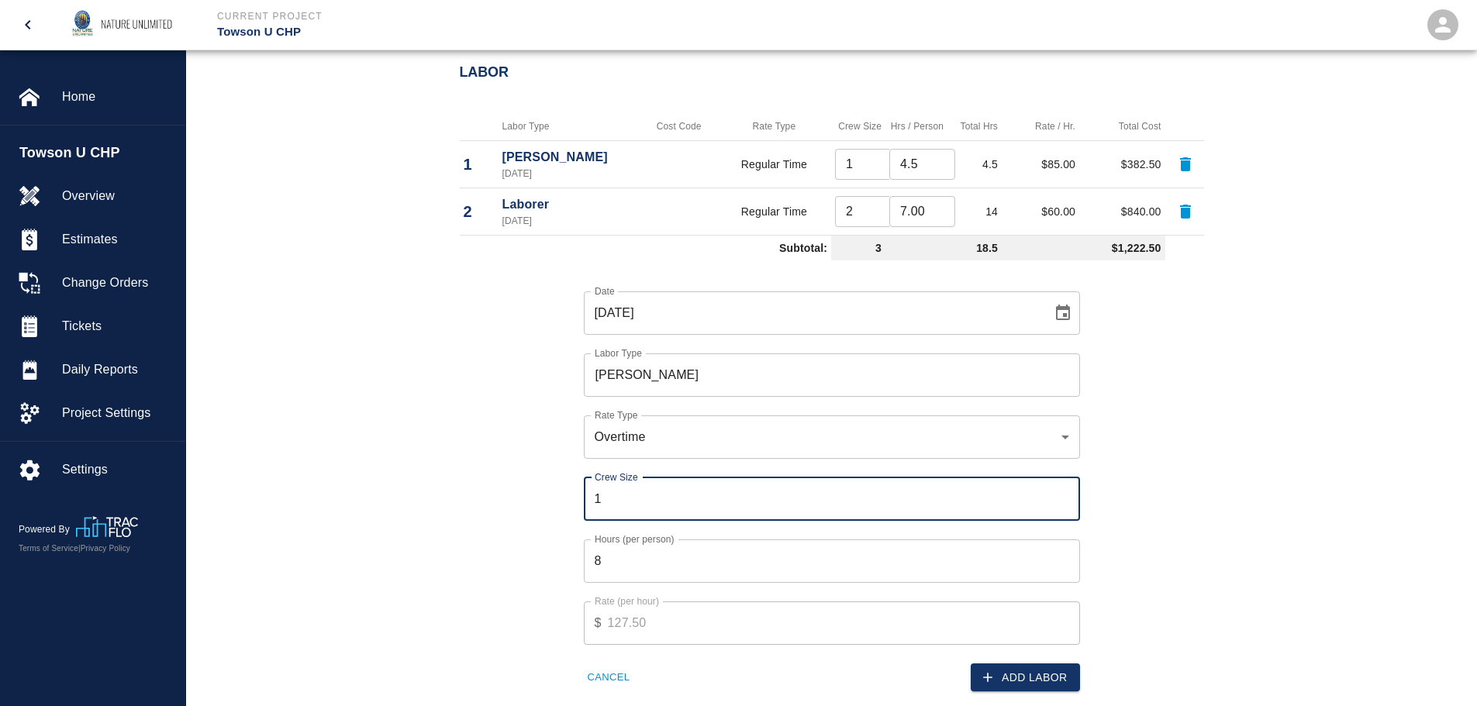
scroll to position [853, 0]
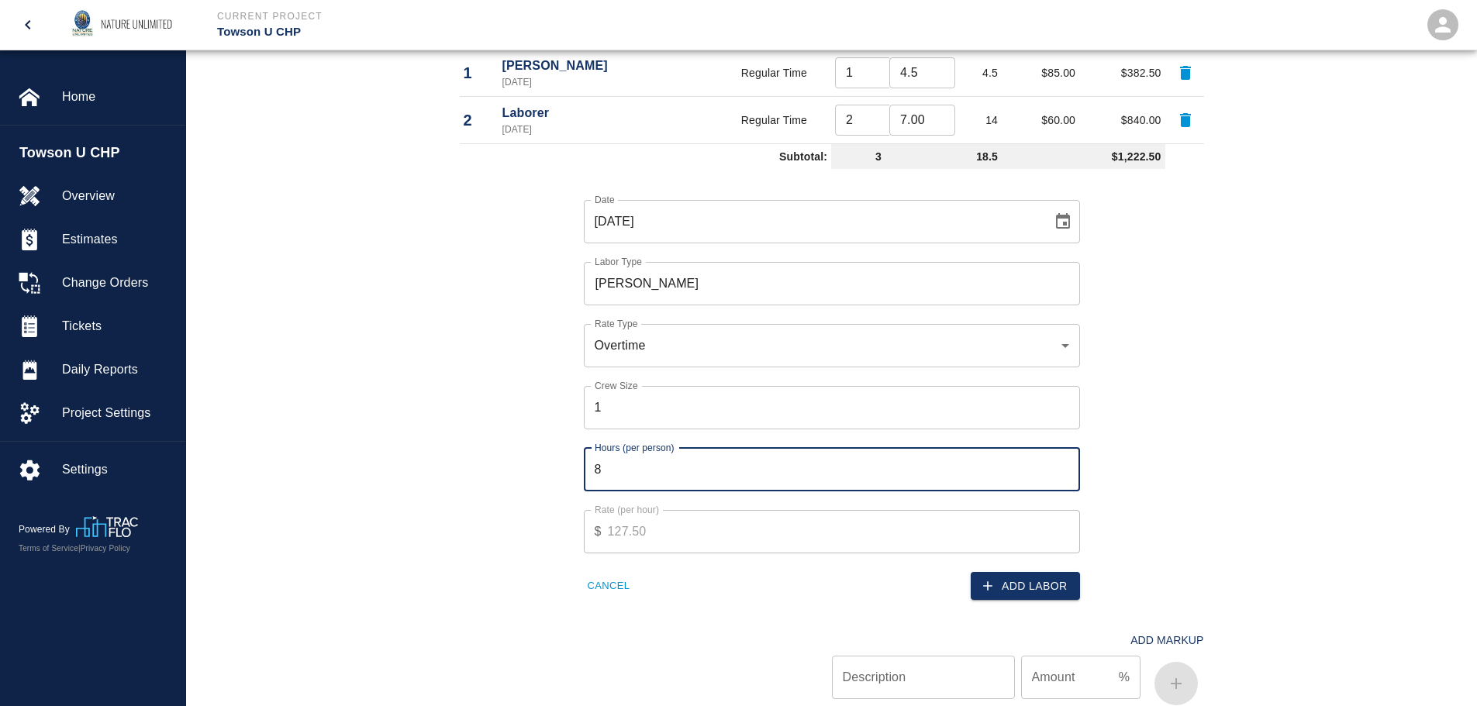
drag, startPoint x: 606, startPoint y: 468, endPoint x: 595, endPoint y: 468, distance: 10.1
click at [595, 468] on input "8" at bounding box center [832, 469] width 496 height 43
click at [1043, 581] on button "Add Labor" at bounding box center [1025, 586] width 109 height 29
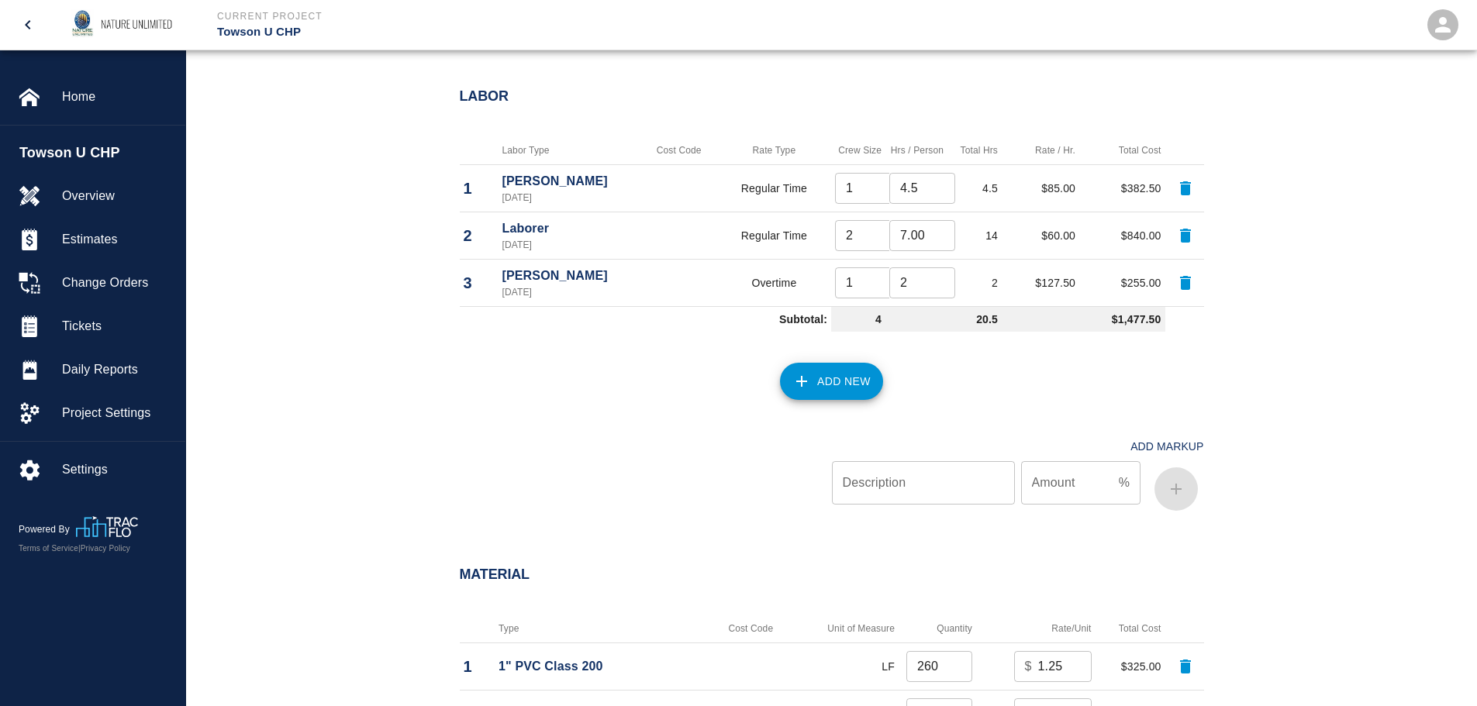
scroll to position [698, 0]
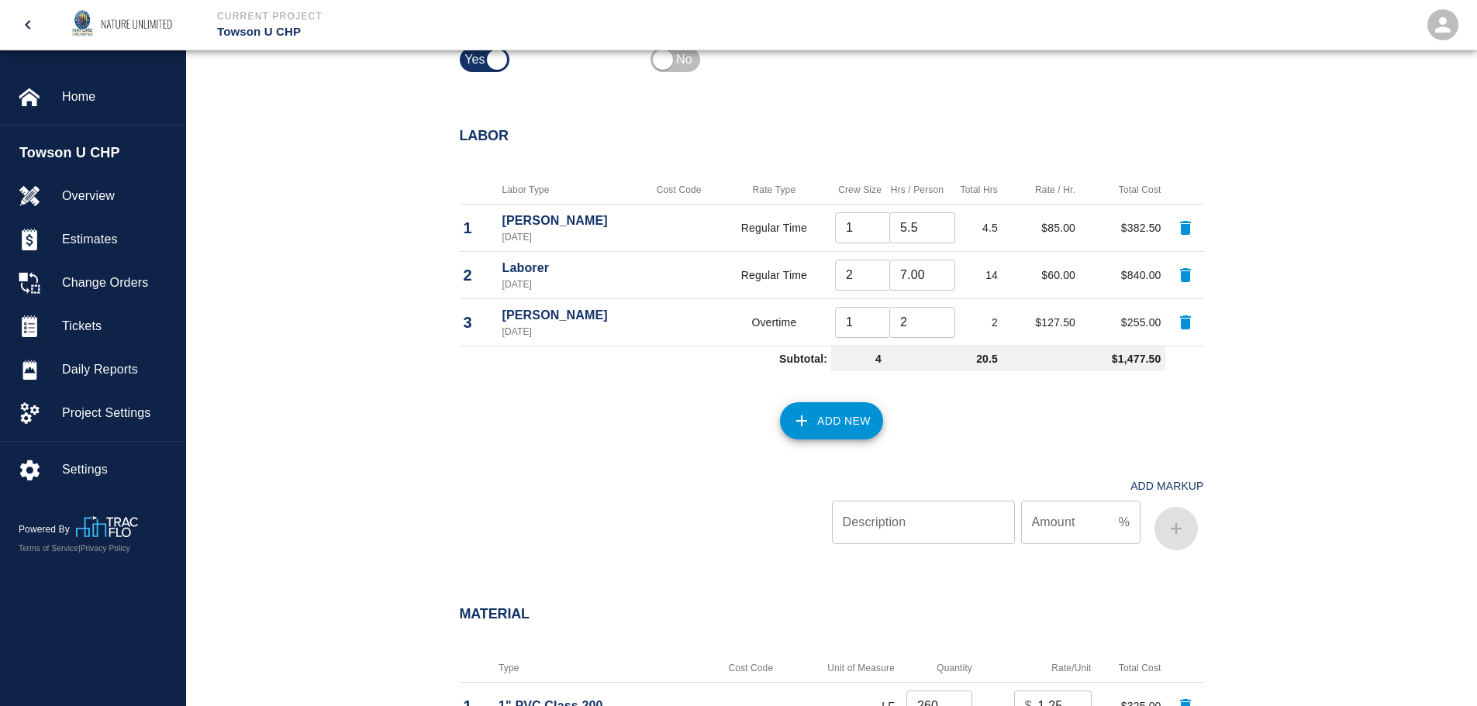
click at [939, 222] on input "5.5" at bounding box center [922, 227] width 66 height 31
drag, startPoint x: 924, startPoint y: 228, endPoint x: 872, endPoint y: 228, distance: 51.9
click at [872, 228] on tr "1 [PERSON_NAME] [DATE] Regular Time 1 ​ 5.5 ​ 5.5 $85.00 $467.50" at bounding box center [832, 227] width 744 height 47
drag, startPoint x: 872, startPoint y: 228, endPoint x: 880, endPoint y: 223, distance: 9.5
click at [879, 223] on input "1" at bounding box center [868, 227] width 66 height 31
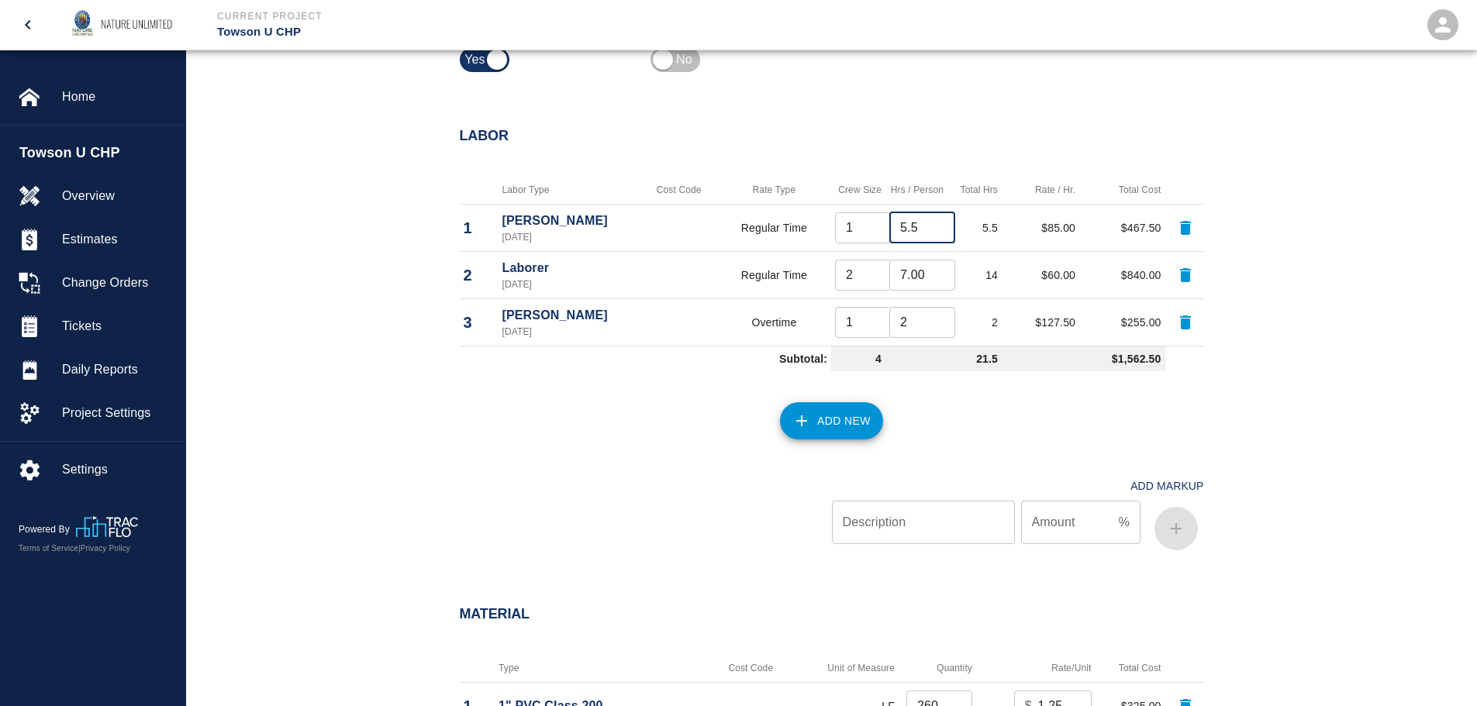
drag, startPoint x: 920, startPoint y: 225, endPoint x: 881, endPoint y: 226, distance: 38.8
click at [881, 226] on tr "1 [PERSON_NAME] [DATE] Regular Time 1 ​ 5.5 ​ 5.5 $85.00 $467.50" at bounding box center [832, 227] width 744 height 47
click at [841, 421] on button "Add New" at bounding box center [831, 420] width 103 height 37
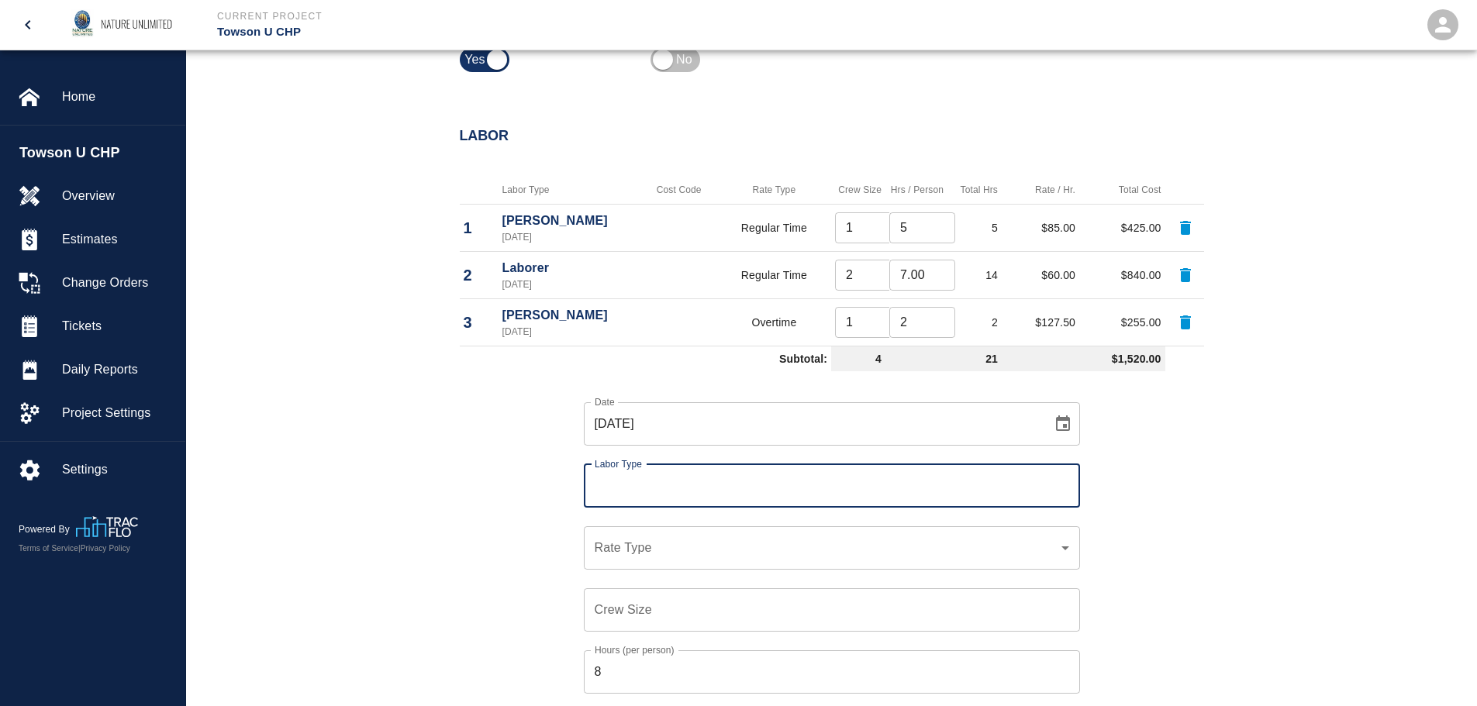
click at [633, 491] on input "Labor Type" at bounding box center [832, 485] width 482 height 29
click at [634, 528] on li "[PERSON_NAME] (Valid: [DATE])" at bounding box center [832, 528] width 496 height 28
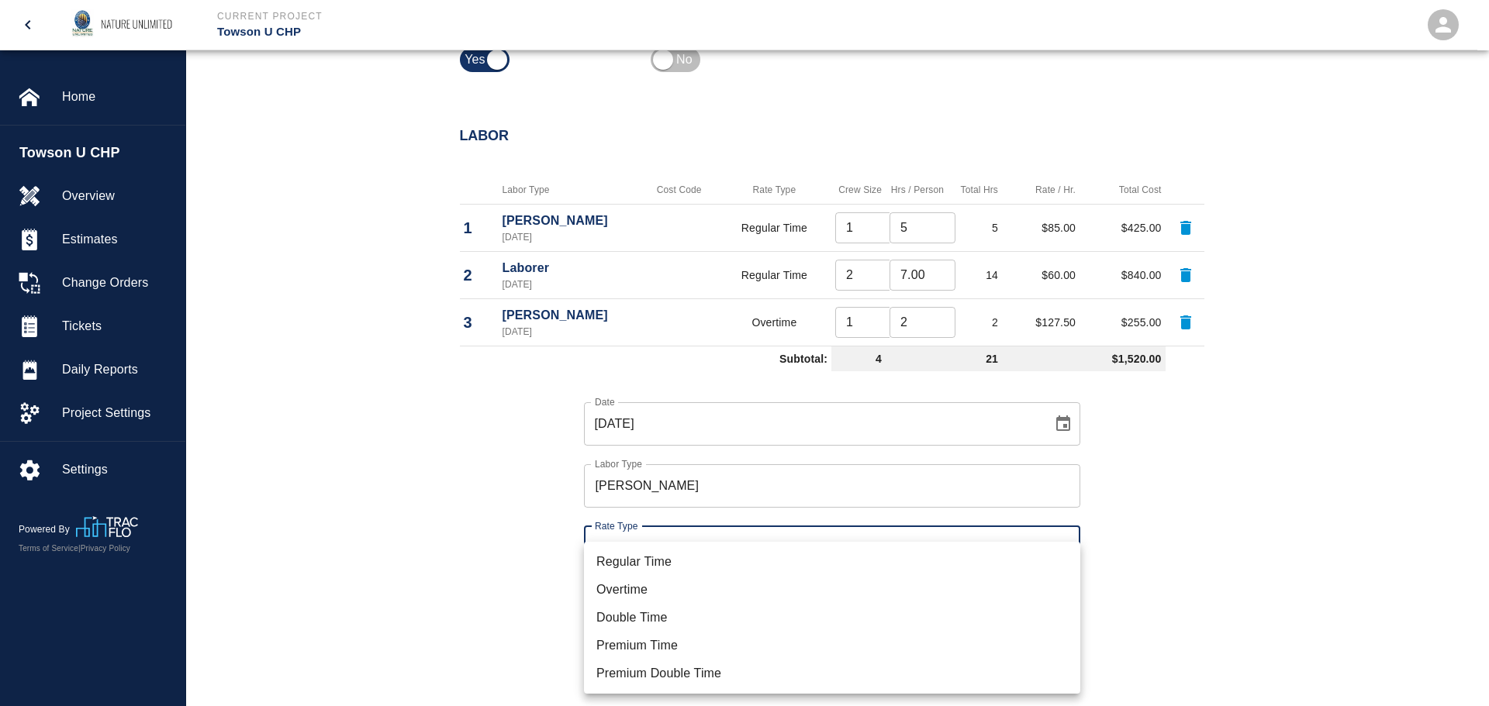
click at [669, 556] on li "Regular Time" at bounding box center [832, 562] width 496 height 28
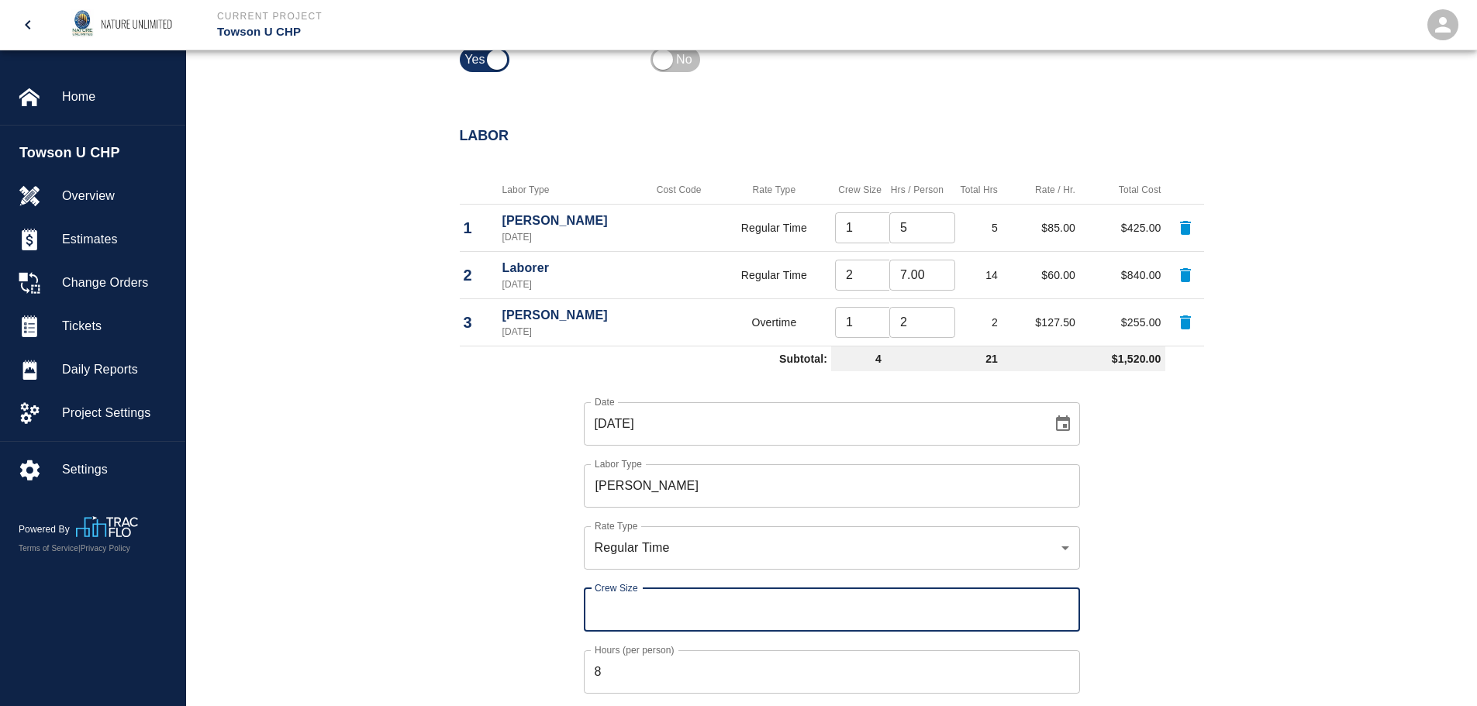
click at [999, 612] on input "Crew Size" at bounding box center [832, 609] width 496 height 43
click at [930, 680] on input "8" at bounding box center [832, 671] width 496 height 43
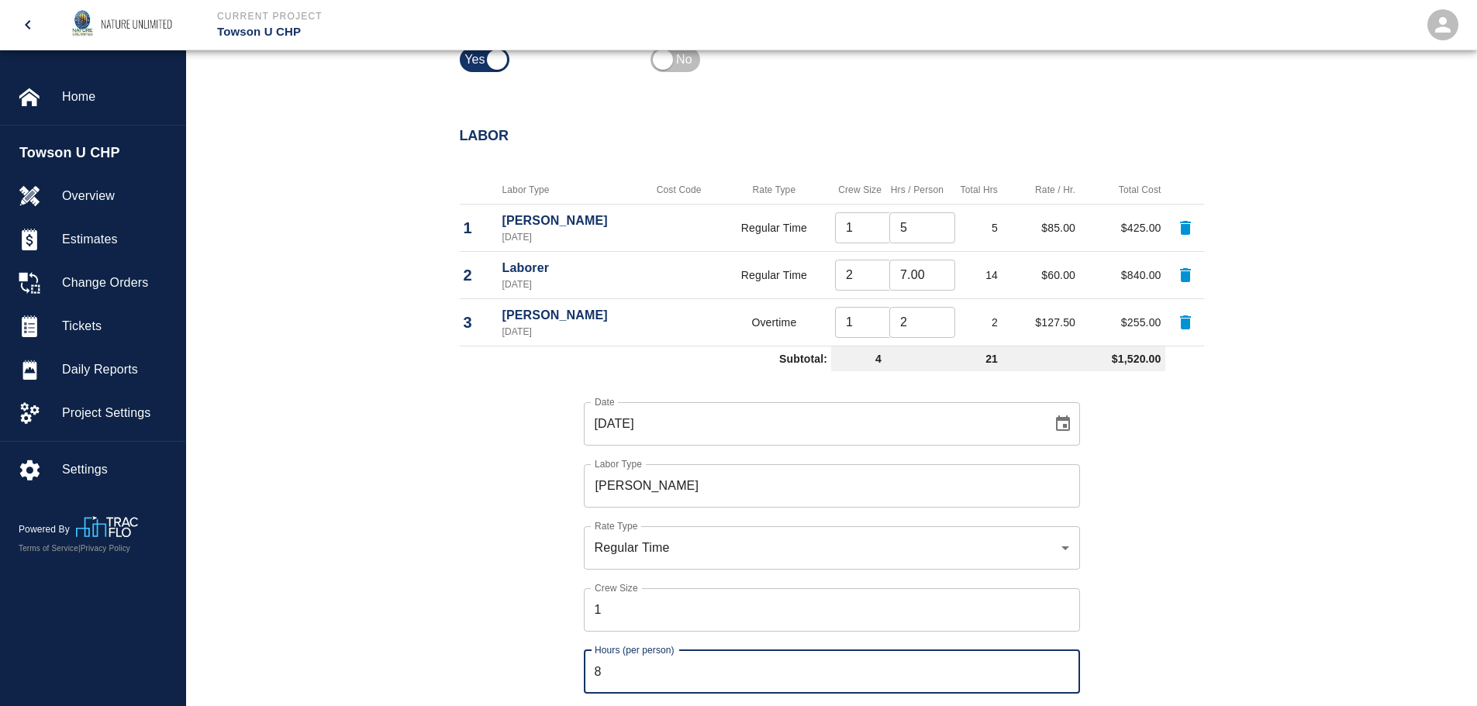
drag, startPoint x: 601, startPoint y: 670, endPoint x: 550, endPoint y: 668, distance: 50.4
click at [559, 671] on div "Date [DATE] Date Labor Type [PERSON_NAME] Labor Type Rate Type Regular Time rat…" at bounding box center [822, 591] width 763 height 426
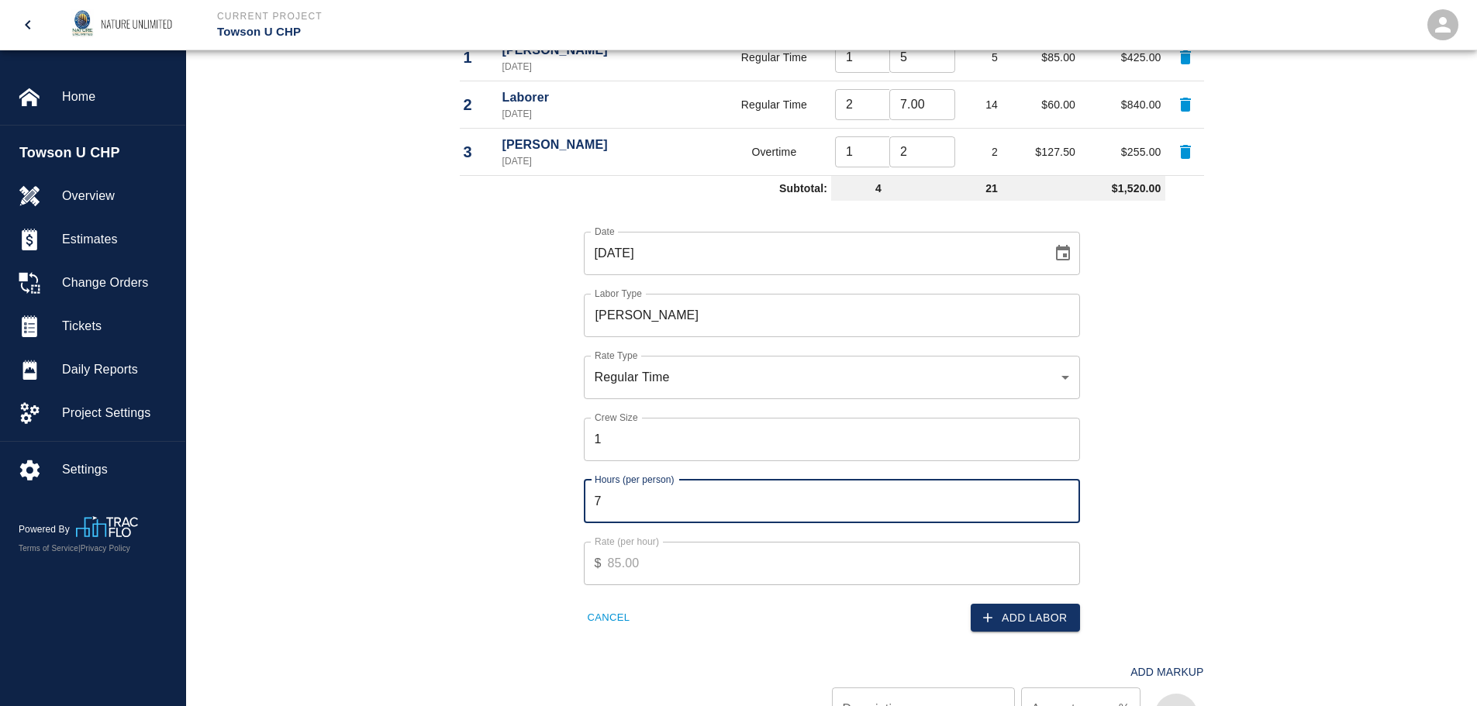
scroll to position [930, 0]
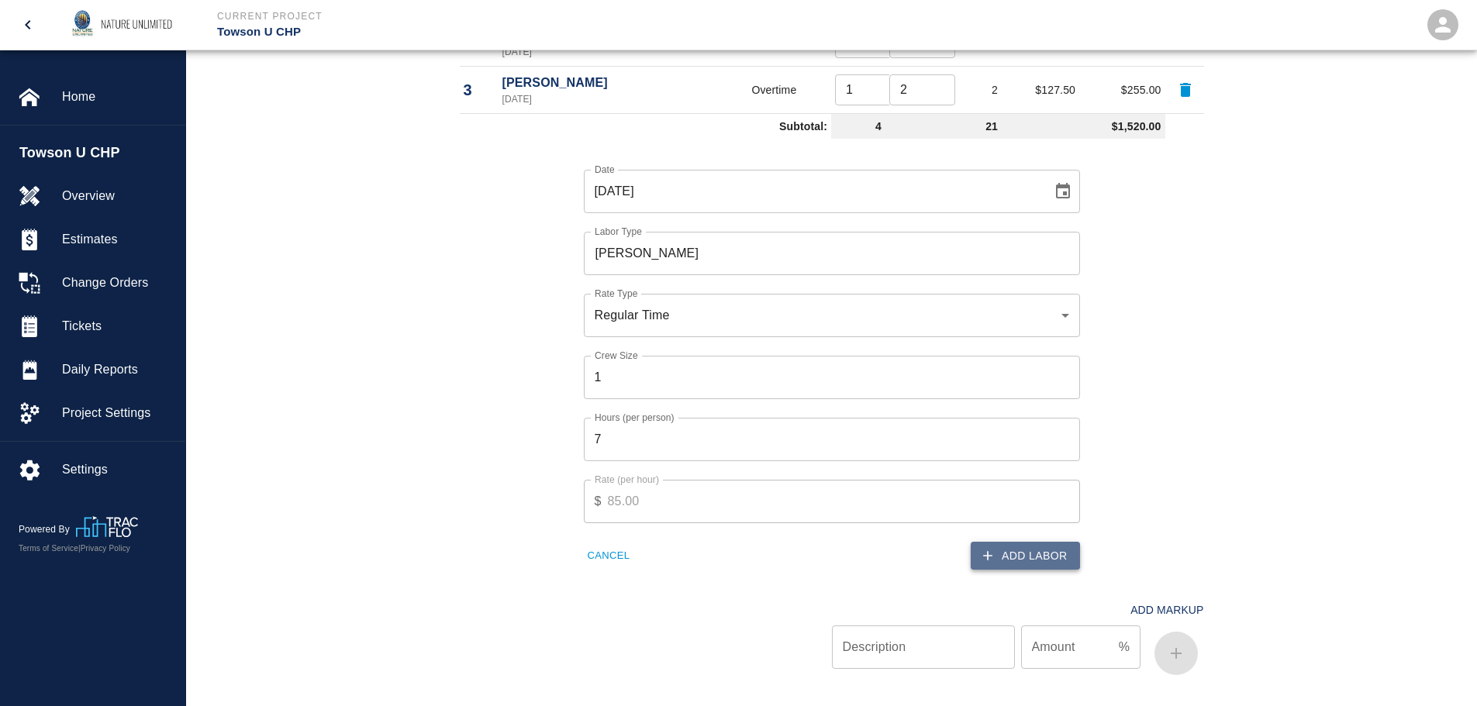
click at [1011, 554] on button "Add Labor" at bounding box center [1025, 556] width 109 height 29
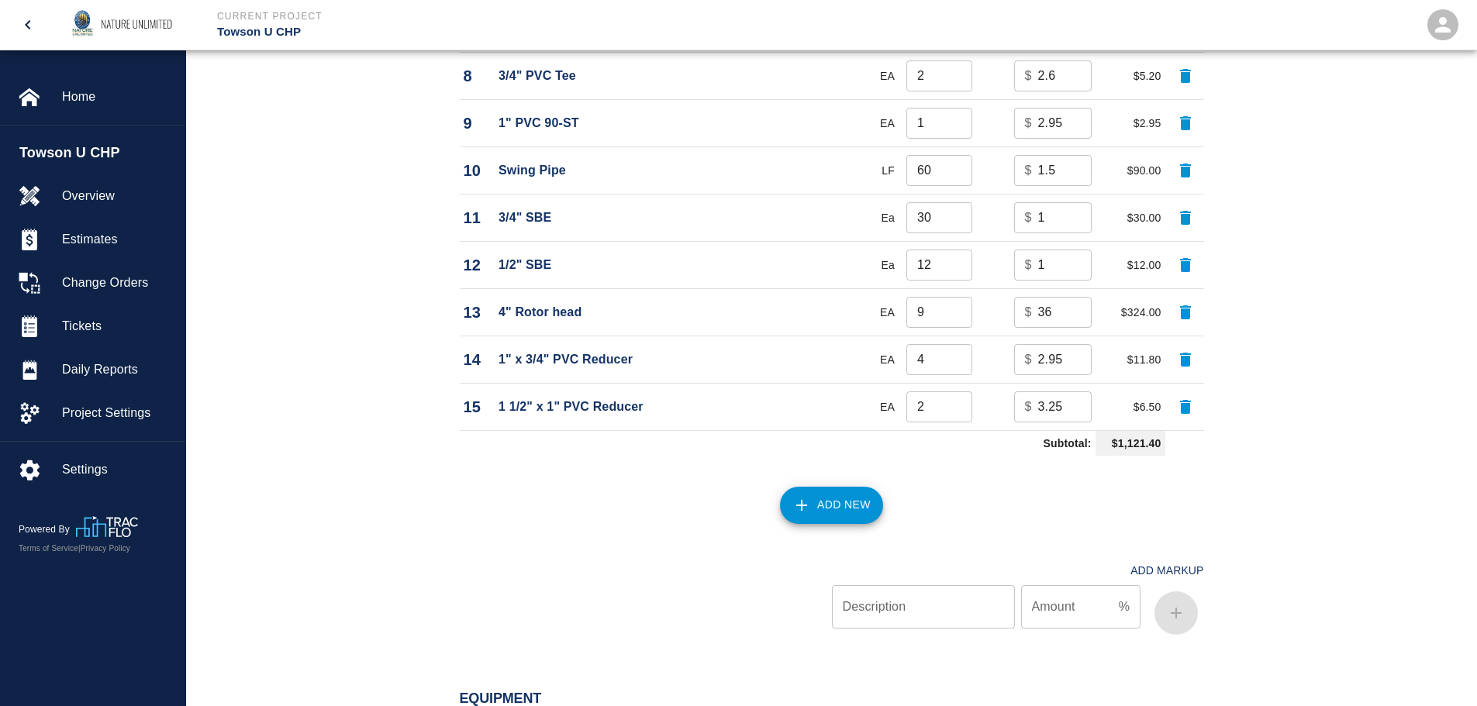
scroll to position [2174, 0]
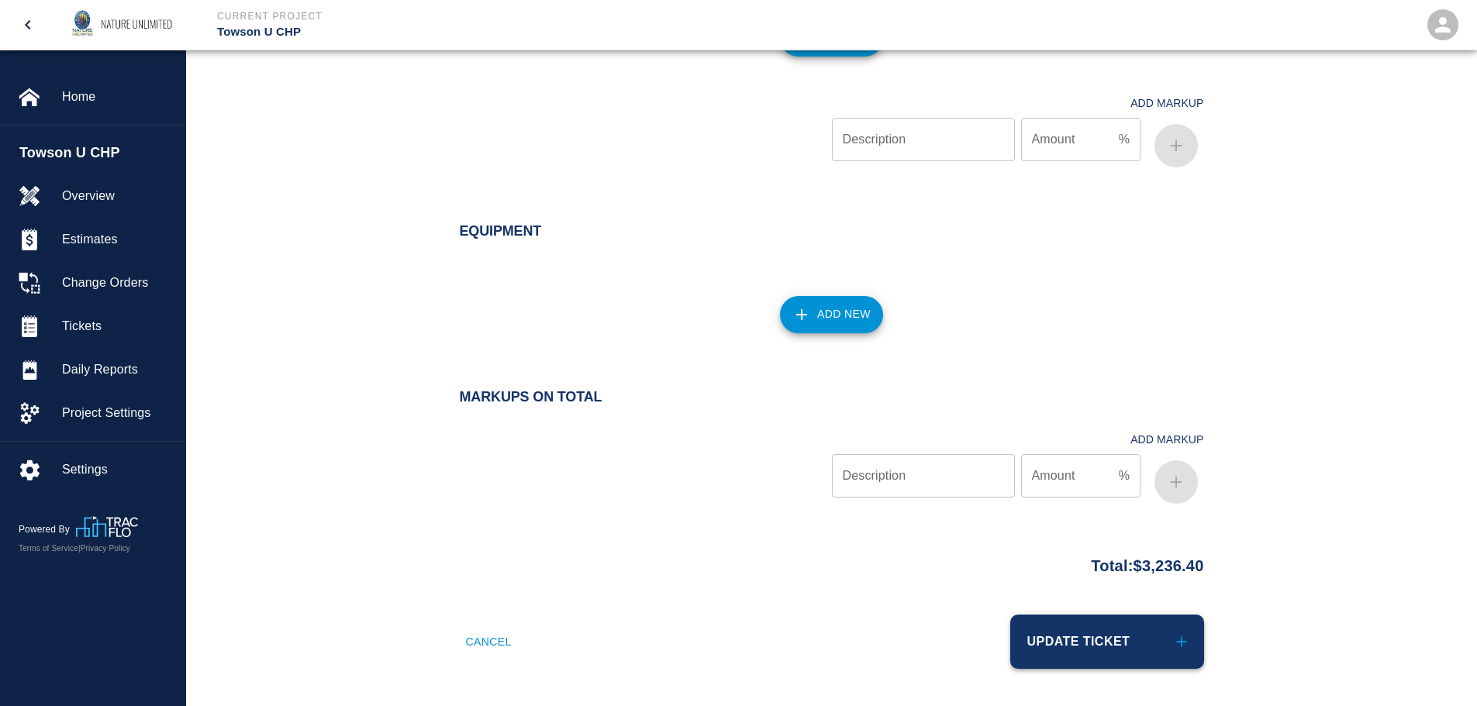
click at [1158, 645] on button "Update Ticket" at bounding box center [1107, 642] width 194 height 54
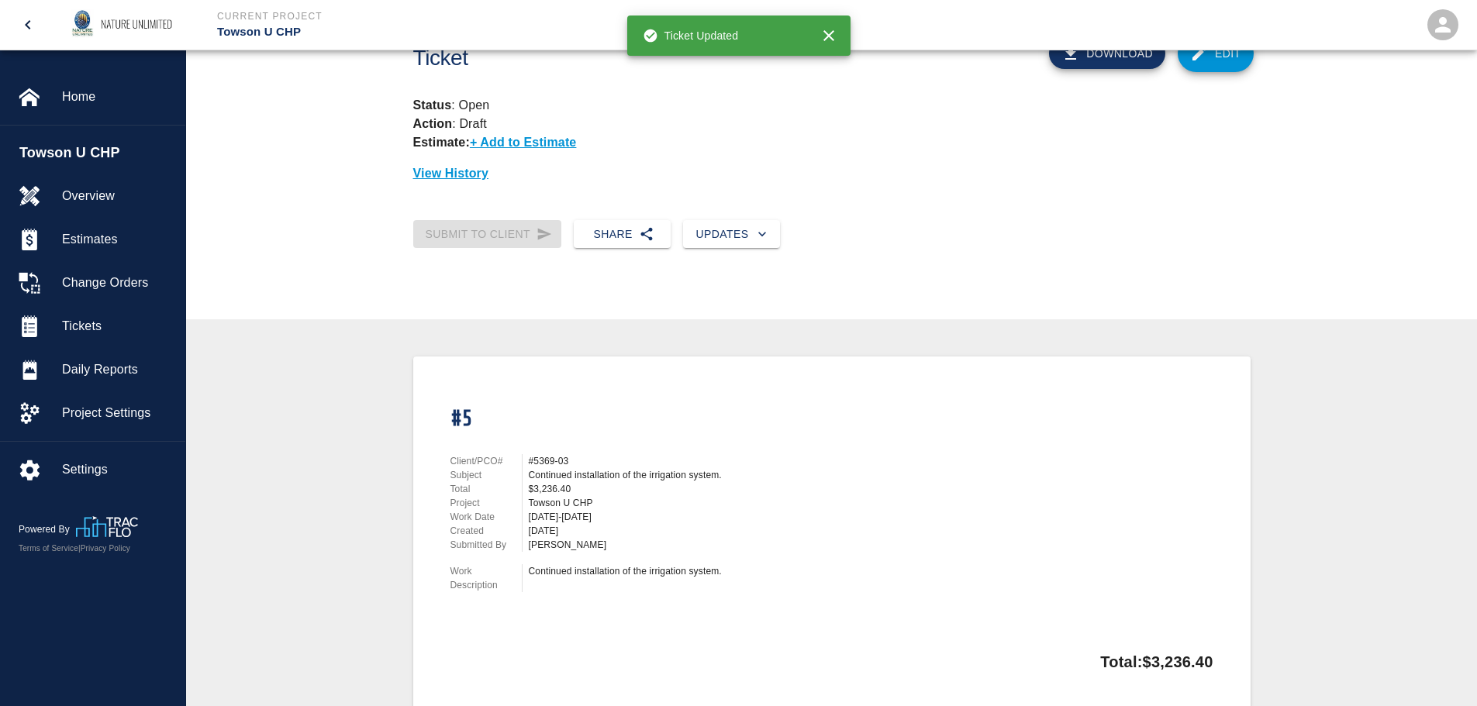
scroll to position [170, 0]
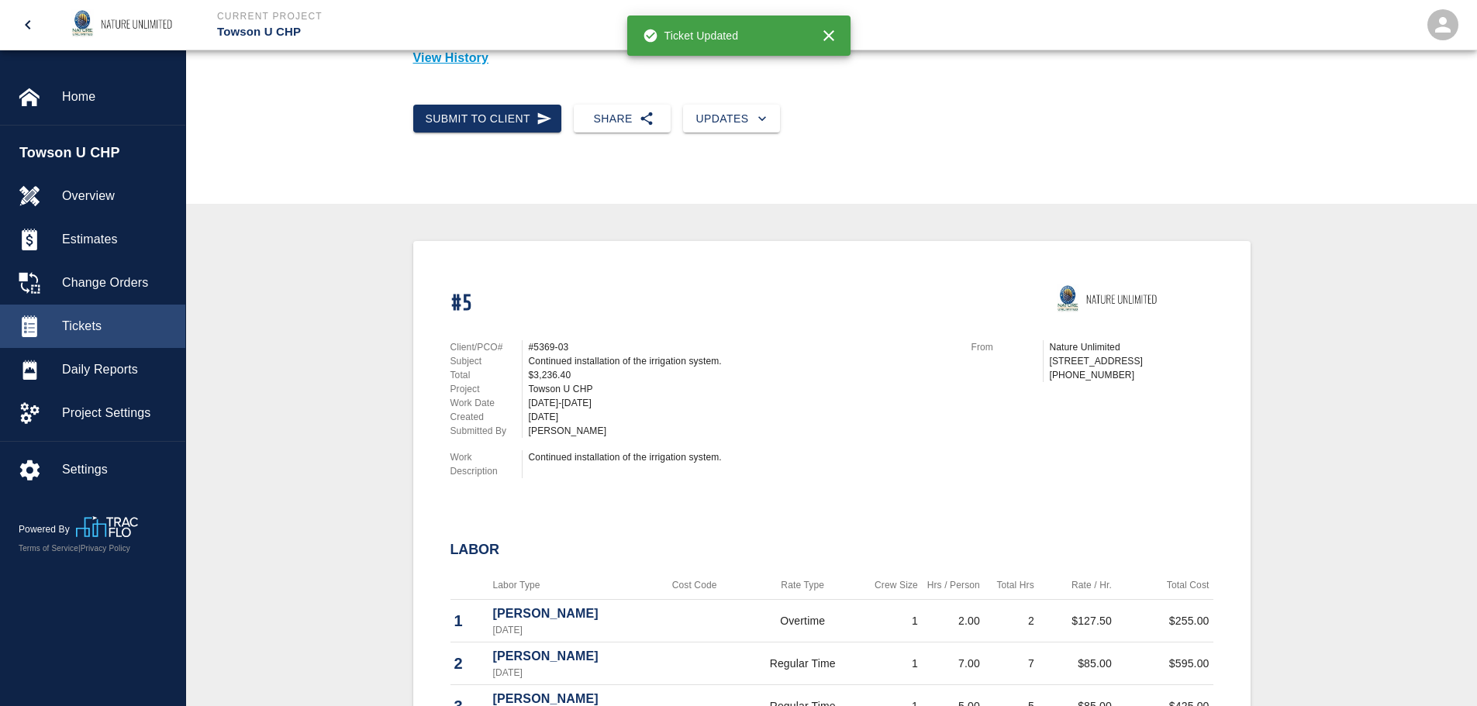
click at [78, 323] on span "Tickets" at bounding box center [117, 326] width 111 height 19
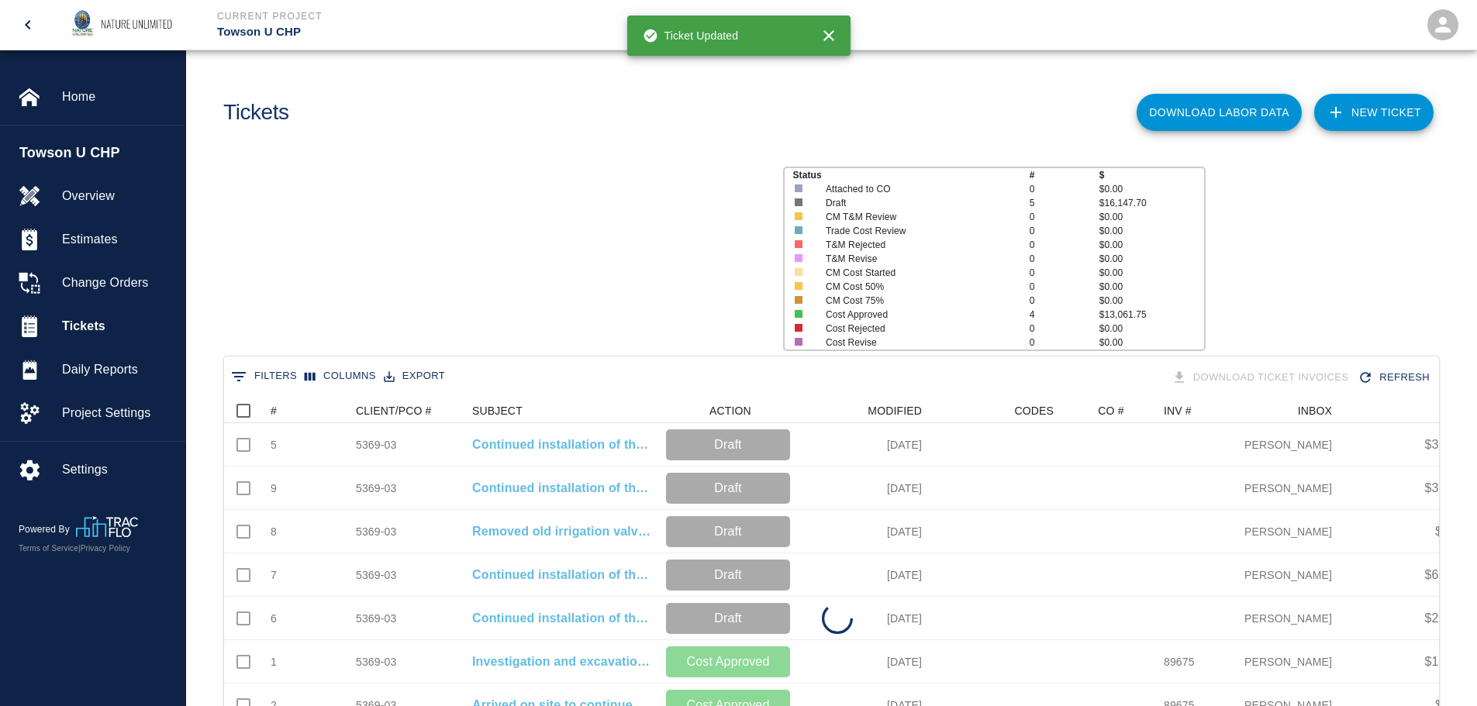
scroll to position [416, 1203]
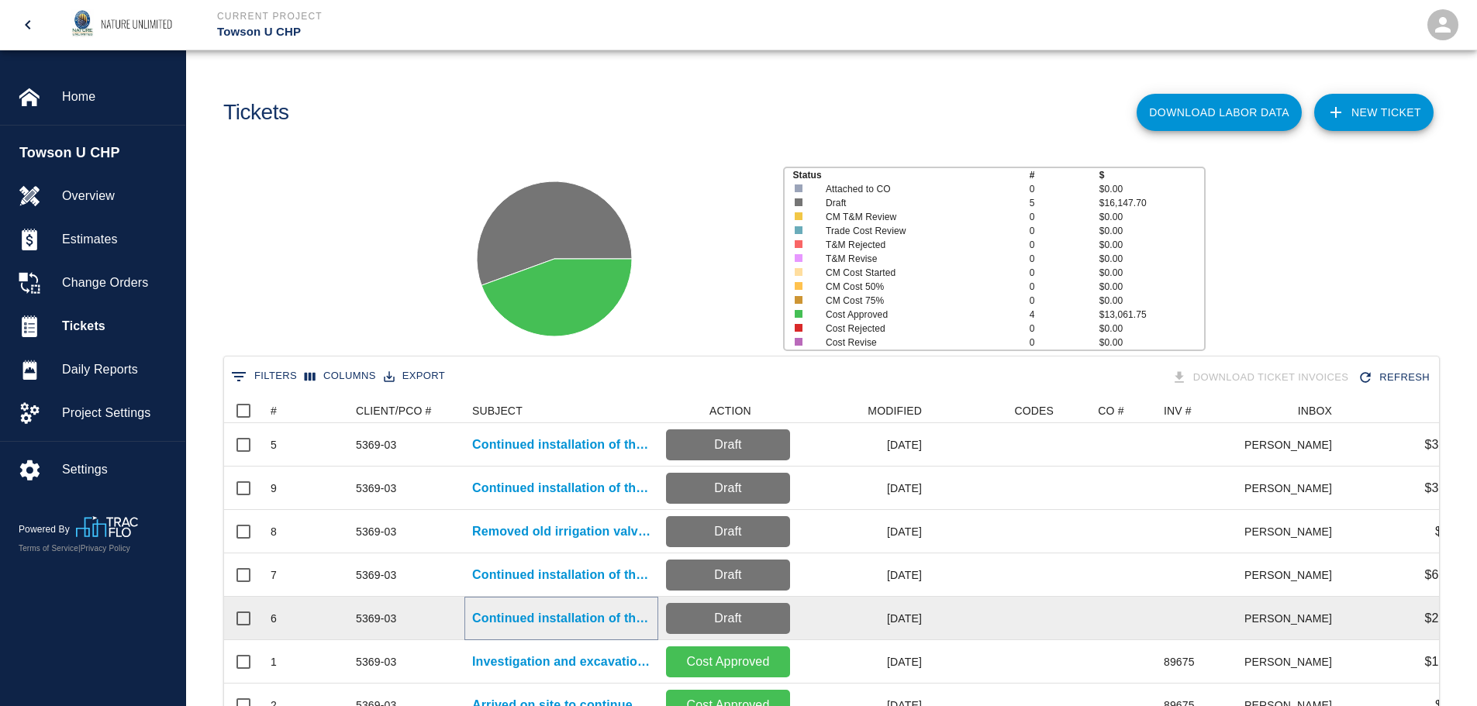
click at [539, 616] on p "Continued installation of the irrigation system." at bounding box center [561, 618] width 178 height 19
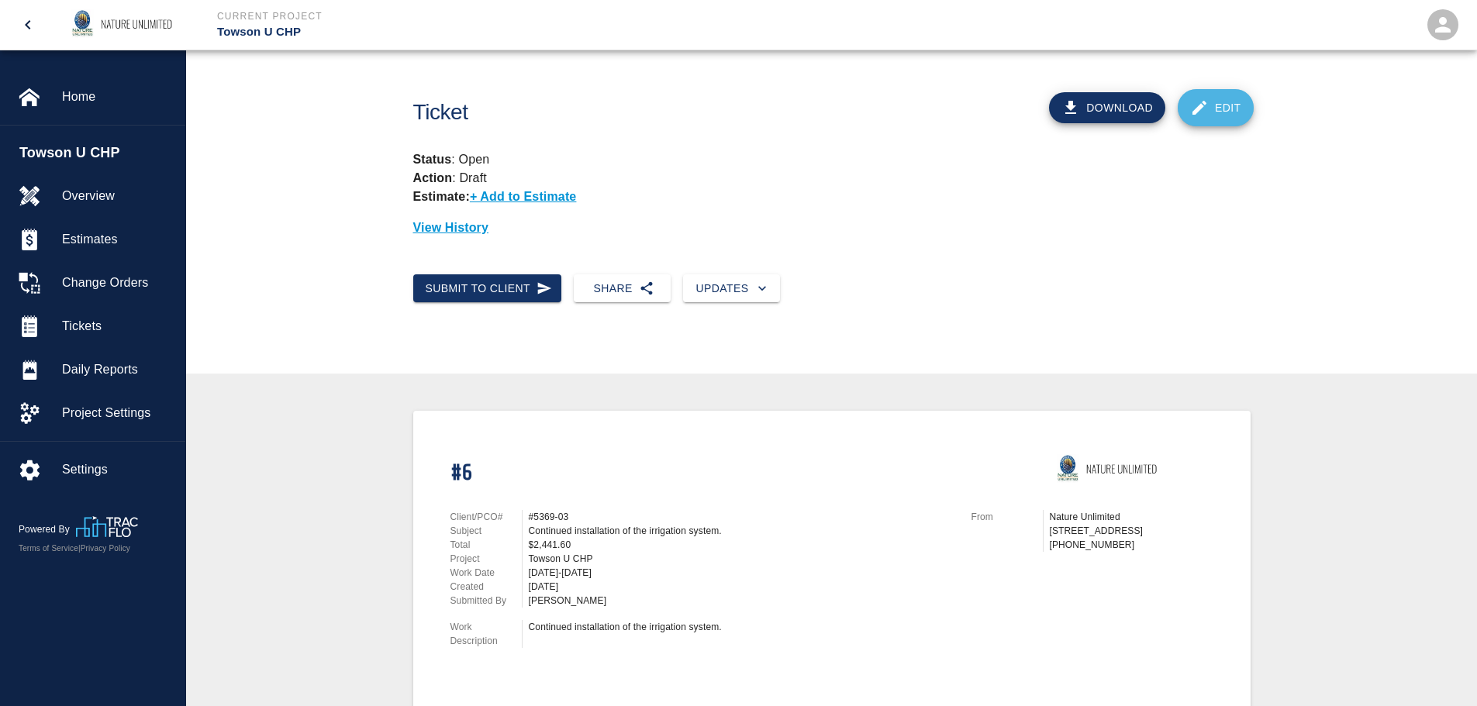
click at [1232, 116] on link "Edit" at bounding box center [1216, 107] width 76 height 37
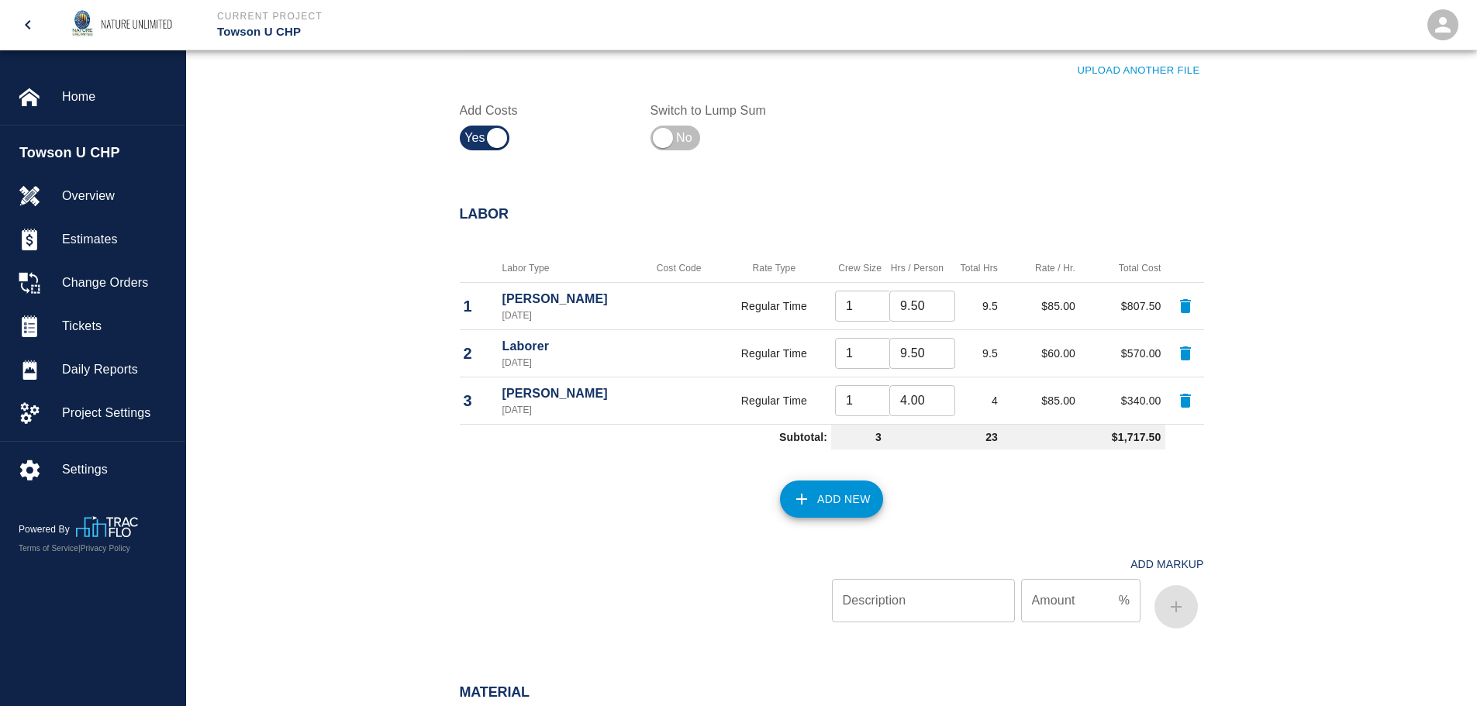
scroll to position [620, 0]
drag, startPoint x: 933, startPoint y: 299, endPoint x: 892, endPoint y: 304, distance: 40.6
click at [892, 304] on input "10.5" at bounding box center [922, 305] width 66 height 31
drag, startPoint x: 929, startPoint y: 304, endPoint x: 883, endPoint y: 303, distance: 45.7
click at [883, 303] on tr "1 [PERSON_NAME] [DATE] Regular Time 1 ​ 10.5 ​ 10.5 $85.00 $892.50" at bounding box center [832, 304] width 744 height 47
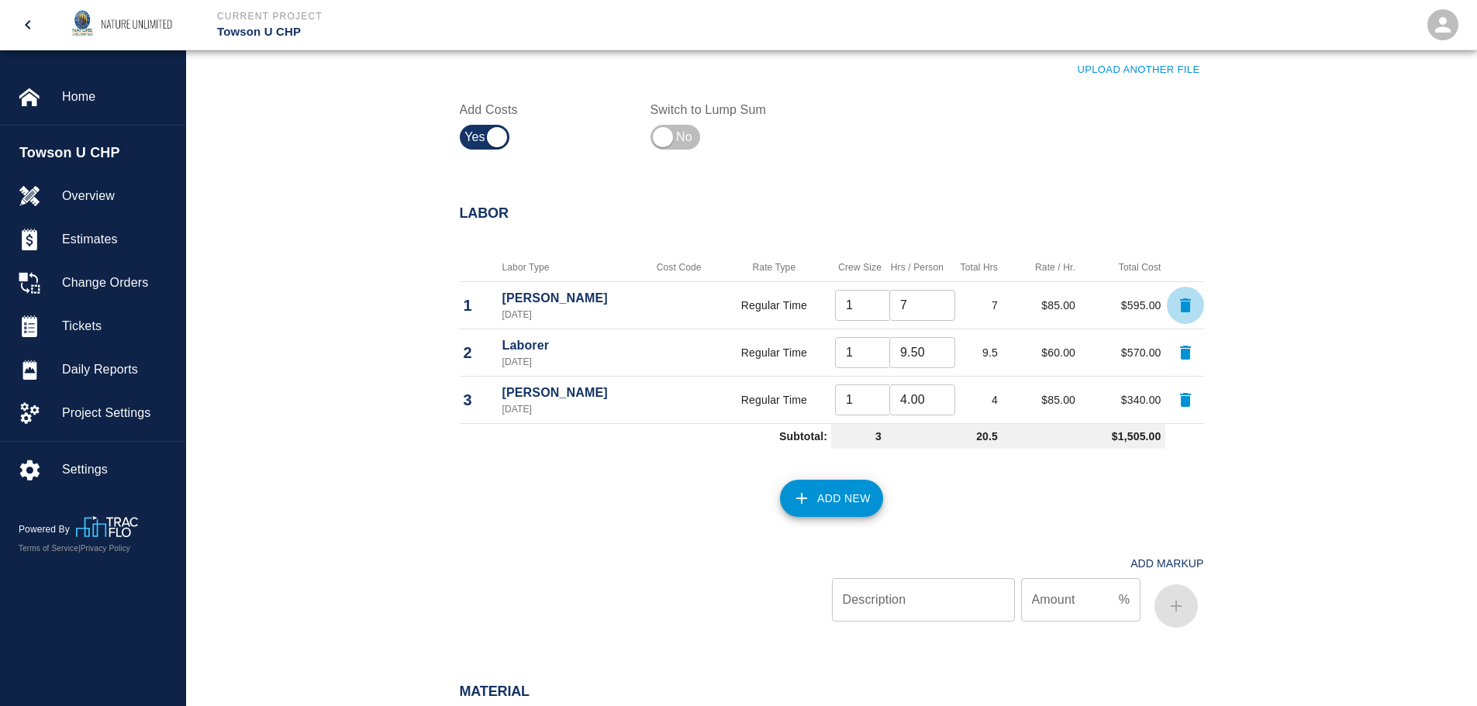
click at [832, 499] on button "Add New" at bounding box center [831, 498] width 103 height 37
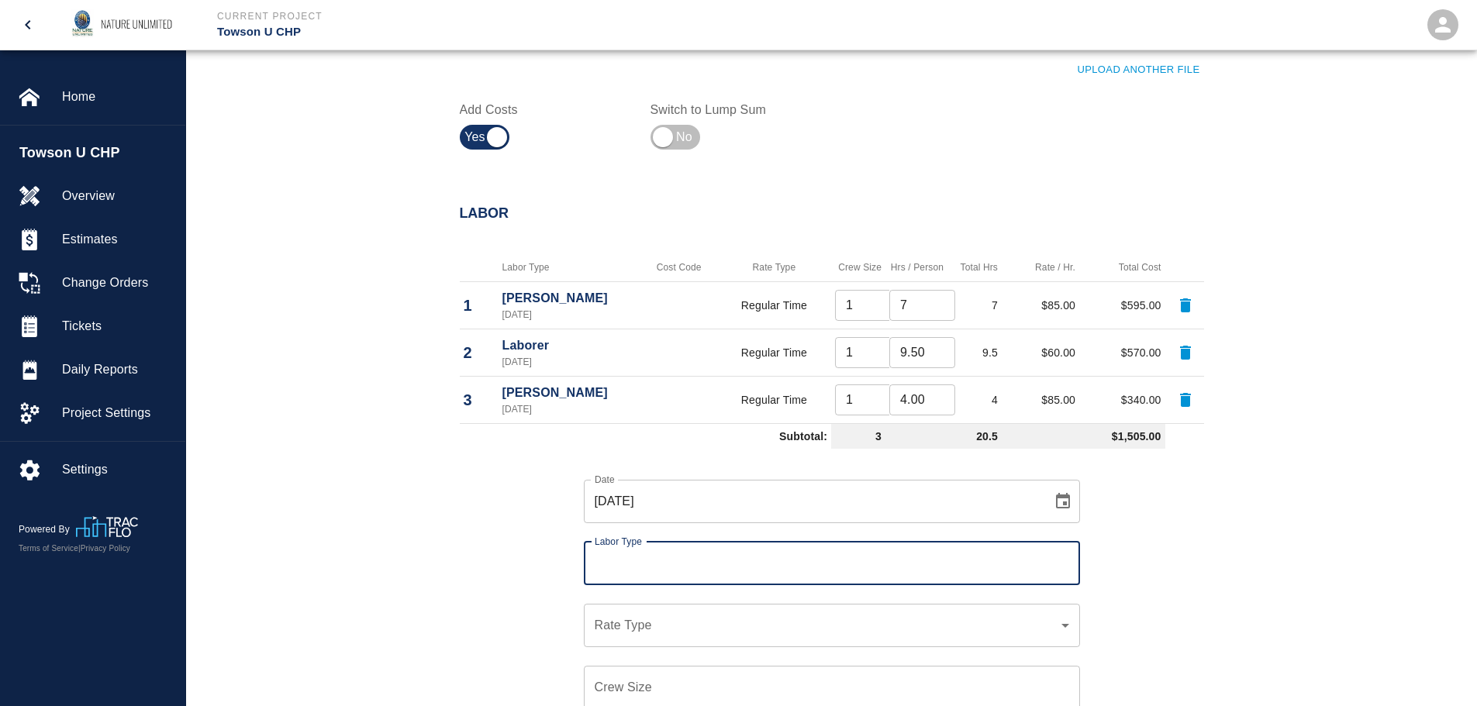
click at [684, 567] on input "Labor Type" at bounding box center [832, 563] width 482 height 29
click at [677, 609] on li "[PERSON_NAME] (Valid: [DATE])" at bounding box center [832, 606] width 496 height 28
click at [673, 636] on div "​ Rate Type" at bounding box center [832, 625] width 496 height 43
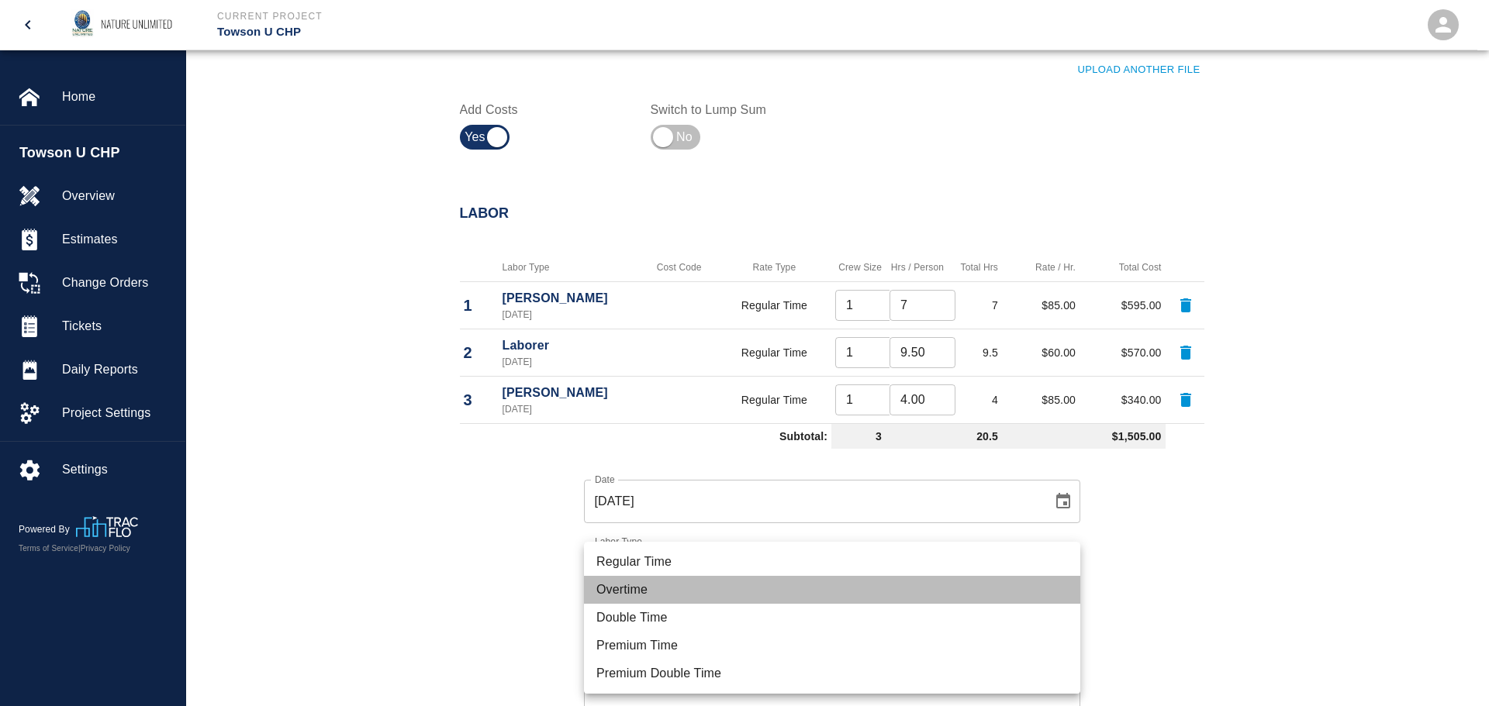
click at [670, 595] on li "Overtime" at bounding box center [832, 590] width 496 height 28
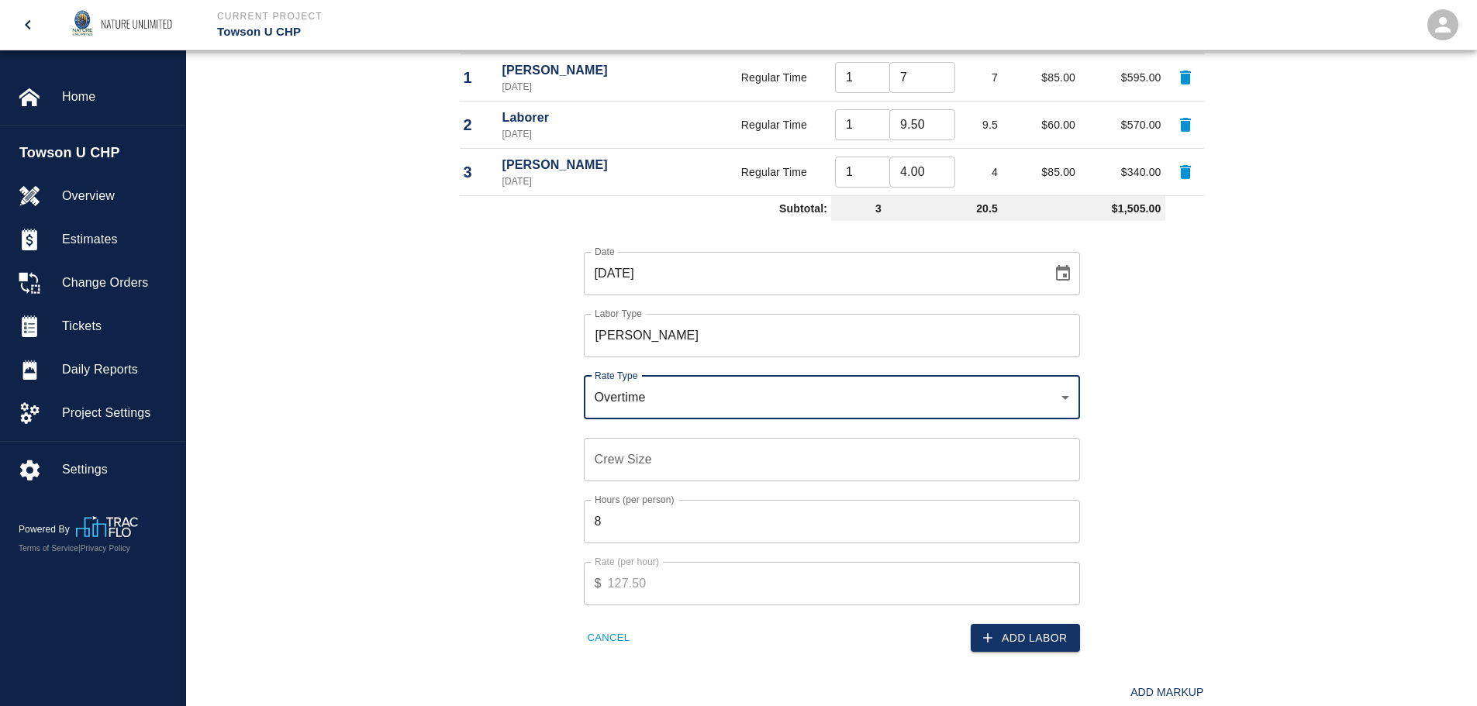
scroll to position [853, 0]
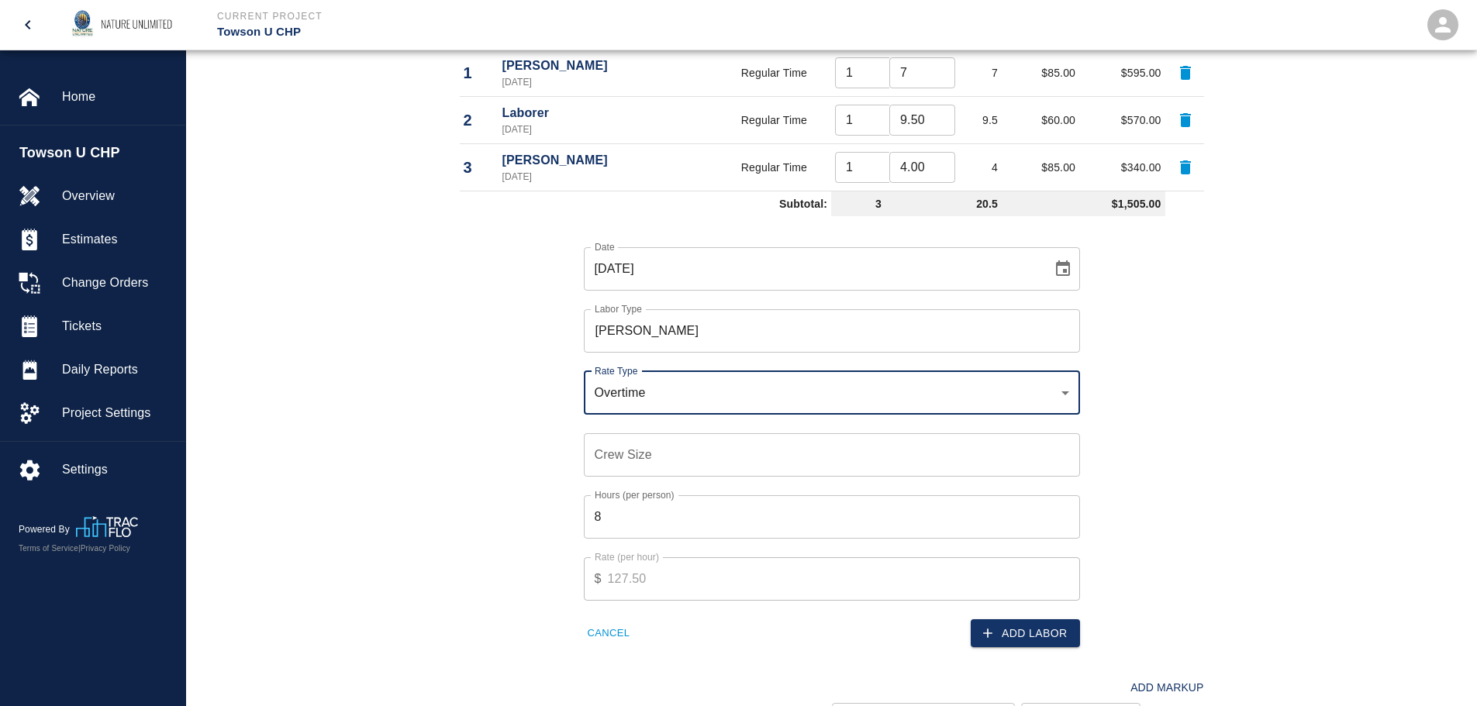
click at [657, 457] on input "Crew Size" at bounding box center [832, 454] width 496 height 43
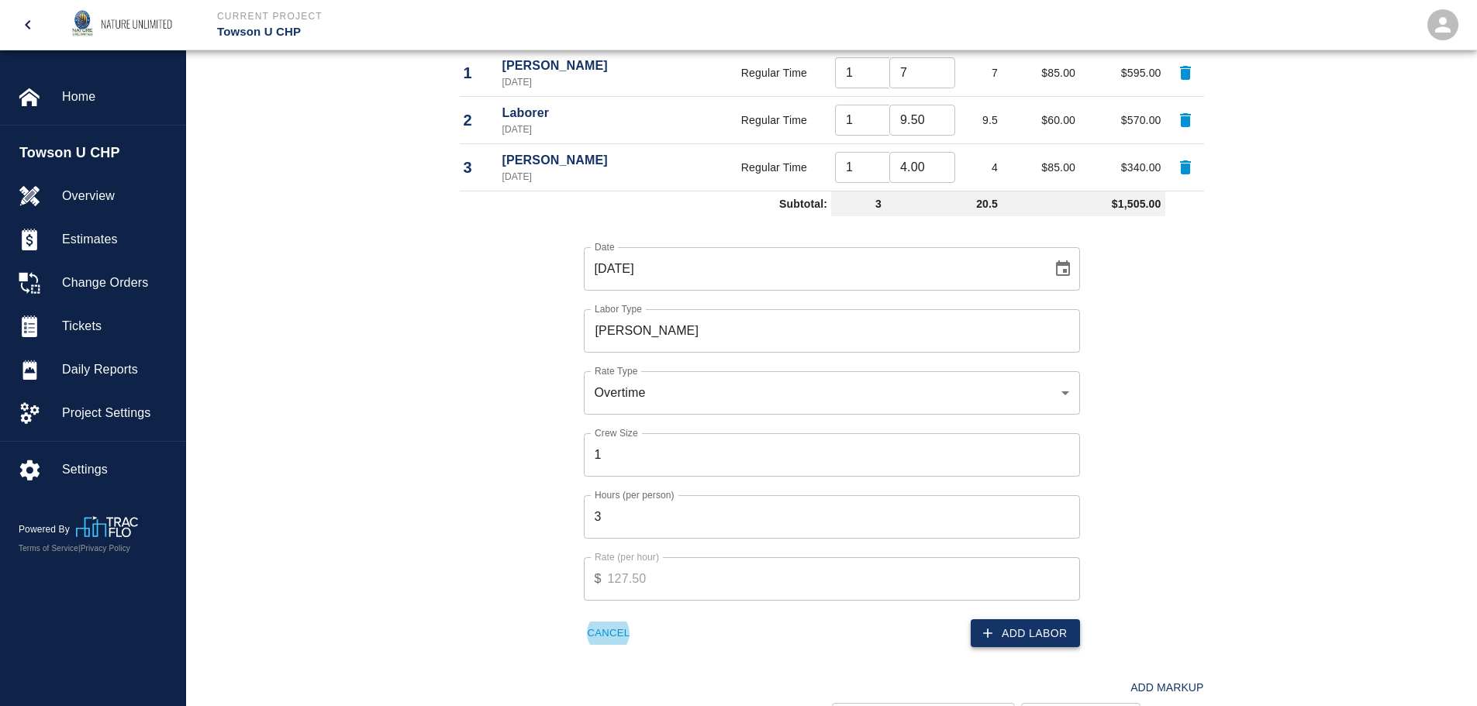
click at [1011, 629] on button "Add Labor" at bounding box center [1025, 633] width 109 height 29
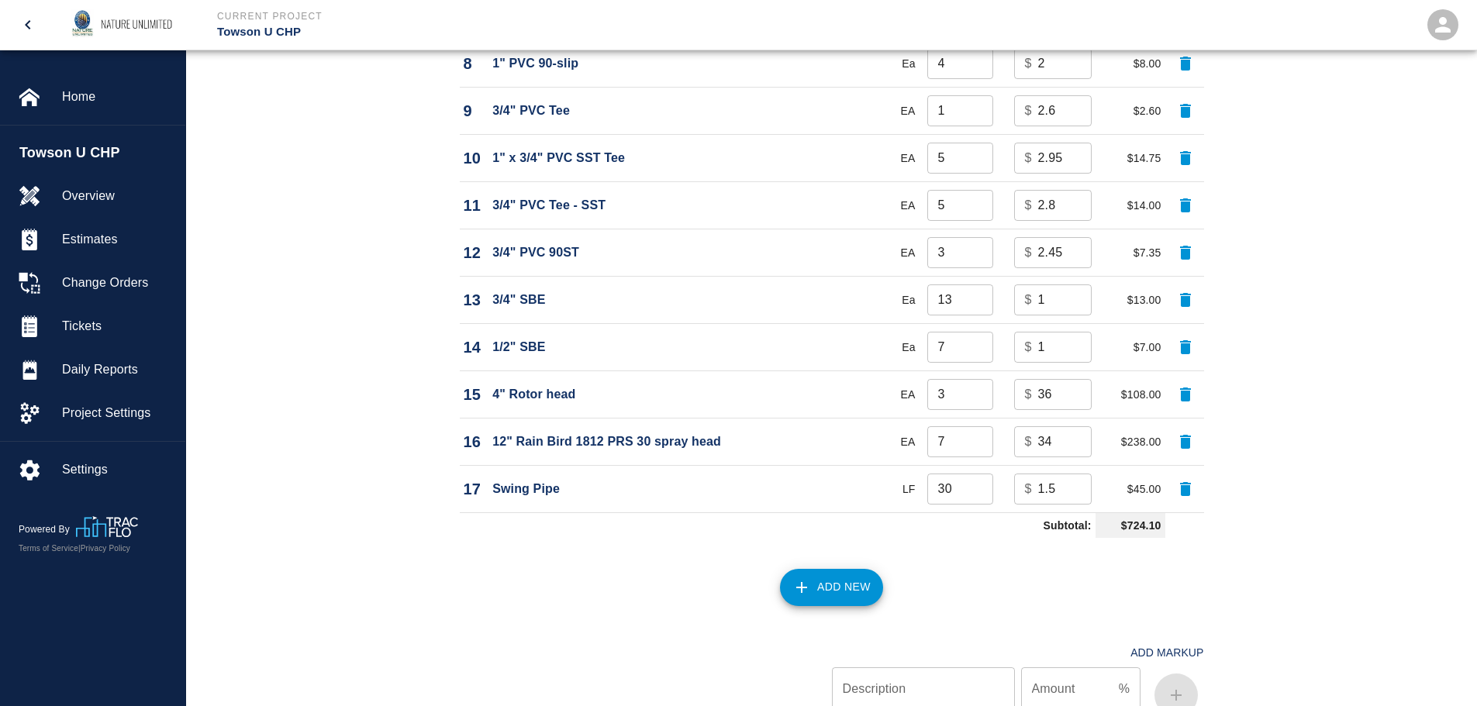
scroll to position [2269, 0]
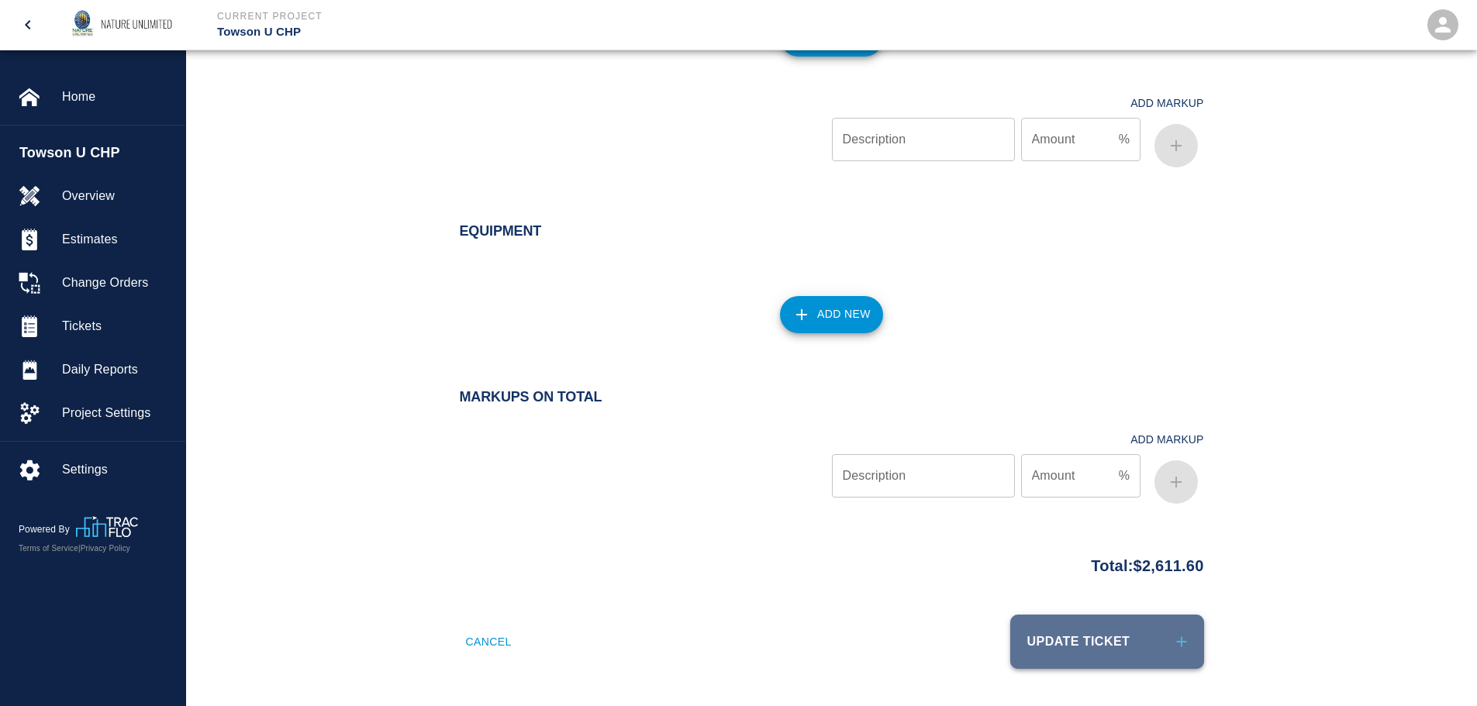
click at [1112, 643] on button "Update Ticket" at bounding box center [1107, 642] width 194 height 54
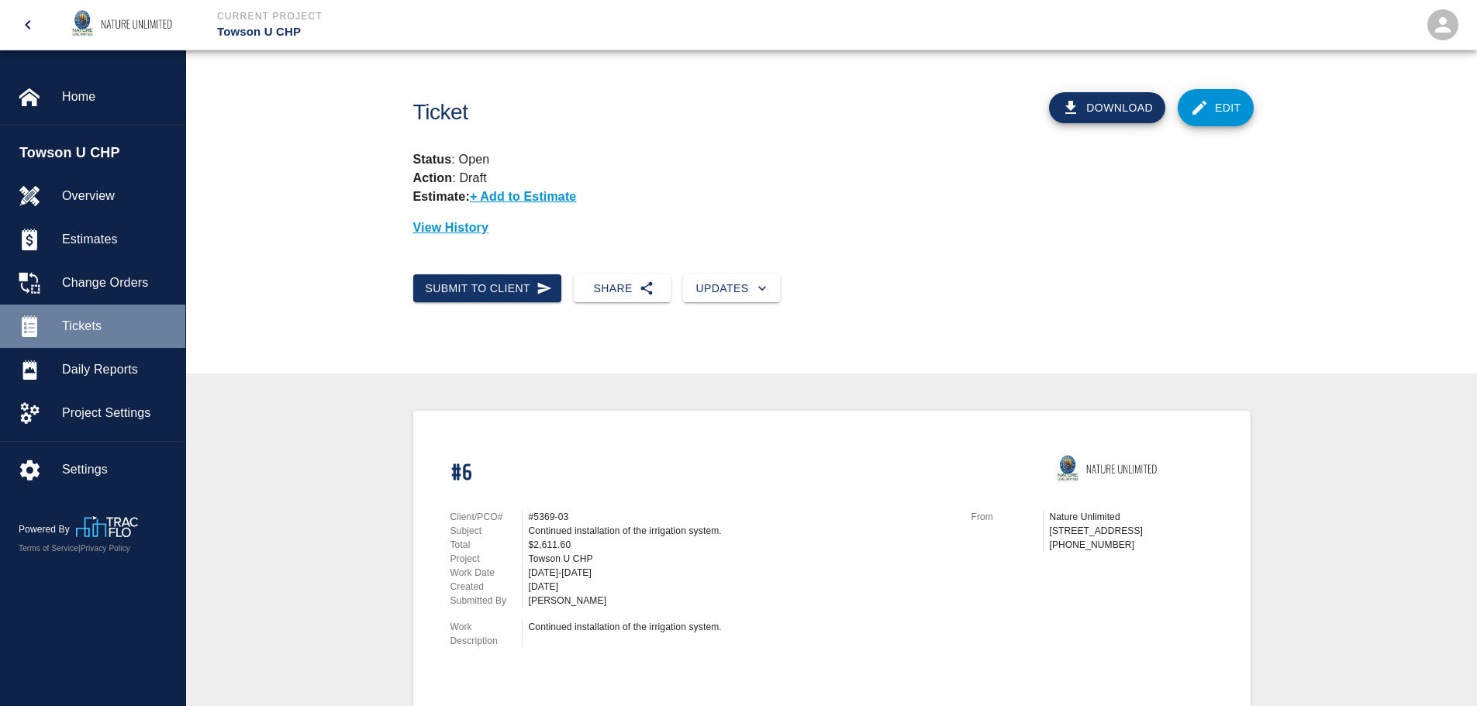
click at [74, 326] on span "Tickets" at bounding box center [117, 326] width 111 height 19
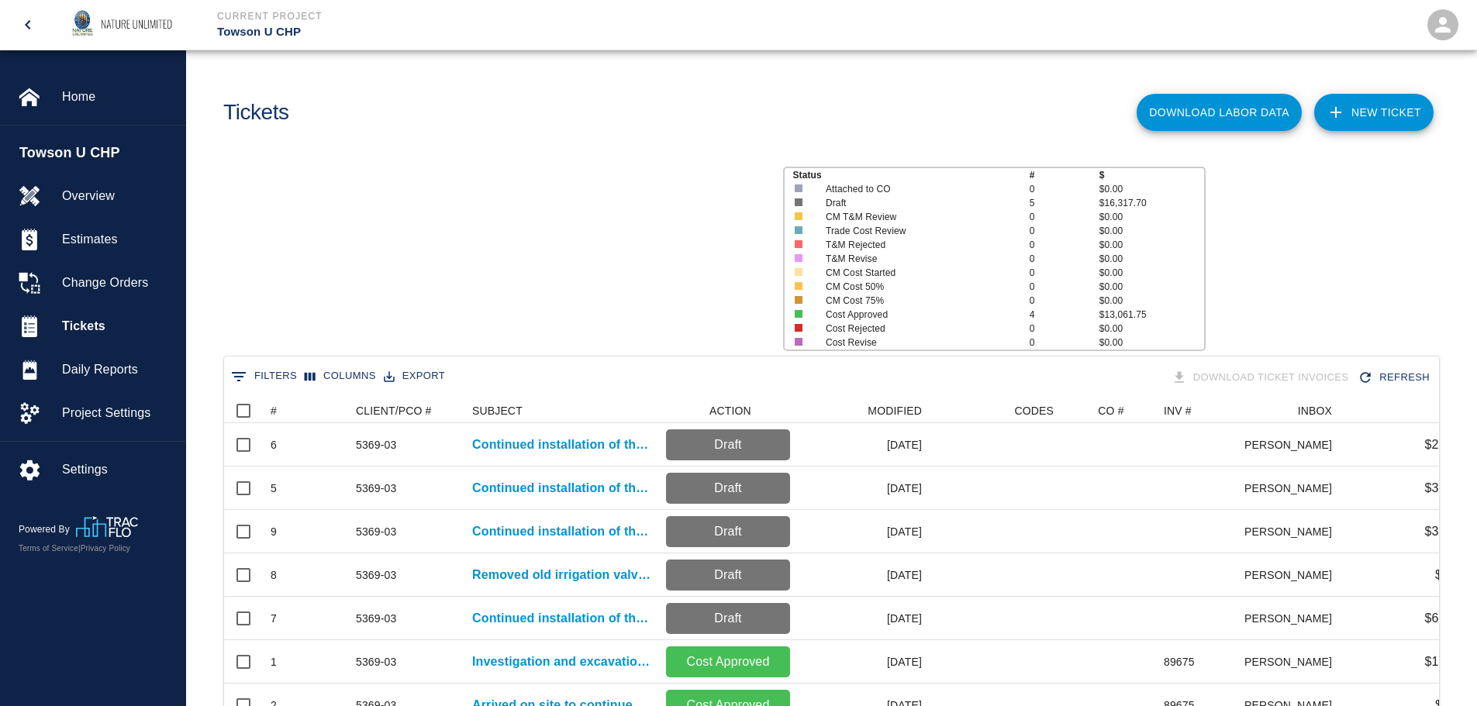
scroll to position [416, 1203]
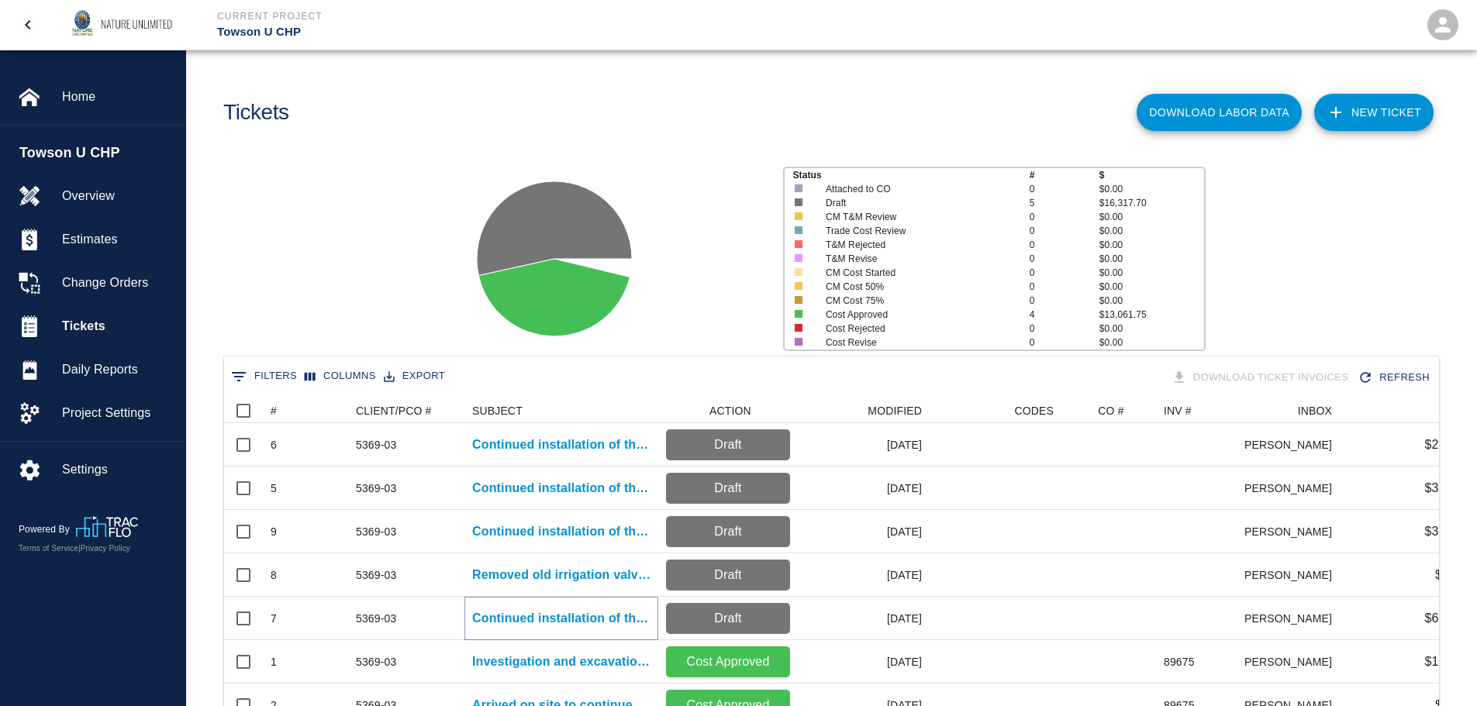
click at [574, 619] on p "Continued installation of the irrigation system." at bounding box center [561, 618] width 178 height 19
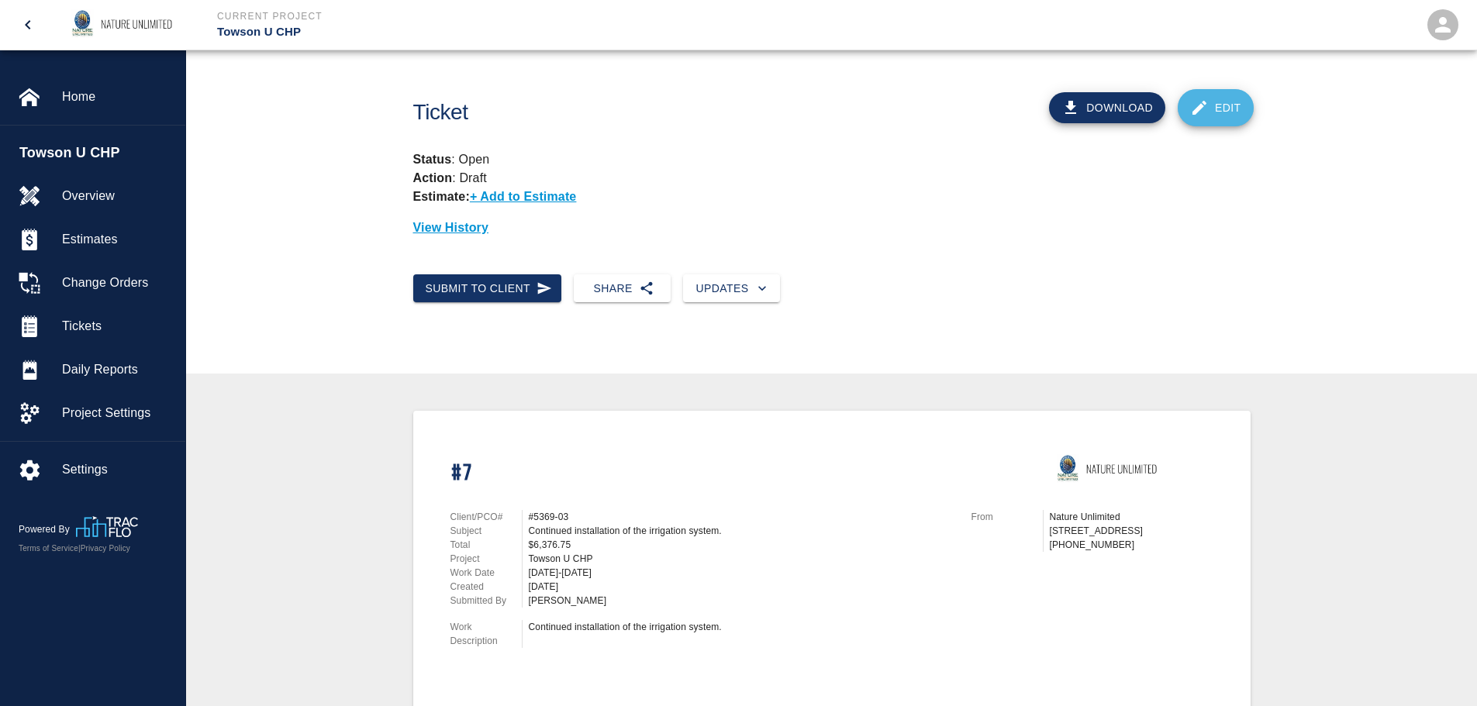
click at [1215, 91] on link "Edit" at bounding box center [1216, 107] width 76 height 37
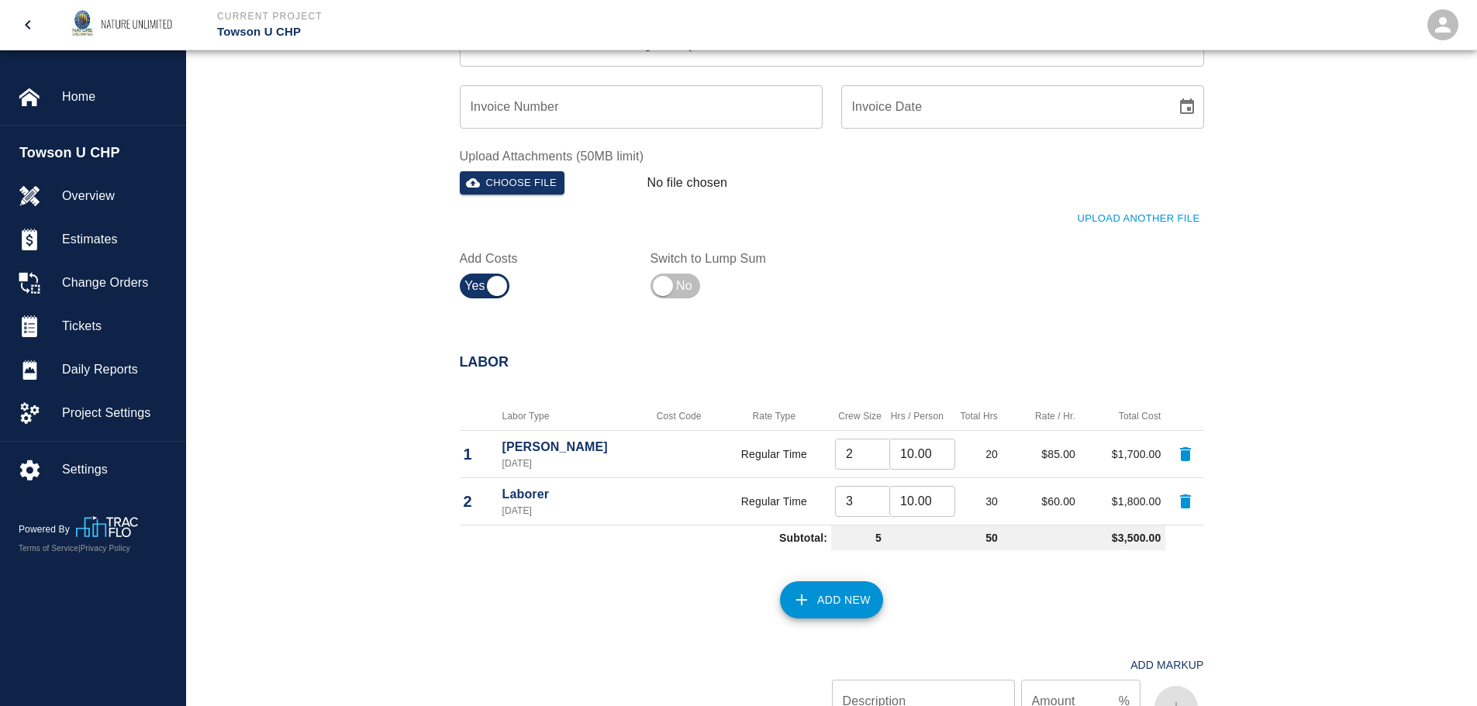
scroll to position [620, 0]
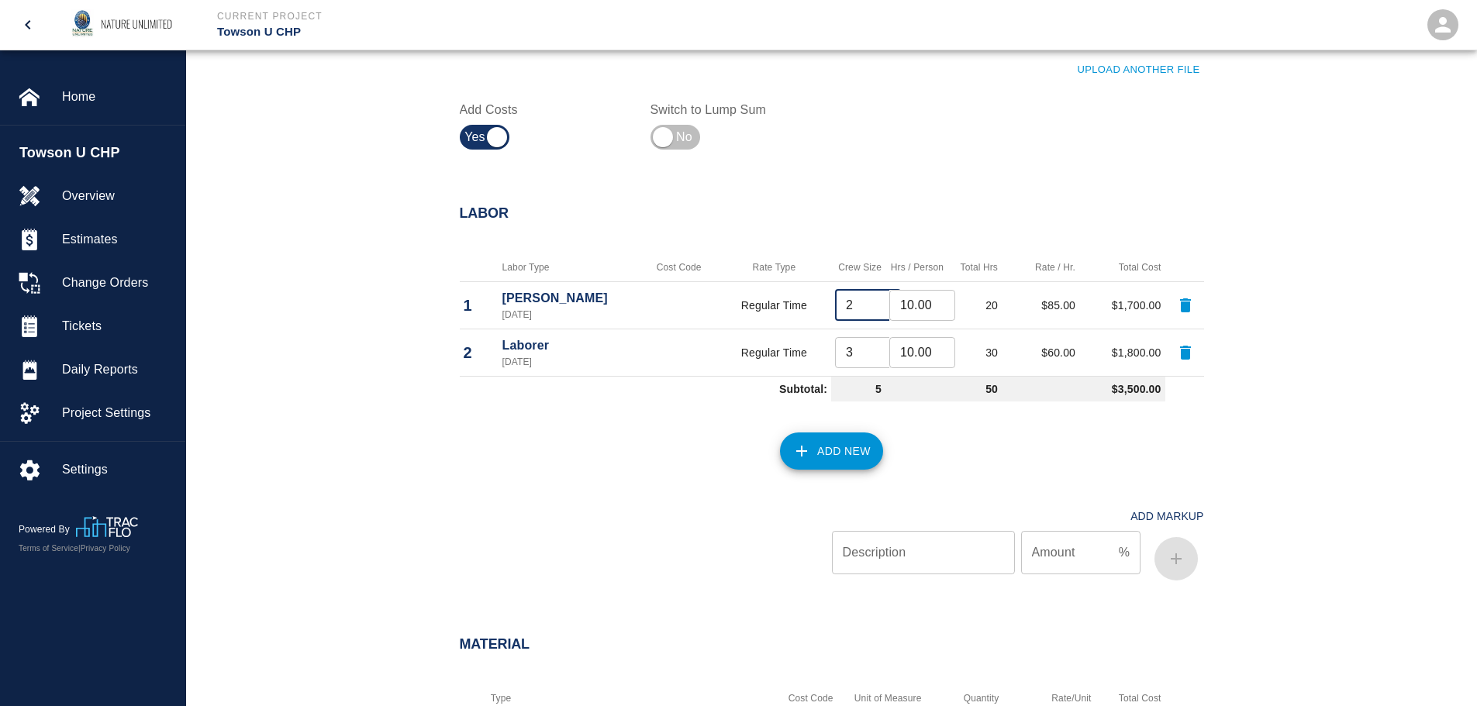
drag, startPoint x: 855, startPoint y: 302, endPoint x: 826, endPoint y: 304, distance: 29.6
click at [826, 304] on tr "1 [PERSON_NAME] [DATE] Regular Time 2 ​ 10.00 ​ 20 $85.00 $1,700.00" at bounding box center [832, 304] width 744 height 47
click at [831, 450] on button "Add New" at bounding box center [831, 451] width 103 height 37
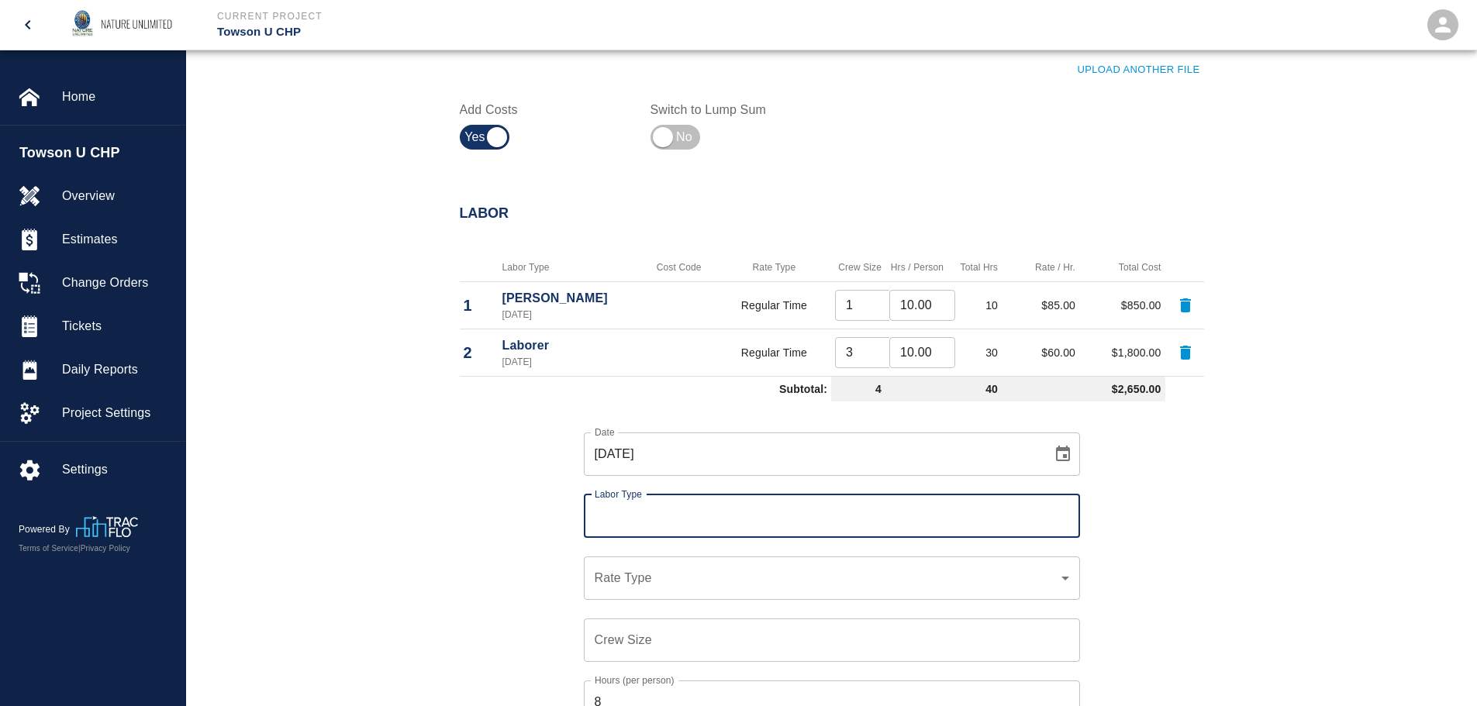
click at [625, 514] on input "Labor Type" at bounding box center [832, 516] width 482 height 29
click at [645, 559] on li "[PERSON_NAME] (Valid: [DATE])" at bounding box center [832, 558] width 496 height 28
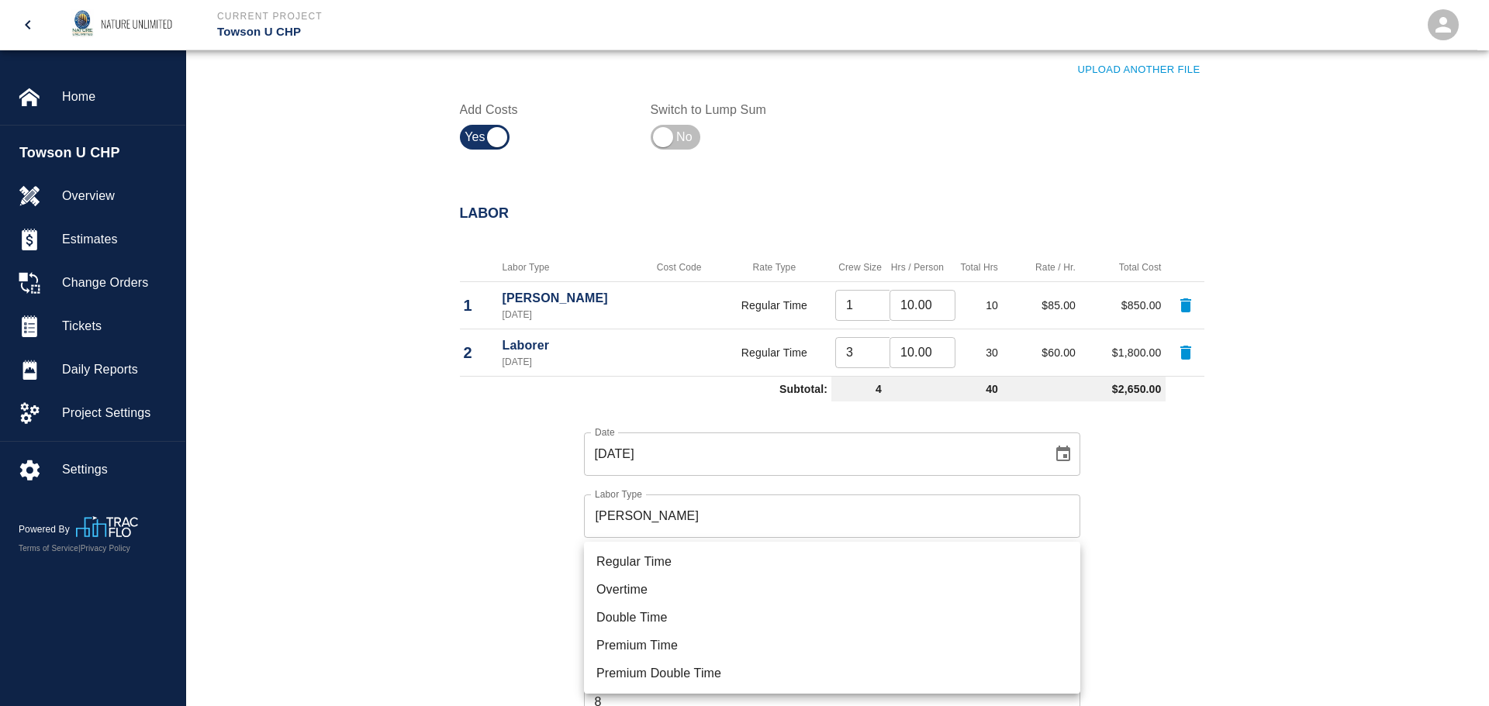
click at [650, 565] on li "Regular Time" at bounding box center [832, 562] width 496 height 28
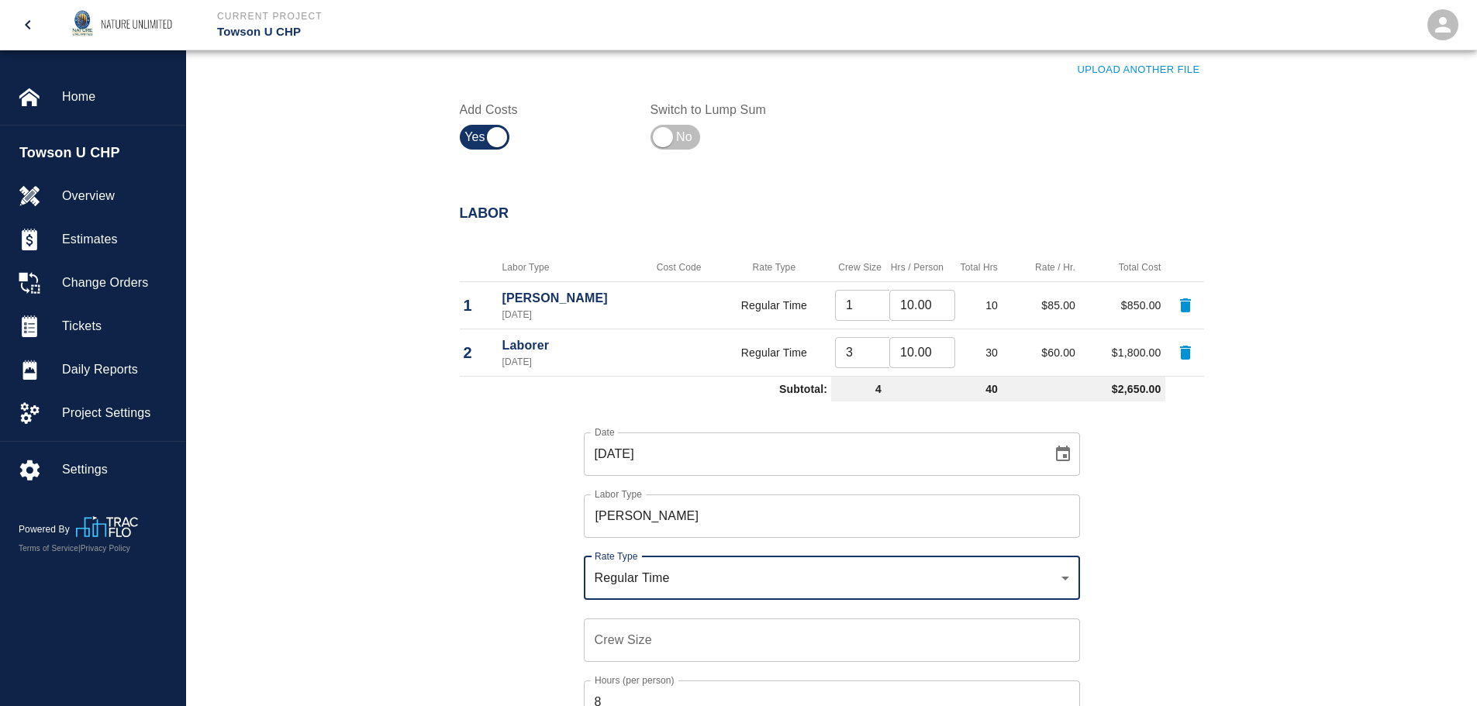
click at [650, 639] on input "Crew Size" at bounding box center [832, 640] width 496 height 43
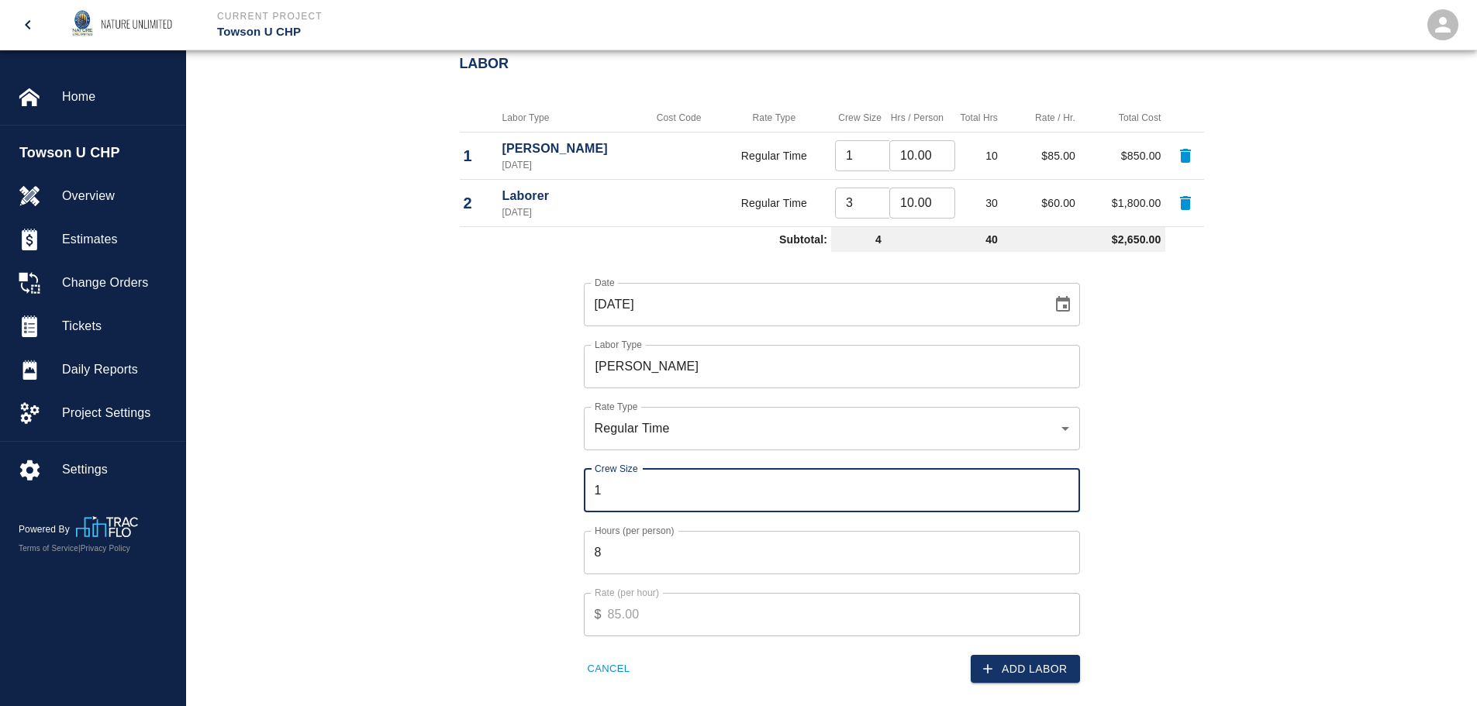
scroll to position [853, 0]
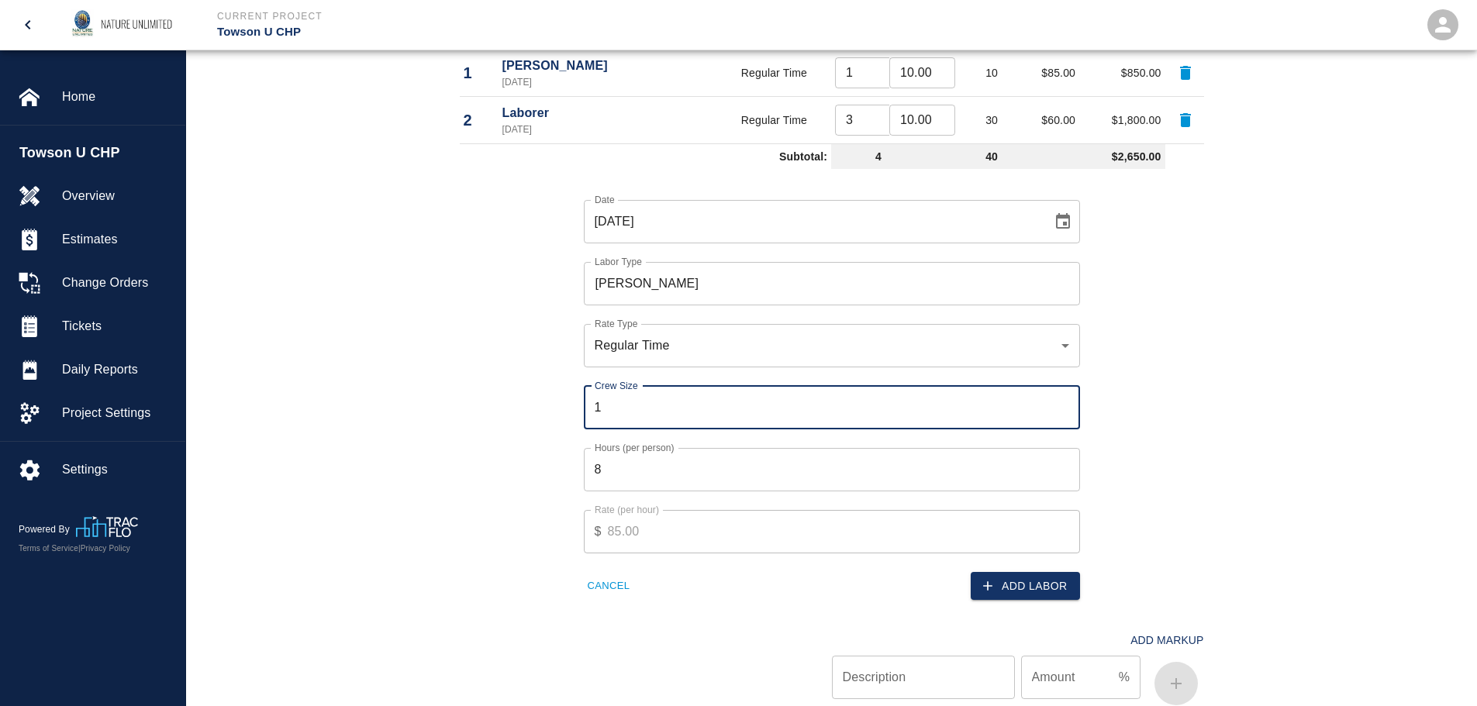
click at [621, 472] on input "8" at bounding box center [832, 469] width 496 height 43
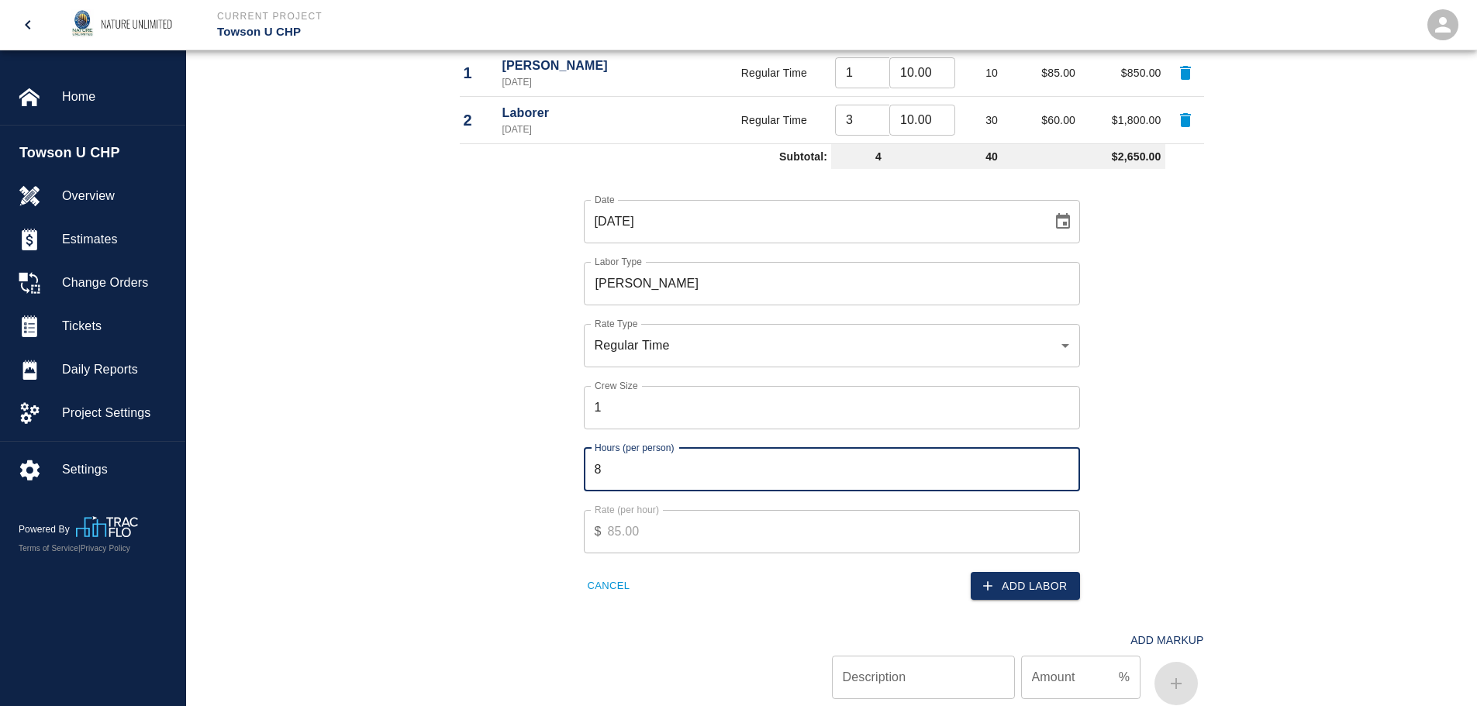
drag, startPoint x: 594, startPoint y: 470, endPoint x: 561, endPoint y: 468, distance: 32.6
click at [561, 468] on div "Date [DATE] Date Labor Type [PERSON_NAME] Labor Type Rate Type Regular Time rat…" at bounding box center [822, 388] width 763 height 426
click at [1047, 590] on button "Add Labor" at bounding box center [1025, 586] width 109 height 29
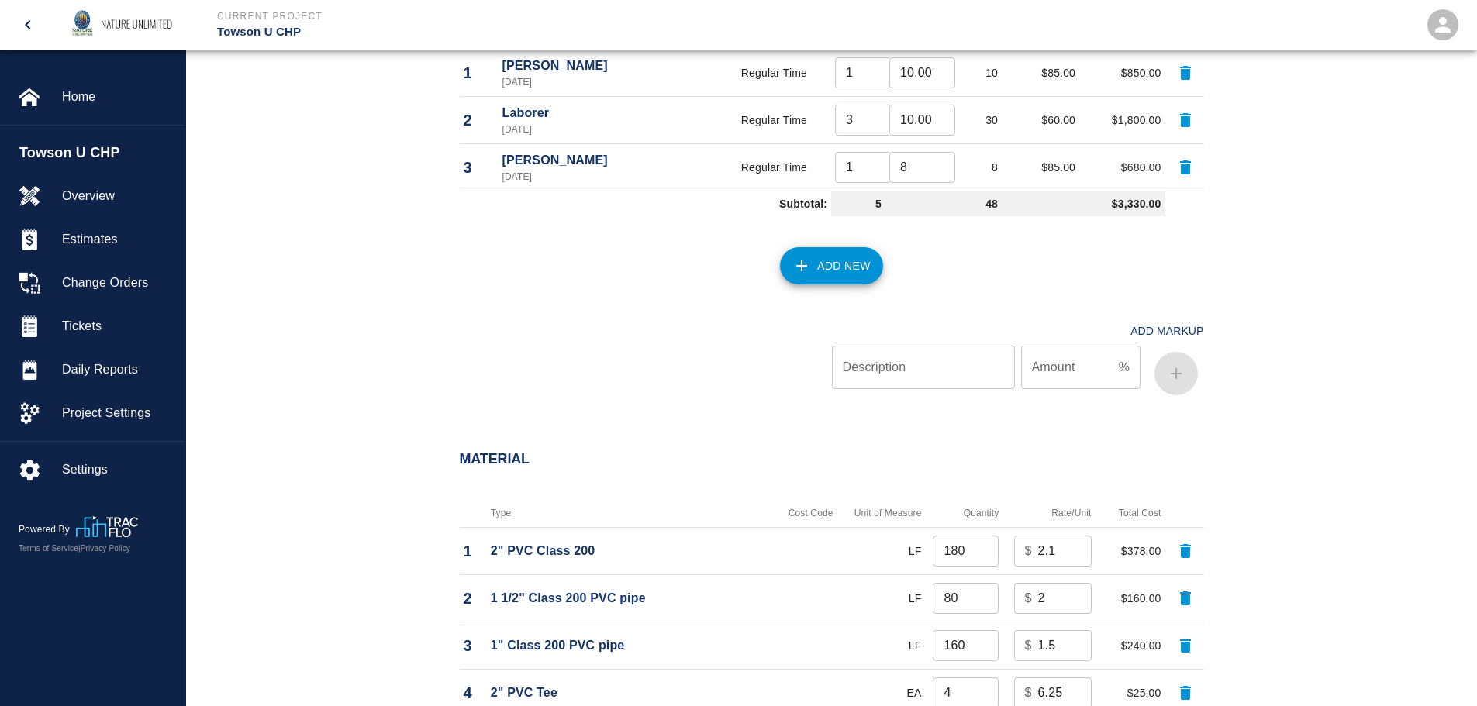
click at [832, 242] on div "Add New" at bounding box center [822, 257] width 763 height 68
click at [830, 254] on button "Add New" at bounding box center [831, 265] width 103 height 37
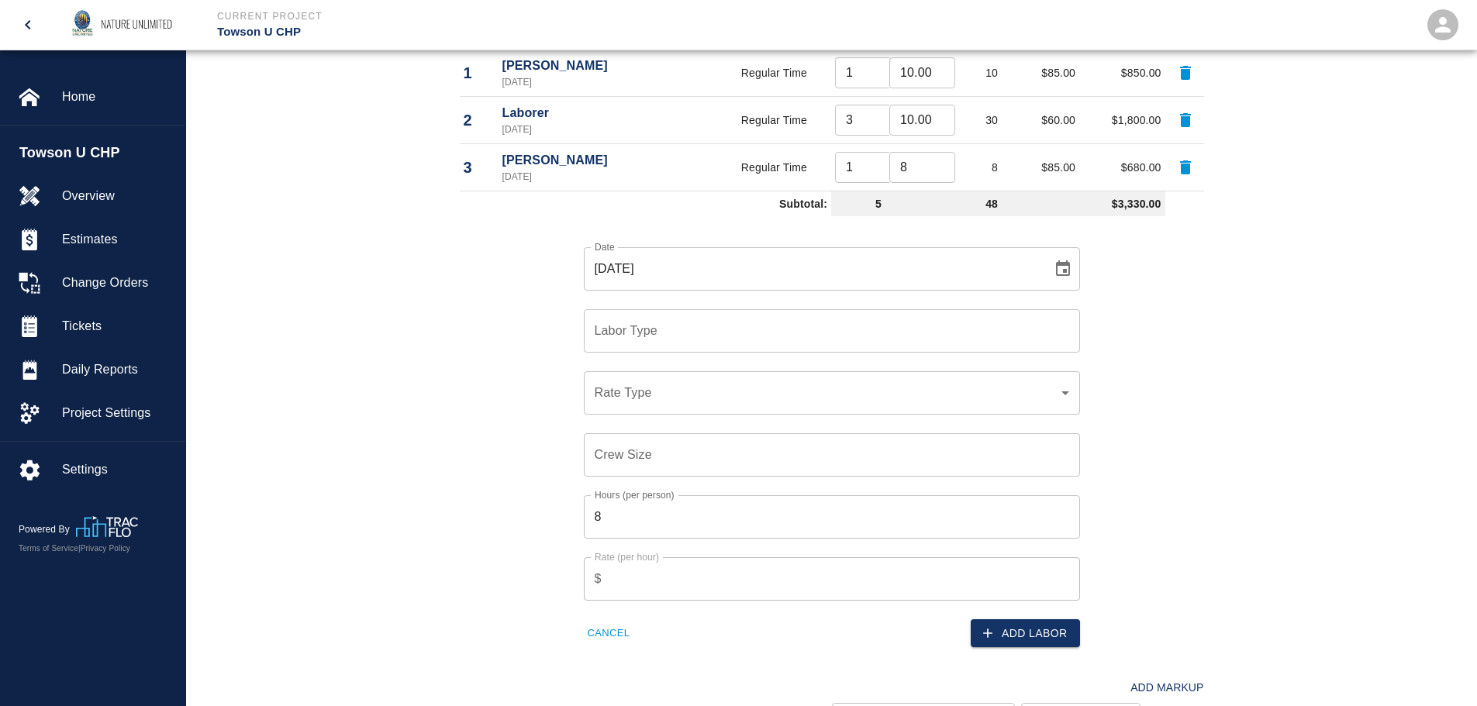
click at [673, 353] on div "Rate Type ​ Rate Type" at bounding box center [822, 384] width 515 height 62
click at [681, 343] on input "Labor Type" at bounding box center [832, 330] width 482 height 29
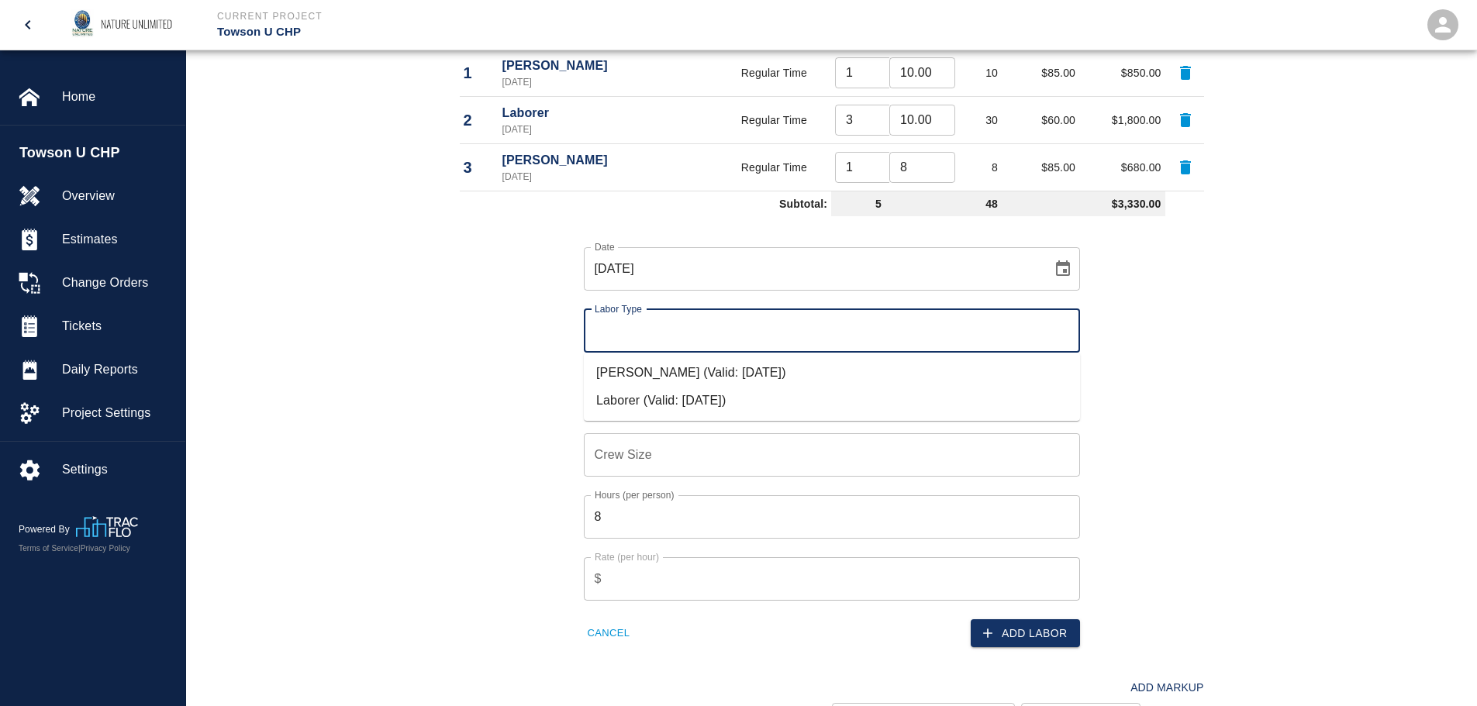
click at [668, 365] on li "[PERSON_NAME] (Valid: [DATE])" at bounding box center [832, 373] width 496 height 28
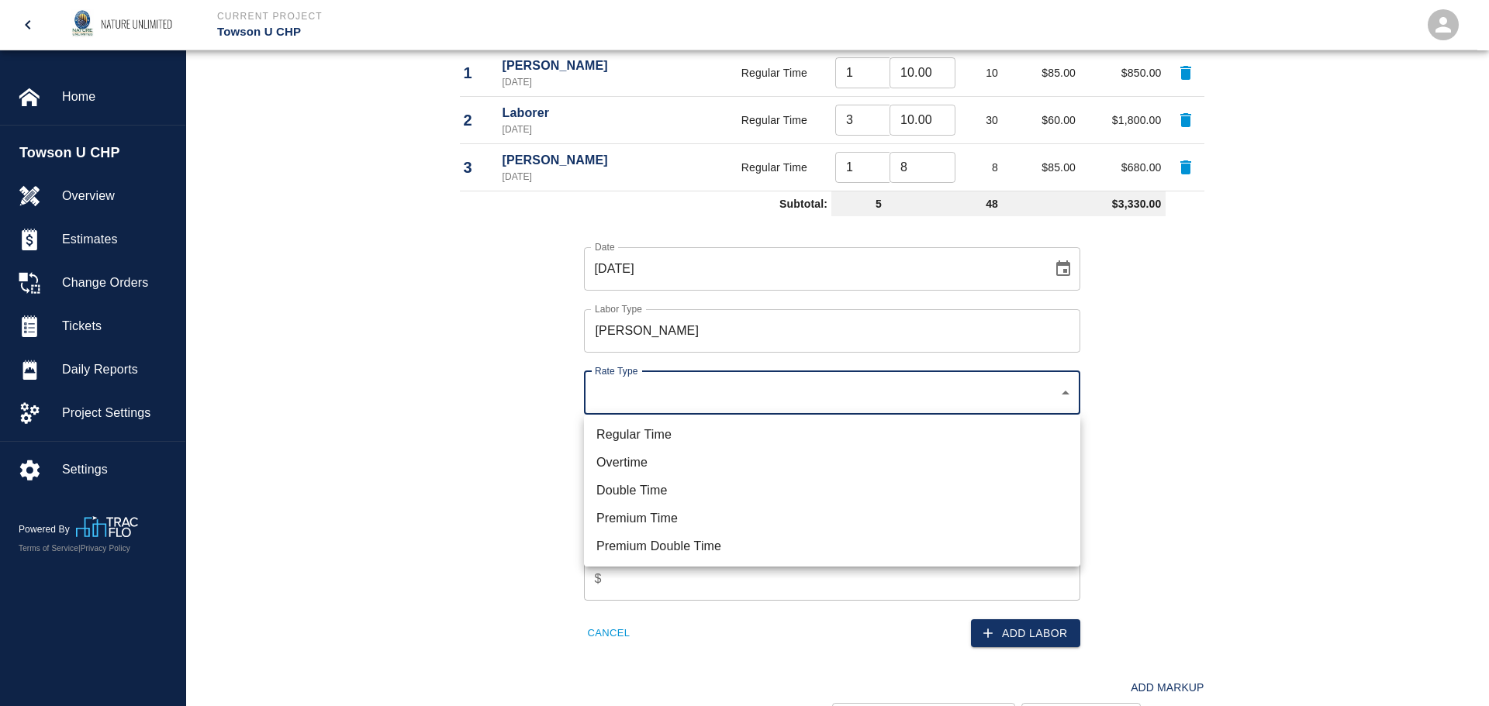
click at [650, 456] on li "Overtime" at bounding box center [832, 463] width 496 height 28
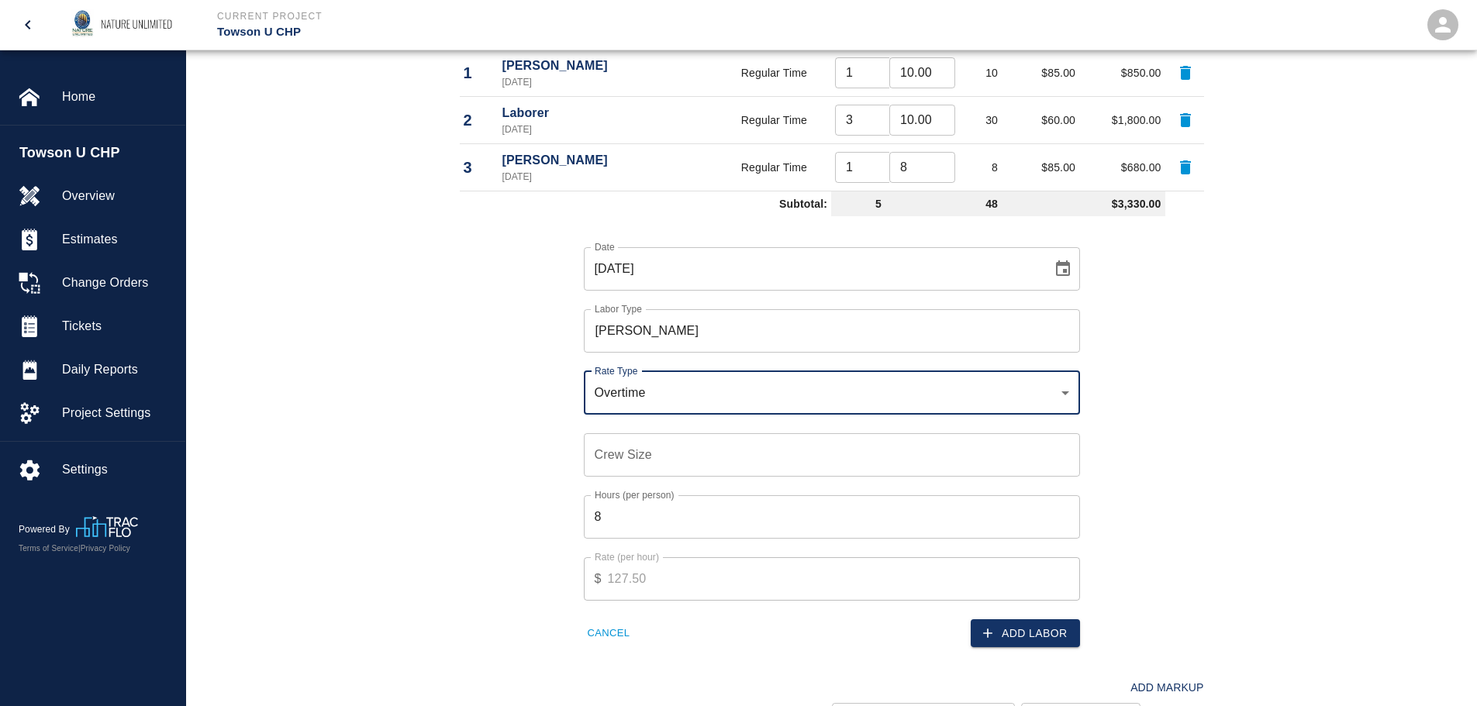
click at [650, 457] on input "Crew Size" at bounding box center [832, 454] width 496 height 43
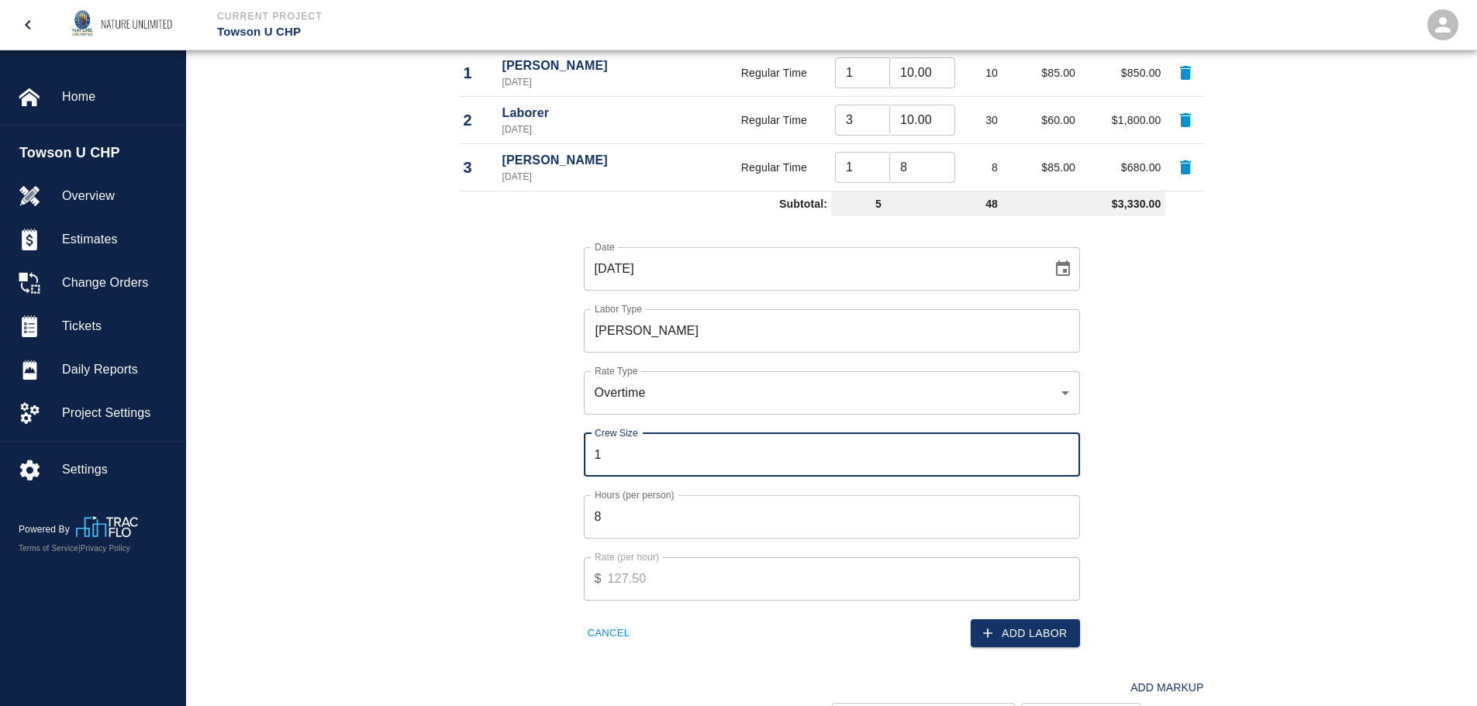
click at [645, 524] on input "8" at bounding box center [832, 516] width 496 height 43
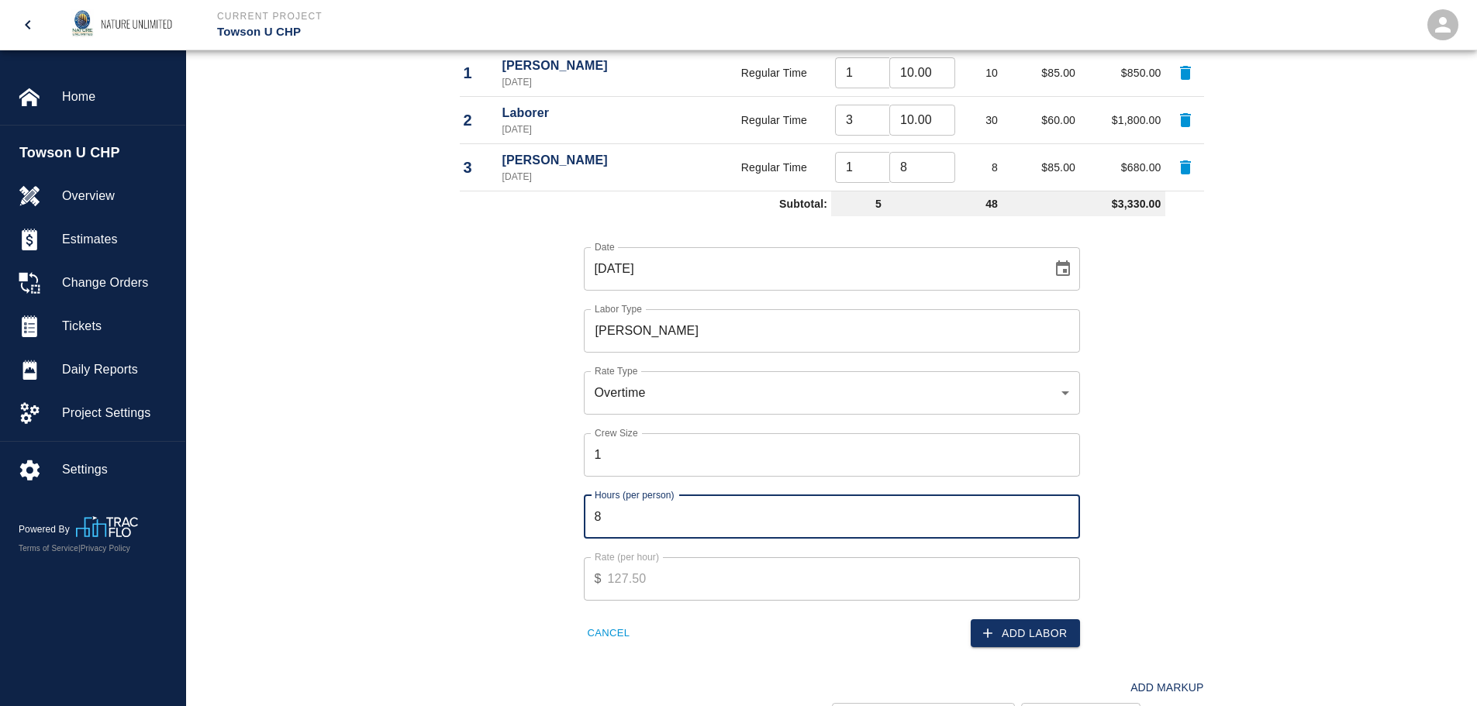
drag, startPoint x: 595, startPoint y: 512, endPoint x: 568, endPoint y: 512, distance: 27.1
click at [568, 512] on div "Hours (per person) 8 Hours (per person)" at bounding box center [822, 508] width 515 height 62
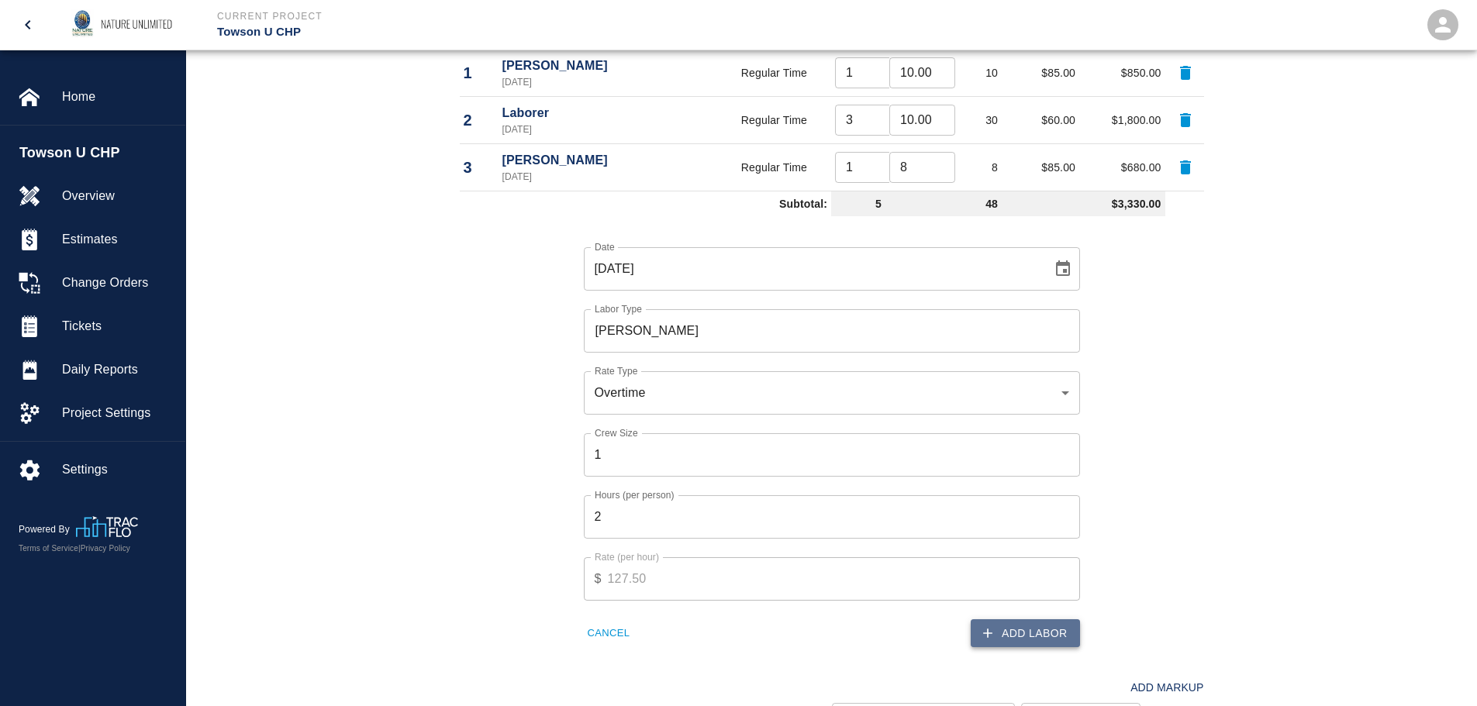
click at [1056, 633] on button "Add Labor" at bounding box center [1025, 633] width 109 height 29
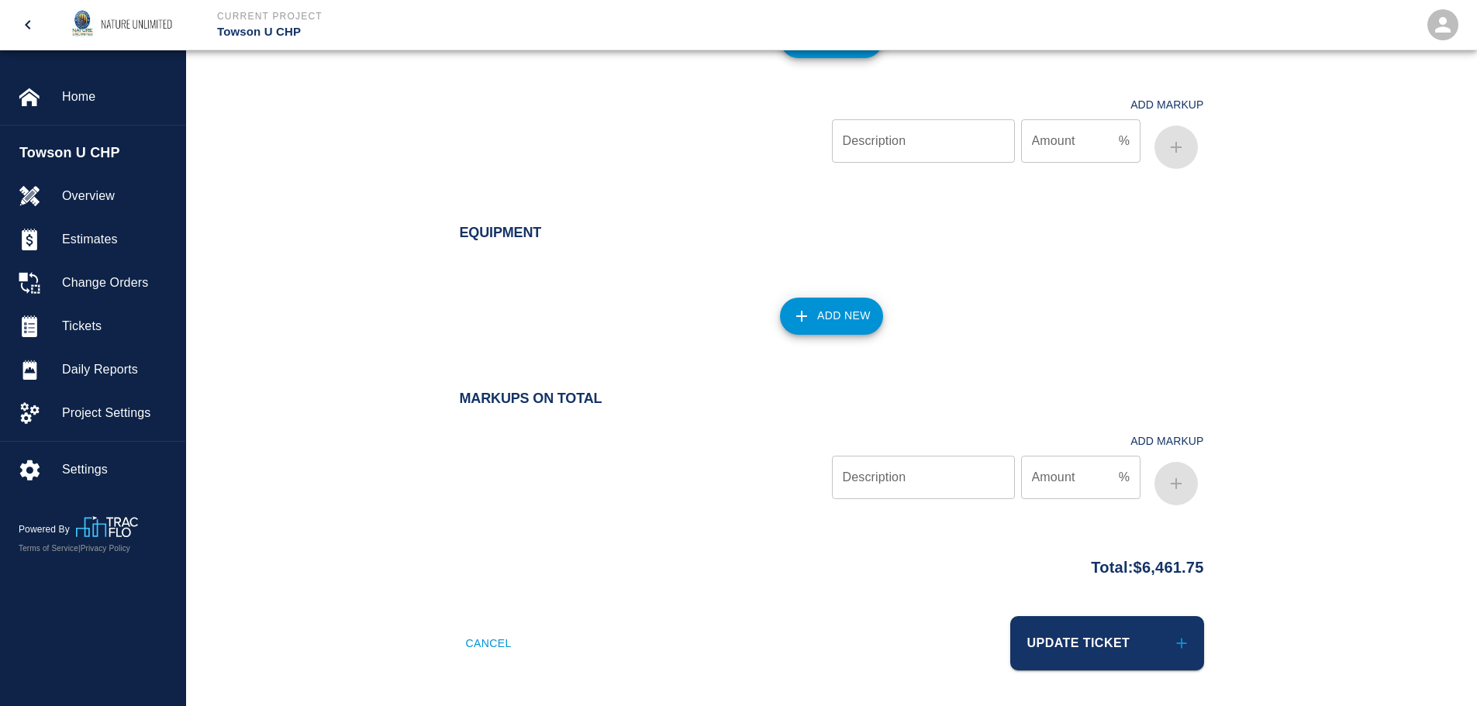
scroll to position [2174, 0]
click at [1106, 643] on button "Update Ticket" at bounding box center [1107, 642] width 194 height 54
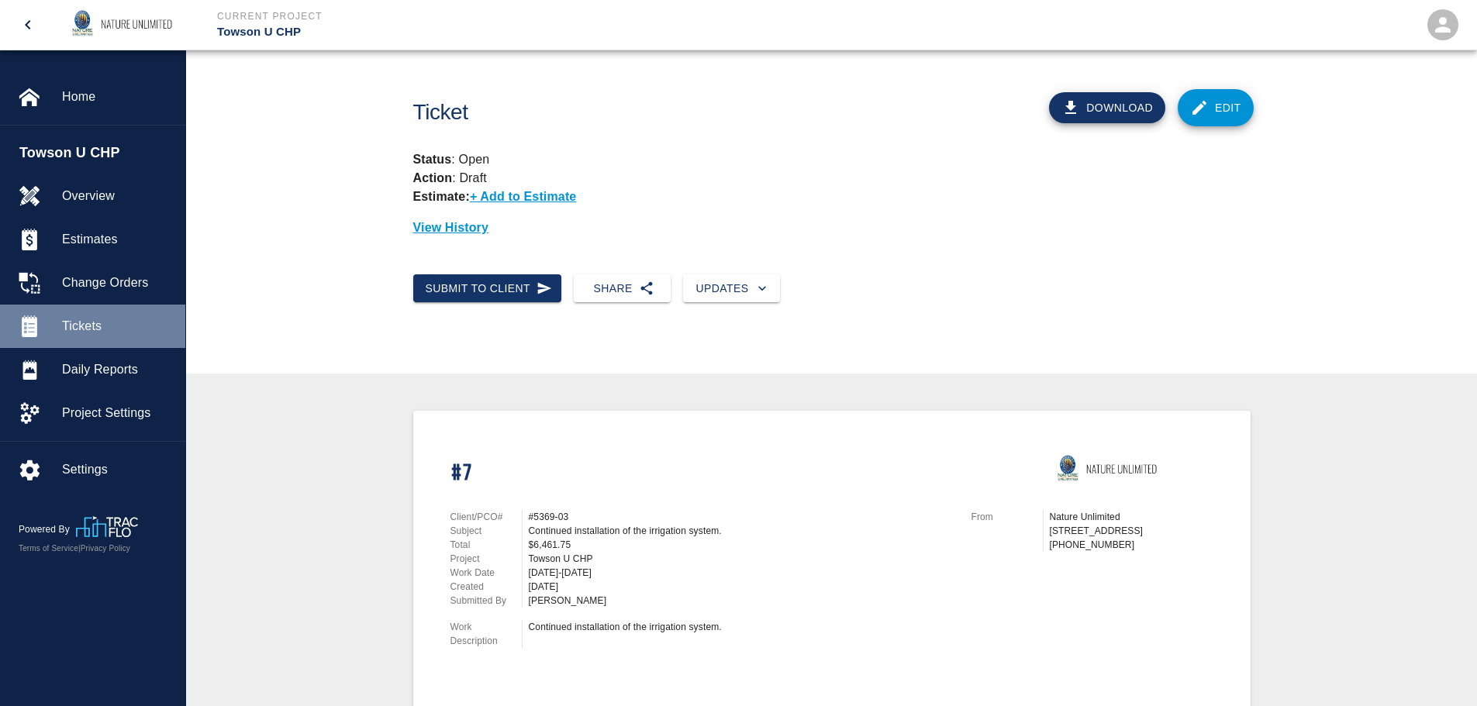
click at [80, 323] on span "Tickets" at bounding box center [117, 326] width 111 height 19
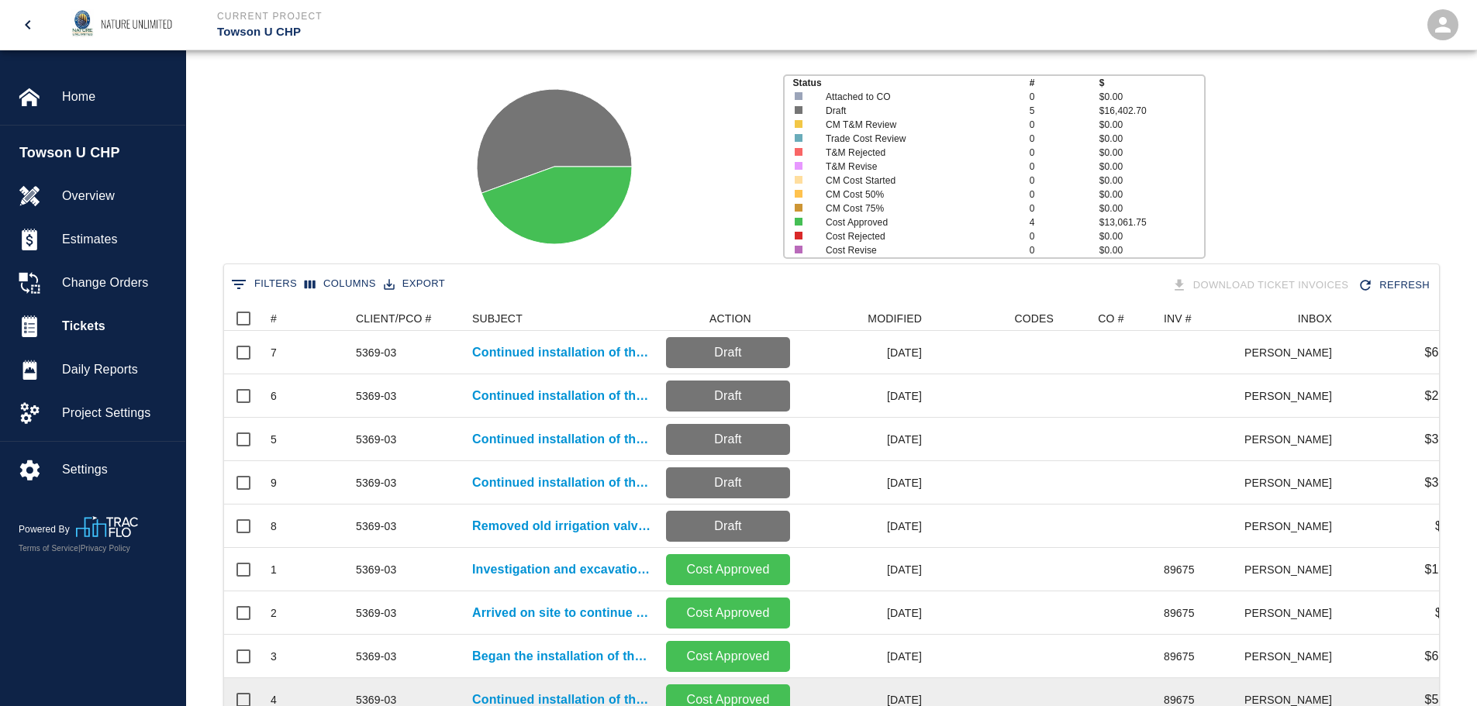
scroll to position [198, 0]
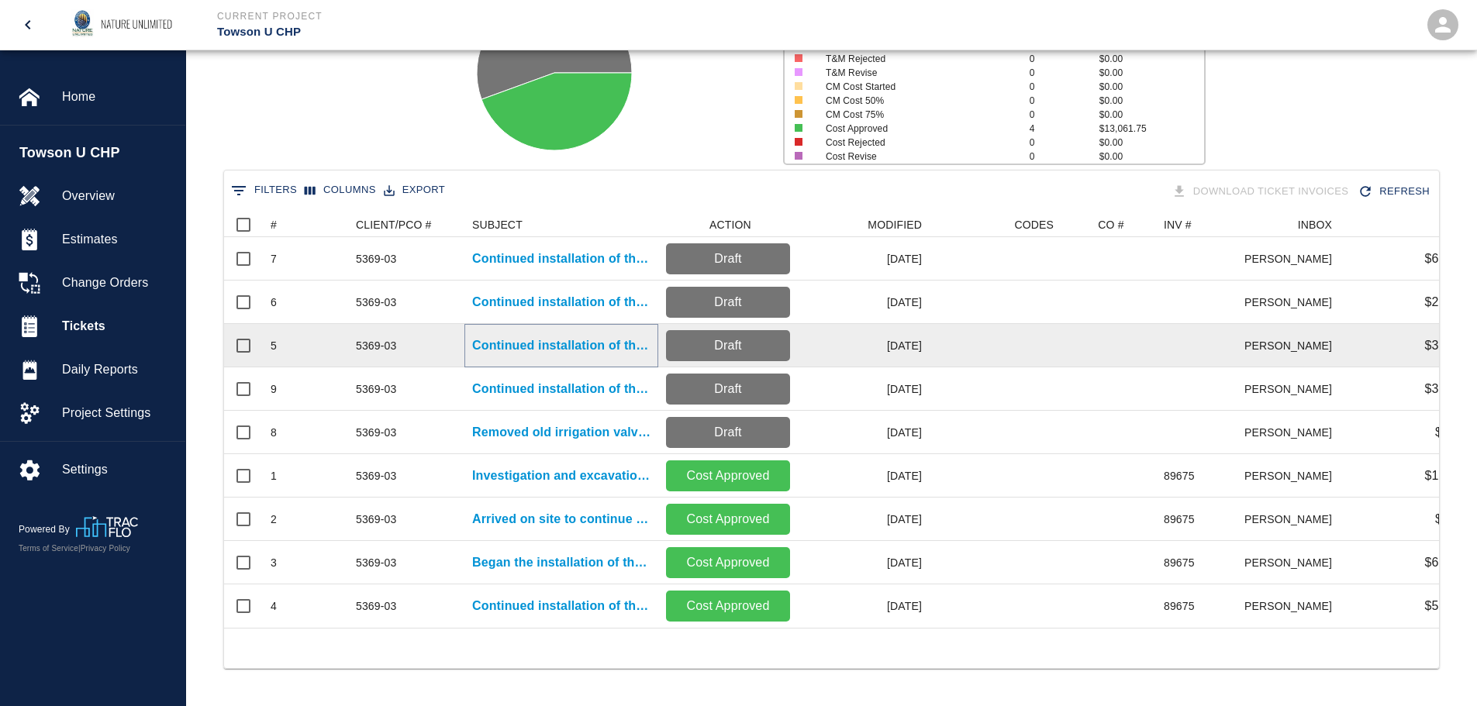
click at [521, 336] on p "Continued installation of the irrigation system." at bounding box center [561, 345] width 178 height 19
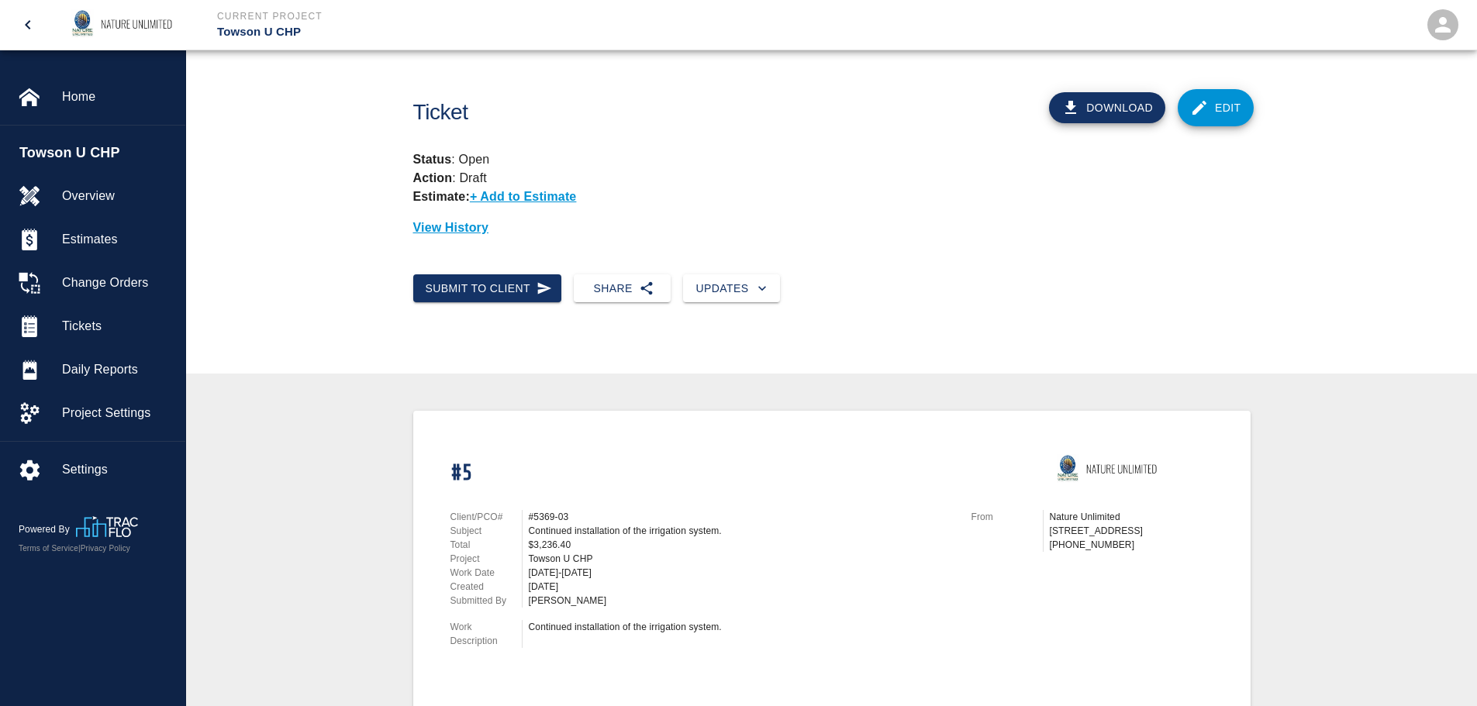
click at [1234, 113] on link "Edit" at bounding box center [1216, 107] width 76 height 37
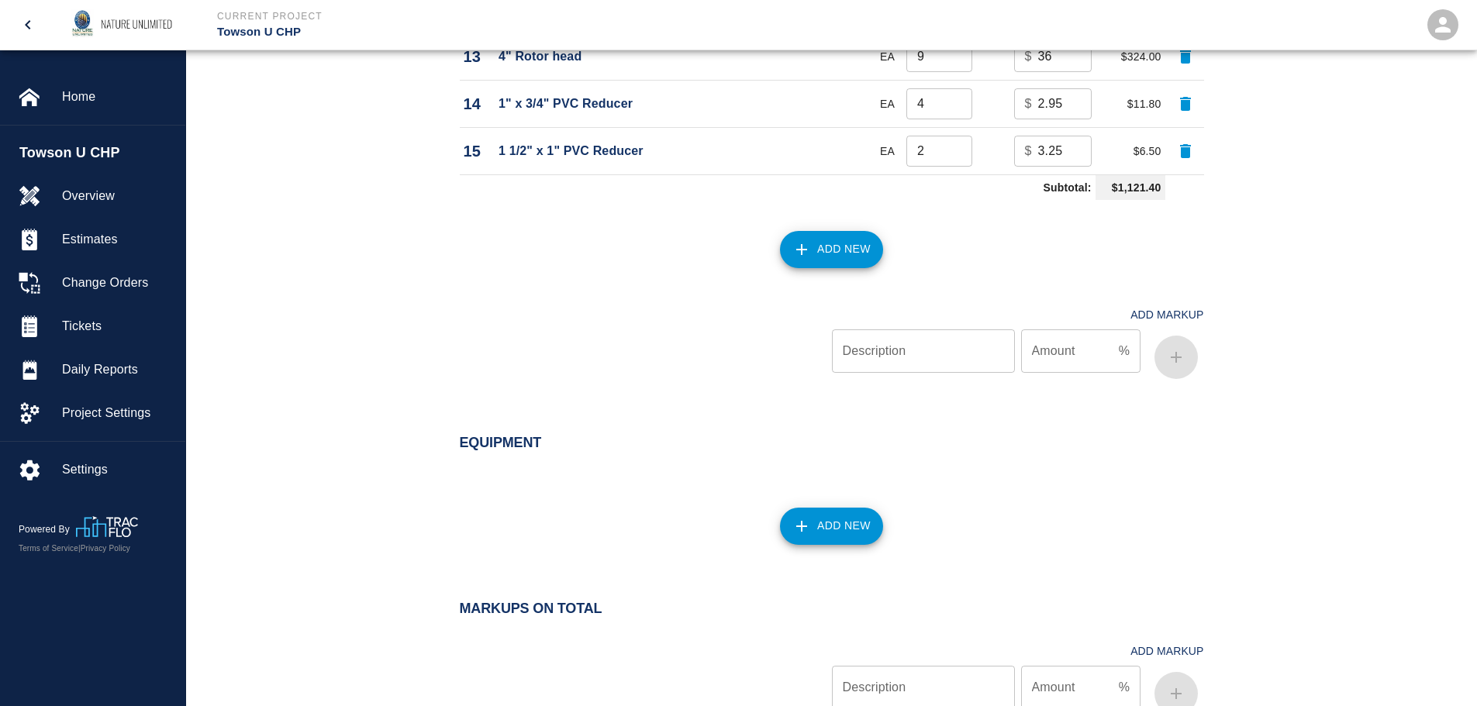
scroll to position [2016, 0]
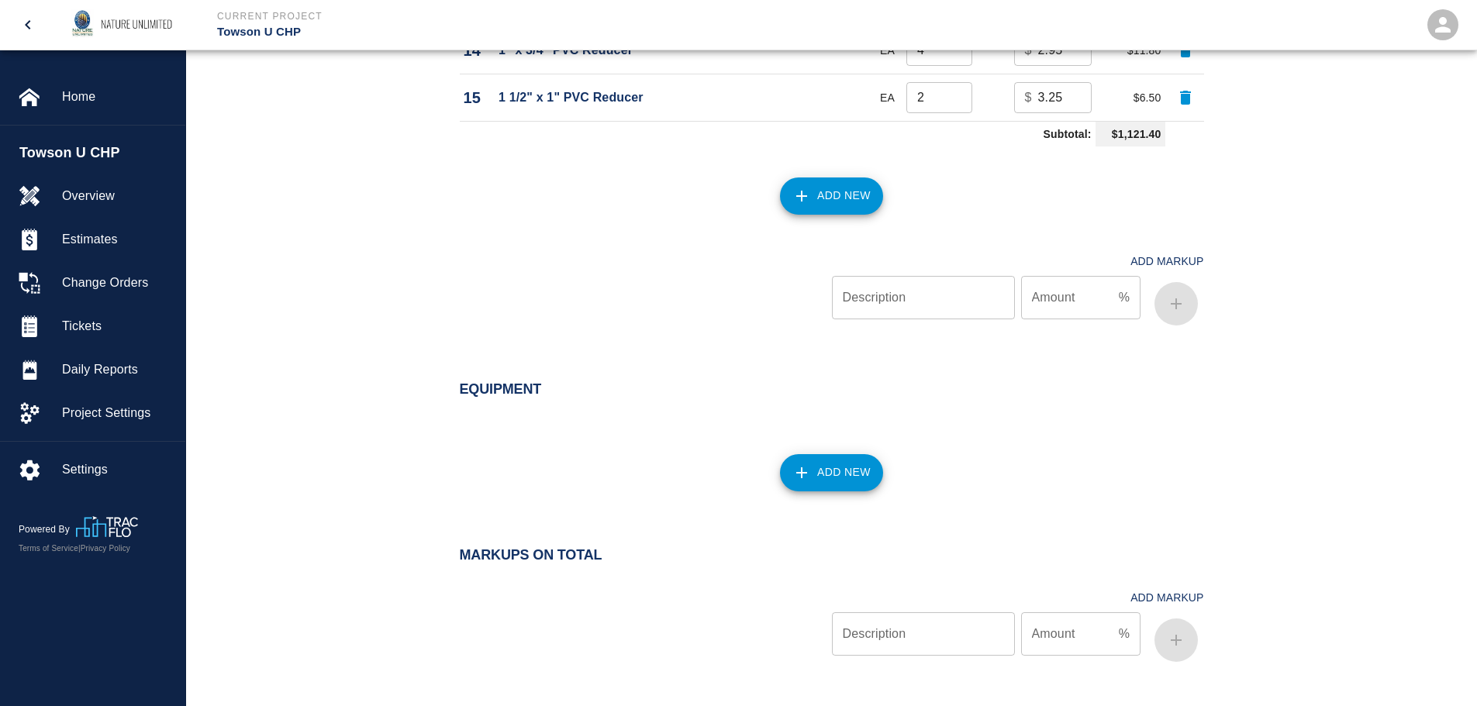
click at [810, 472] on icon "button" at bounding box center [801, 473] width 19 height 19
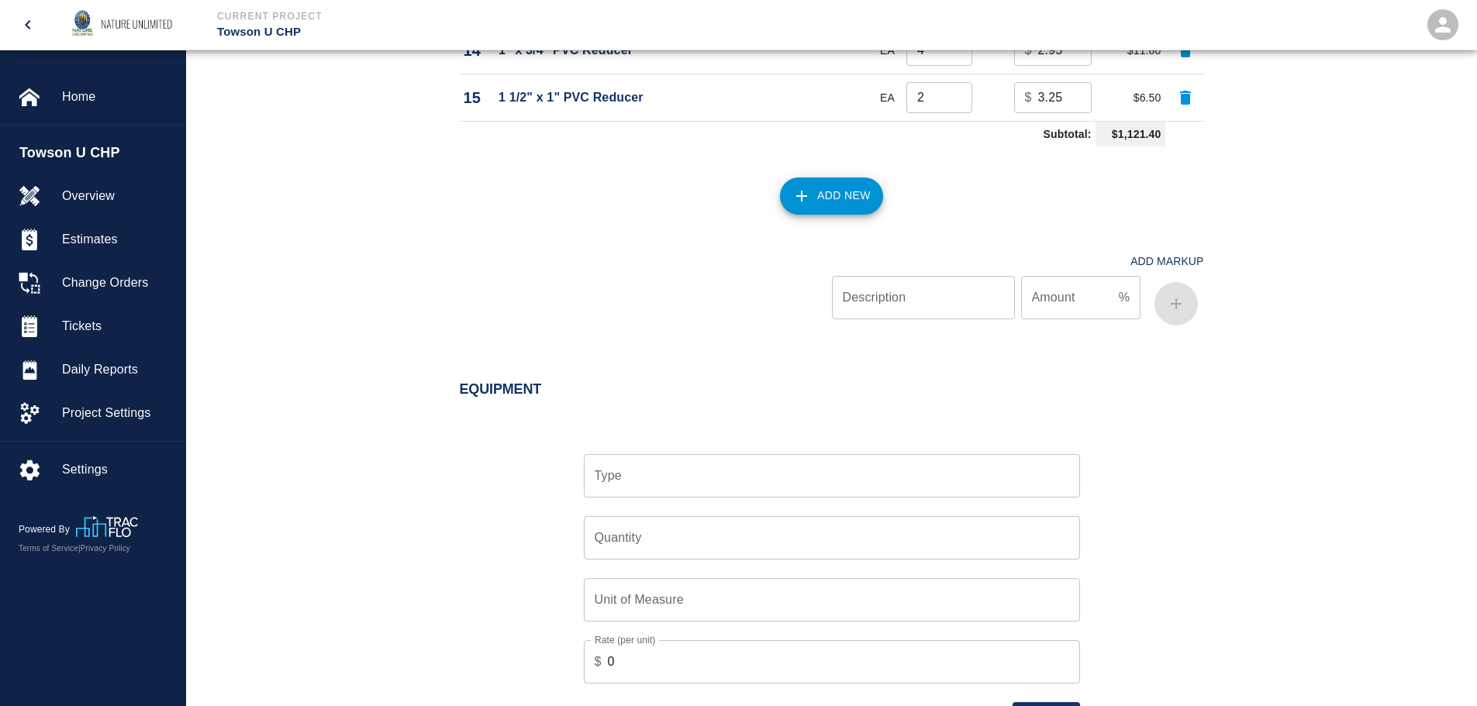
click at [810, 472] on input "Type" at bounding box center [832, 475] width 482 height 29
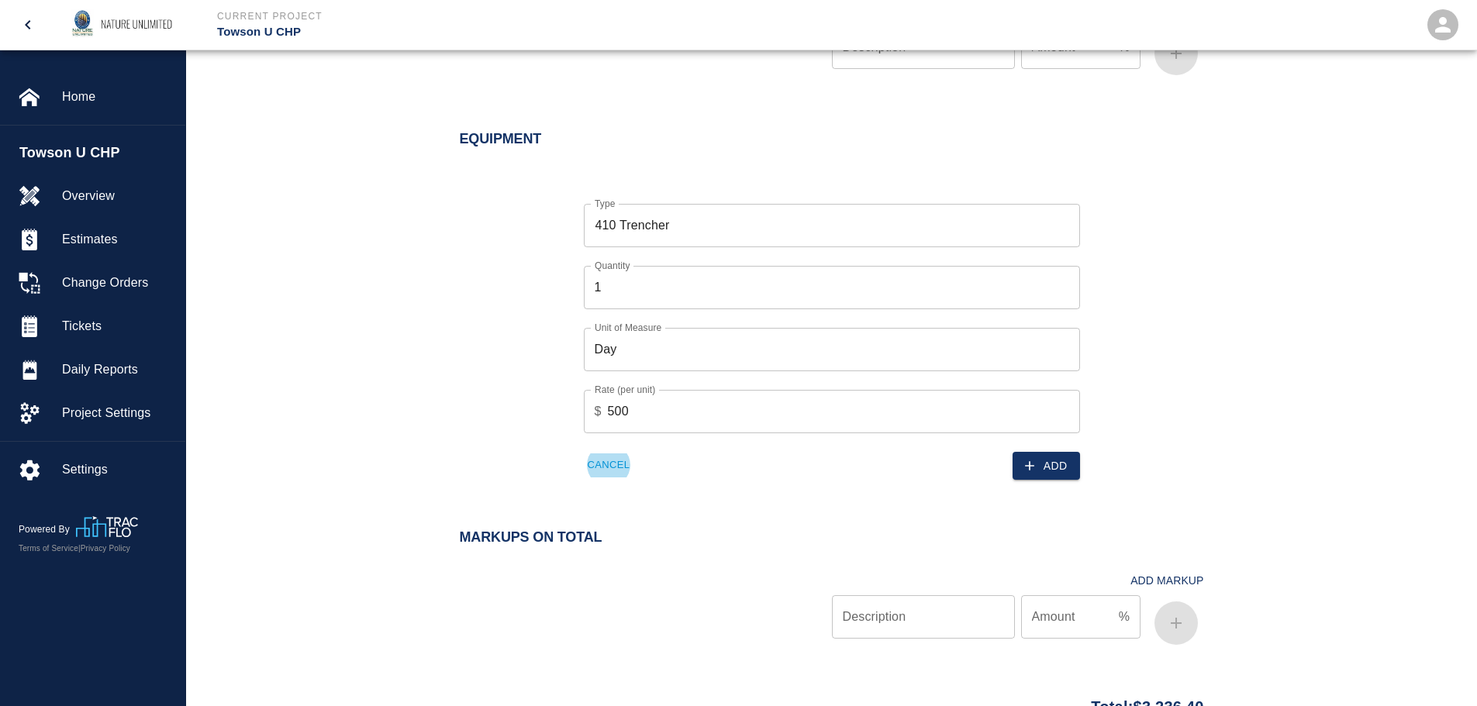
scroll to position [2270, 0]
click at [1073, 464] on button "Add" at bounding box center [1046, 462] width 67 height 29
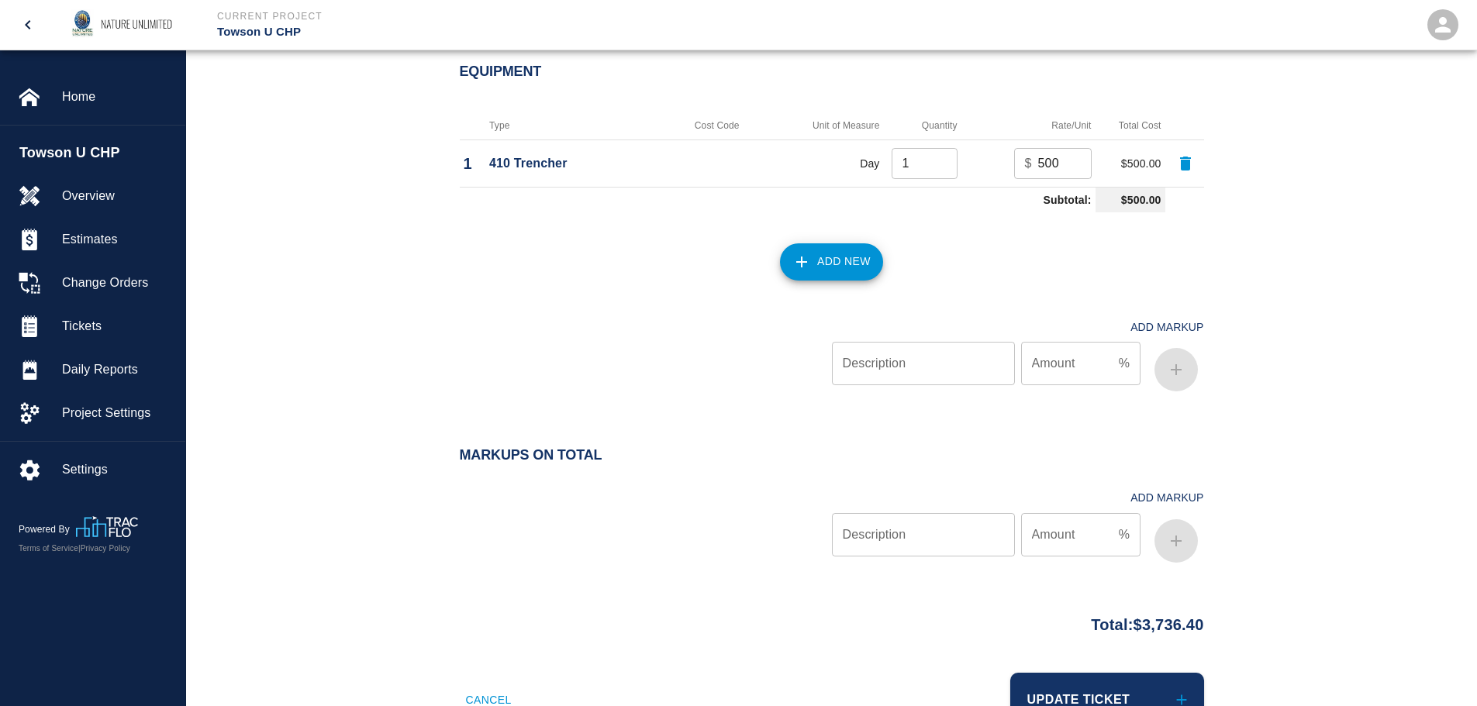
scroll to position [2392, 0]
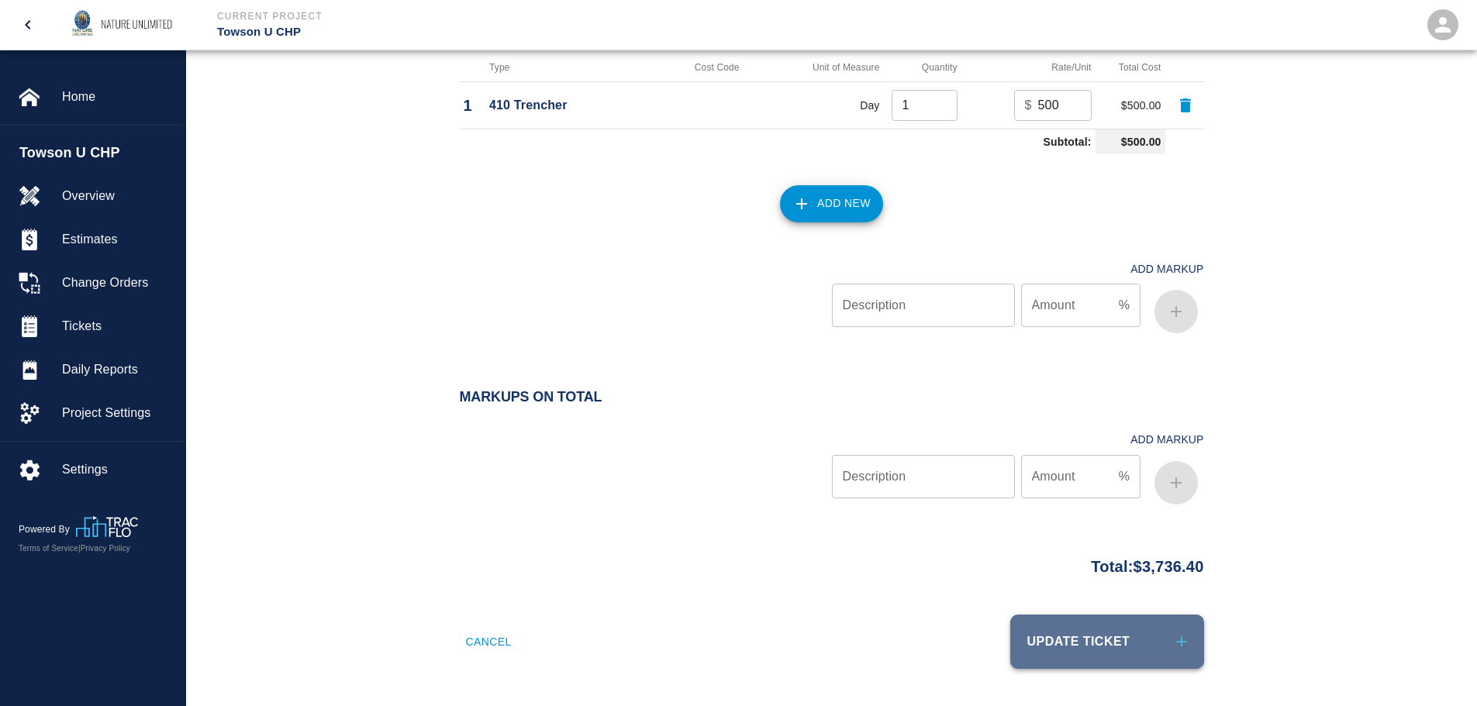
click at [1096, 657] on button "Update Ticket" at bounding box center [1107, 642] width 194 height 54
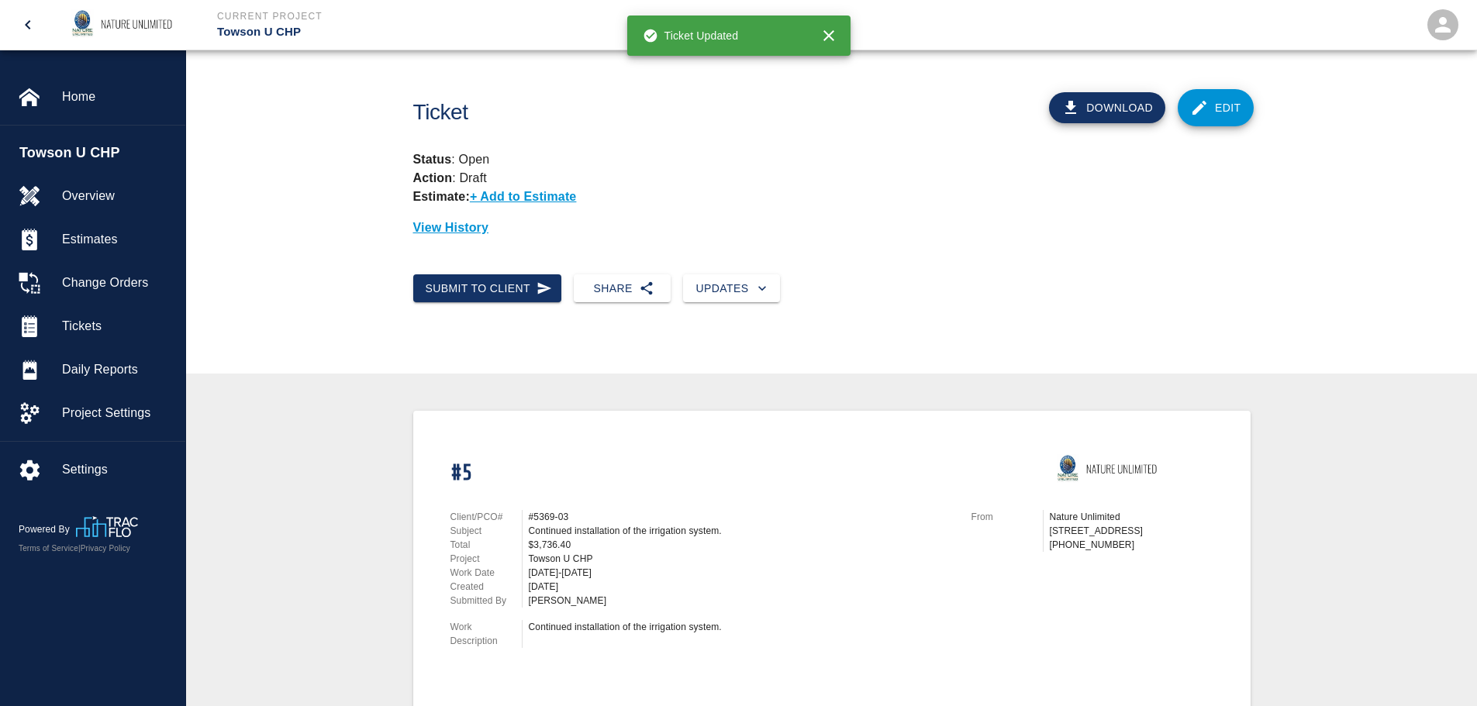
click at [1085, 103] on button "Download" at bounding box center [1107, 107] width 116 height 31
click at [1207, 101] on icon at bounding box center [1199, 107] width 19 height 19
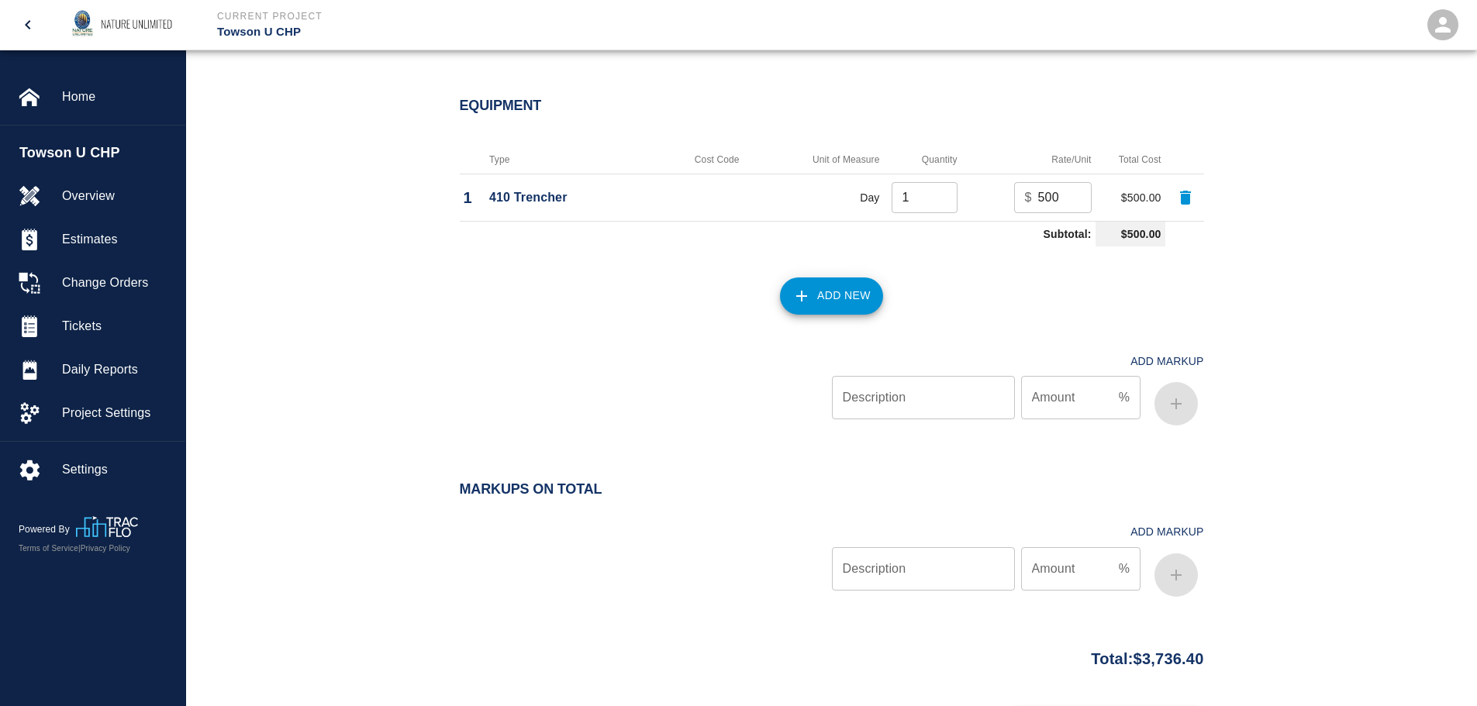
scroll to position [2326, 0]
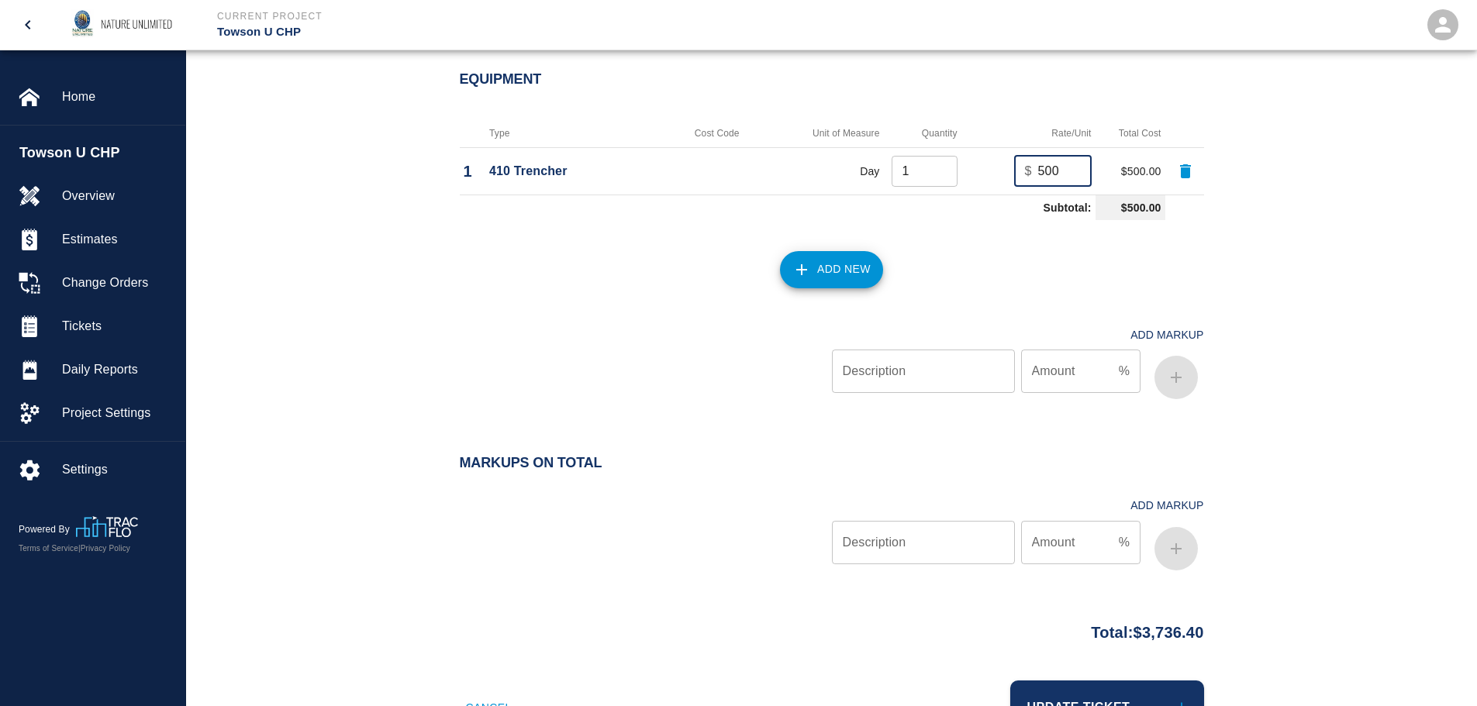
drag, startPoint x: 1008, startPoint y: 160, endPoint x: 954, endPoint y: 159, distance: 54.3
click at [954, 159] on tr "1 410 Trencher Day 1 ​ $ 500 ​ $500.00" at bounding box center [832, 170] width 744 height 47
click at [1067, 684] on button "Update Ticket" at bounding box center [1107, 708] width 194 height 54
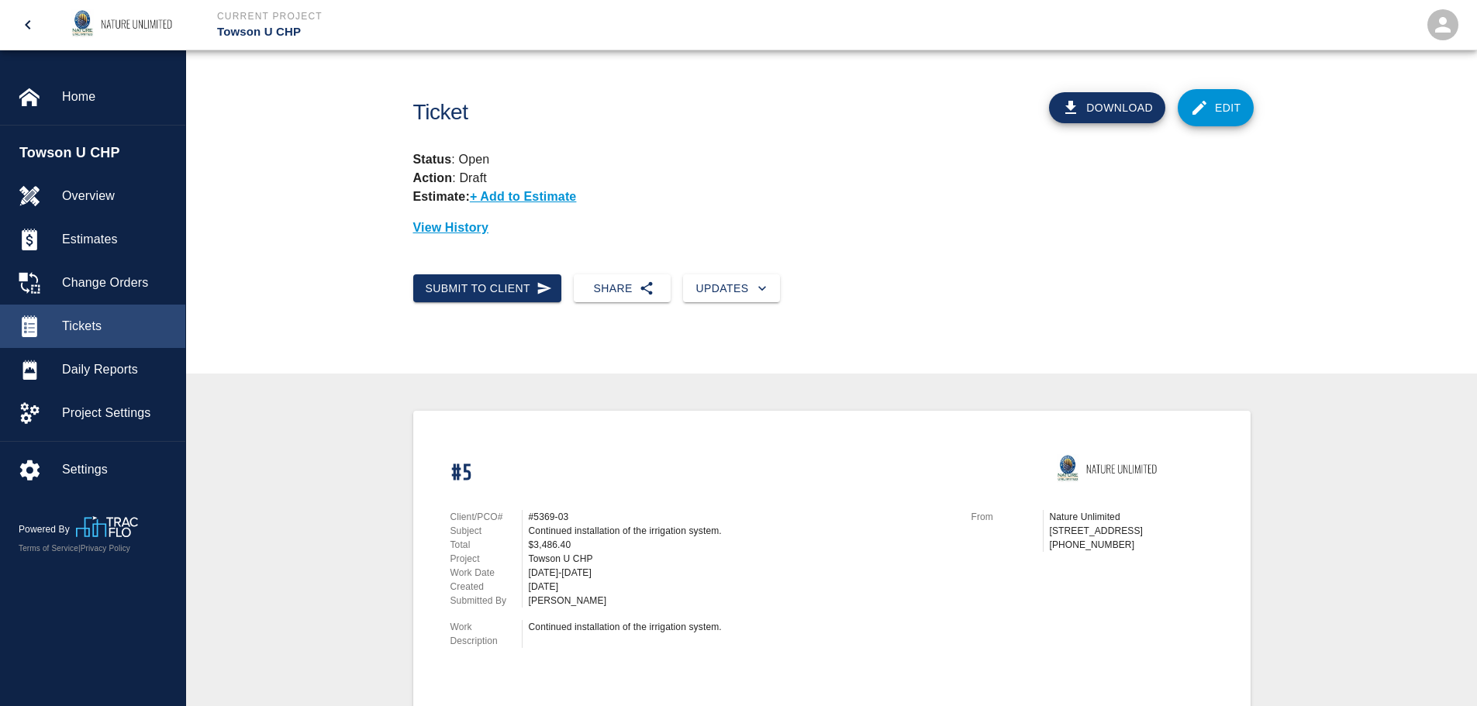
click at [95, 318] on span "Tickets" at bounding box center [117, 326] width 111 height 19
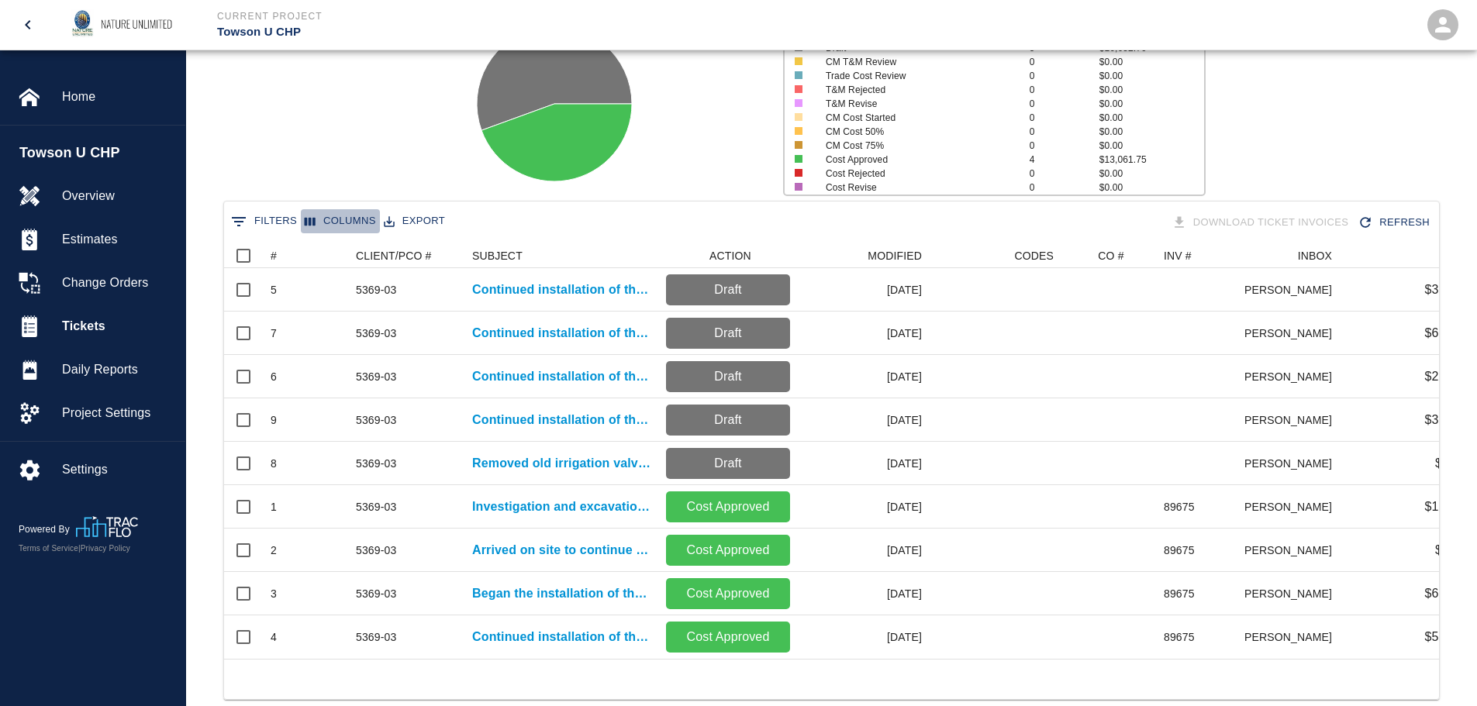
drag, startPoint x: 1040, startPoint y: 257, endPoint x: 347, endPoint y: 220, distance: 694.1
click at [347, 220] on button "Columns" at bounding box center [340, 221] width 79 height 24
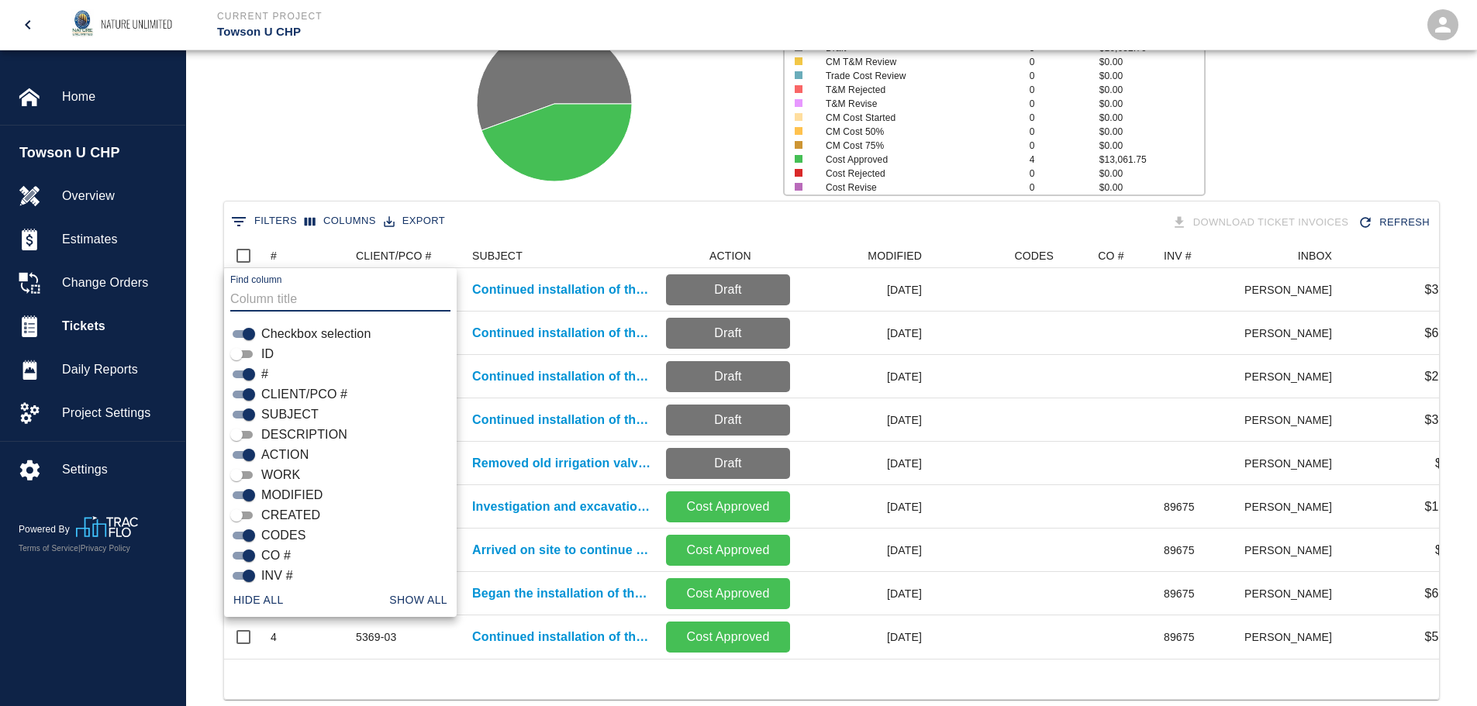
click at [246, 554] on input "CO #" at bounding box center [249, 556] width 56 height 19
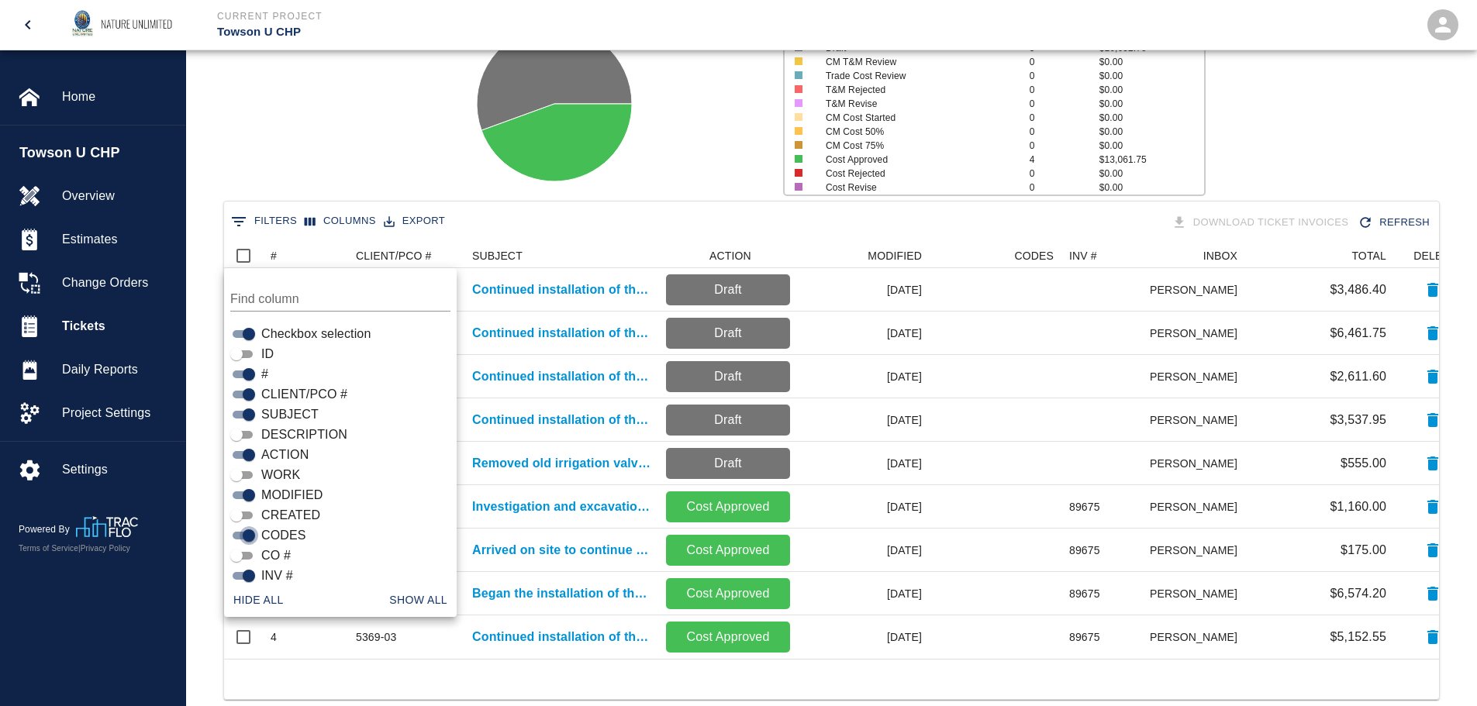
click at [246, 533] on input "CODES" at bounding box center [249, 535] width 56 height 19
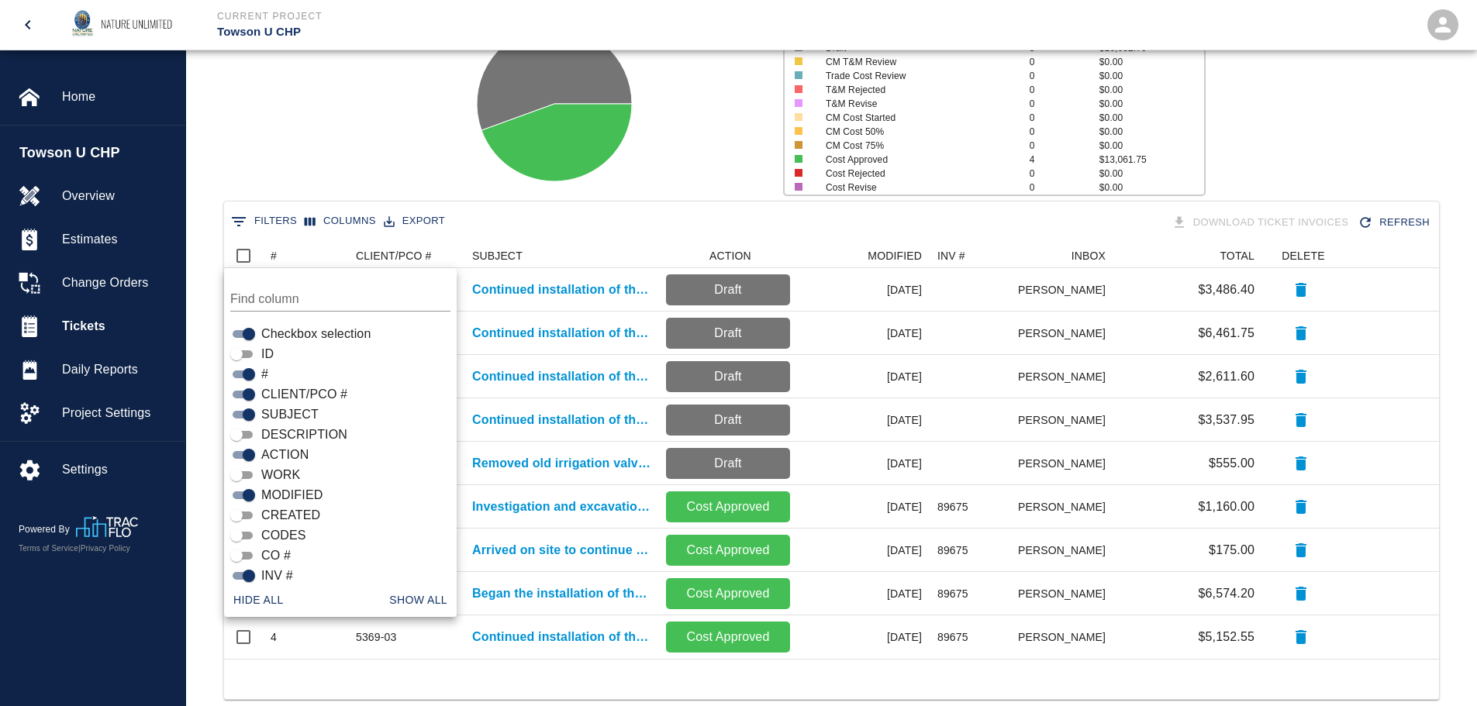
click at [243, 433] on input "DESCRIPTION" at bounding box center [237, 435] width 56 height 19
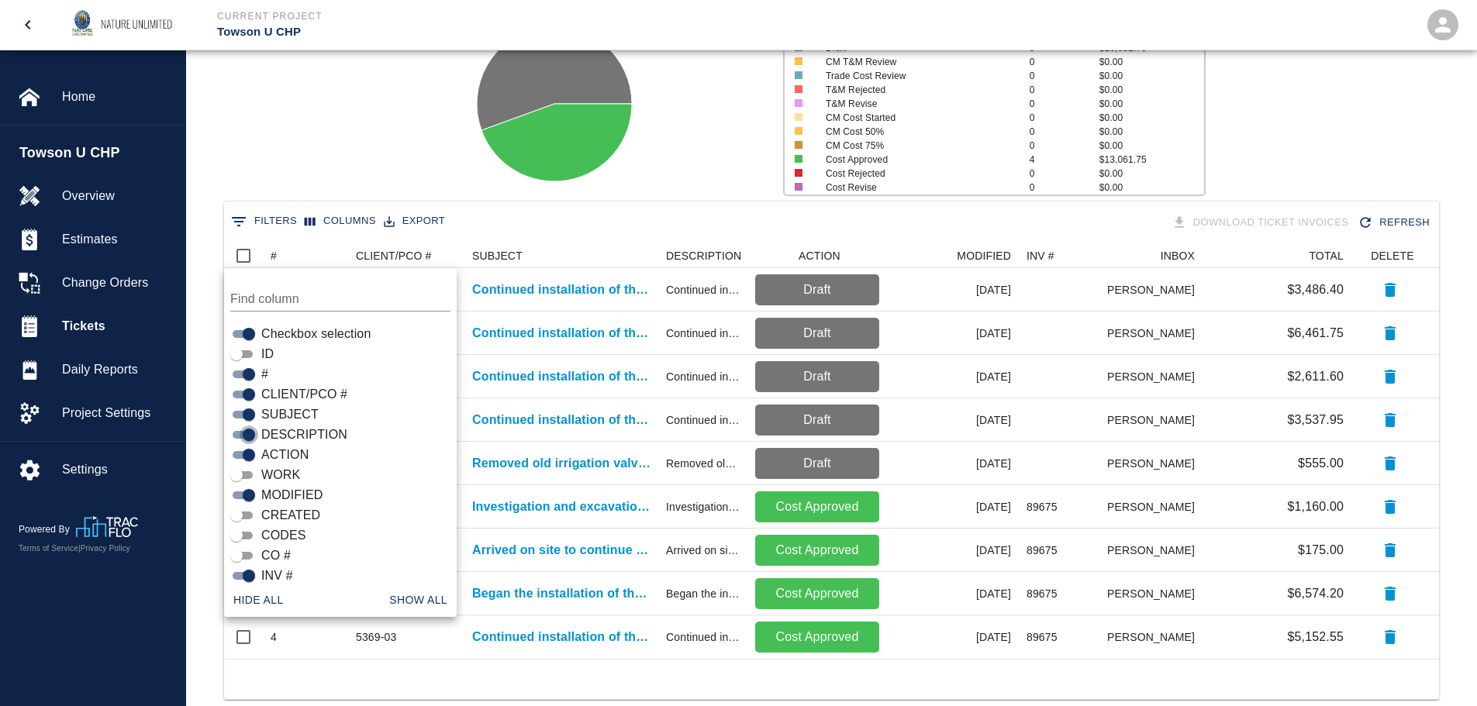
click at [248, 436] on input "DESCRIPTION" at bounding box center [249, 435] width 56 height 19
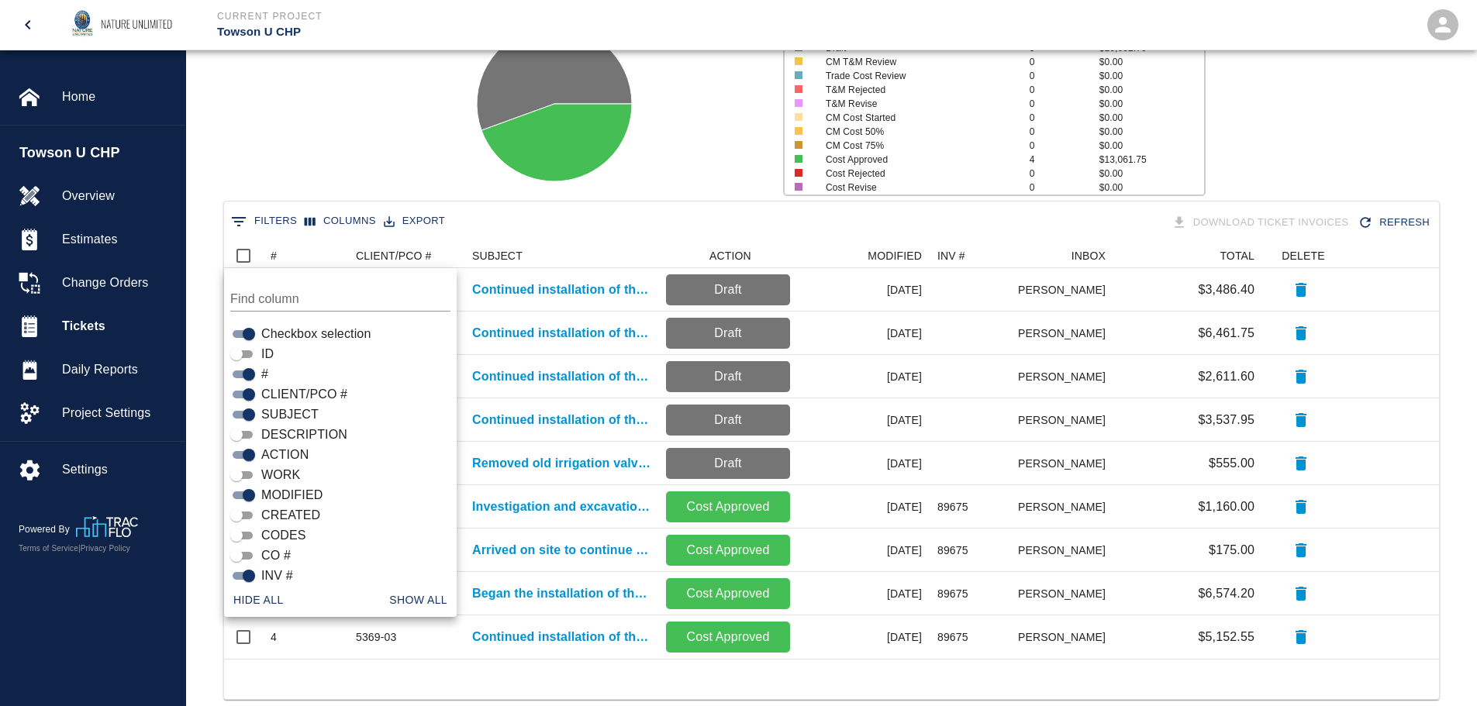
click at [236, 355] on input "ID" at bounding box center [237, 354] width 56 height 19
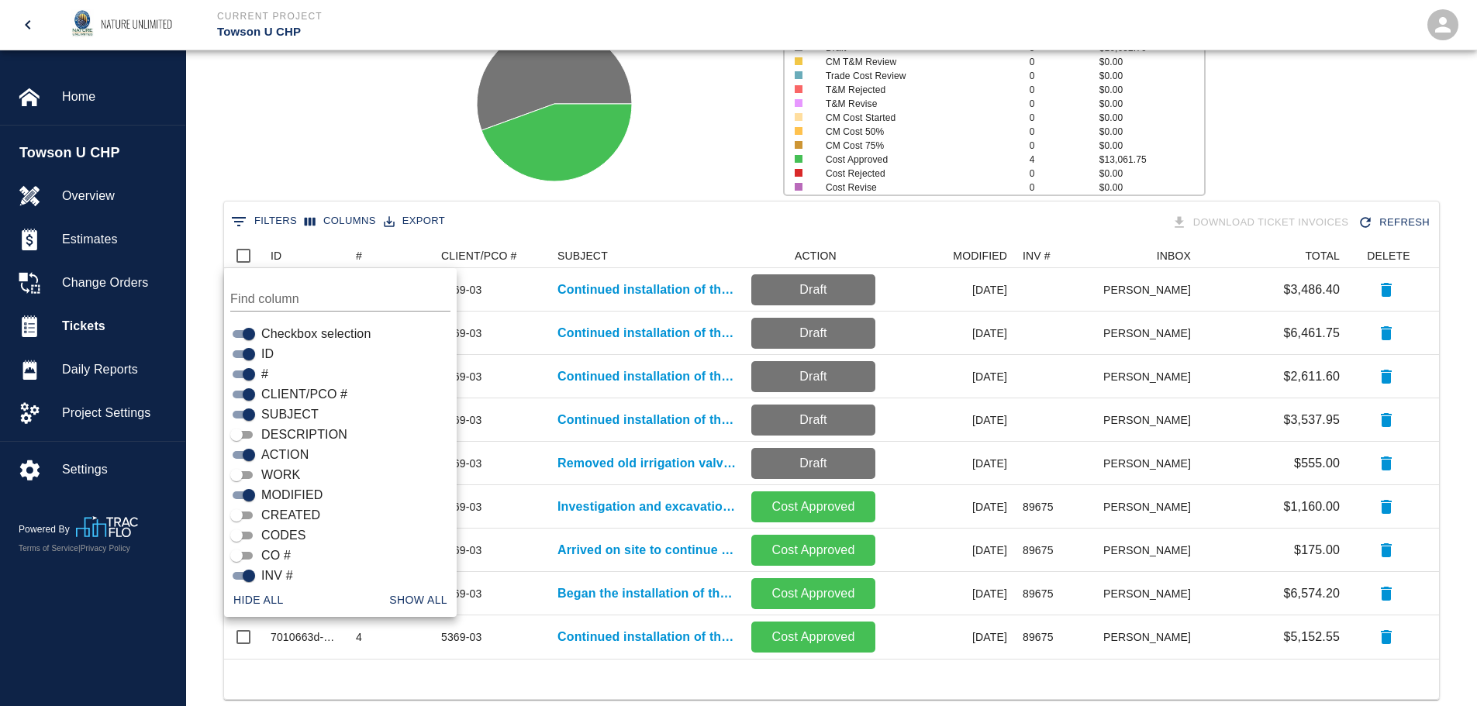
drag, startPoint x: 359, startPoint y: 274, endPoint x: 388, endPoint y: 340, distance: 71.9
click at [388, 340] on div "Find column Checkbox selection ID # CLIENT/PCO # SUBJECT DESCRIPTION ACTION WOR…" at bounding box center [340, 442] width 233 height 349
click at [250, 354] on input "ID" at bounding box center [249, 354] width 56 height 19
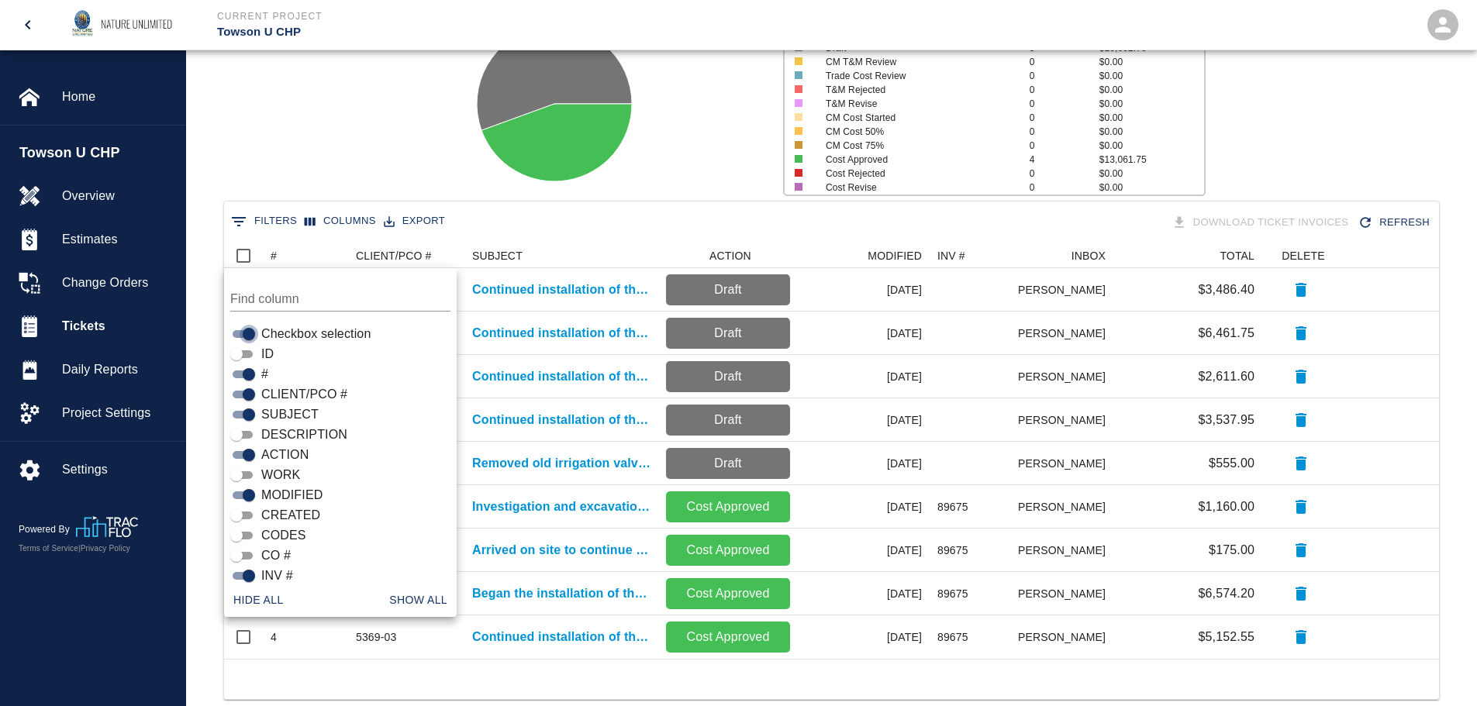
click at [248, 335] on input "Checkbox selection" at bounding box center [249, 334] width 56 height 19
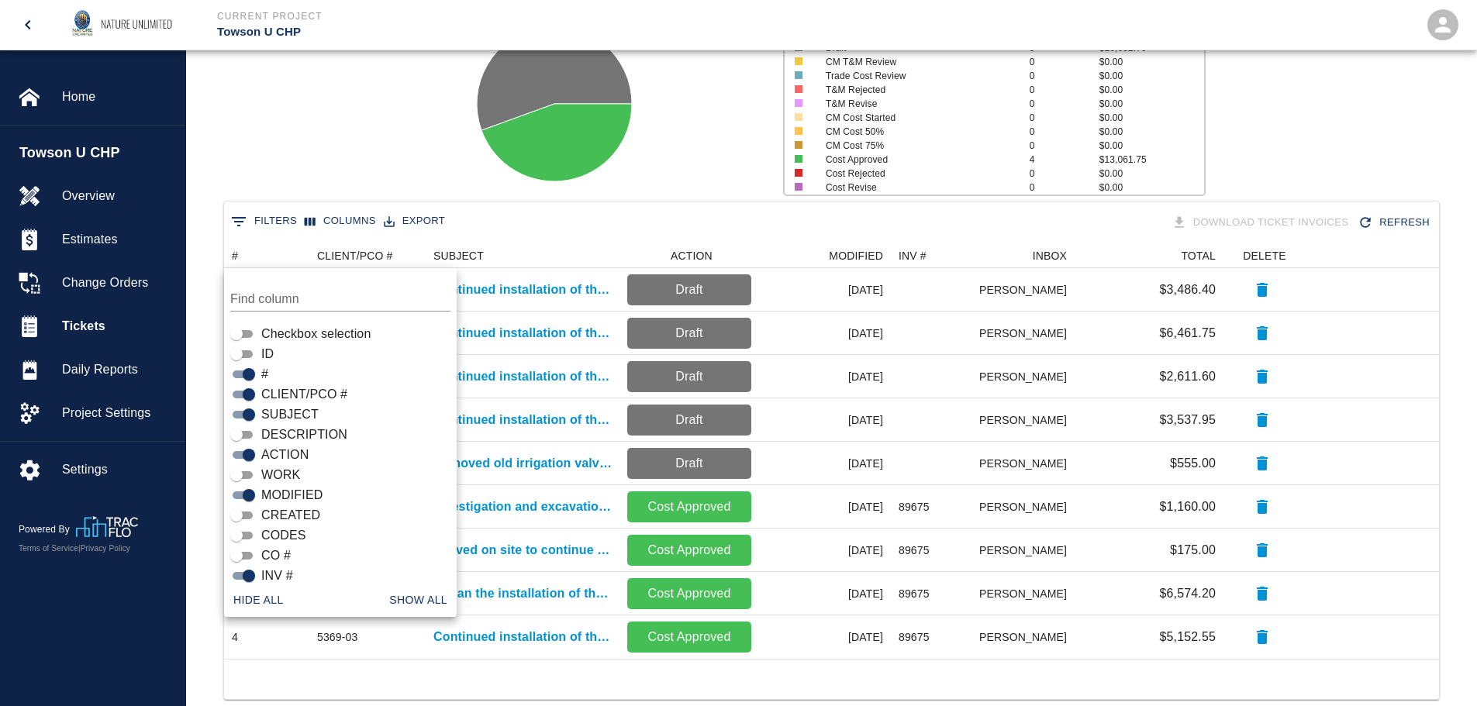
click at [303, 149] on div "Status # $ Attached to CO 0 $0.00 Draft 5 $16,652.70 CM T&M Review 0 $0.00 Trad…" at bounding box center [825, 98] width 1303 height 206
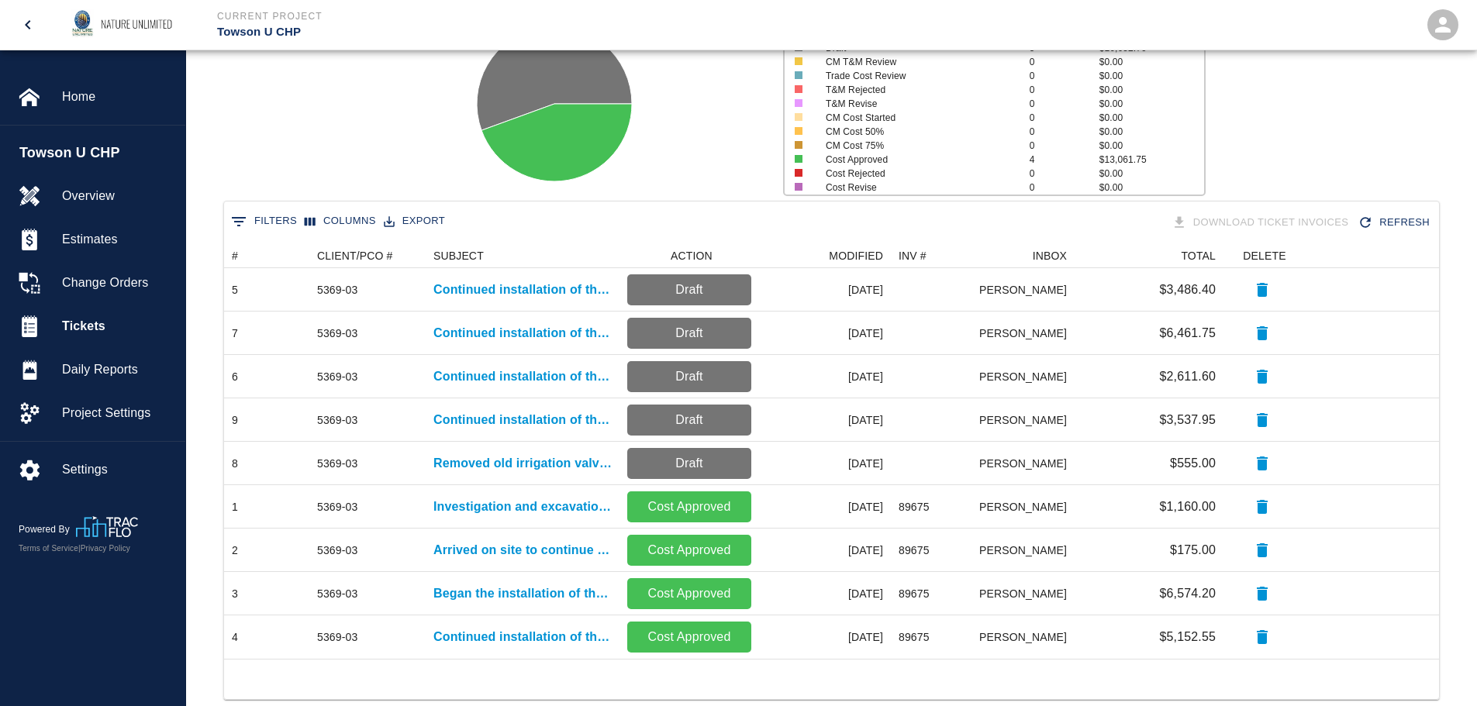
click at [320, 219] on button "Columns" at bounding box center [340, 221] width 79 height 24
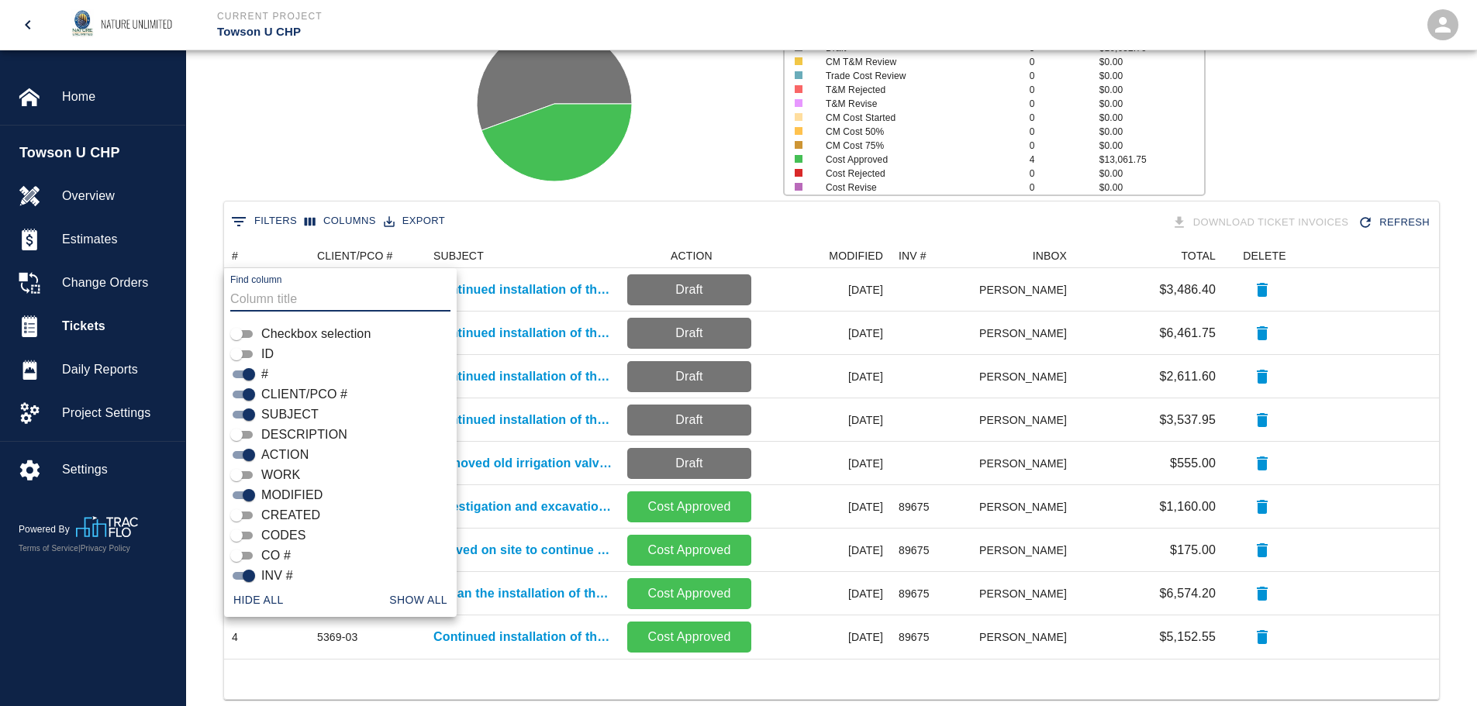
click at [238, 351] on input "ID" at bounding box center [237, 354] width 56 height 19
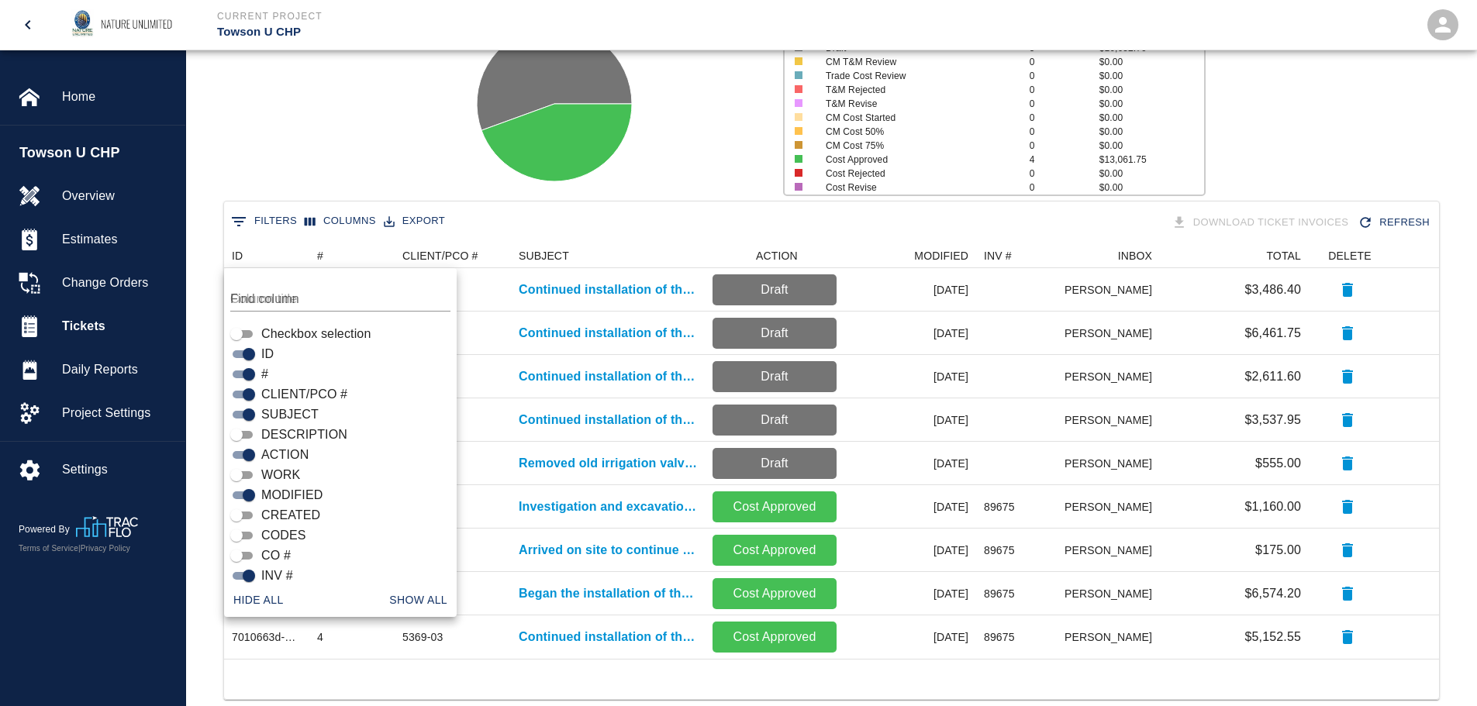
click at [346, 109] on div "Status # $ Attached to CO 0 $0.00 Draft 5 $16,652.70 CM T&M Review 0 $0.00 Trad…" at bounding box center [825, 98] width 1303 height 206
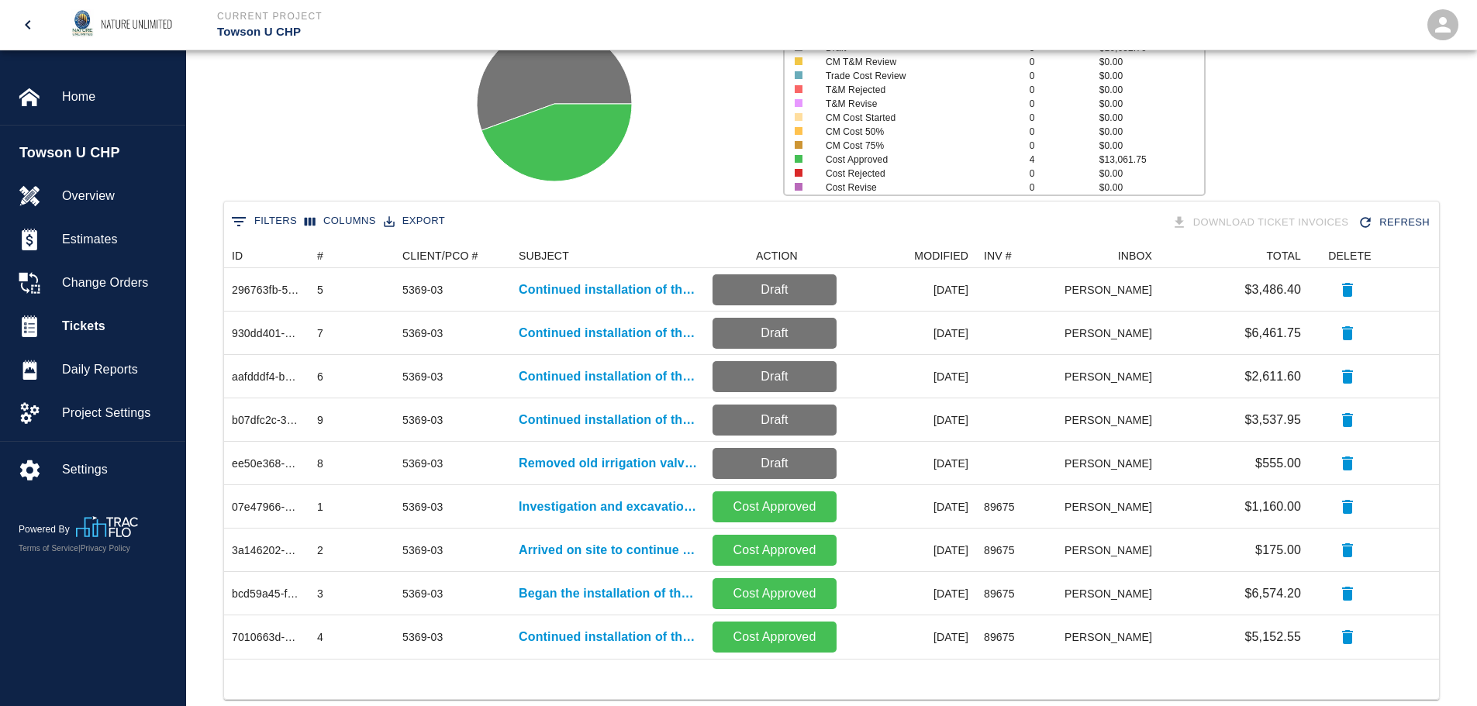
click at [354, 222] on button "Columns" at bounding box center [340, 221] width 79 height 24
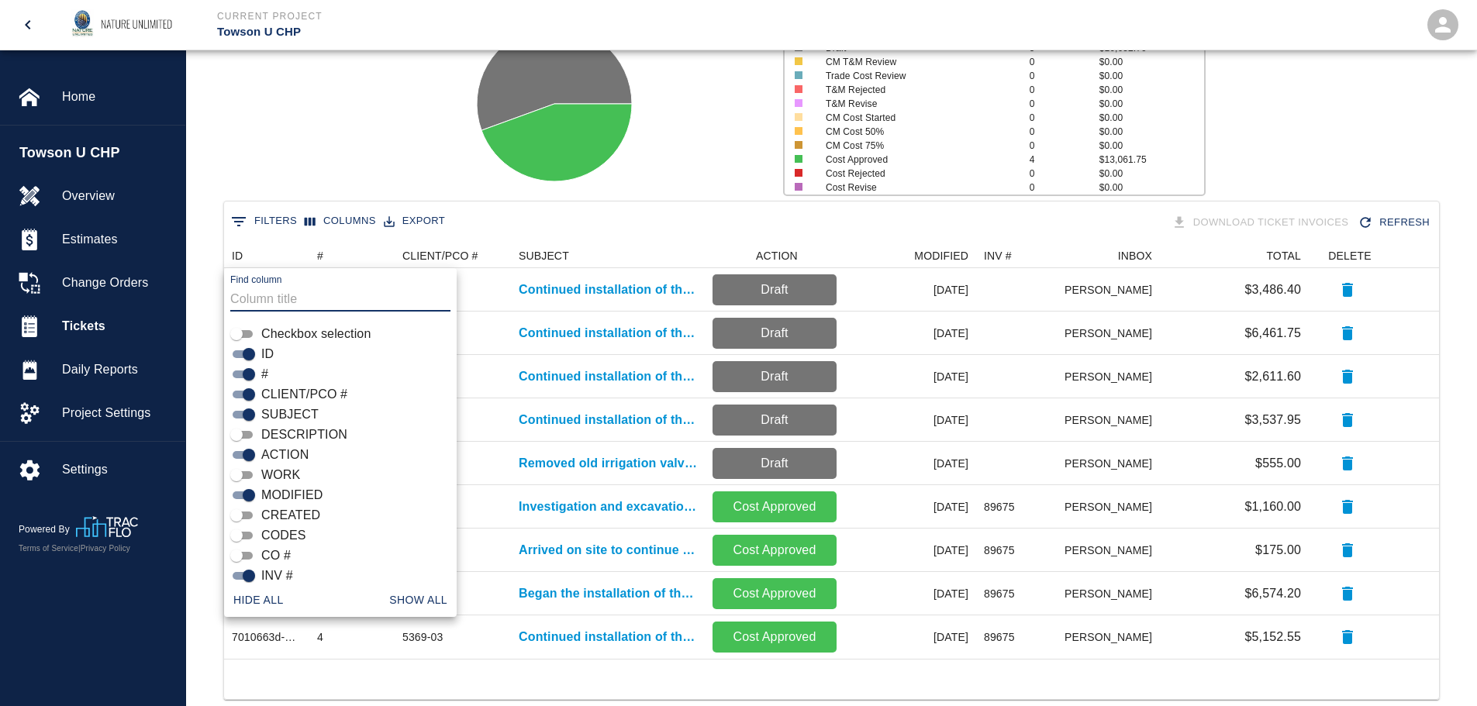
click at [250, 356] on input "ID" at bounding box center [249, 354] width 56 height 19
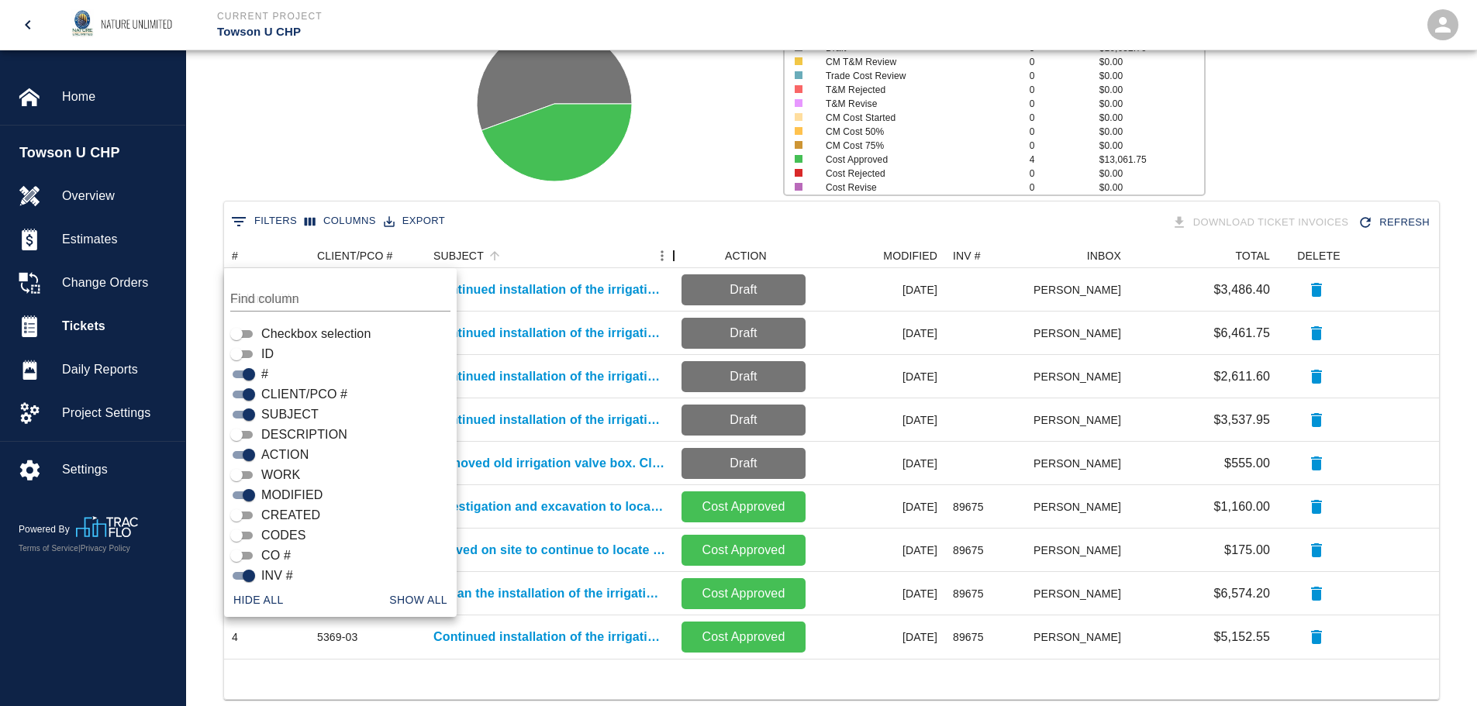
drag, startPoint x: 618, startPoint y: 254, endPoint x: 672, endPoint y: 257, distance: 54.4
click at [672, 257] on div "SUBJECT" at bounding box center [673, 255] width 19 height 25
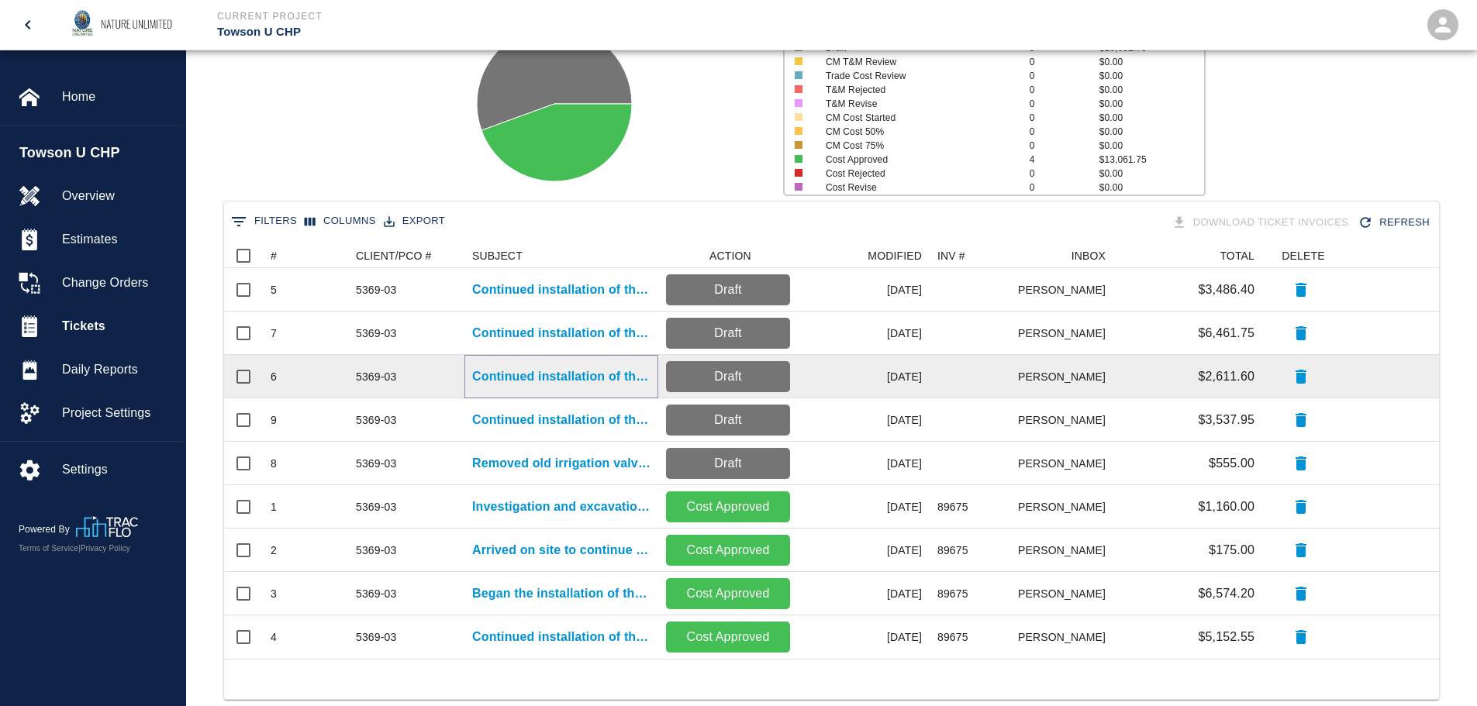
click at [573, 379] on p "Continued installation of the irrigation system." at bounding box center [561, 376] width 178 height 19
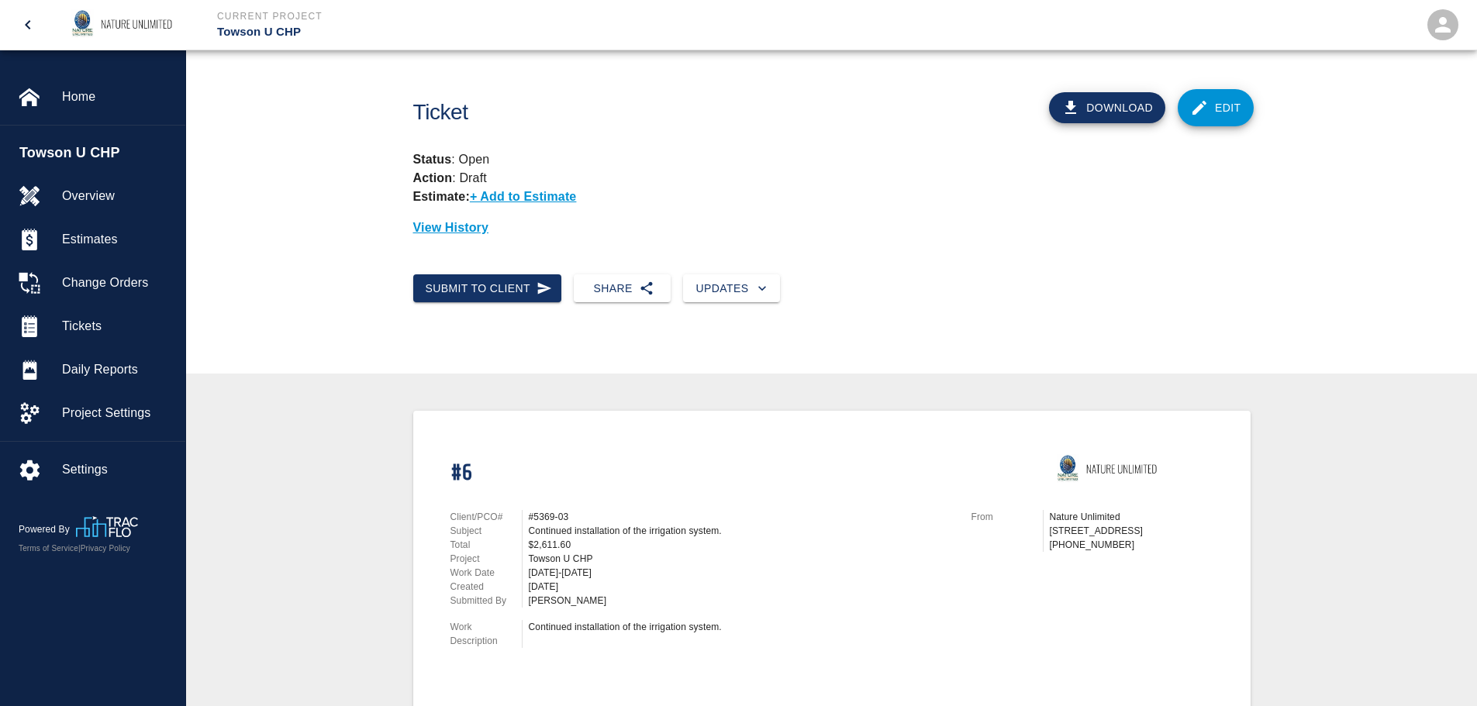
click at [1206, 114] on icon at bounding box center [1199, 107] width 19 height 19
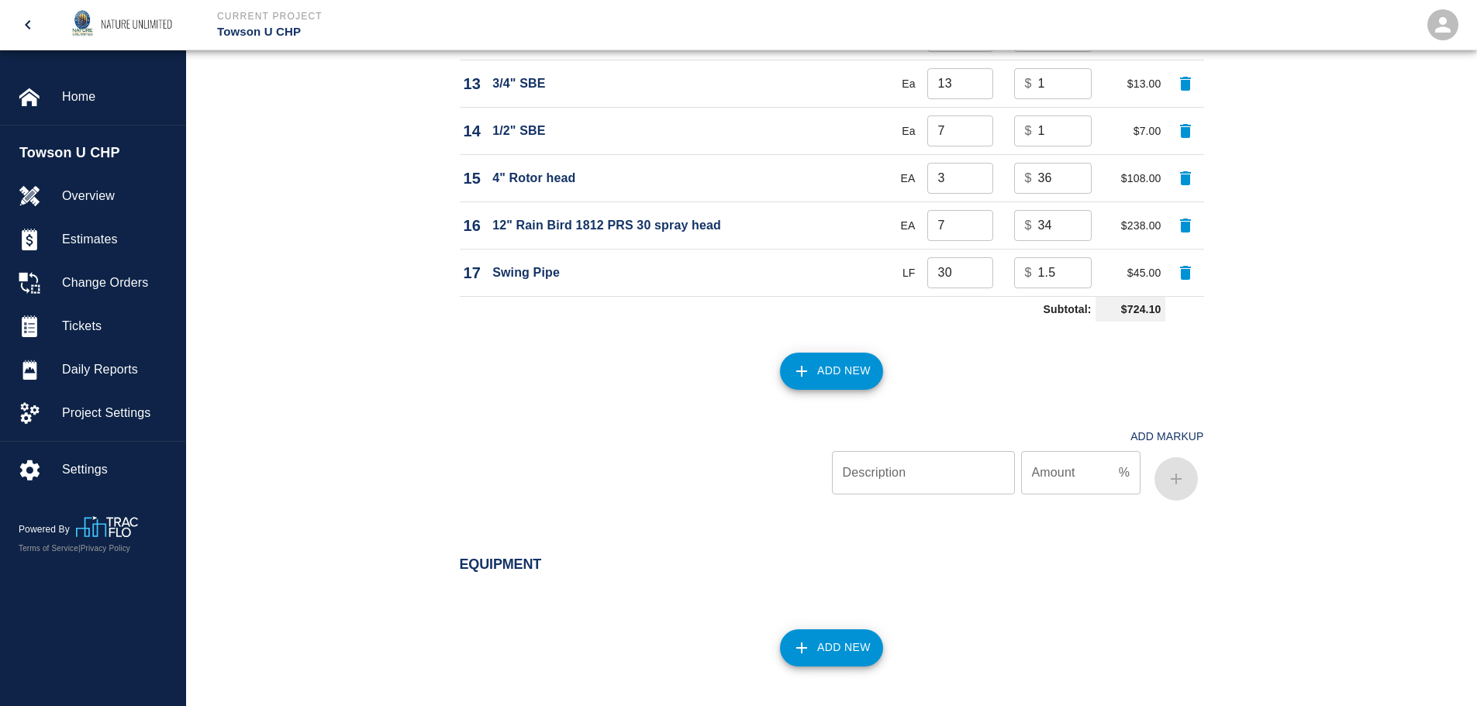
scroll to position [1938, 0]
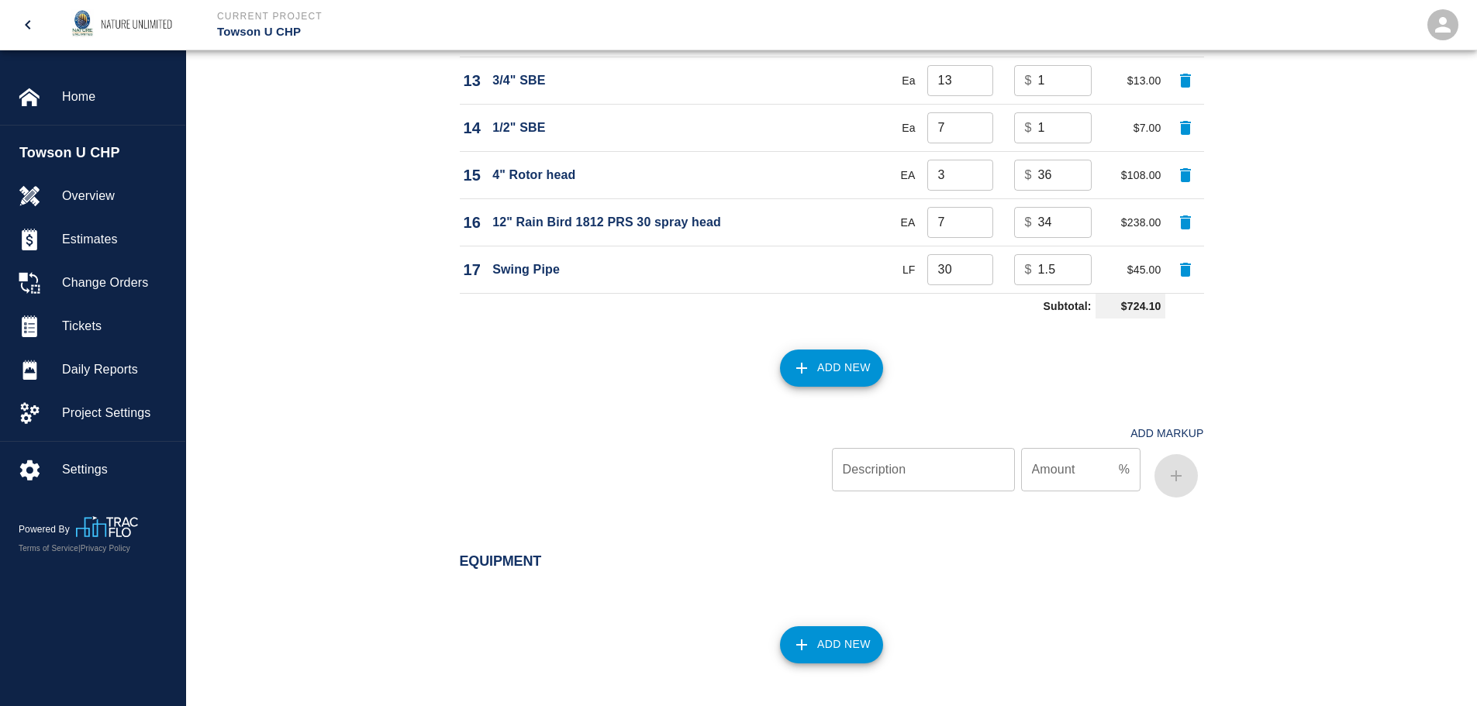
click at [833, 649] on button "Add New" at bounding box center [831, 644] width 103 height 37
click at [818, 649] on input "Type" at bounding box center [832, 647] width 482 height 29
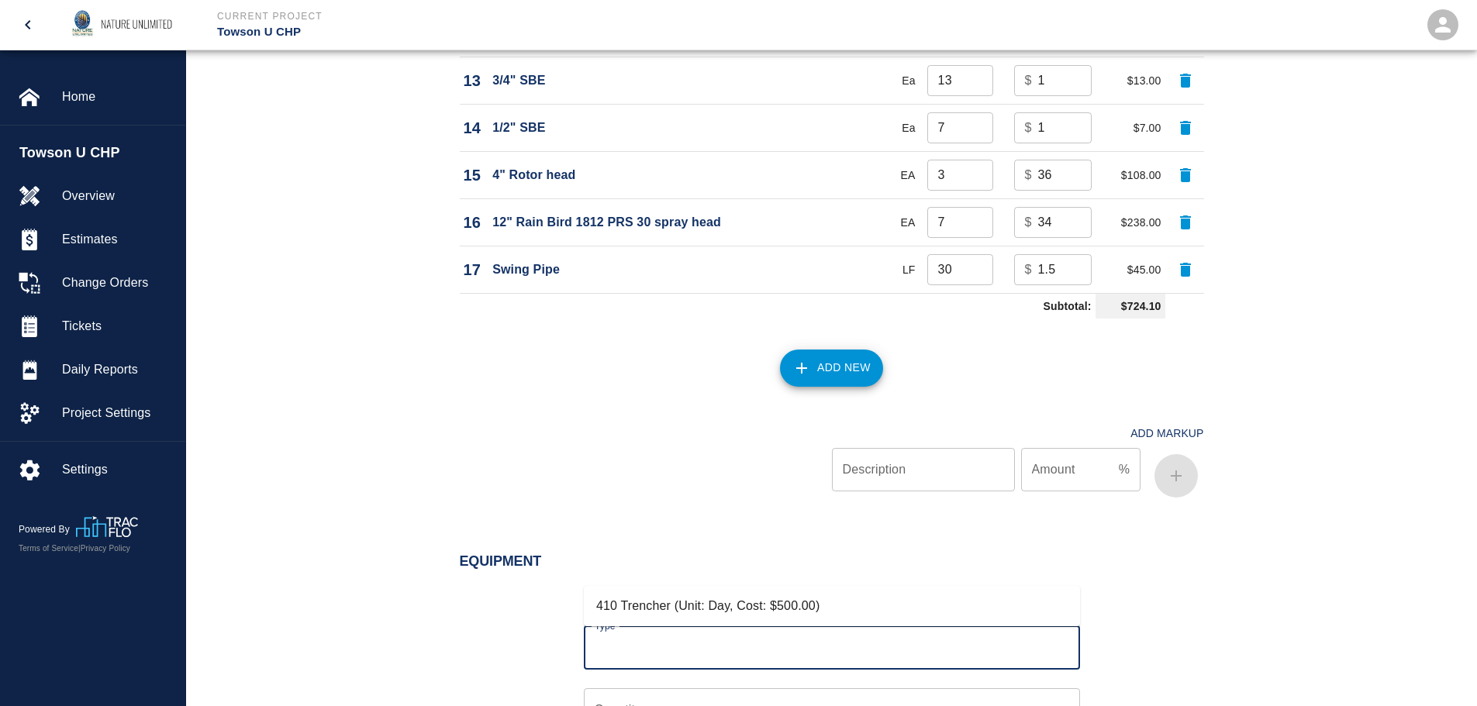
click at [799, 604] on li "410 Trencher (Unit: Day, Cost: $500.00)" at bounding box center [832, 606] width 496 height 28
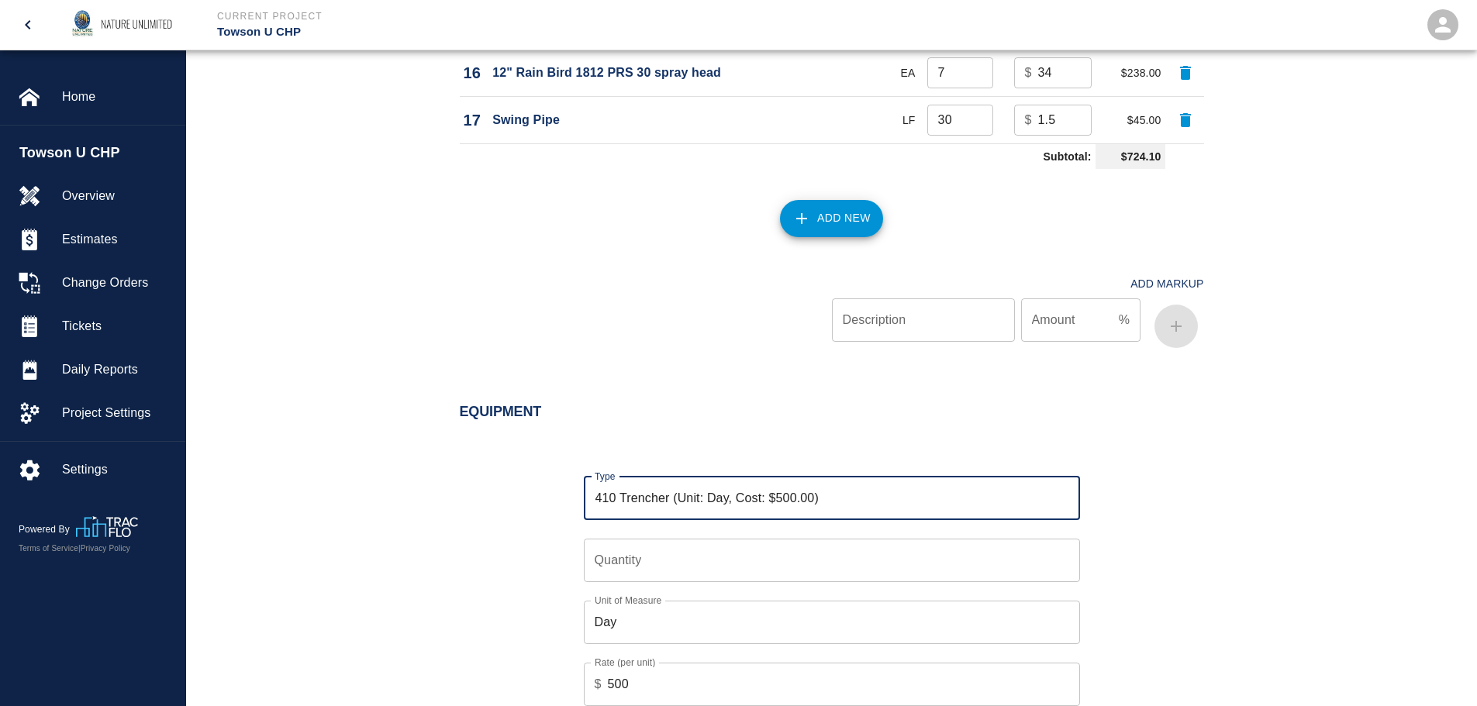
scroll to position [2171, 0]
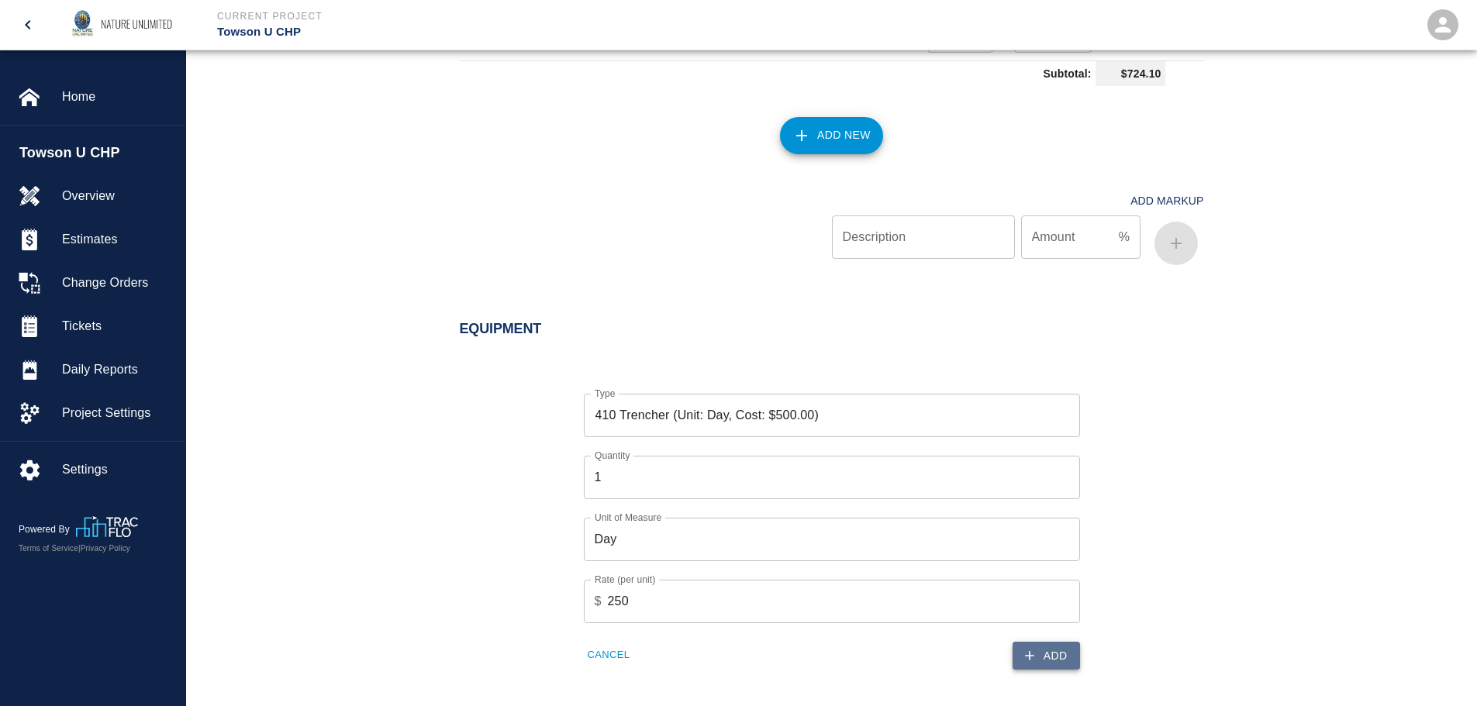
click at [1051, 654] on button "Add" at bounding box center [1046, 656] width 67 height 29
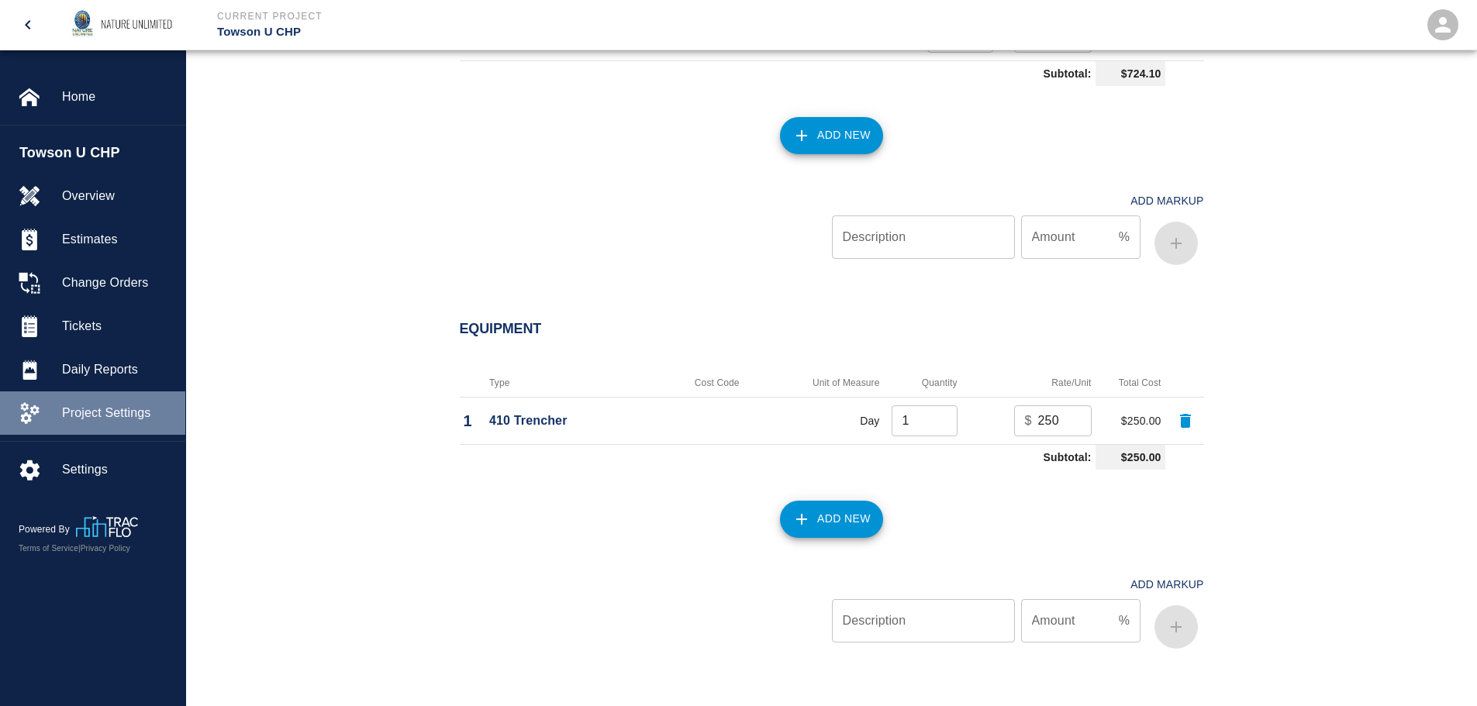
click at [90, 427] on div "Project Settings" at bounding box center [92, 413] width 185 height 43
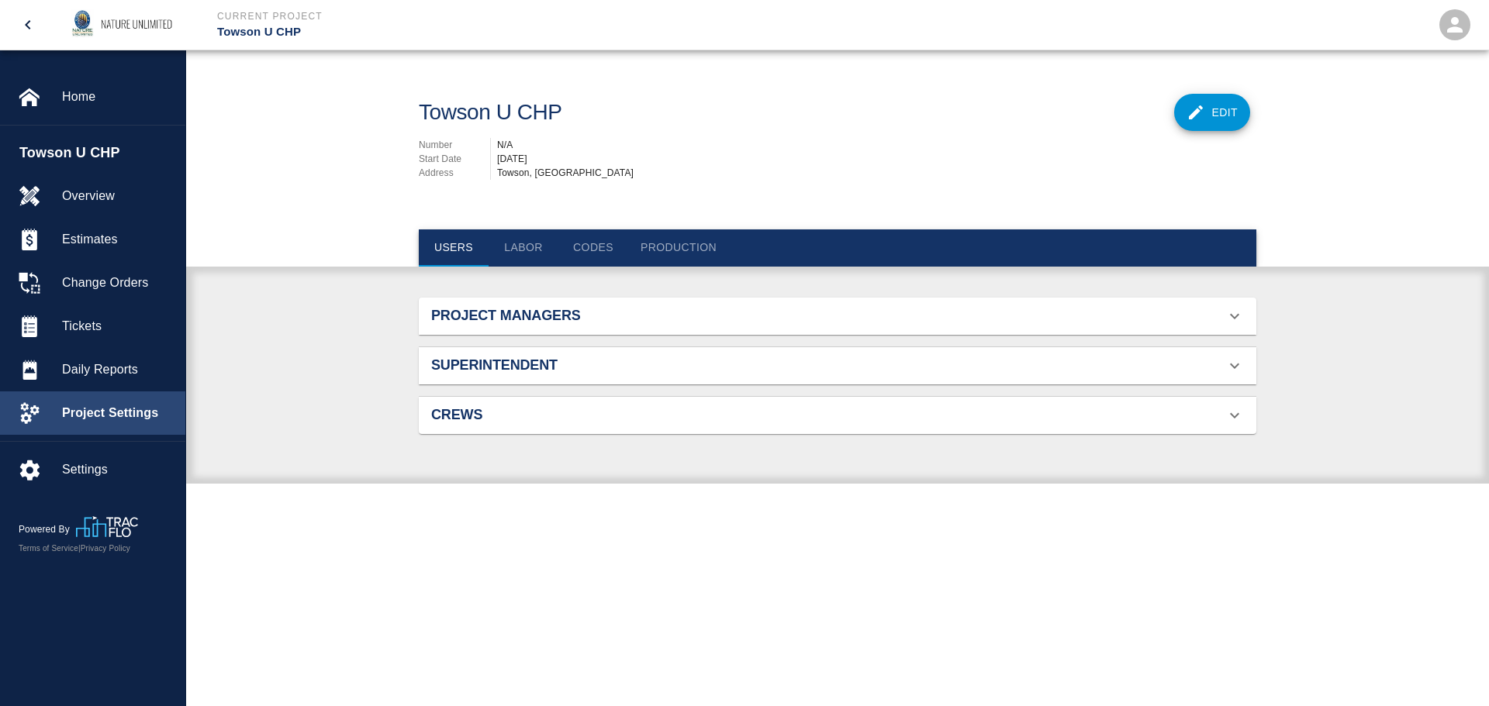
scroll to position [100, 801]
click at [598, 244] on button "Codes" at bounding box center [593, 247] width 70 height 37
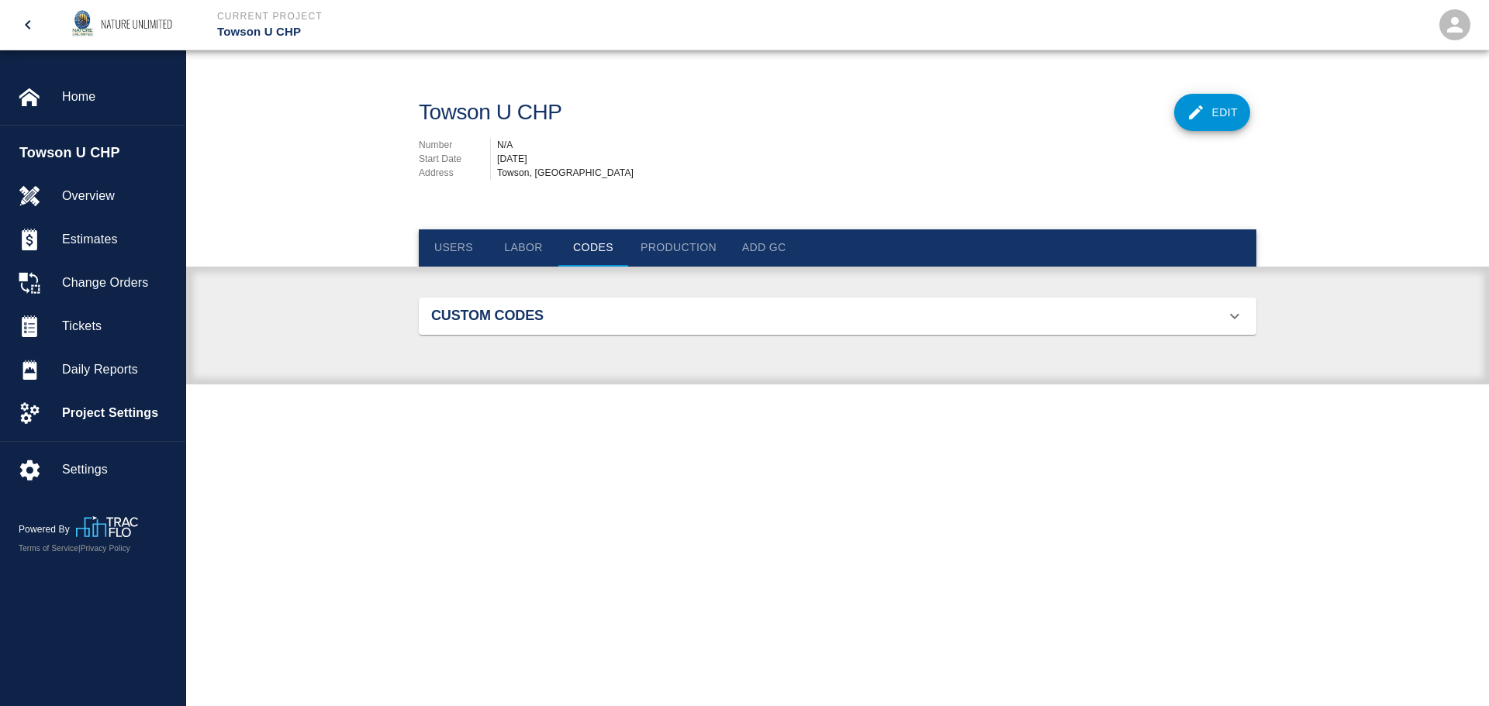
click at [530, 248] on button "Labor" at bounding box center [523, 247] width 70 height 37
click at [455, 245] on button "Users" at bounding box center [454, 247] width 70 height 37
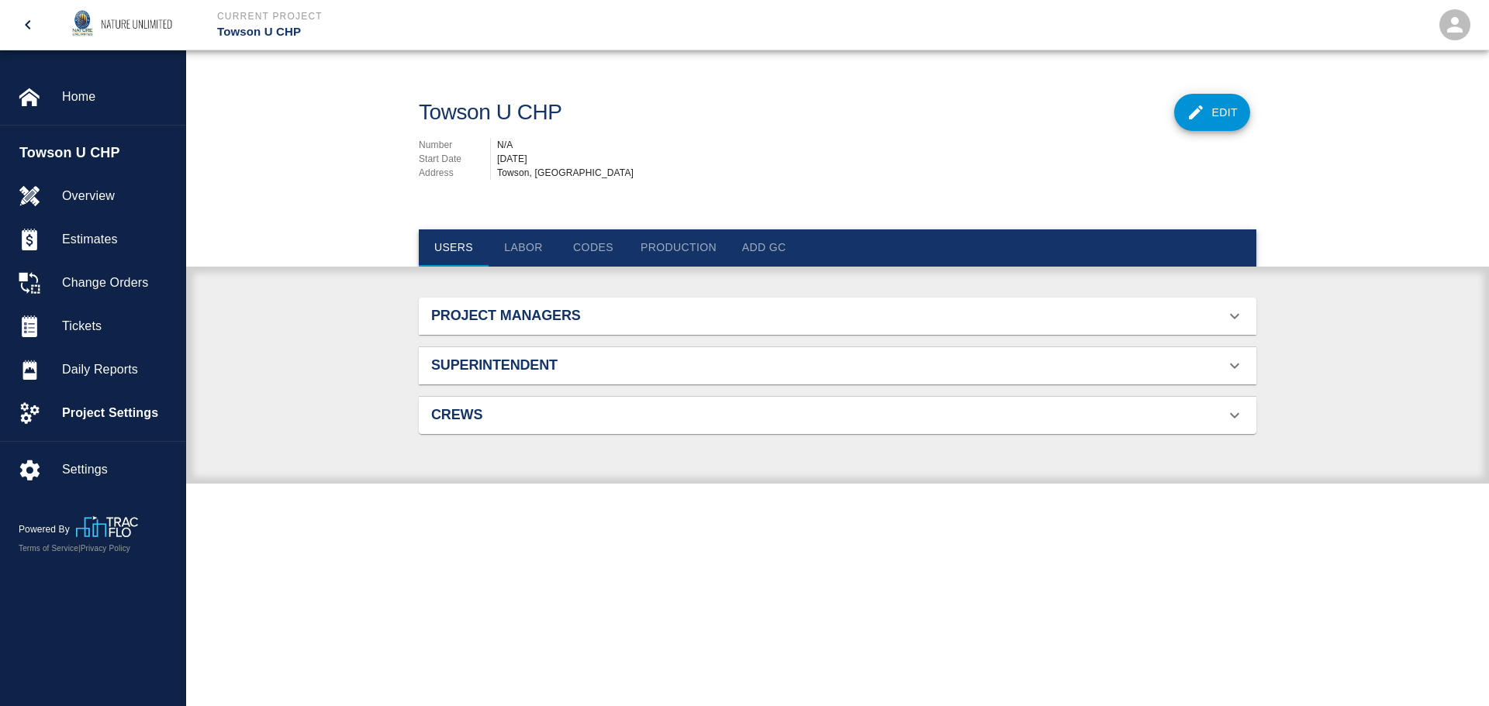
click at [682, 246] on button "Production" at bounding box center [678, 247] width 101 height 37
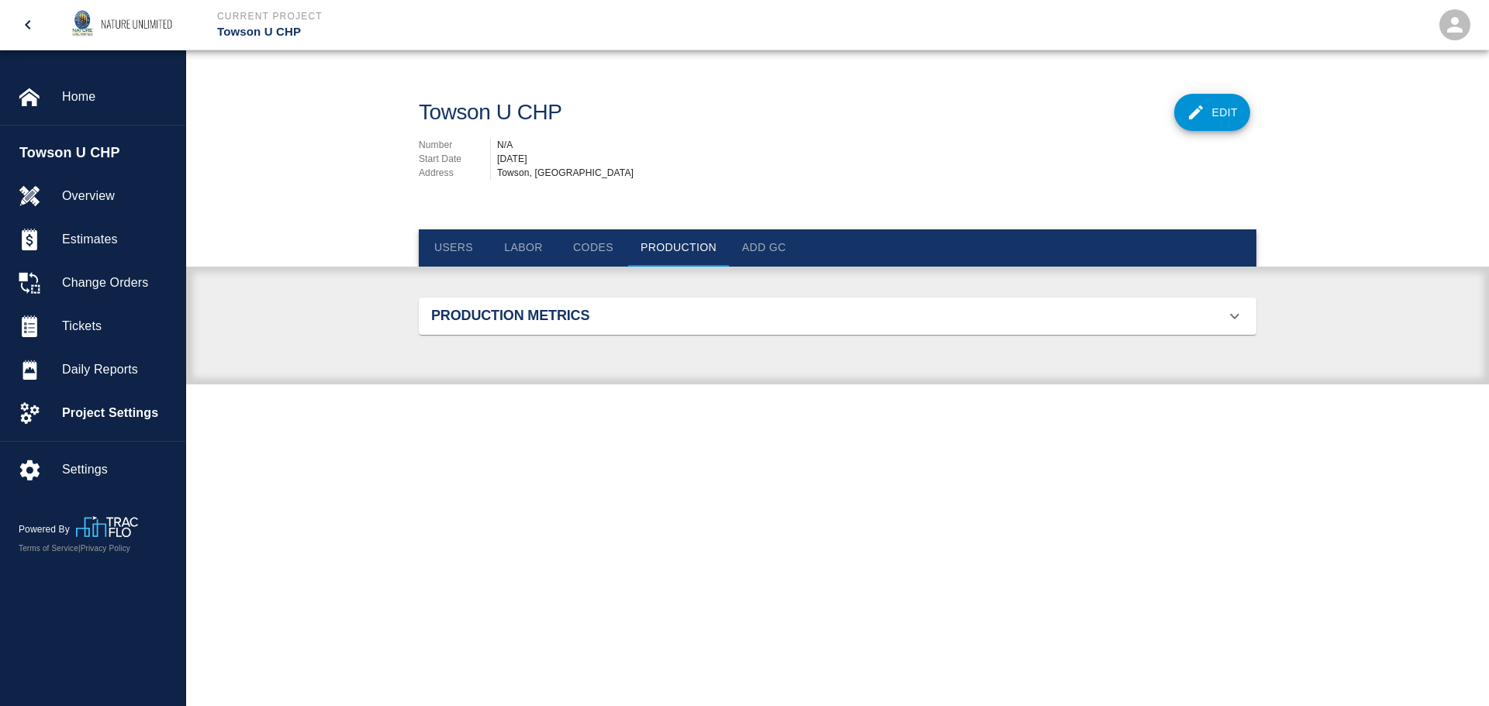
click at [763, 241] on button "Add GC" at bounding box center [764, 247] width 70 height 37
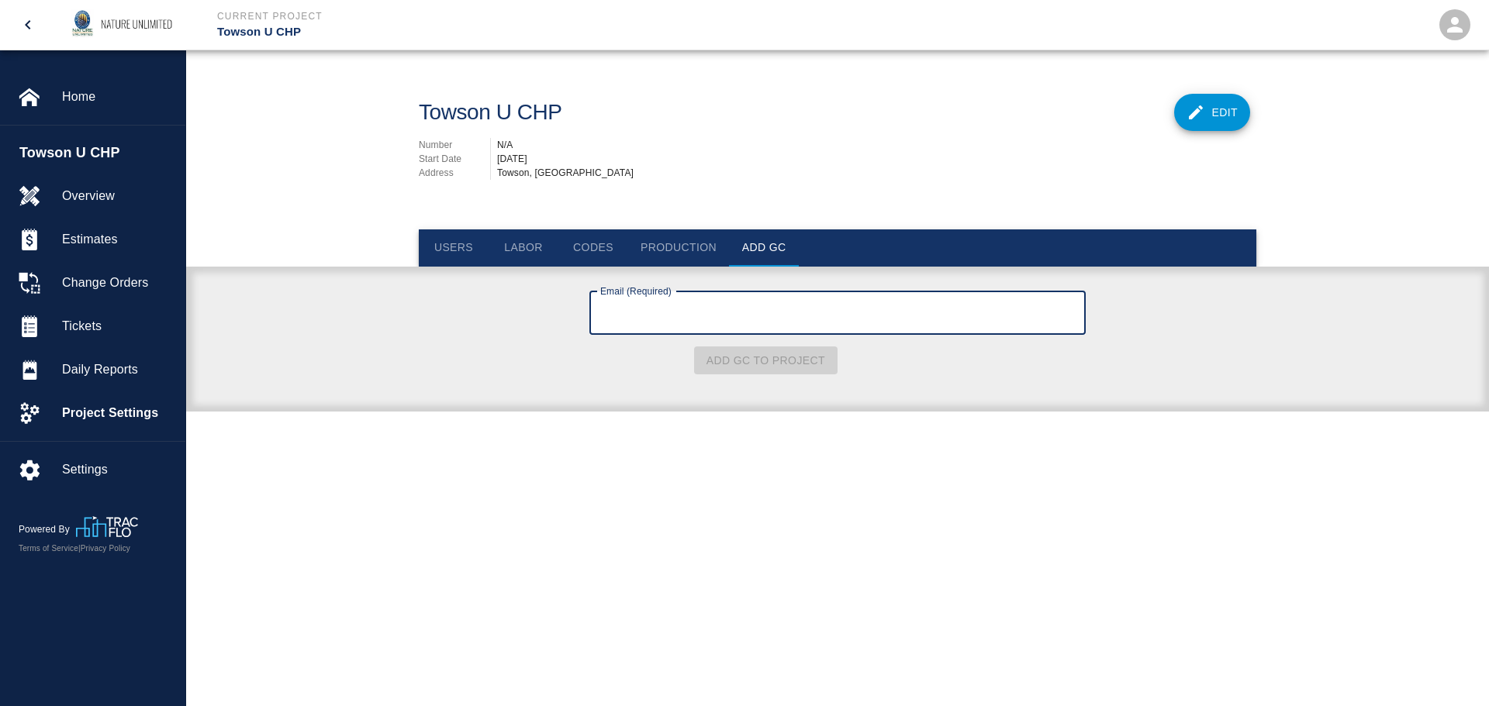
click at [465, 243] on button "Users" at bounding box center [454, 247] width 70 height 37
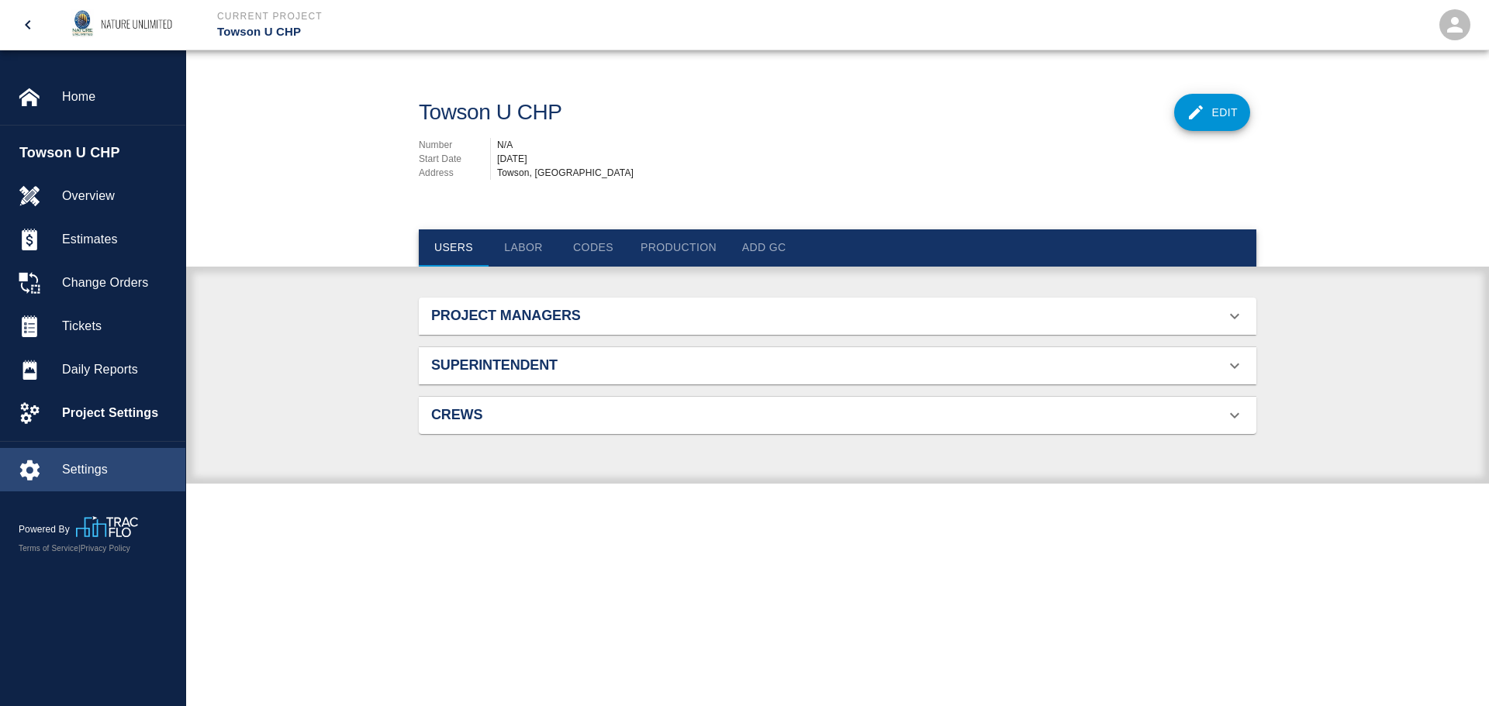
click at [74, 479] on span "Settings" at bounding box center [117, 470] width 111 height 19
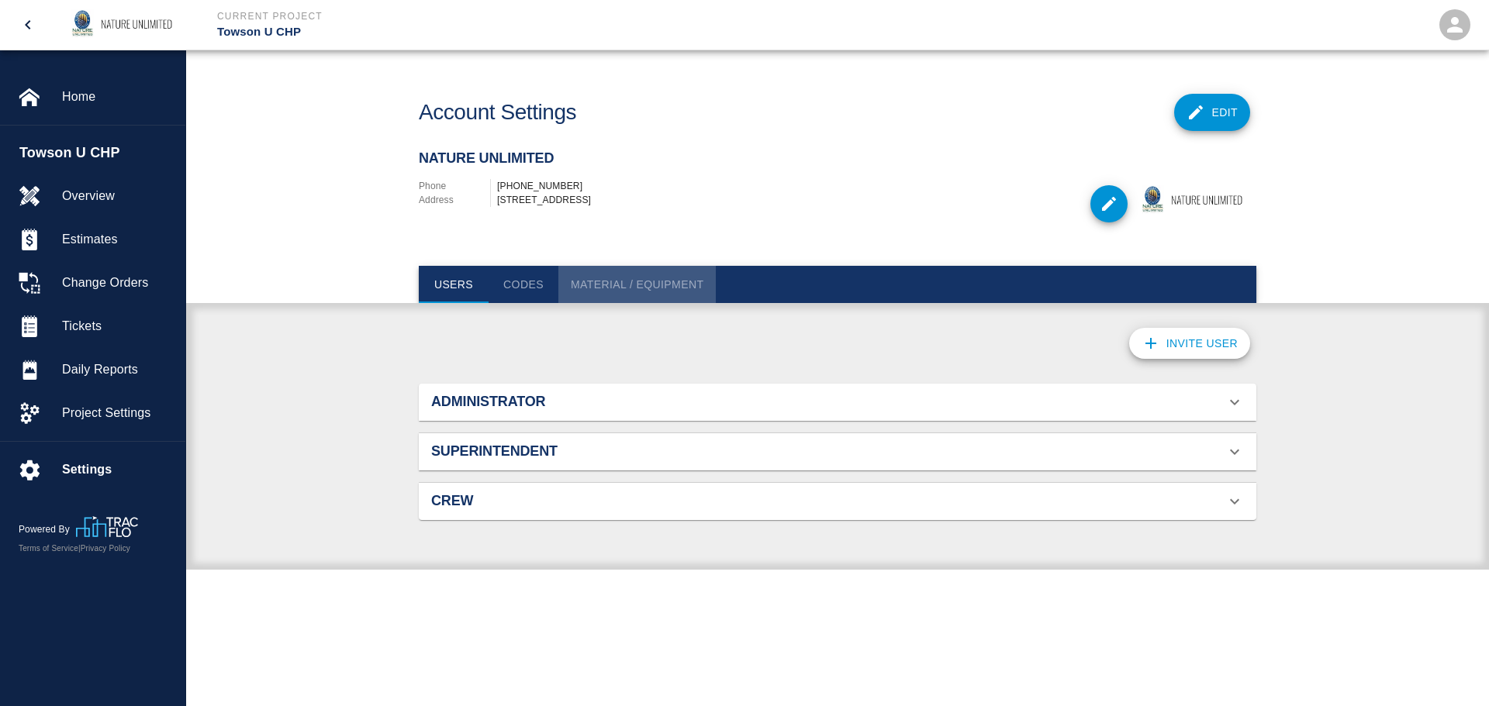
click at [622, 285] on button "Material / Equipment" at bounding box center [636, 284] width 157 height 37
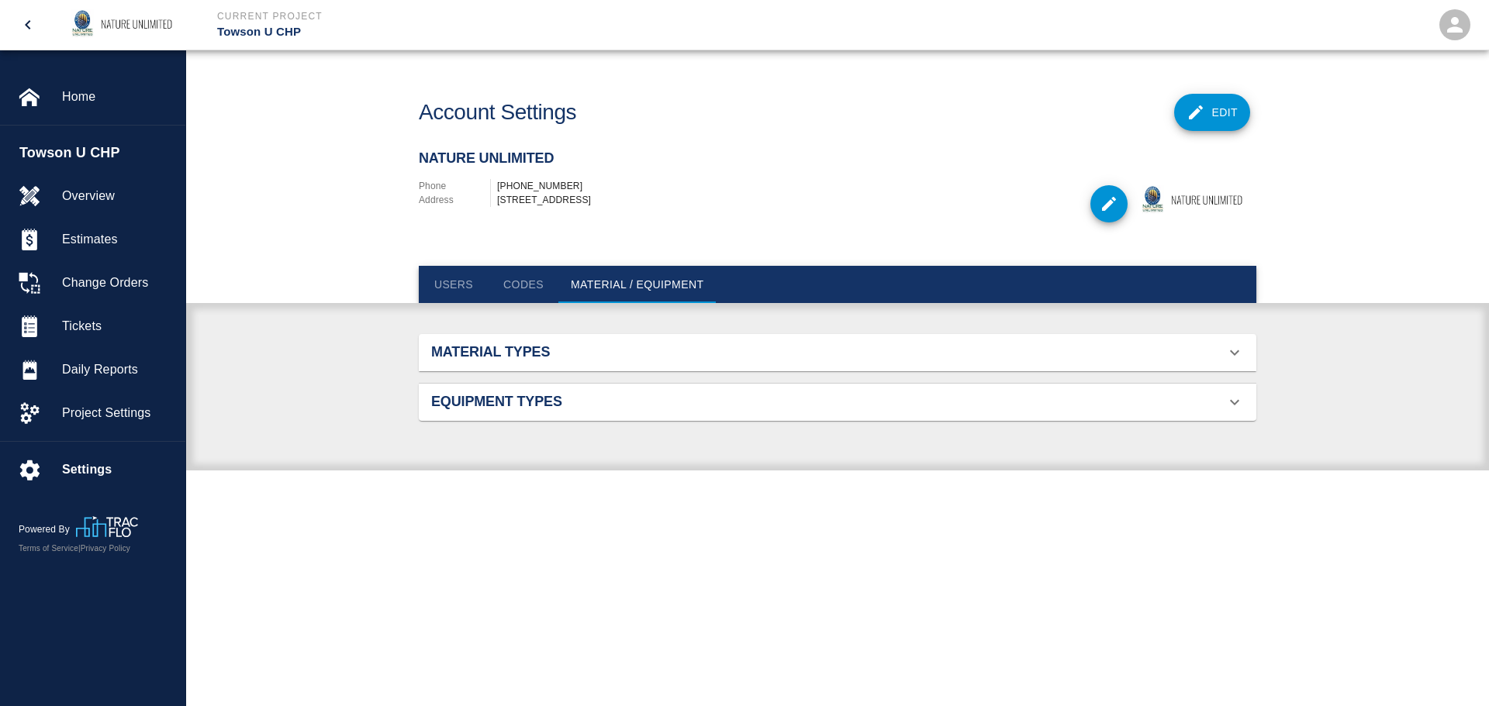
drag, startPoint x: 588, startPoint y: 385, endPoint x: 588, endPoint y: 396, distance: 11.7
click at [588, 386] on div "Equipment Types" at bounding box center [837, 402] width 837 height 37
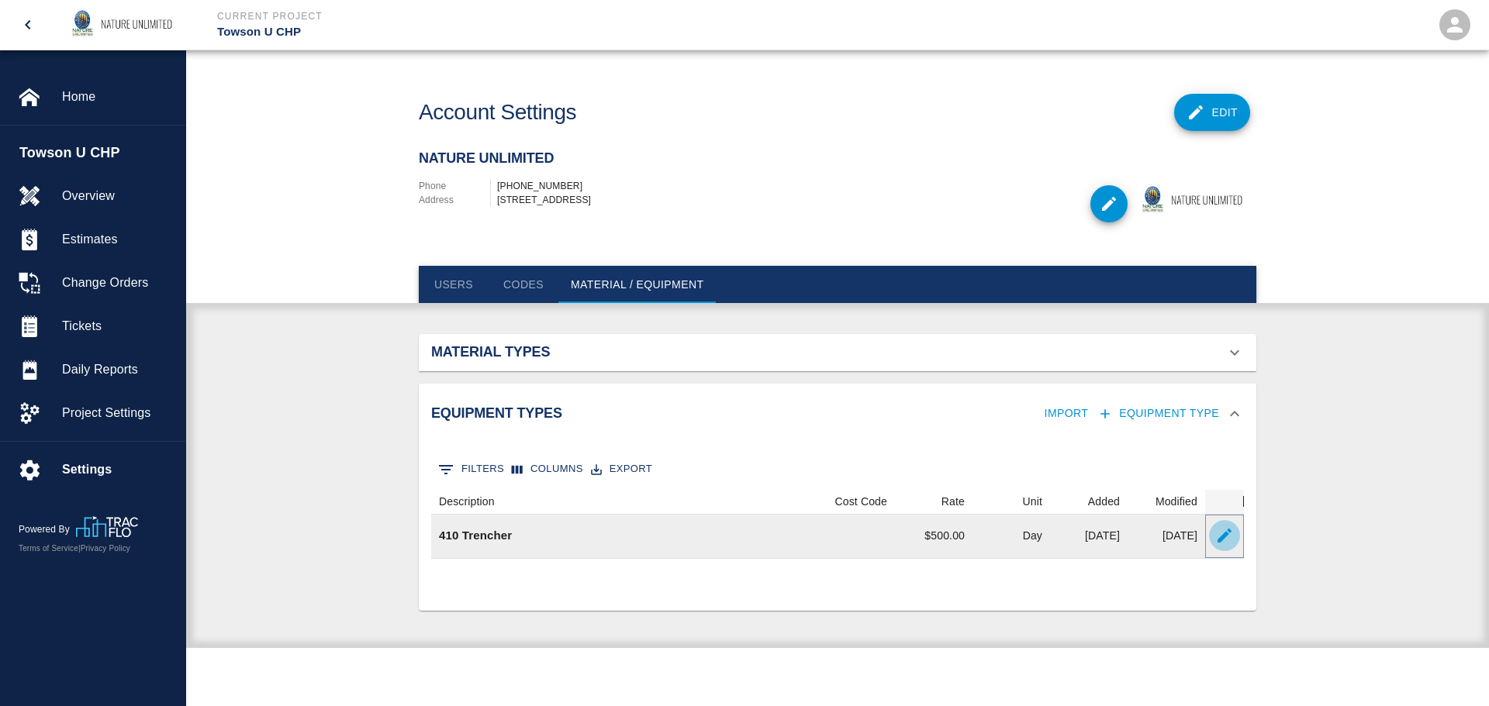
click at [1223, 533] on icon "button" at bounding box center [1224, 535] width 19 height 19
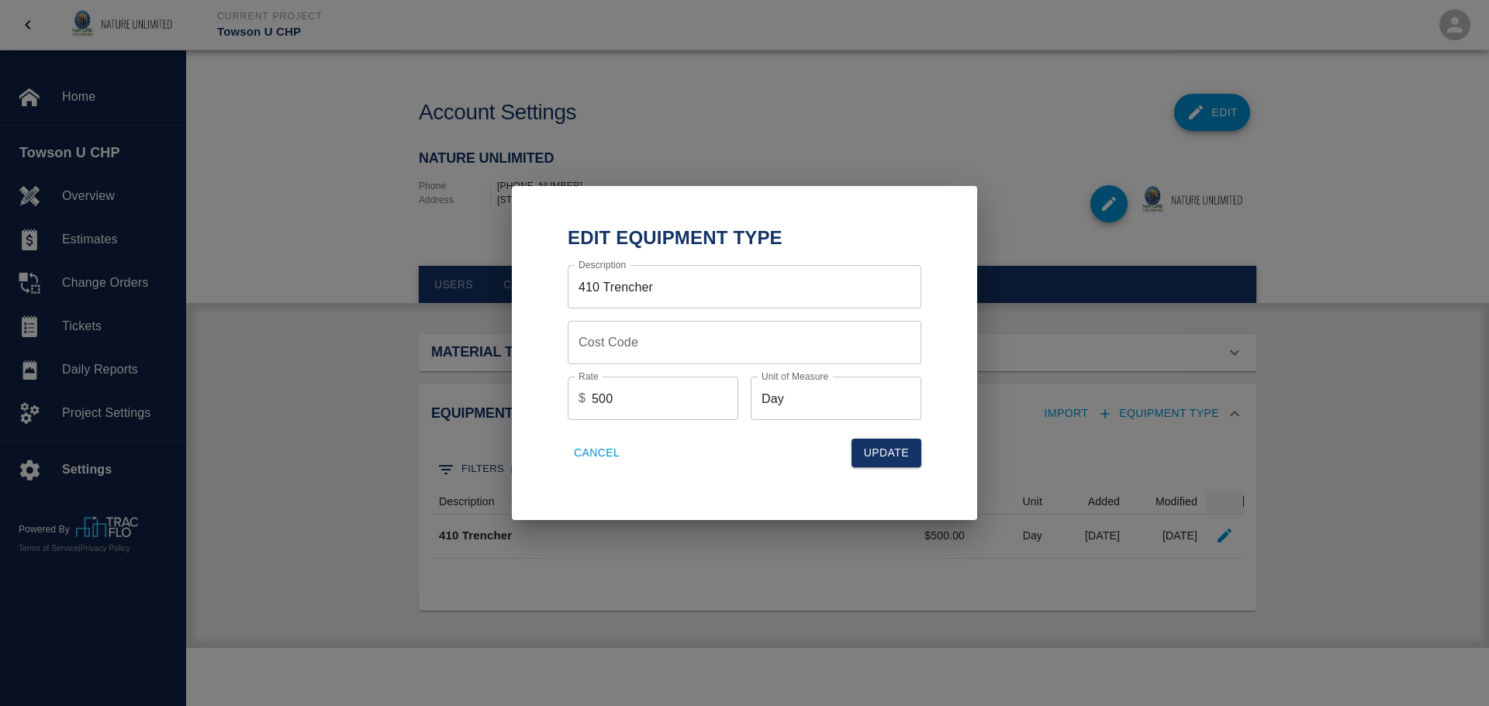
click at [427, 356] on div "Edit Equipment Type Description 410 Trencher Description Cost Code Cost Code Ra…" at bounding box center [744, 353] width 1489 height 706
click at [883, 457] on button "Update" at bounding box center [886, 453] width 70 height 29
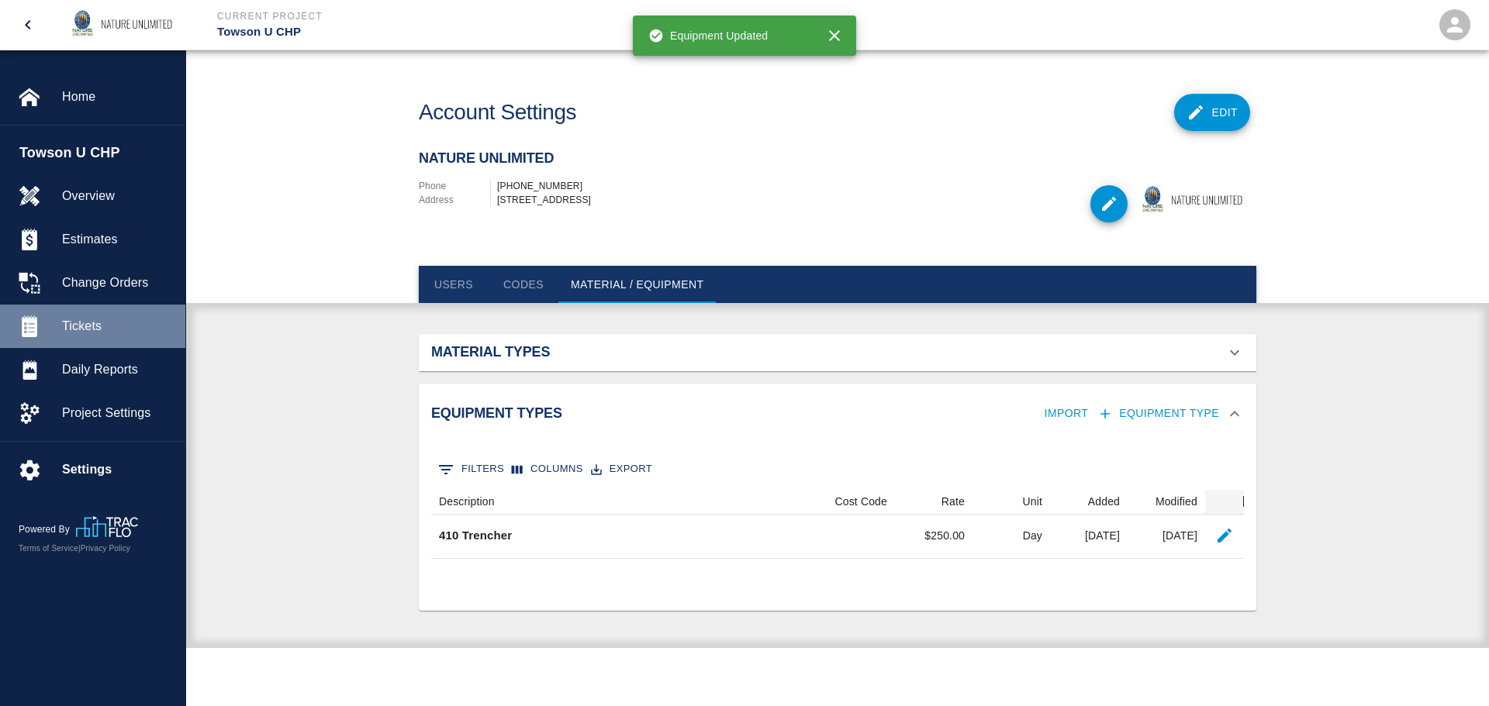
click at [93, 319] on span "Tickets" at bounding box center [117, 326] width 111 height 19
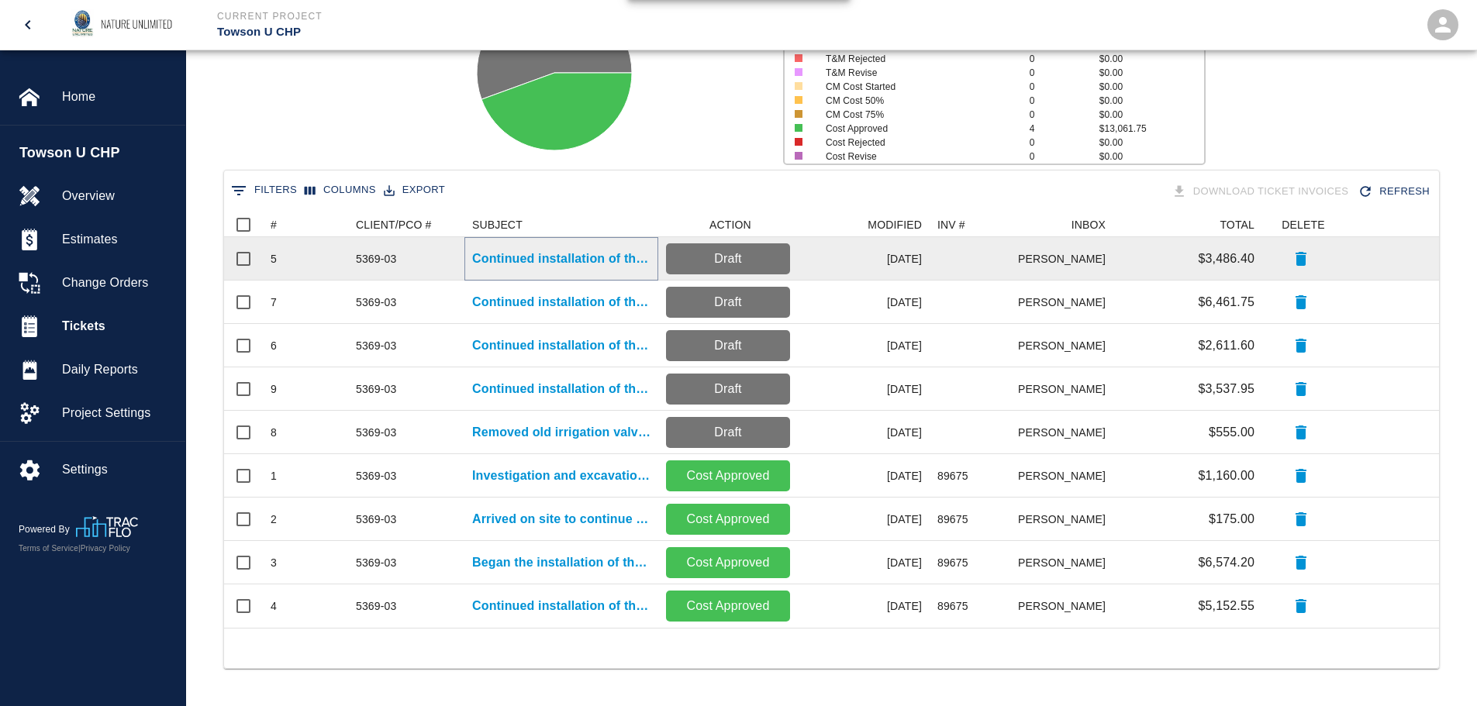
click at [554, 257] on p "Continued installation of the irrigation system." at bounding box center [561, 259] width 178 height 19
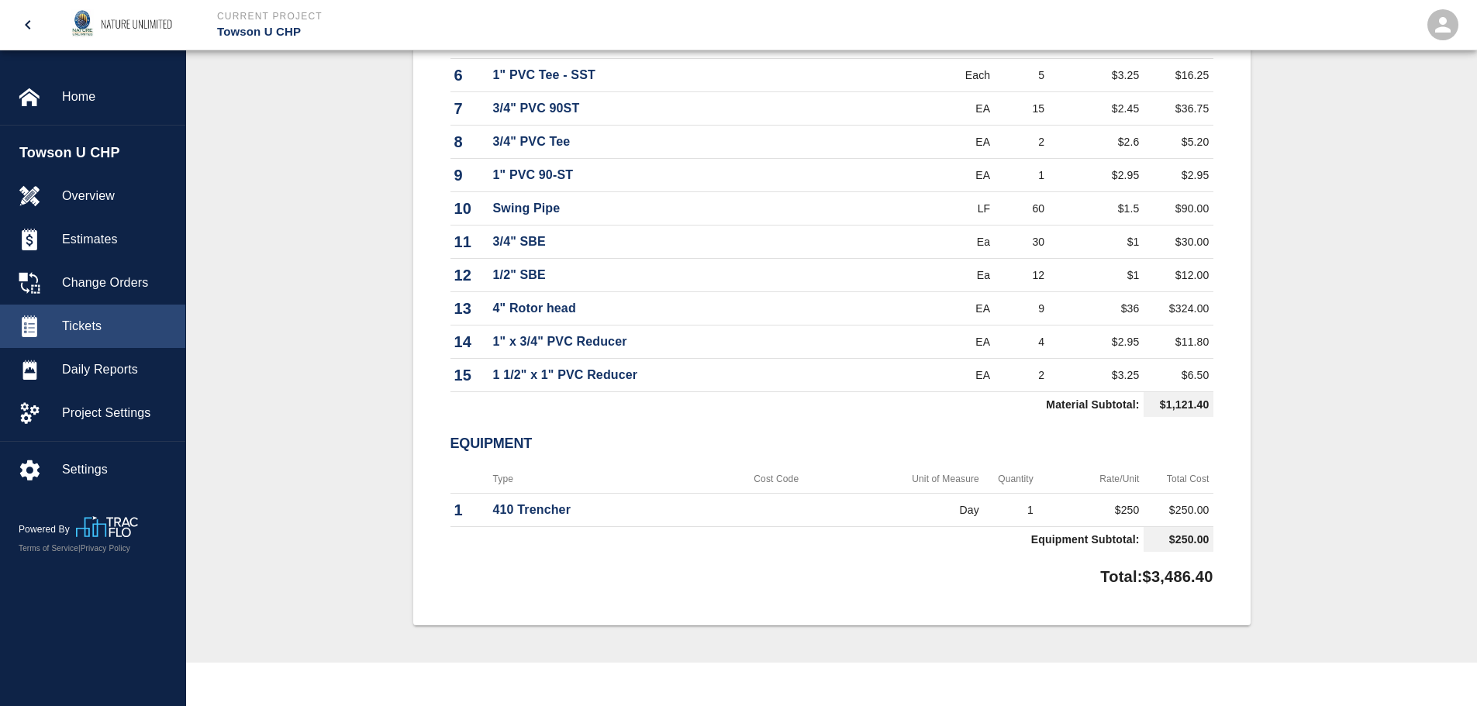
click at [81, 326] on span "Tickets" at bounding box center [117, 326] width 111 height 19
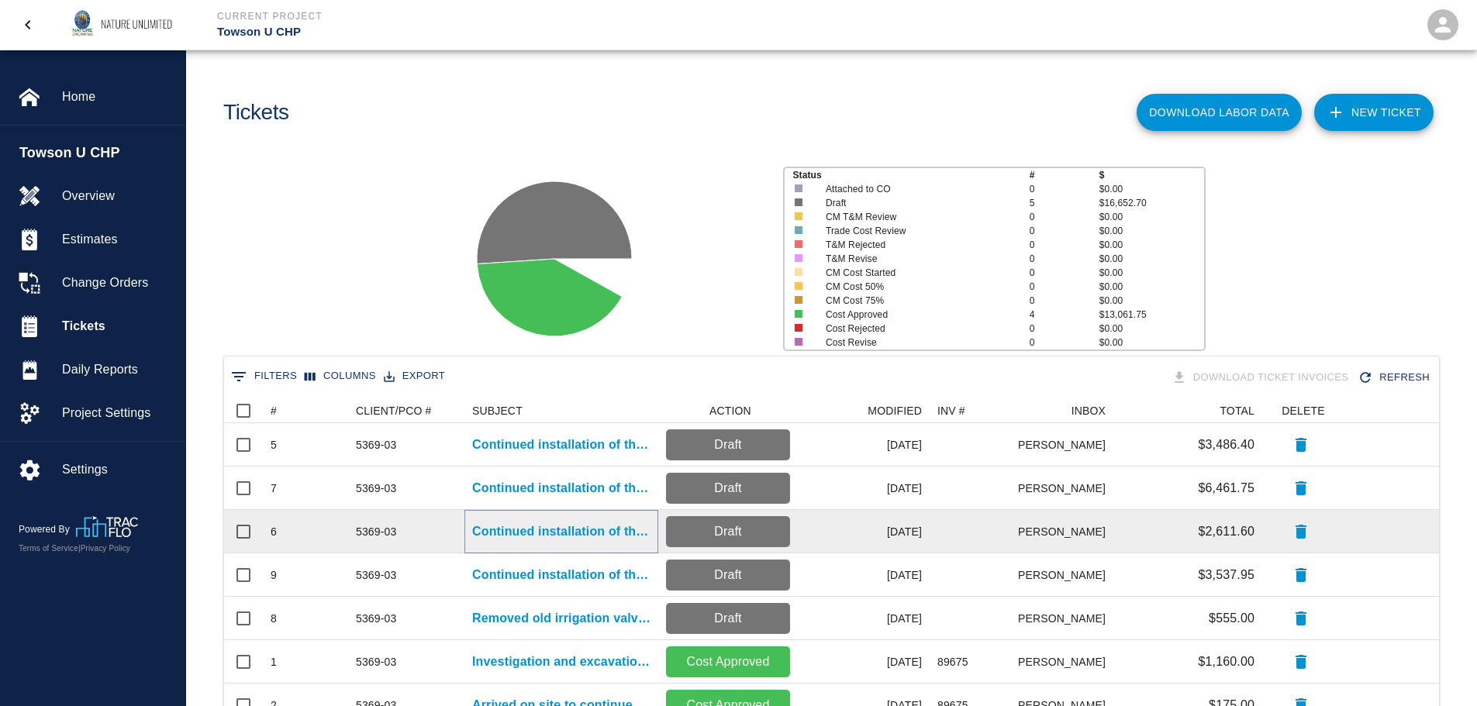
click at [537, 533] on p "Continued installation of the irrigation system." at bounding box center [561, 532] width 178 height 19
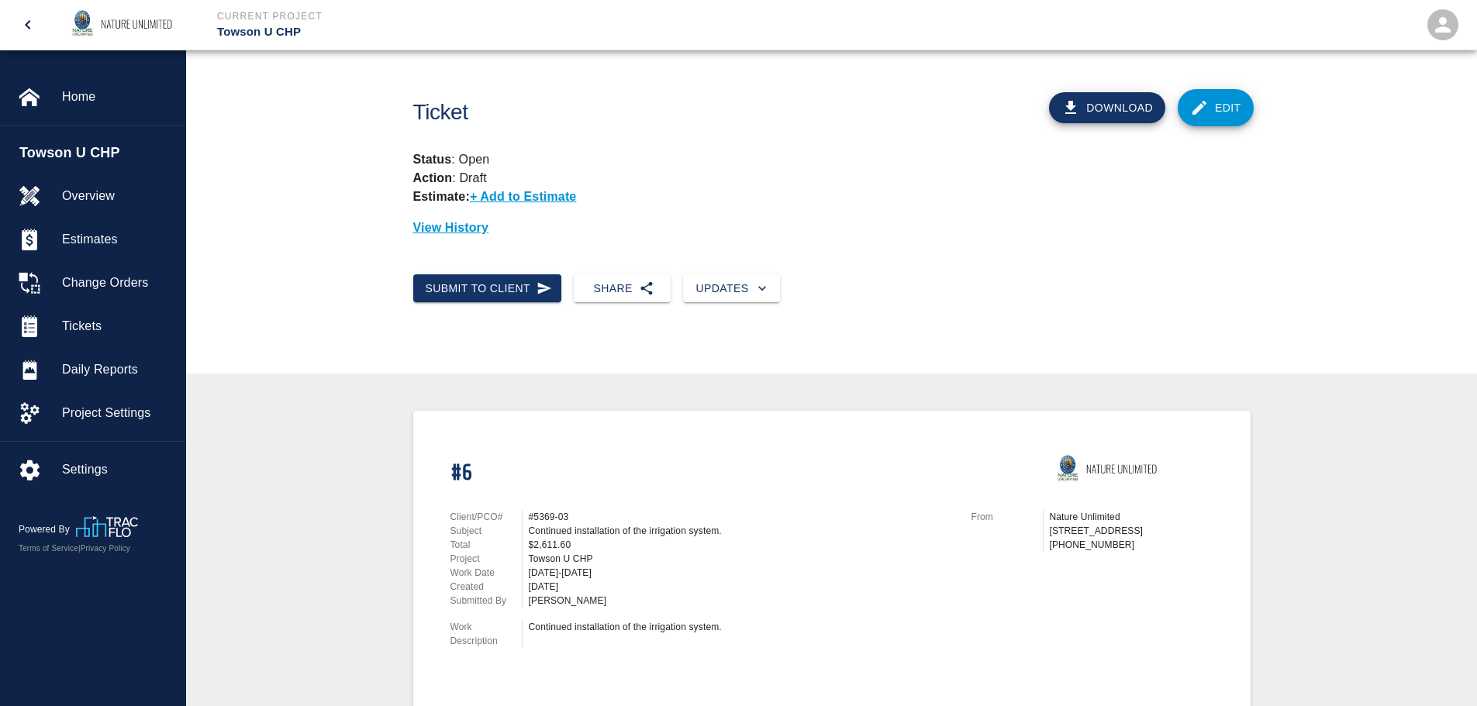
click at [1226, 91] on link "Edit" at bounding box center [1216, 107] width 76 height 37
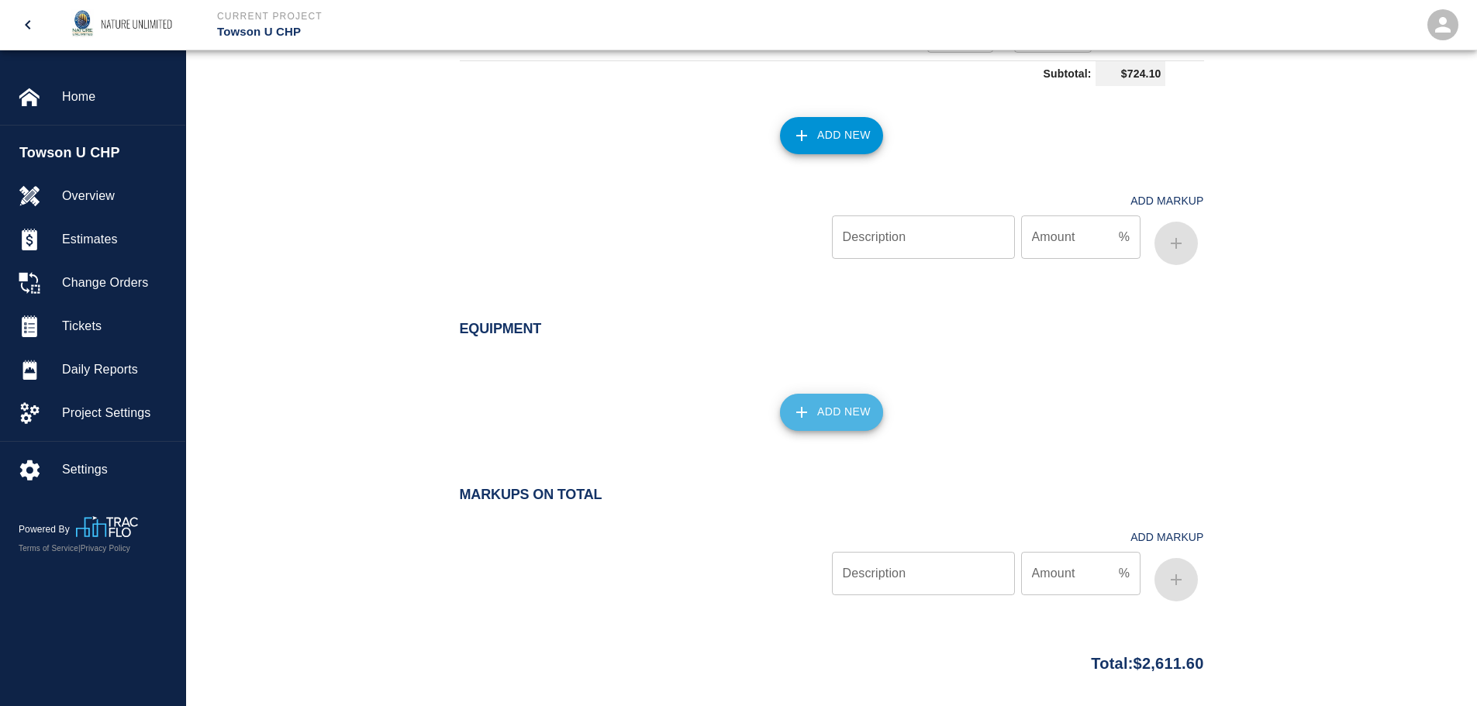
click at [811, 420] on icon "button" at bounding box center [801, 412] width 19 height 19
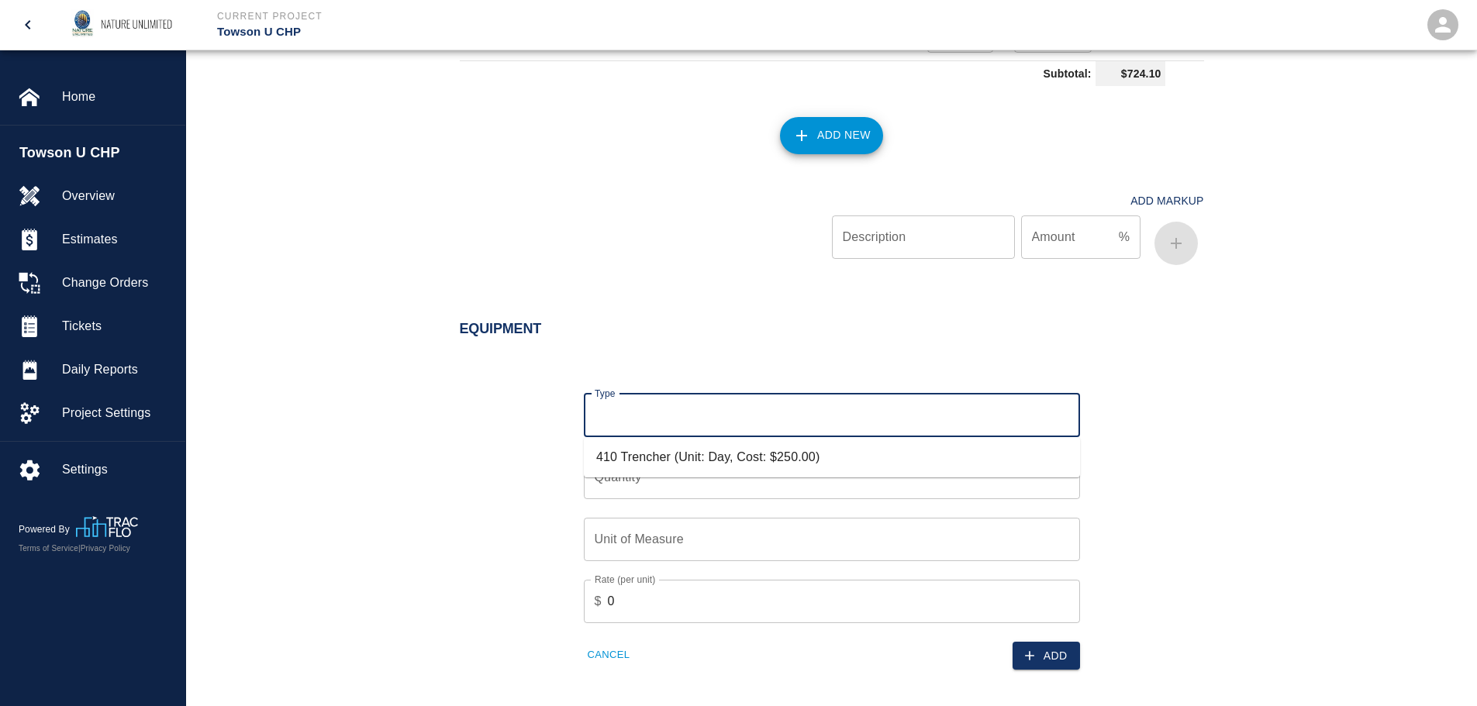
click at [702, 415] on input "Type" at bounding box center [832, 415] width 482 height 29
click at [670, 474] on ul "410 Trencher (Unit: Day, Cost: $250.00)" at bounding box center [832, 457] width 496 height 40
click at [673, 457] on li "410 Trencher (Unit: Day, Cost: $250.00)" at bounding box center [832, 457] width 496 height 28
click at [702, 473] on input "Quantity" at bounding box center [832, 477] width 496 height 43
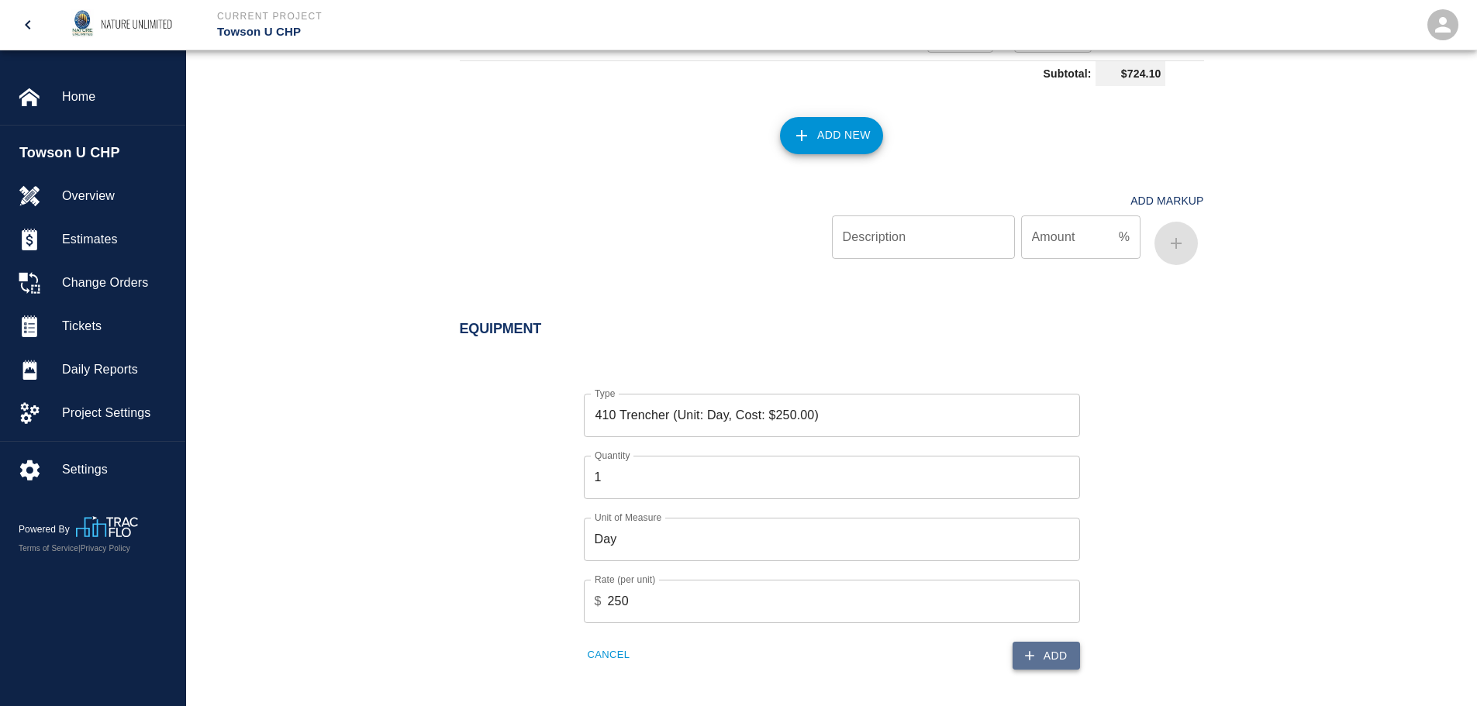
click at [1054, 655] on button "Add" at bounding box center [1046, 656] width 67 height 29
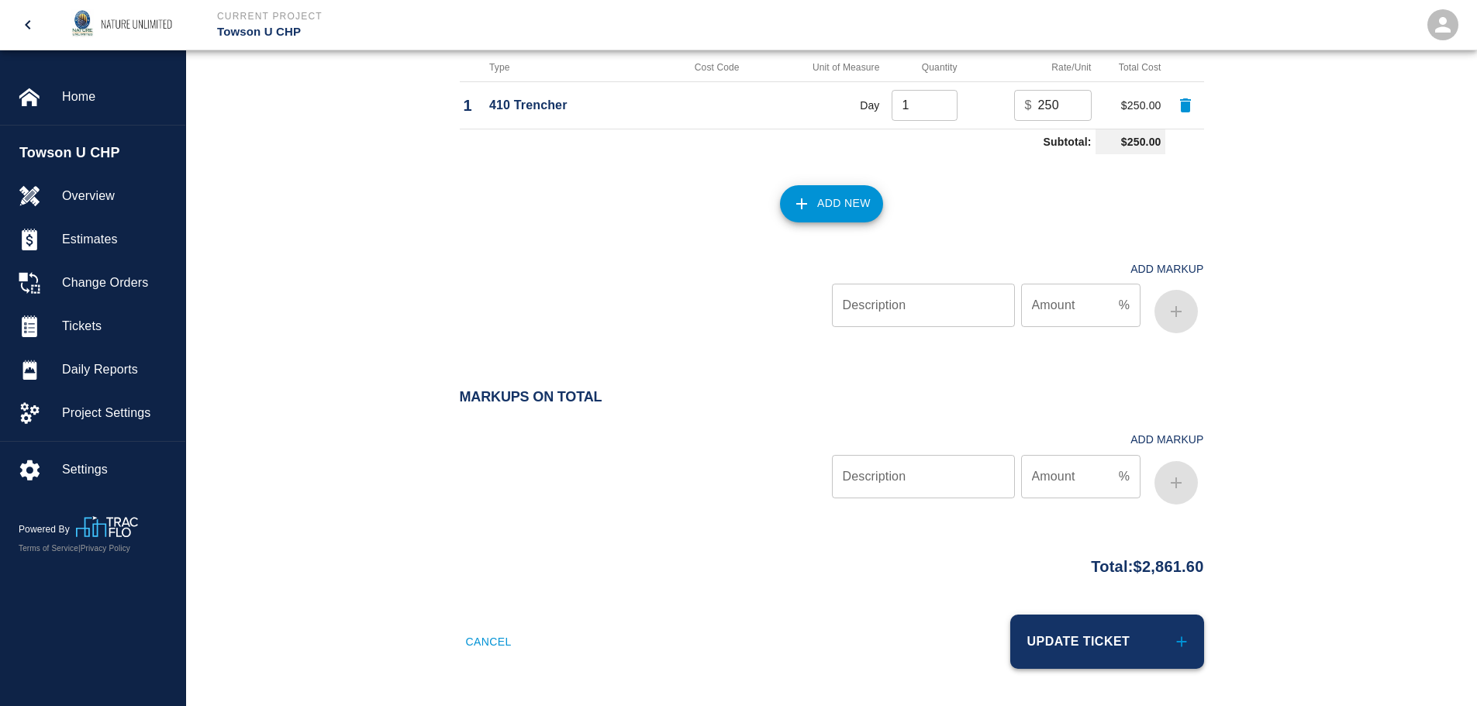
click at [1100, 639] on button "Update Ticket" at bounding box center [1107, 642] width 194 height 54
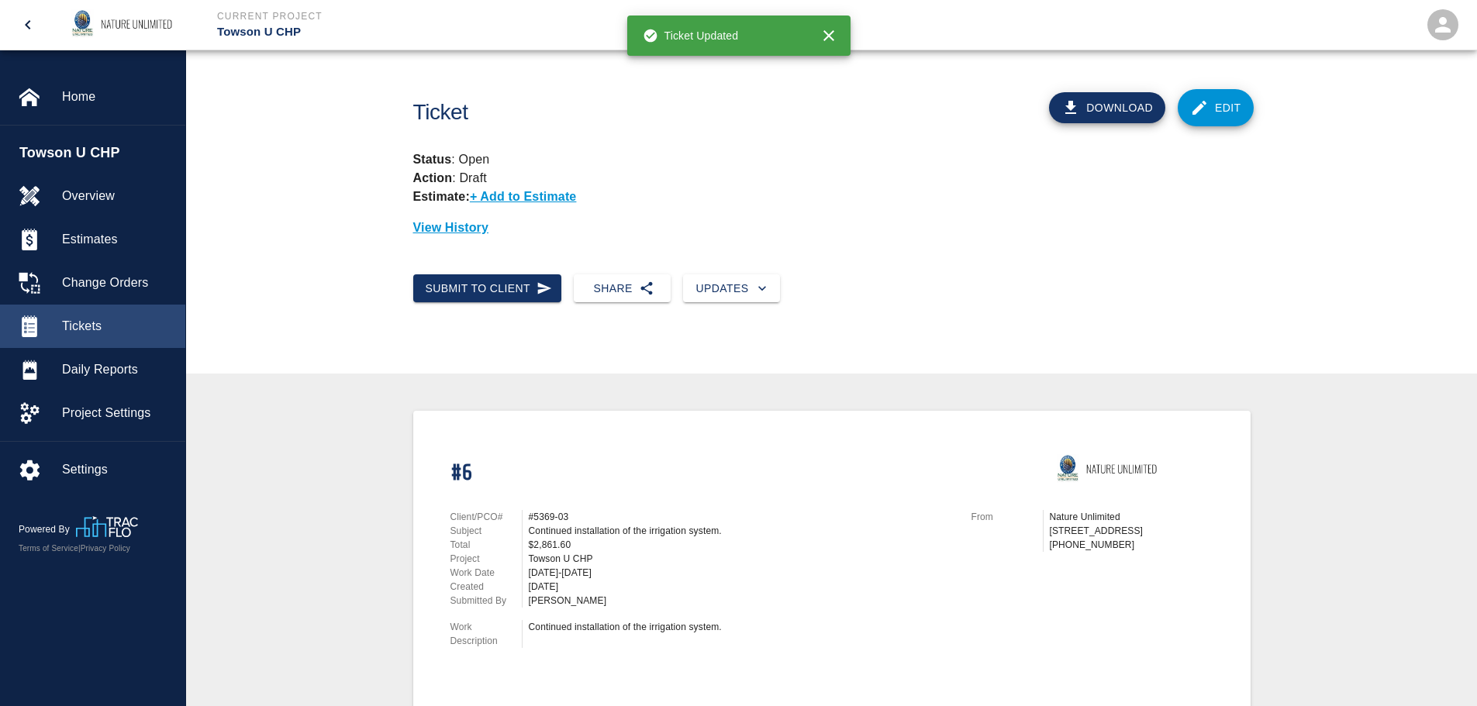
click at [104, 316] on div "Tickets" at bounding box center [92, 326] width 185 height 43
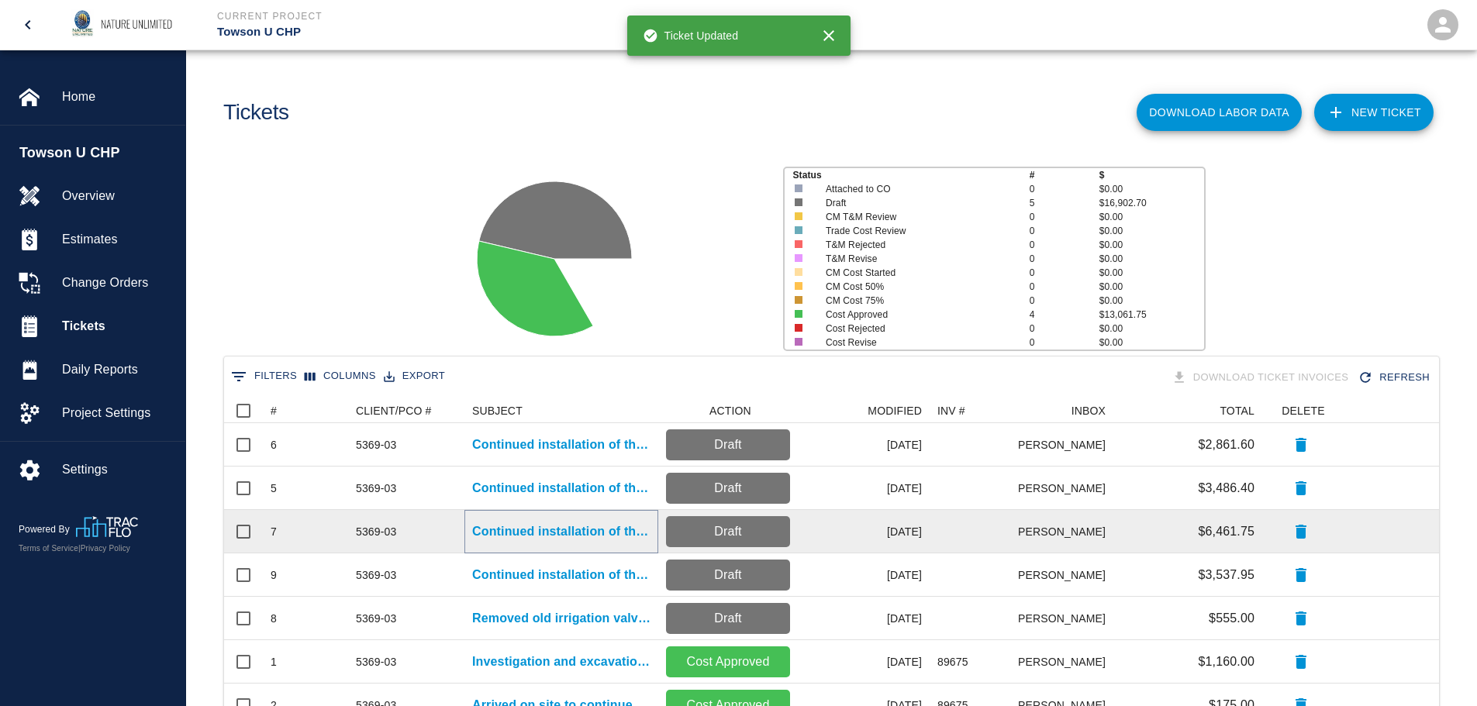
click at [586, 533] on p "Continued installation of the irrigation system." at bounding box center [561, 532] width 178 height 19
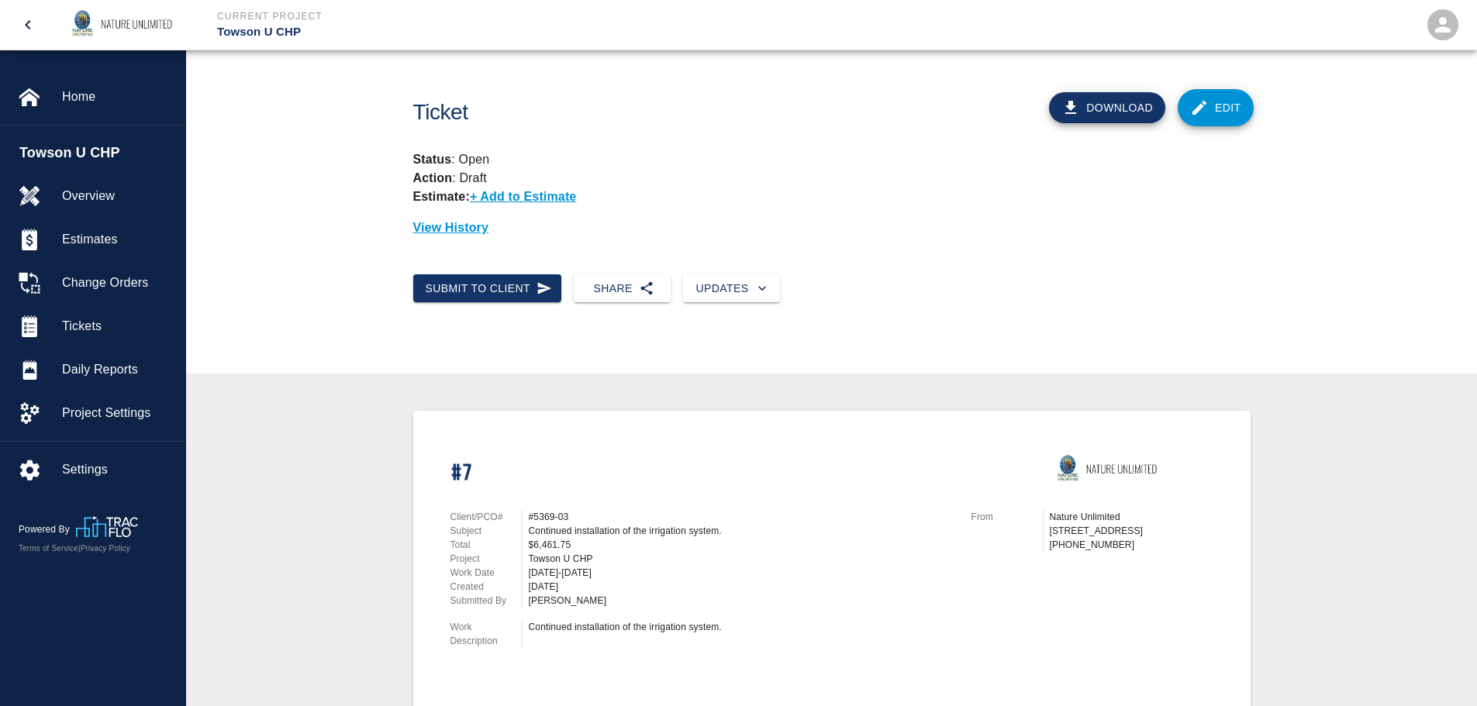
click at [1216, 106] on link "Edit" at bounding box center [1216, 107] width 76 height 37
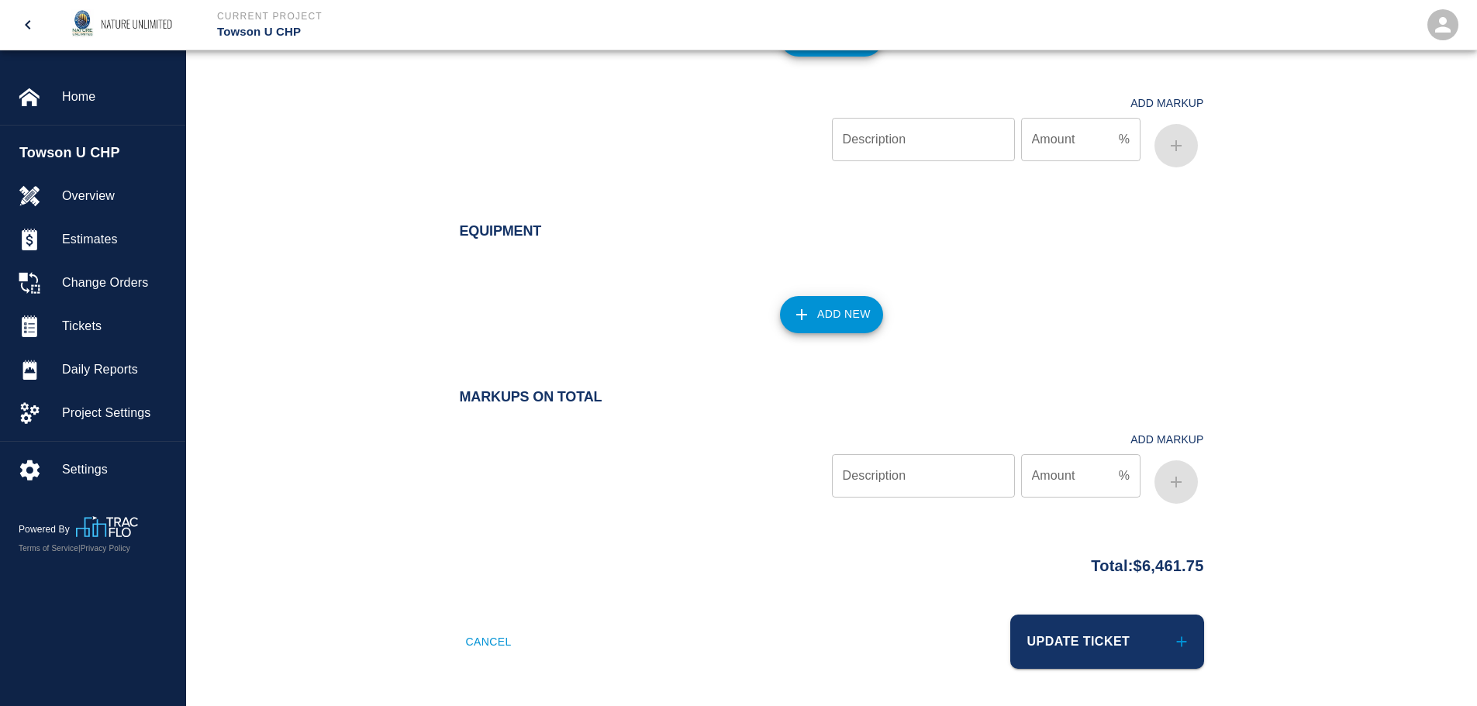
click at [816, 310] on button "Add New" at bounding box center [831, 314] width 103 height 37
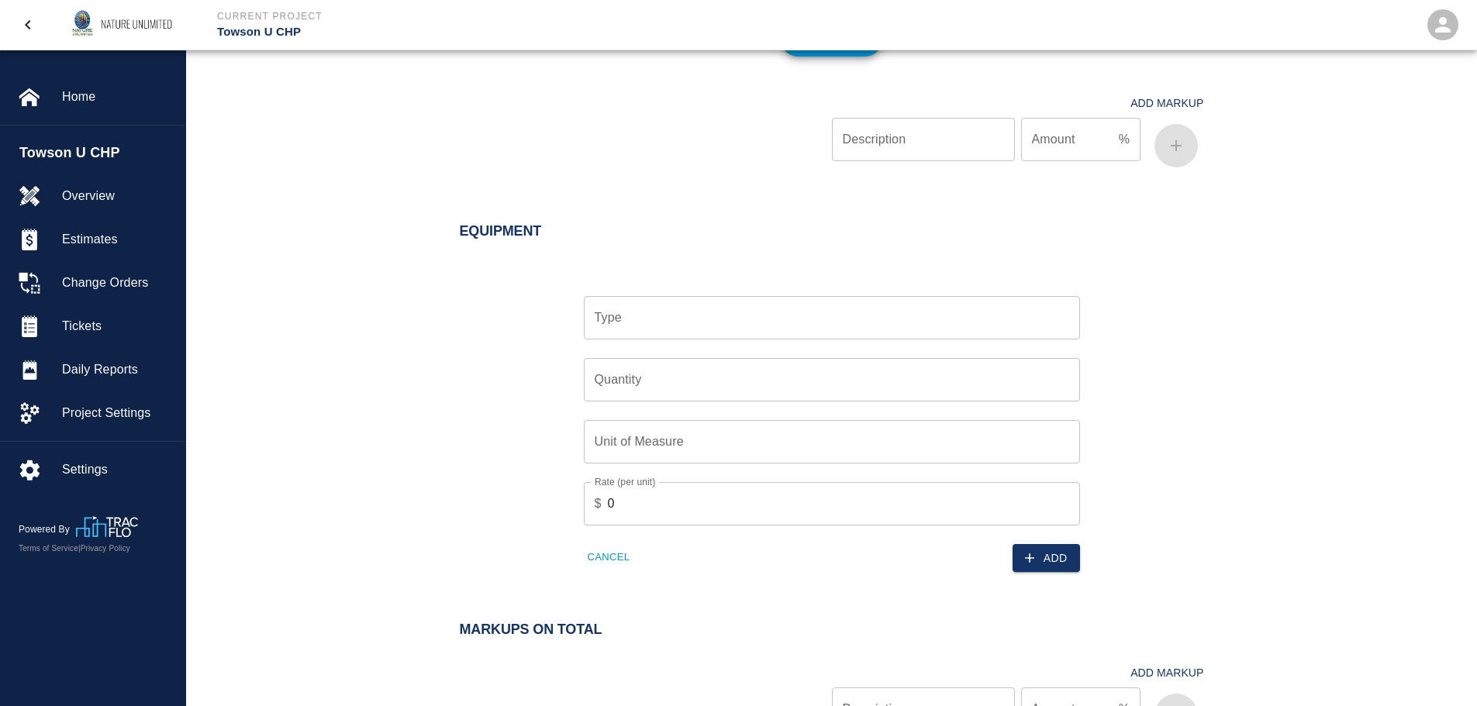
click at [690, 319] on input "Type" at bounding box center [832, 317] width 482 height 29
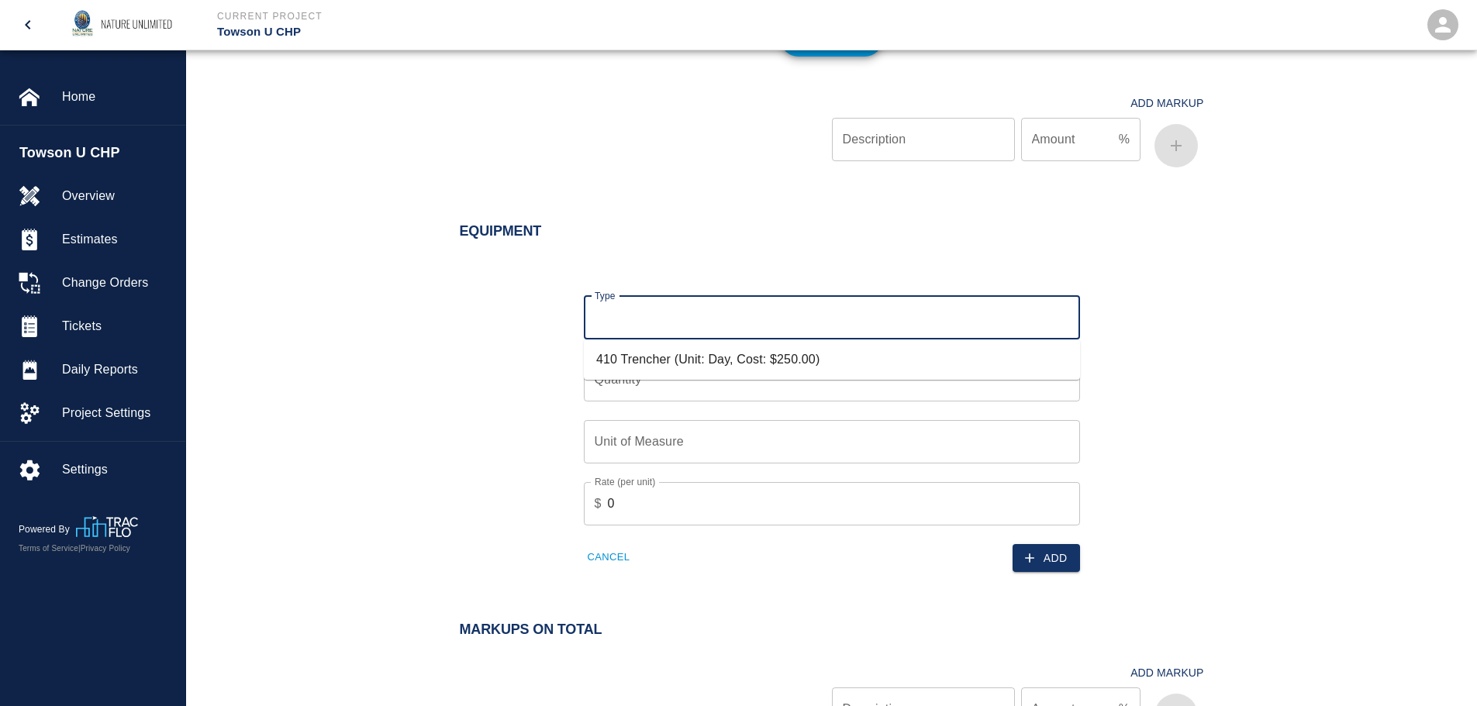
click at [678, 363] on li "410 Trencher (Unit: Day, Cost: $250.00)" at bounding box center [832, 360] width 496 height 28
click at [650, 388] on input "Quantity" at bounding box center [832, 379] width 496 height 43
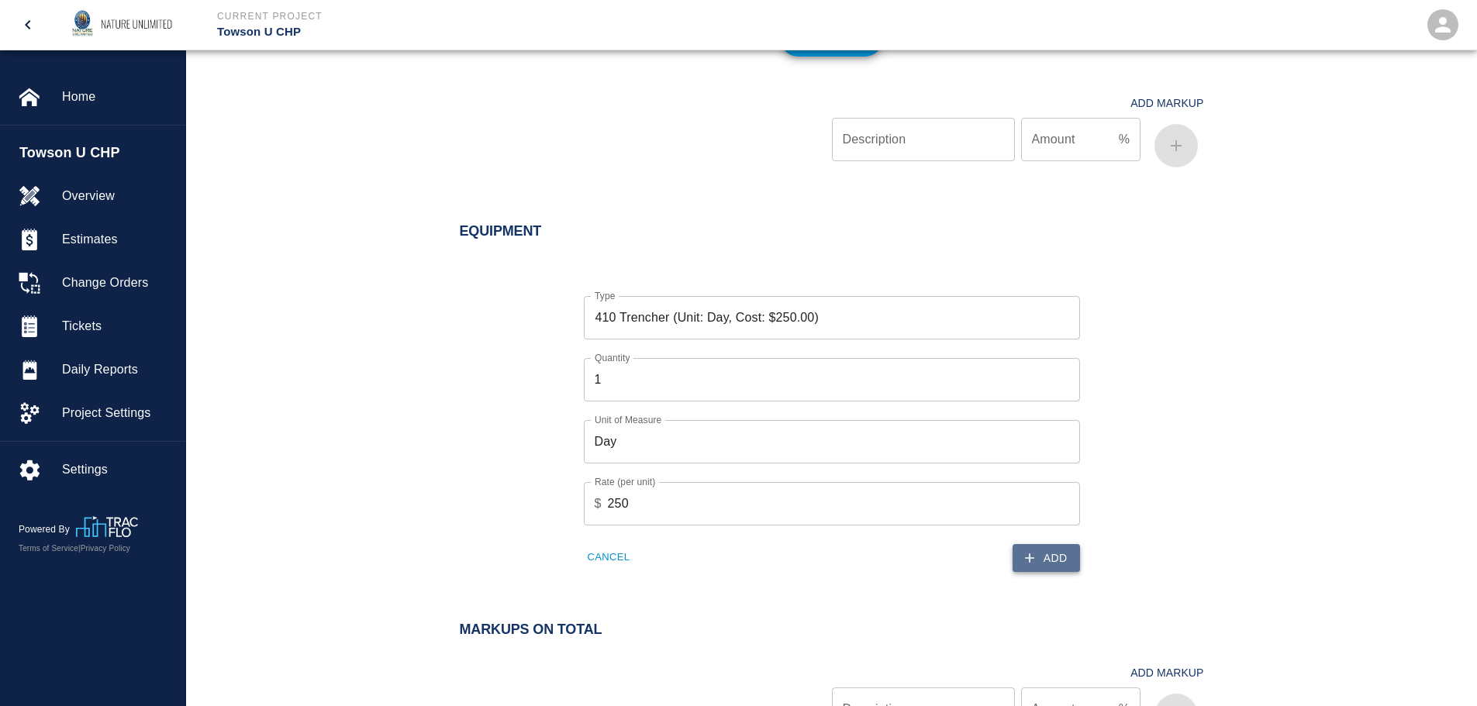
click at [1064, 564] on button "Add" at bounding box center [1046, 558] width 67 height 29
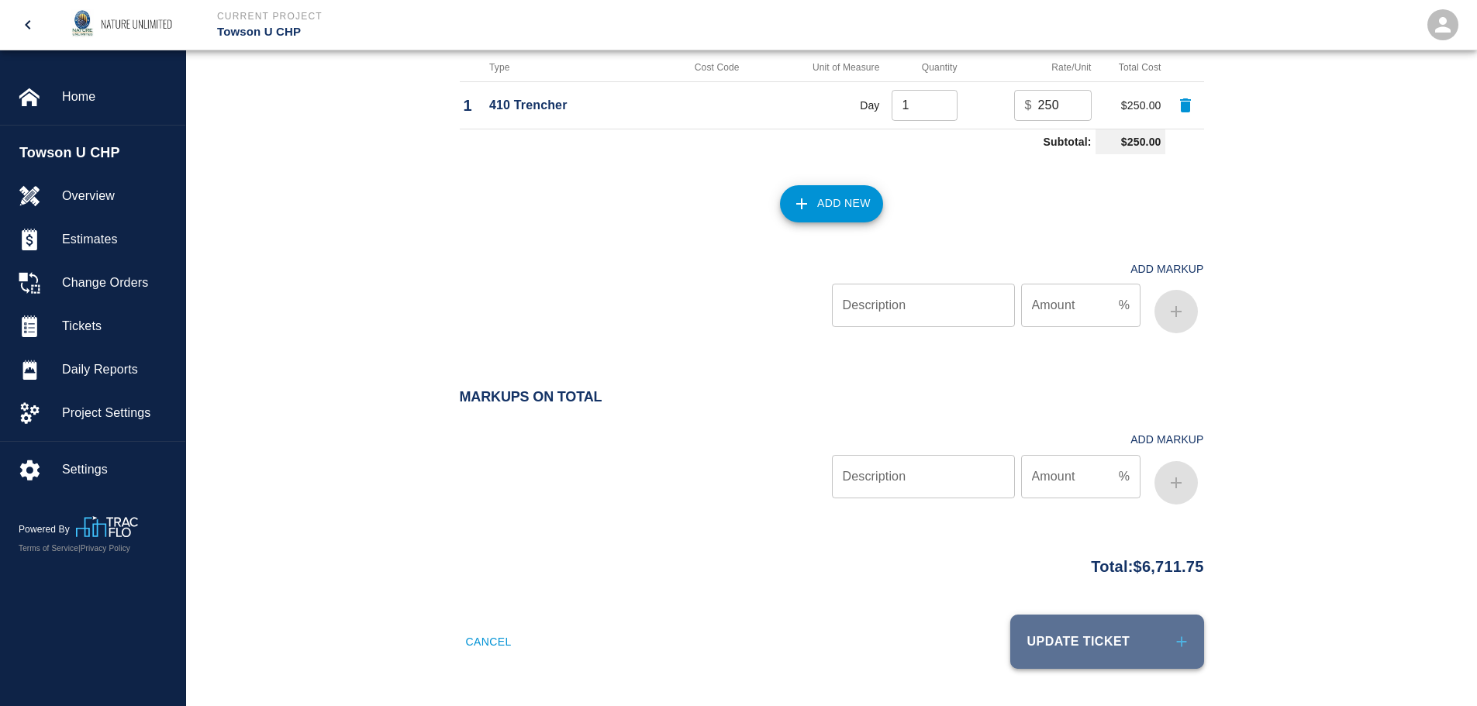
click at [1148, 646] on button "Update Ticket" at bounding box center [1107, 642] width 194 height 54
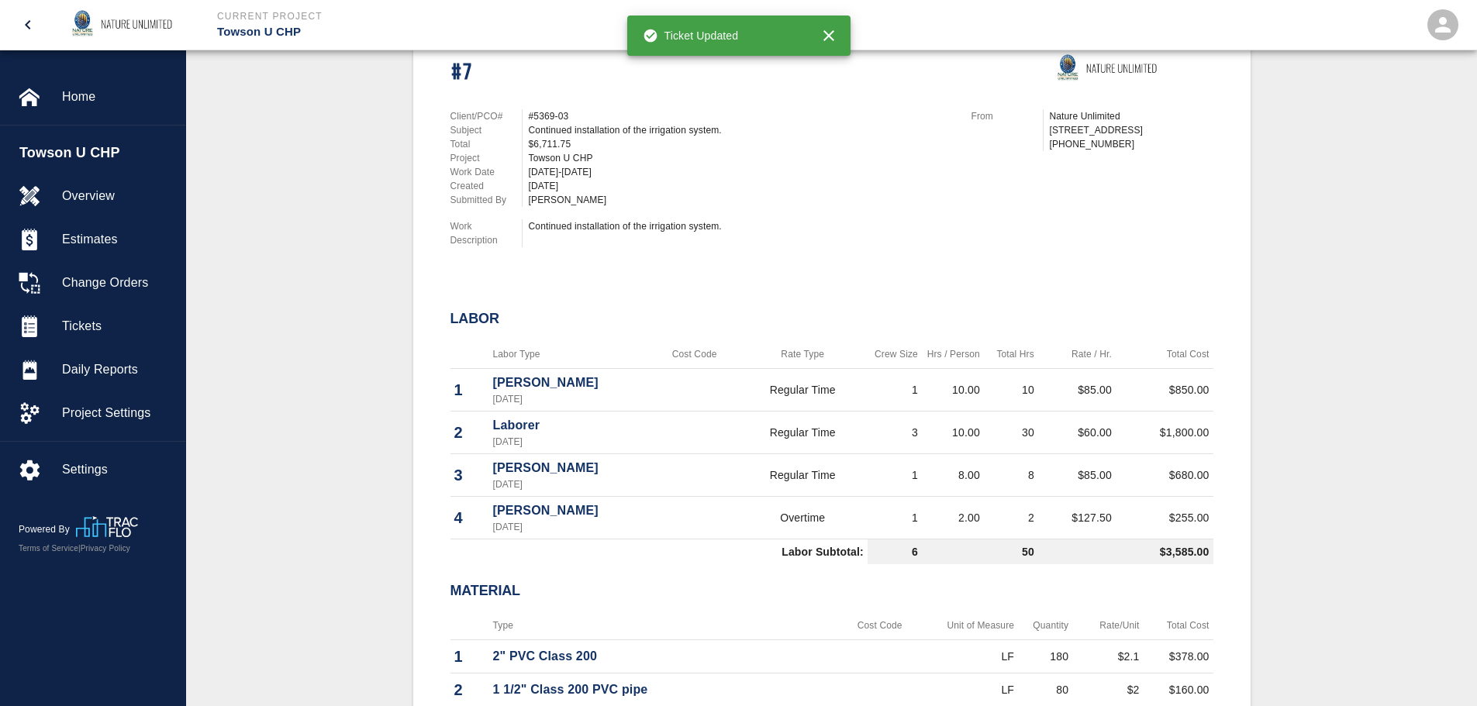
scroll to position [402, 0]
click at [70, 319] on span "Tickets" at bounding box center [117, 326] width 111 height 19
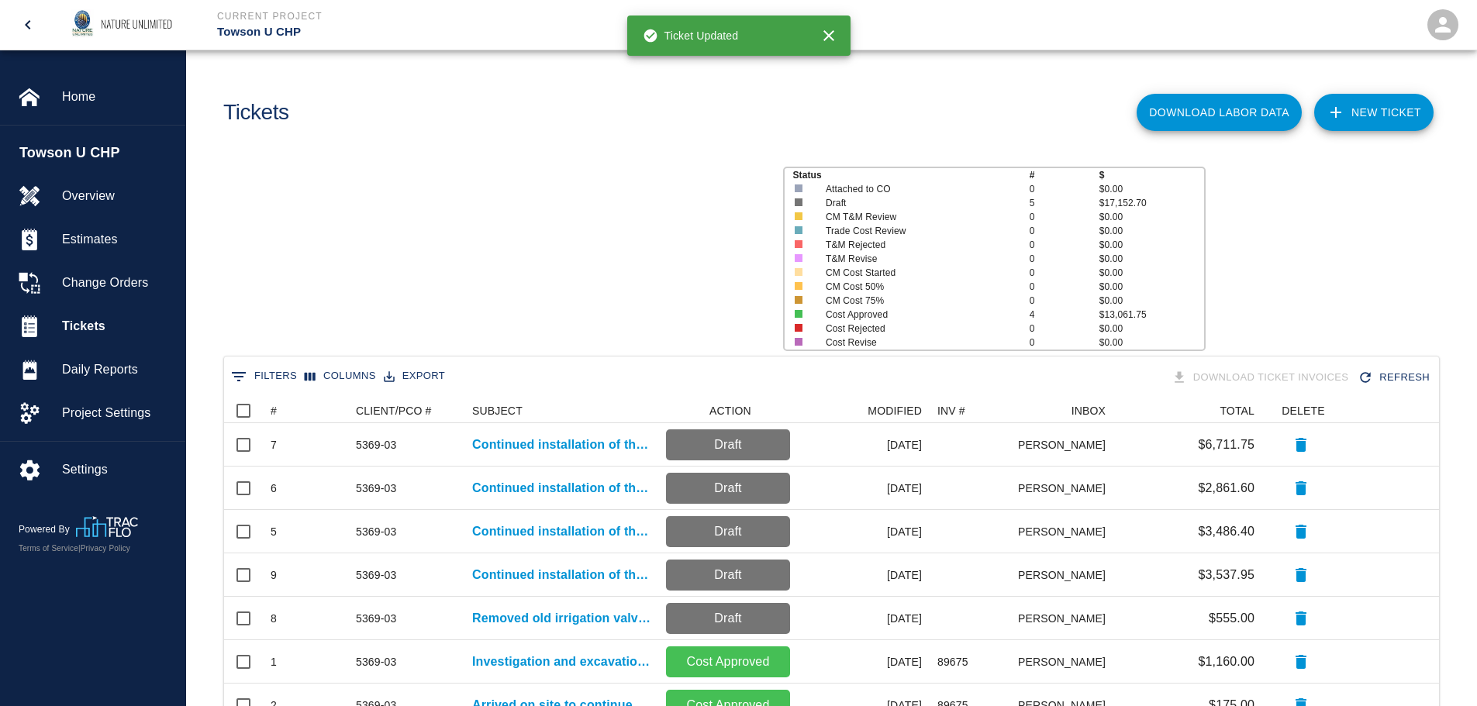
scroll to position [404, 1203]
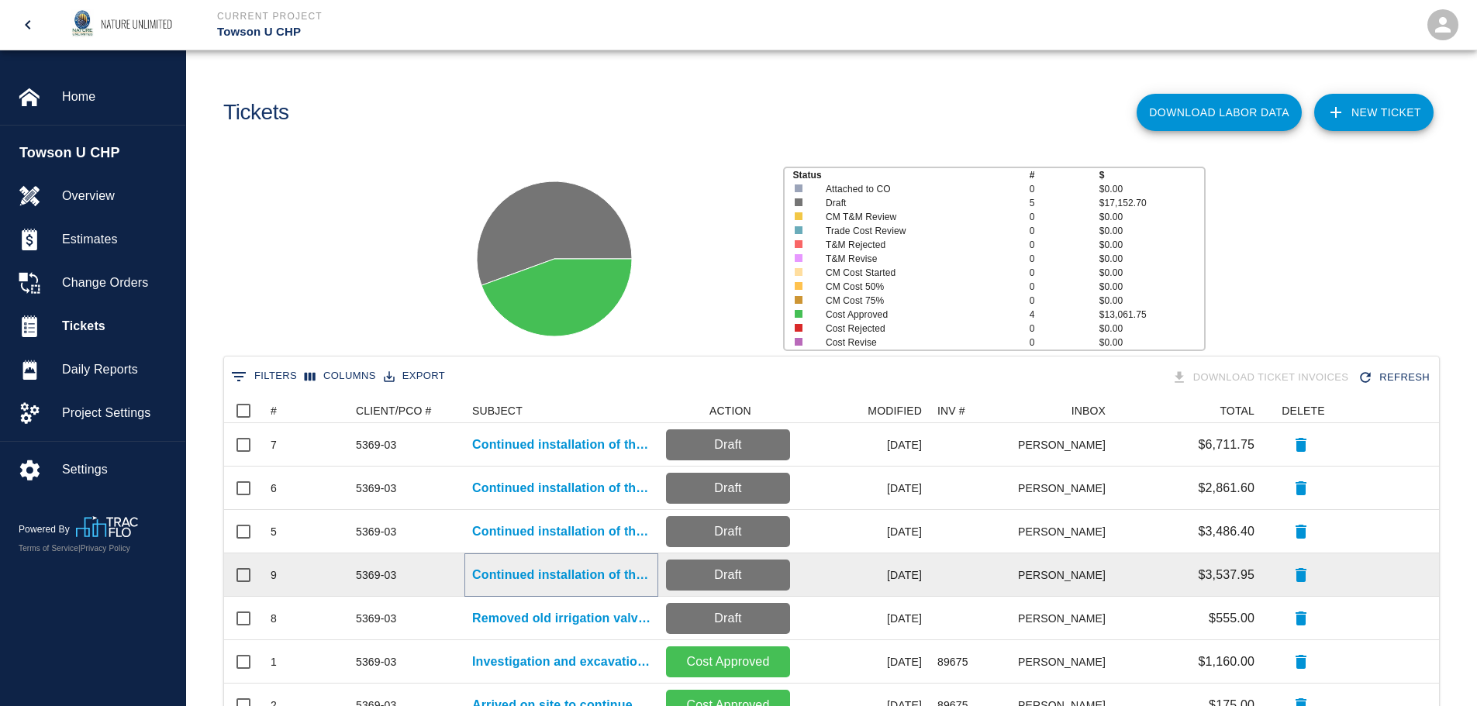
click at [537, 570] on p "Continued installation of the irrigation system." at bounding box center [561, 575] width 178 height 19
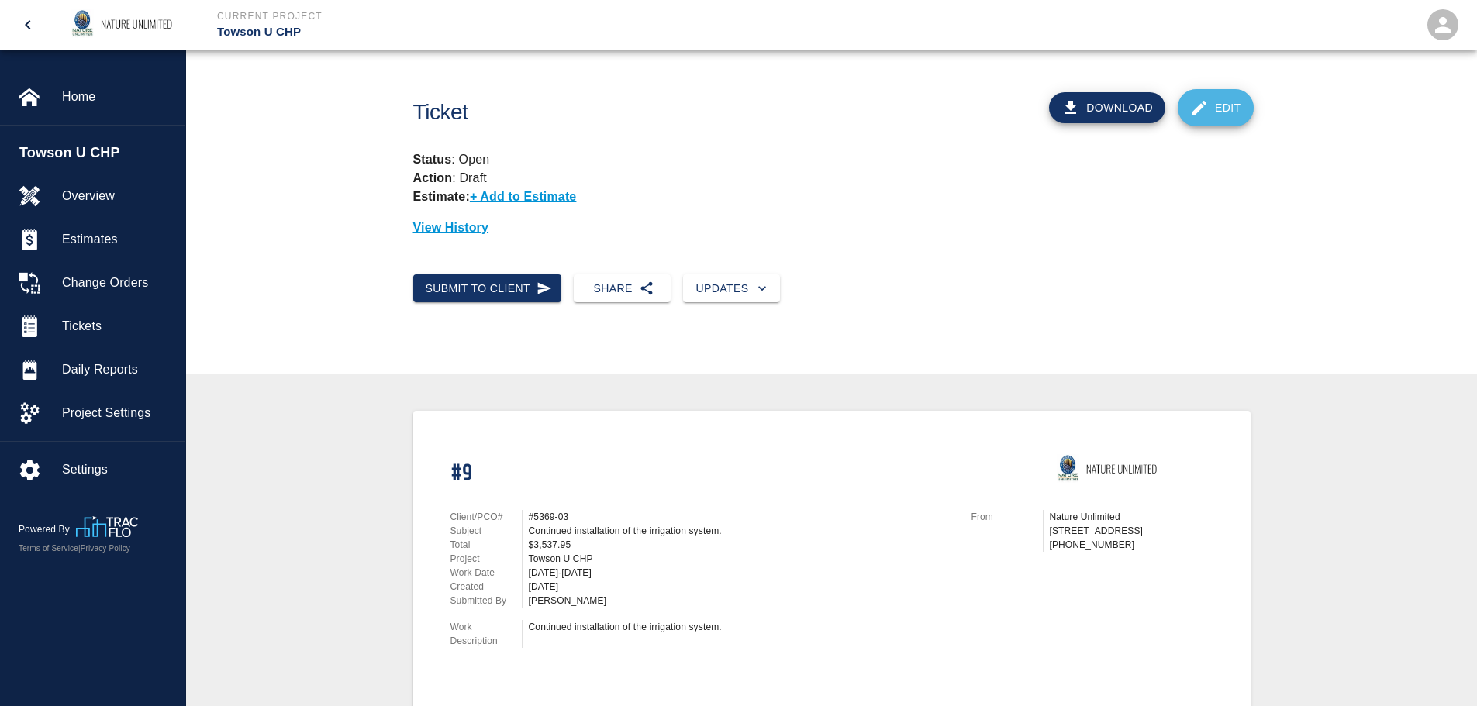
click at [1192, 104] on icon at bounding box center [1199, 107] width 19 height 19
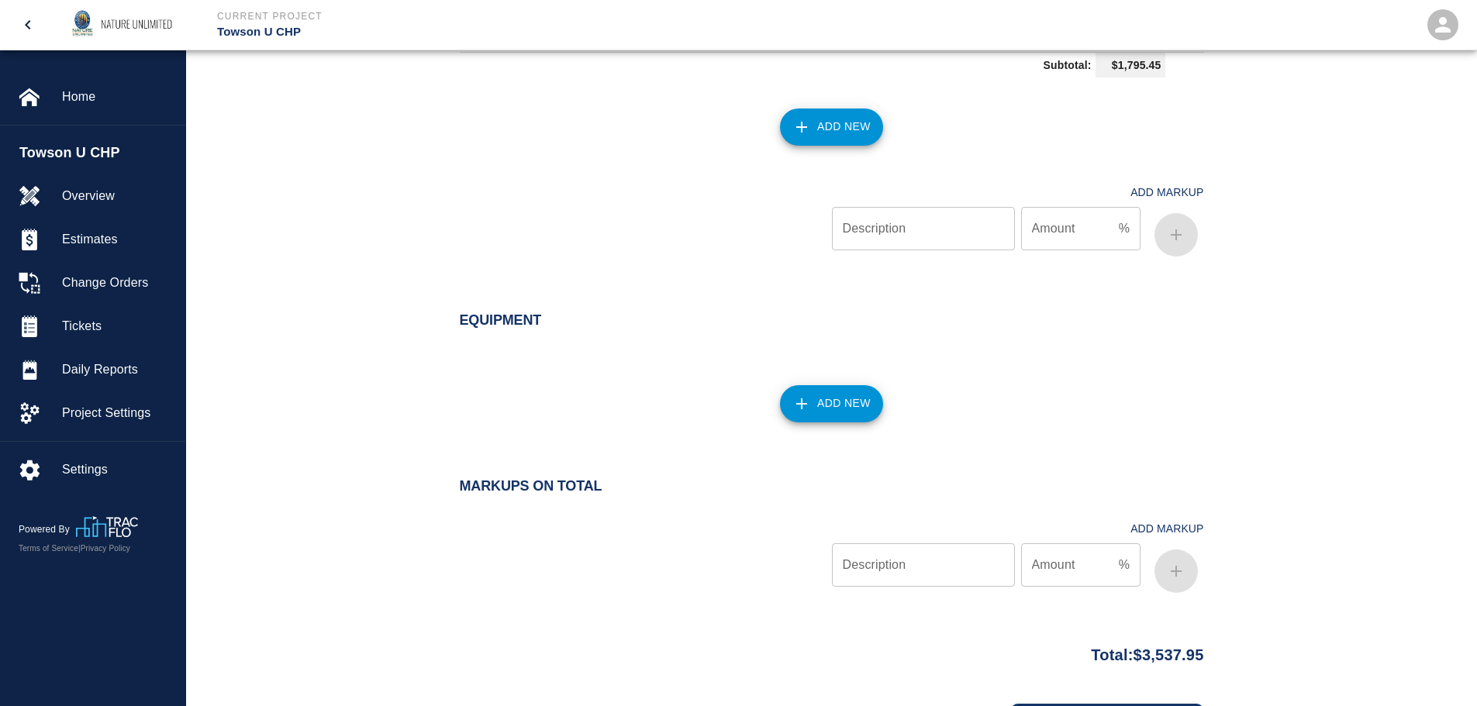
scroll to position [2032, 0]
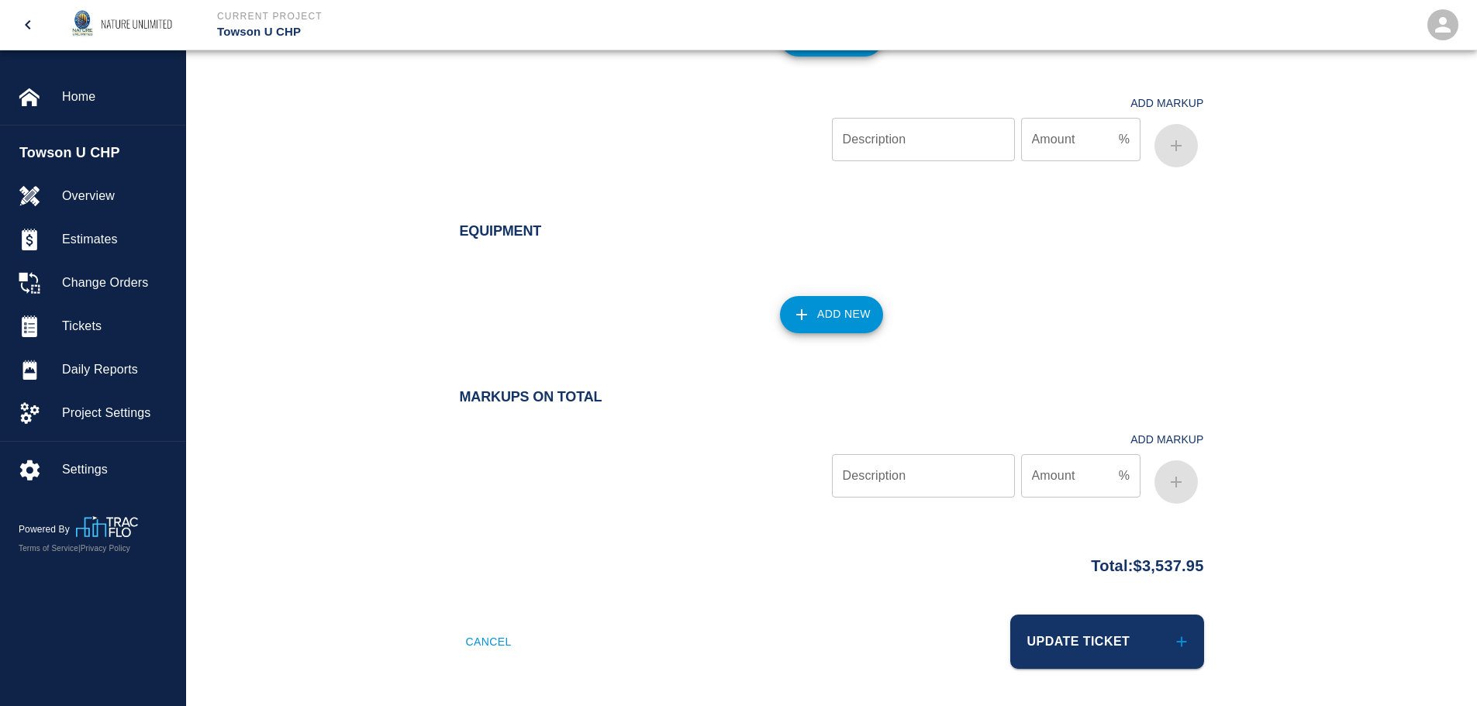
click at [857, 317] on button "Add New" at bounding box center [831, 314] width 103 height 37
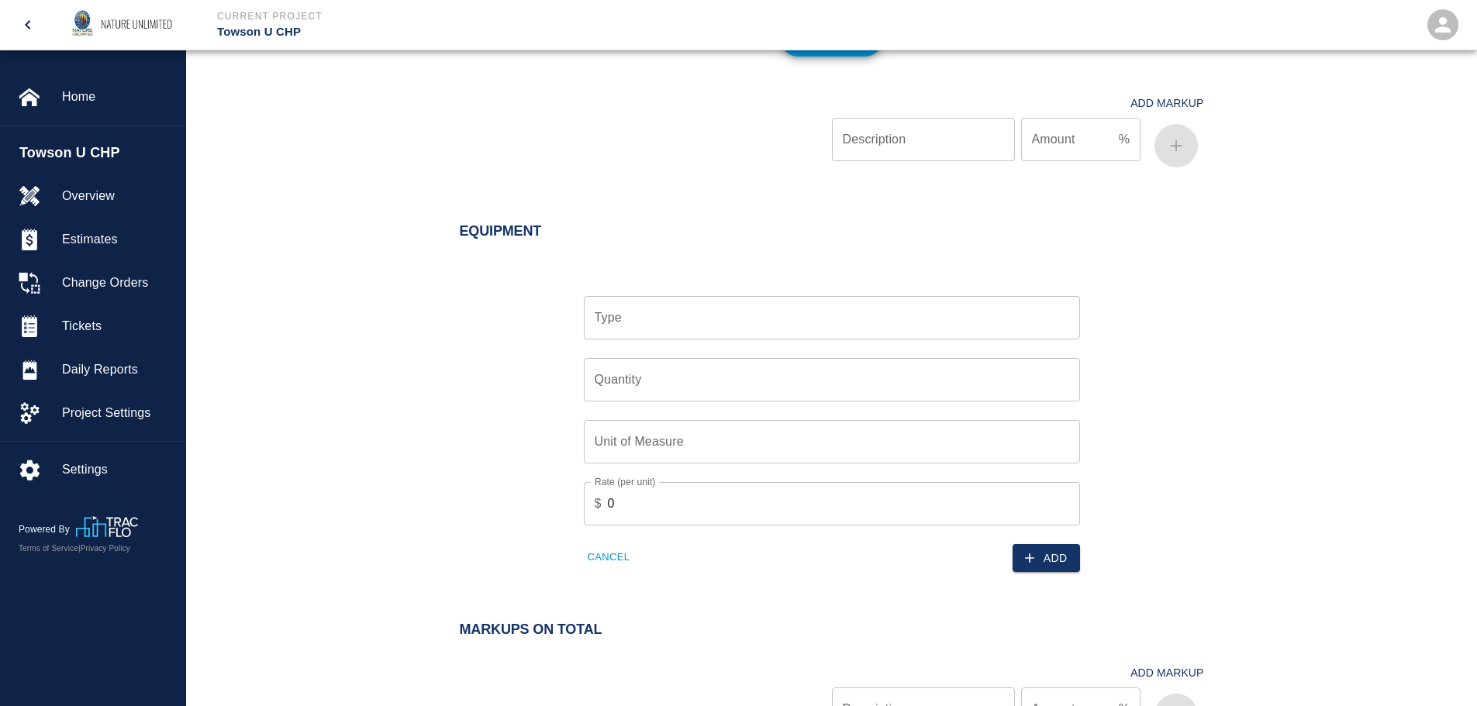
click at [709, 327] on input "Type" at bounding box center [832, 317] width 482 height 29
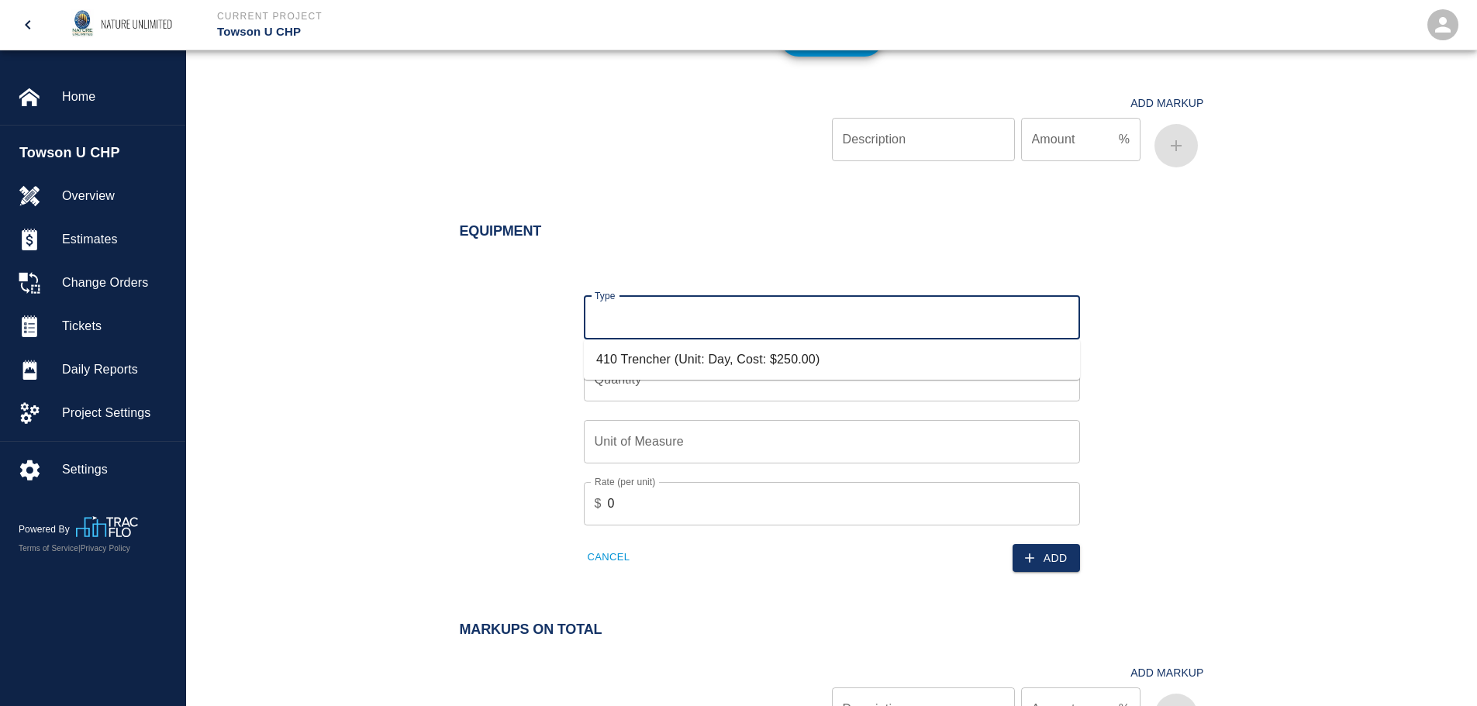
click at [696, 354] on li "410 Trencher (Unit: Day, Cost: $250.00)" at bounding box center [832, 360] width 496 height 28
click at [673, 378] on input "Quantity" at bounding box center [832, 379] width 496 height 43
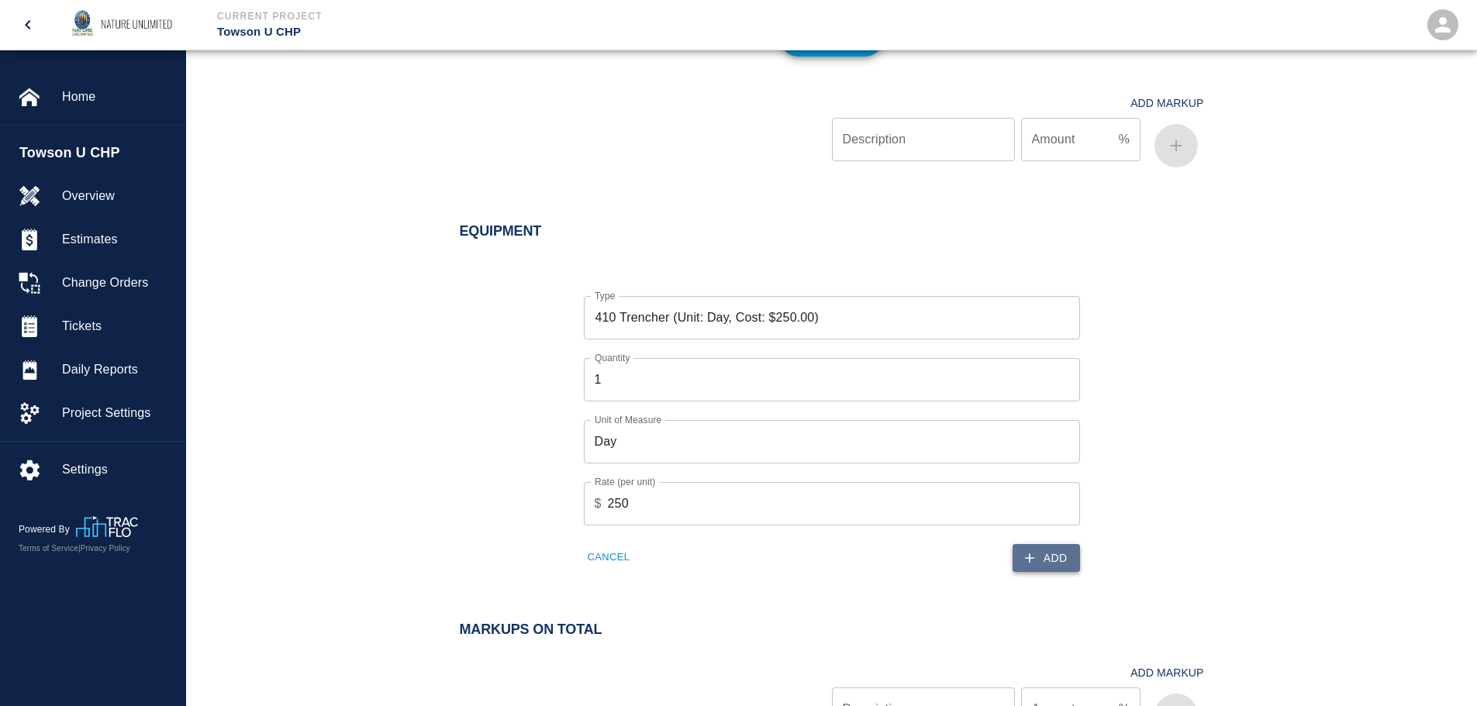
click at [1020, 559] on button "Add" at bounding box center [1046, 558] width 67 height 29
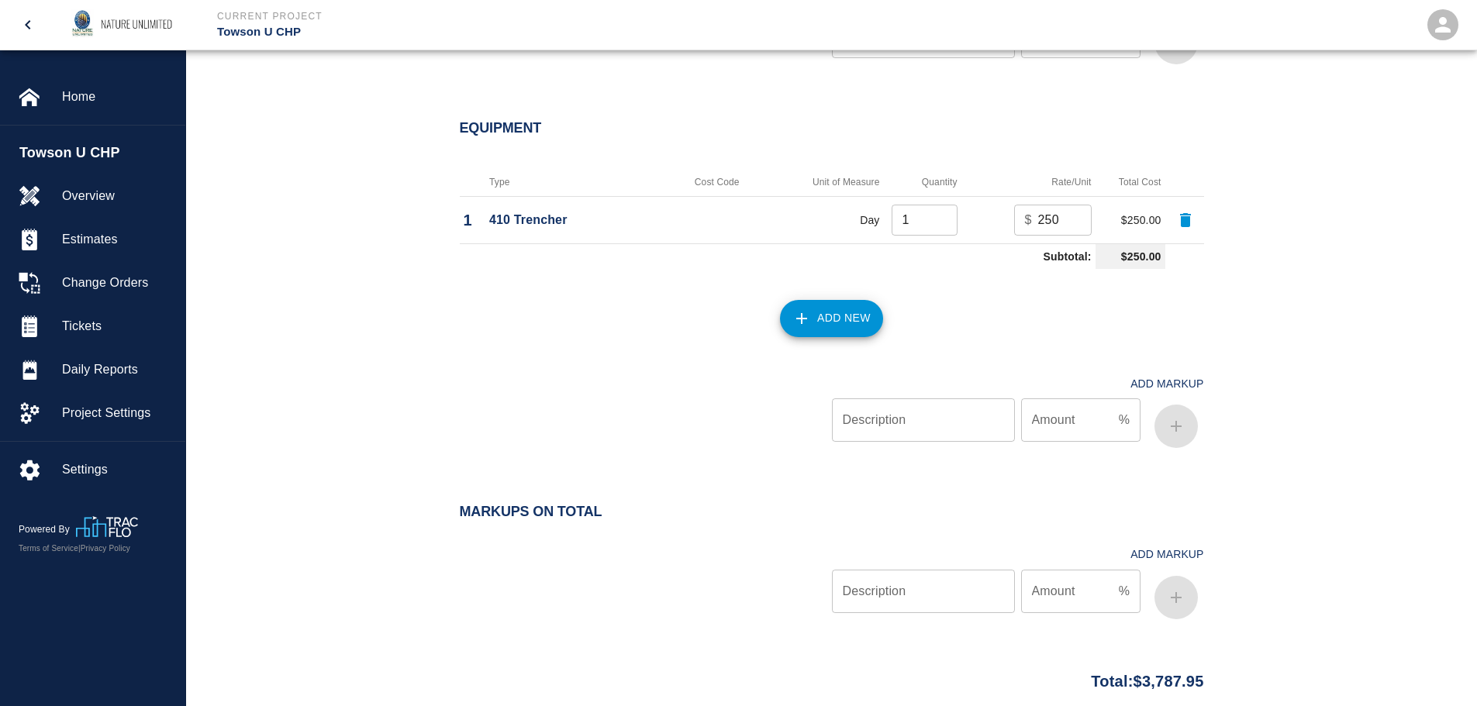
scroll to position [2250, 0]
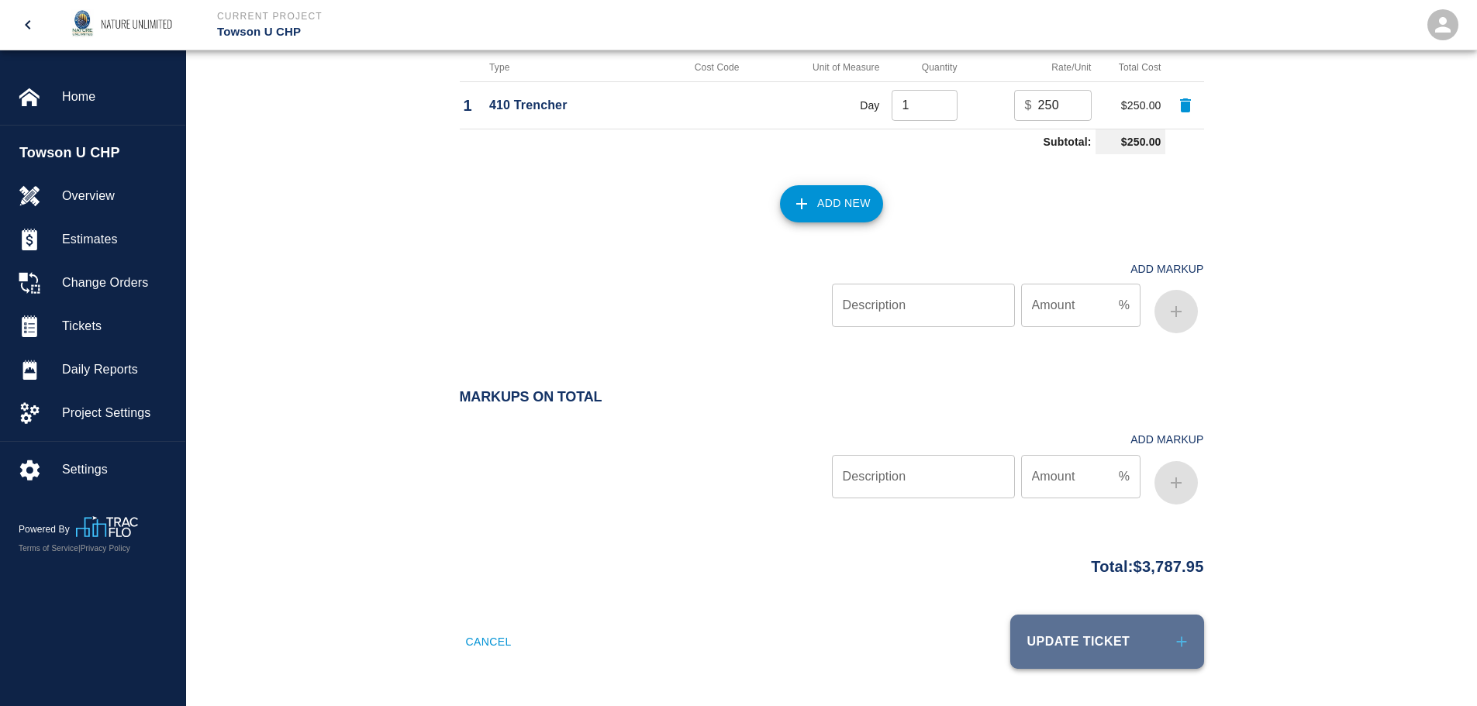
click at [1103, 633] on button "Update Ticket" at bounding box center [1107, 642] width 194 height 54
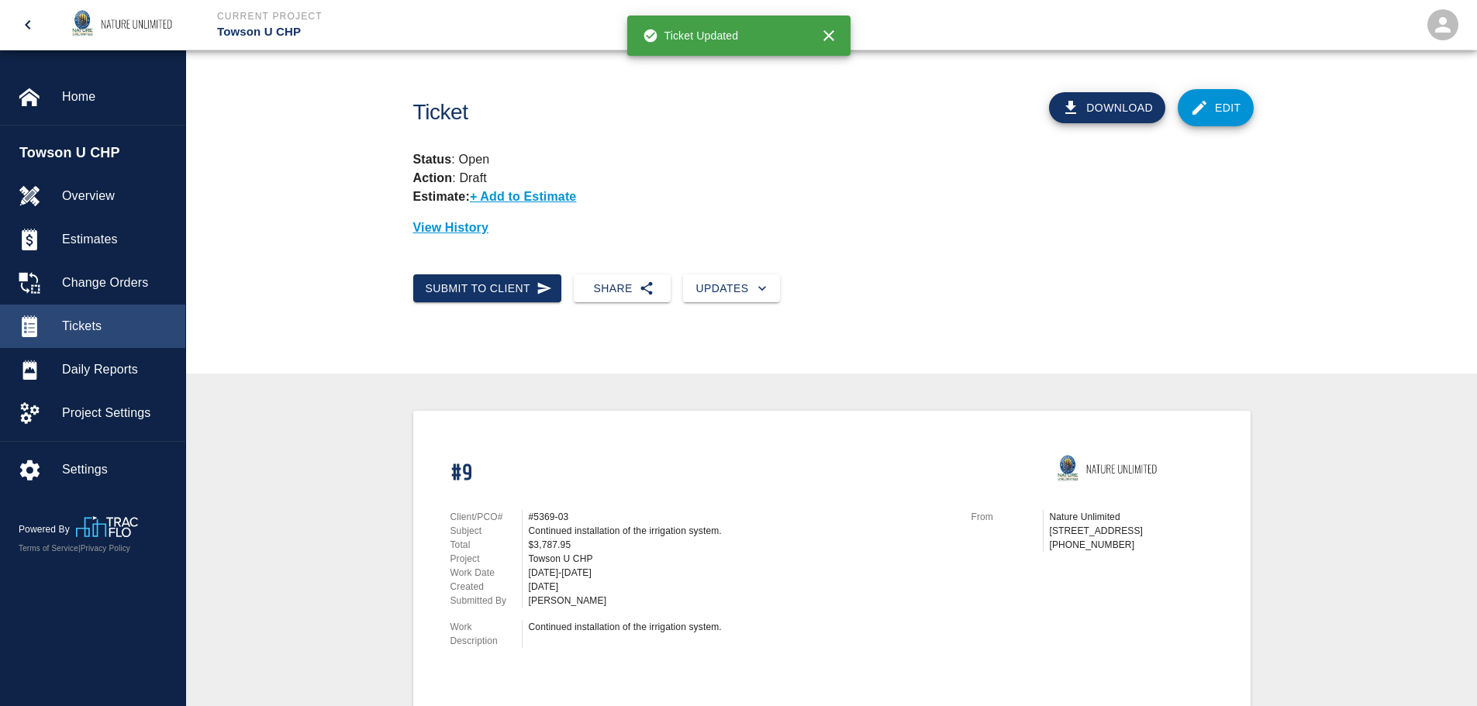
click at [78, 323] on span "Tickets" at bounding box center [117, 326] width 111 height 19
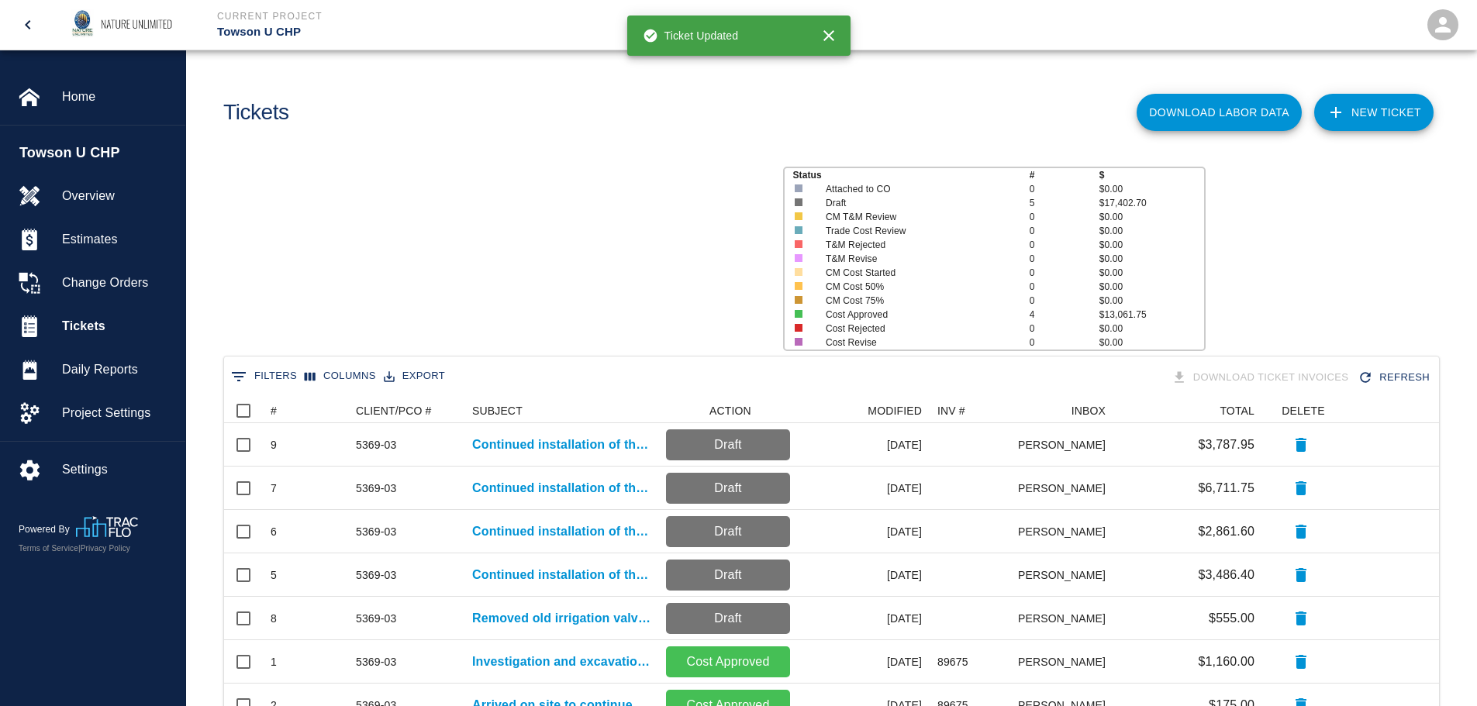
scroll to position [404, 1203]
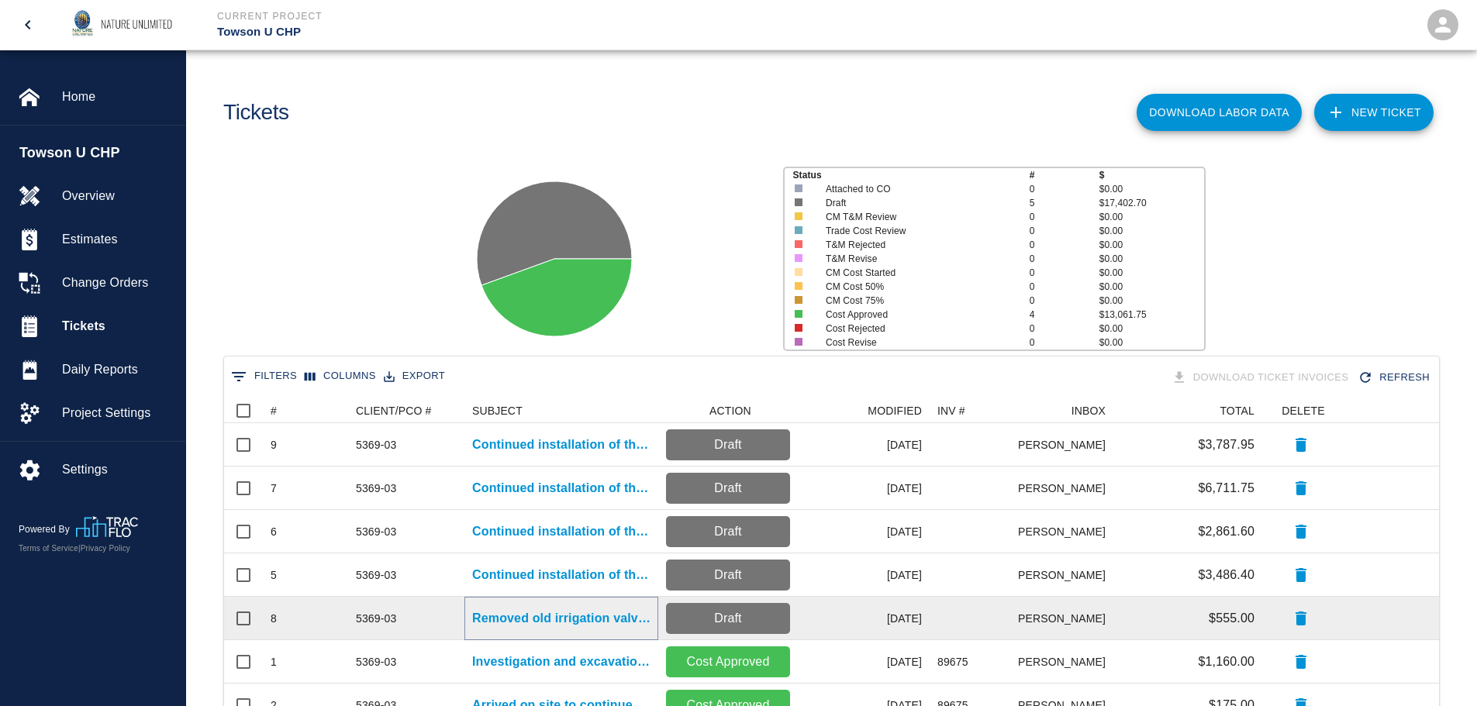
click at [550, 616] on p "Removed old irrigation valve box. Cleaned and removed excess dirt from..." at bounding box center [561, 618] width 178 height 19
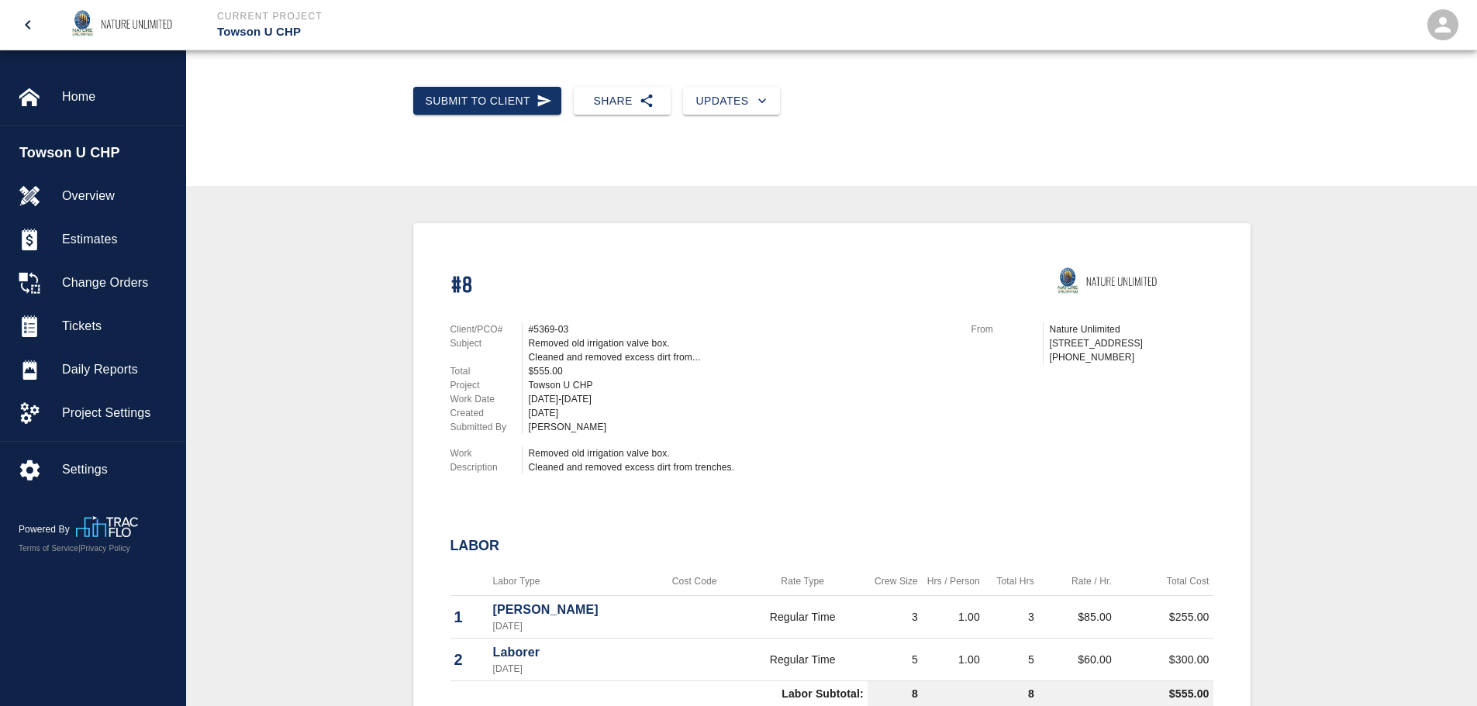
scroll to position [233, 0]
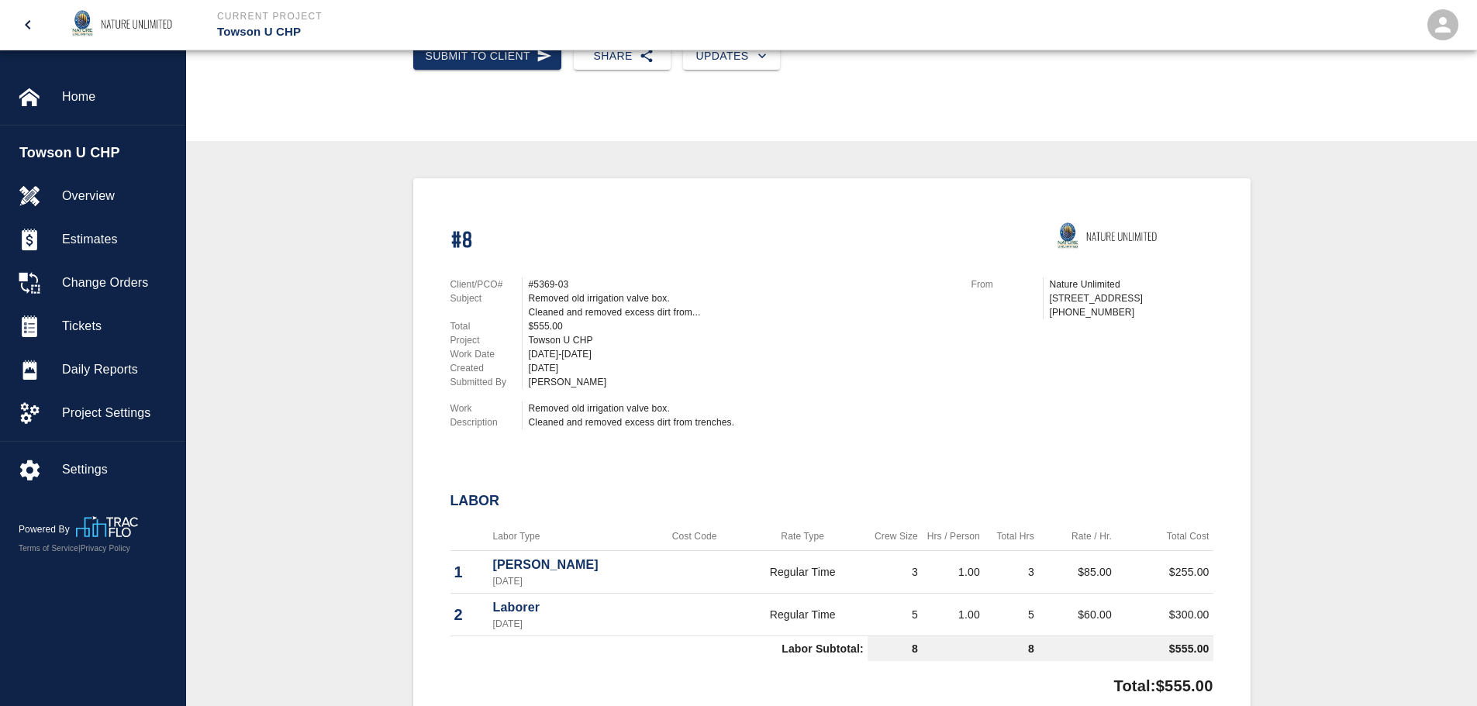
click at [834, 402] on div "Removed old irrigation valve box. Cleaned and removed excess dirt from trenches." at bounding box center [741, 416] width 424 height 28
click at [112, 330] on span "Tickets" at bounding box center [117, 326] width 111 height 19
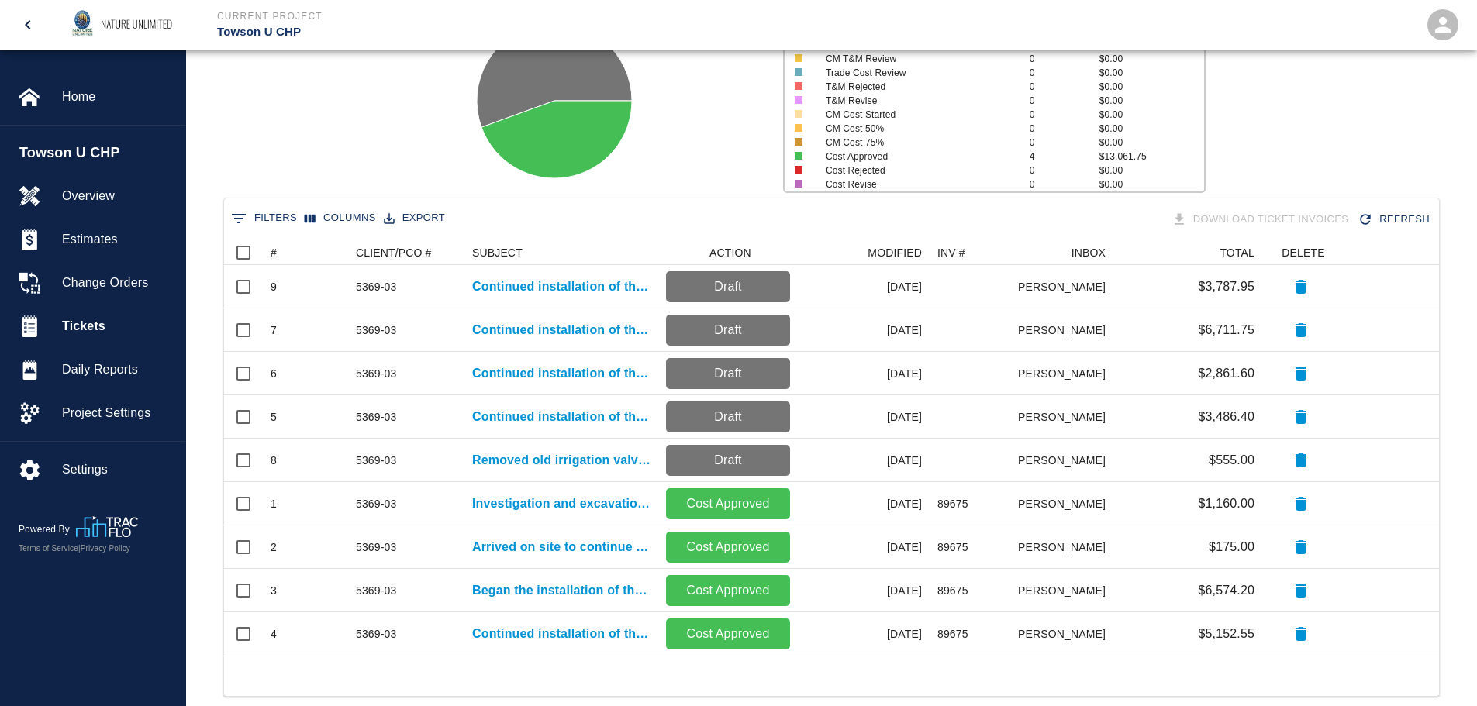
scroll to position [186, 0]
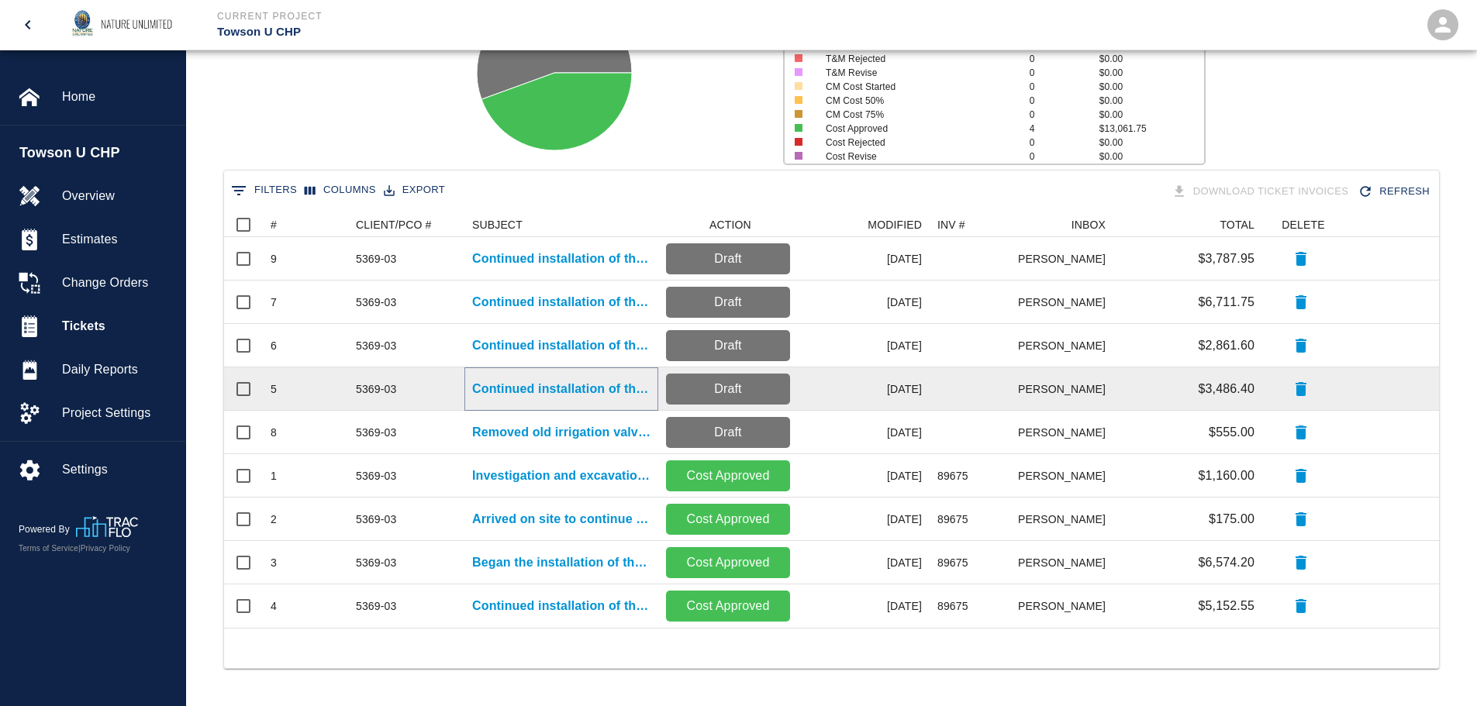
click at [577, 386] on p "Continued installation of the irrigation system." at bounding box center [561, 389] width 178 height 19
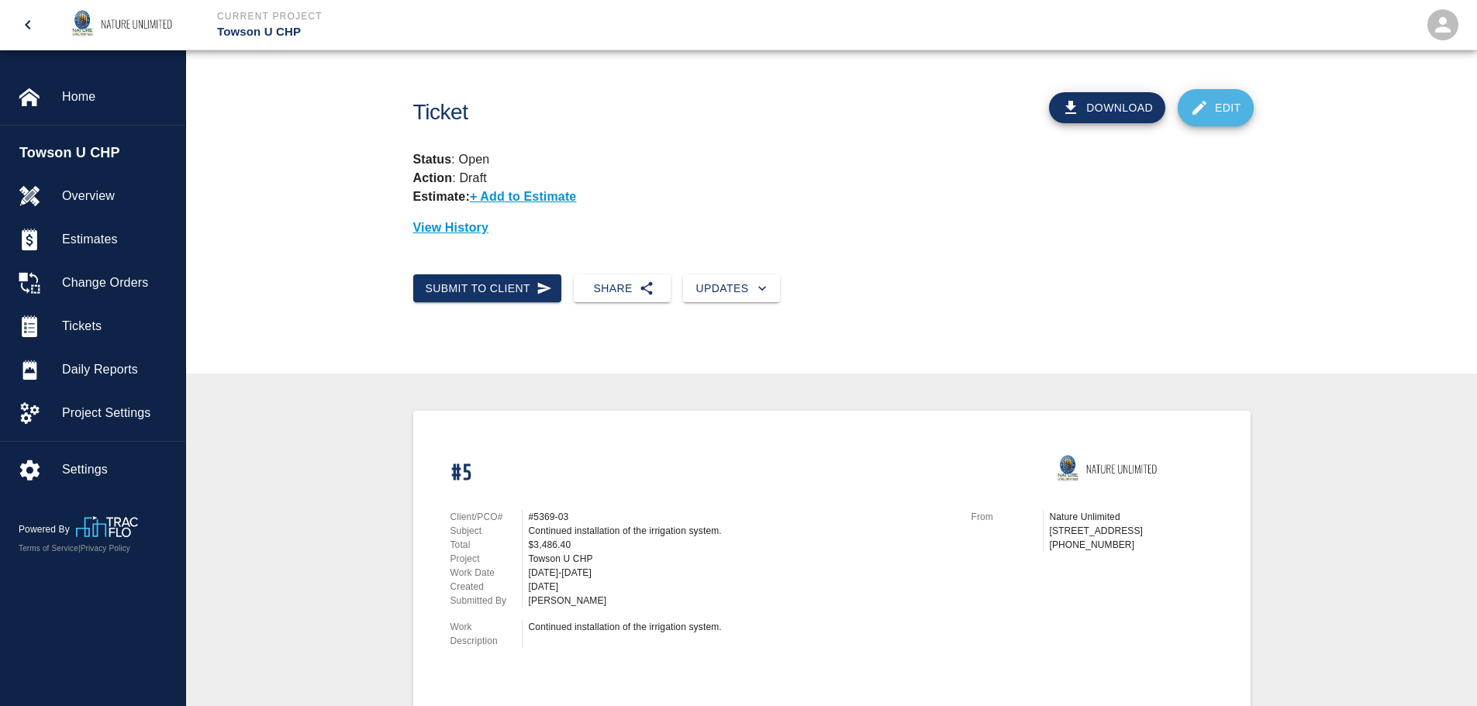
click at [1223, 107] on link "Edit" at bounding box center [1216, 107] width 76 height 37
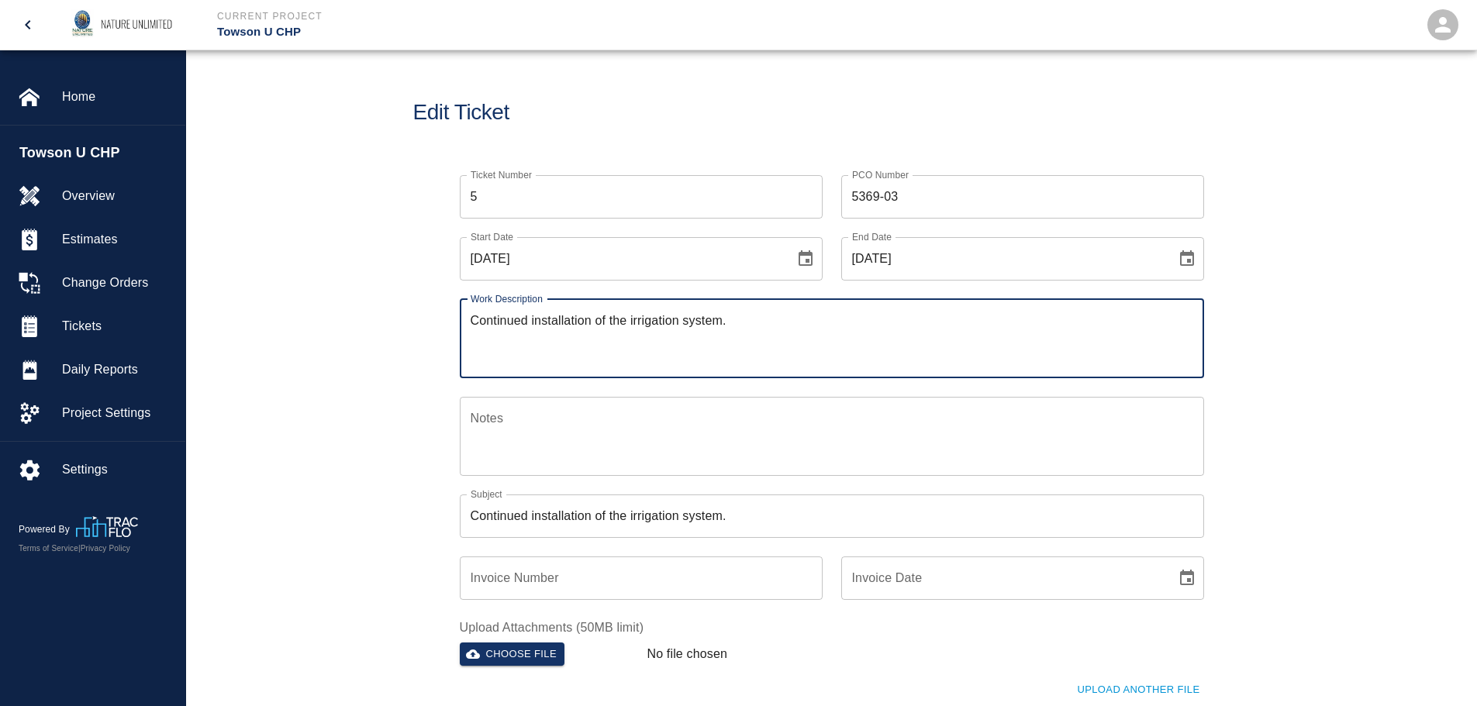
click at [569, 582] on input "Invoice Number" at bounding box center [641, 578] width 363 height 43
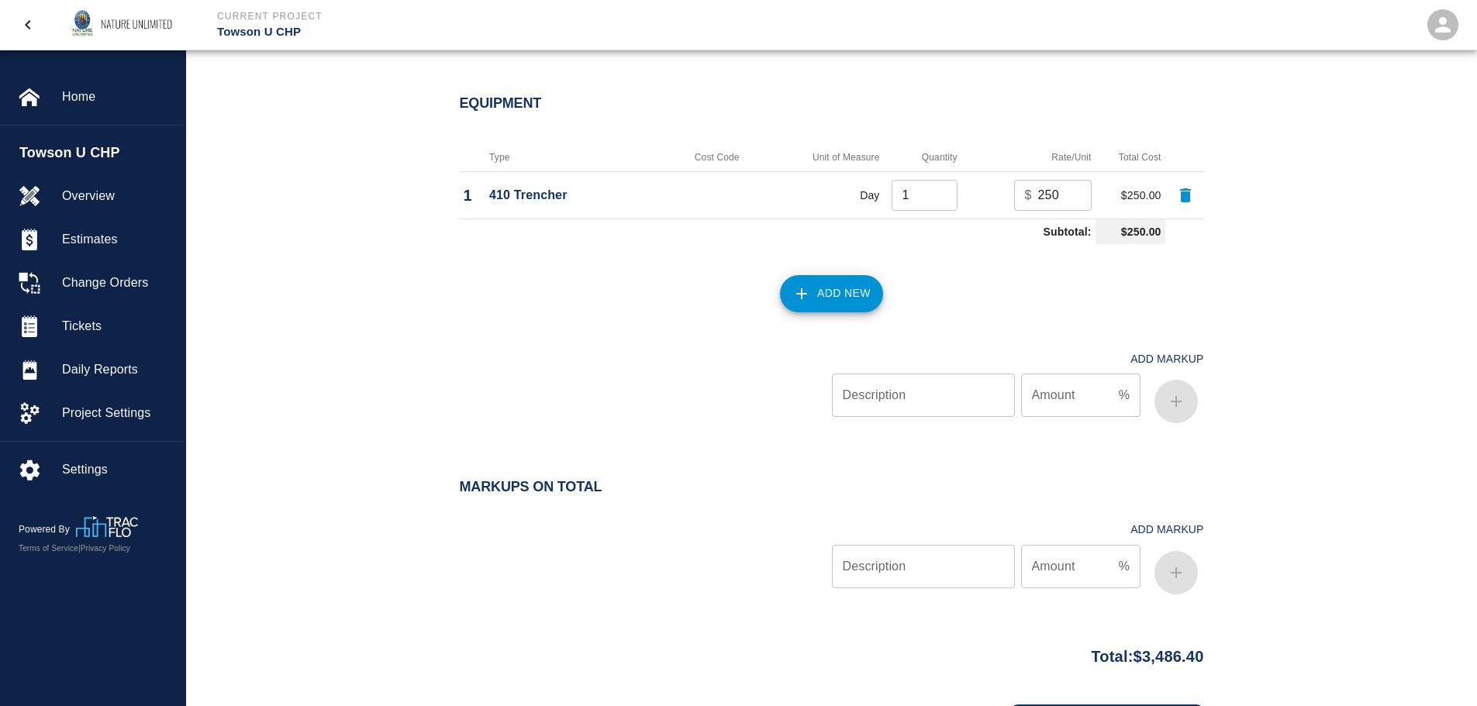
scroll to position [2392, 0]
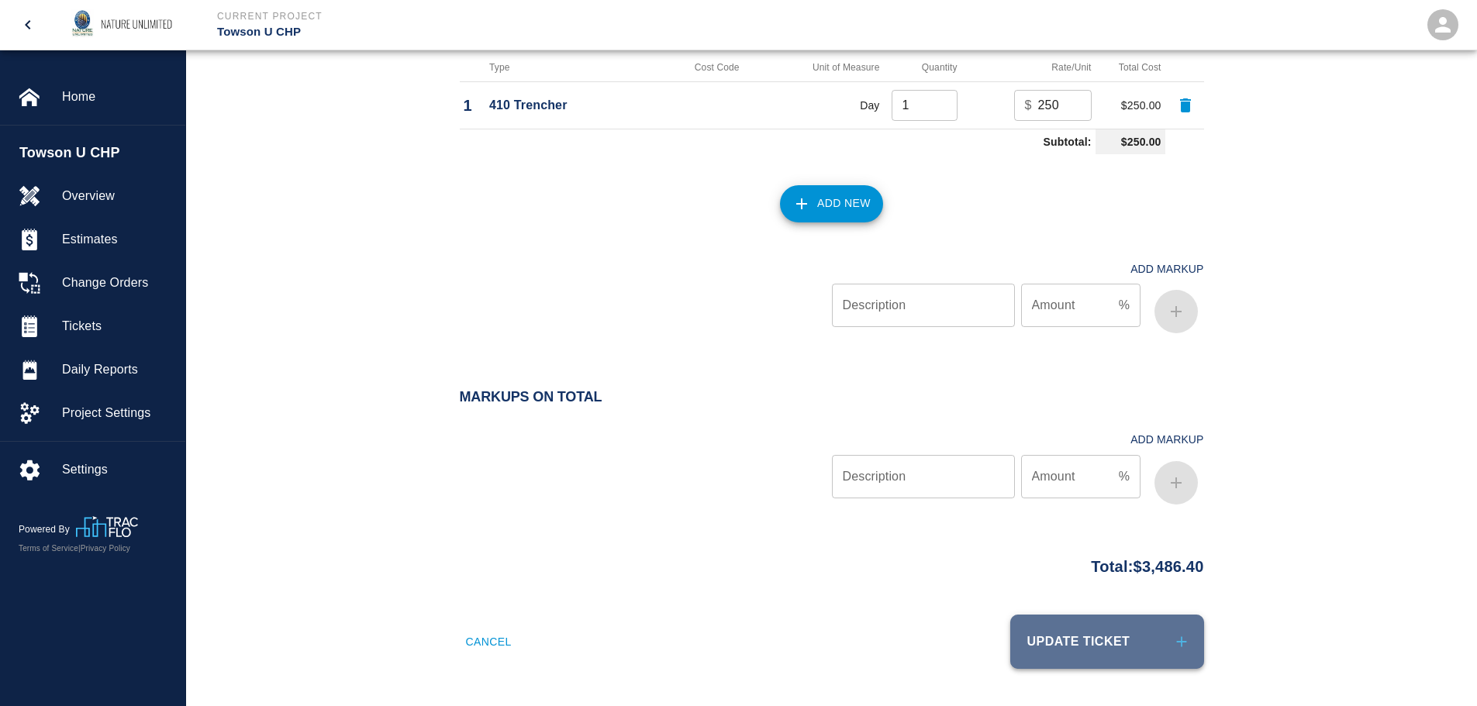
click at [1093, 652] on button "Update Ticket" at bounding box center [1107, 642] width 194 height 54
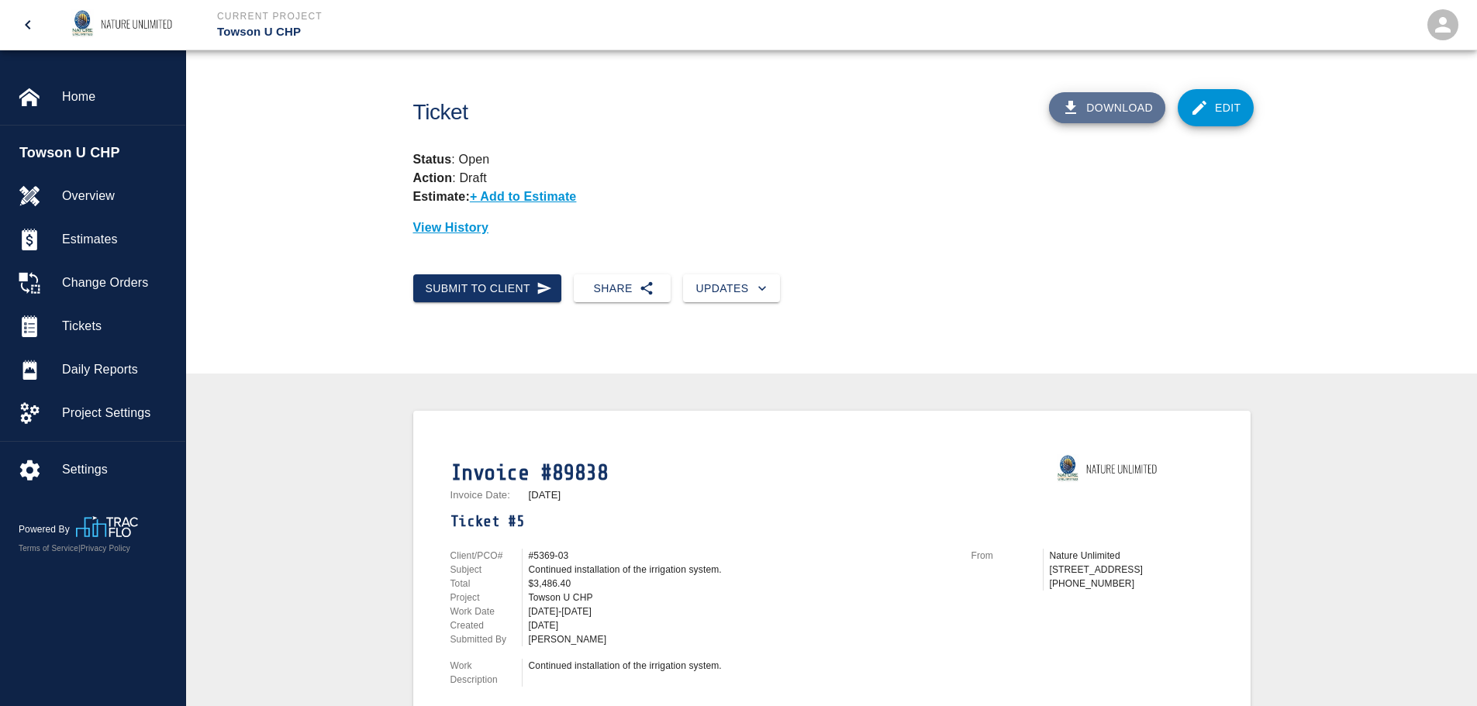
click at [1110, 105] on button "Download" at bounding box center [1107, 107] width 116 height 31
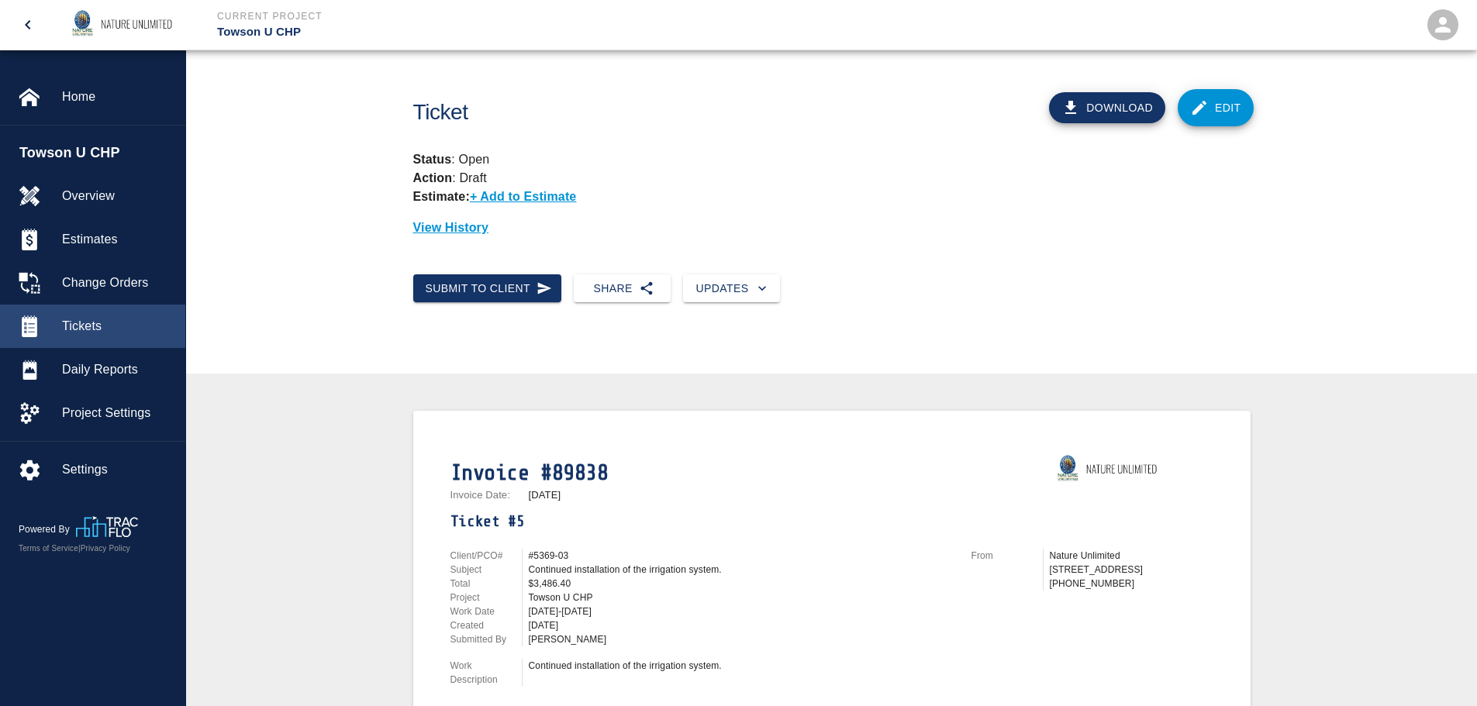
click at [83, 316] on div "Tickets" at bounding box center [92, 326] width 185 height 43
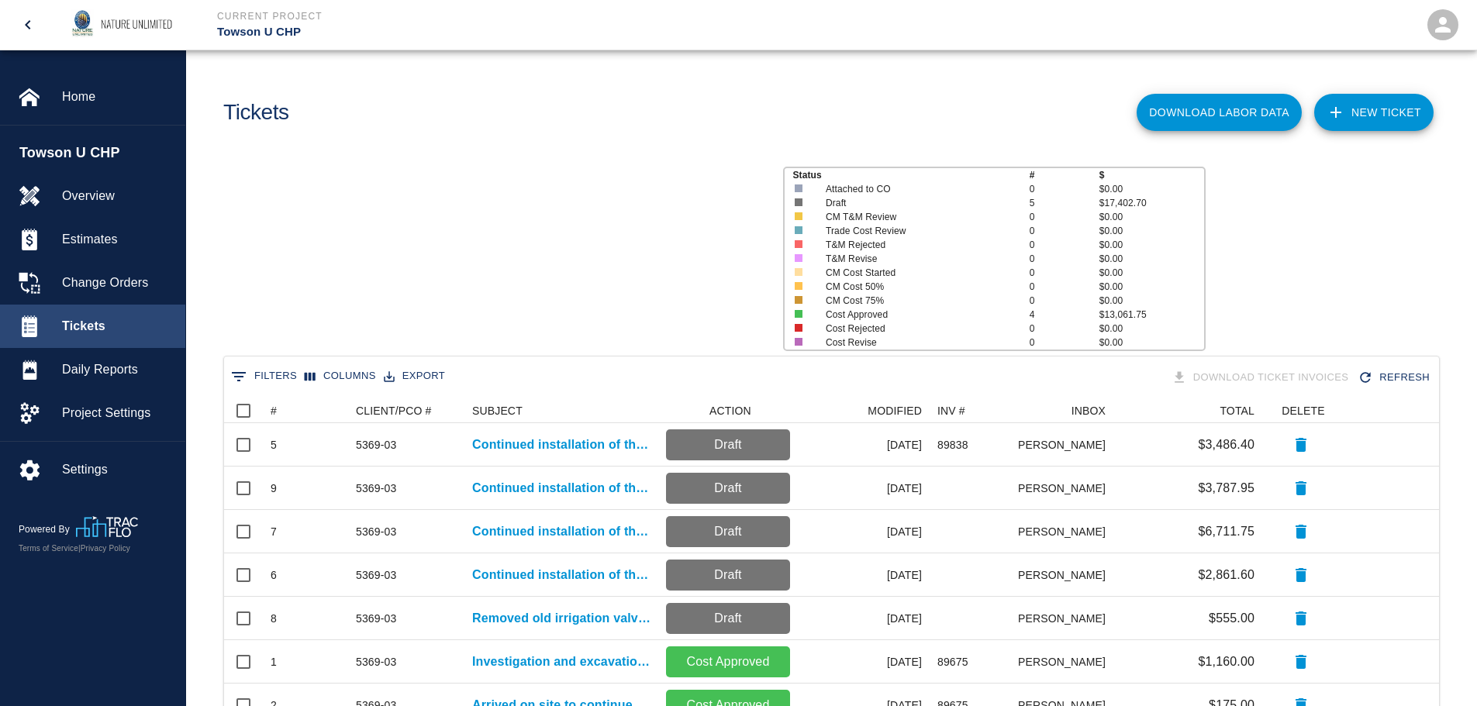
scroll to position [404, 1203]
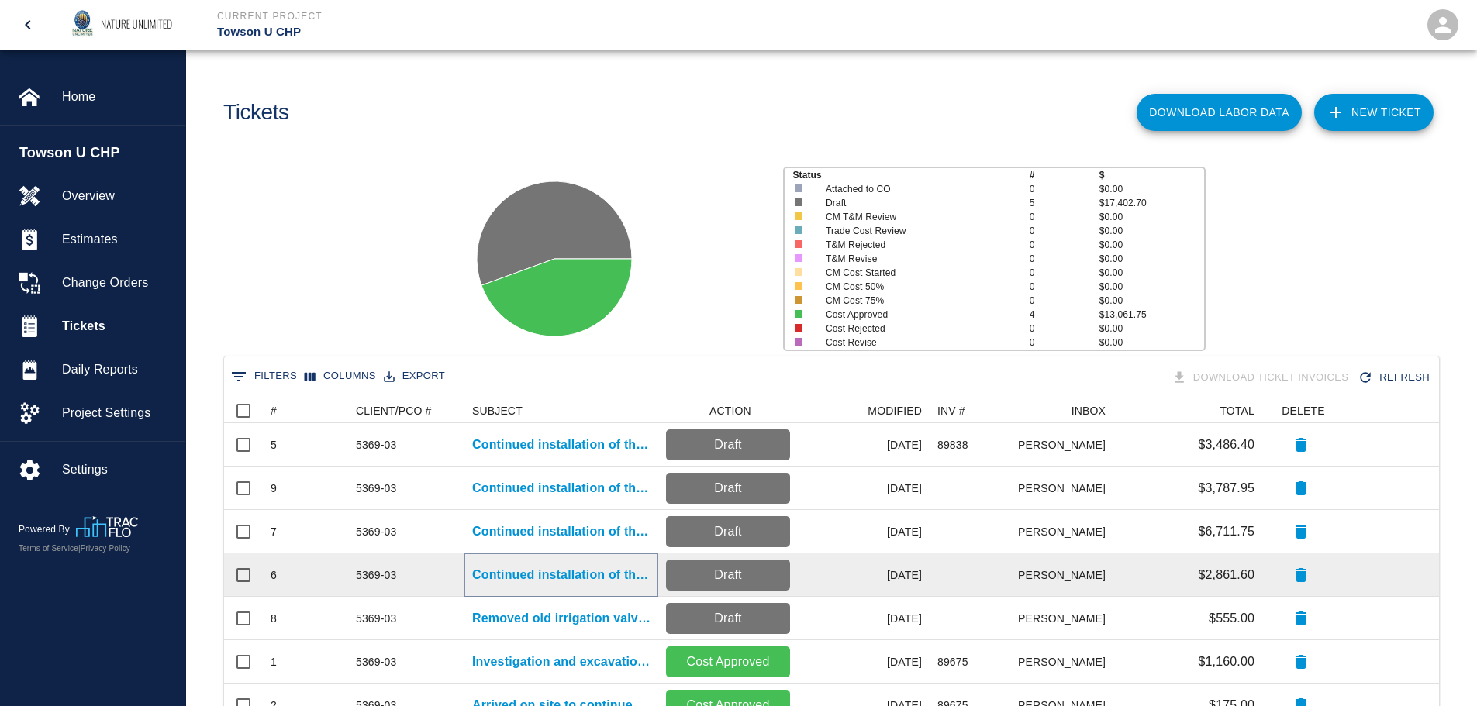
click at [559, 581] on p "Continued installation of the irrigation system." at bounding box center [561, 575] width 178 height 19
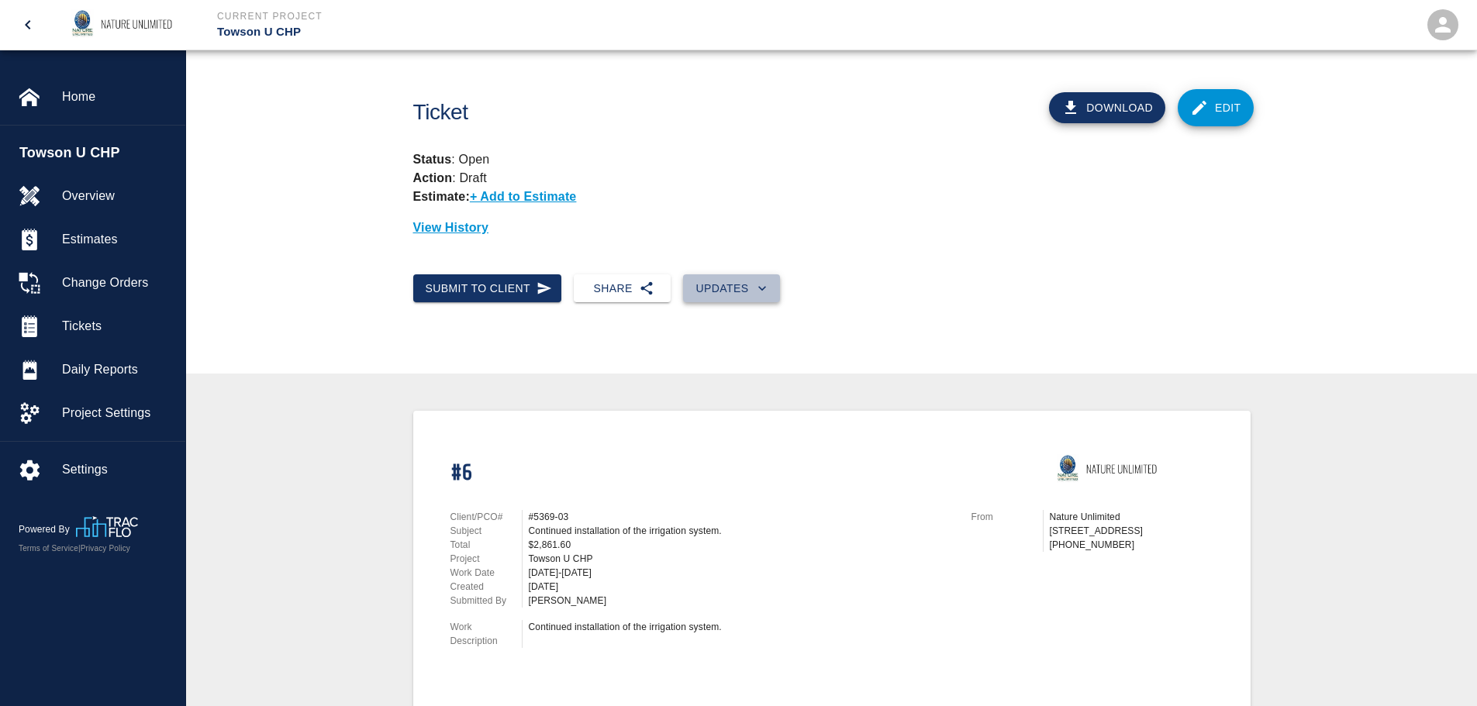
click at [728, 286] on button "Updates" at bounding box center [731, 288] width 97 height 29
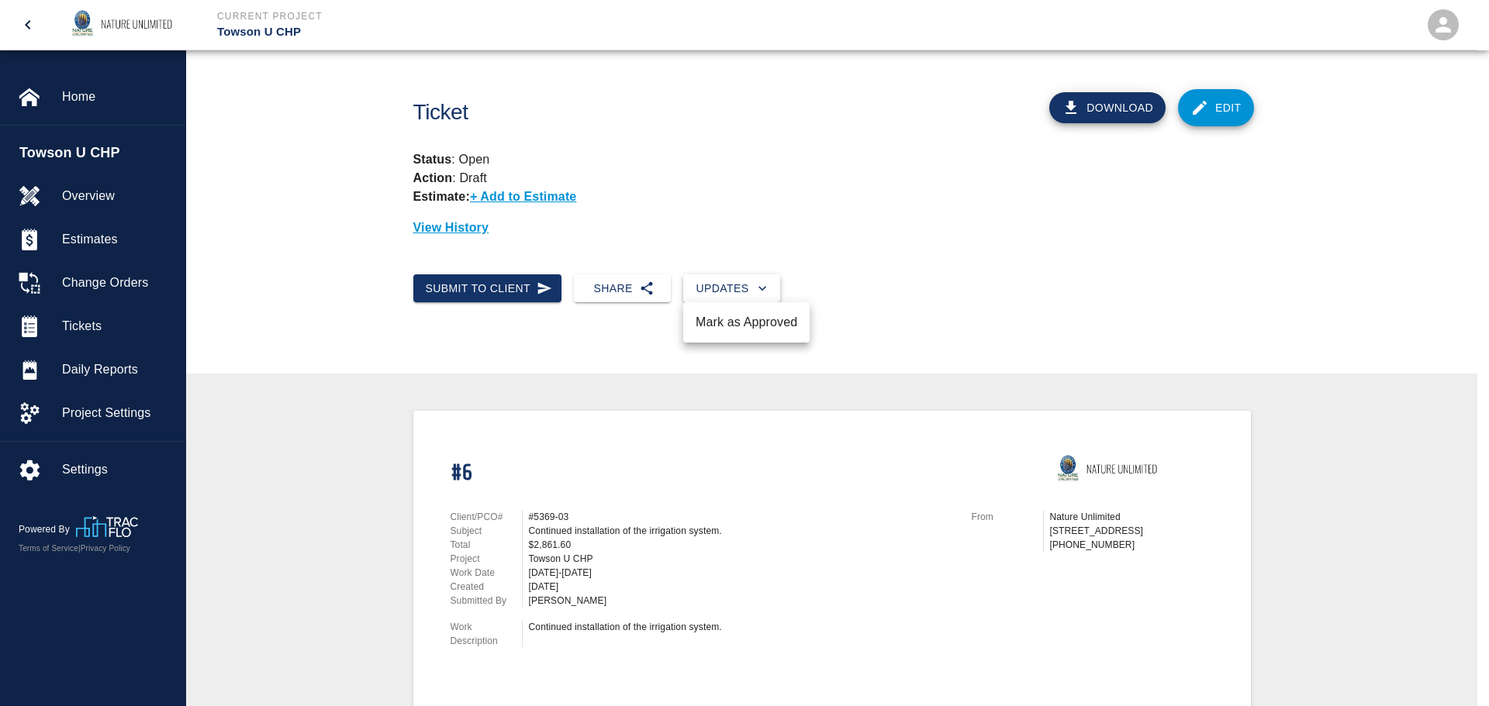
click at [728, 286] on div at bounding box center [744, 353] width 1489 height 706
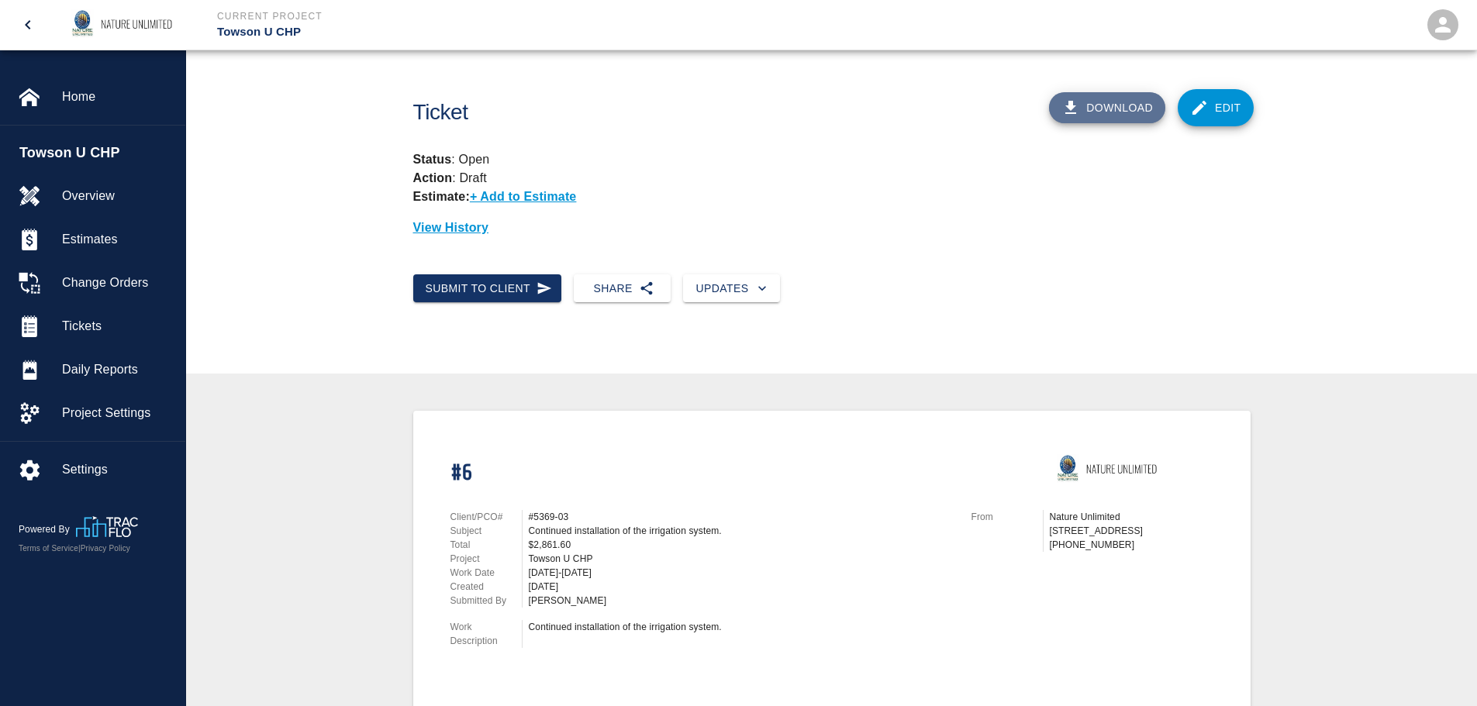
click at [1130, 105] on button "Download" at bounding box center [1107, 107] width 116 height 31
click at [759, 290] on icon "button" at bounding box center [762, 289] width 16 height 16
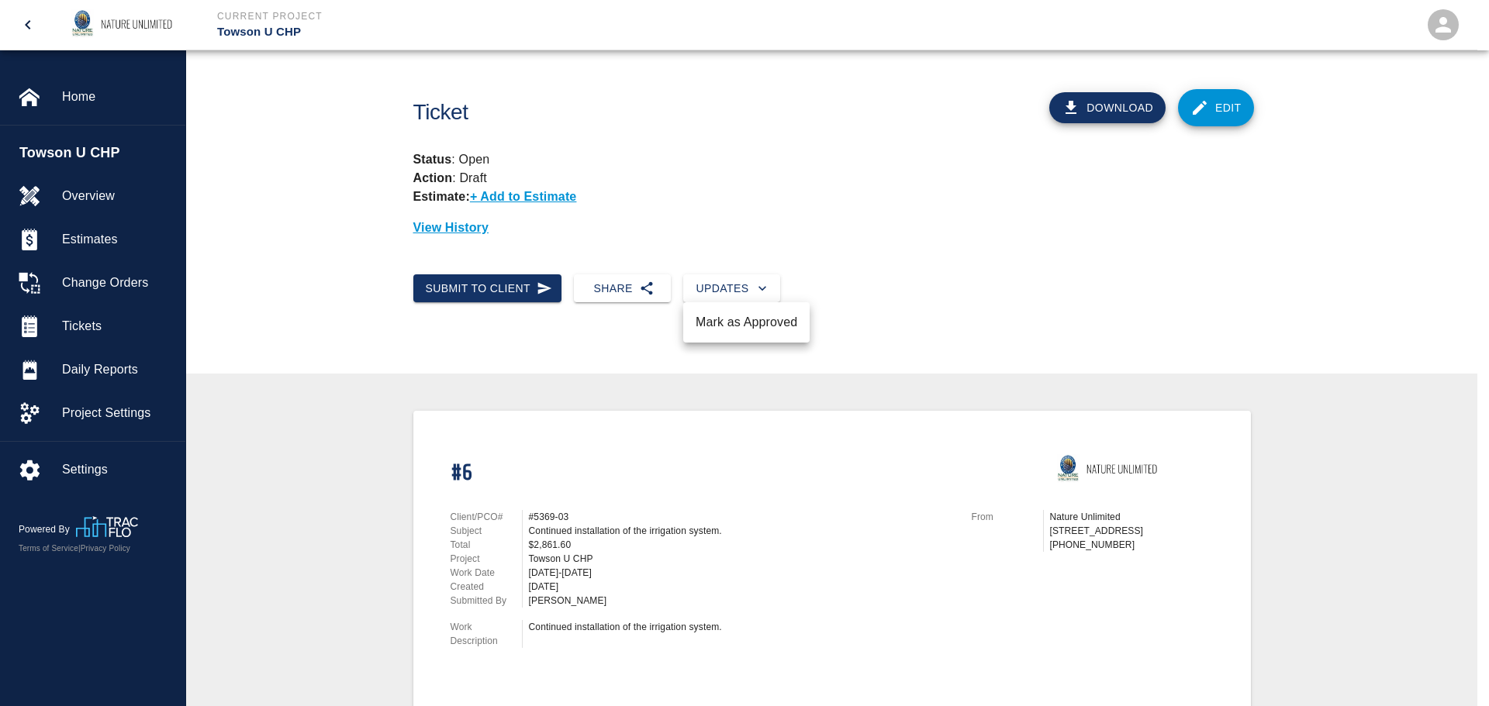
click at [744, 323] on li "Mark as Approved" at bounding box center [746, 323] width 126 height 28
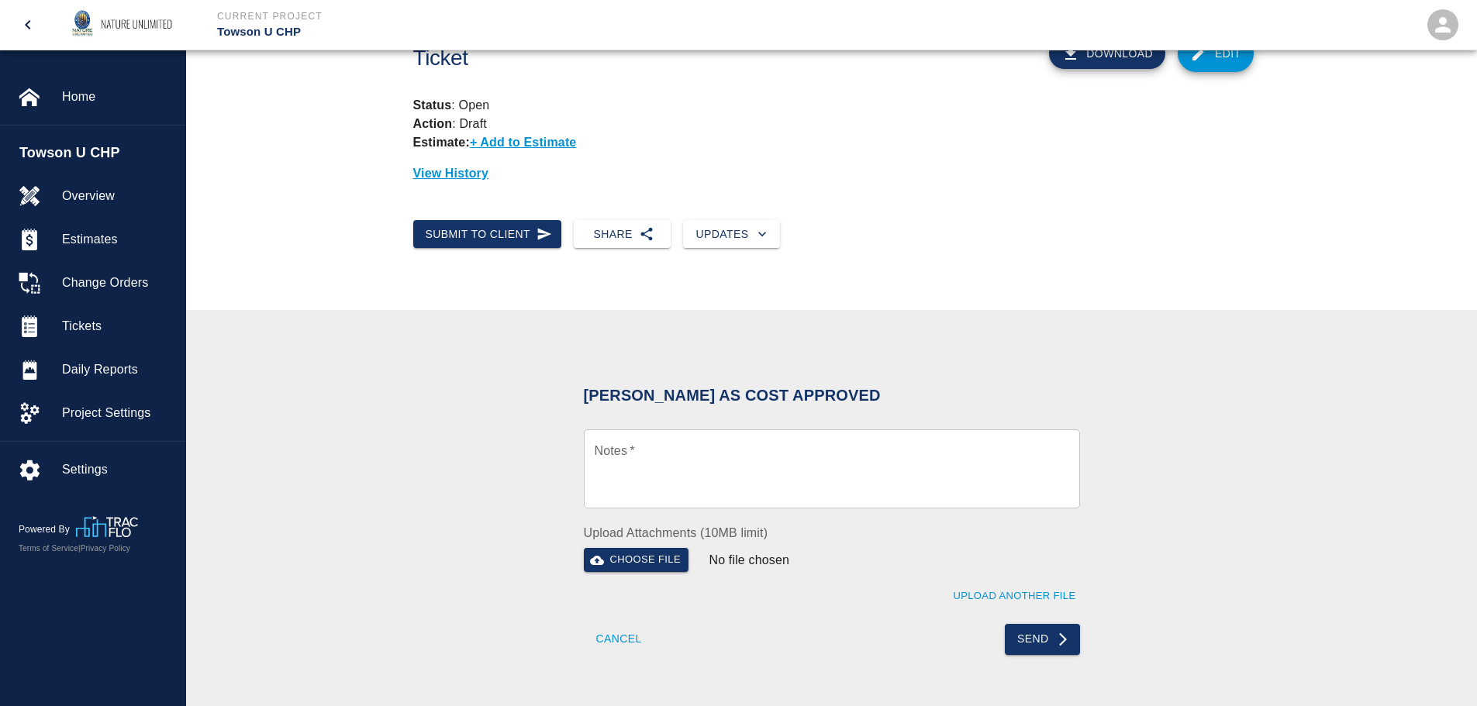
scroll to position [78, 0]
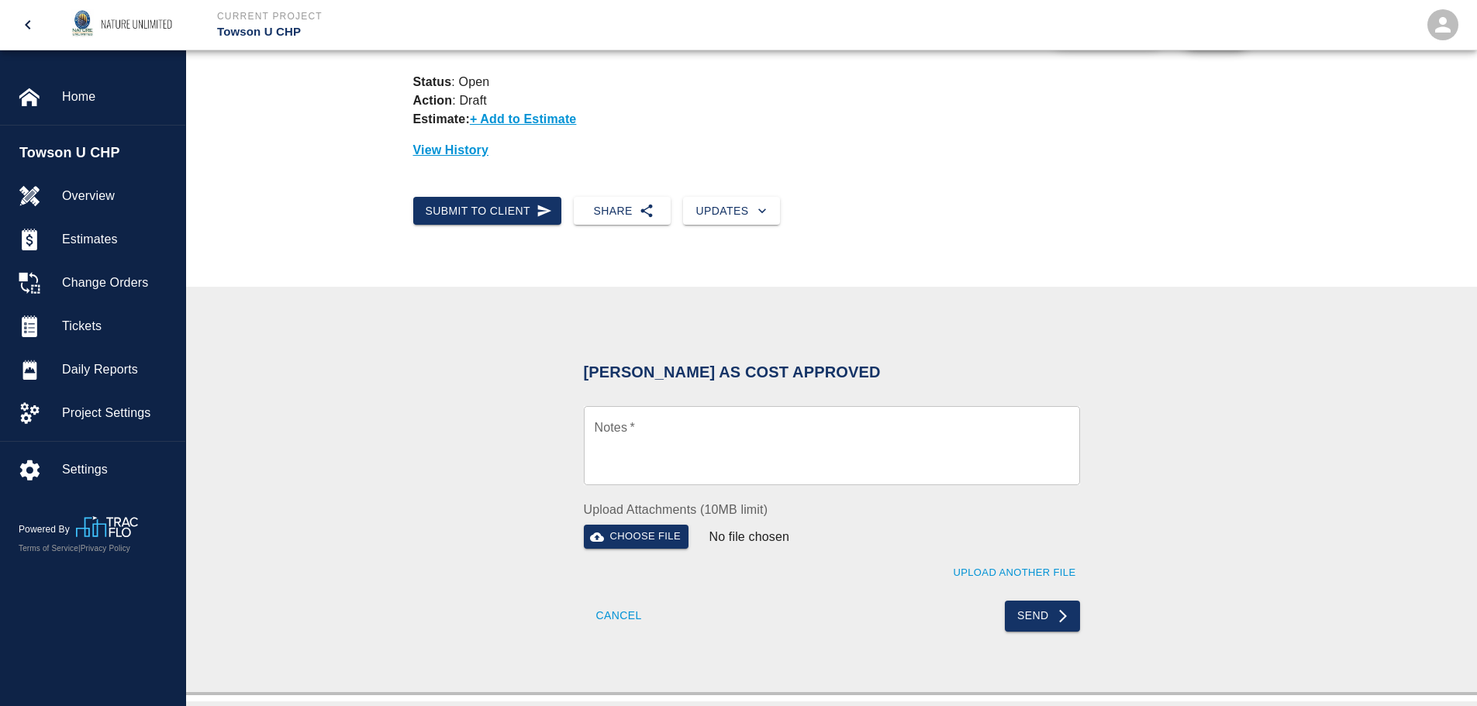
click at [750, 623] on div "Cancel Send" at bounding box center [832, 608] width 496 height 47
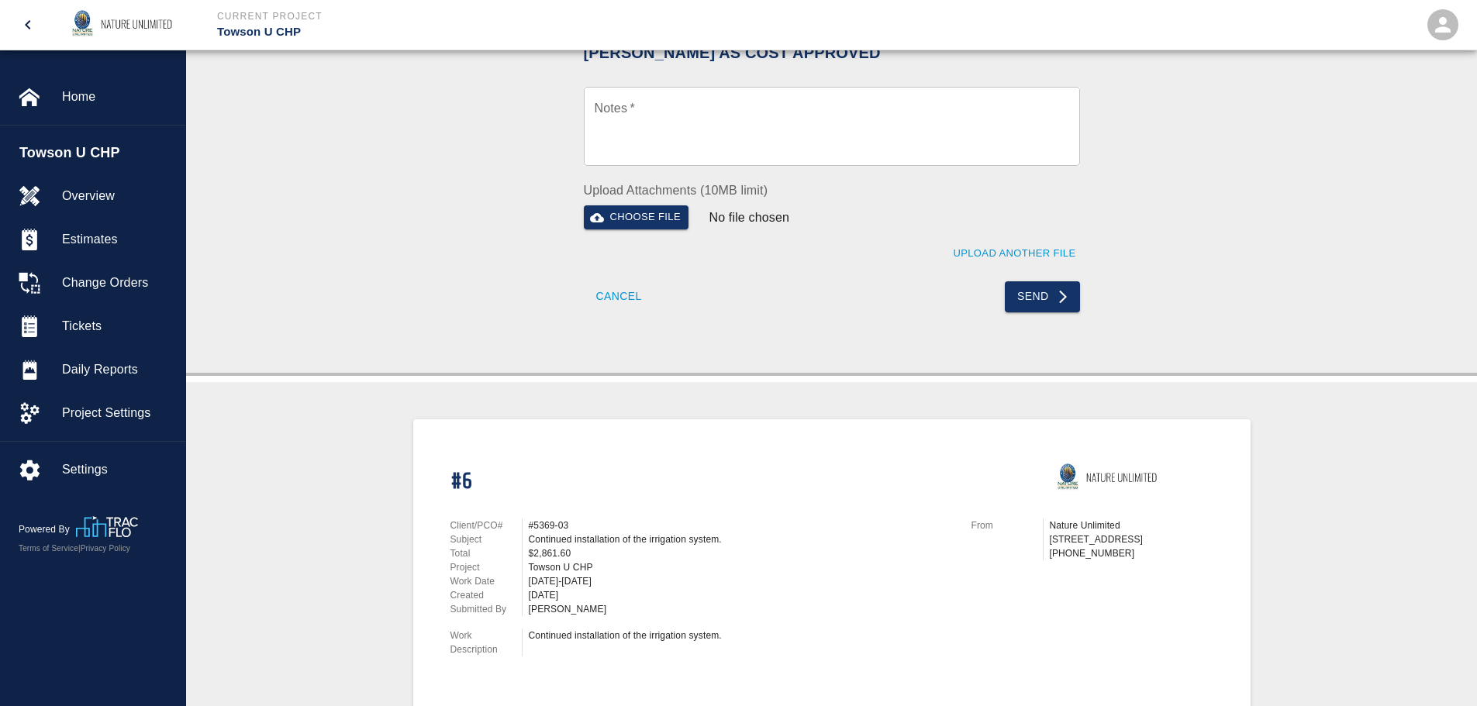
scroll to position [0, 0]
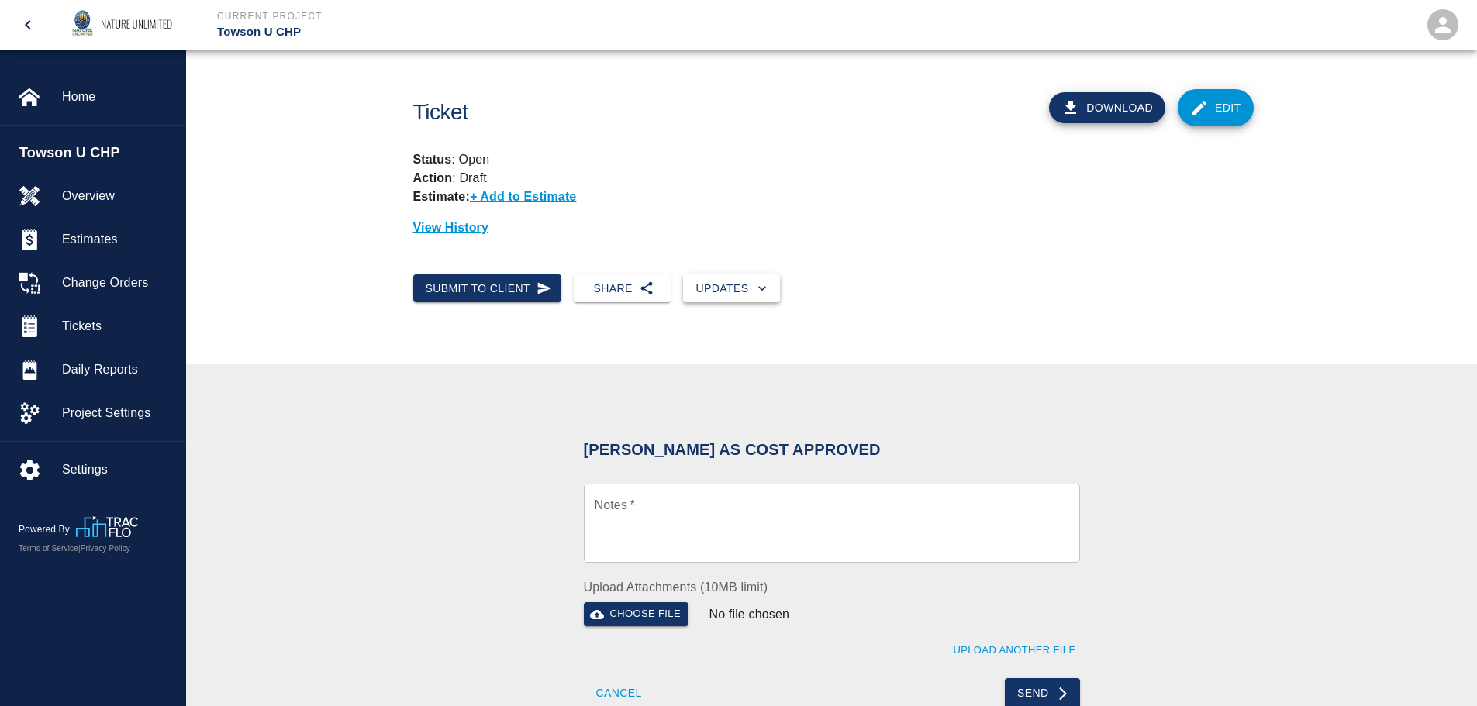
click at [716, 279] on button "Updates" at bounding box center [731, 288] width 97 height 29
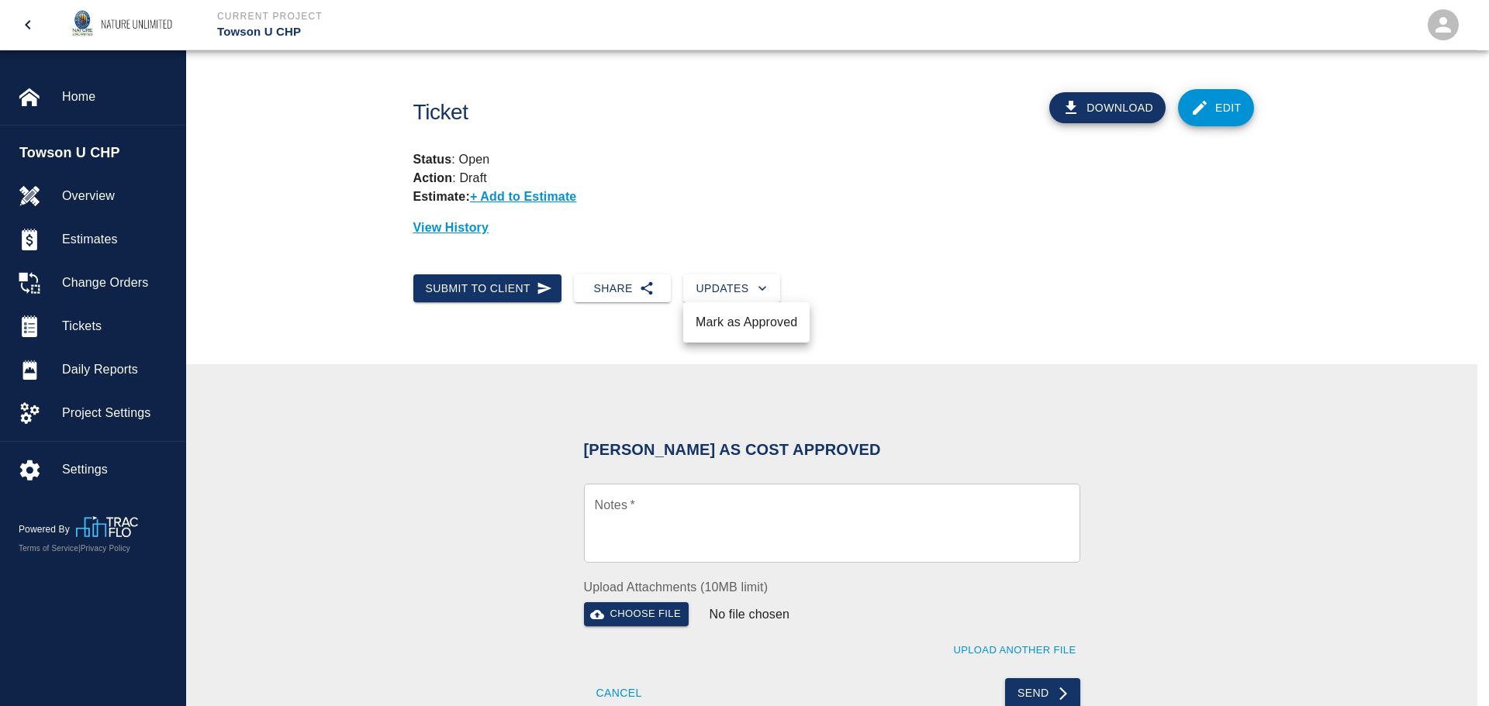
click at [88, 325] on div at bounding box center [744, 353] width 1489 height 706
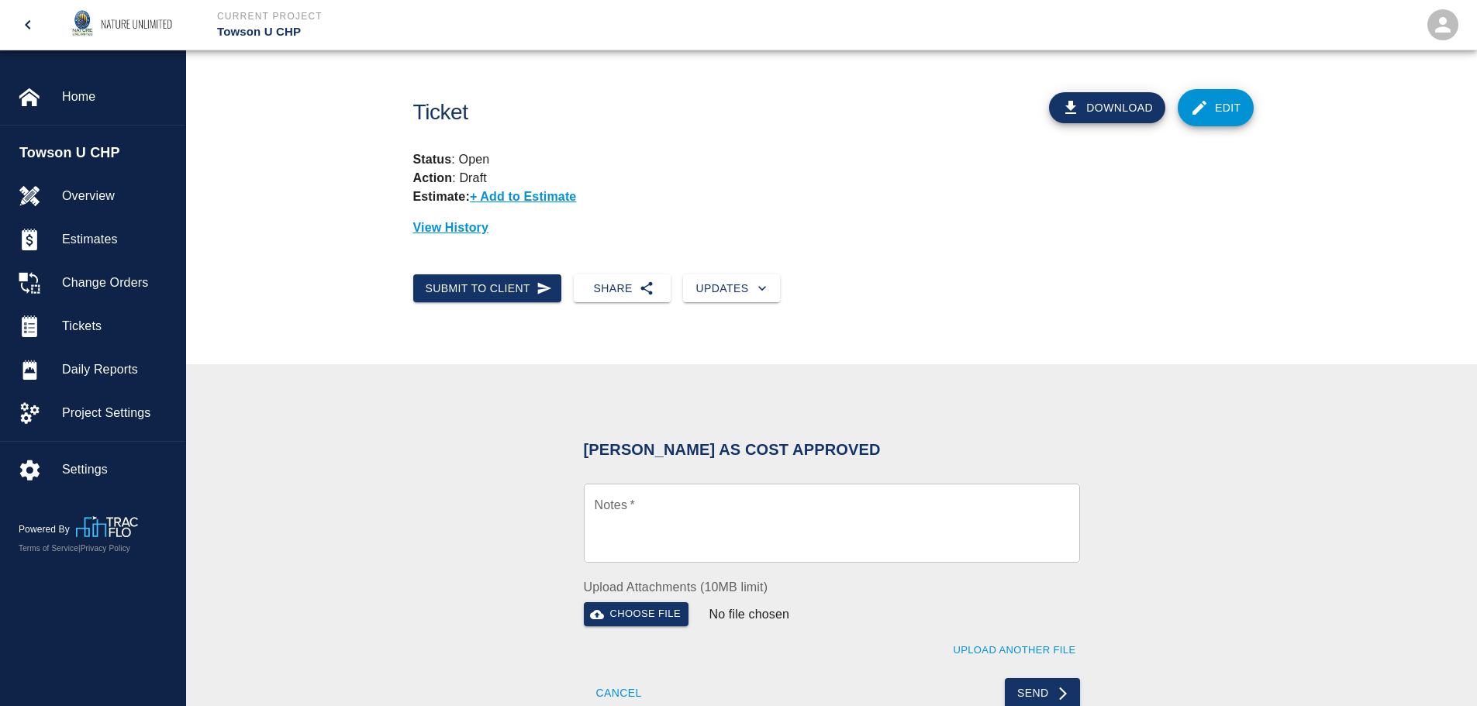
click at [623, 692] on button "Cancel" at bounding box center [619, 693] width 71 height 31
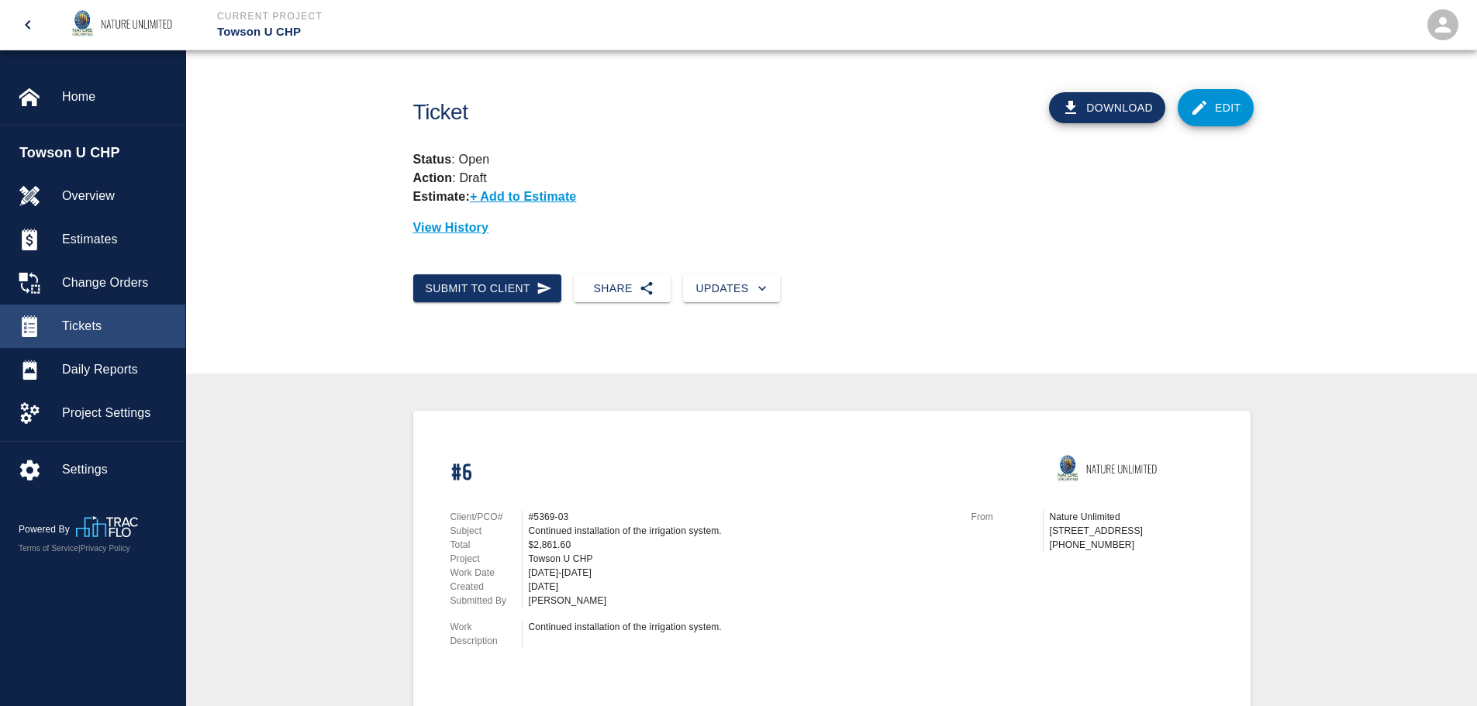
click at [86, 332] on span "Tickets" at bounding box center [117, 326] width 111 height 19
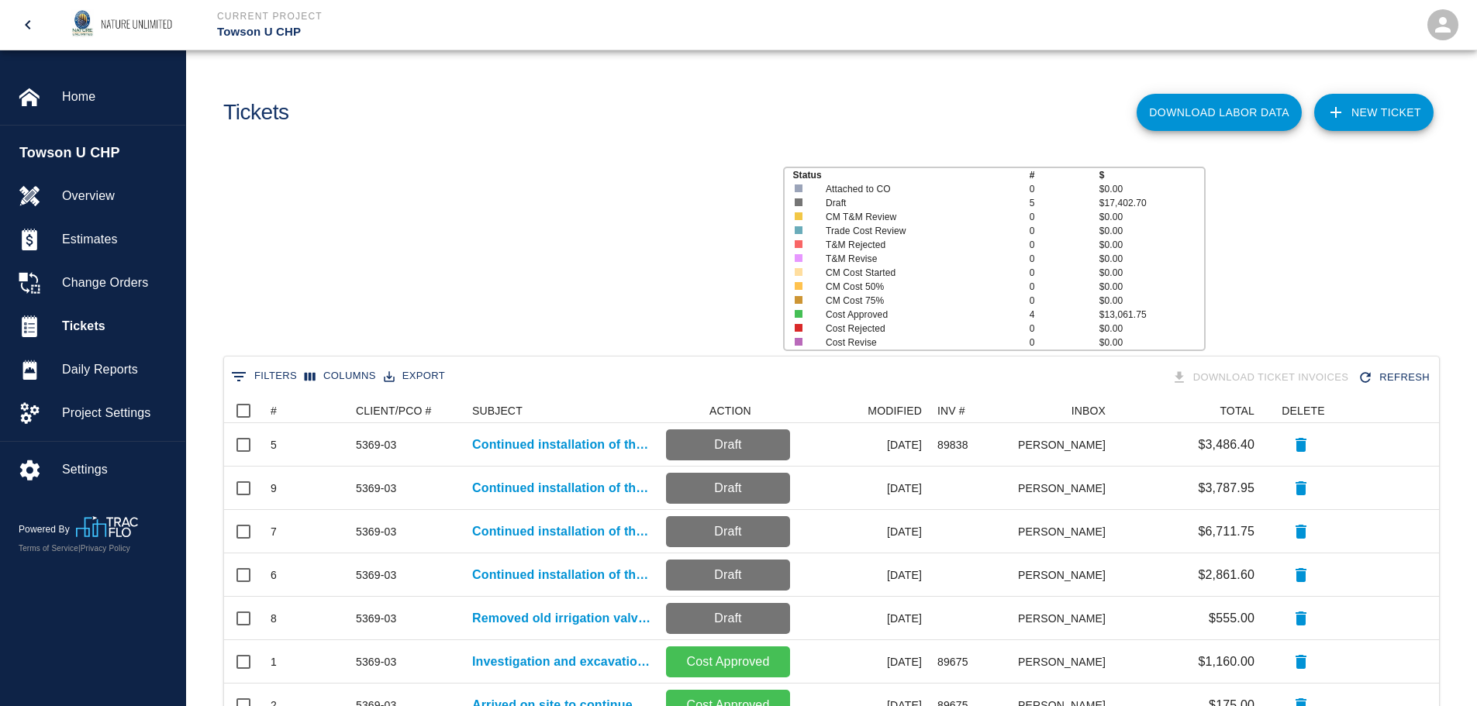
scroll to position [404, 1203]
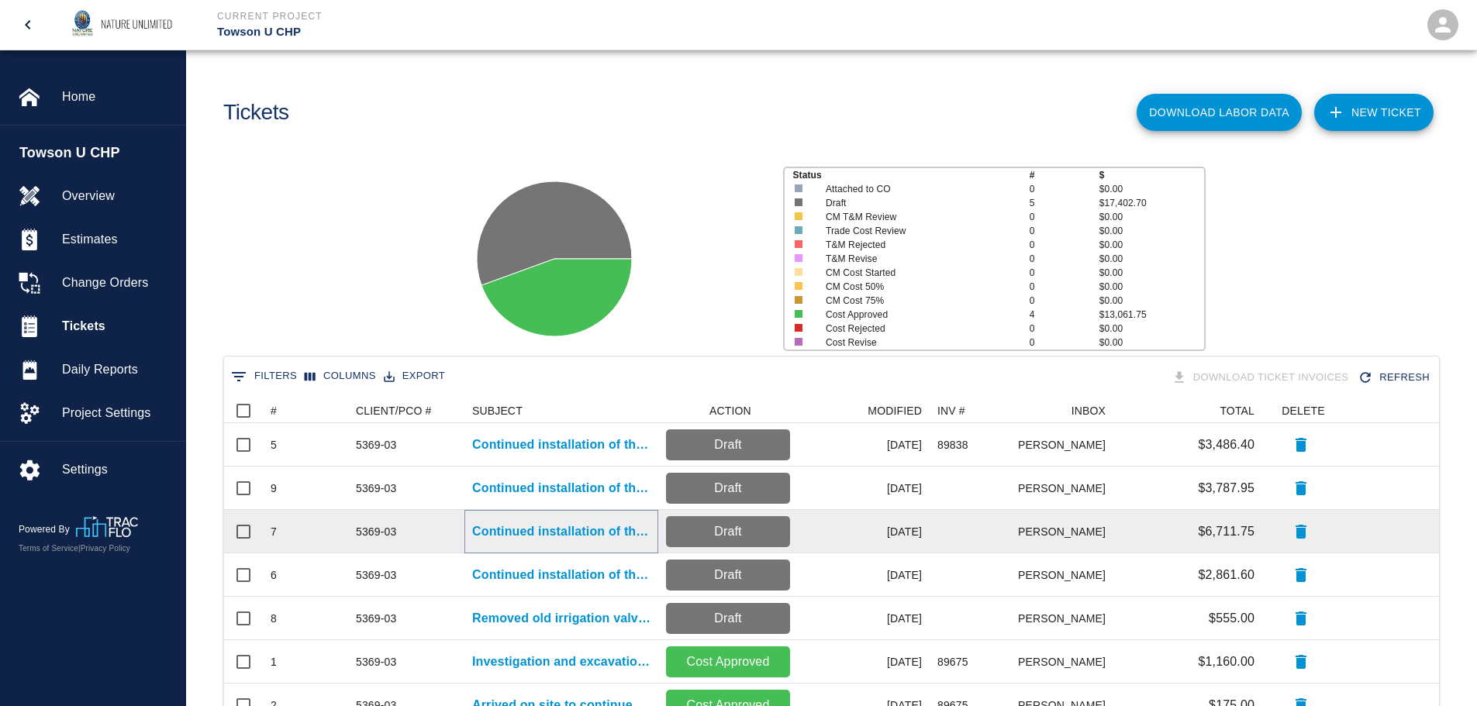
click at [547, 534] on p "Continued installation of the irrigation system." at bounding box center [561, 532] width 178 height 19
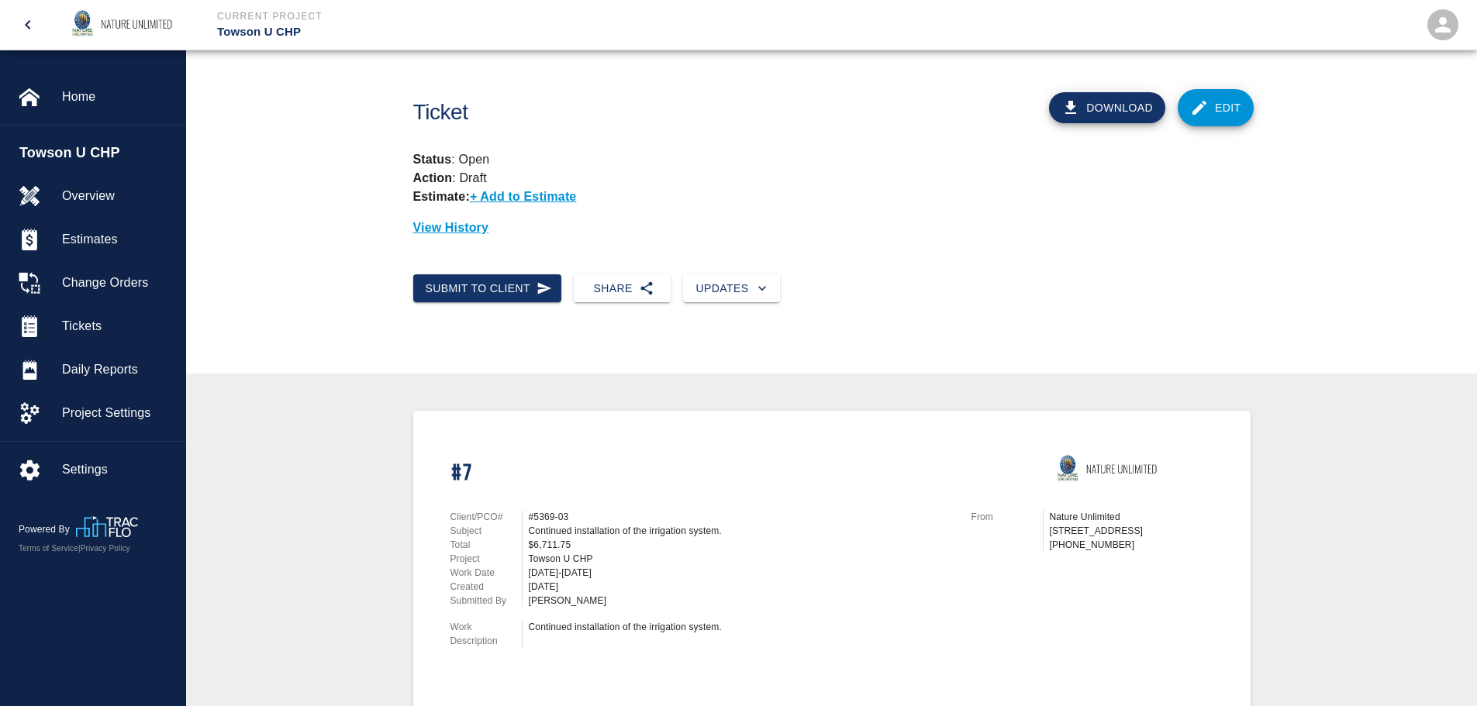
click at [1101, 105] on button "Download" at bounding box center [1107, 107] width 116 height 31
click at [76, 318] on span "Tickets" at bounding box center [117, 326] width 111 height 19
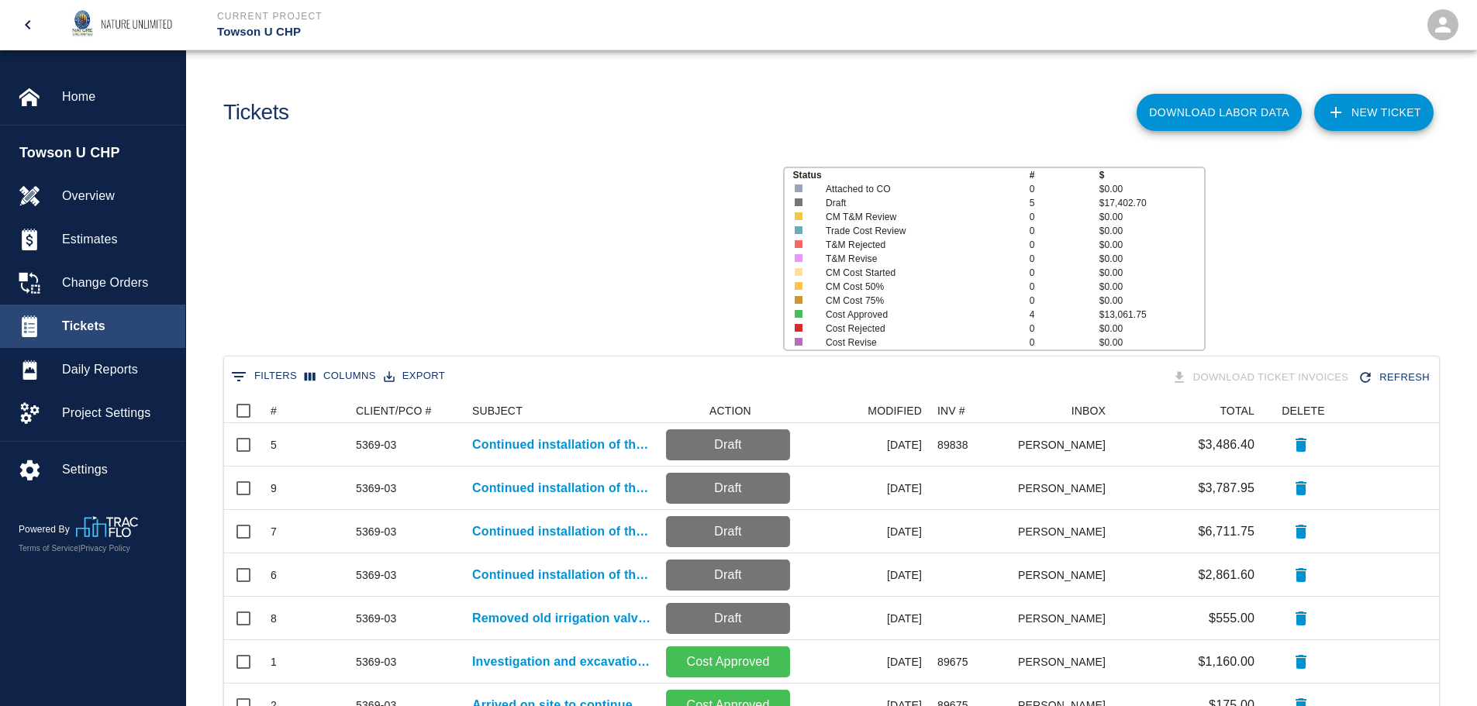
scroll to position [404, 1203]
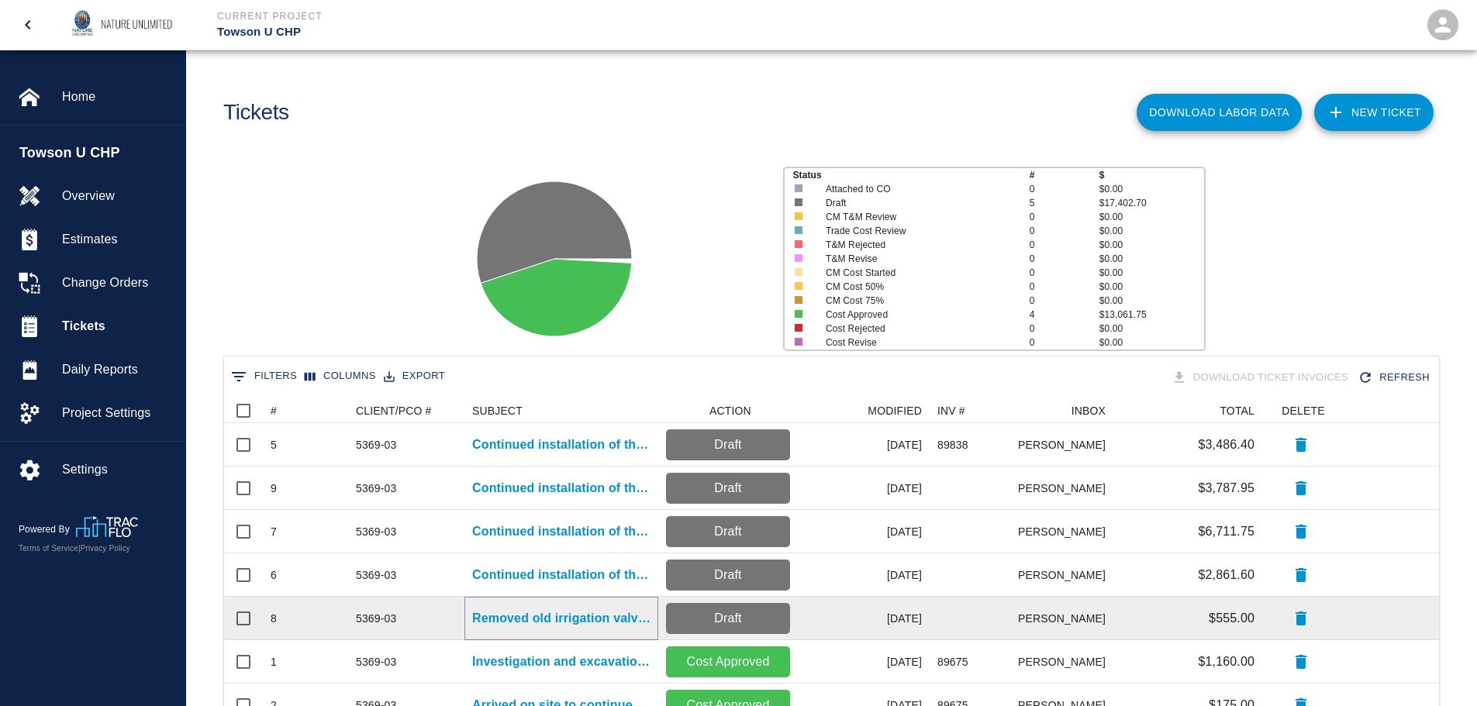
click at [578, 626] on p "Removed old irrigation valve box. Cleaned and removed excess dirt from..." at bounding box center [561, 618] width 178 height 19
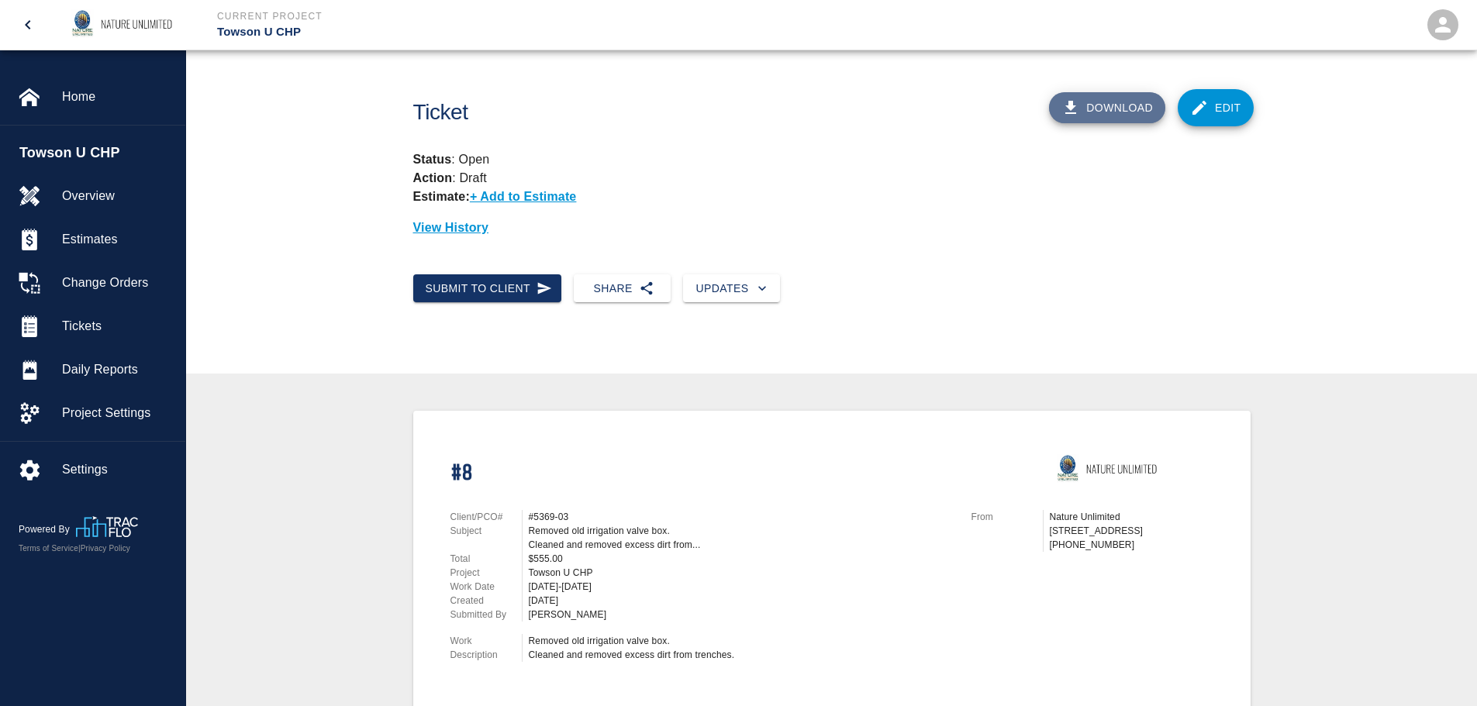
click at [1121, 109] on button "Download" at bounding box center [1107, 107] width 116 height 31
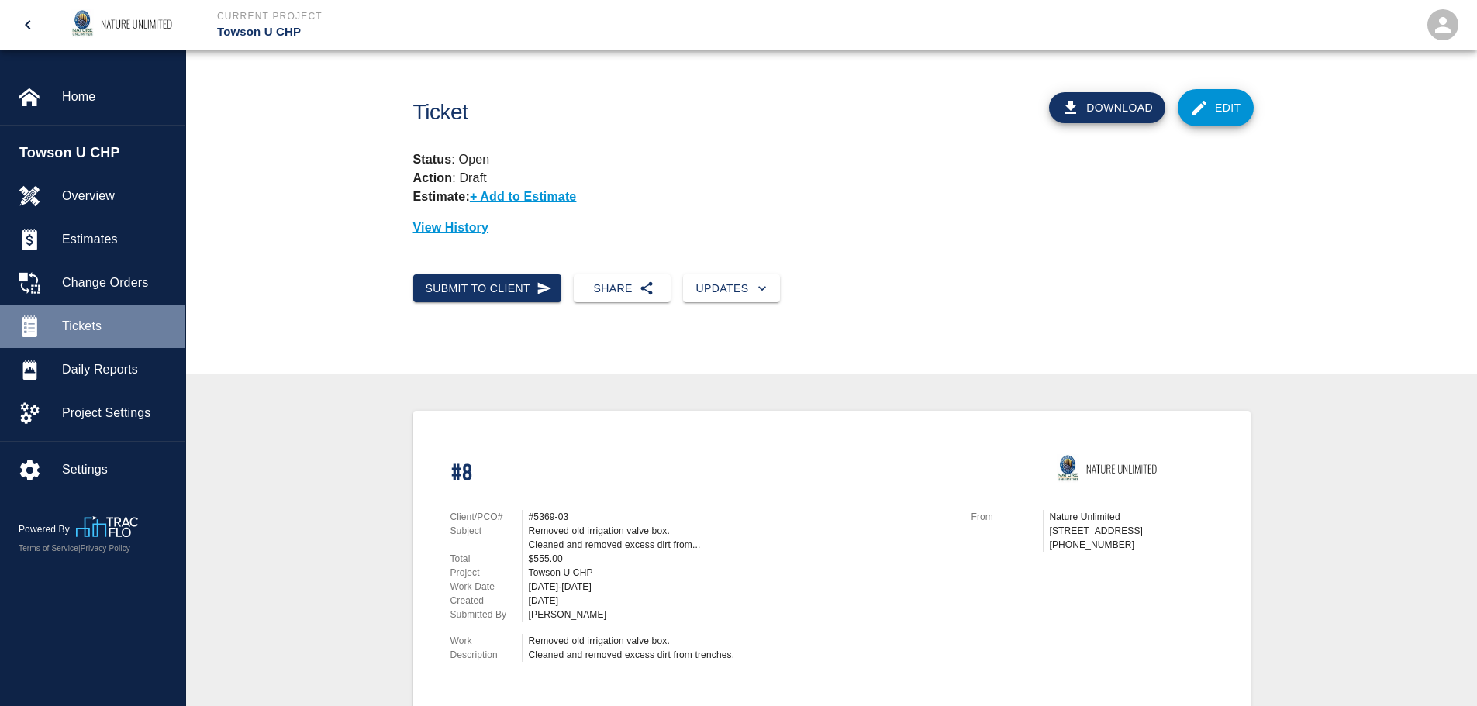
click at [81, 315] on div "Tickets" at bounding box center [92, 326] width 185 height 43
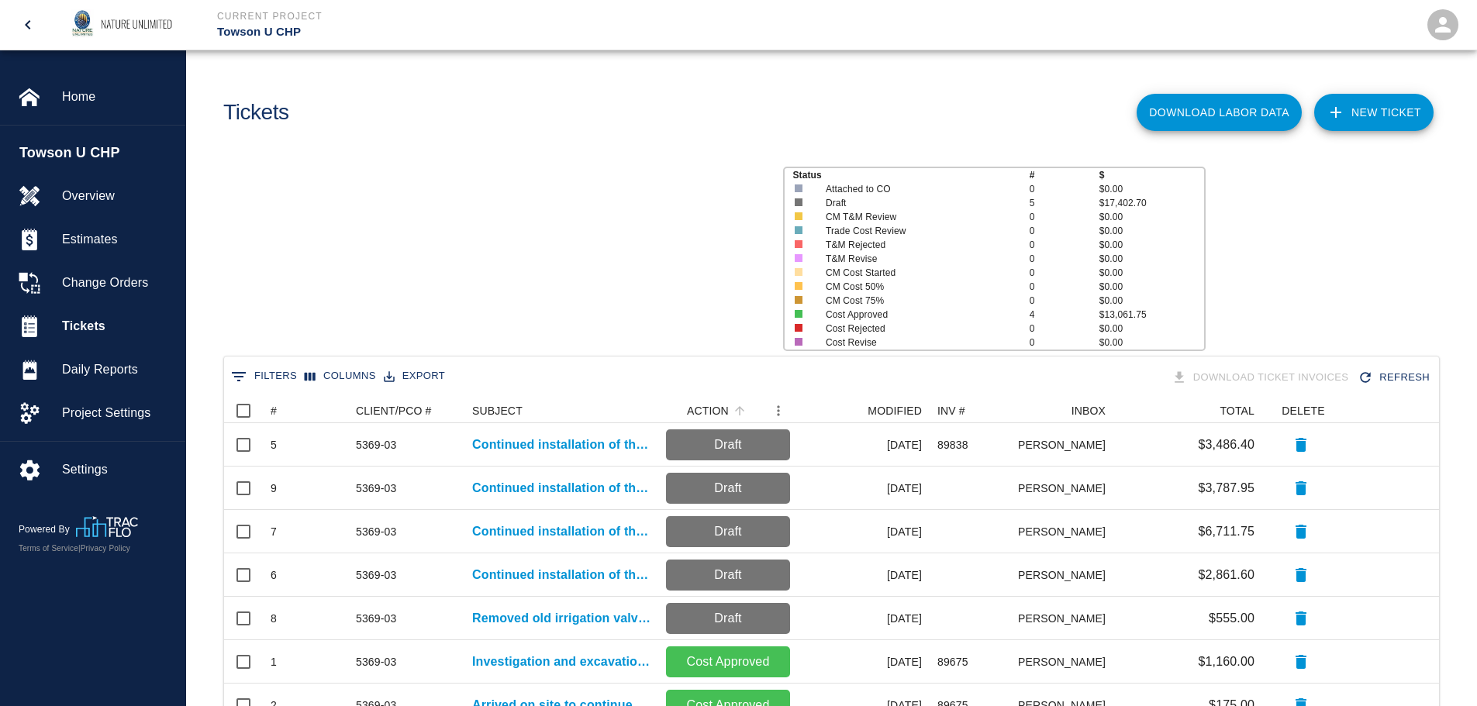
scroll to position [404, 1203]
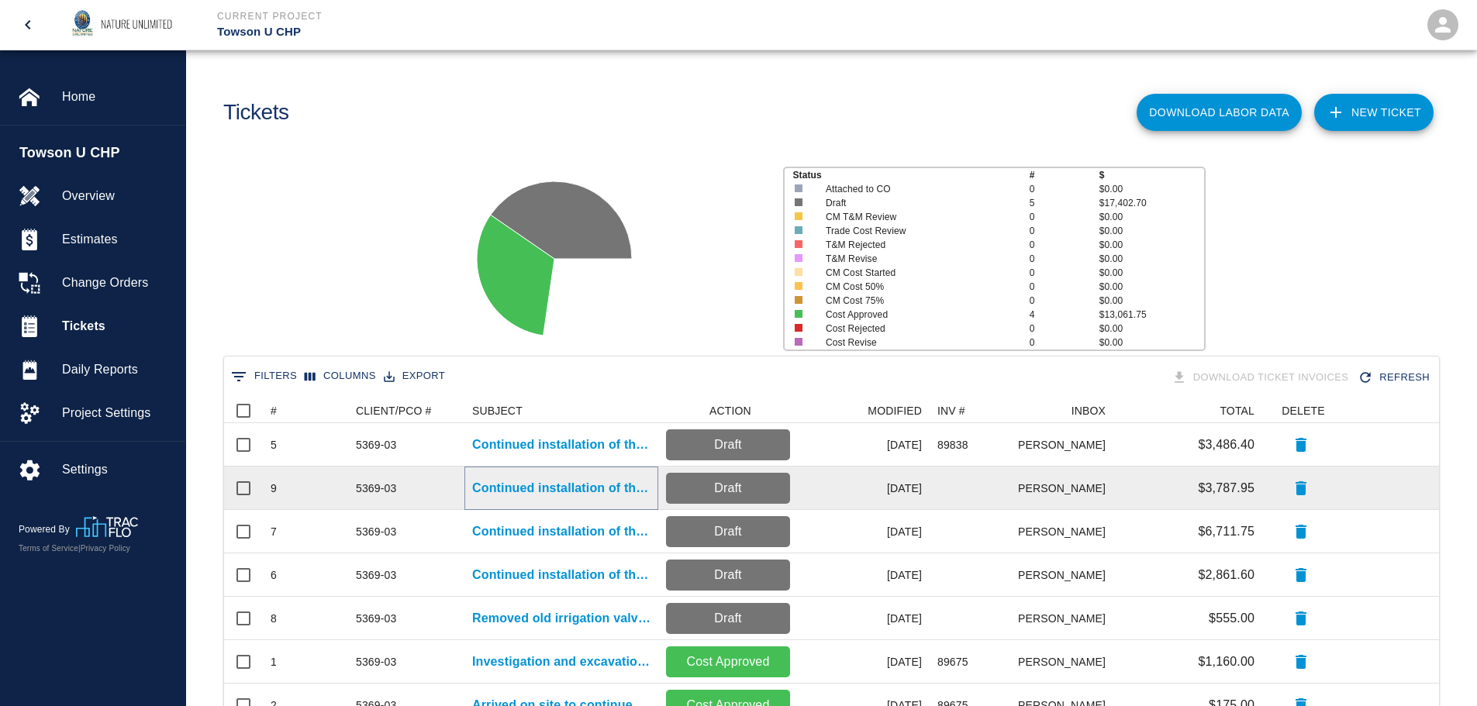
click at [577, 488] on p "Continued installation of the irrigation system." at bounding box center [561, 488] width 178 height 19
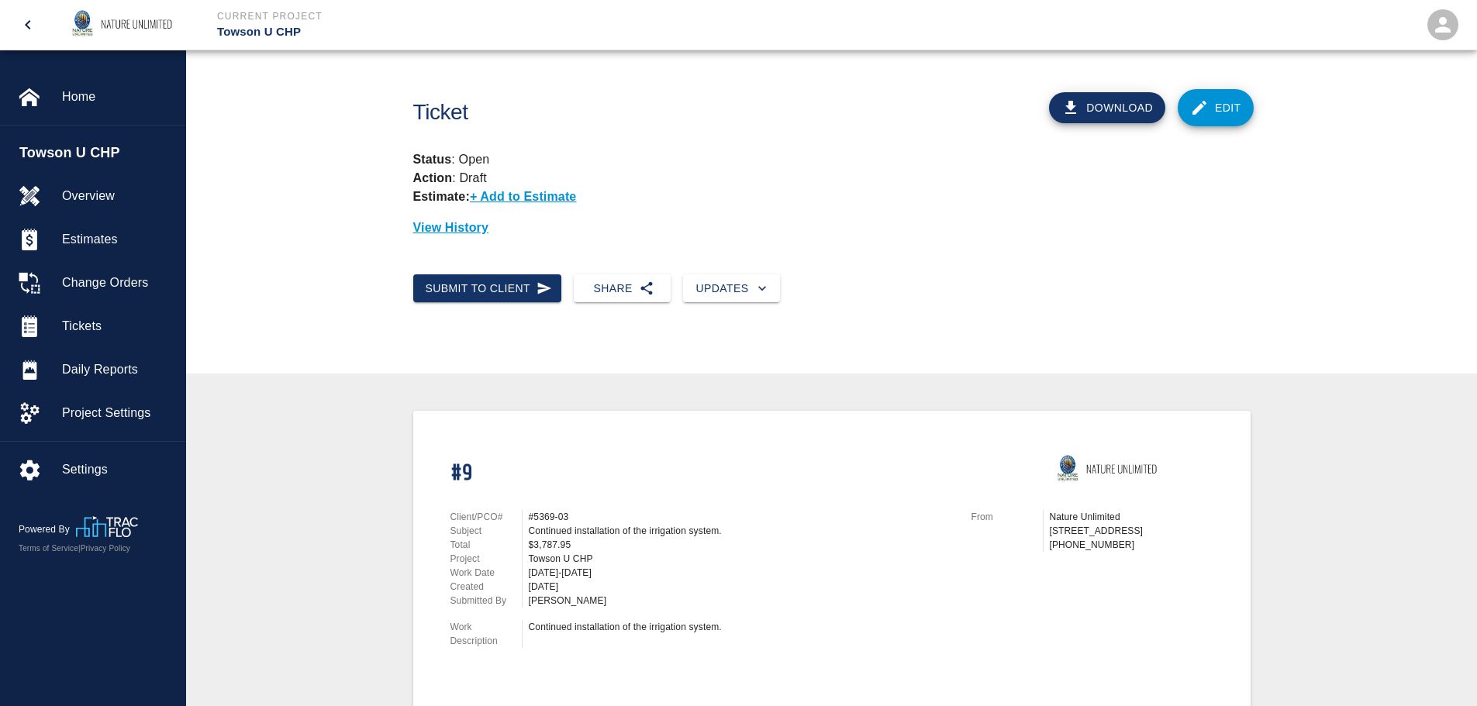
click at [1120, 110] on button "Download" at bounding box center [1107, 107] width 116 height 31
click at [78, 321] on span "Tickets" at bounding box center [117, 326] width 111 height 19
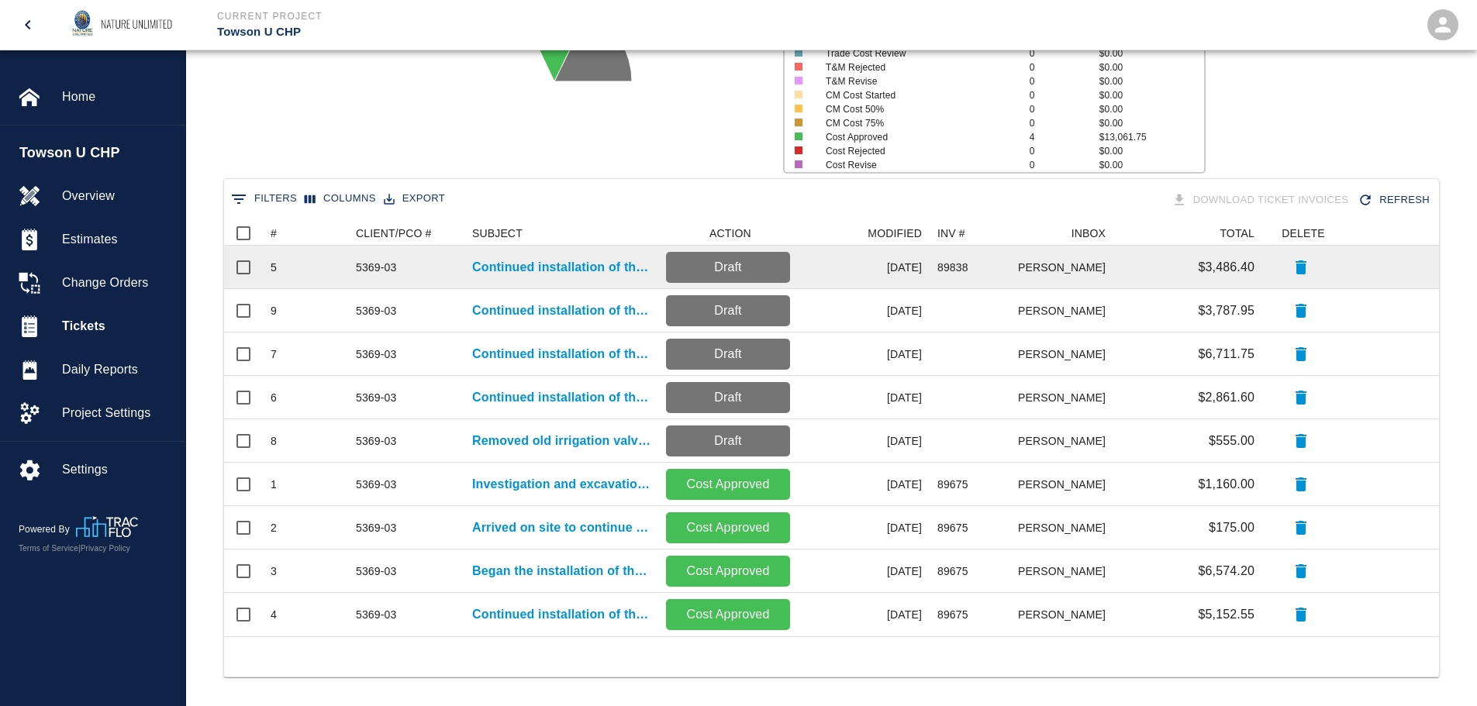
scroll to position [186, 0]
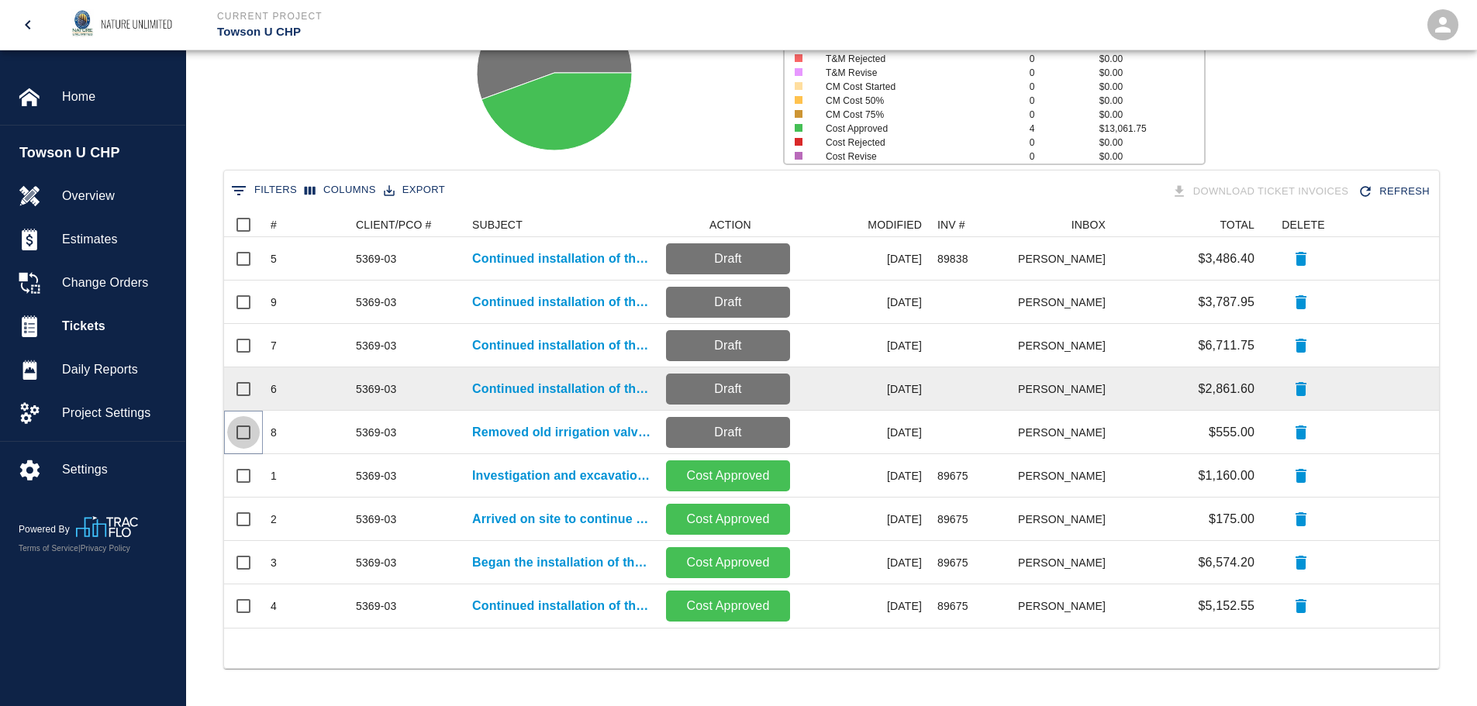
drag, startPoint x: 243, startPoint y: 430, endPoint x: 243, endPoint y: 399, distance: 30.2
click at [243, 427] on input "Select row" at bounding box center [243, 432] width 33 height 33
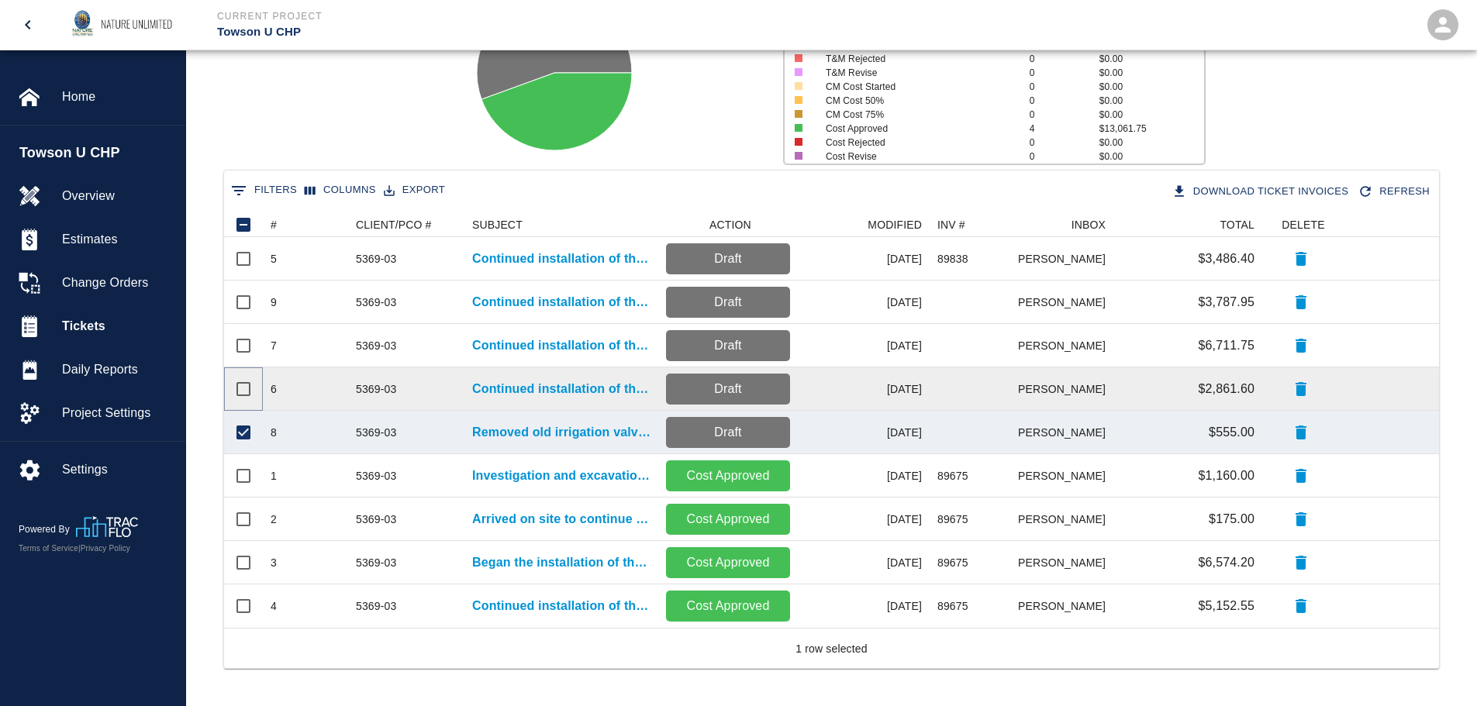
click at [246, 385] on input "Select row" at bounding box center [243, 389] width 33 height 33
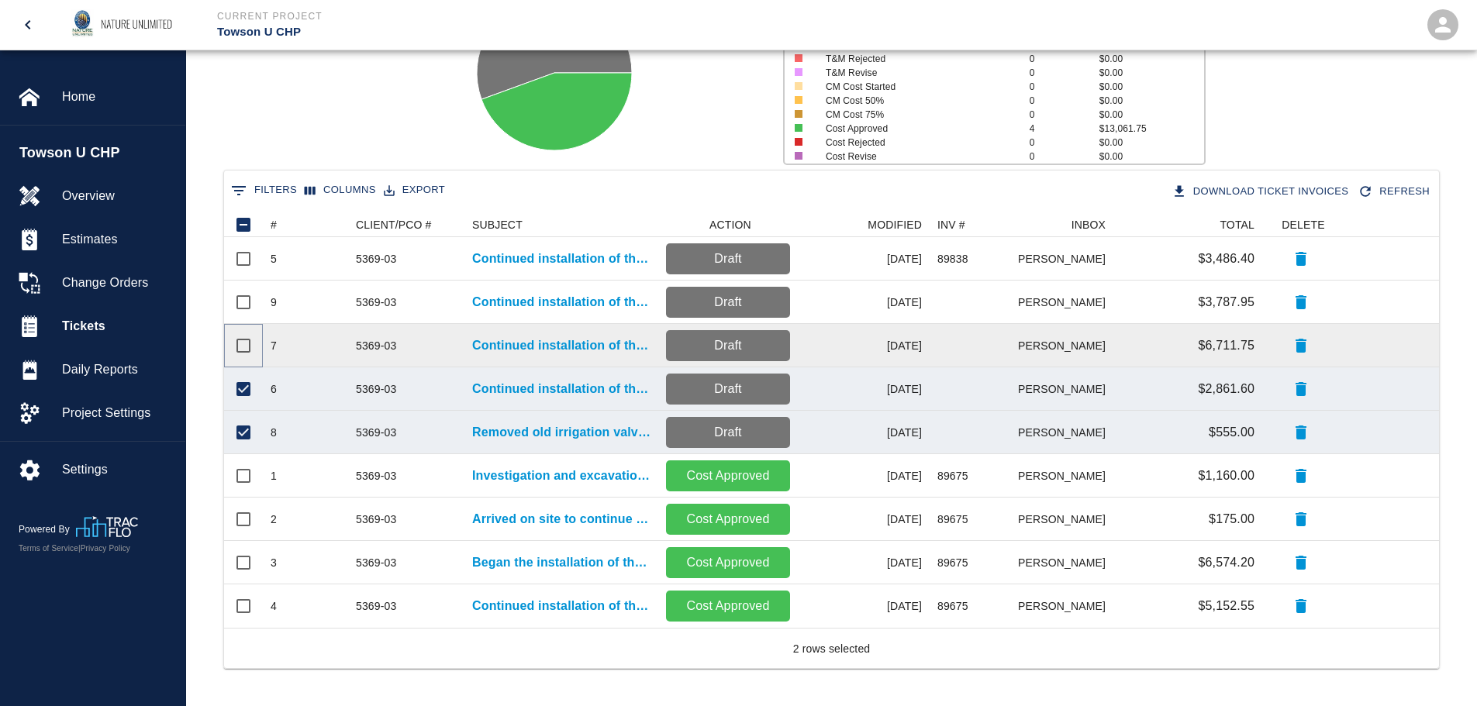
click at [248, 343] on input "Select row" at bounding box center [243, 346] width 33 height 33
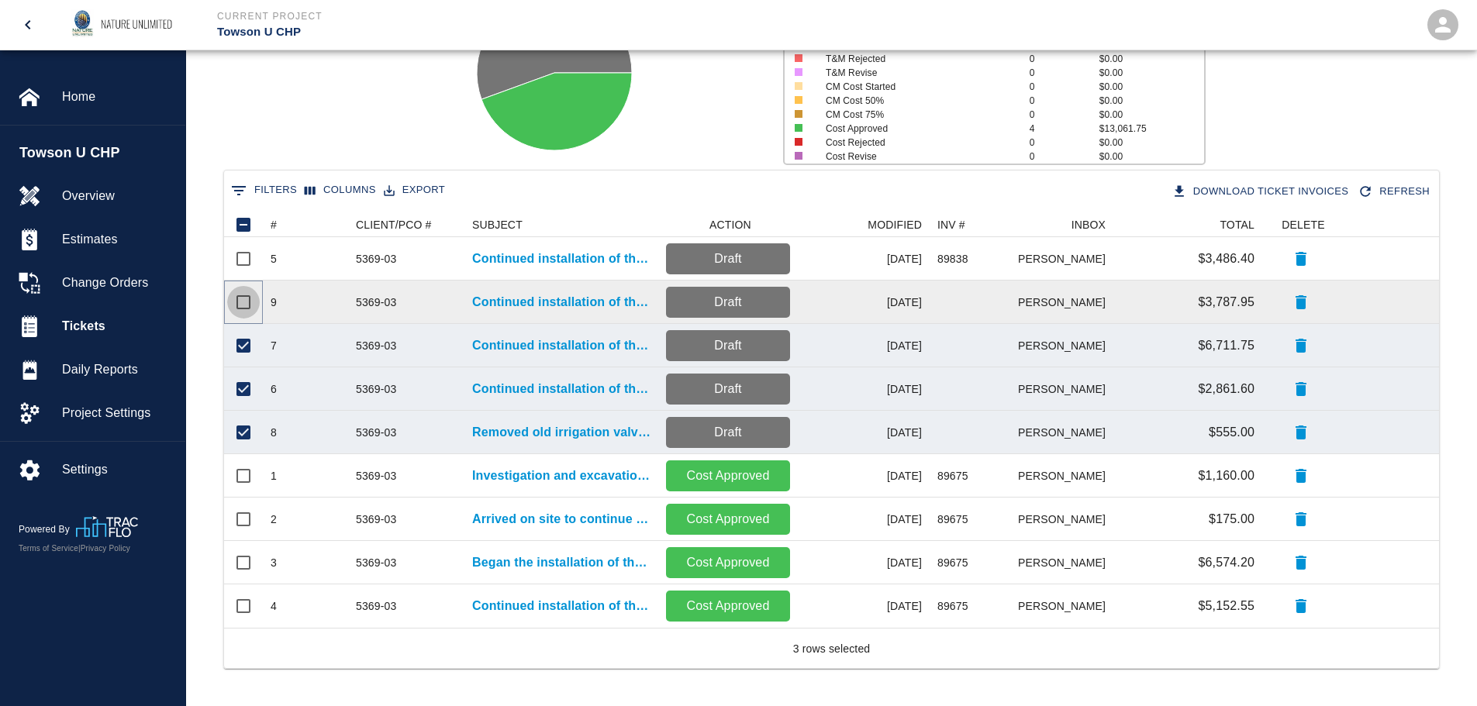
click at [242, 300] on input "Select row" at bounding box center [243, 302] width 33 height 33
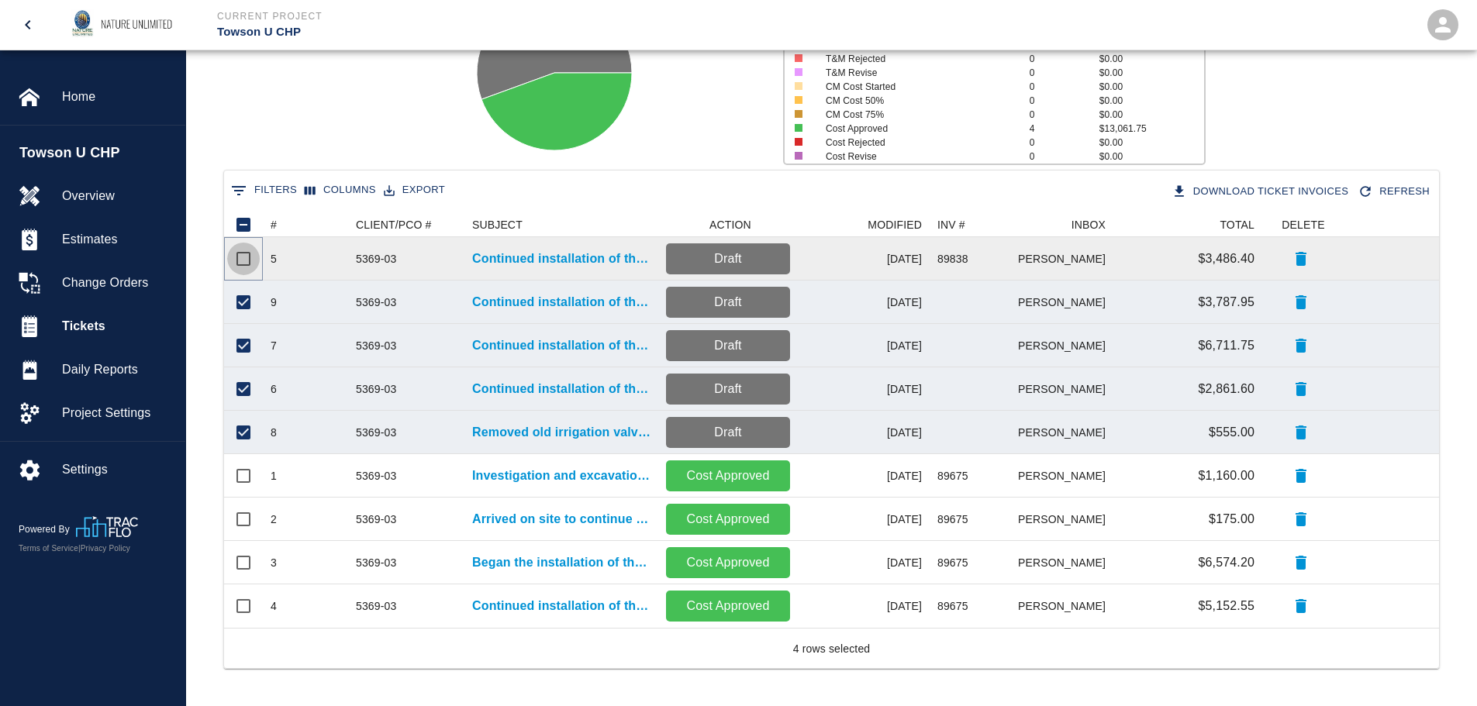
click at [243, 257] on input "Select row" at bounding box center [243, 259] width 33 height 33
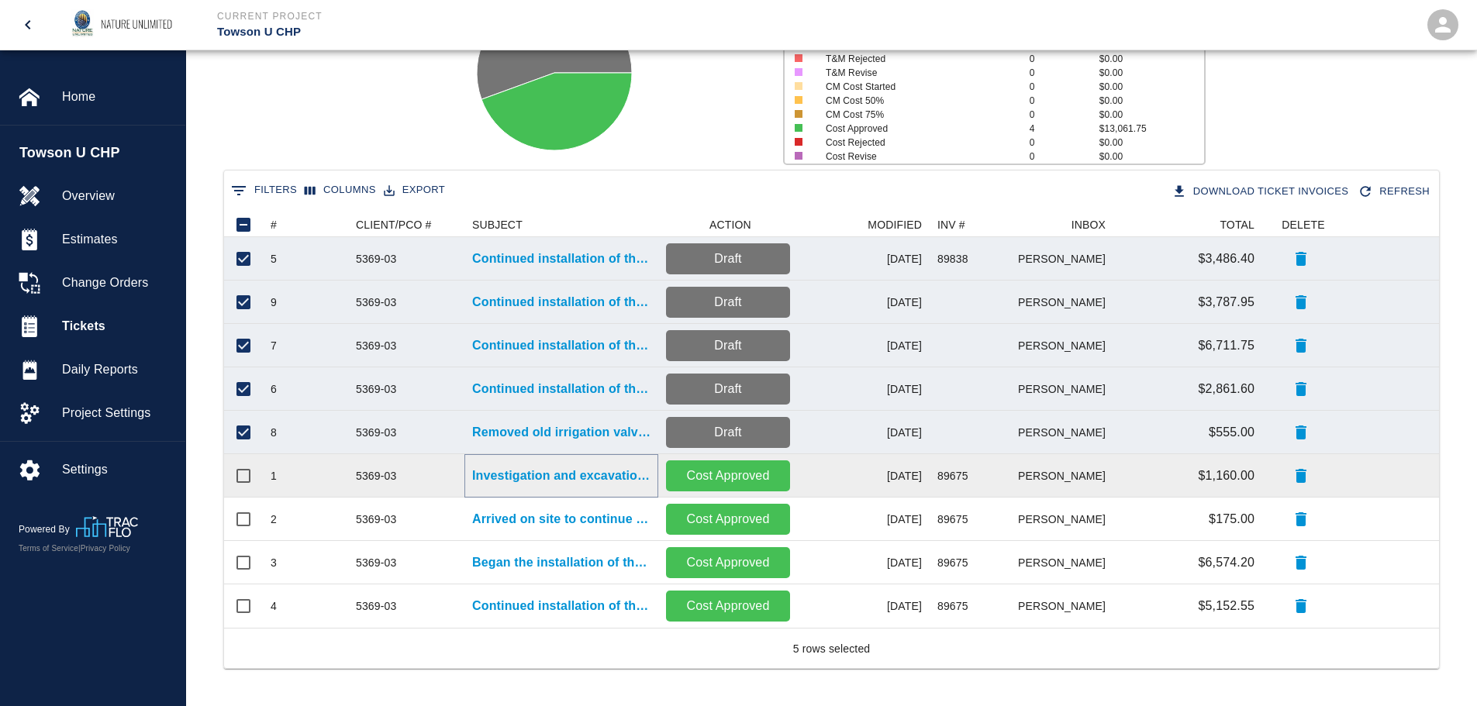
click at [538, 471] on p "Investigation and excavation to locate sleeves" at bounding box center [561, 476] width 178 height 19
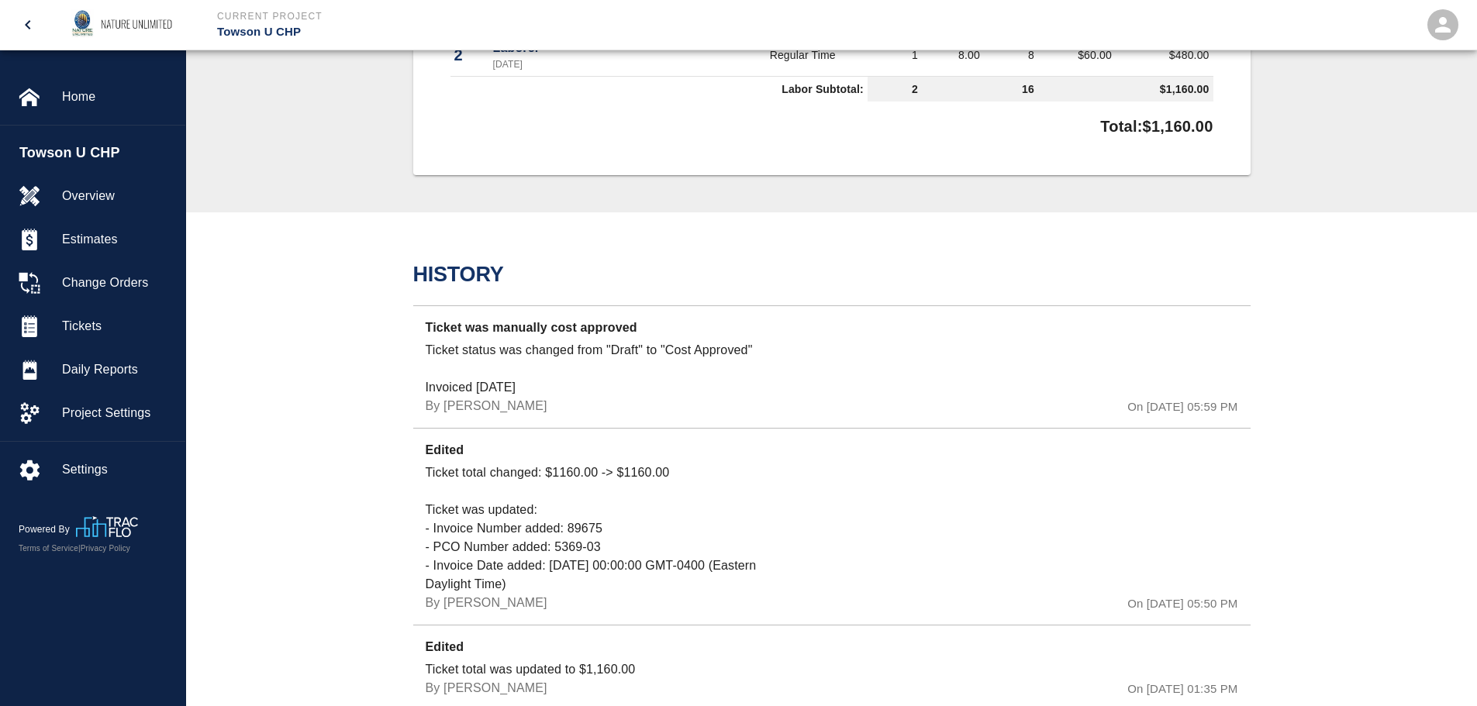
scroll to position [1024, 0]
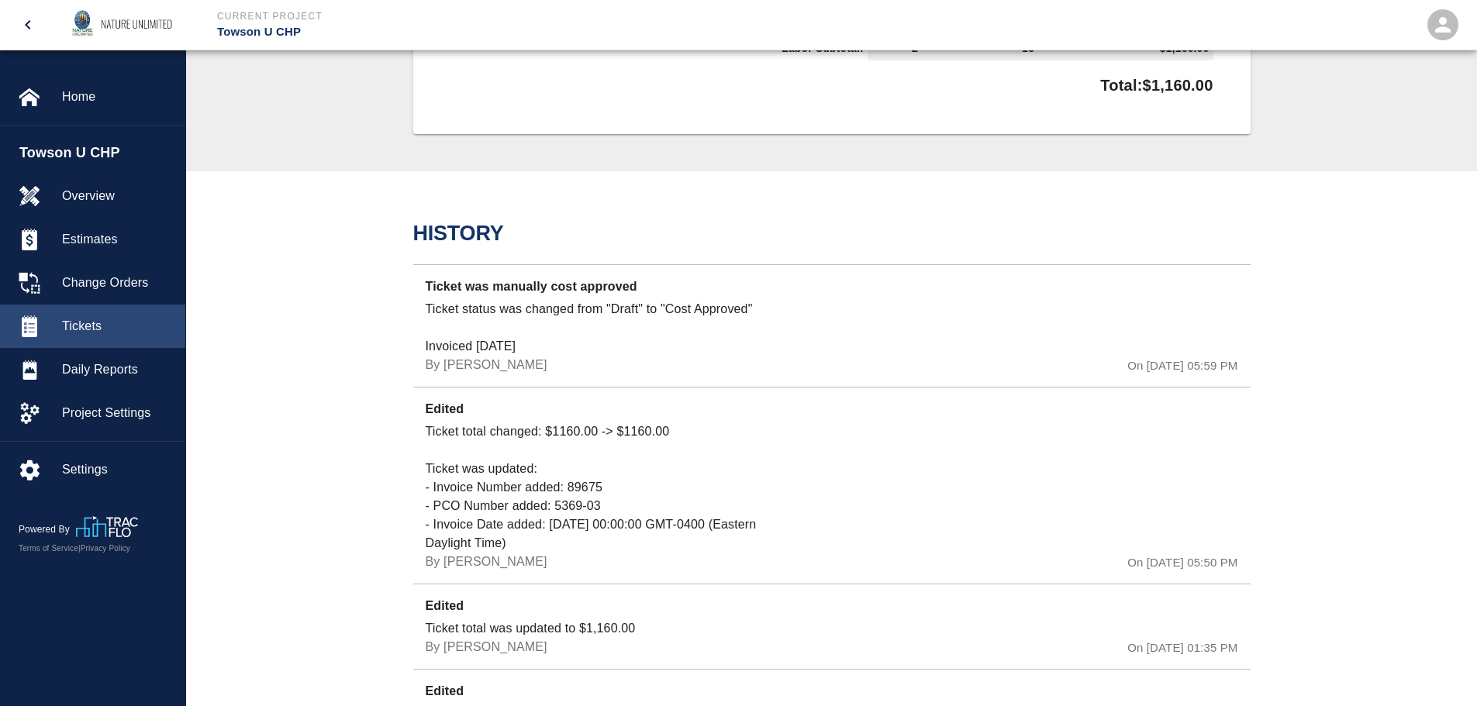
drag, startPoint x: 80, startPoint y: 324, endPoint x: 172, endPoint y: 337, distance: 93.2
click at [81, 324] on span "Tickets" at bounding box center [117, 326] width 111 height 19
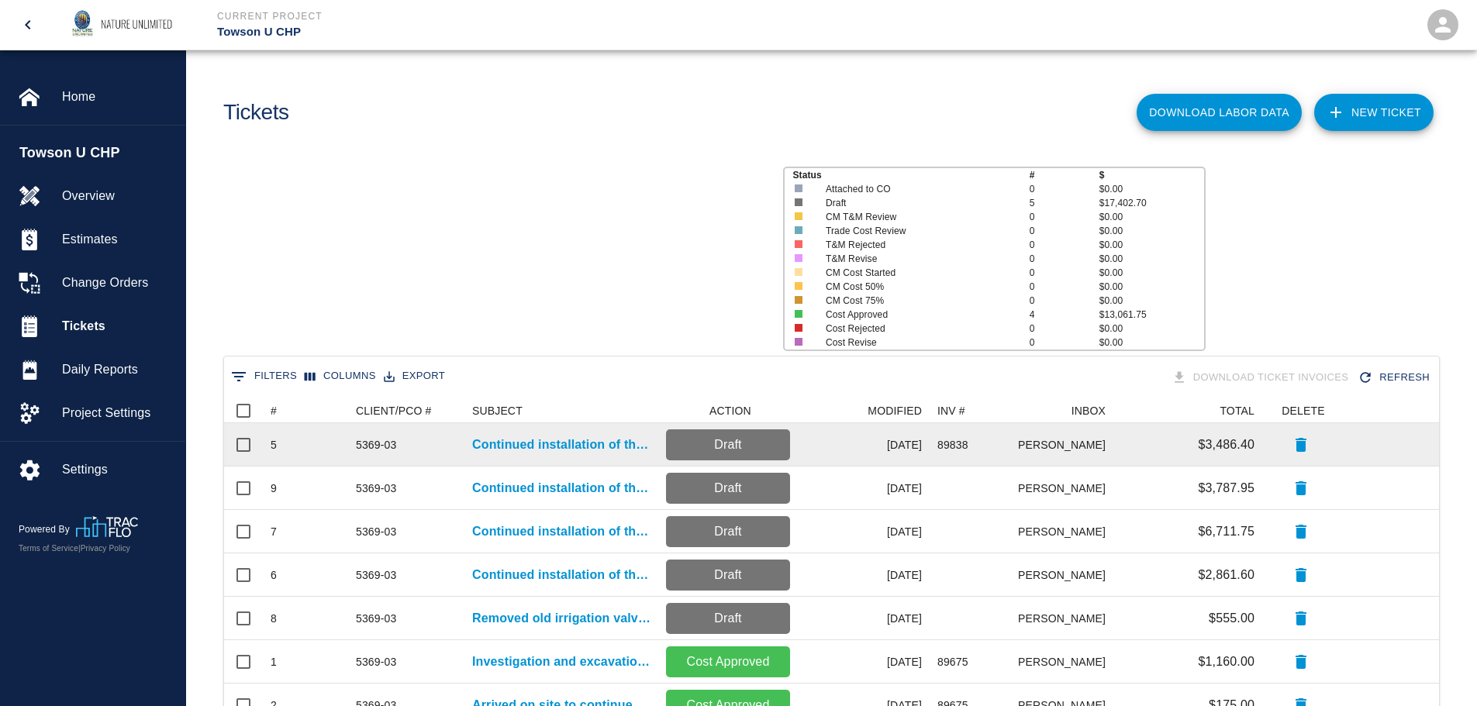
scroll to position [404, 1203]
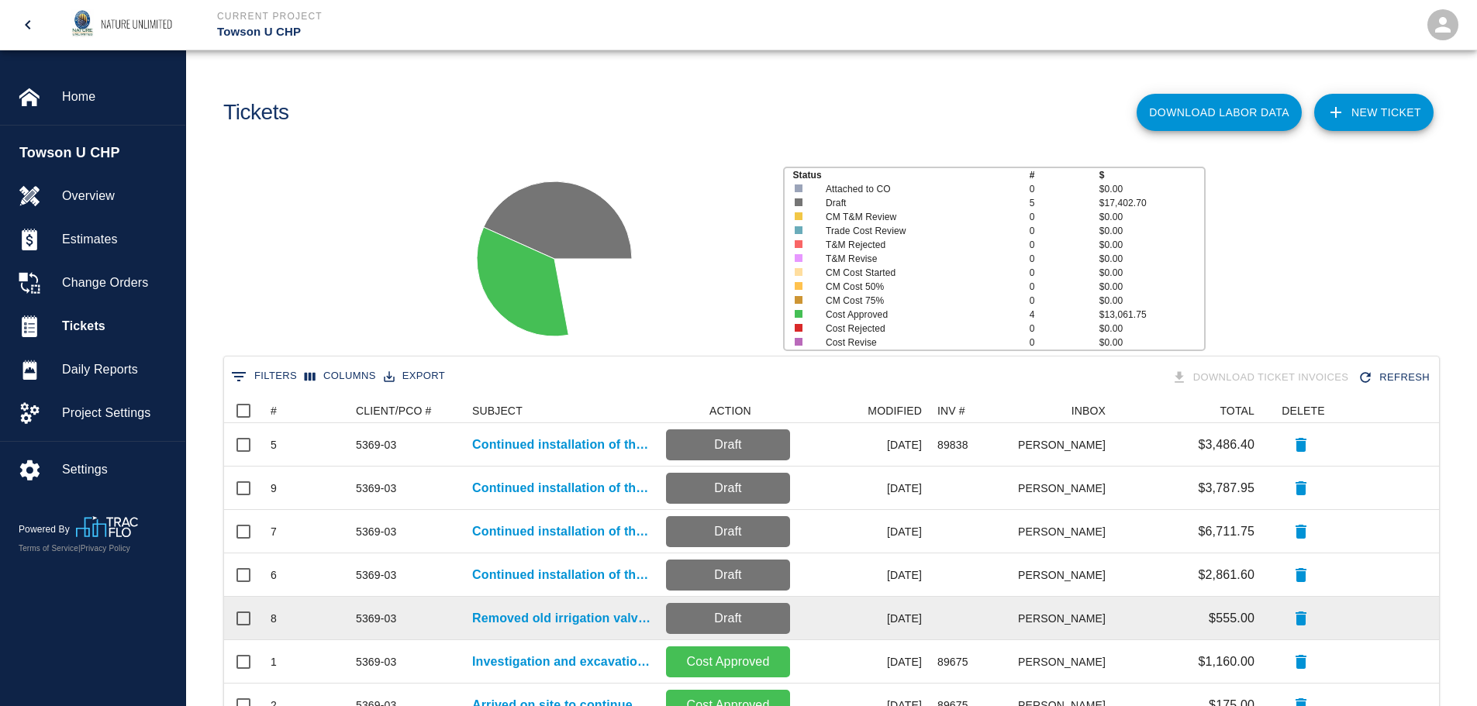
click at [744, 618] on p "Draft" at bounding box center [728, 618] width 112 height 19
click at [243, 616] on input "Select row" at bounding box center [243, 618] width 33 height 33
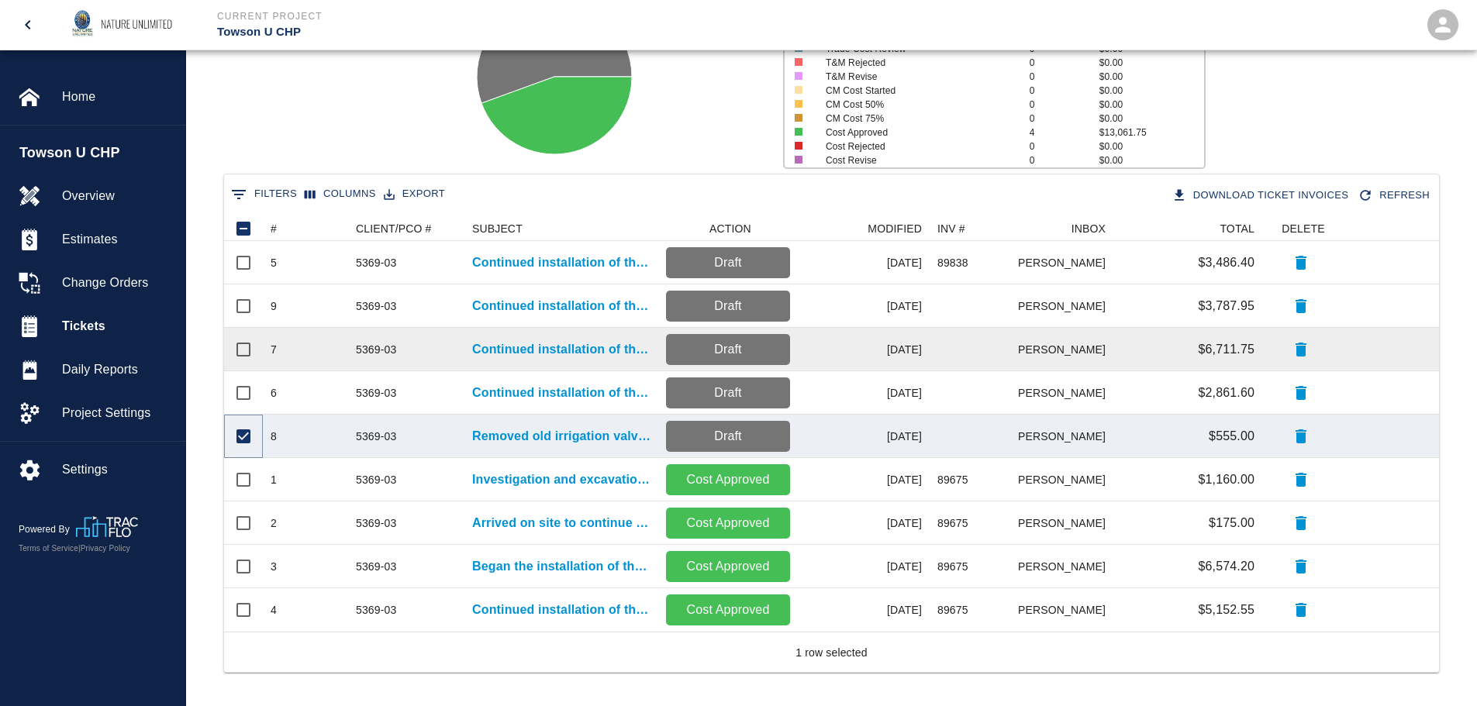
scroll to position [186, 0]
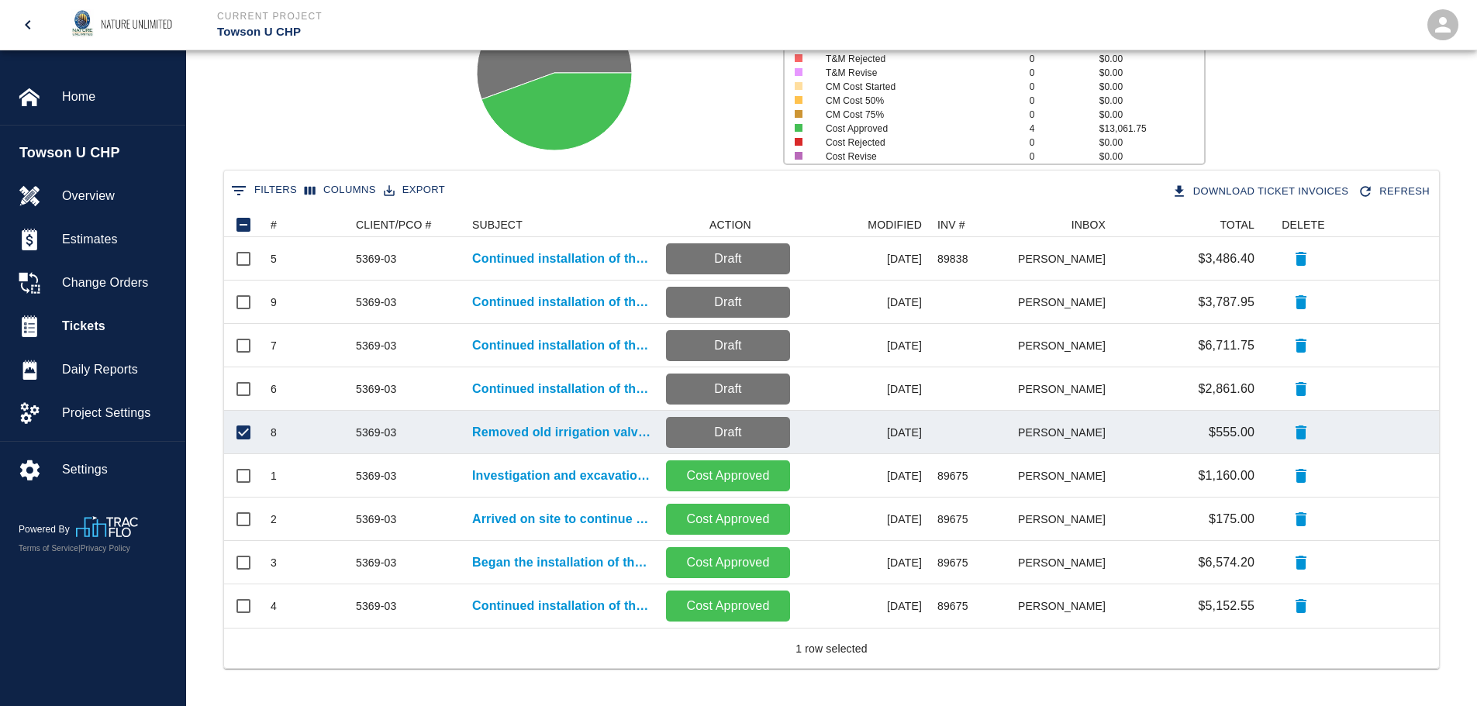
click at [739, 432] on p "Draft" at bounding box center [728, 432] width 112 height 19
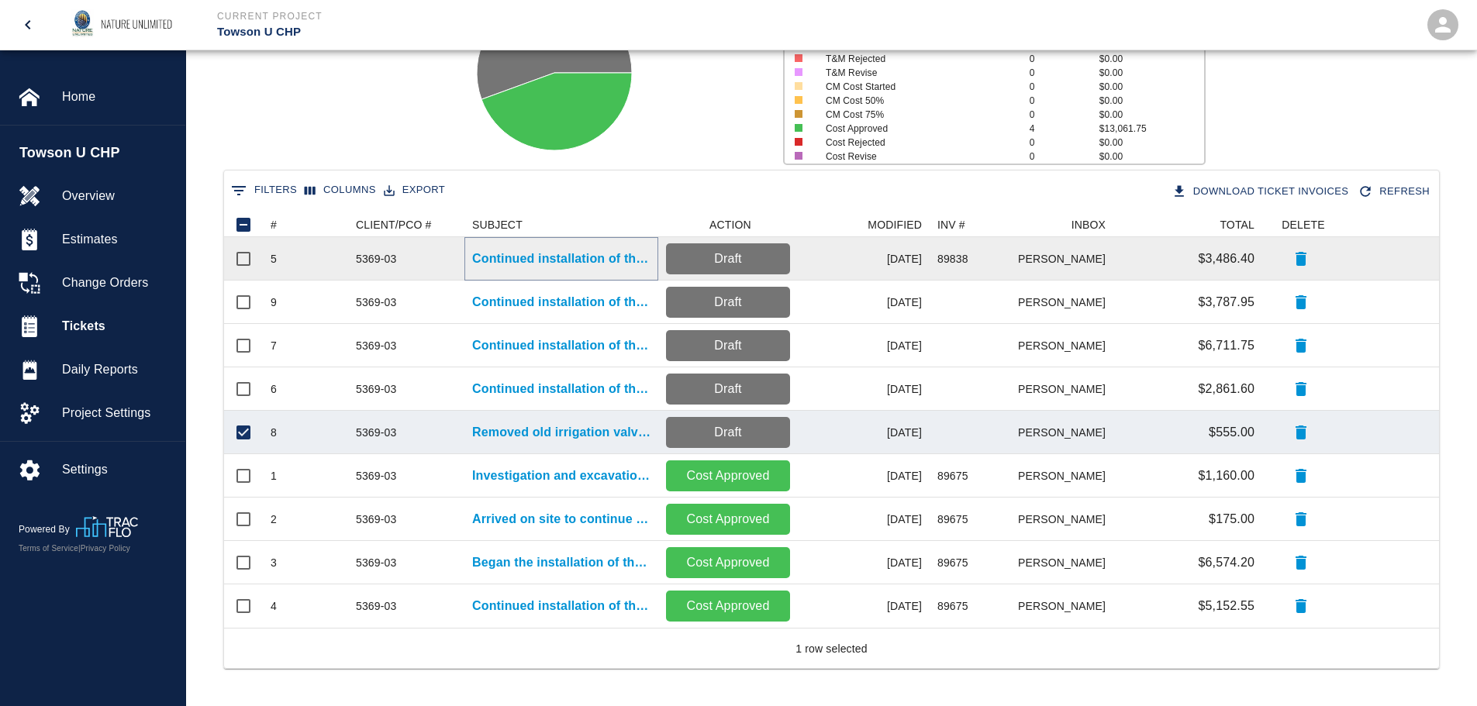
click at [542, 260] on p "Continued installation of the irrigation system." at bounding box center [561, 259] width 178 height 19
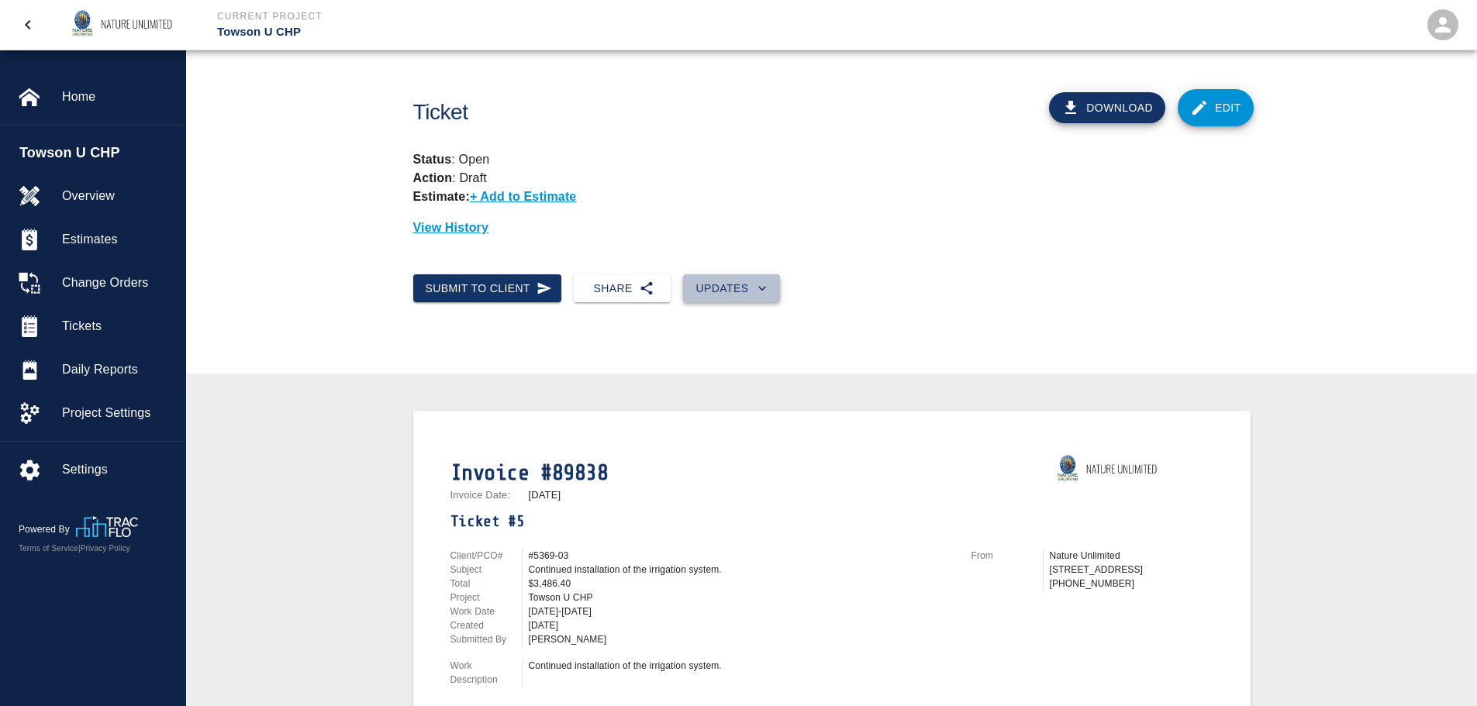
click at [766, 288] on icon "button" at bounding box center [762, 289] width 16 height 16
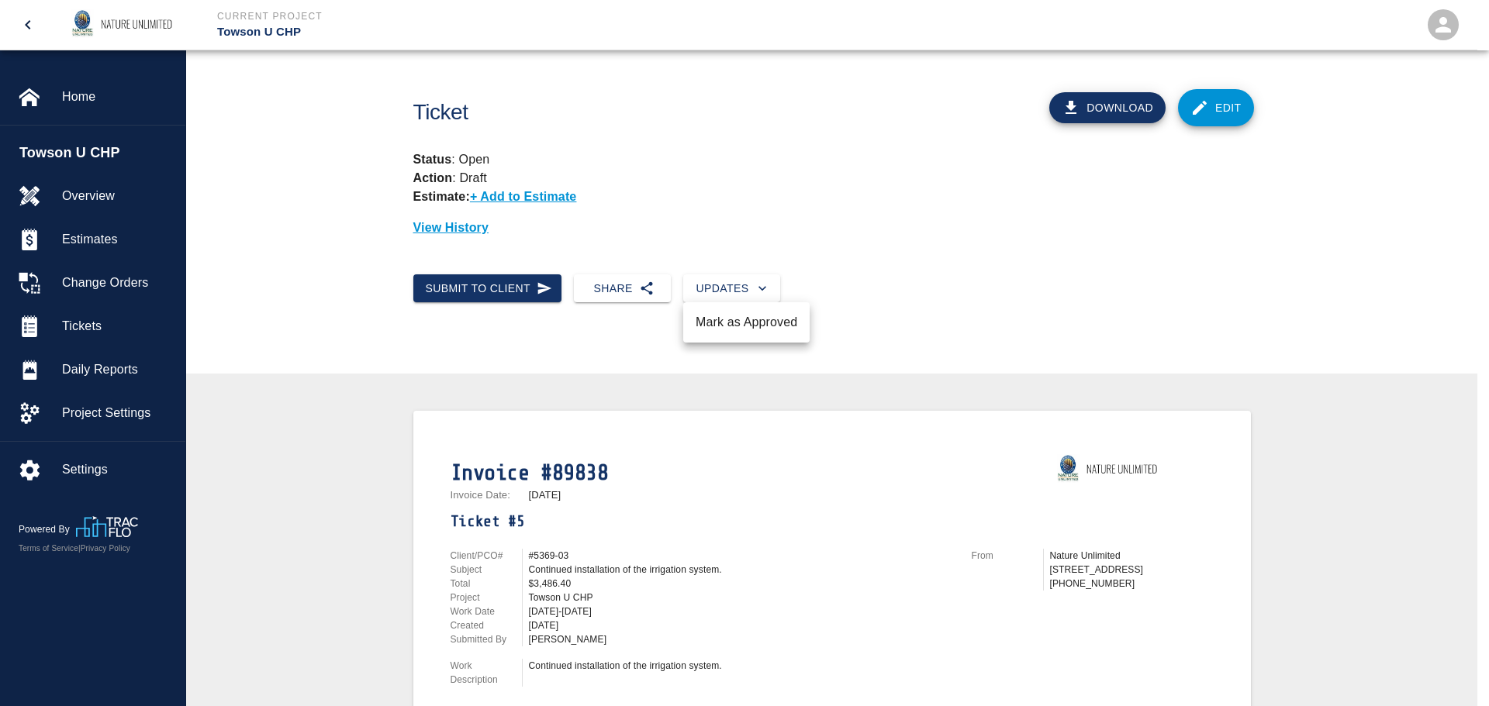
click at [747, 322] on li "Mark as Approved" at bounding box center [746, 323] width 126 height 28
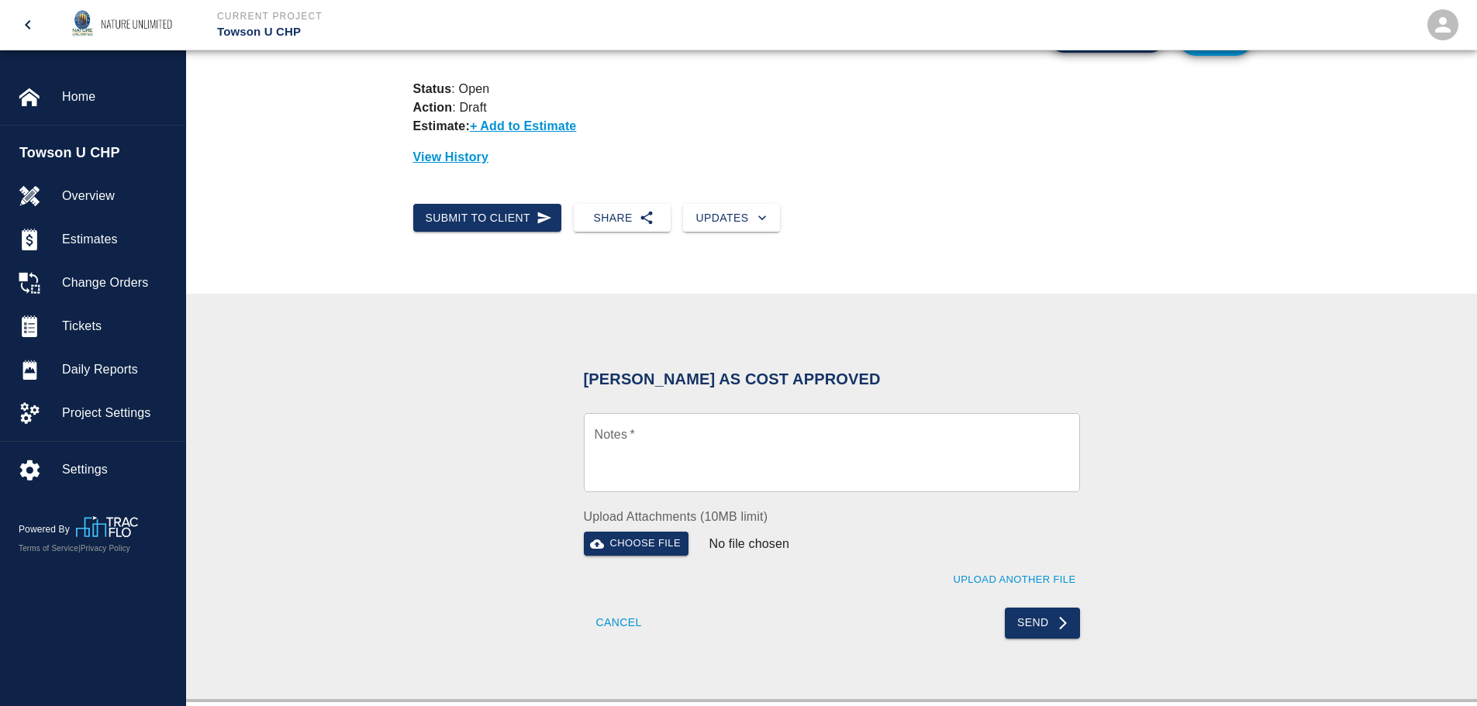
scroll to position [155, 0]
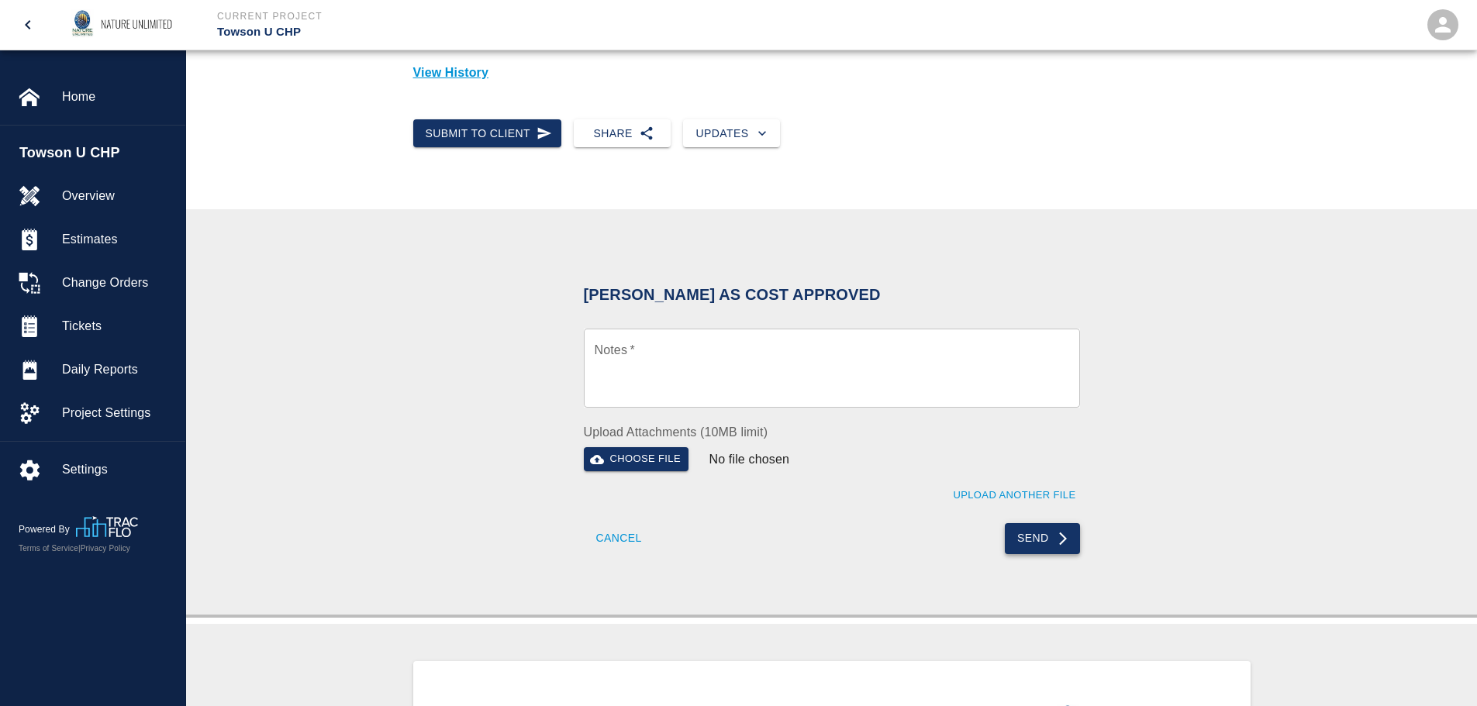
click at [1037, 550] on button "Send" at bounding box center [1042, 538] width 75 height 31
click at [1068, 539] on icon "submit" at bounding box center [1063, 539] width 16 height 16
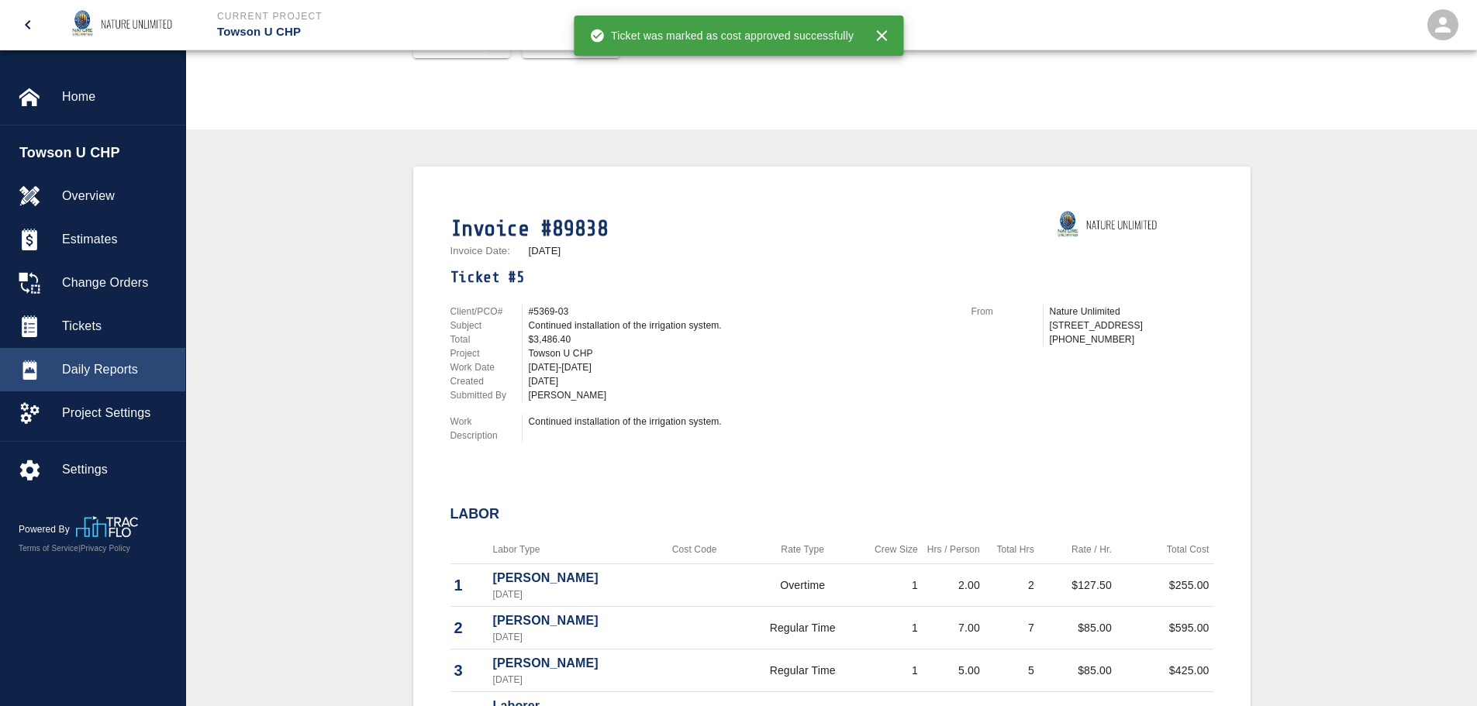
scroll to position [233, 0]
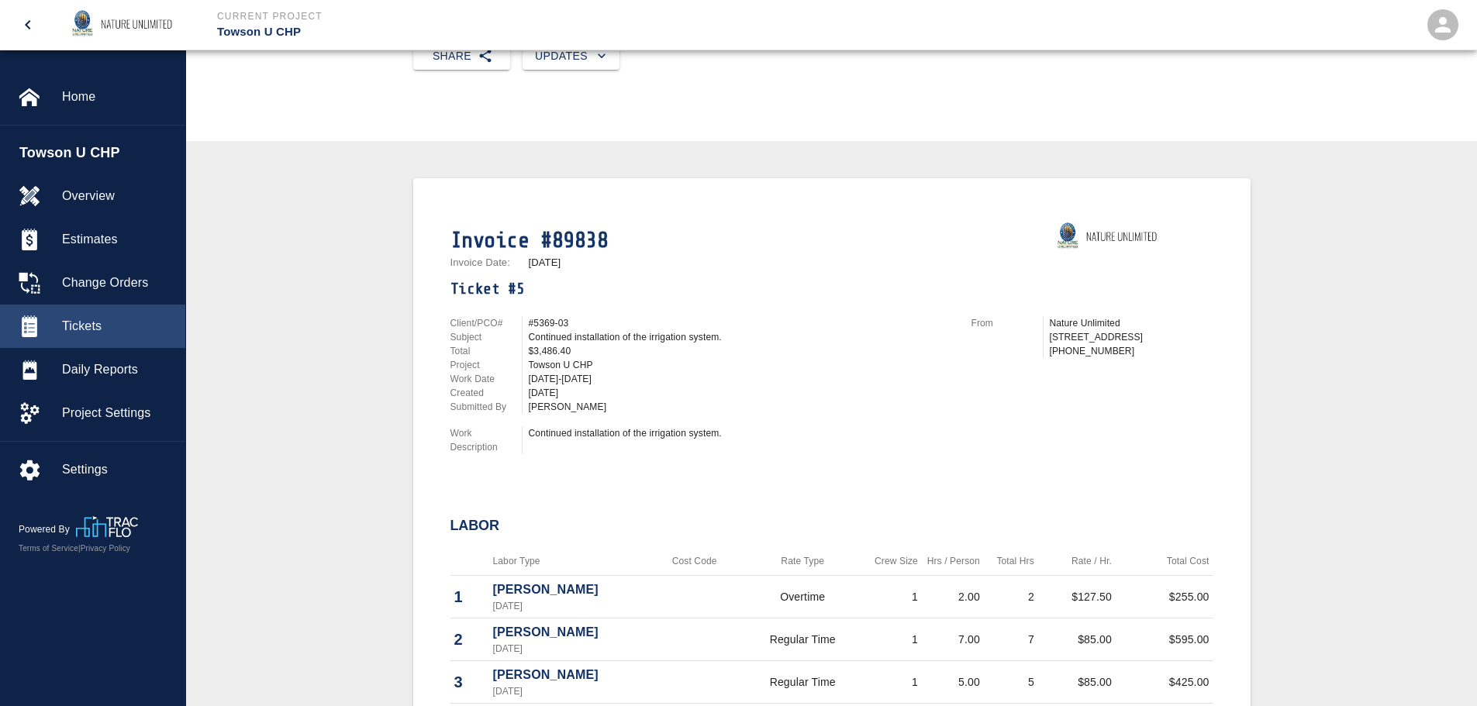
click at [88, 326] on span "Tickets" at bounding box center [117, 326] width 111 height 19
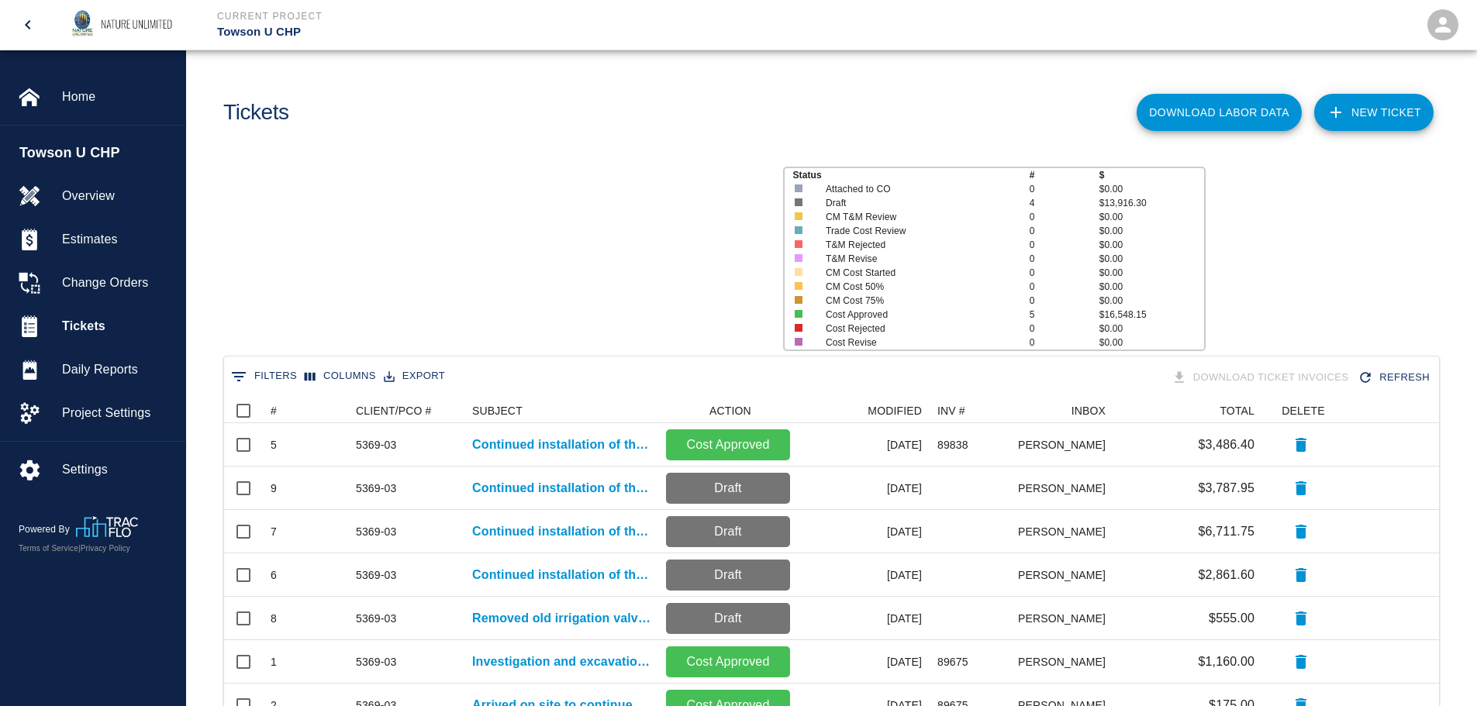
scroll to position [404, 1203]
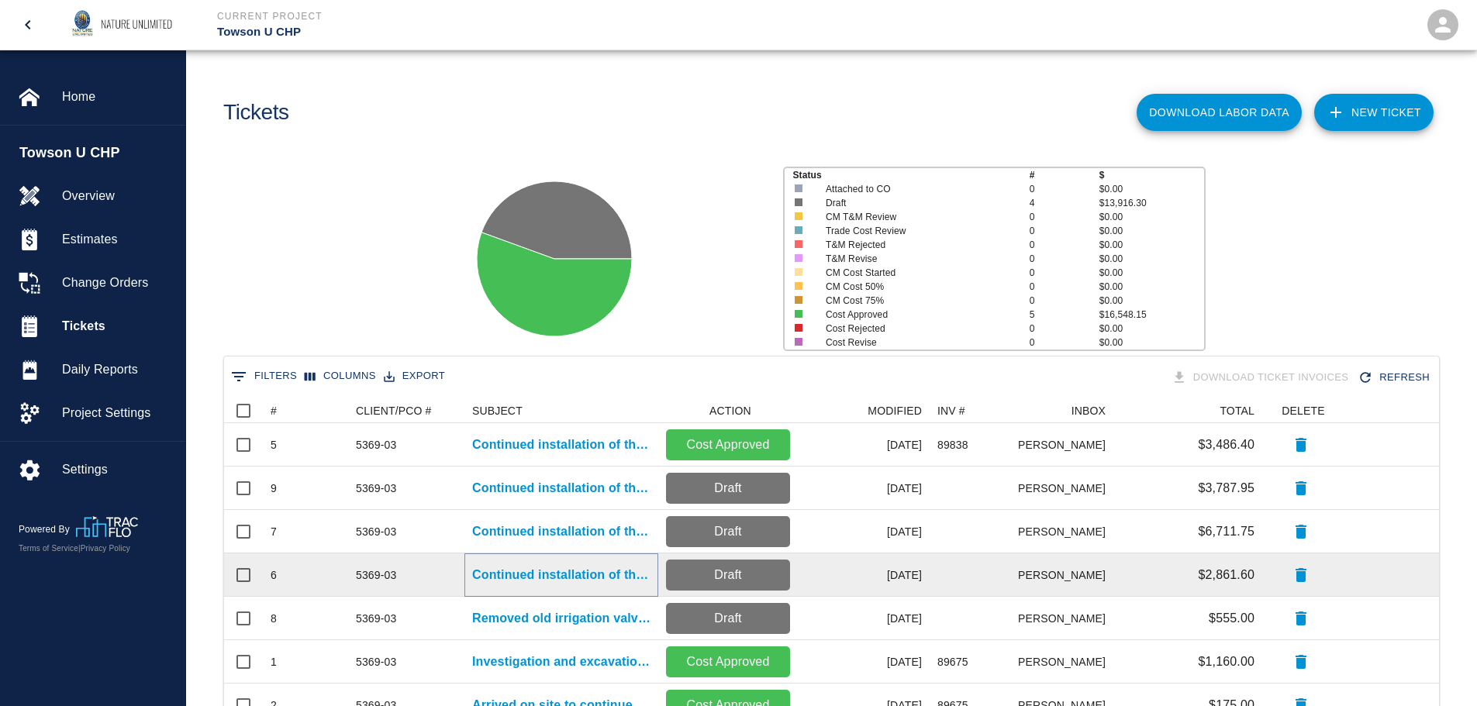
click at [547, 572] on p "Continued installation of the irrigation system." at bounding box center [561, 575] width 178 height 19
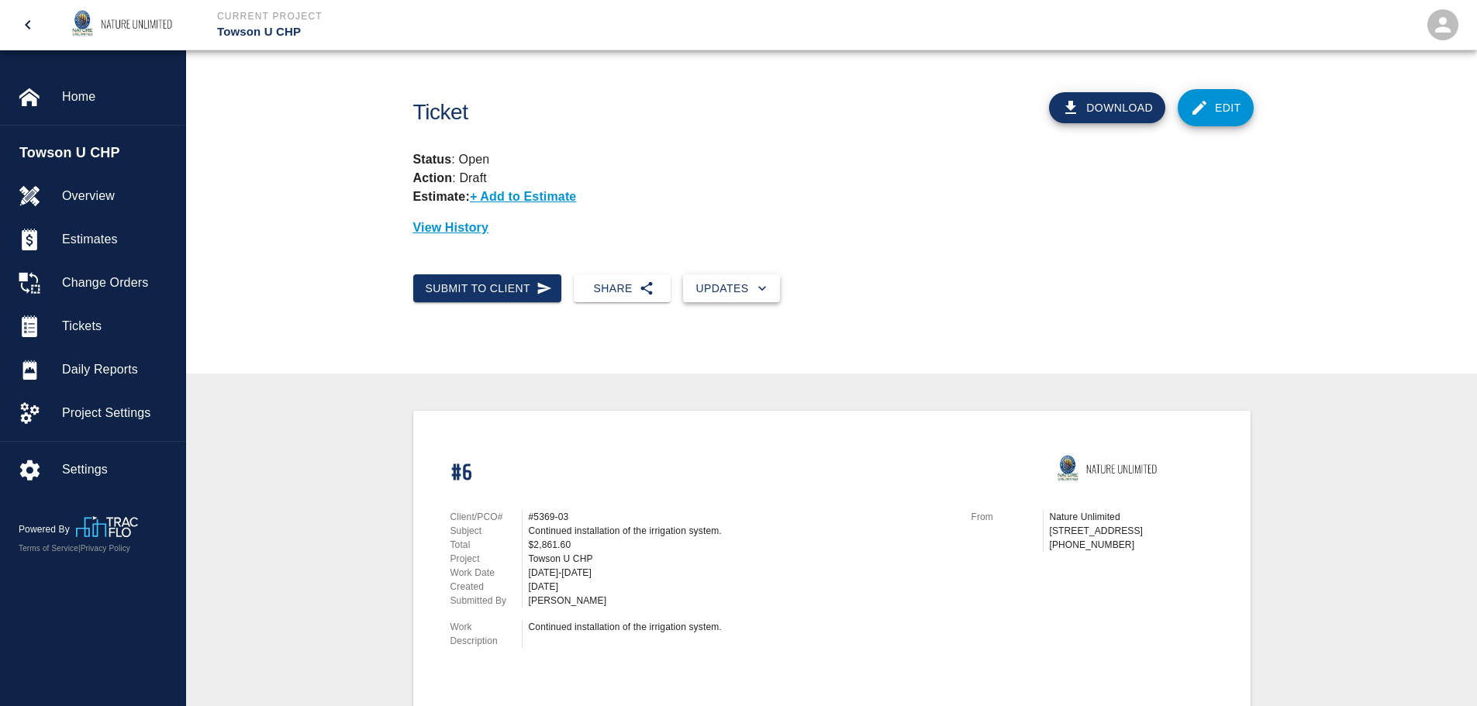
click at [767, 290] on icon "button" at bounding box center [762, 289] width 16 height 16
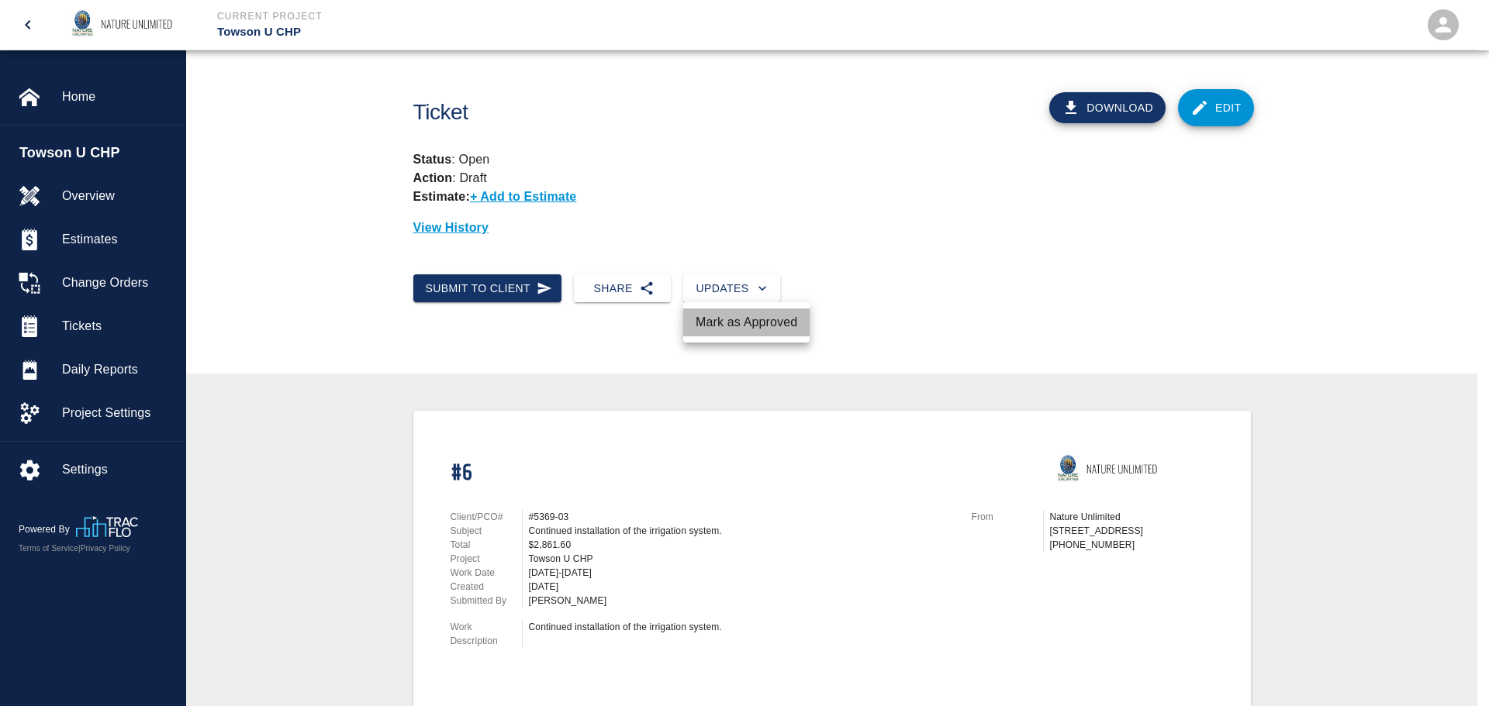
click at [755, 323] on li "Mark as Approved" at bounding box center [746, 323] width 126 height 28
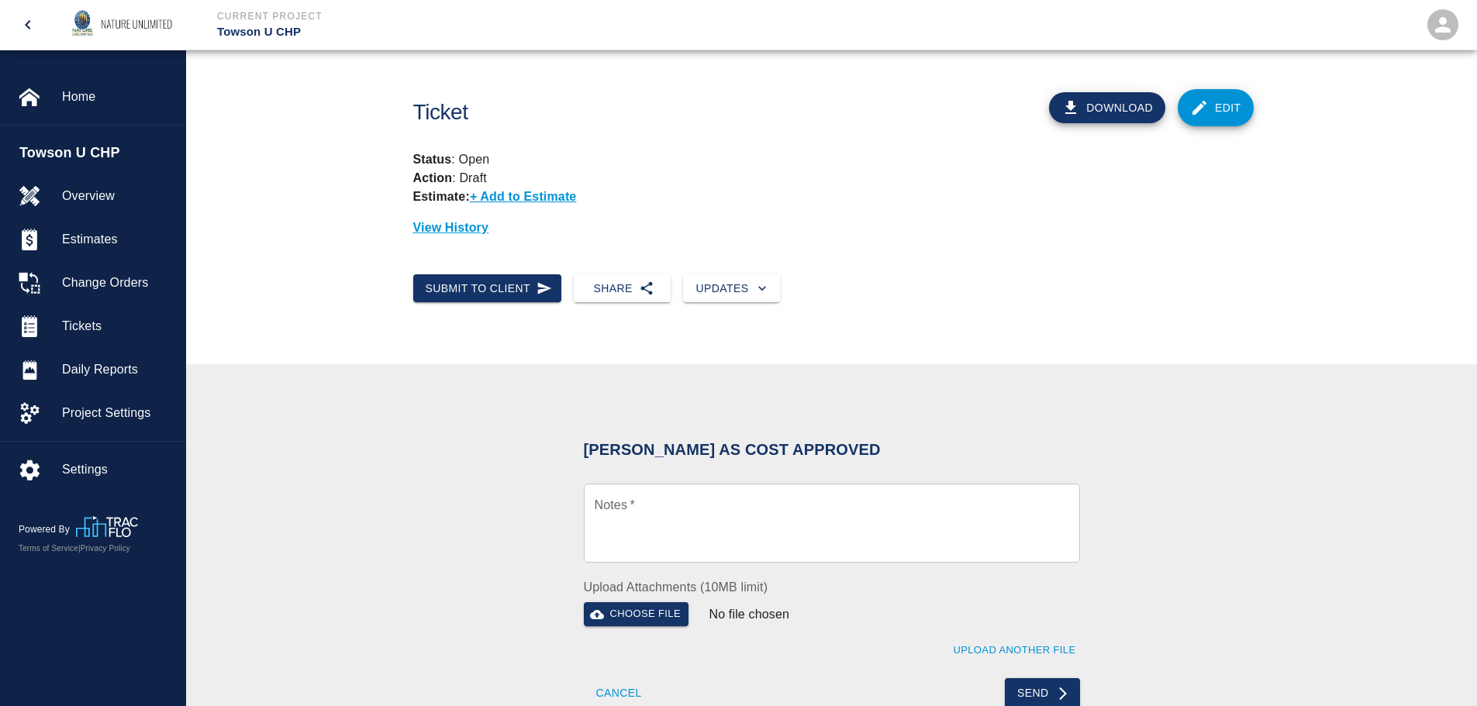
click at [664, 507] on textarea "Notes   *" at bounding box center [832, 523] width 474 height 53
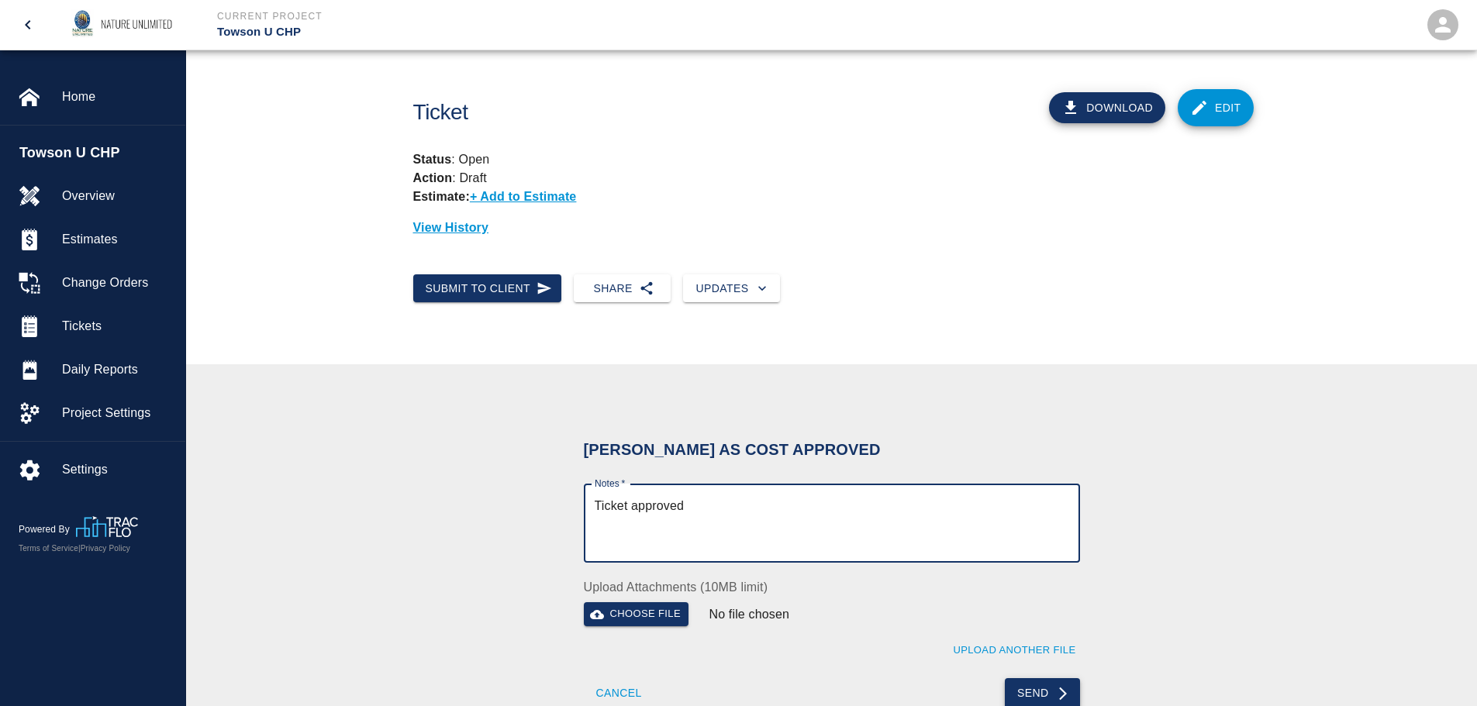
click at [1036, 692] on button "Send" at bounding box center [1042, 693] width 75 height 31
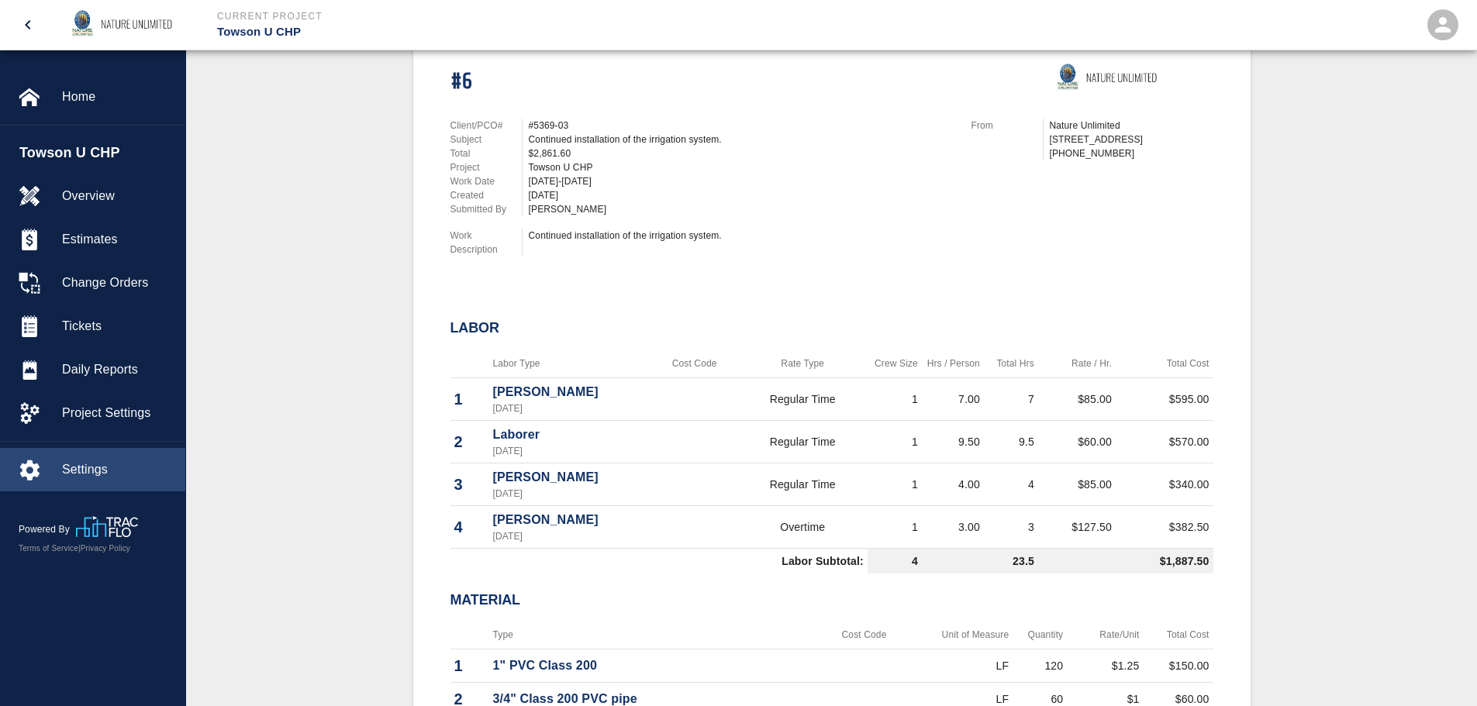
scroll to position [388, 0]
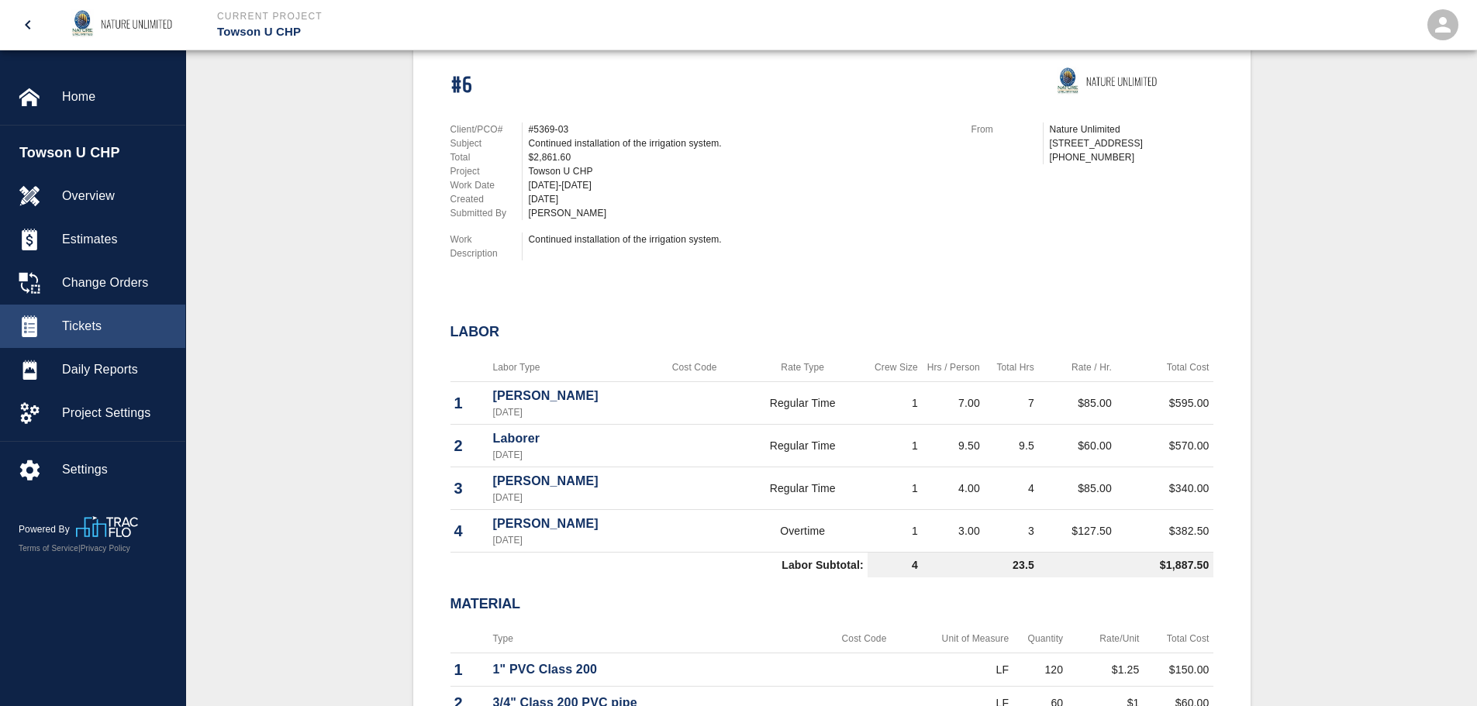
click at [80, 319] on span "Tickets" at bounding box center [117, 326] width 111 height 19
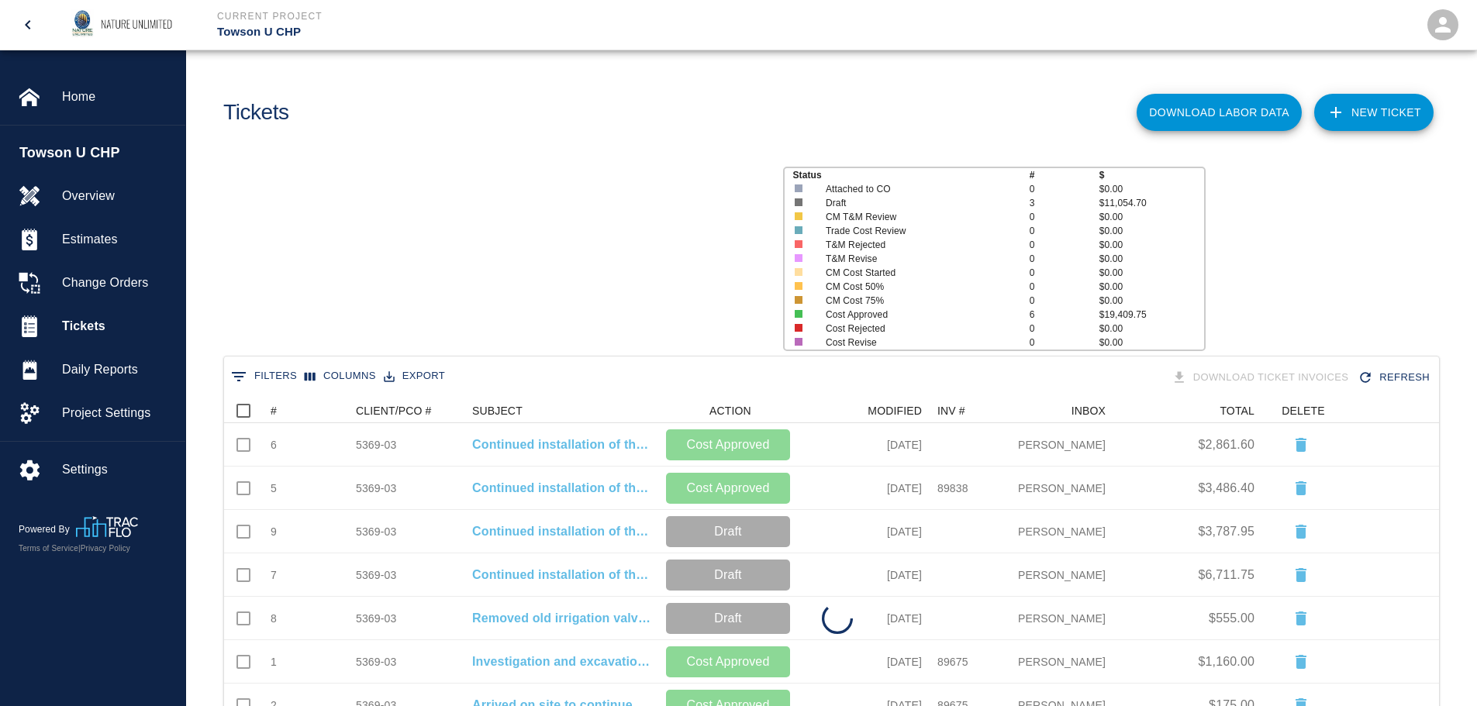
scroll to position [404, 1203]
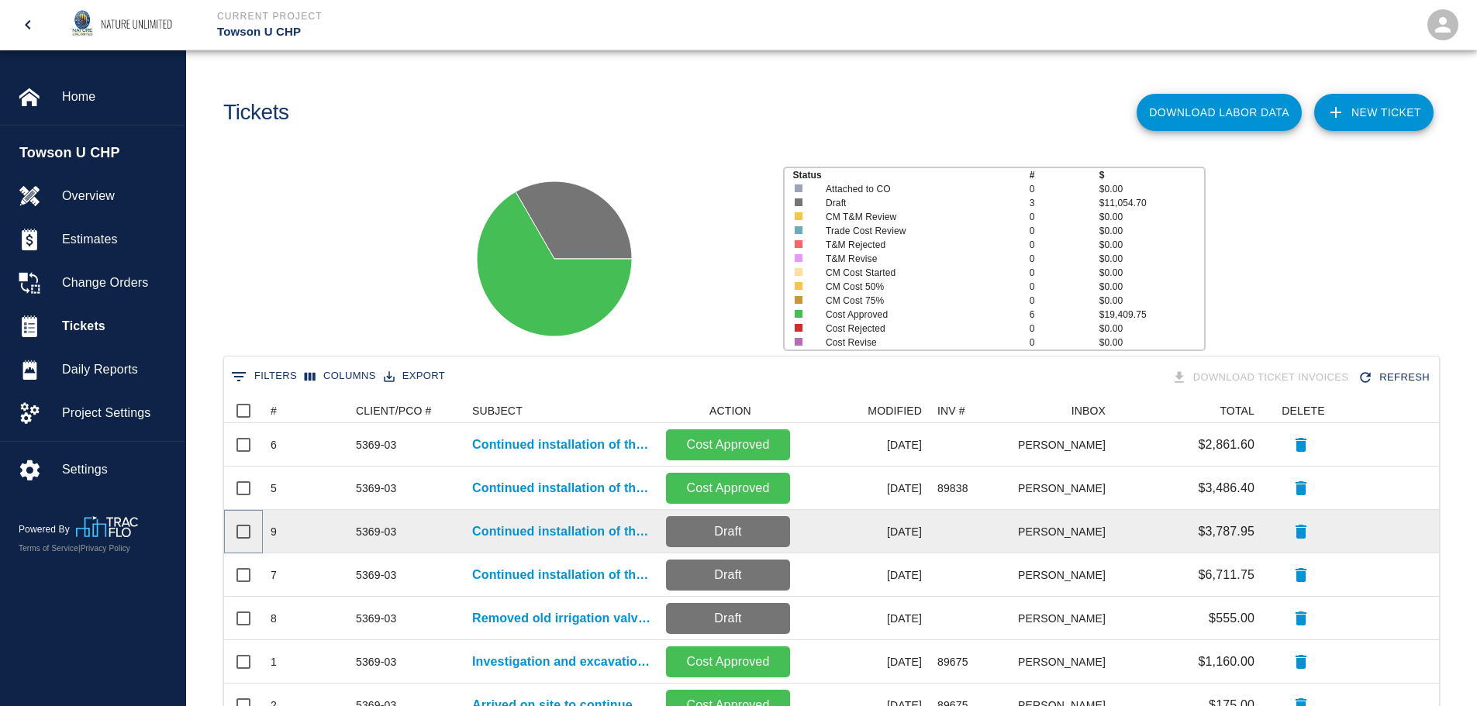
click at [247, 533] on input "Select row" at bounding box center [243, 532] width 33 height 33
click at [244, 533] on input "Unselect row" at bounding box center [243, 532] width 33 height 33
click at [579, 538] on p "Continued installation of the irrigation system." at bounding box center [561, 532] width 178 height 19
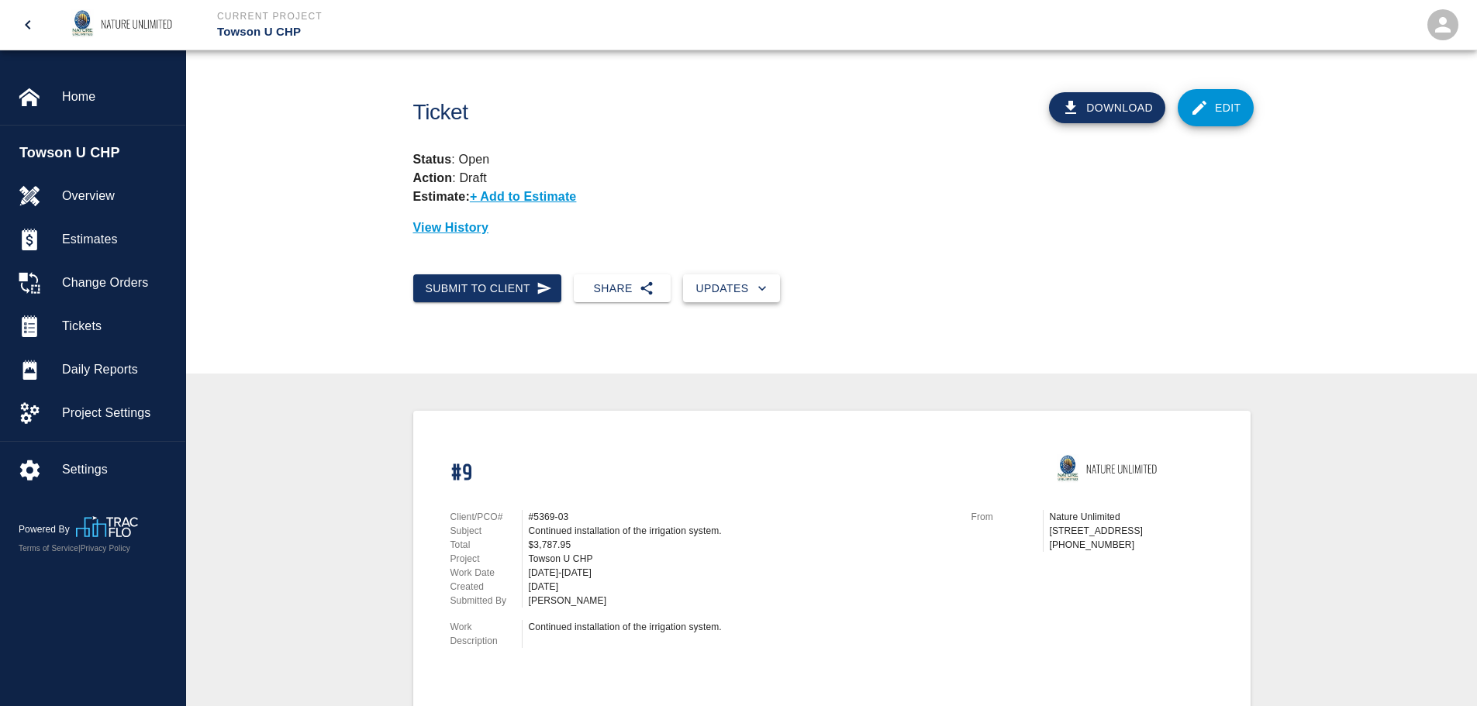
click at [727, 287] on button "Updates" at bounding box center [731, 288] width 97 height 29
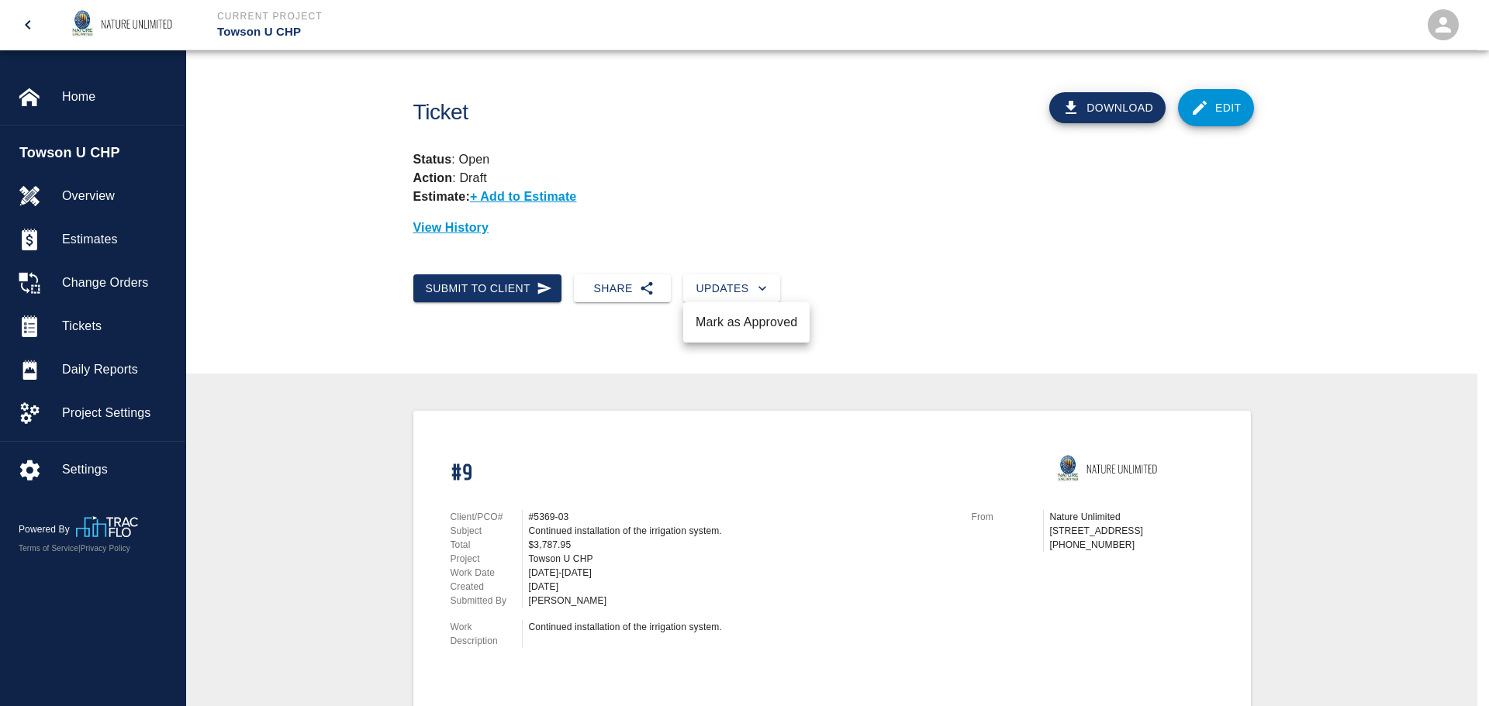
click at [725, 328] on li "Mark as Approved" at bounding box center [746, 323] width 126 height 28
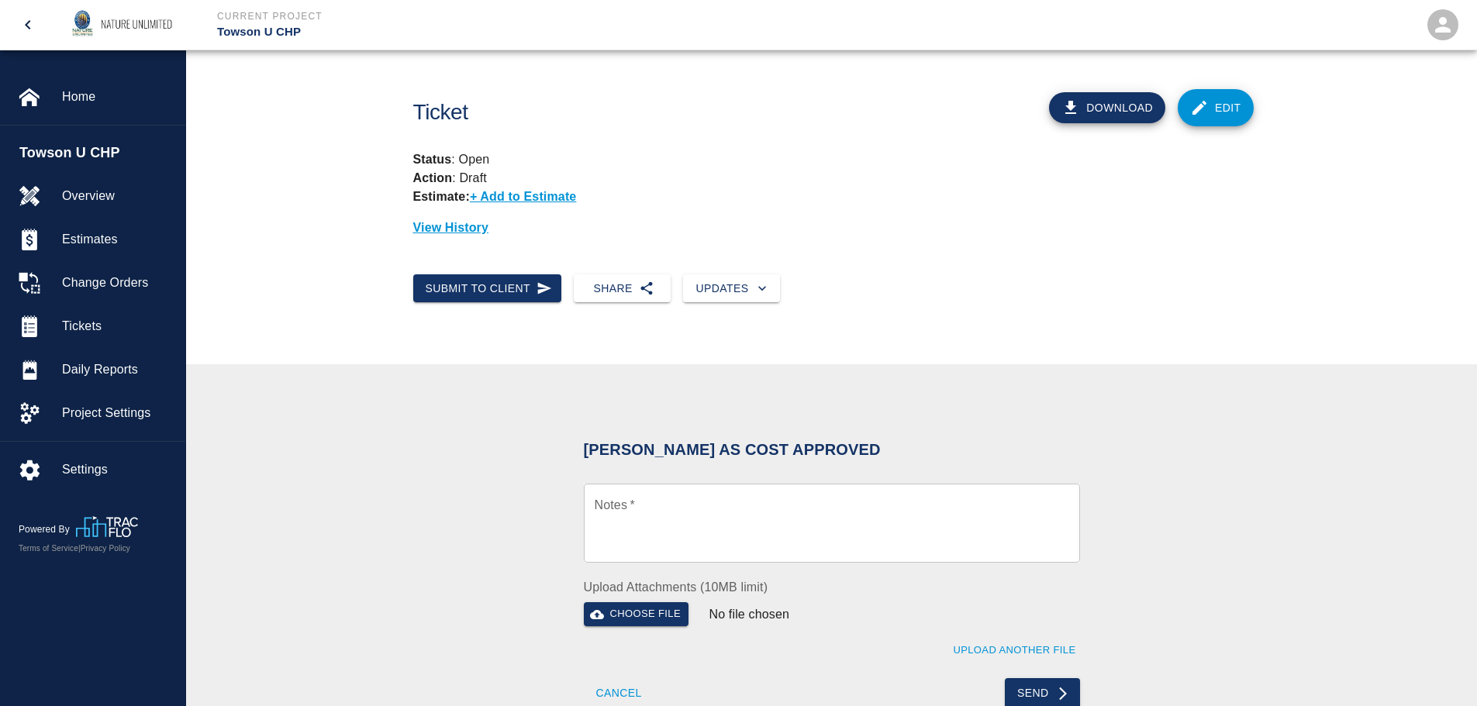
click at [724, 510] on textarea "Notes   *" at bounding box center [832, 523] width 474 height 53
click at [1051, 698] on button "Send" at bounding box center [1042, 693] width 75 height 31
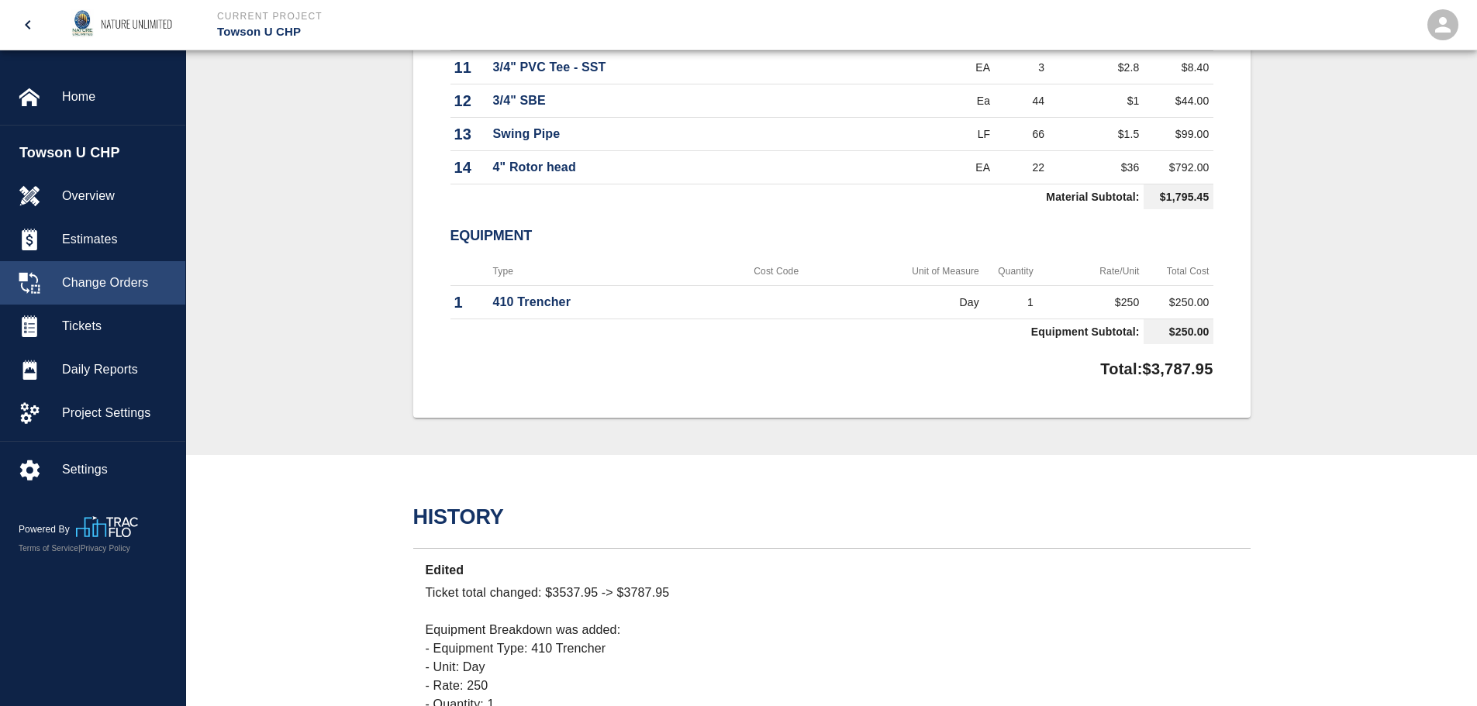
scroll to position [1226, 0]
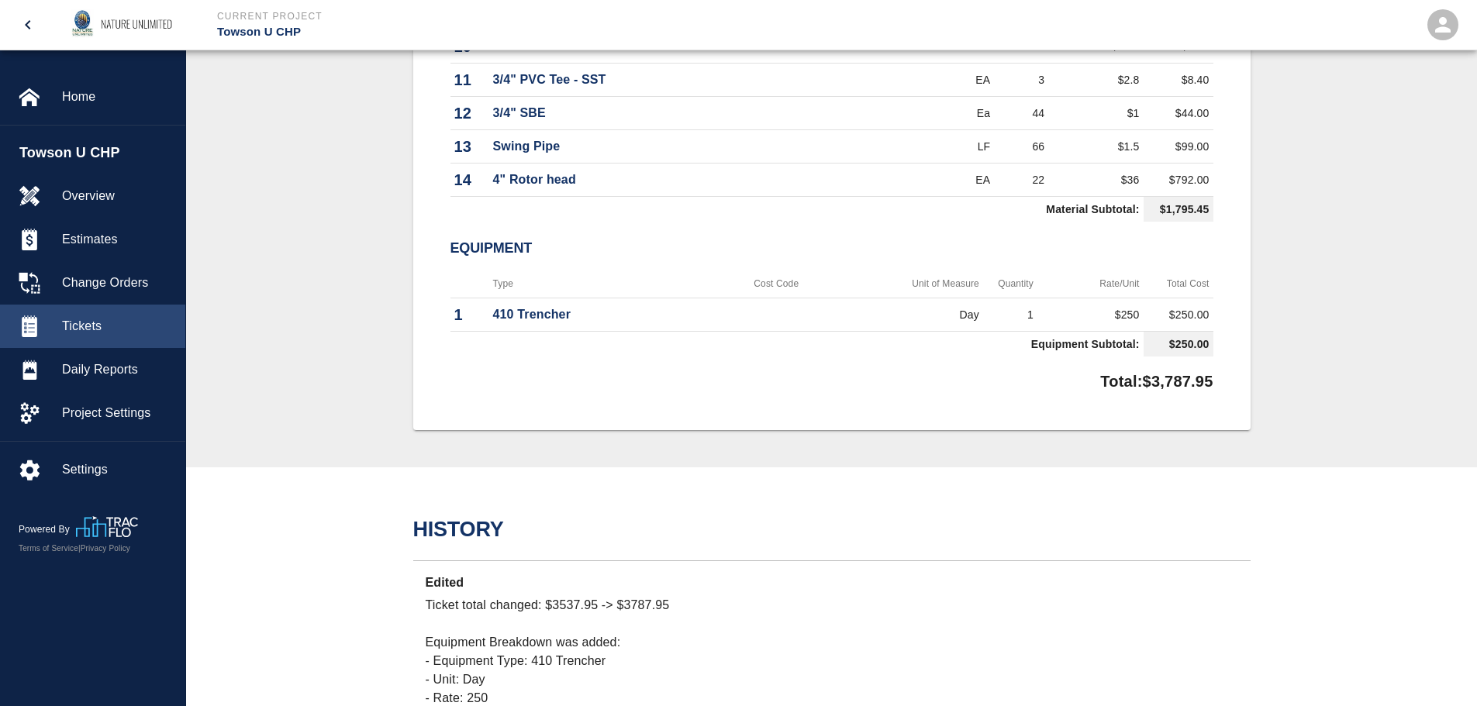
click at [81, 321] on span "Tickets" at bounding box center [117, 326] width 111 height 19
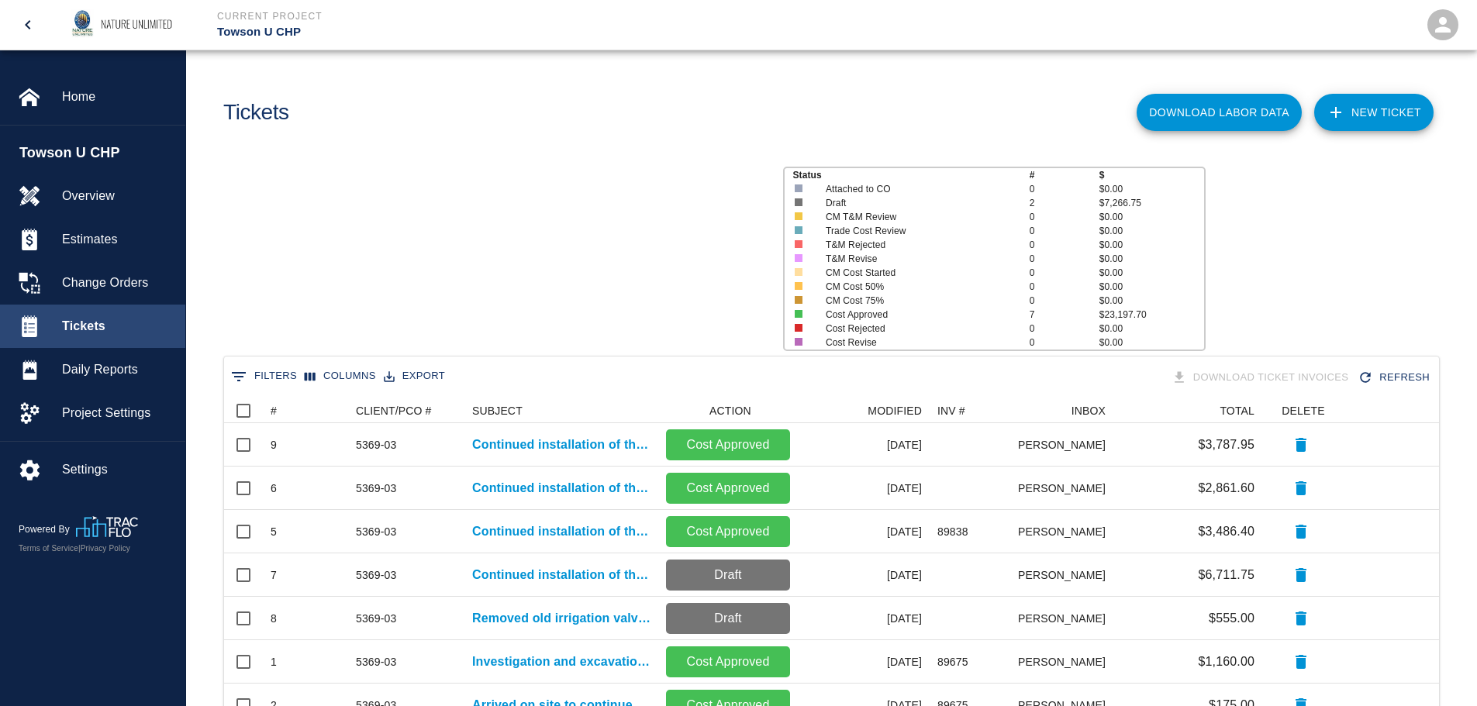
scroll to position [404, 1203]
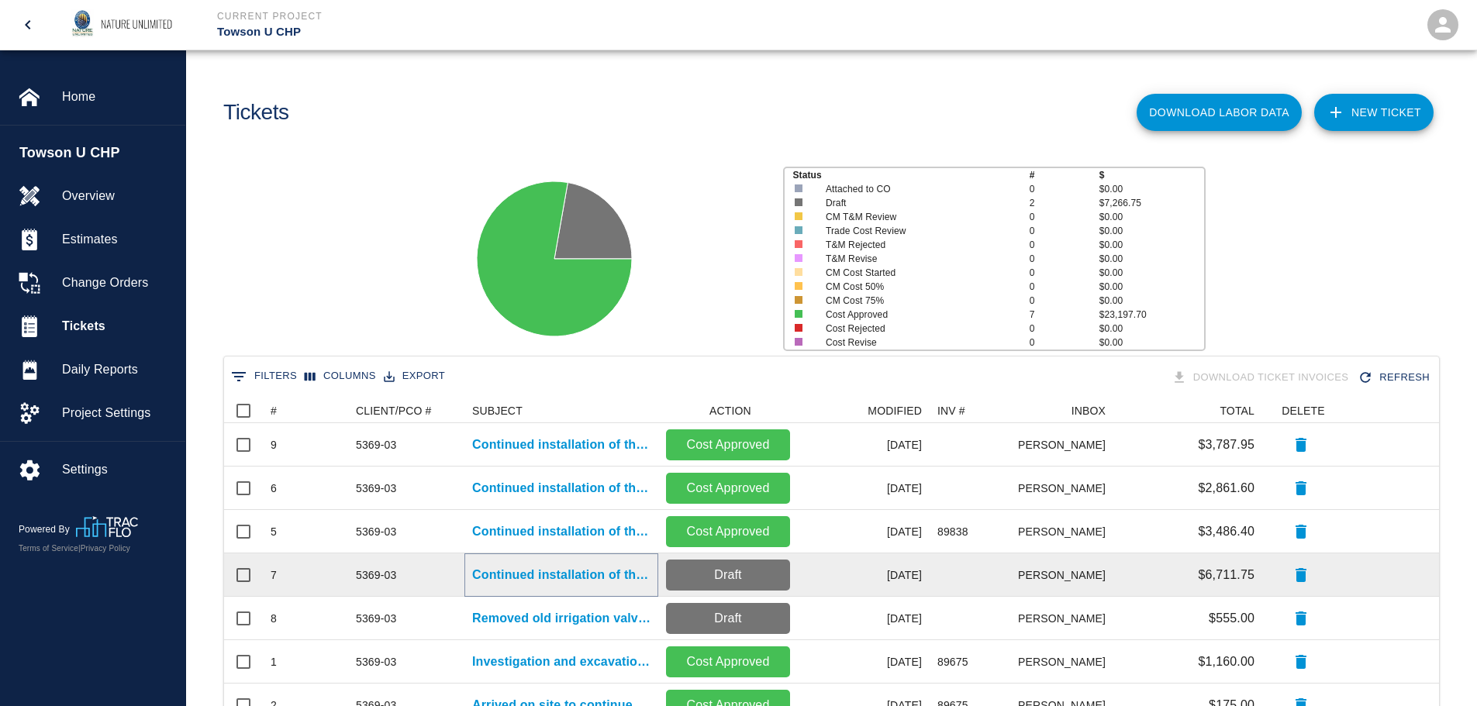
click at [586, 571] on p "Continued installation of the irrigation system." at bounding box center [561, 575] width 178 height 19
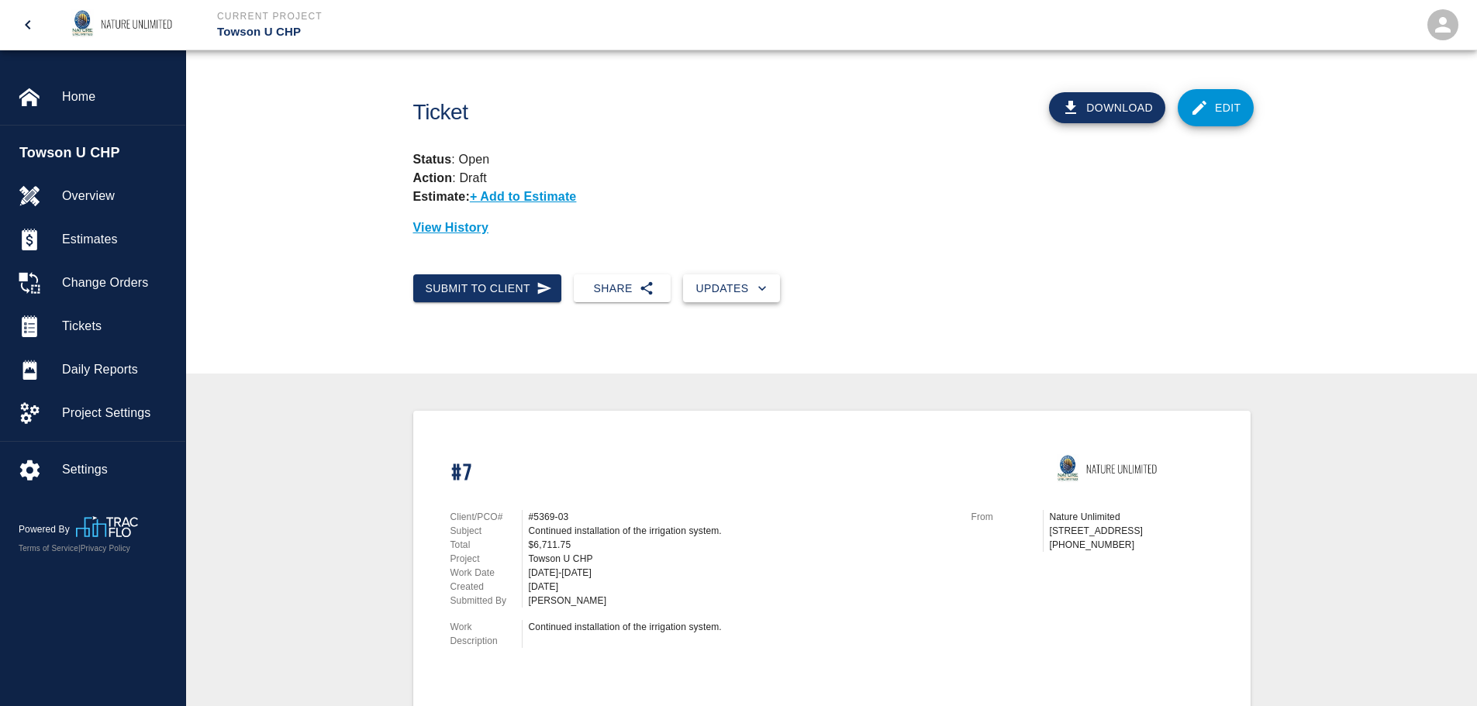
click at [764, 288] on icon "button" at bounding box center [762, 288] width 8 height 5
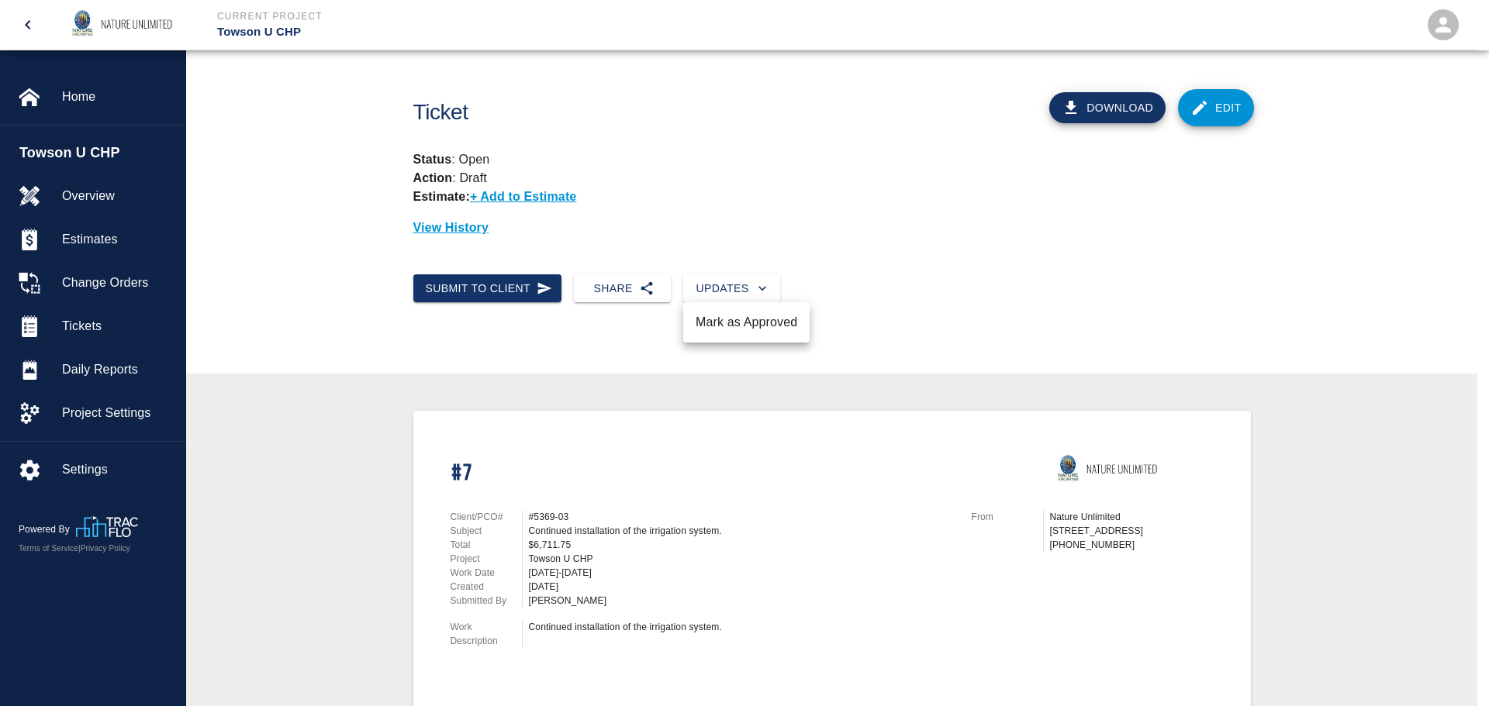
click at [734, 323] on li "Mark as Approved" at bounding box center [746, 323] width 126 height 28
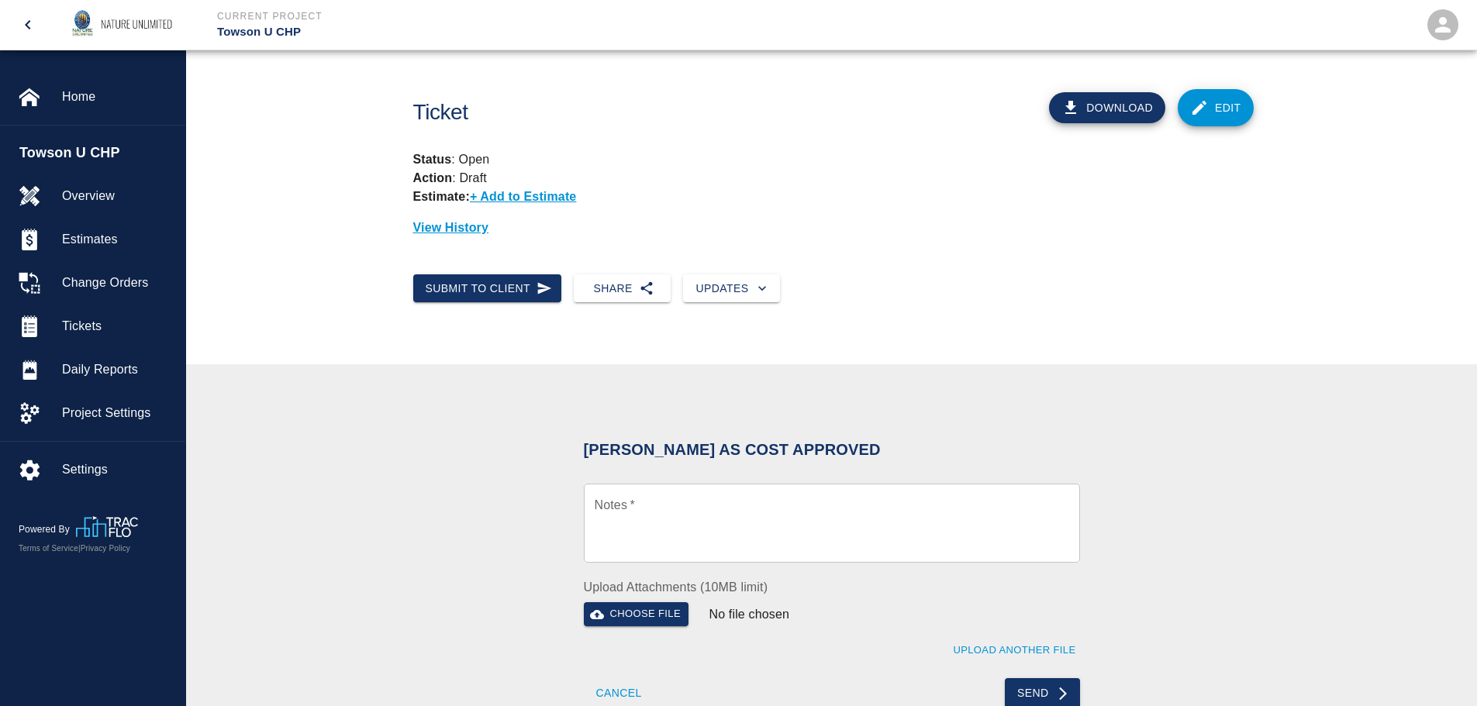
click at [700, 540] on textarea "Notes   *" at bounding box center [832, 523] width 474 height 53
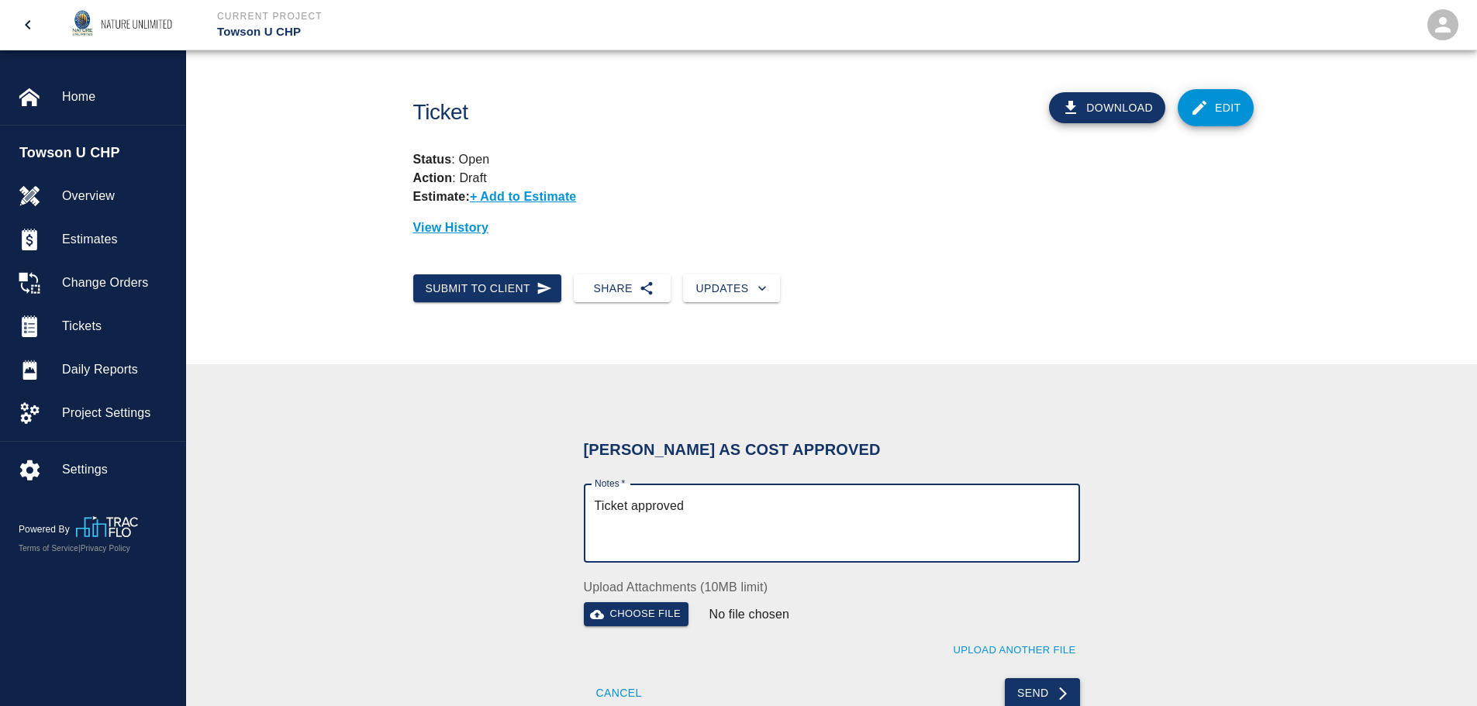
click at [1035, 685] on button "Send" at bounding box center [1042, 693] width 75 height 31
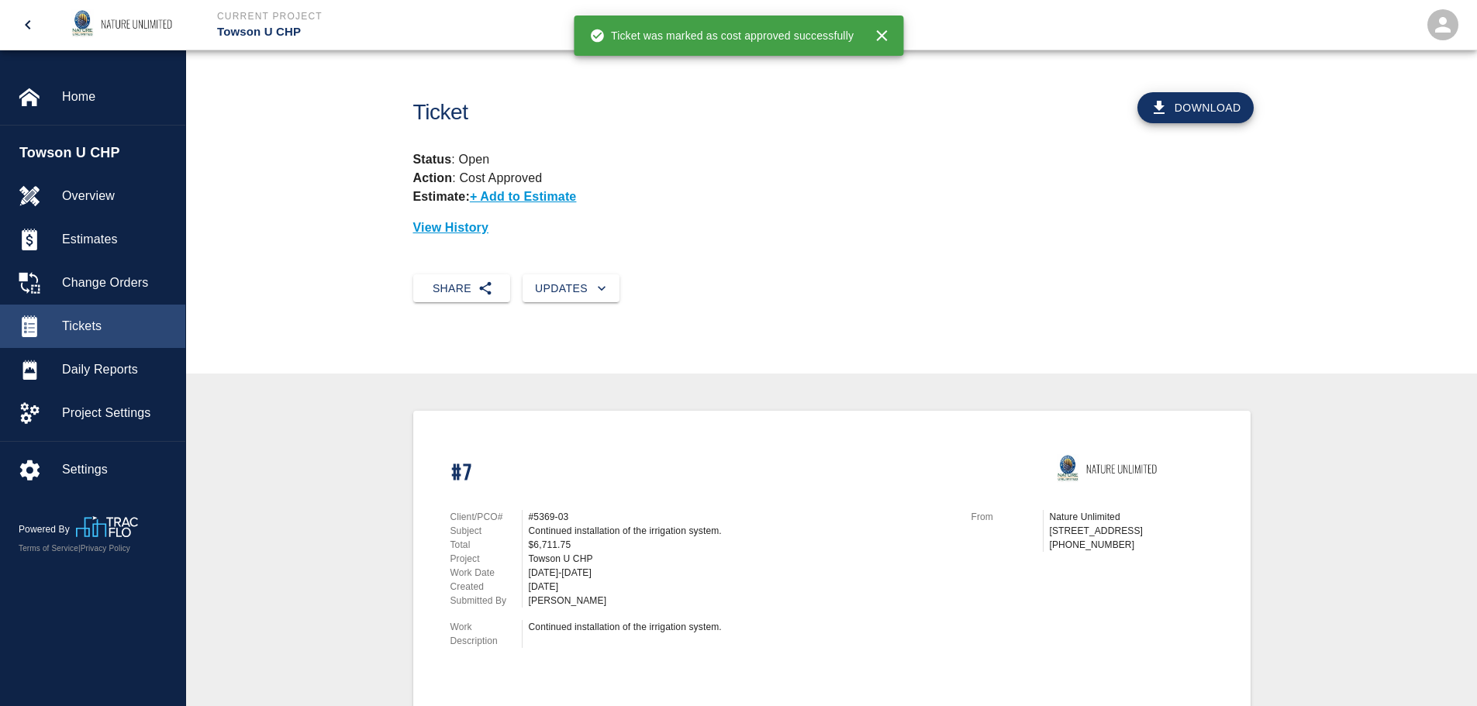
click at [81, 319] on span "Tickets" at bounding box center [117, 326] width 111 height 19
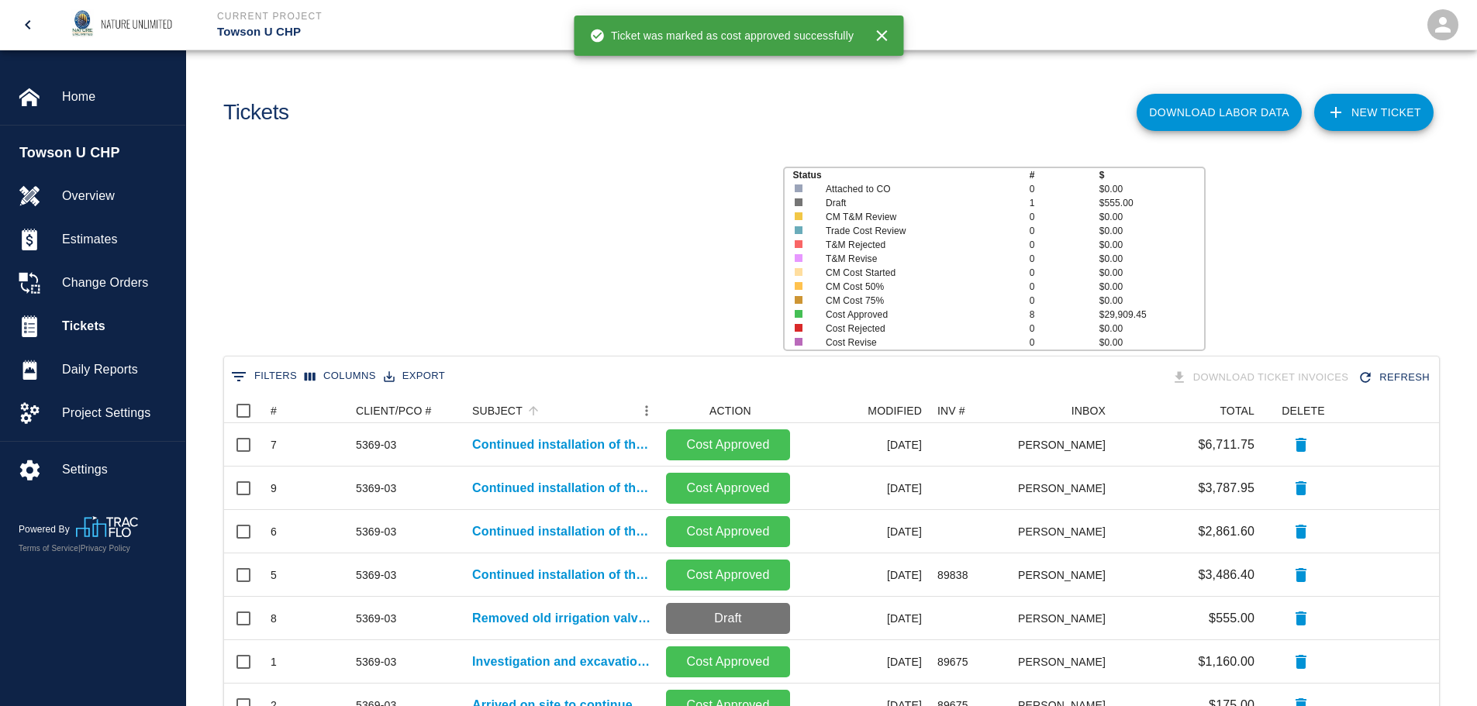
scroll to position [404, 1203]
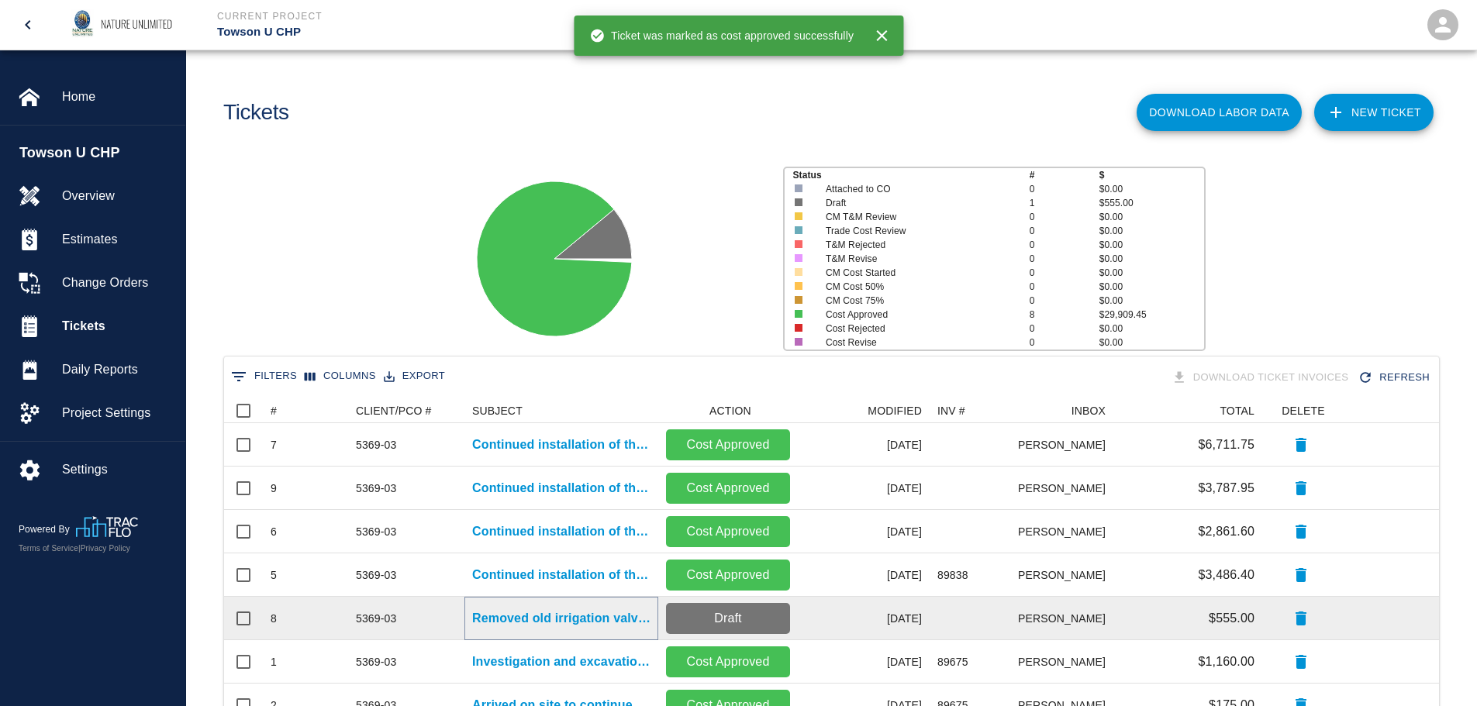
click at [551, 610] on p "Removed old irrigation valve box. Cleaned and removed excess dirt from..." at bounding box center [561, 618] width 178 height 19
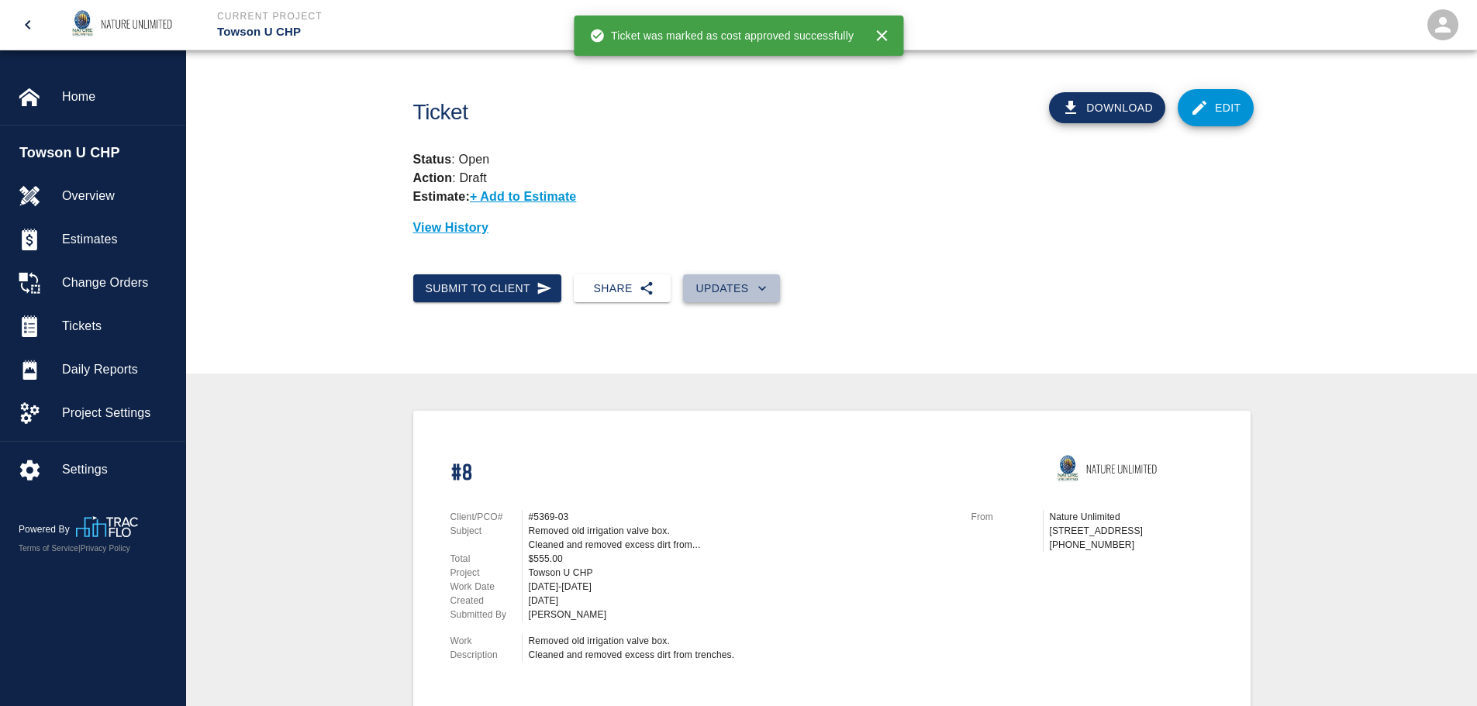
click at [748, 284] on button "Updates" at bounding box center [731, 288] width 97 height 29
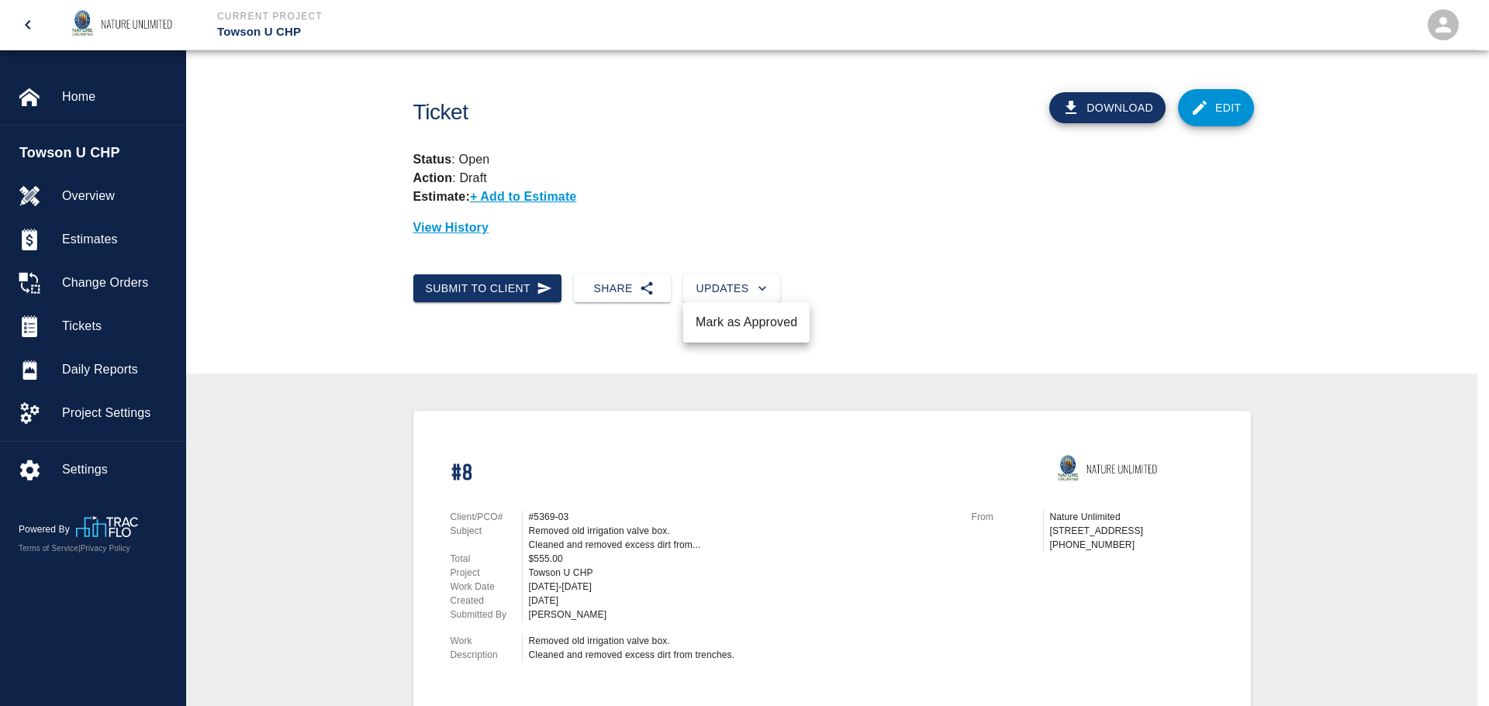
click at [753, 315] on li "Mark as Approved" at bounding box center [746, 323] width 126 height 28
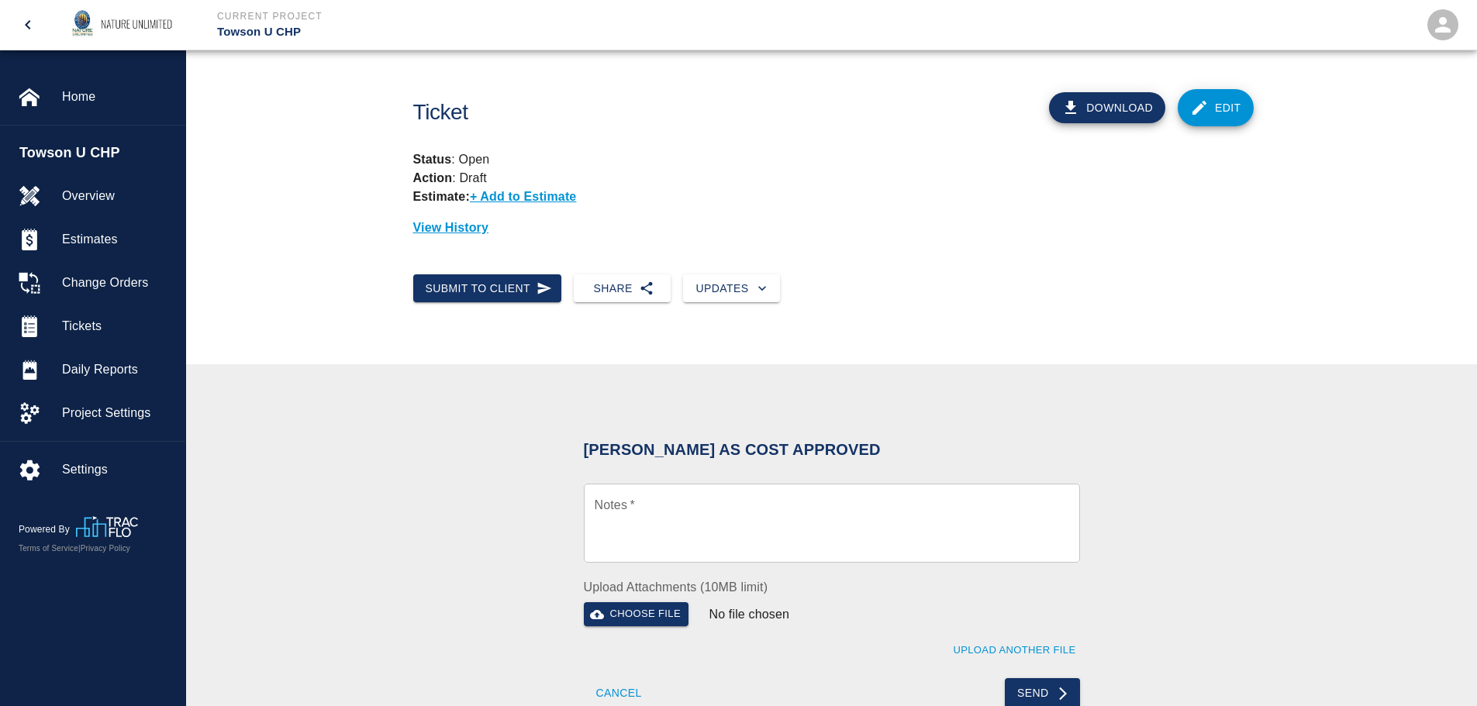
click at [707, 510] on textarea "Notes   *" at bounding box center [832, 523] width 474 height 53
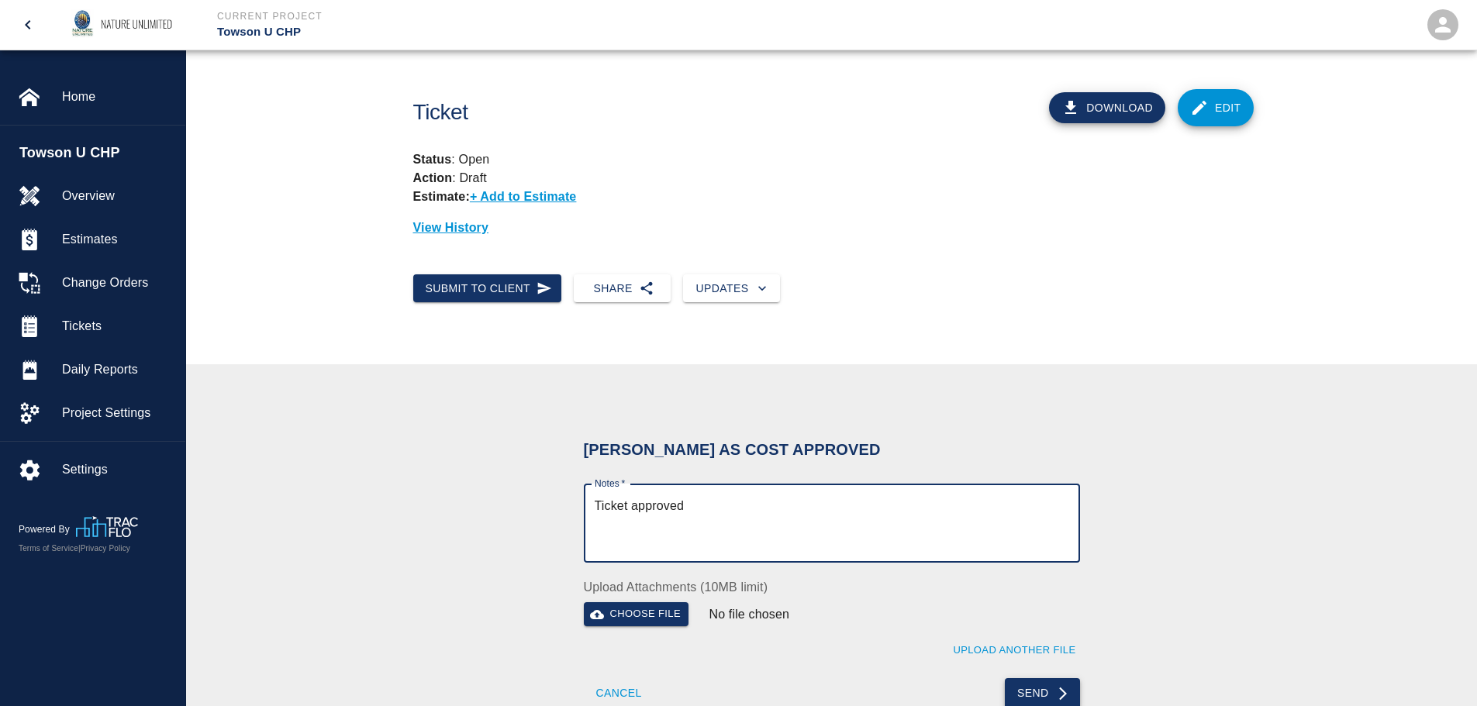
click at [1061, 699] on icon "submit" at bounding box center [1063, 693] width 8 height 13
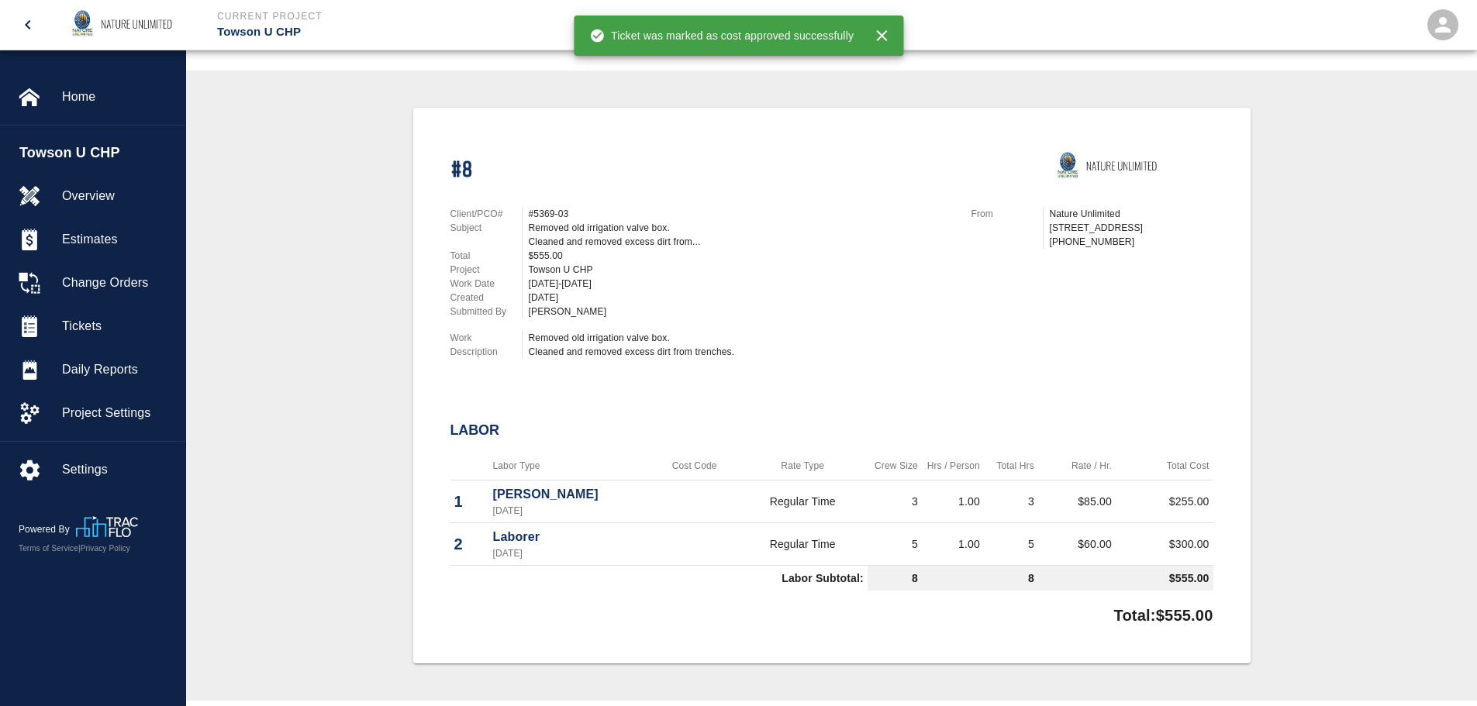
scroll to position [310, 0]
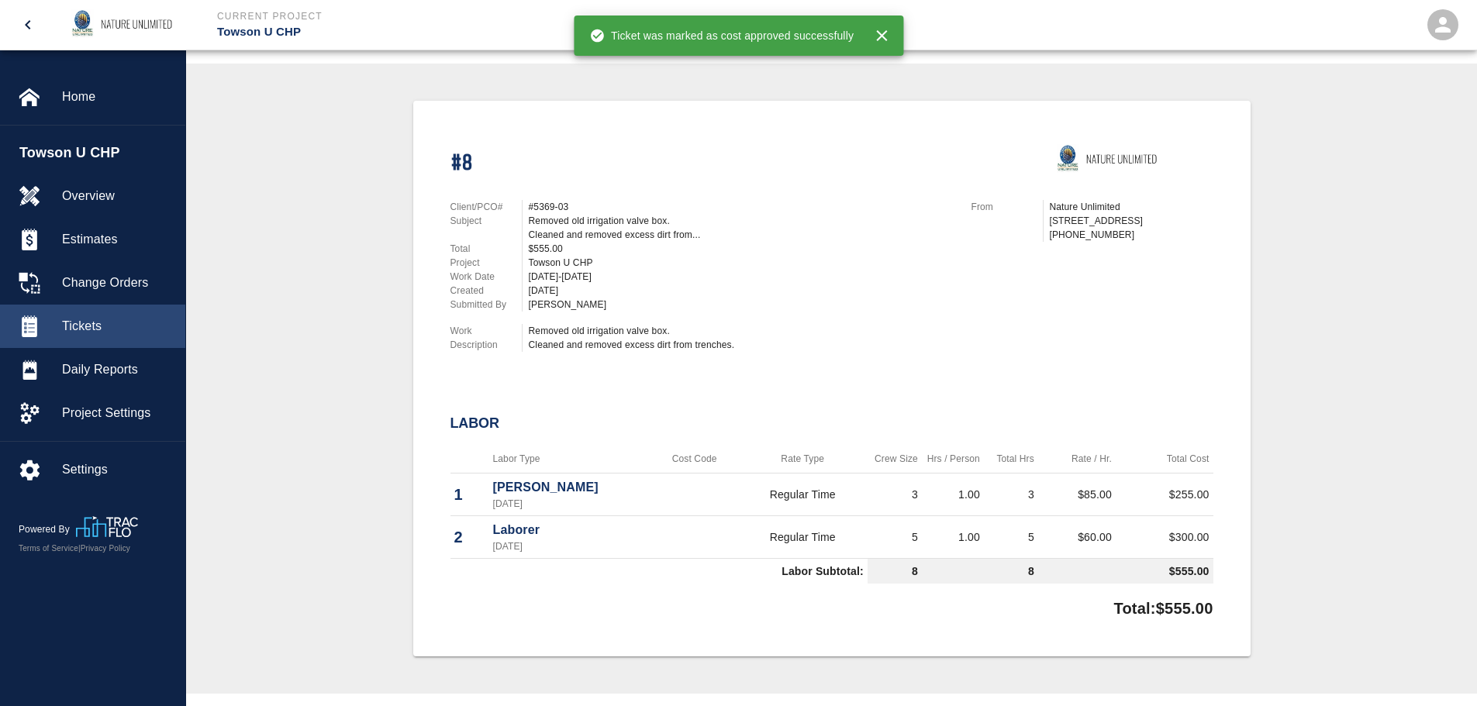
drag, startPoint x: 81, startPoint y: 311, endPoint x: 147, endPoint y: 329, distance: 67.5
click at [81, 311] on div "Tickets" at bounding box center [92, 326] width 185 height 43
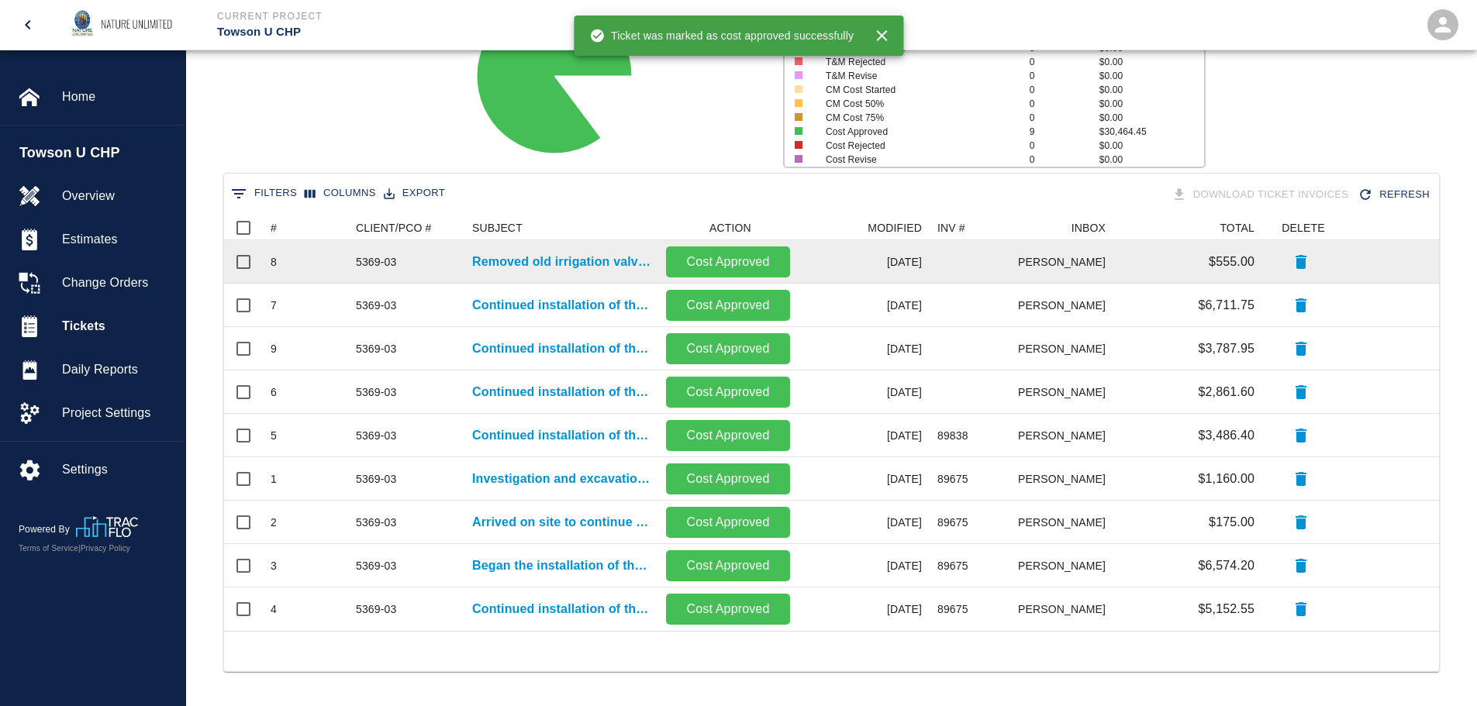
scroll to position [186, 0]
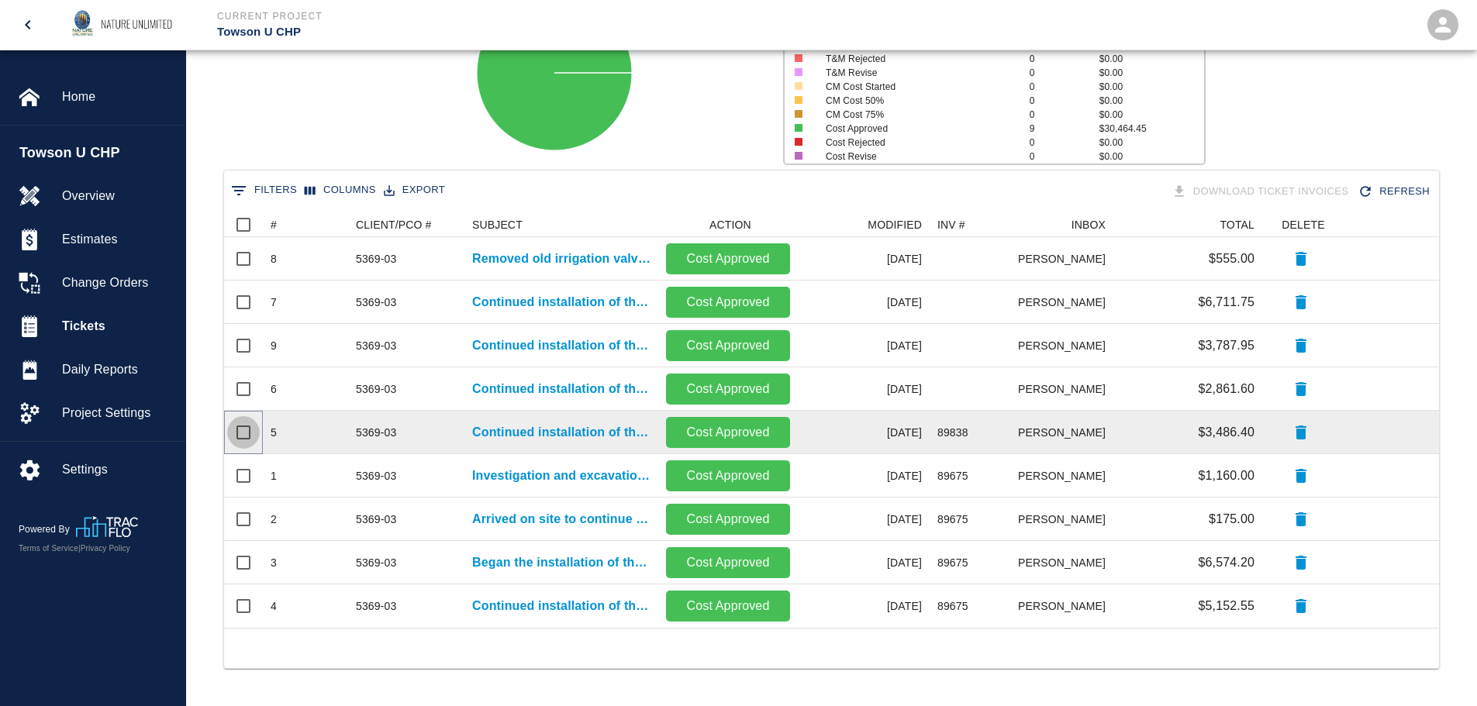
click at [240, 432] on input "Select row" at bounding box center [243, 432] width 33 height 33
click at [250, 437] on input "Unselect row" at bounding box center [243, 432] width 33 height 33
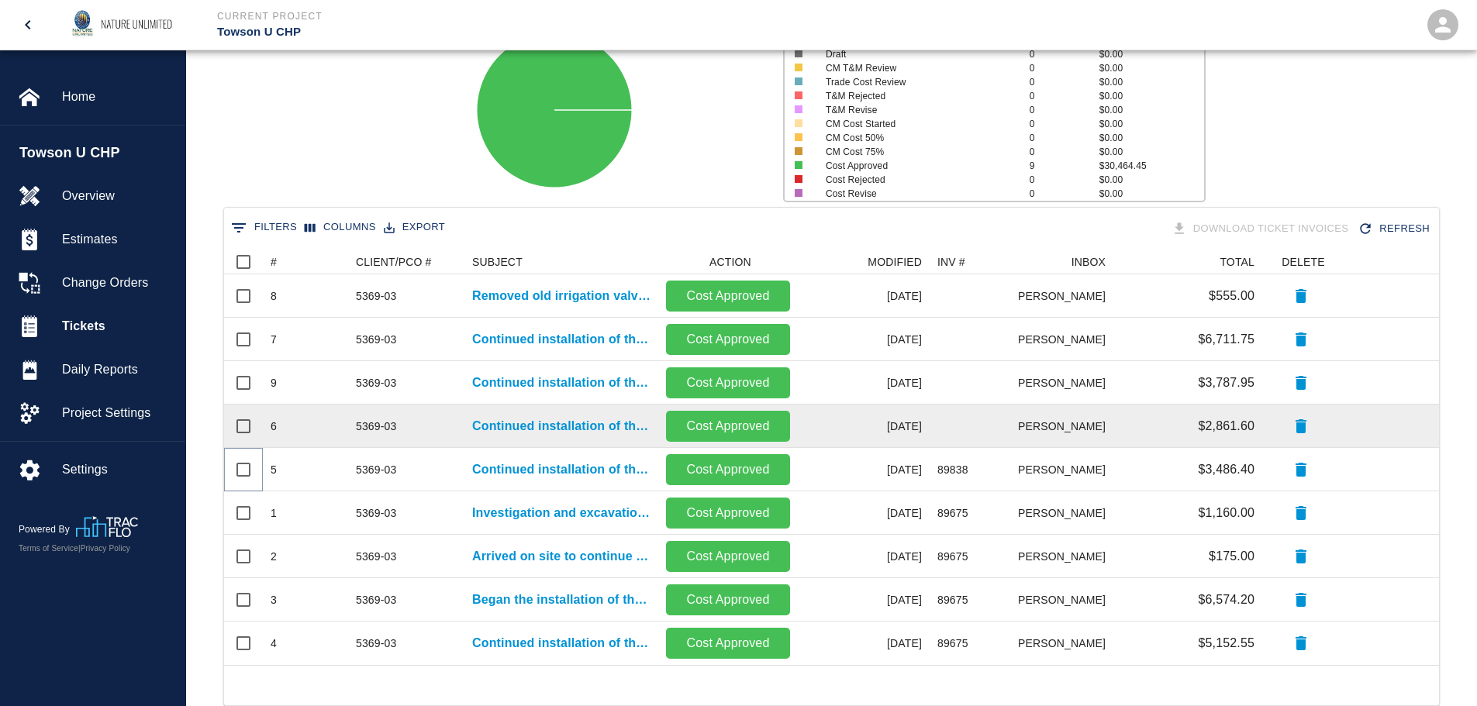
scroll to position [155, 0]
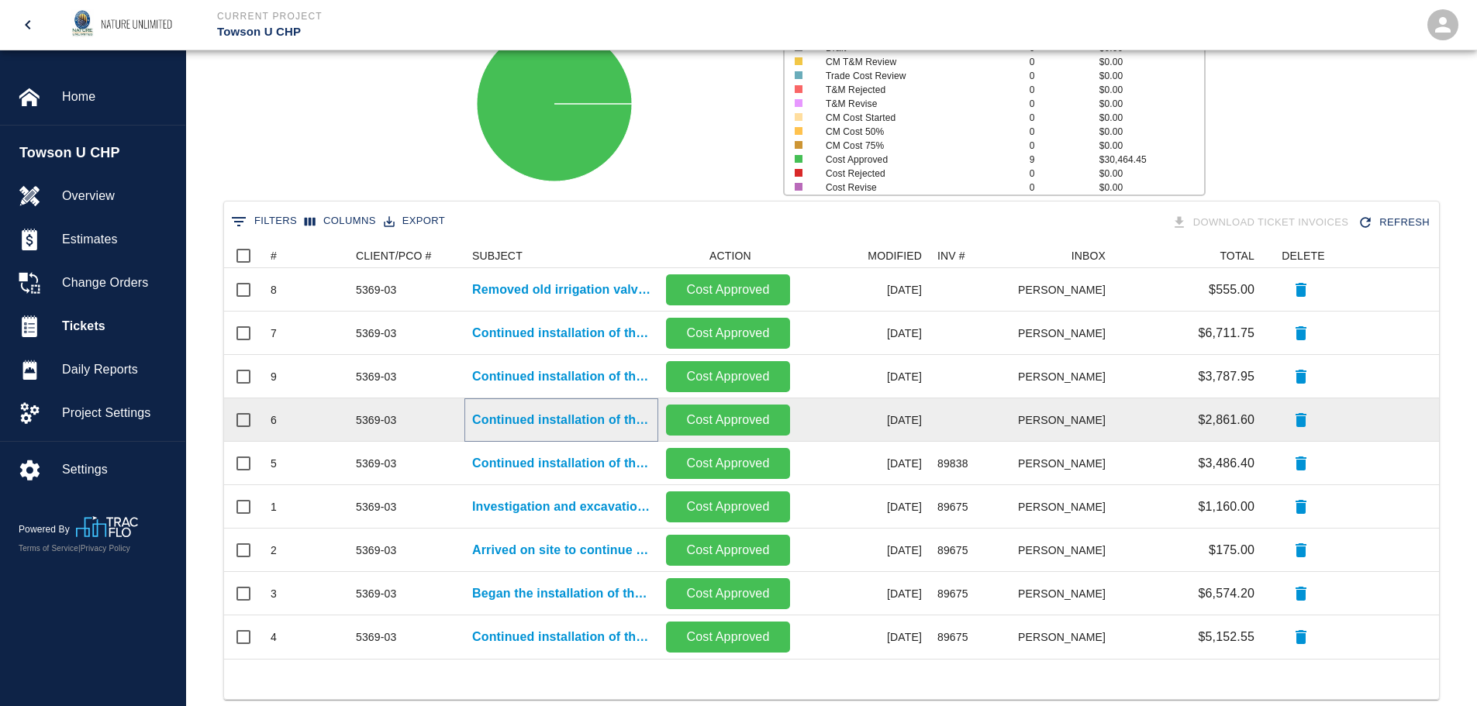
click at [544, 426] on p "Continued installation of the irrigation system." at bounding box center [561, 420] width 178 height 19
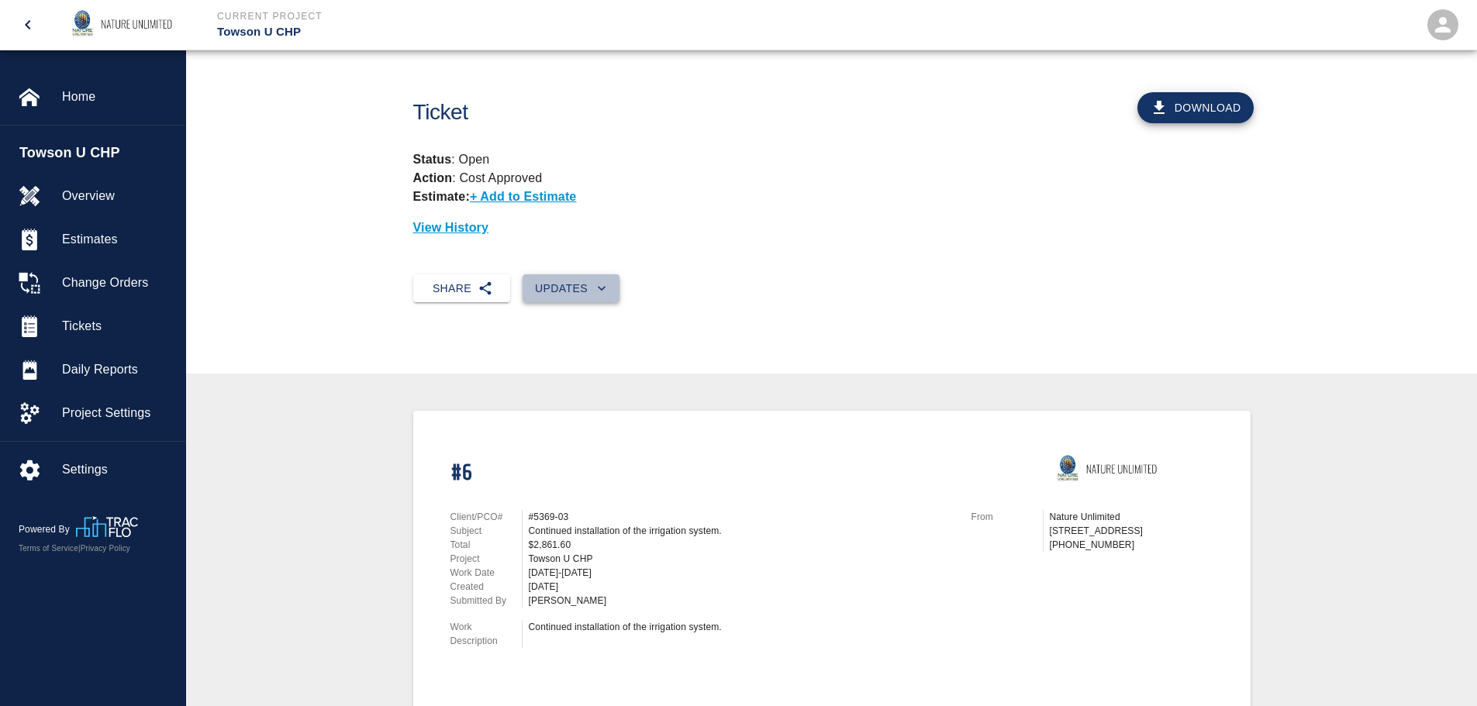
click at [603, 289] on icon "button" at bounding box center [602, 288] width 8 height 5
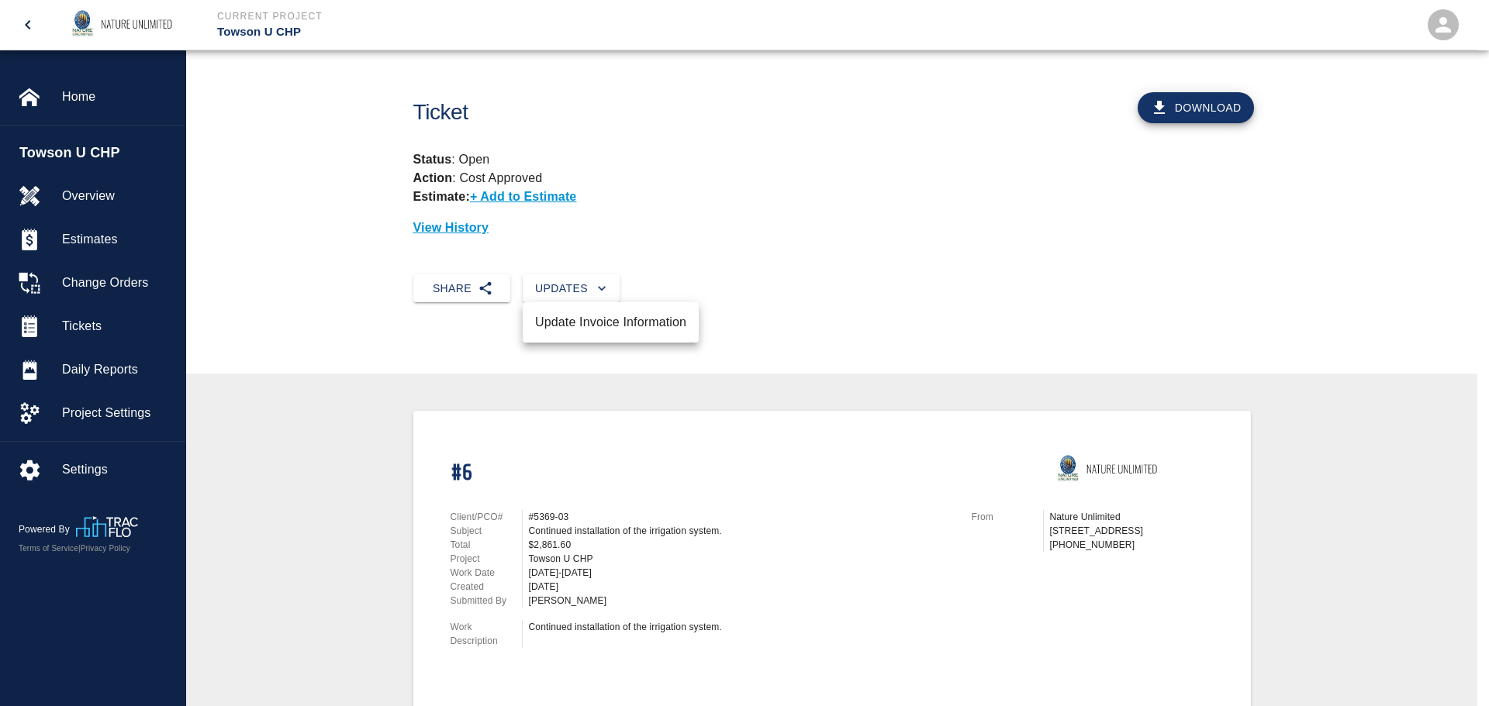
click at [602, 322] on li "Update Invoice Information" at bounding box center [611, 323] width 176 height 28
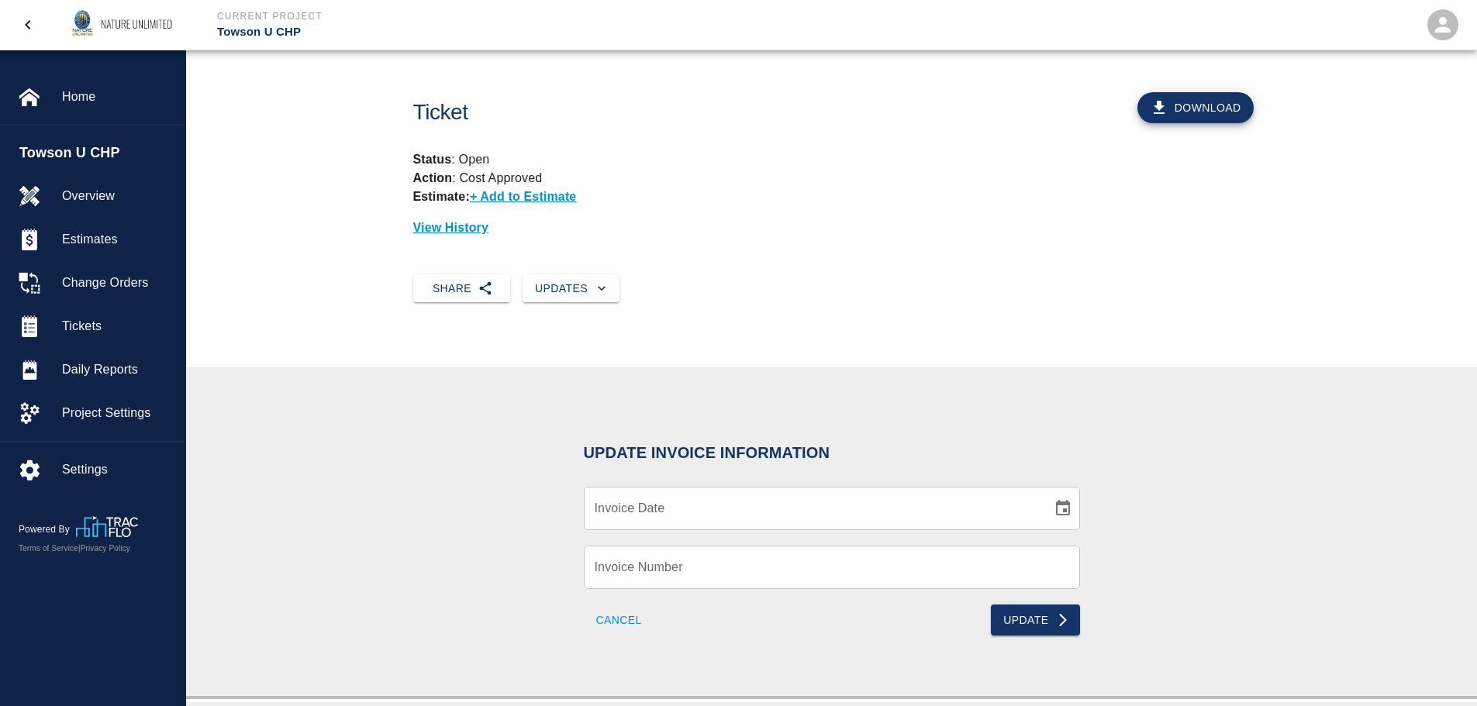
click at [646, 509] on input "Invoice Date" at bounding box center [812, 508] width 457 height 43
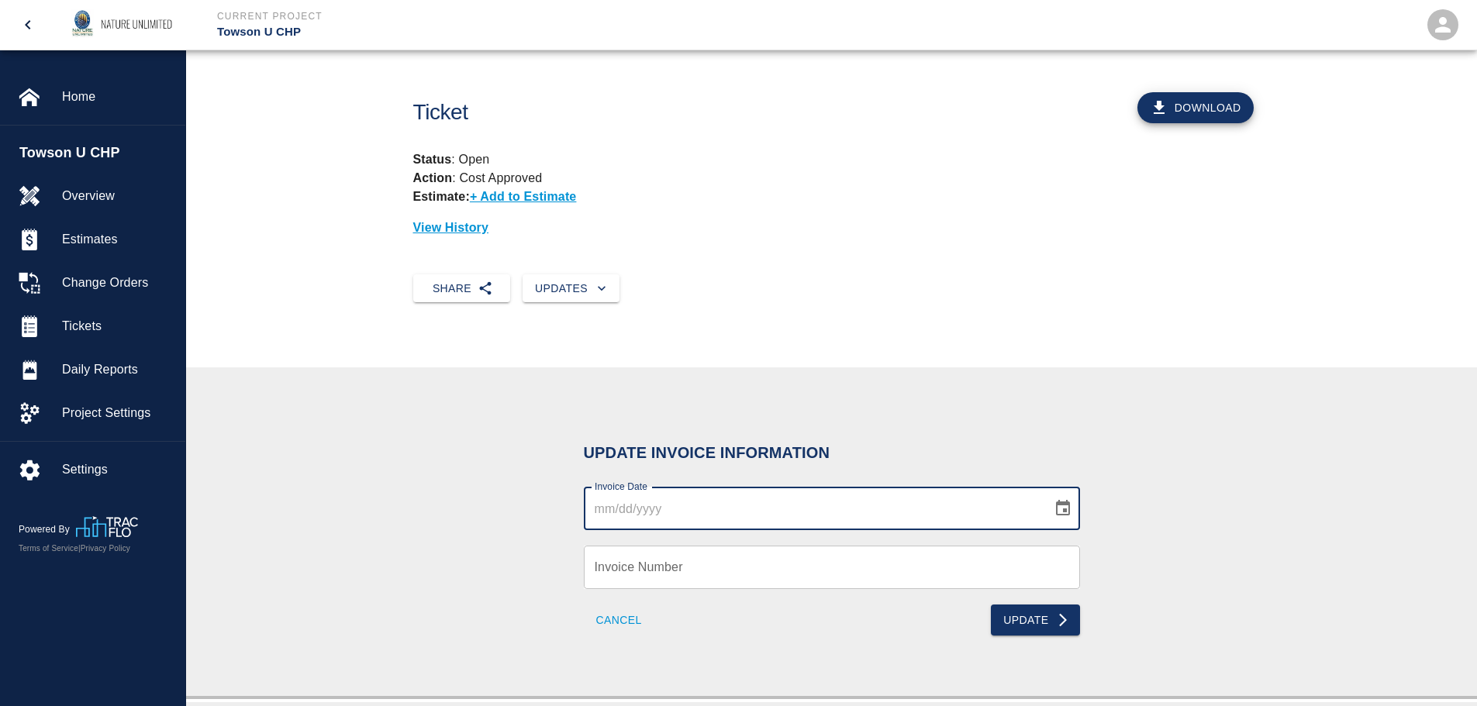
click at [1058, 506] on icon "Choose date" at bounding box center [1063, 508] width 19 height 19
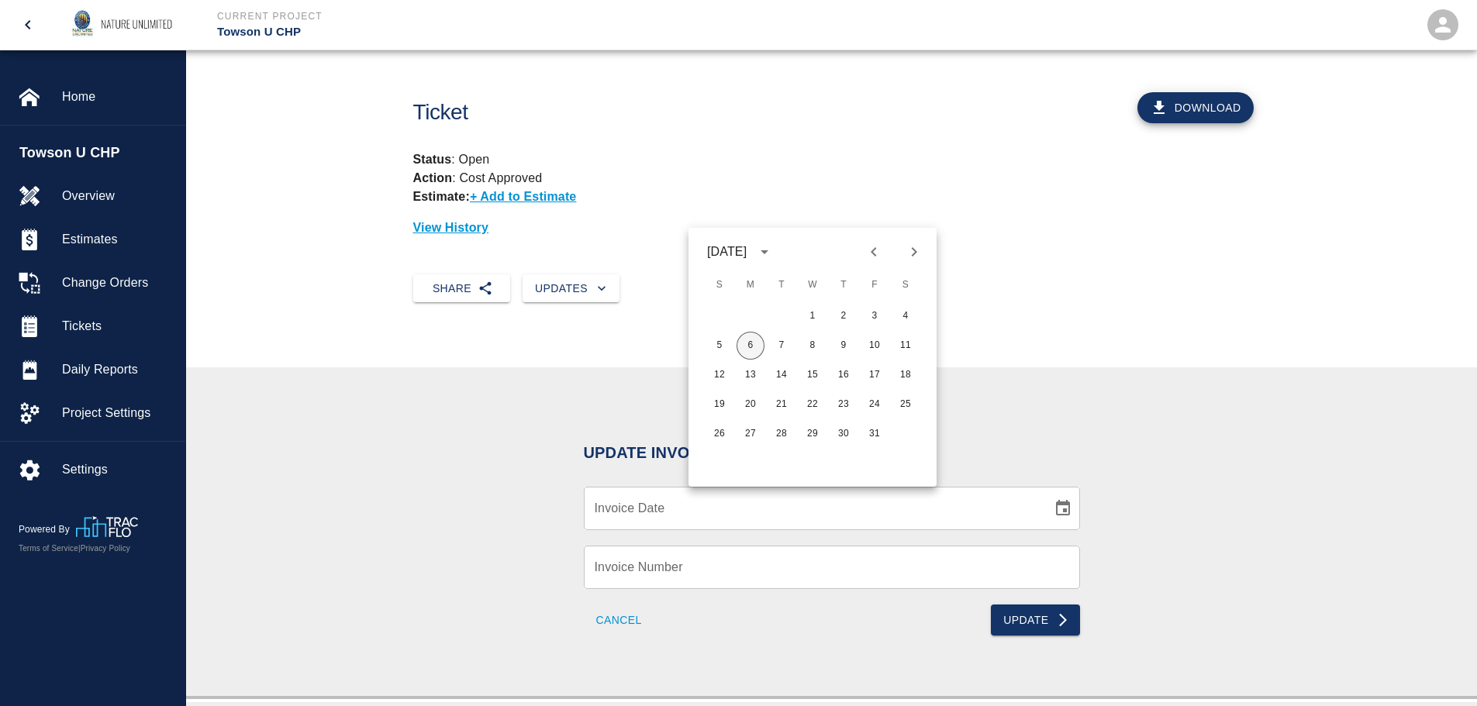
click at [754, 346] on button "6" at bounding box center [751, 346] width 28 height 28
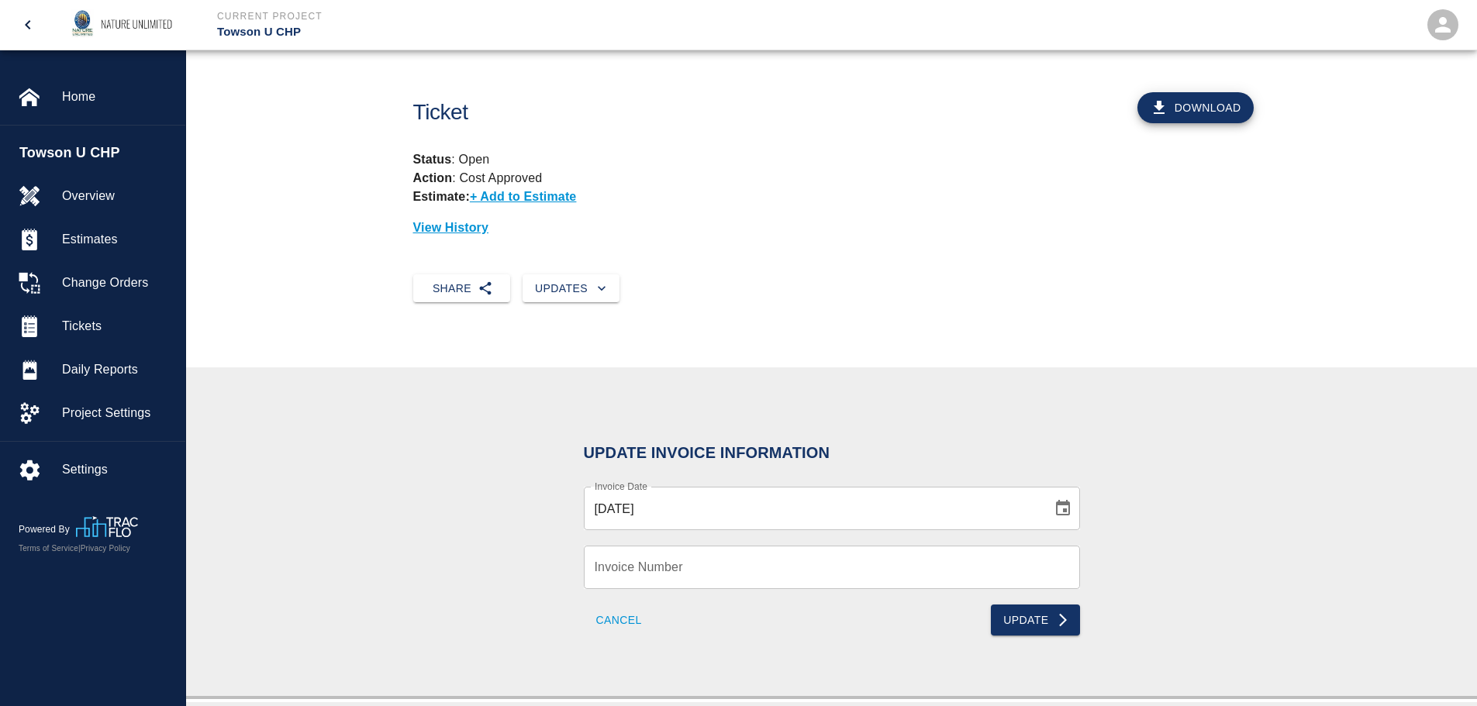
click at [692, 575] on input "Invoice Number" at bounding box center [832, 567] width 496 height 43
click at [1046, 629] on button "Update" at bounding box center [1035, 620] width 88 height 31
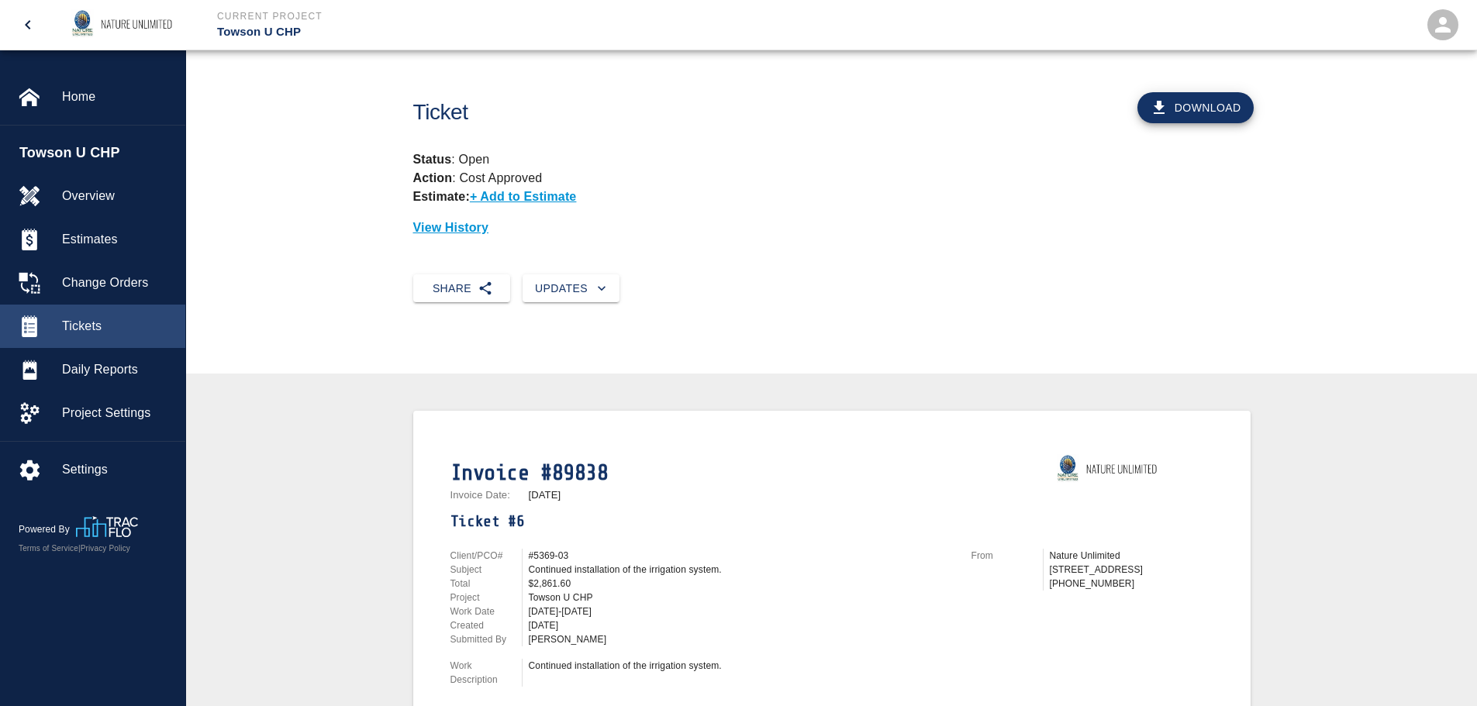
click at [74, 324] on span "Tickets" at bounding box center [117, 326] width 111 height 19
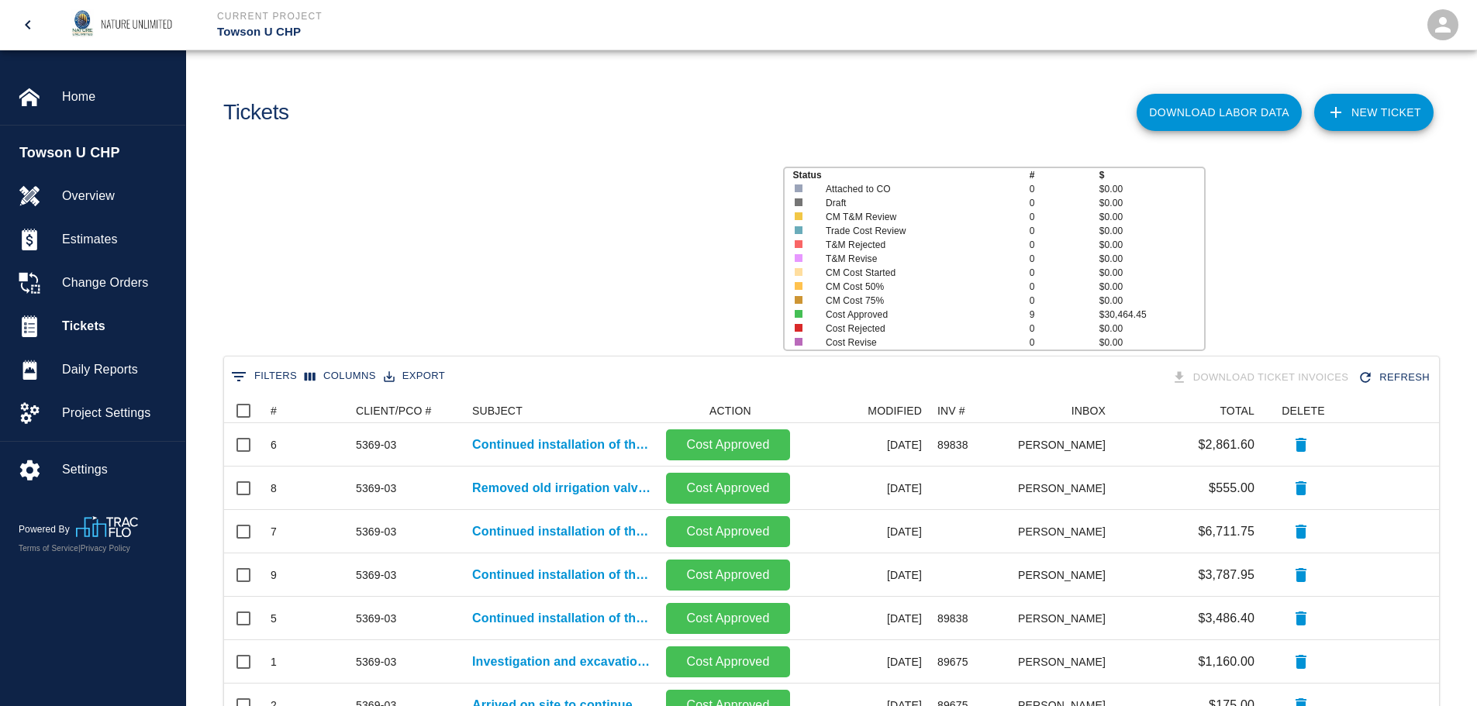
scroll to position [404, 1203]
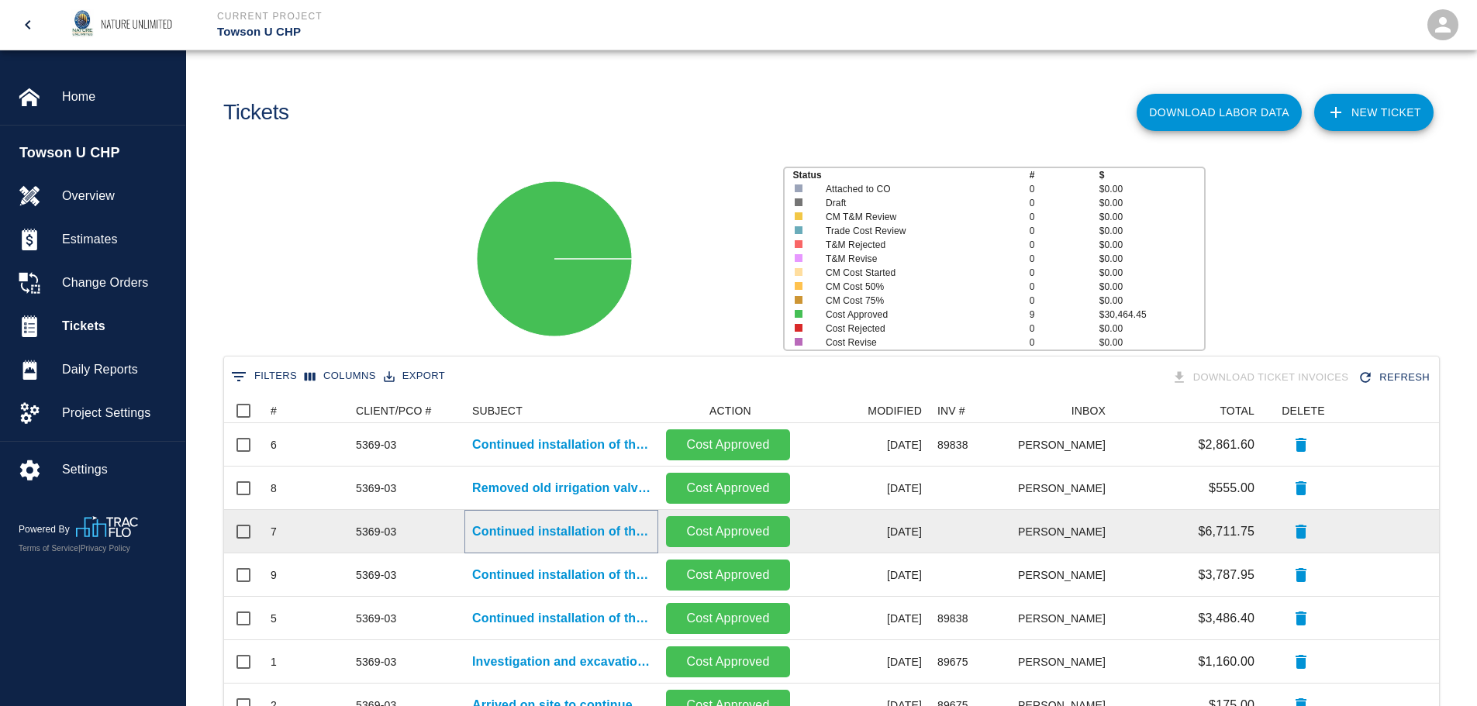
click at [519, 532] on p "Continued installation of the irrigation system." at bounding box center [561, 532] width 178 height 19
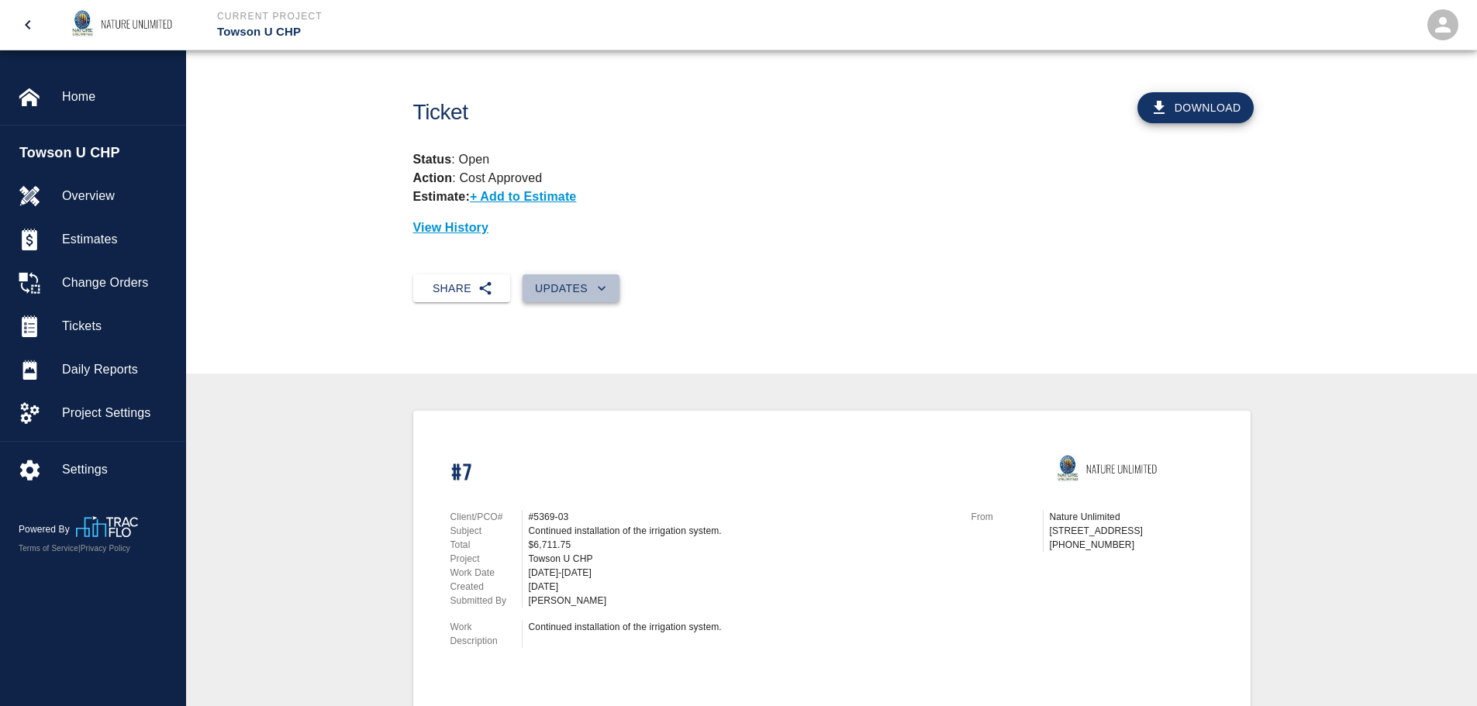
click at [568, 285] on button "Updates" at bounding box center [571, 288] width 97 height 29
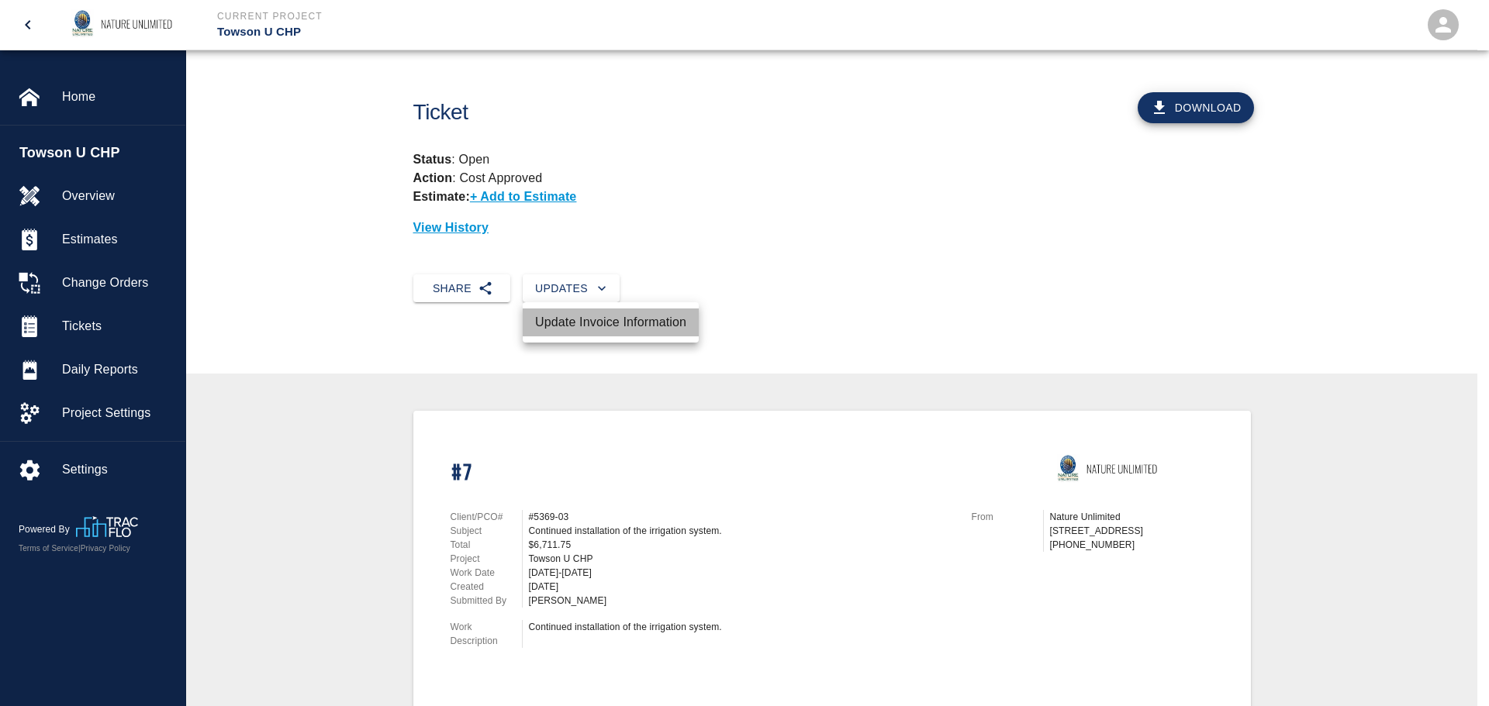
click at [565, 325] on li "Update Invoice Information" at bounding box center [611, 323] width 176 height 28
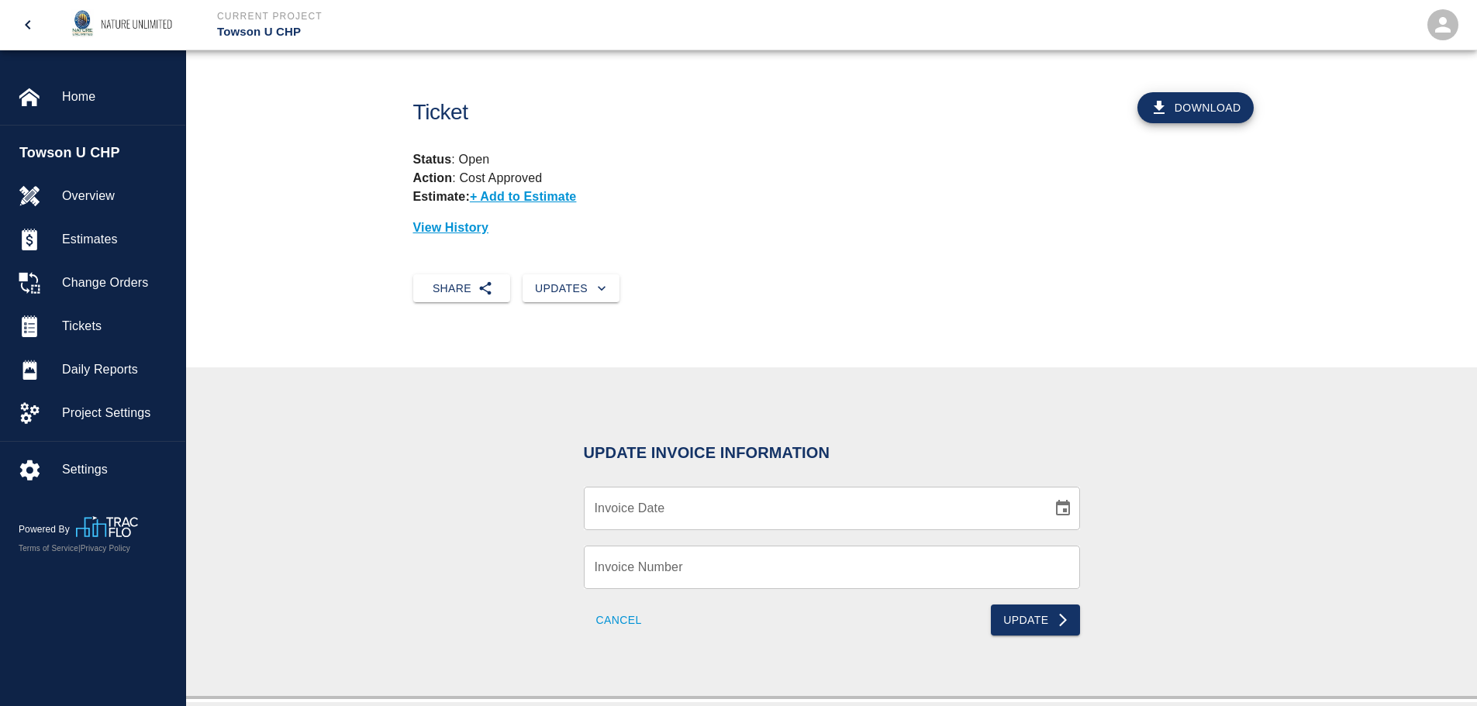
click at [1064, 509] on icon "Choose date" at bounding box center [1063, 508] width 19 height 19
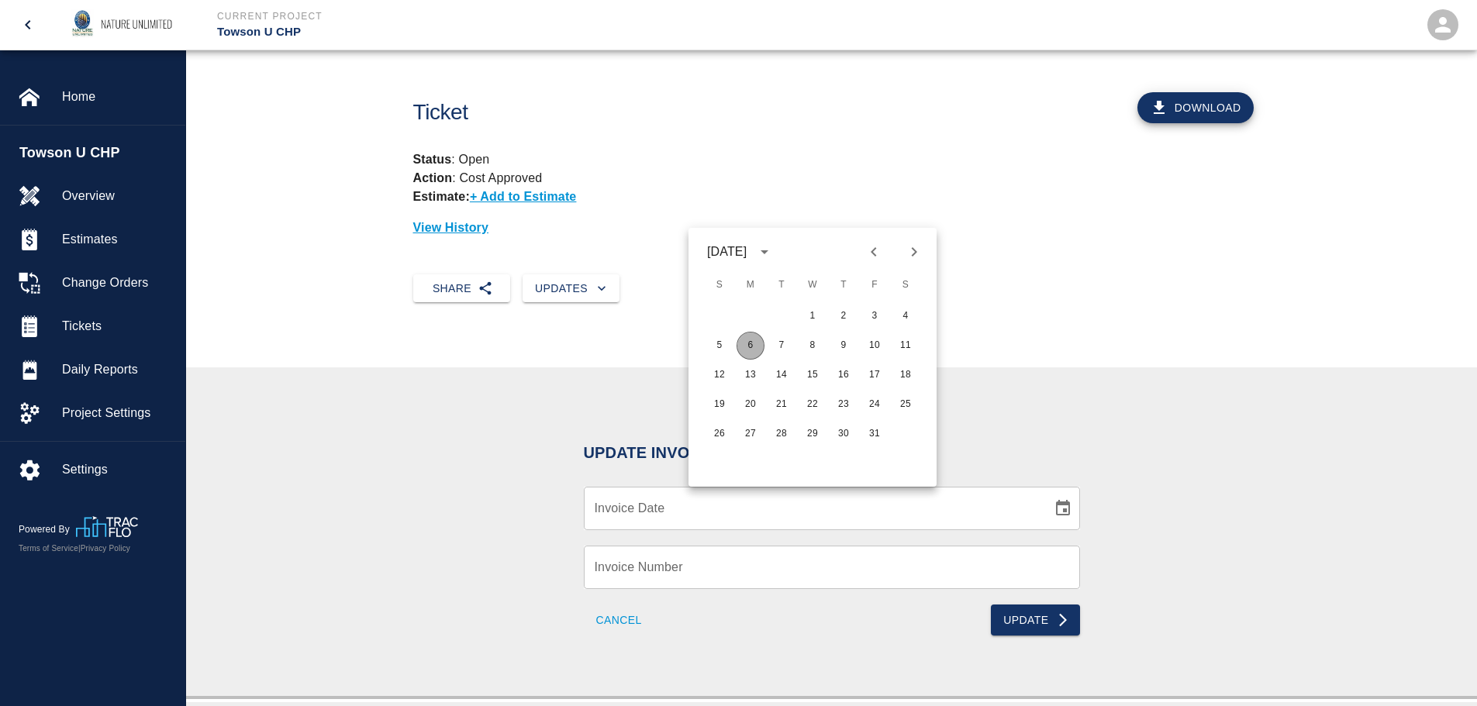
click at [750, 345] on button "6" at bounding box center [751, 346] width 28 height 28
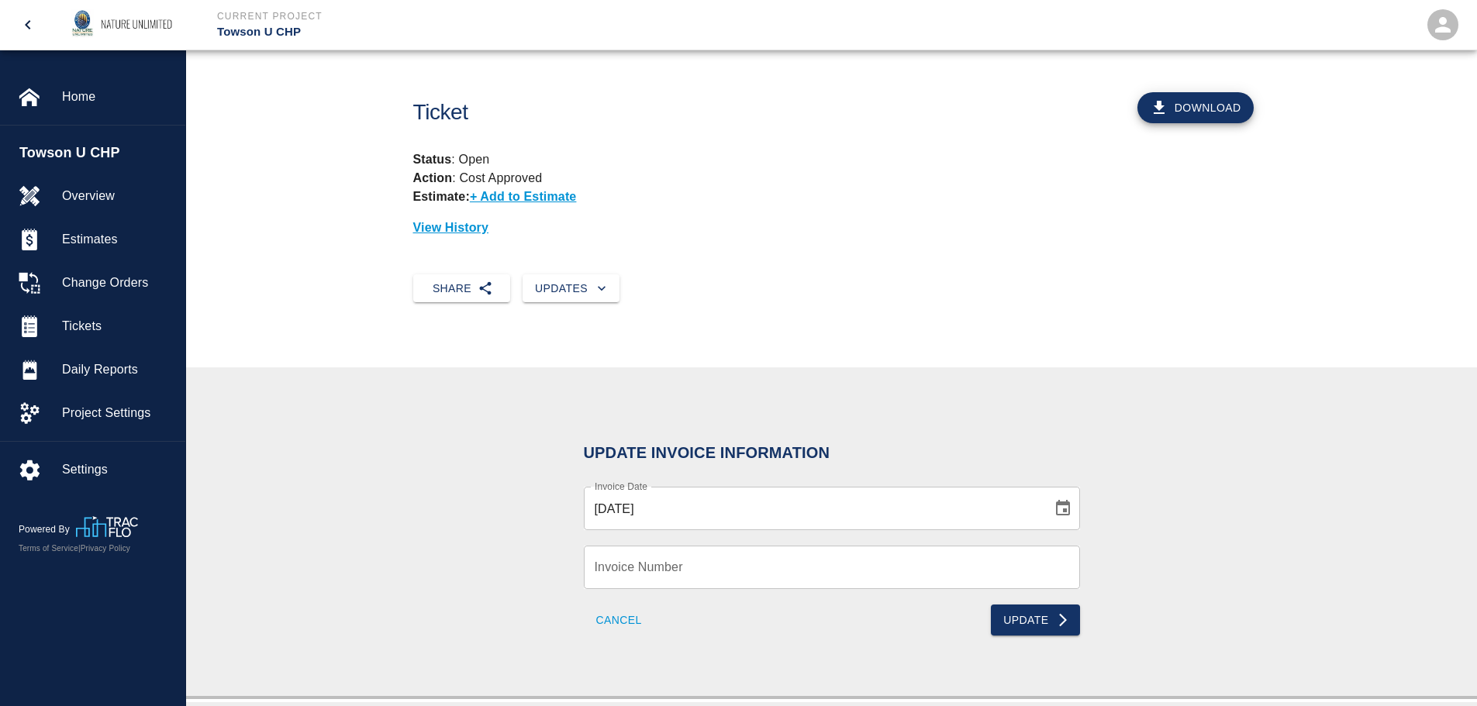
click at [750, 571] on input "Invoice Number" at bounding box center [832, 567] width 496 height 43
click at [1030, 620] on button "Update" at bounding box center [1035, 620] width 88 height 31
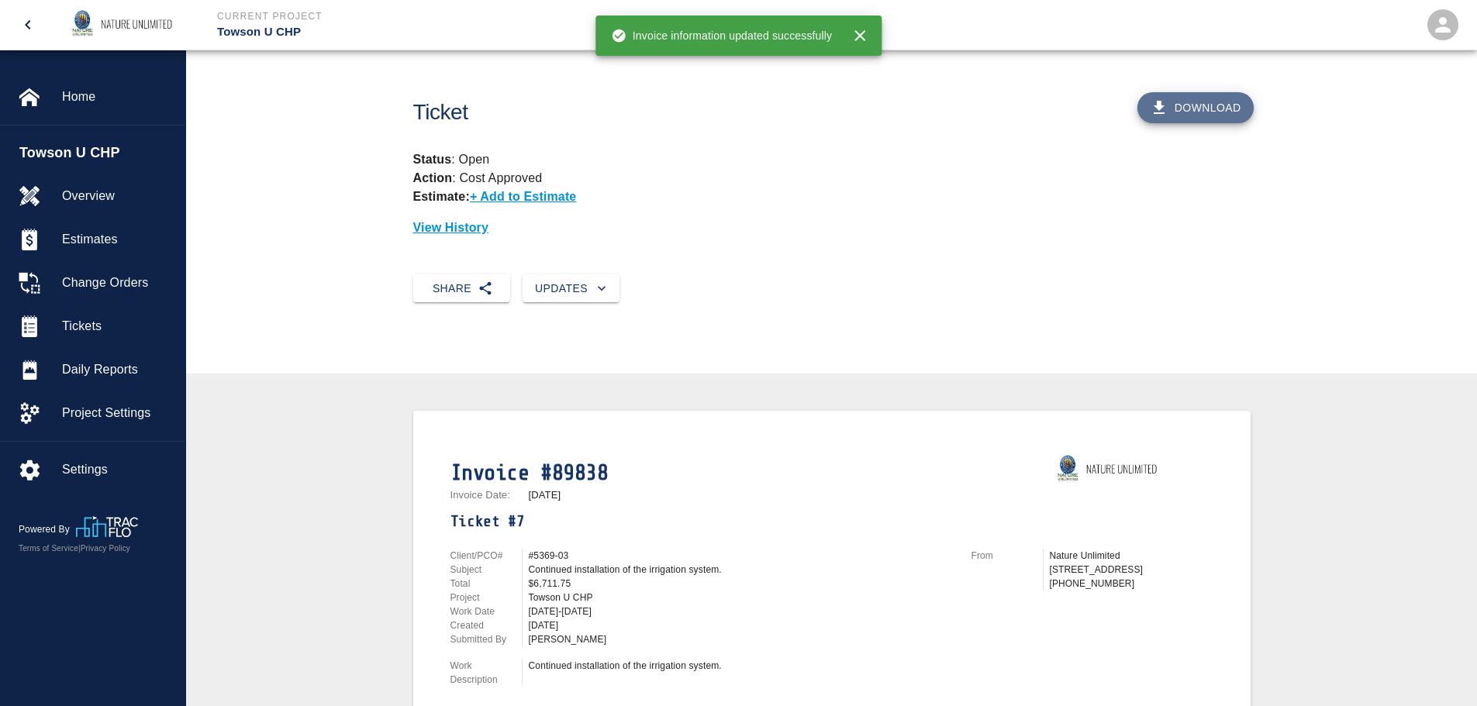
click at [1198, 104] on button "Download" at bounding box center [1195, 107] width 116 height 31
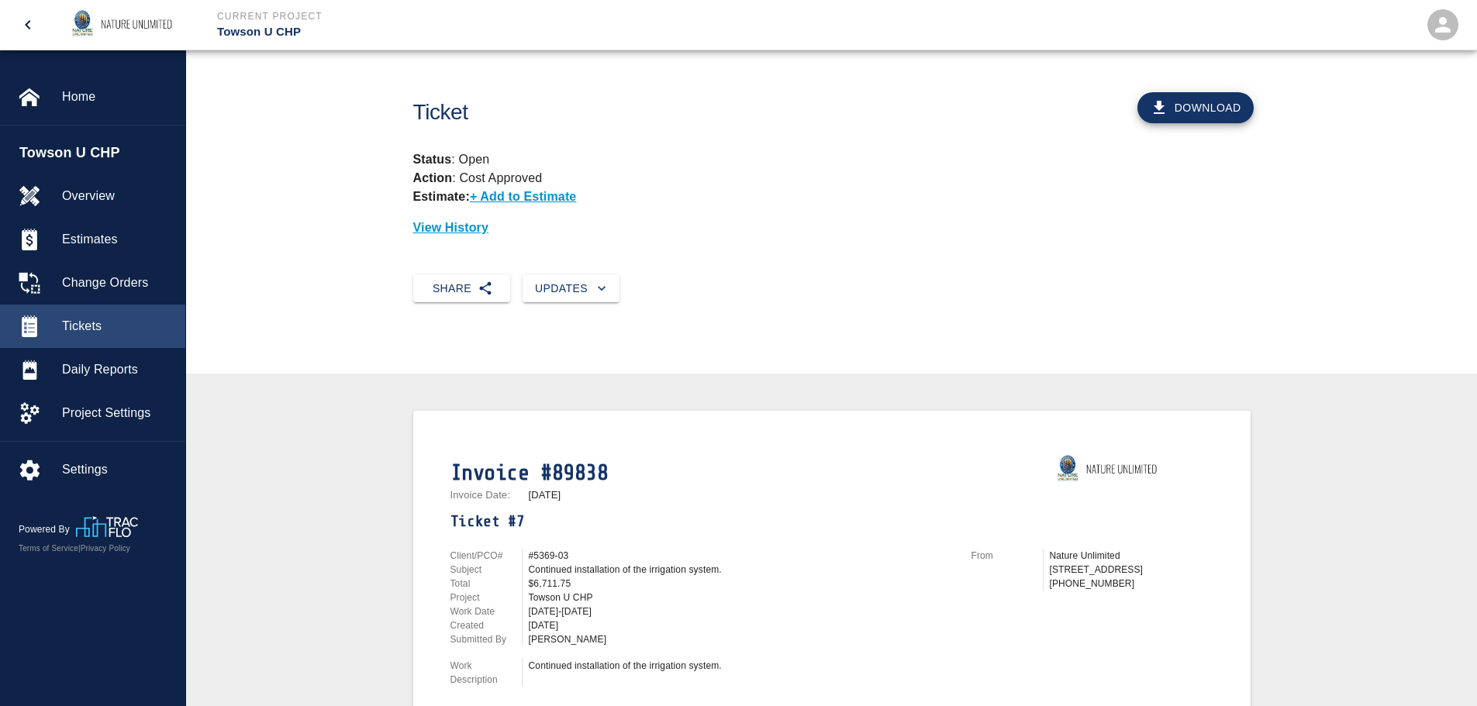
click at [74, 333] on span "Tickets" at bounding box center [117, 326] width 111 height 19
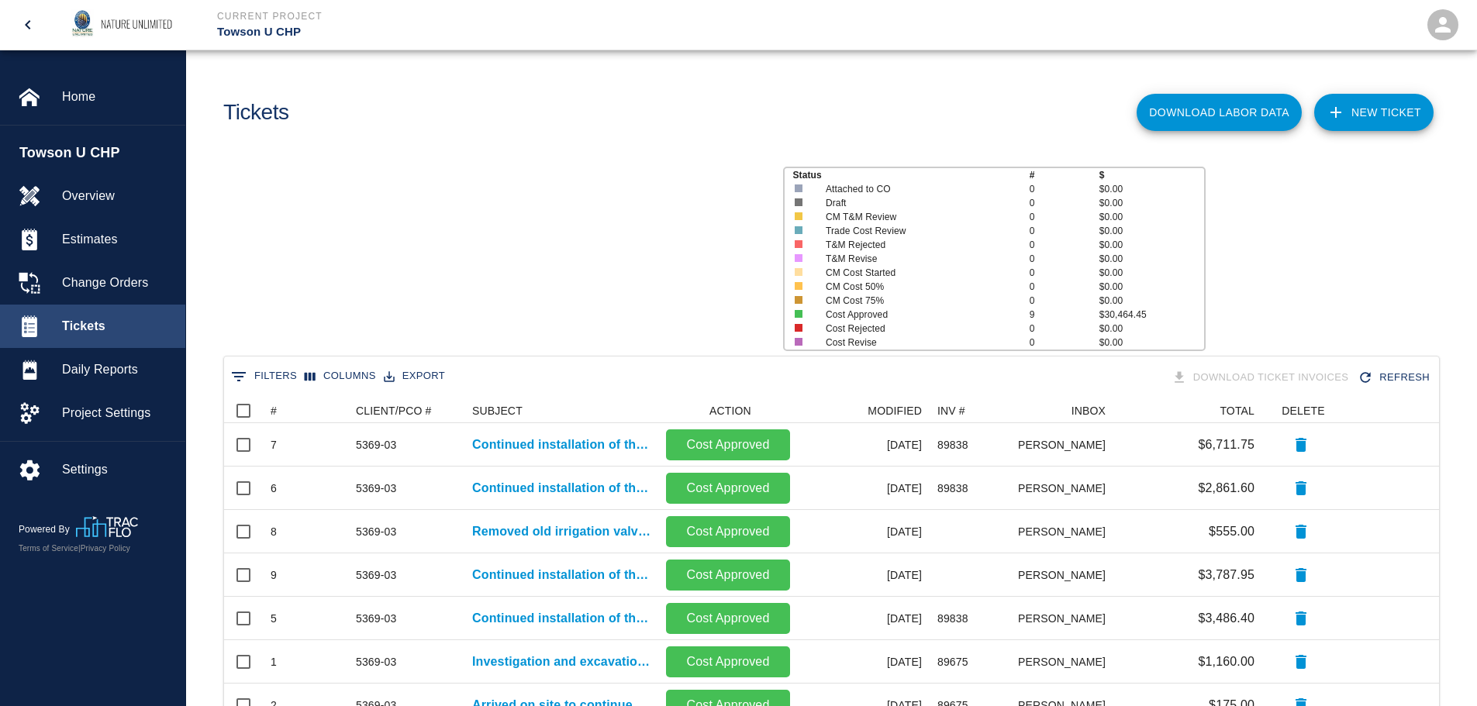
scroll to position [404, 1203]
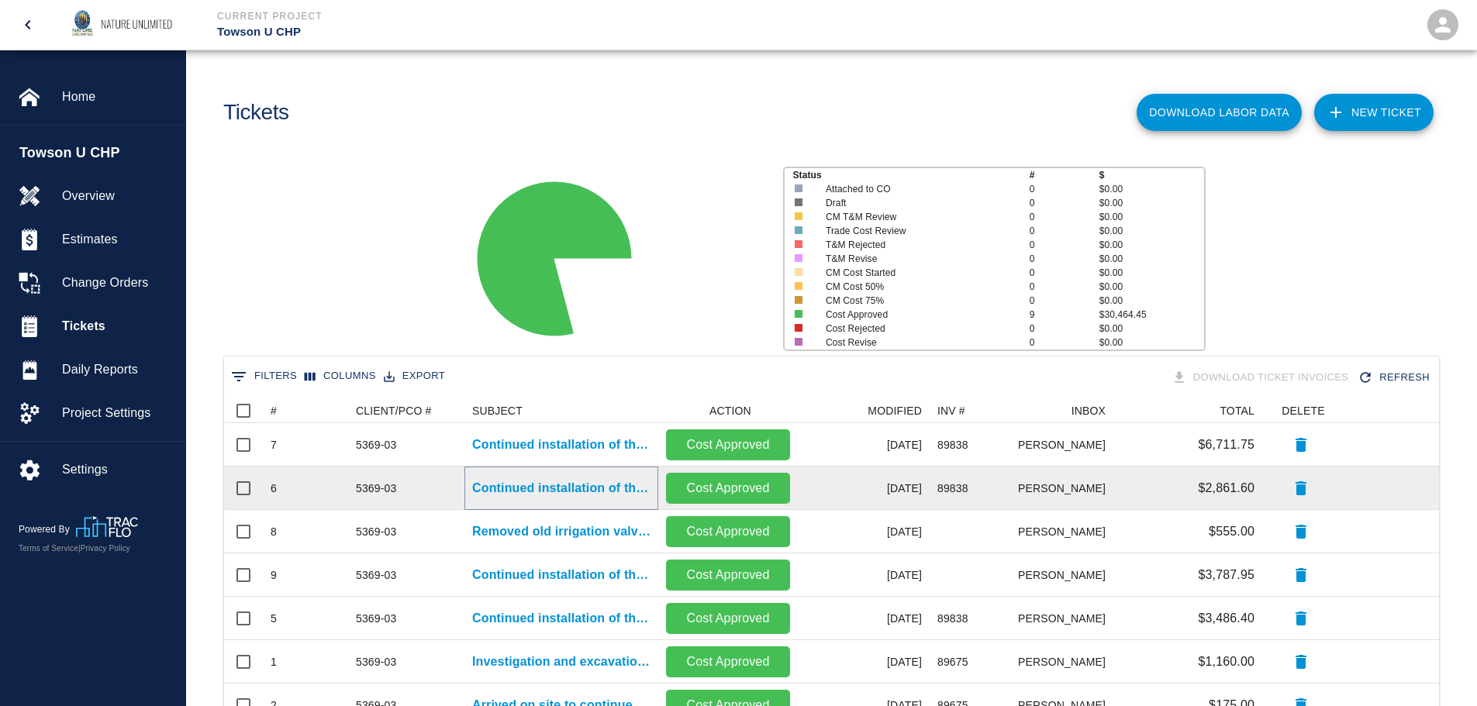
click at [570, 482] on p "Continued installation of the irrigation system." at bounding box center [561, 488] width 178 height 19
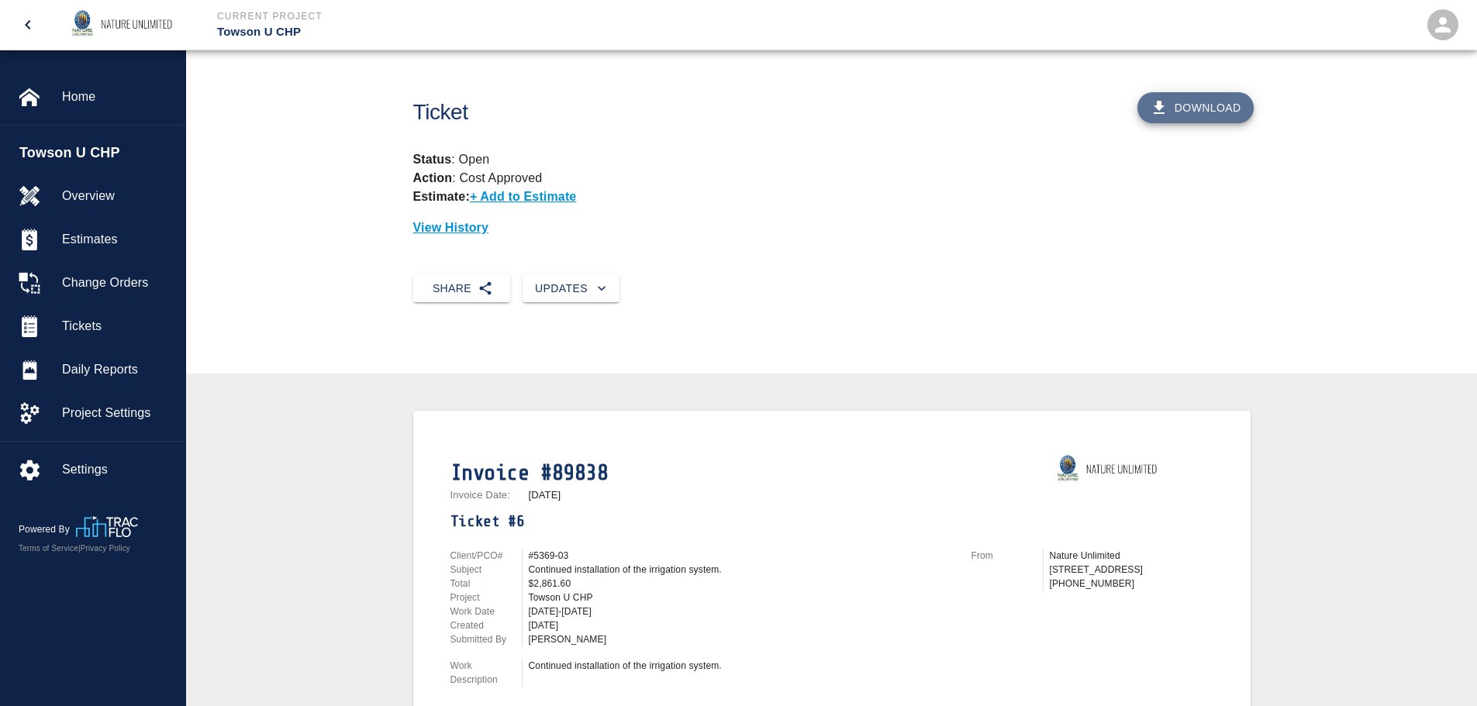
click at [1177, 106] on button "Download" at bounding box center [1195, 107] width 116 height 31
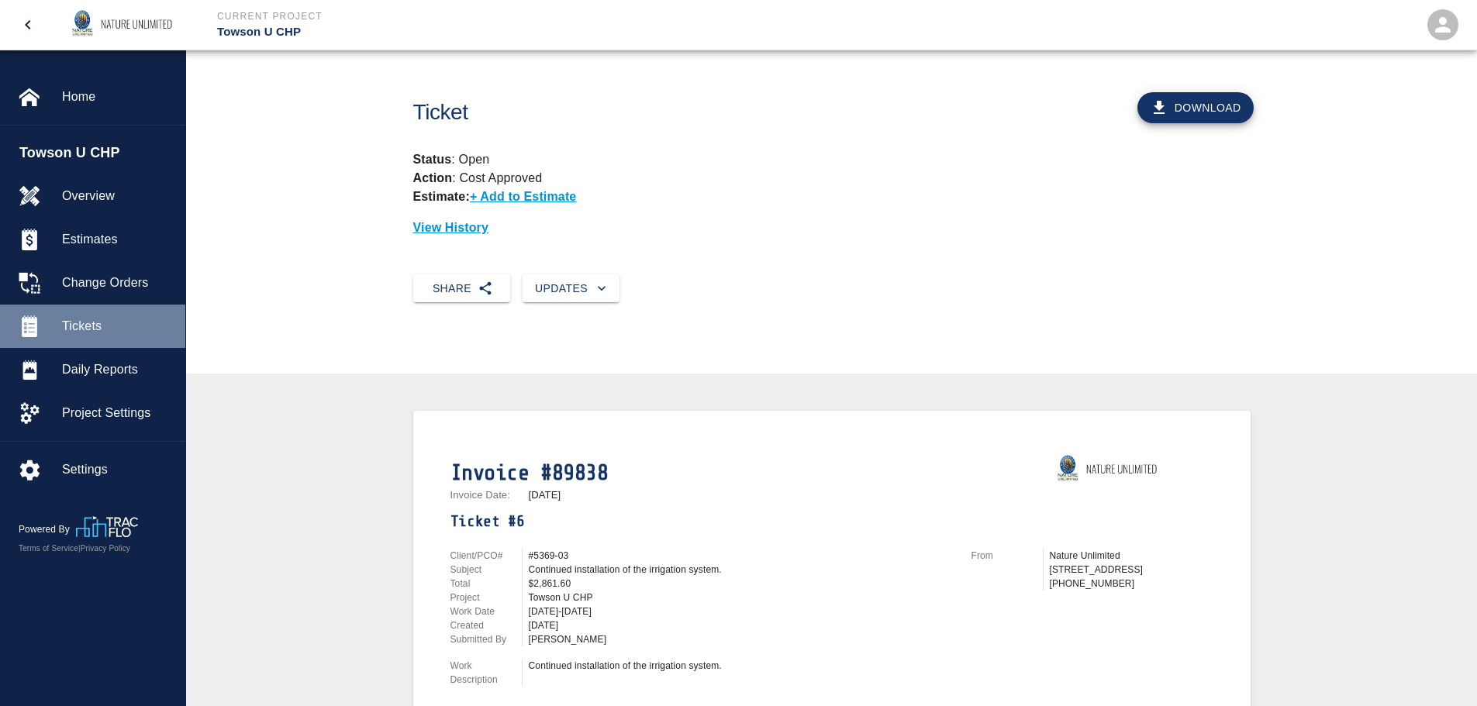
click at [86, 324] on span "Tickets" at bounding box center [117, 326] width 111 height 19
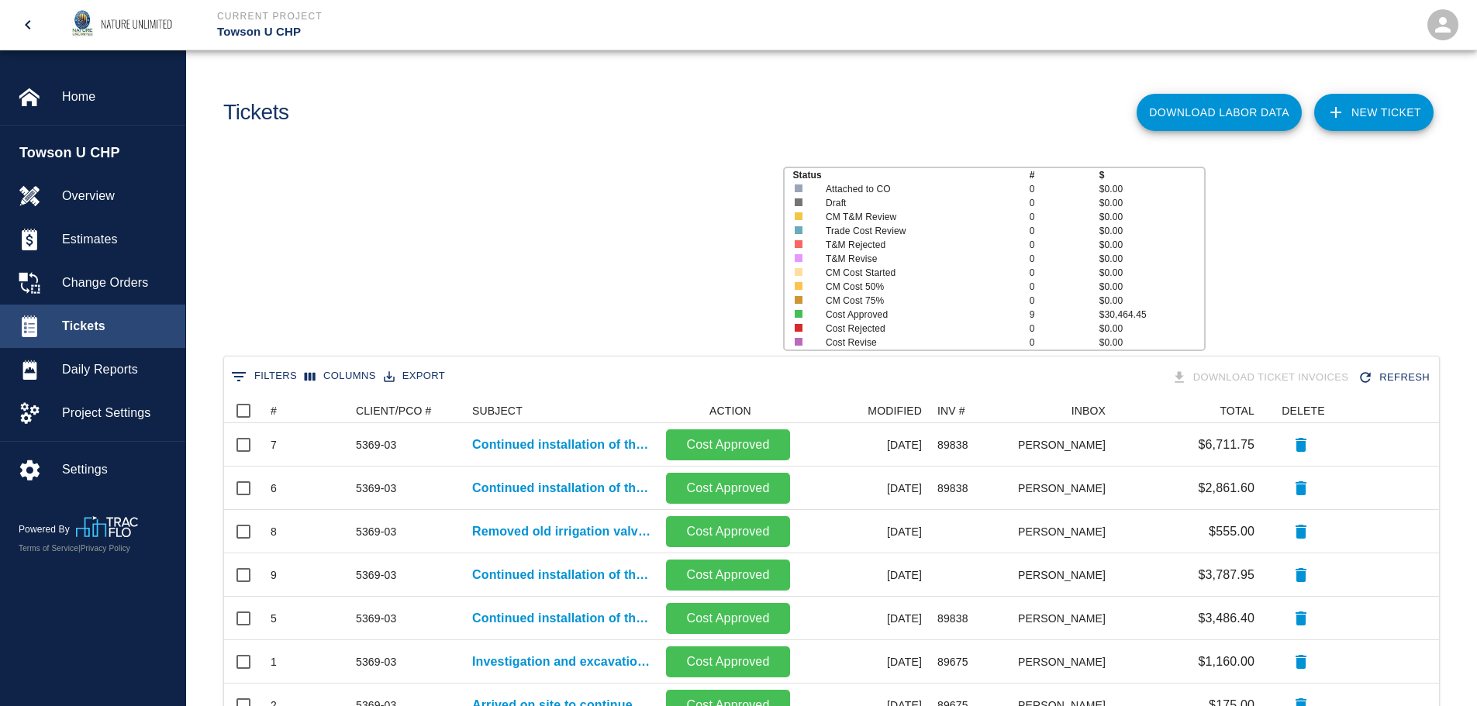
scroll to position [404, 1203]
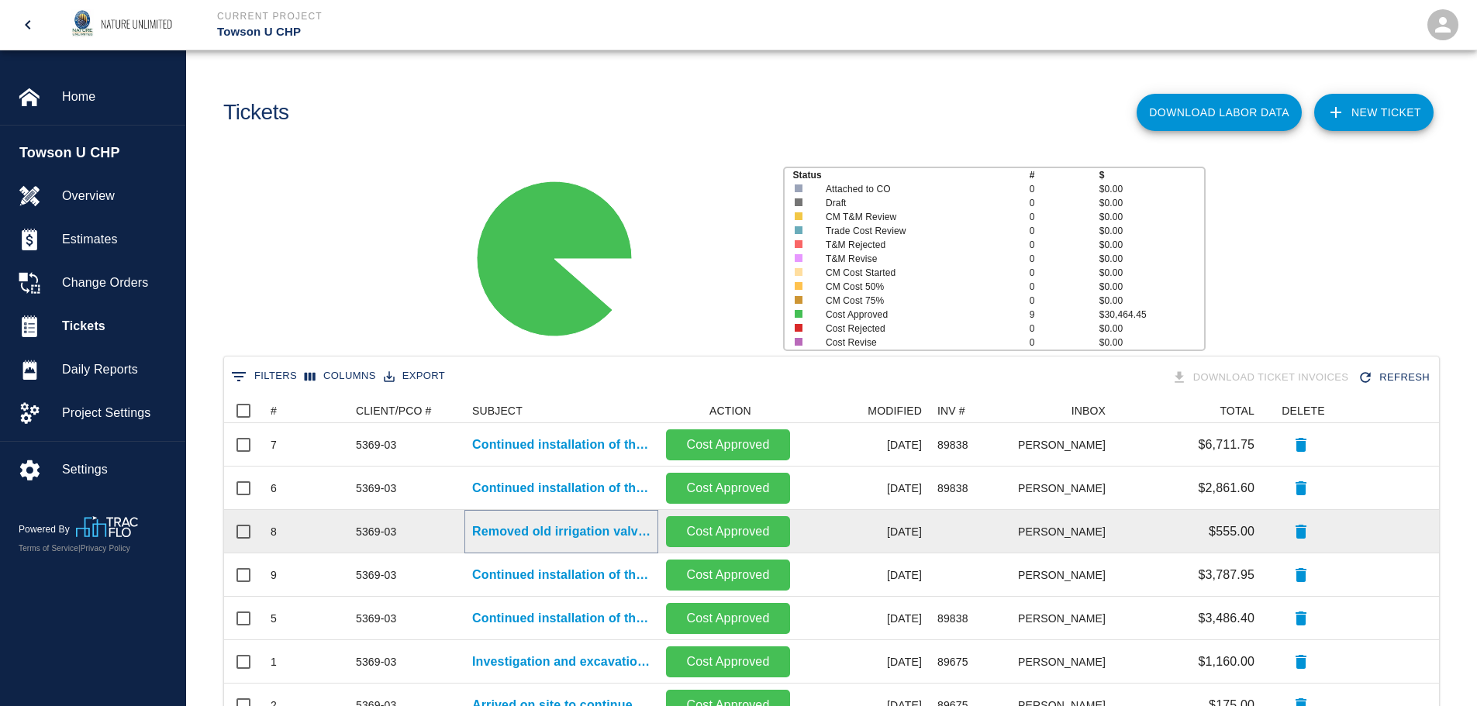
click at [533, 537] on p "Removed old irrigation valve box. Cleaned and removed excess dirt from..." at bounding box center [561, 532] width 178 height 19
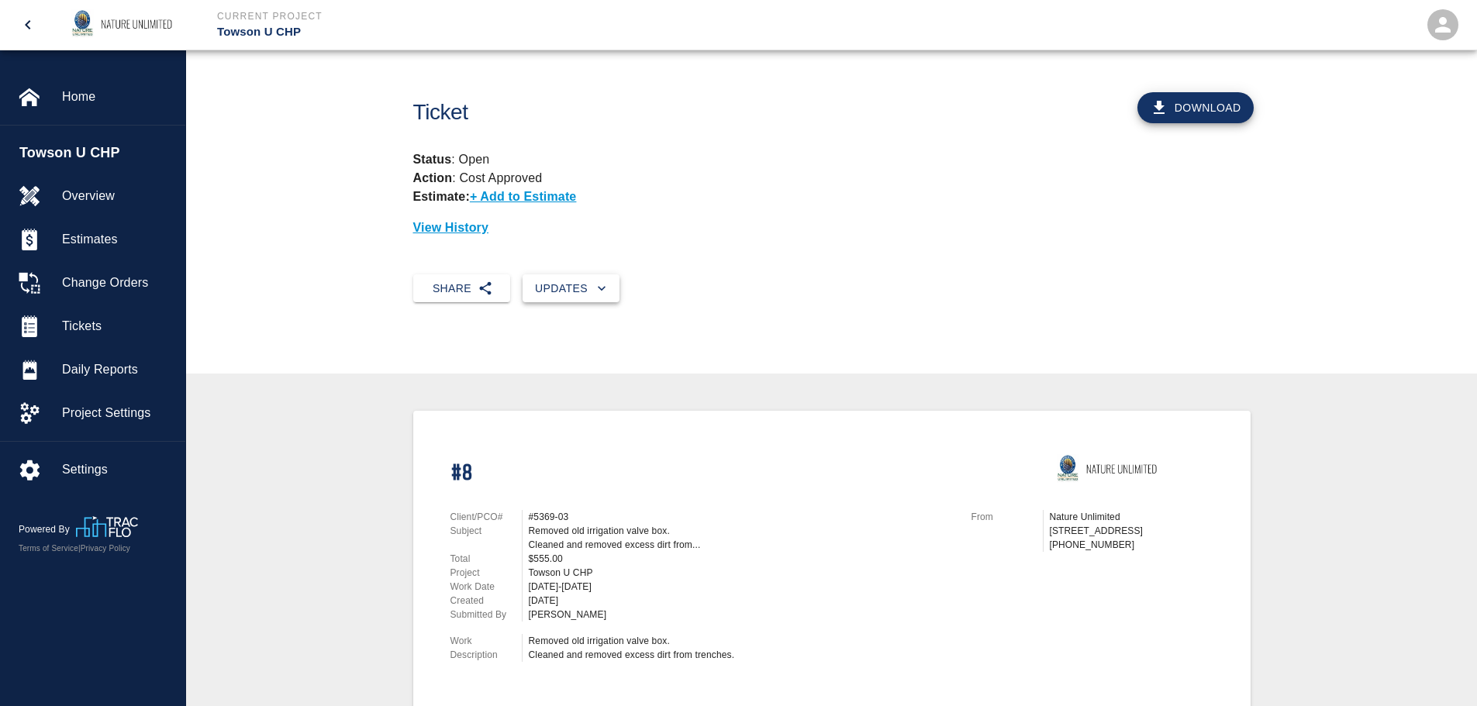
click at [558, 295] on button "Updates" at bounding box center [571, 288] width 97 height 29
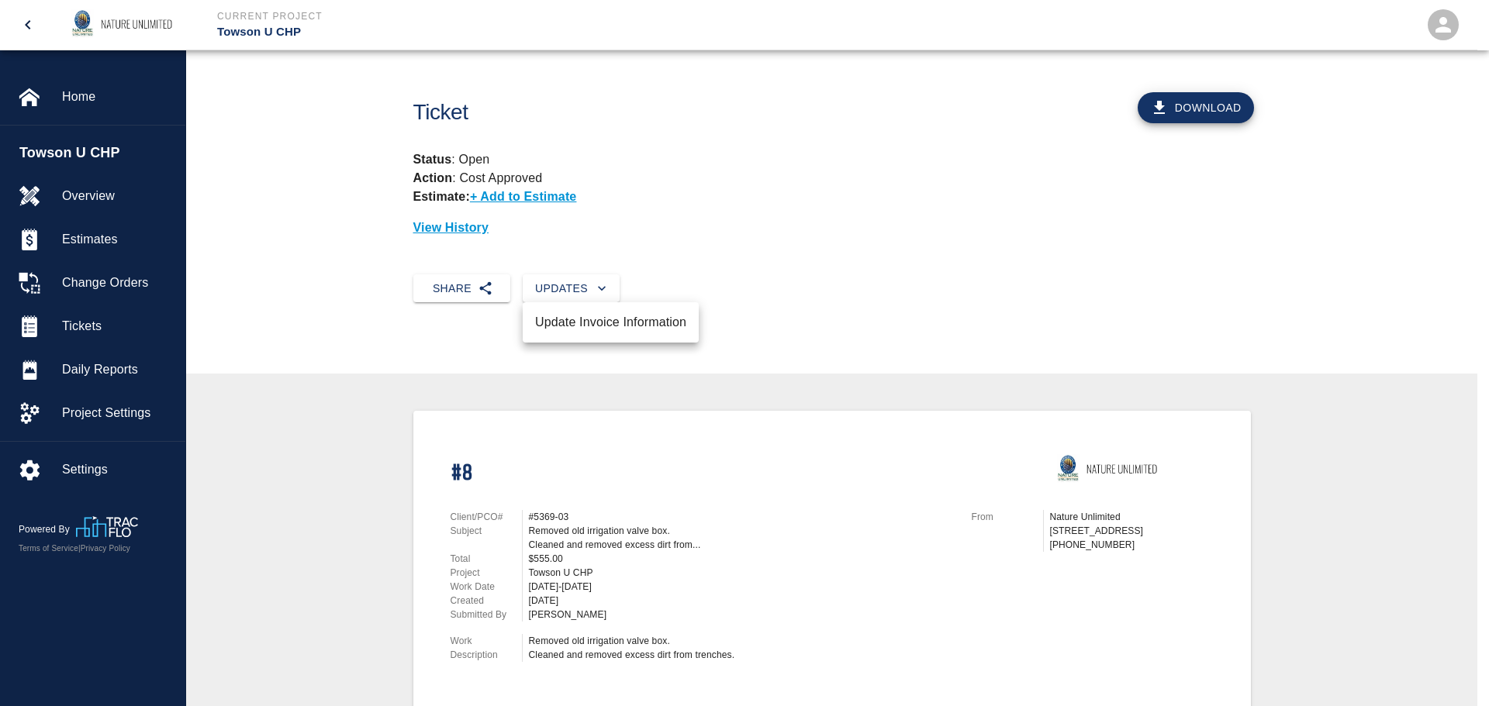
click at [571, 334] on li "Update Invoice Information" at bounding box center [611, 323] width 176 height 28
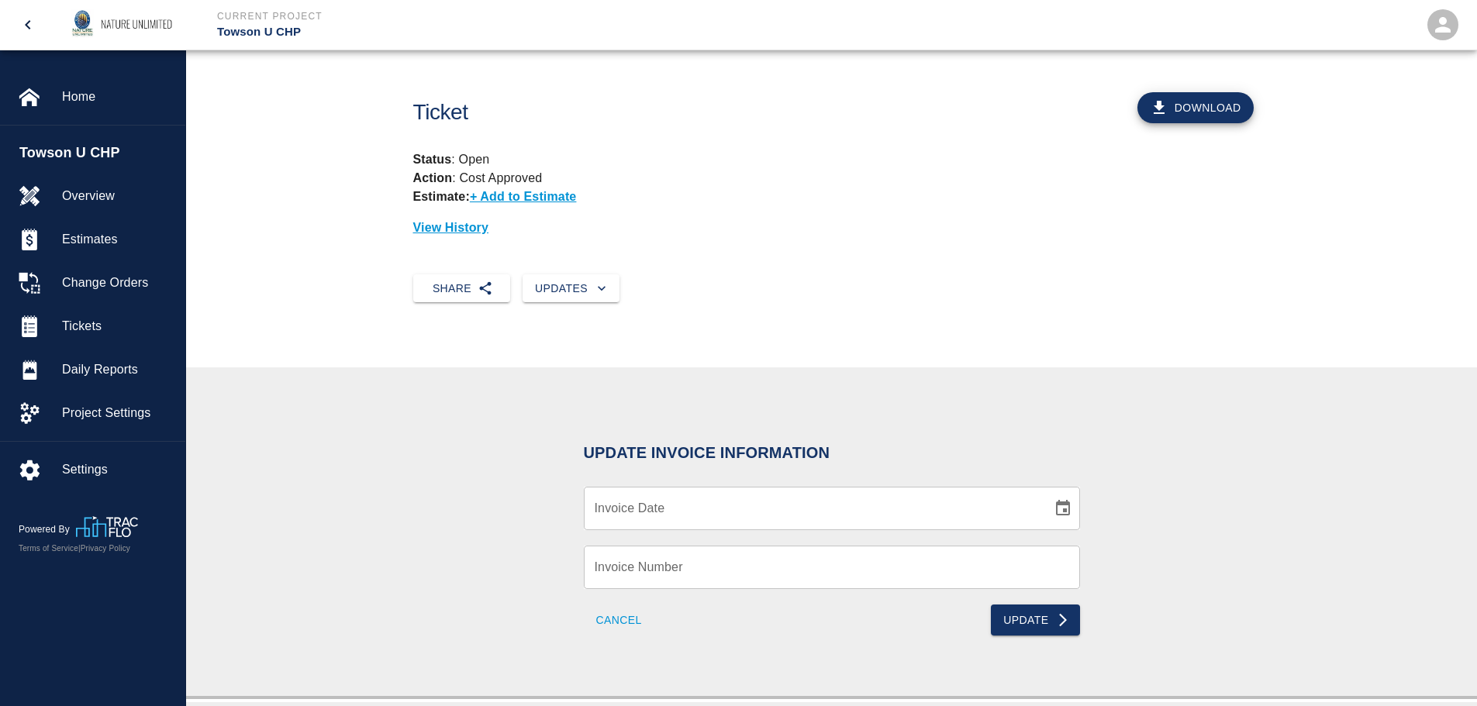
click at [916, 500] on input "Invoice Date" at bounding box center [812, 508] width 457 height 43
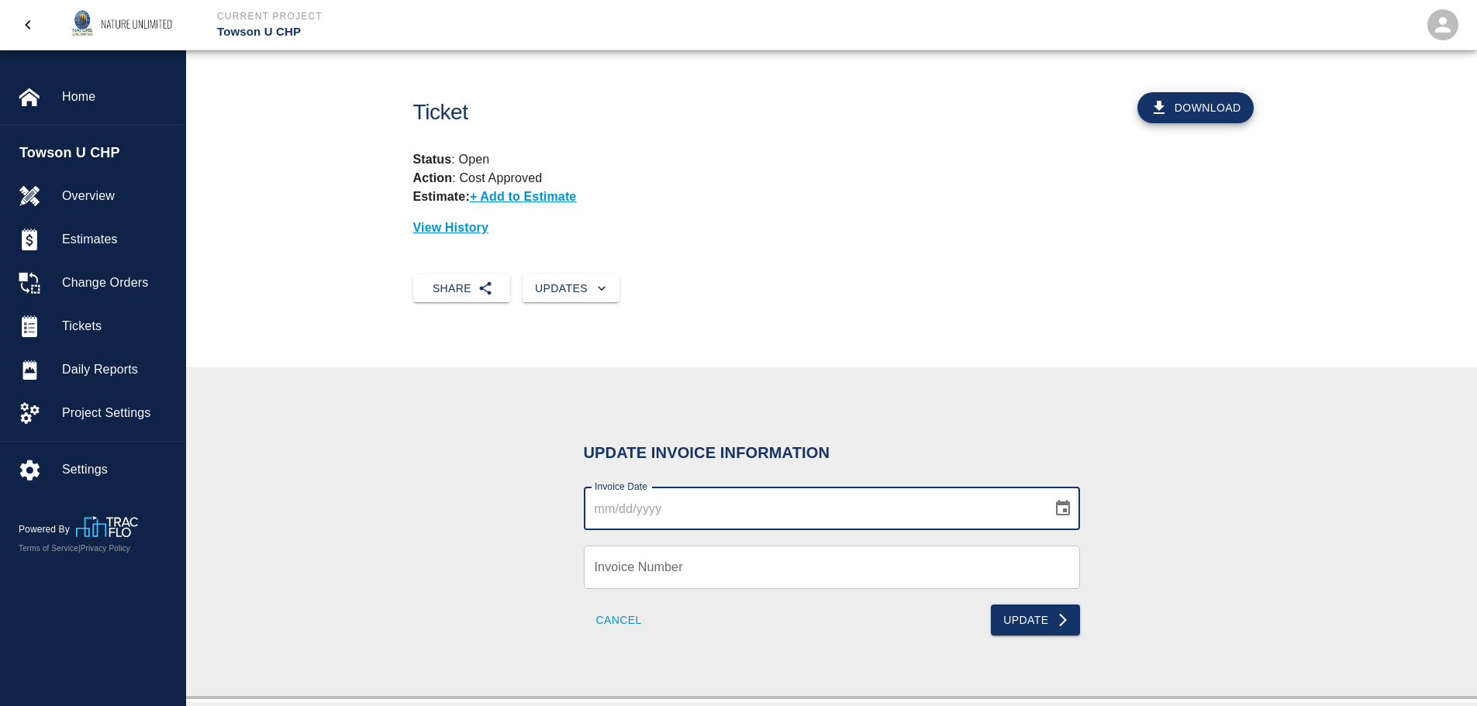
click at [1061, 505] on icon "Choose date" at bounding box center [1063, 508] width 14 height 16
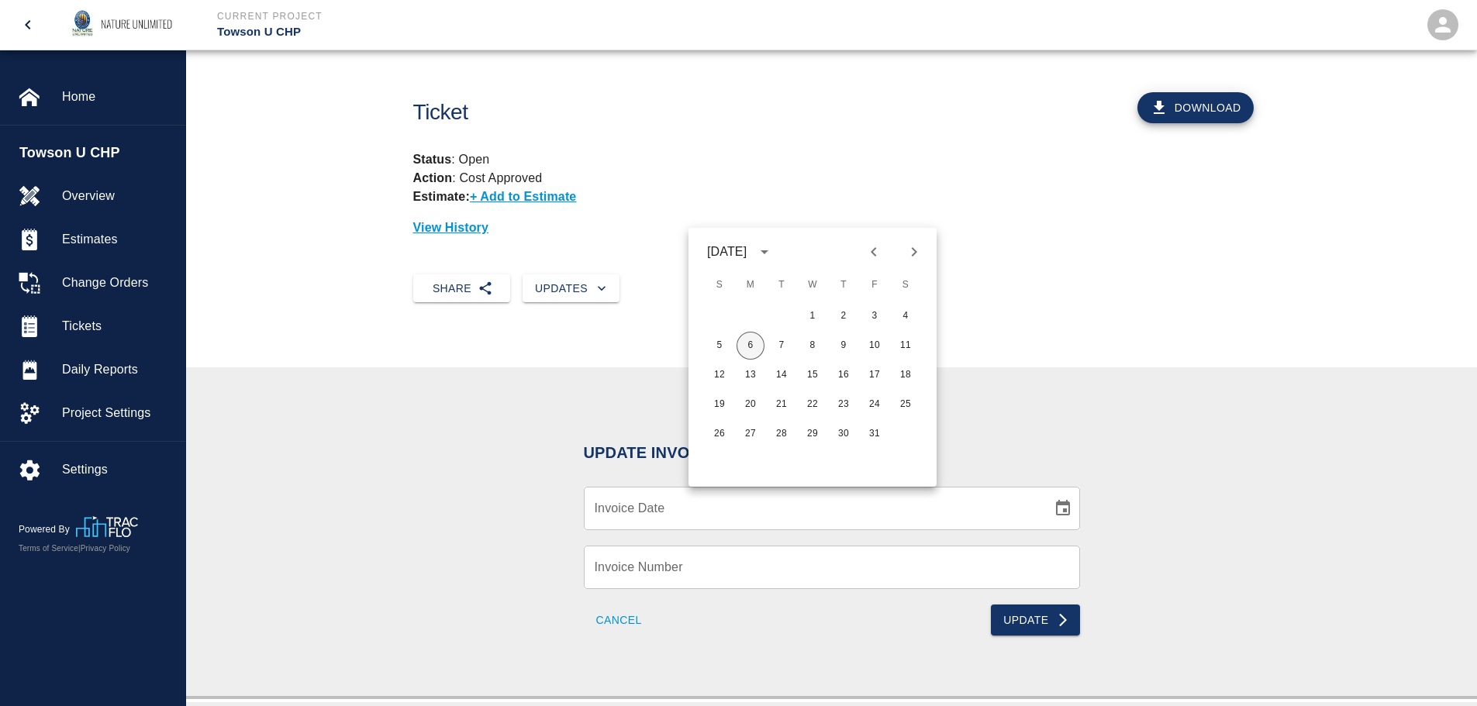
click at [747, 343] on button "6" at bounding box center [751, 346] width 28 height 28
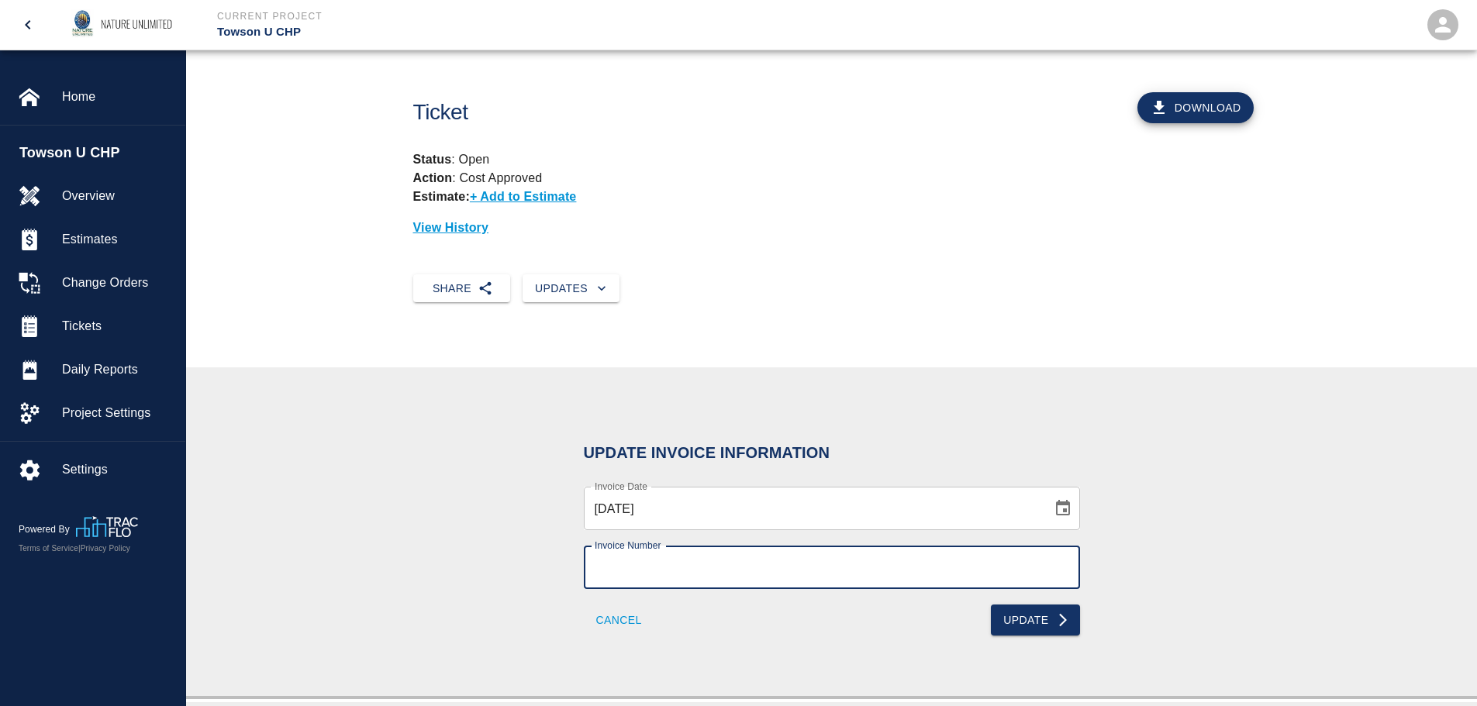
click at [767, 568] on input "Invoice Number" at bounding box center [832, 567] width 496 height 43
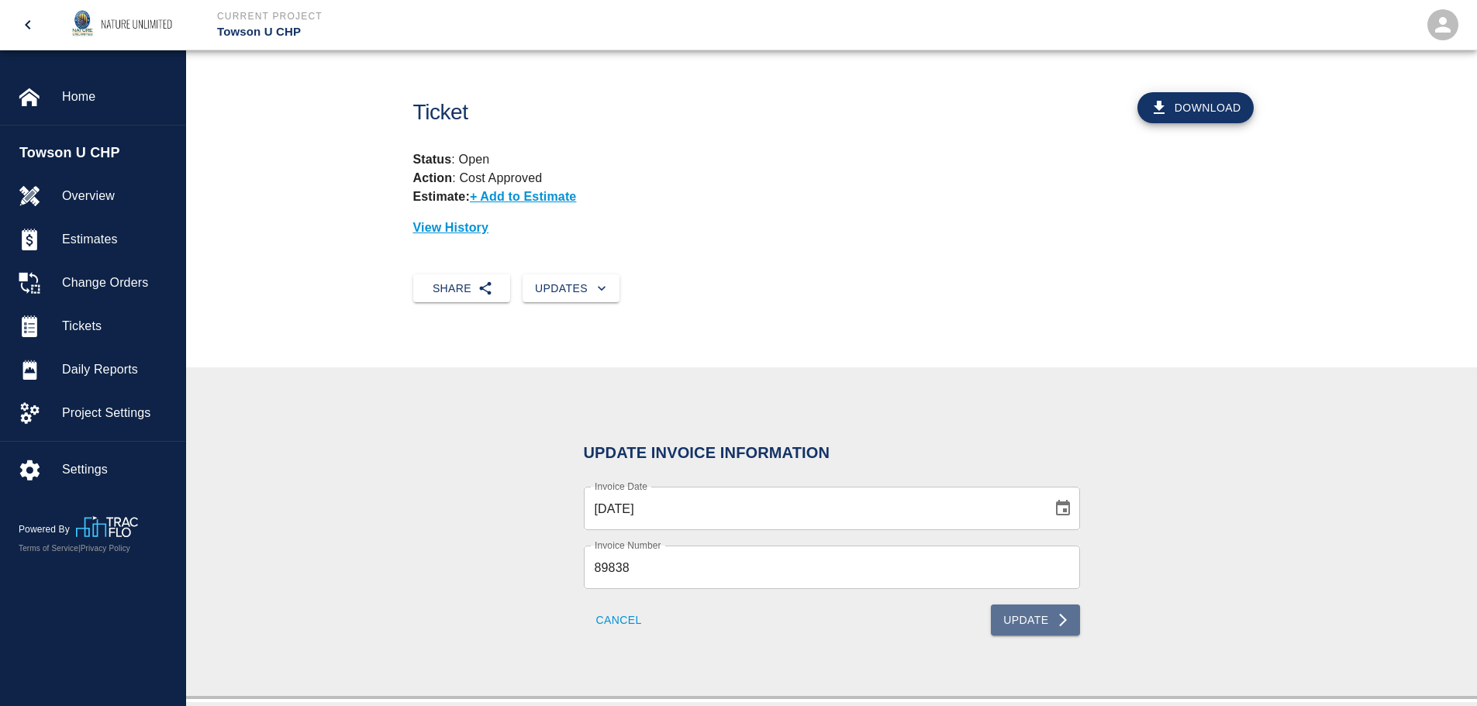
click at [1036, 614] on button "Update" at bounding box center [1035, 620] width 88 height 31
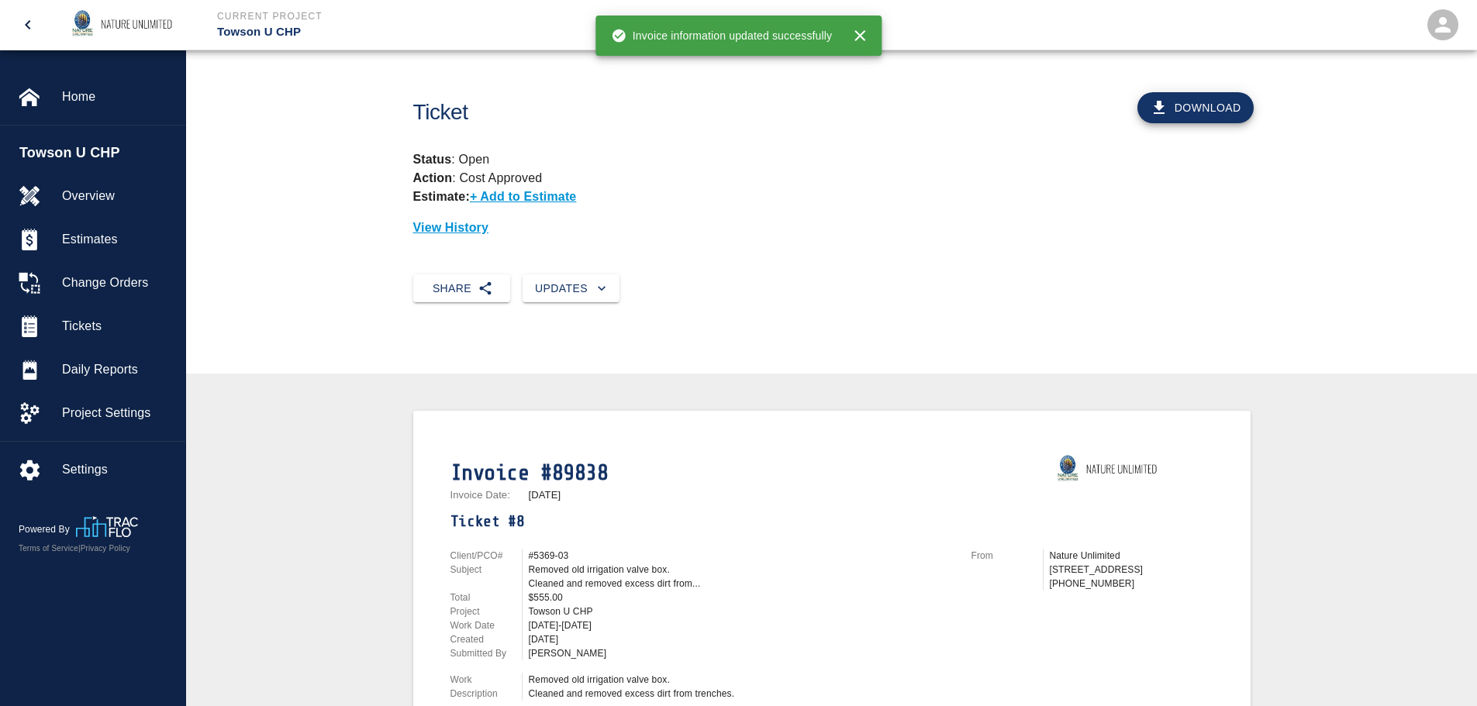
click at [1194, 101] on button "Download" at bounding box center [1195, 107] width 116 height 31
click at [73, 319] on span "Tickets" at bounding box center [117, 326] width 111 height 19
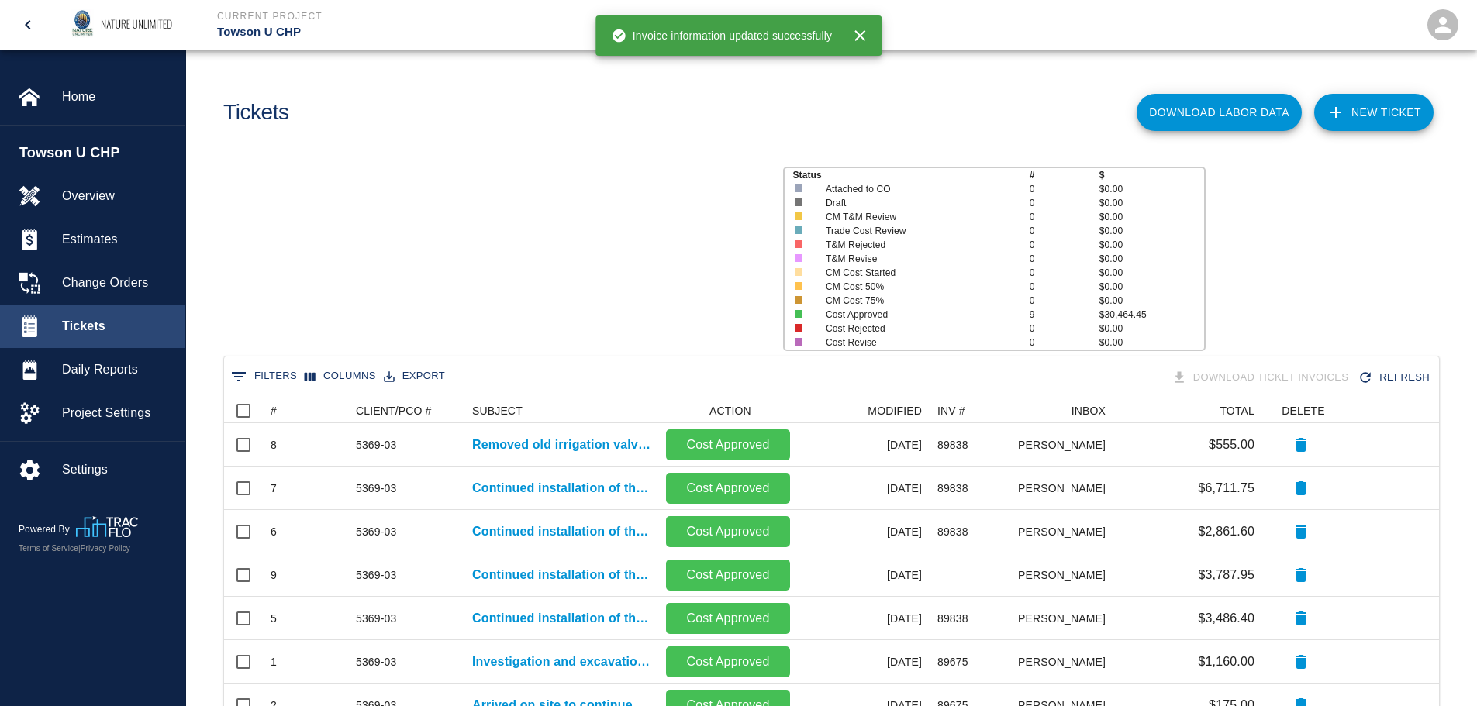
scroll to position [404, 1203]
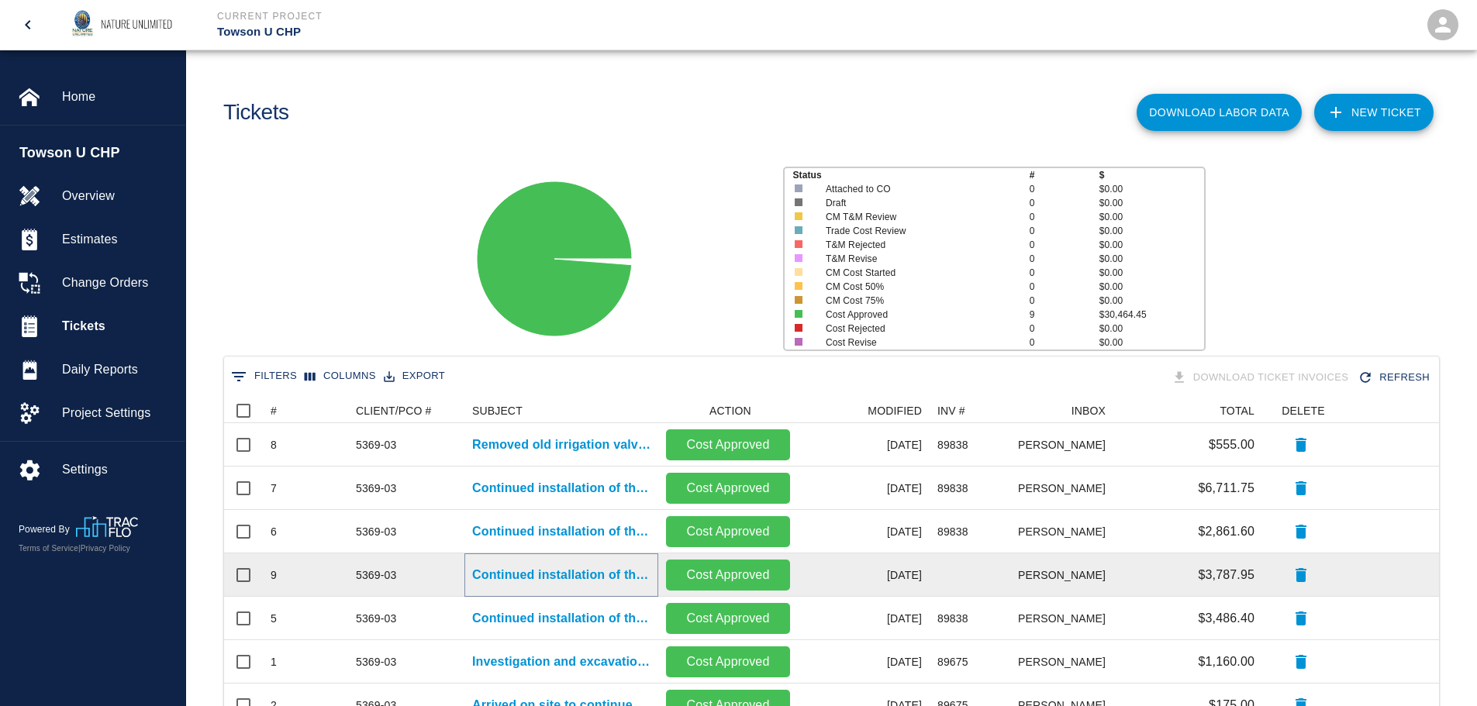
click at [576, 581] on p "Continued installation of the irrigation system." at bounding box center [561, 575] width 178 height 19
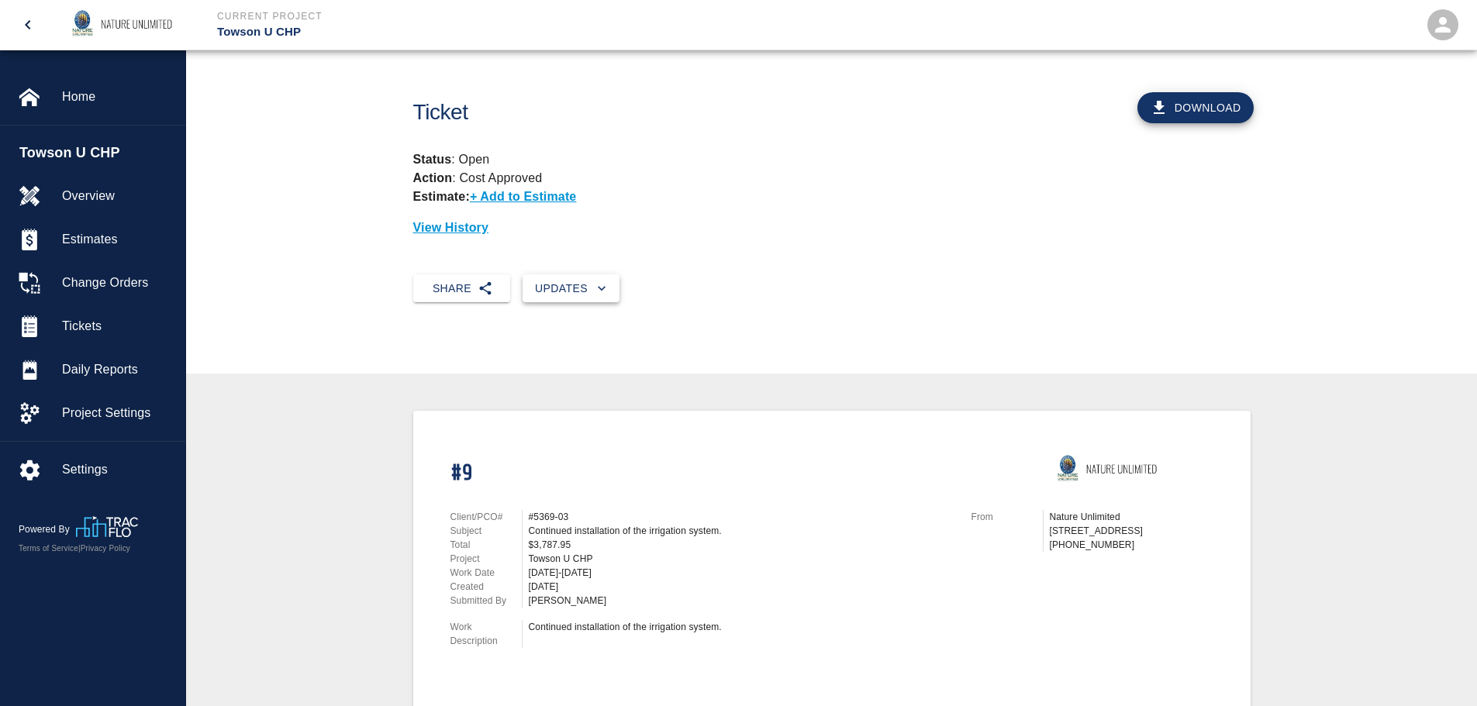
click at [586, 285] on button "Updates" at bounding box center [571, 288] width 97 height 29
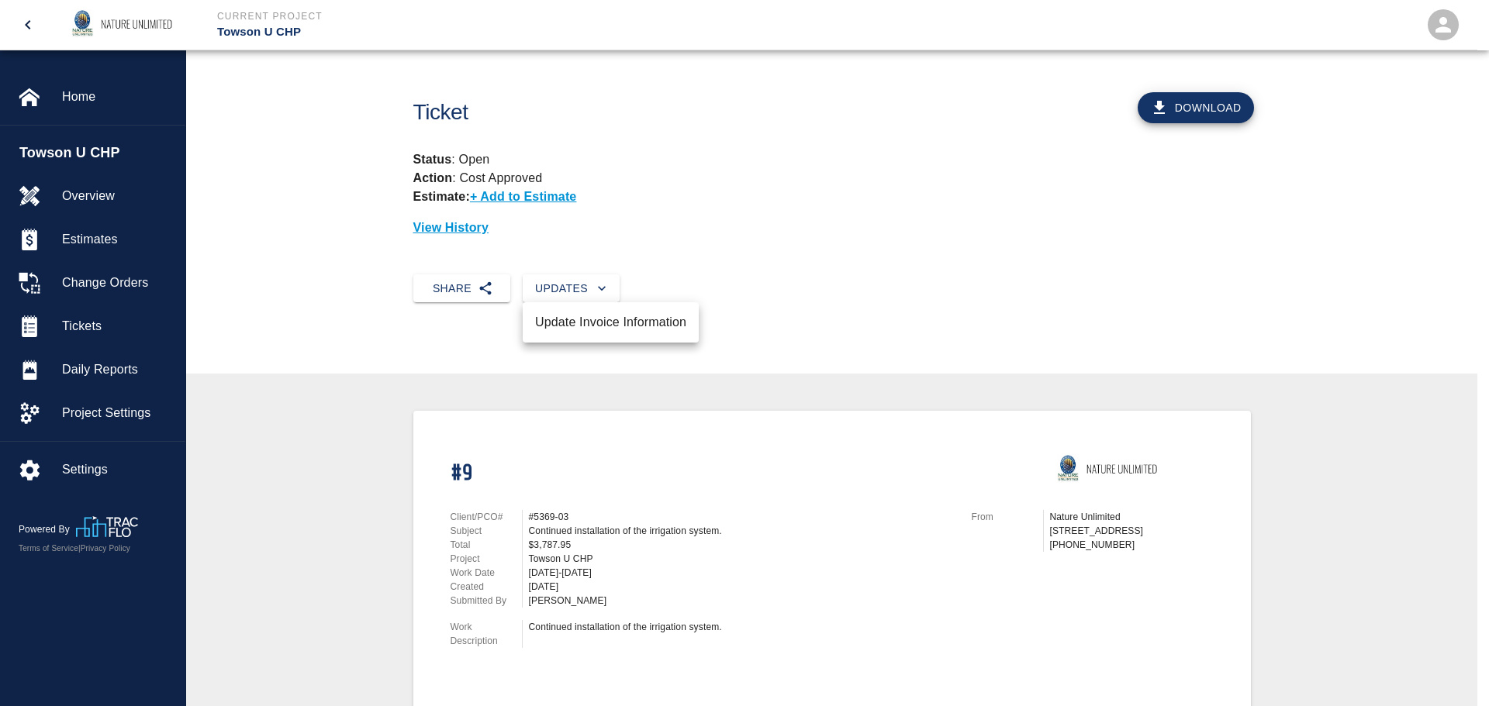
click at [570, 323] on li "Update Invoice Information" at bounding box center [611, 323] width 176 height 28
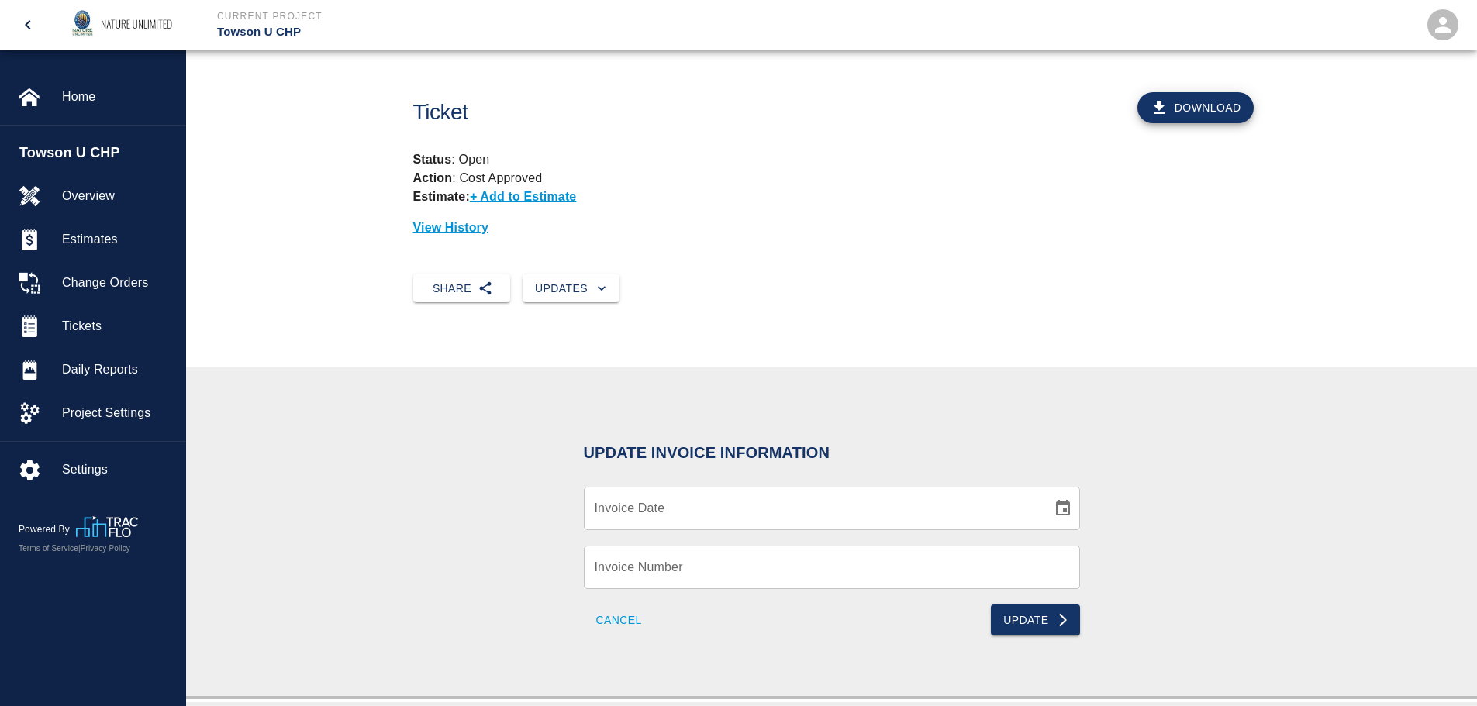
click at [1061, 511] on icon "Choose date" at bounding box center [1063, 508] width 19 height 19
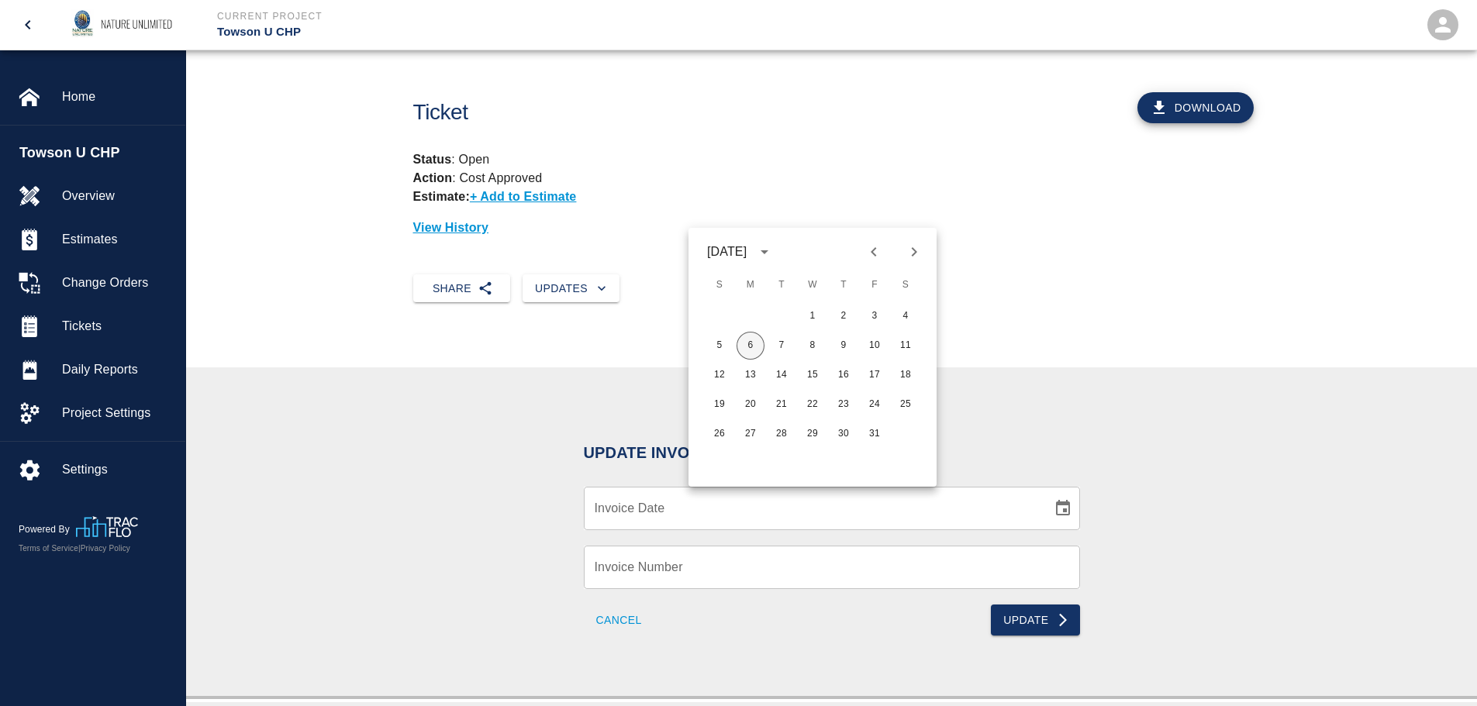
click at [749, 346] on button "6" at bounding box center [751, 346] width 28 height 28
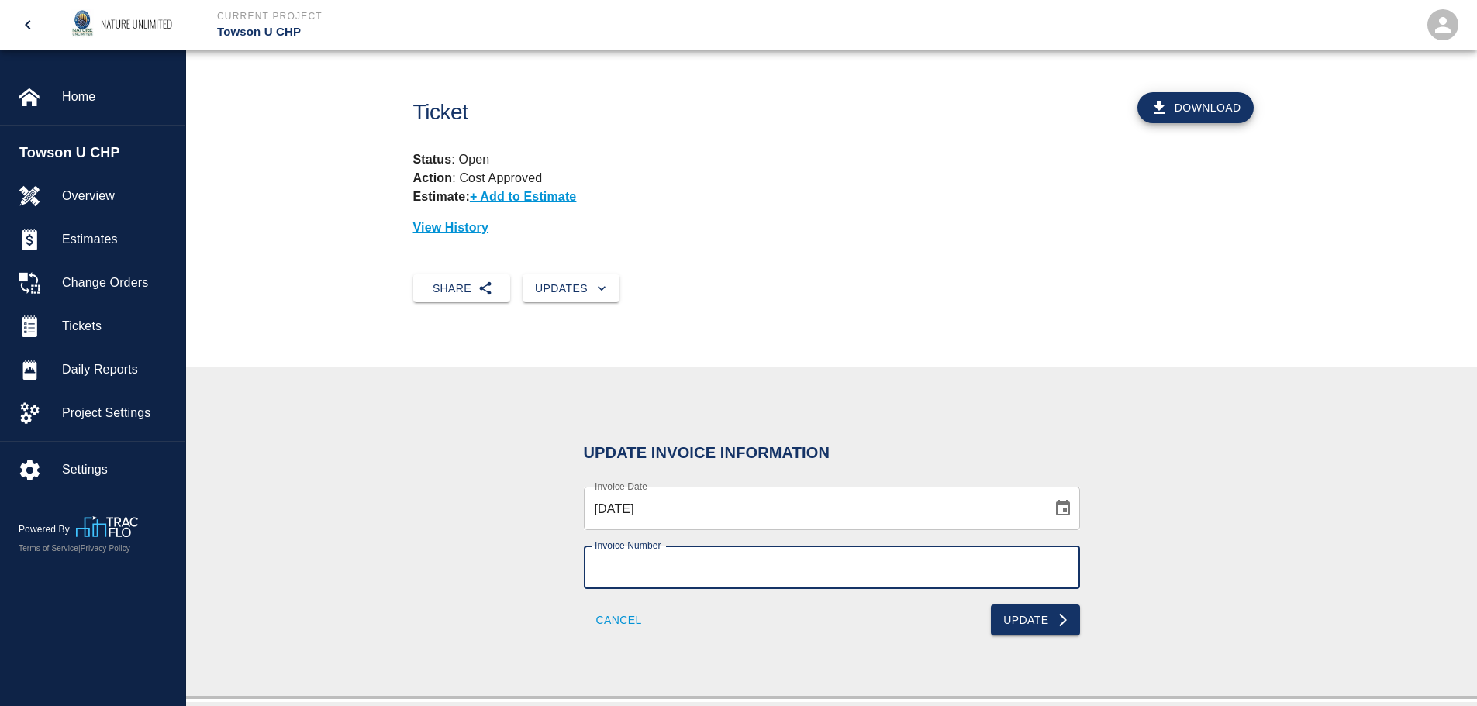
click at [729, 564] on input "Invoice Number" at bounding box center [832, 567] width 496 height 43
click at [1040, 618] on button "Update" at bounding box center [1035, 620] width 88 height 31
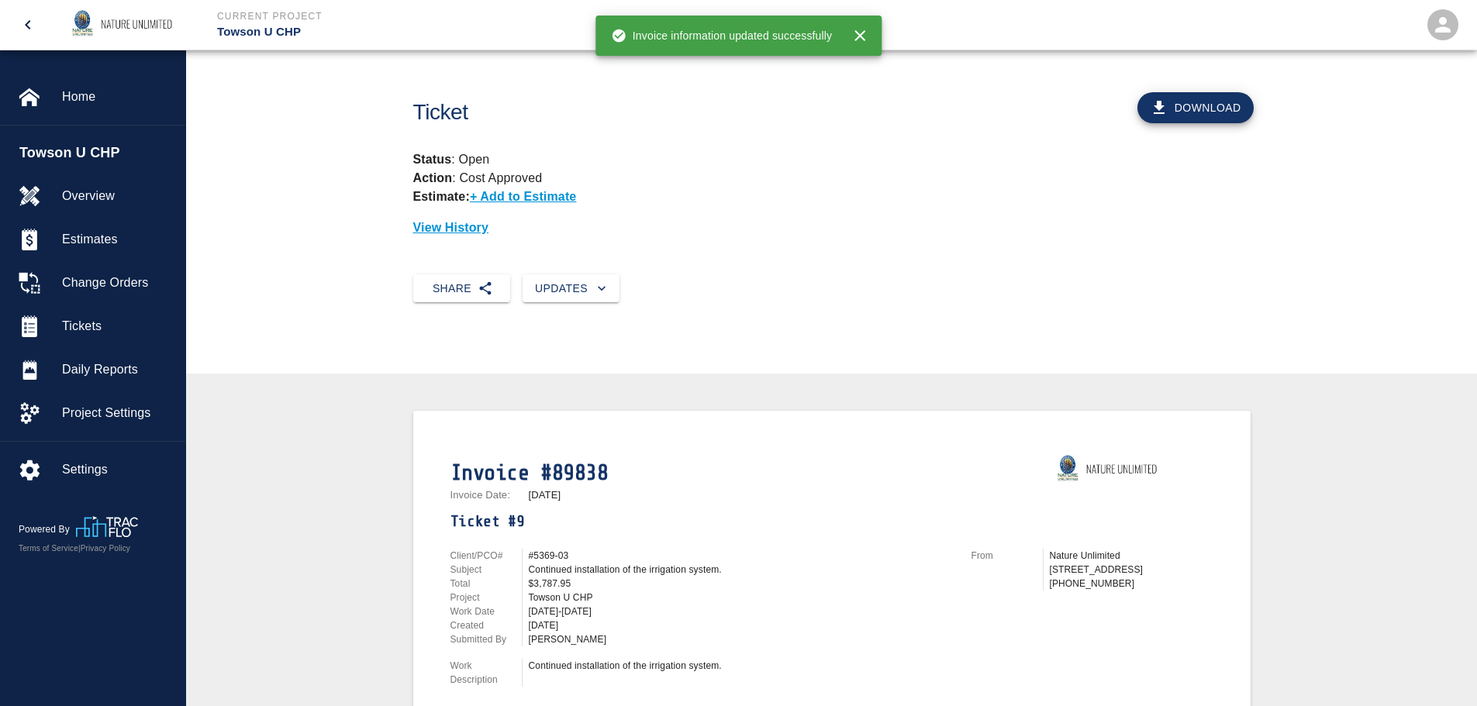
click at [1185, 115] on button "Download" at bounding box center [1195, 107] width 116 height 31
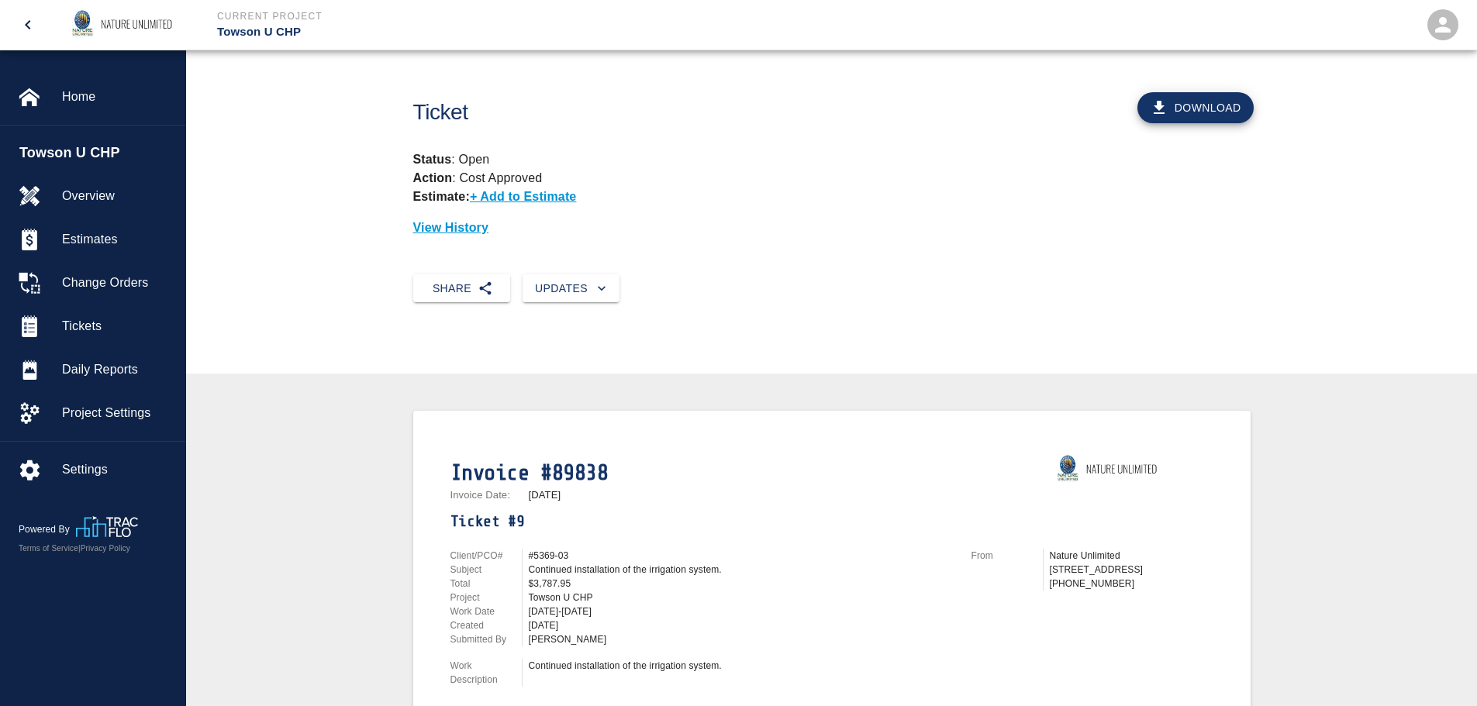
click at [804, 546] on div "Client/PCO# #5369-03 Subject Continued installation of the irrigation system. T…" at bounding box center [692, 614] width 521 height 169
click at [73, 319] on span "Tickets" at bounding box center [117, 326] width 111 height 19
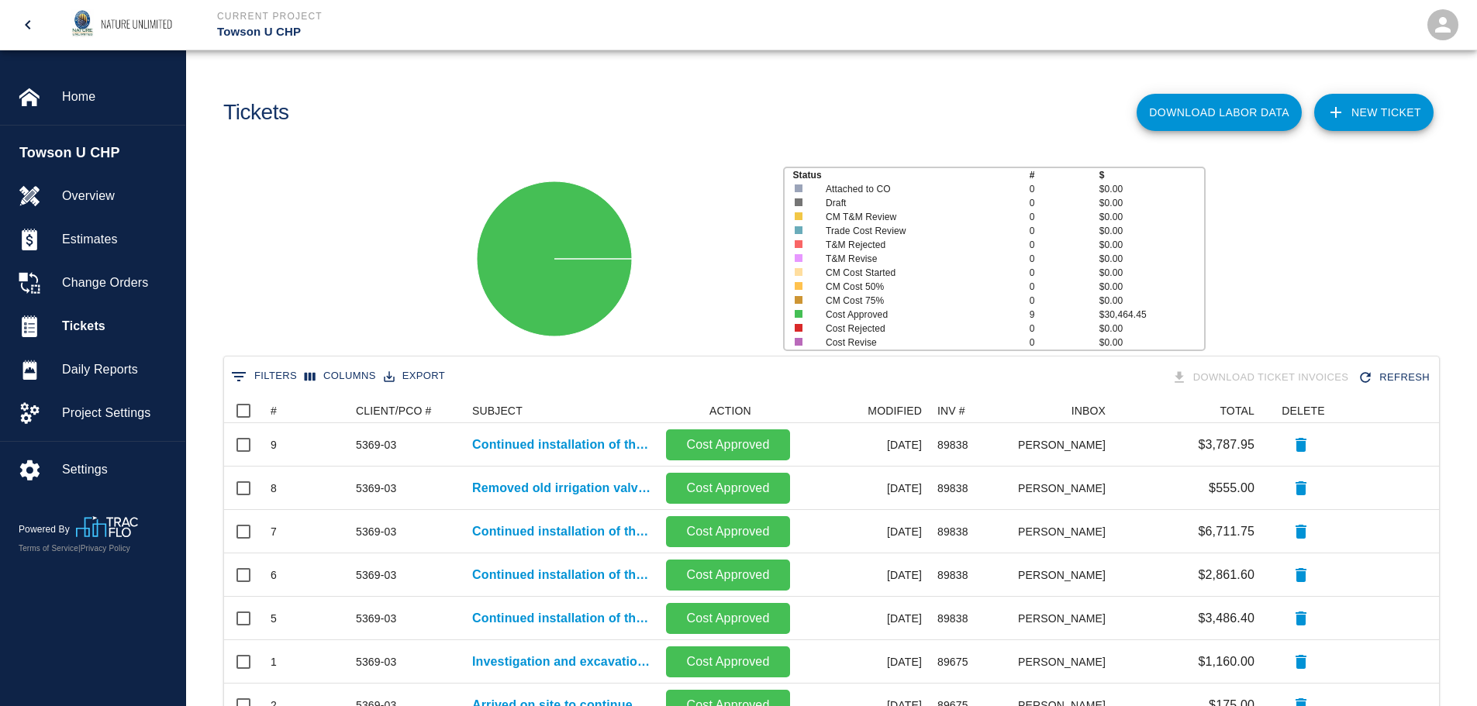
click at [409, 232] on div "Status # $ Attached to CO 0 $0.00 Draft 0 $0.00 CM T&M Review 0 $0.00 Trade Cos…" at bounding box center [825, 253] width 1303 height 206
